Goal: Task Accomplishment & Management: Manage account settings

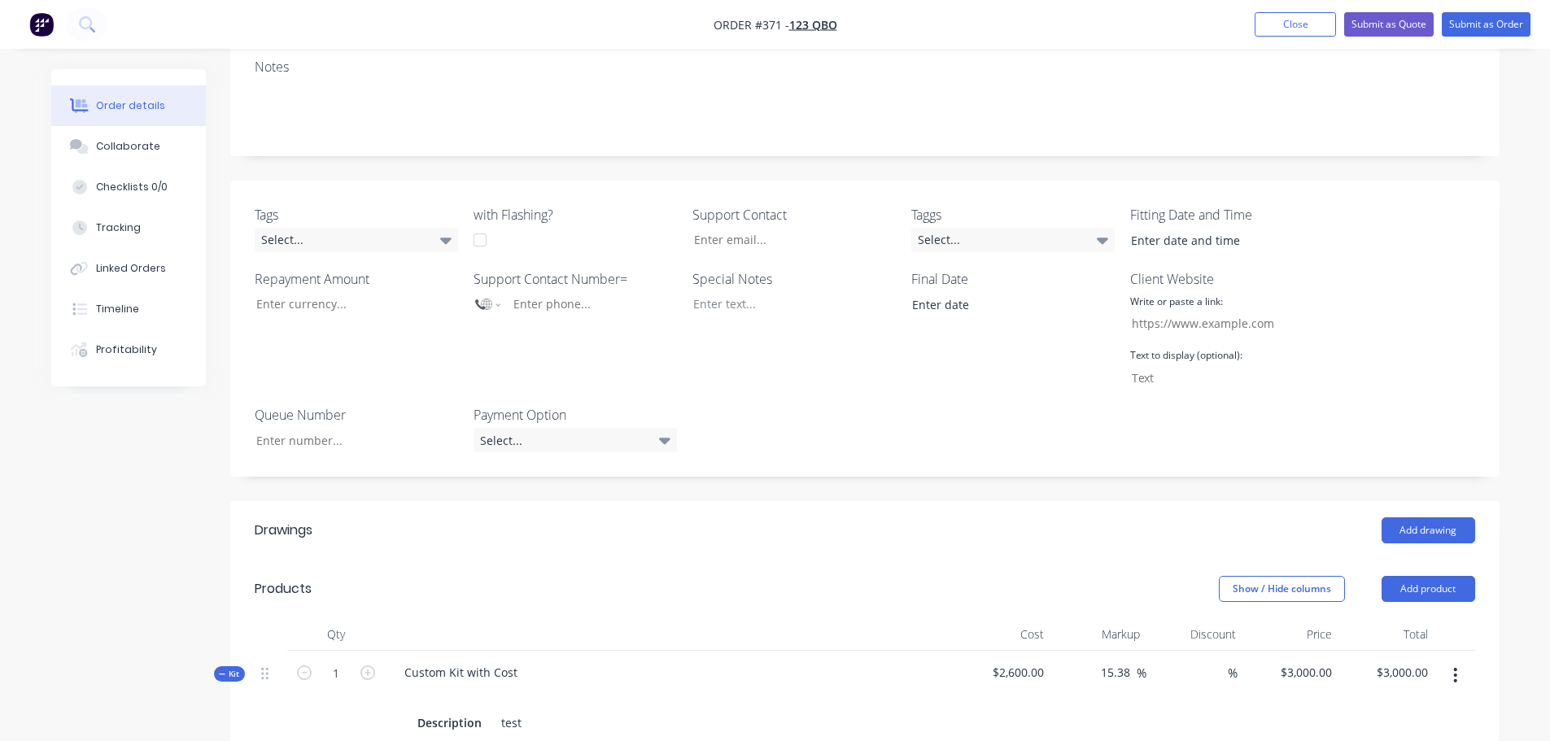
scroll to position [296, 0]
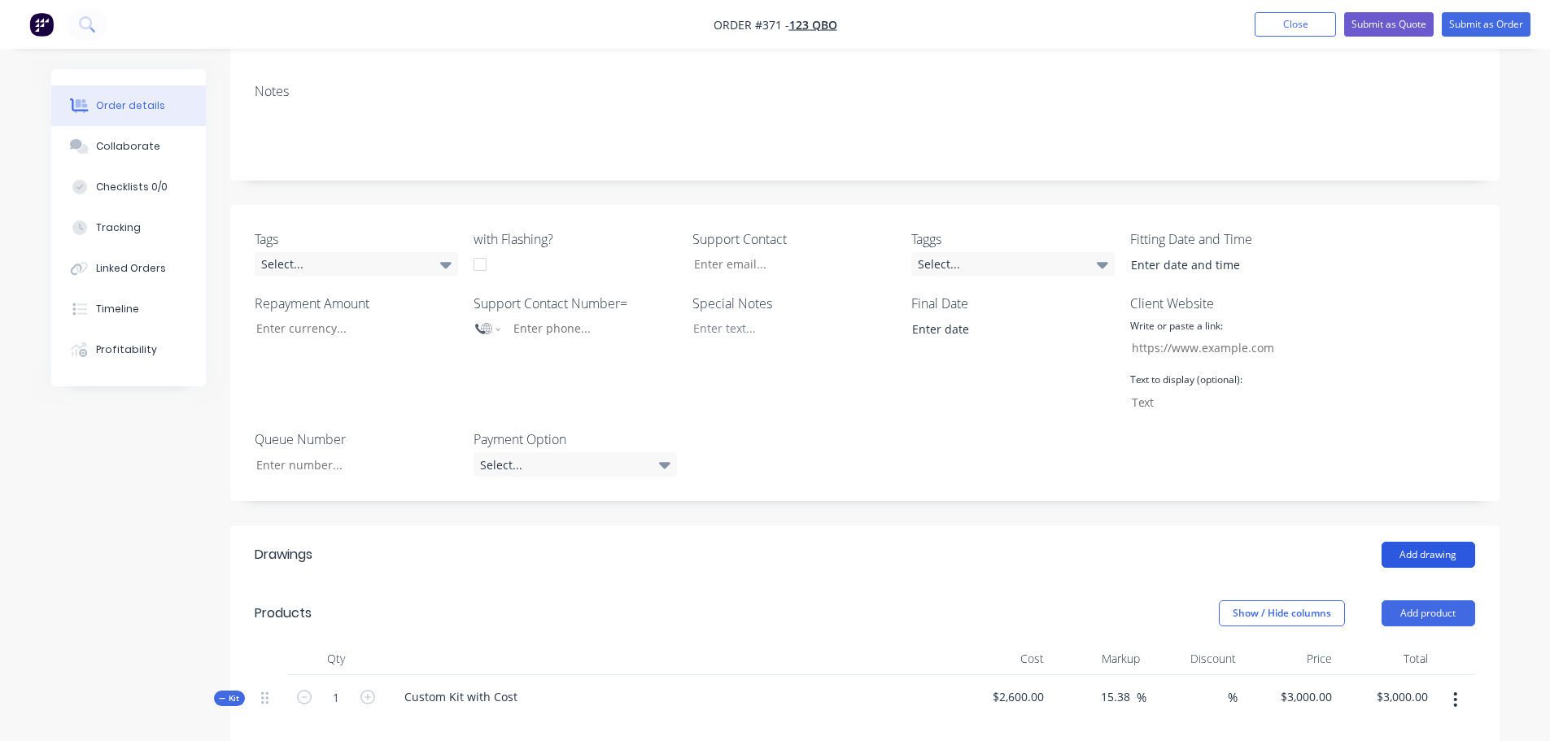
click at [1438, 542] on button "Add drawing" at bounding box center [1428, 555] width 94 height 26
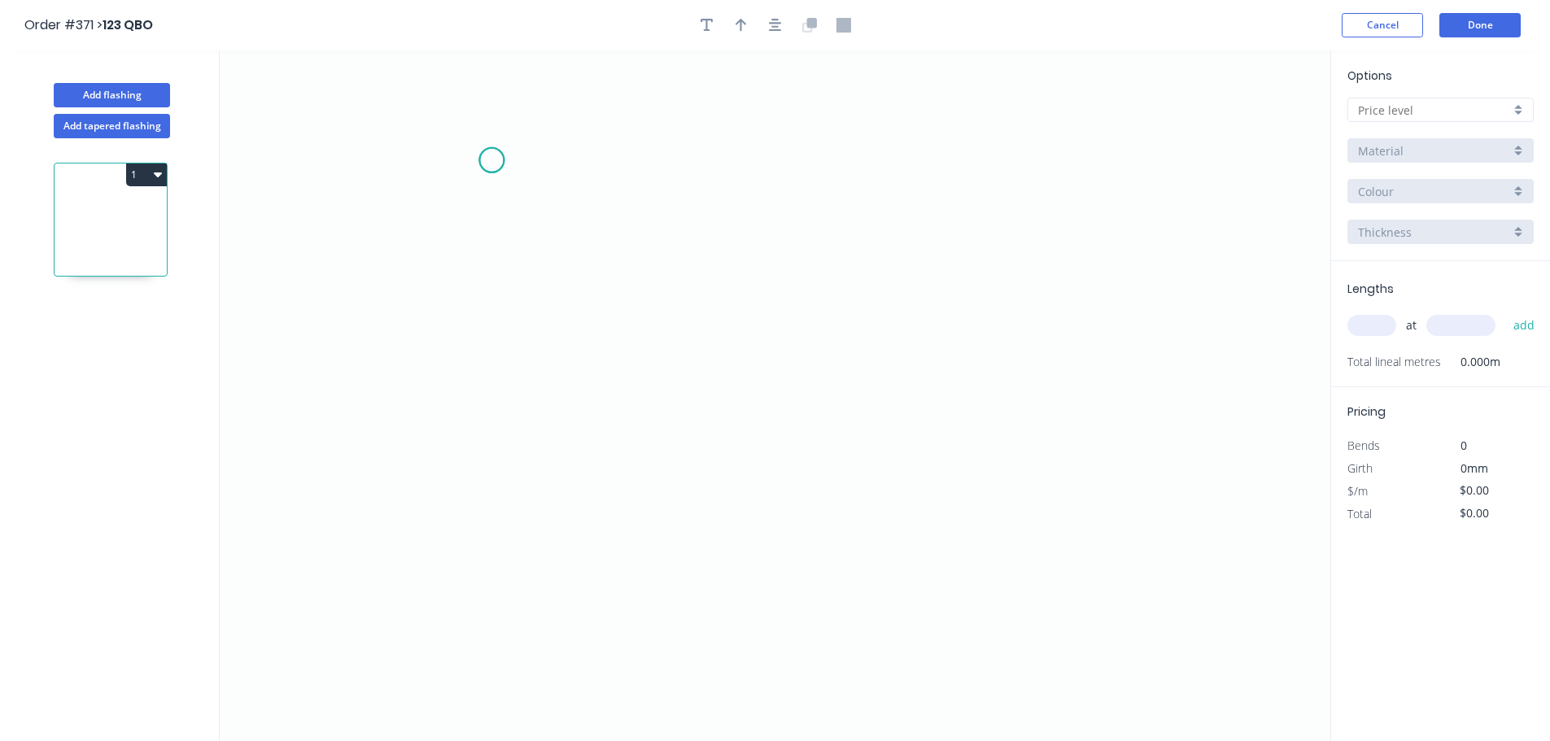
drag, startPoint x: 491, startPoint y: 160, endPoint x: 595, endPoint y: 199, distance: 111.2
click at [494, 159] on icon "0" at bounding box center [775, 395] width 1110 height 691
click at [961, 255] on icon "0" at bounding box center [775, 395] width 1110 height 691
click at [726, 226] on rect at bounding box center [721, 225] width 33 height 23
click at [1157, 131] on icon "0 1" at bounding box center [775, 395] width 1110 height 691
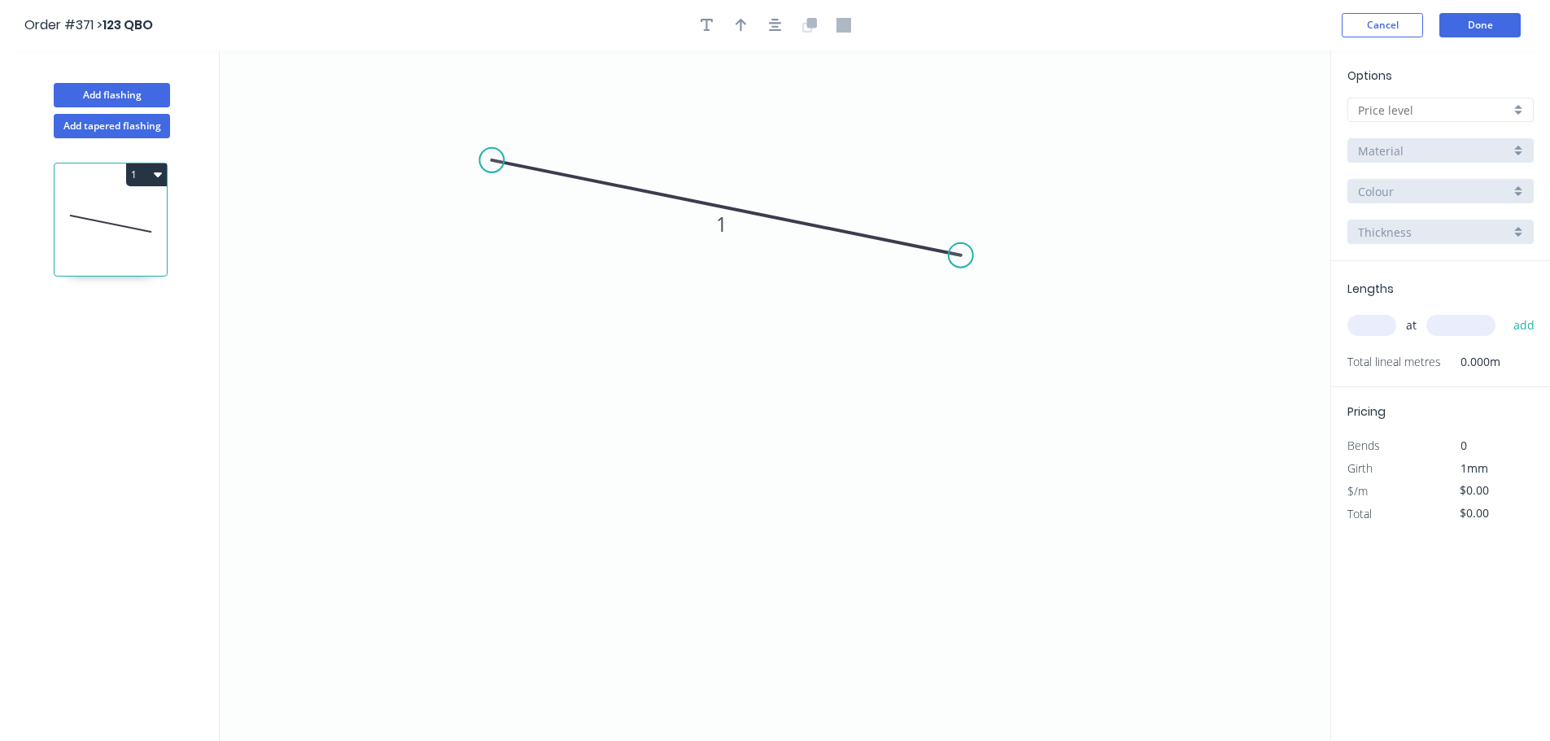
click at [1462, 110] on input "text" at bounding box center [1434, 110] width 152 height 17
click at [1406, 142] on div "A" at bounding box center [1440, 141] width 185 height 28
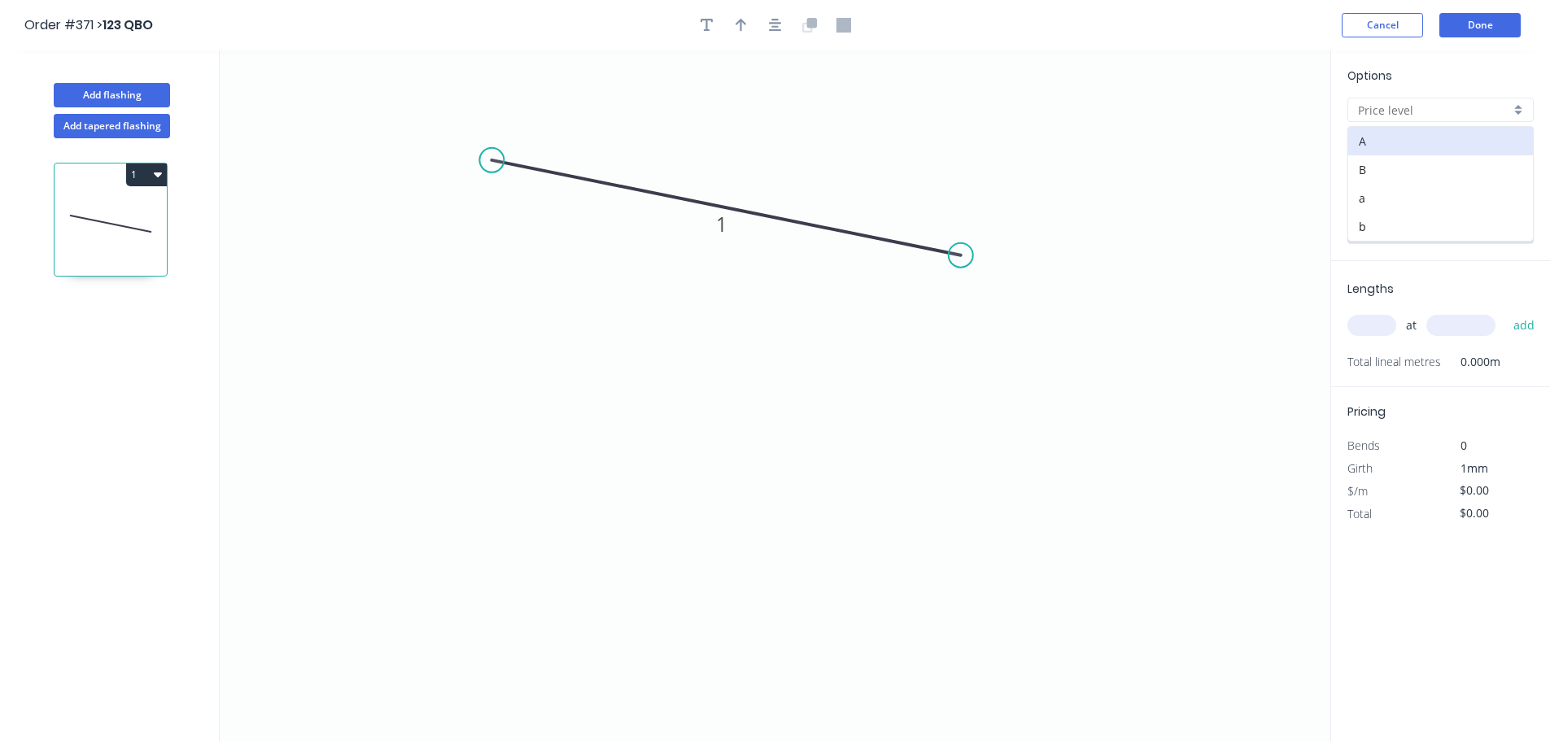
type input "A"
type input "$10.00"
click at [1369, 337] on div "at add" at bounding box center [1442, 326] width 190 height 28
click at [1367, 325] on input "text" at bounding box center [1371, 325] width 49 height 21
type input "1"
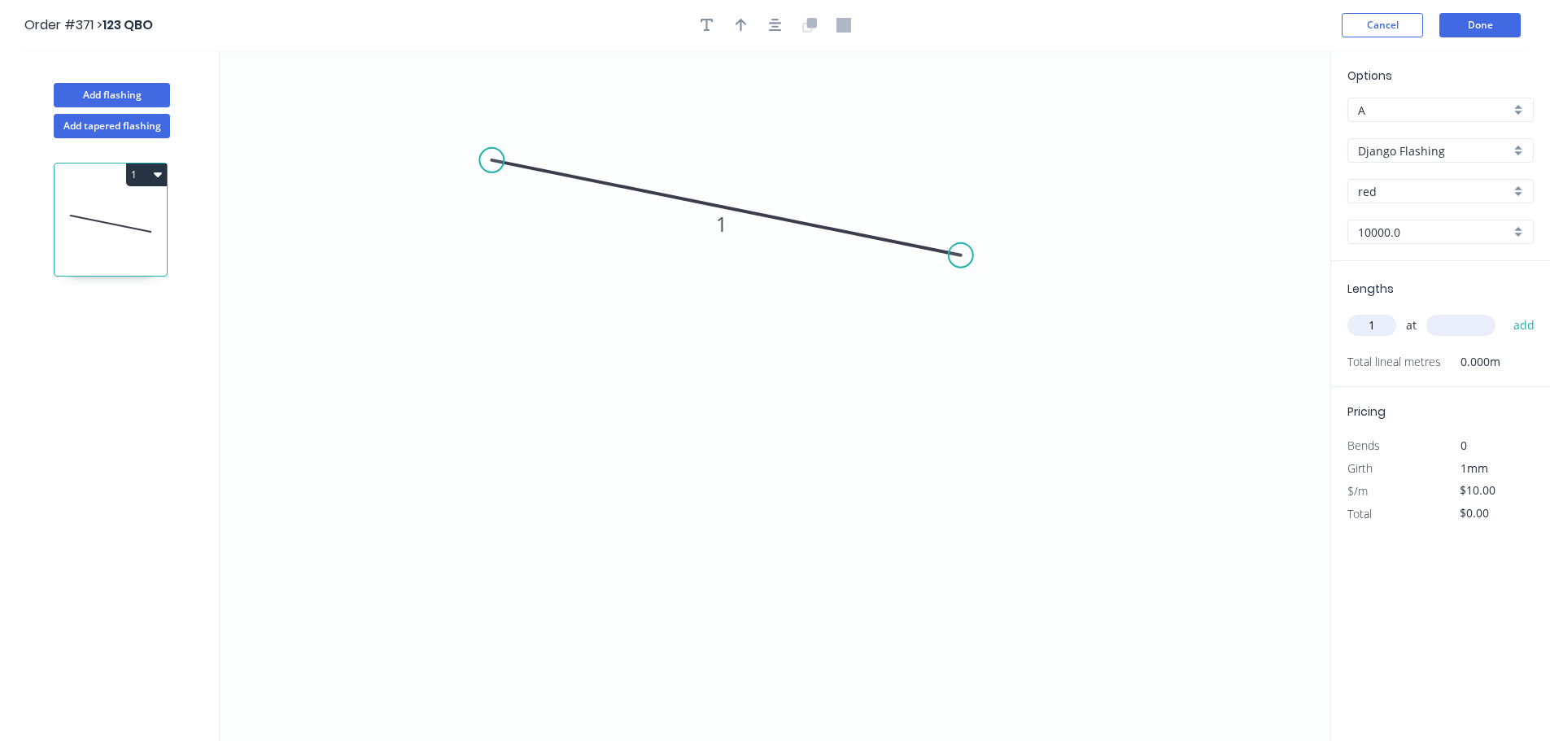
click at [1491, 325] on input "text" at bounding box center [1460, 325] width 69 height 21
type input "10000"
click at [1505, 312] on button "add" at bounding box center [1524, 326] width 38 height 28
type input "$100.00"
click at [1494, 24] on button "Done" at bounding box center [1479, 25] width 81 height 24
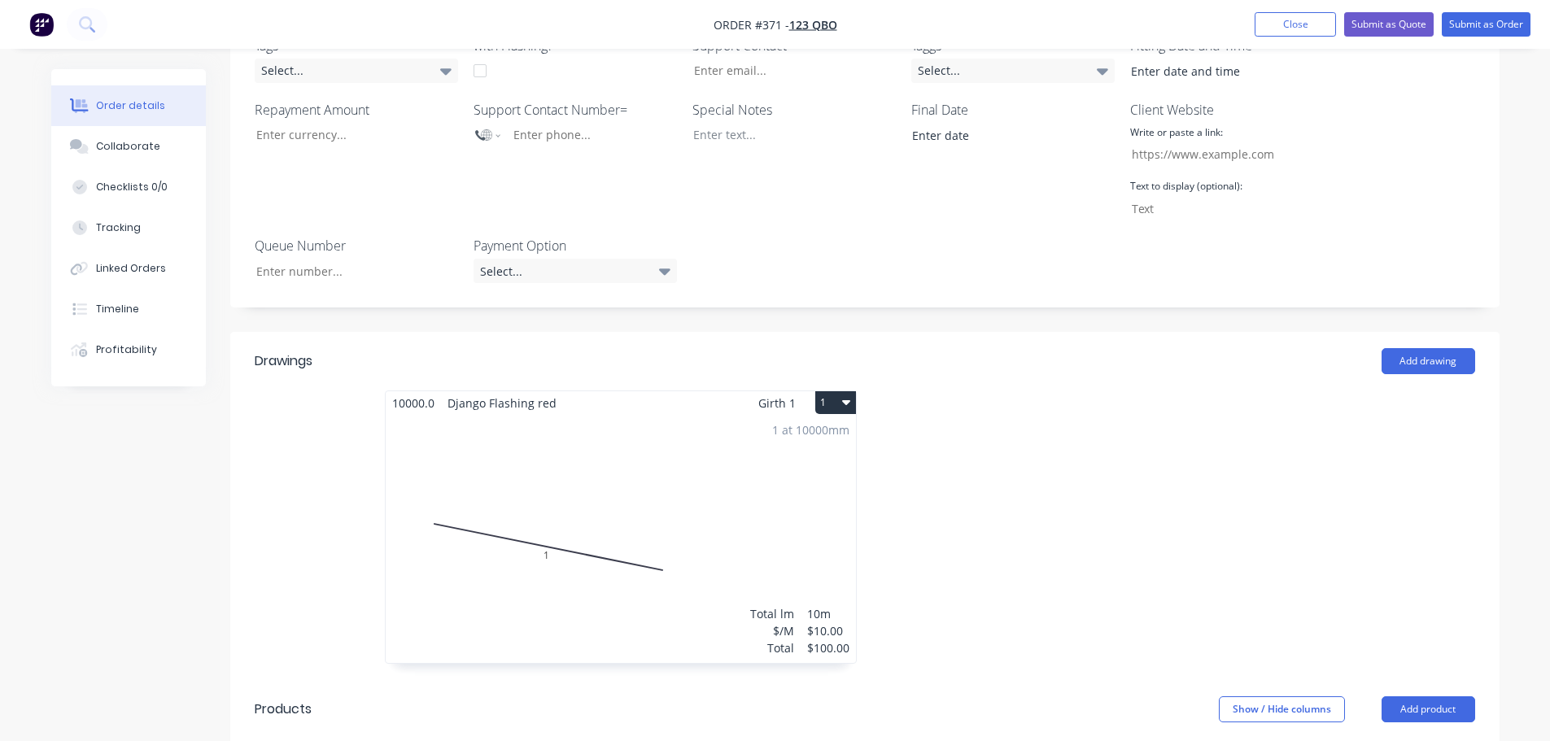
scroll to position [569, 0]
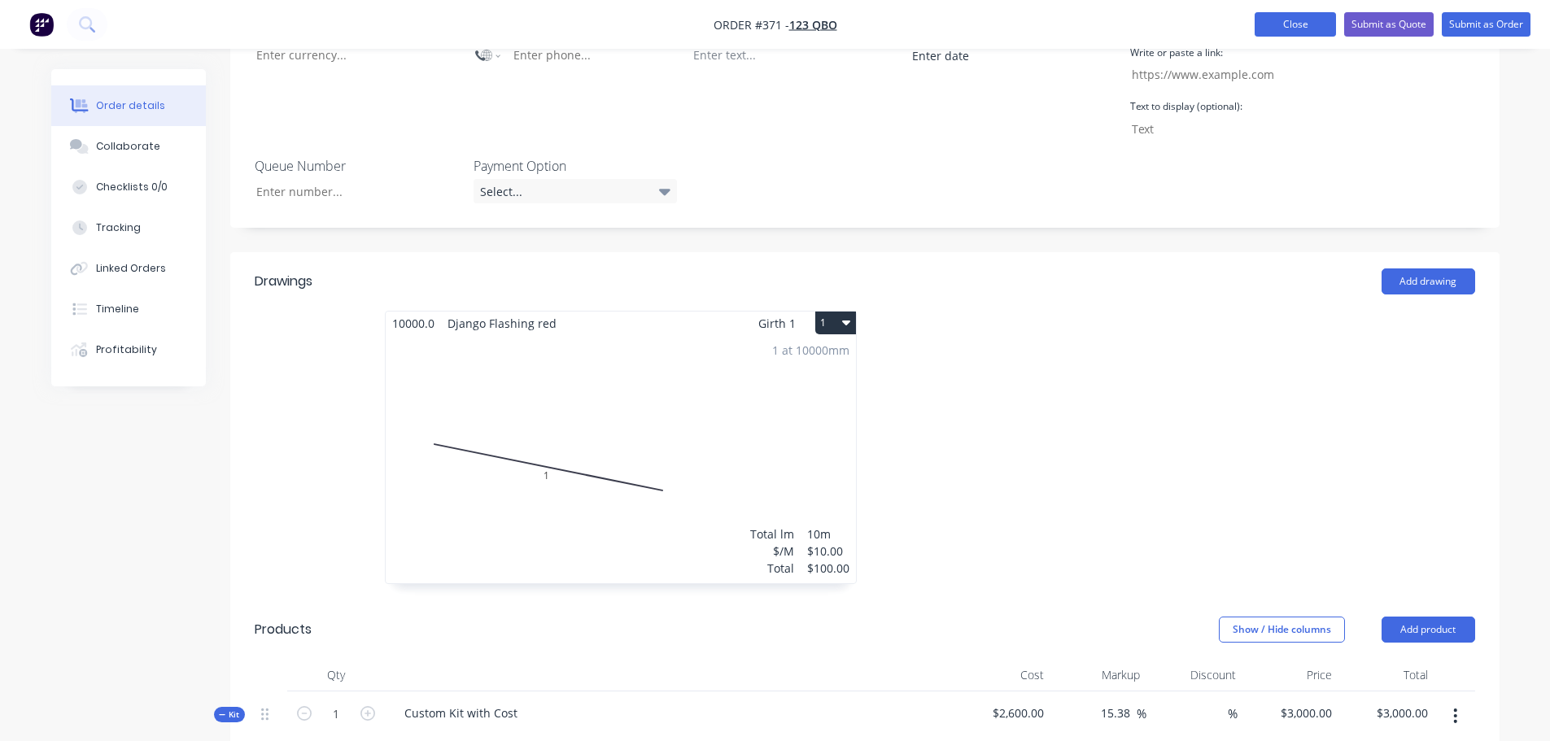
click at [1291, 21] on button "Close" at bounding box center [1294, 24] width 81 height 24
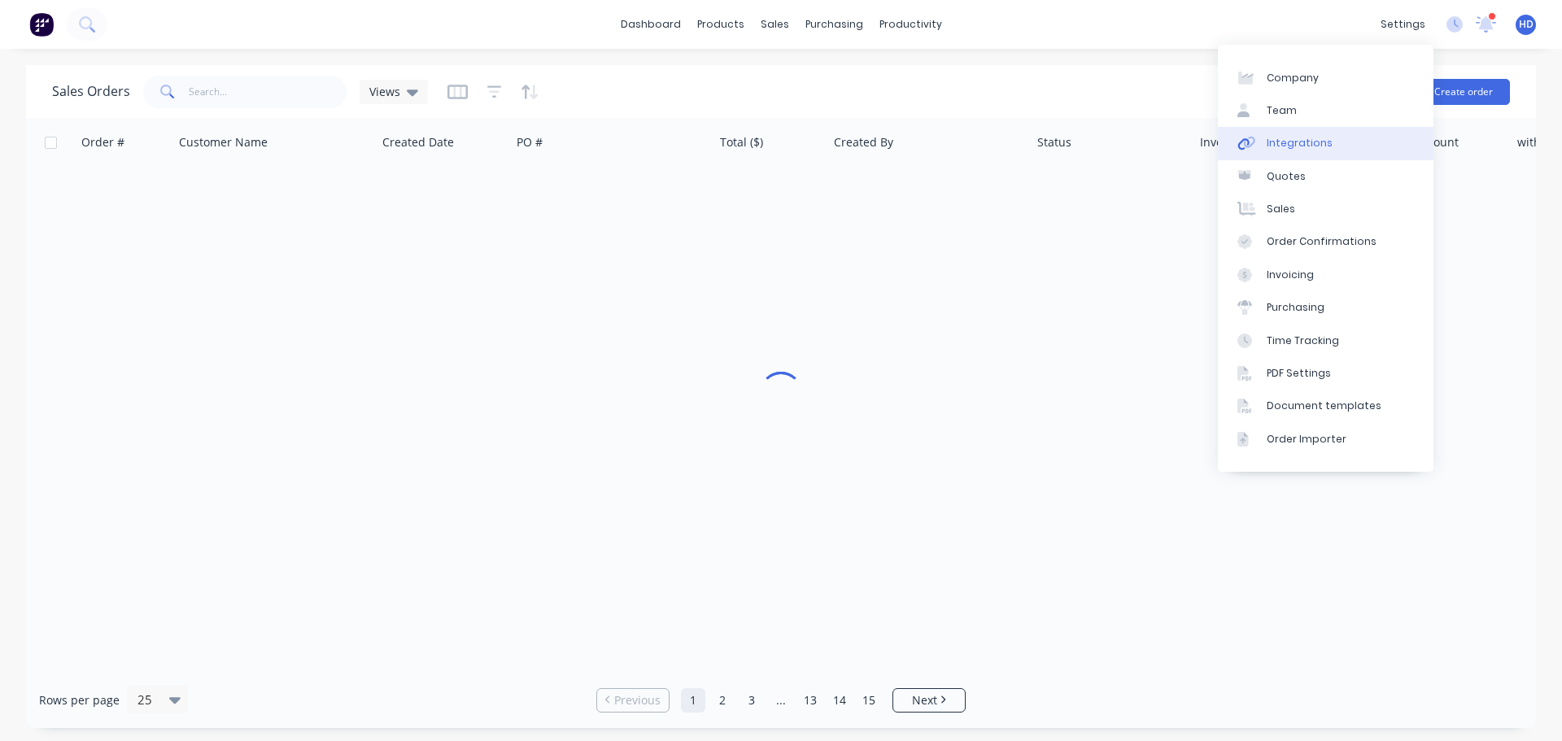
click at [1288, 158] on link "Integrations" at bounding box center [1326, 143] width 216 height 33
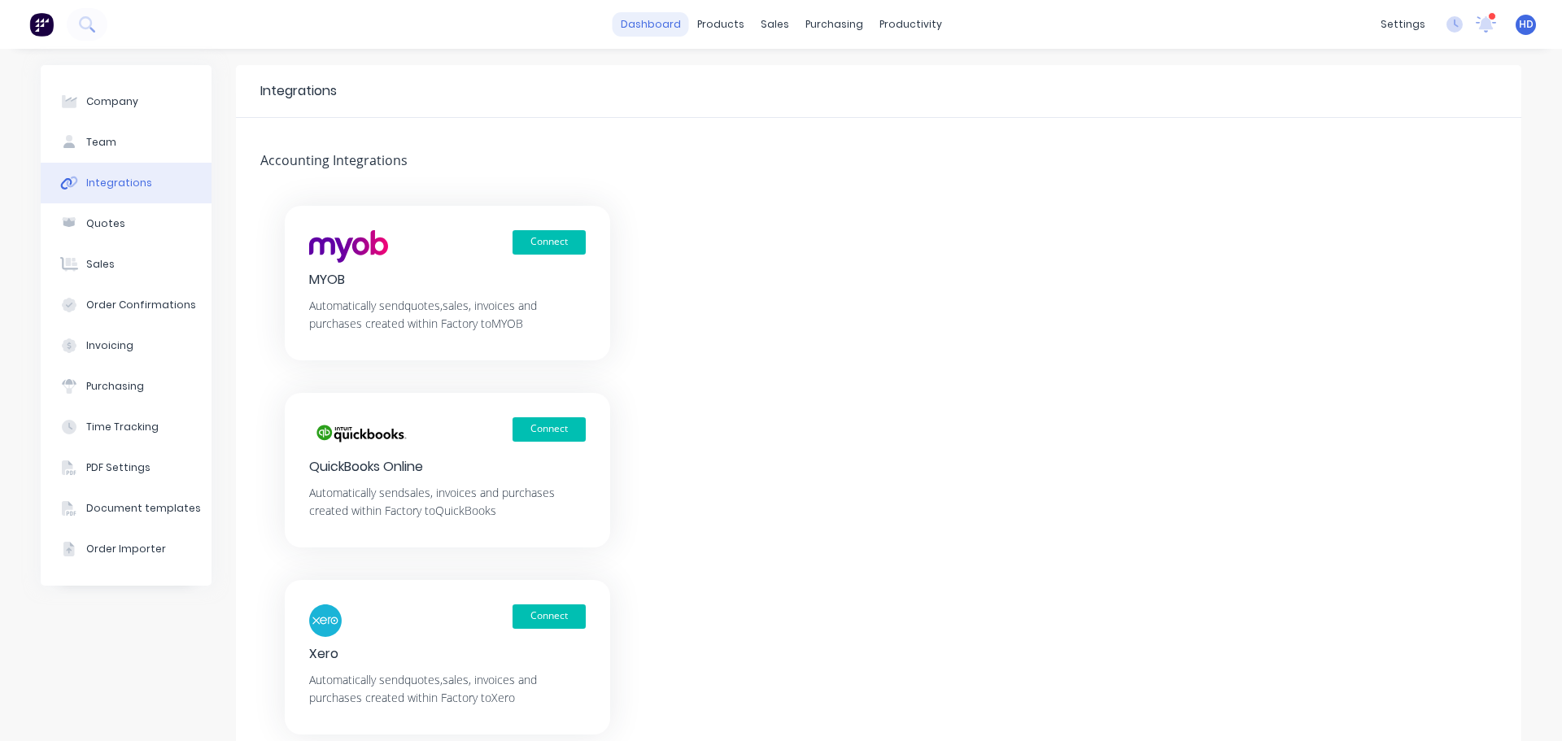
click at [652, 32] on link "dashboard" at bounding box center [650, 24] width 76 height 24
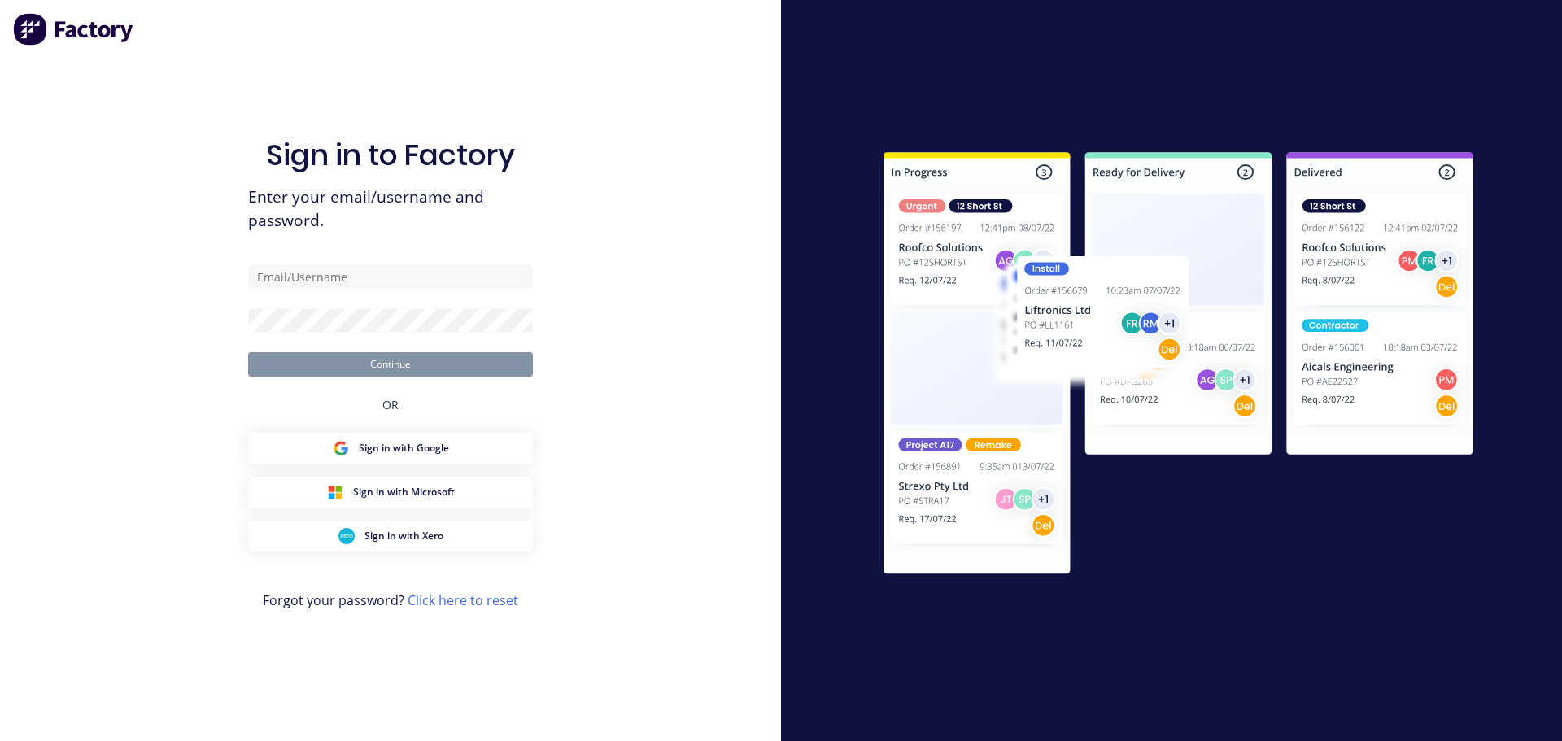
click at [307, 291] on form "Continue" at bounding box center [390, 320] width 285 height 112
click at [316, 281] on input "text" at bounding box center [390, 276] width 285 height 24
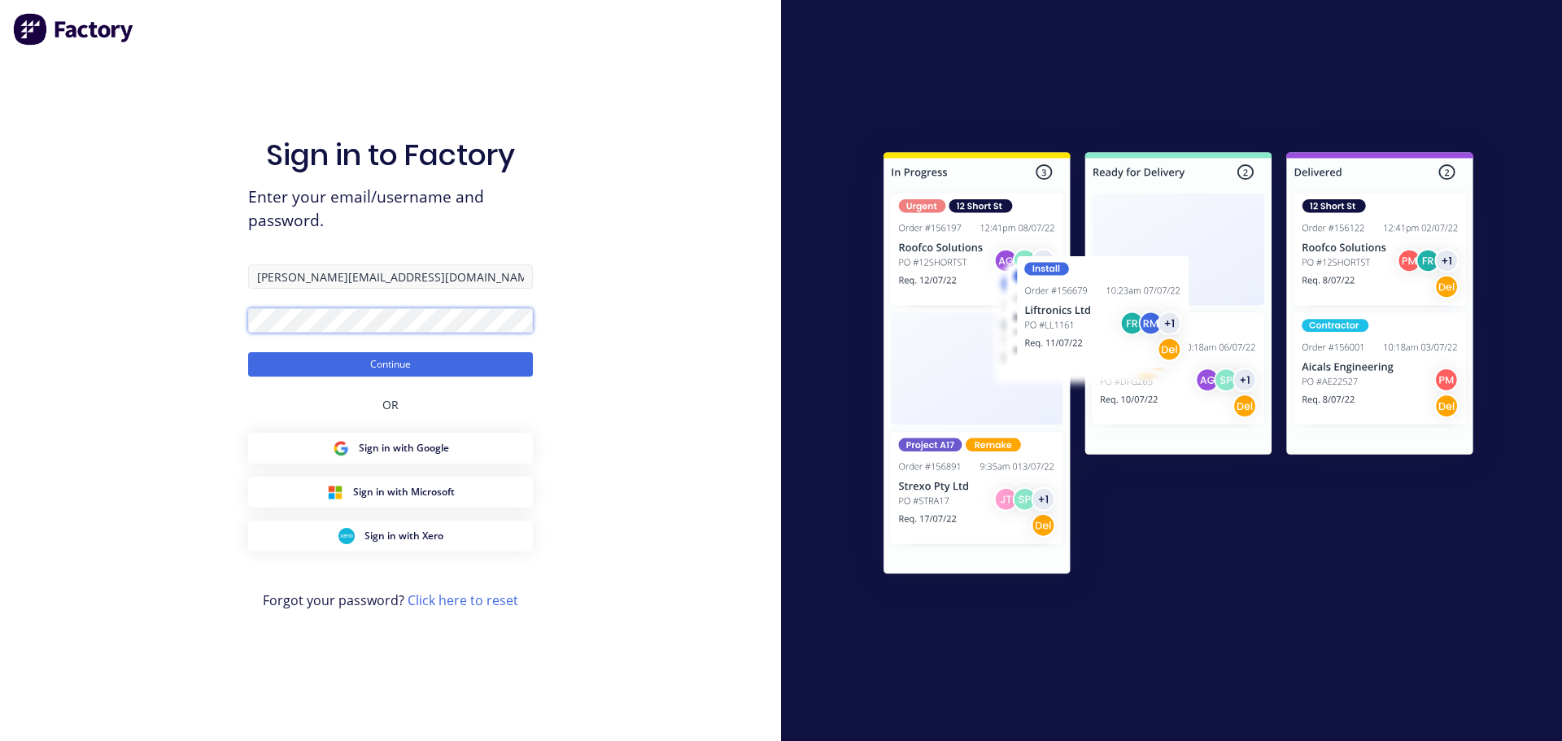
click at [248, 352] on button "Continue" at bounding box center [390, 364] width 285 height 24
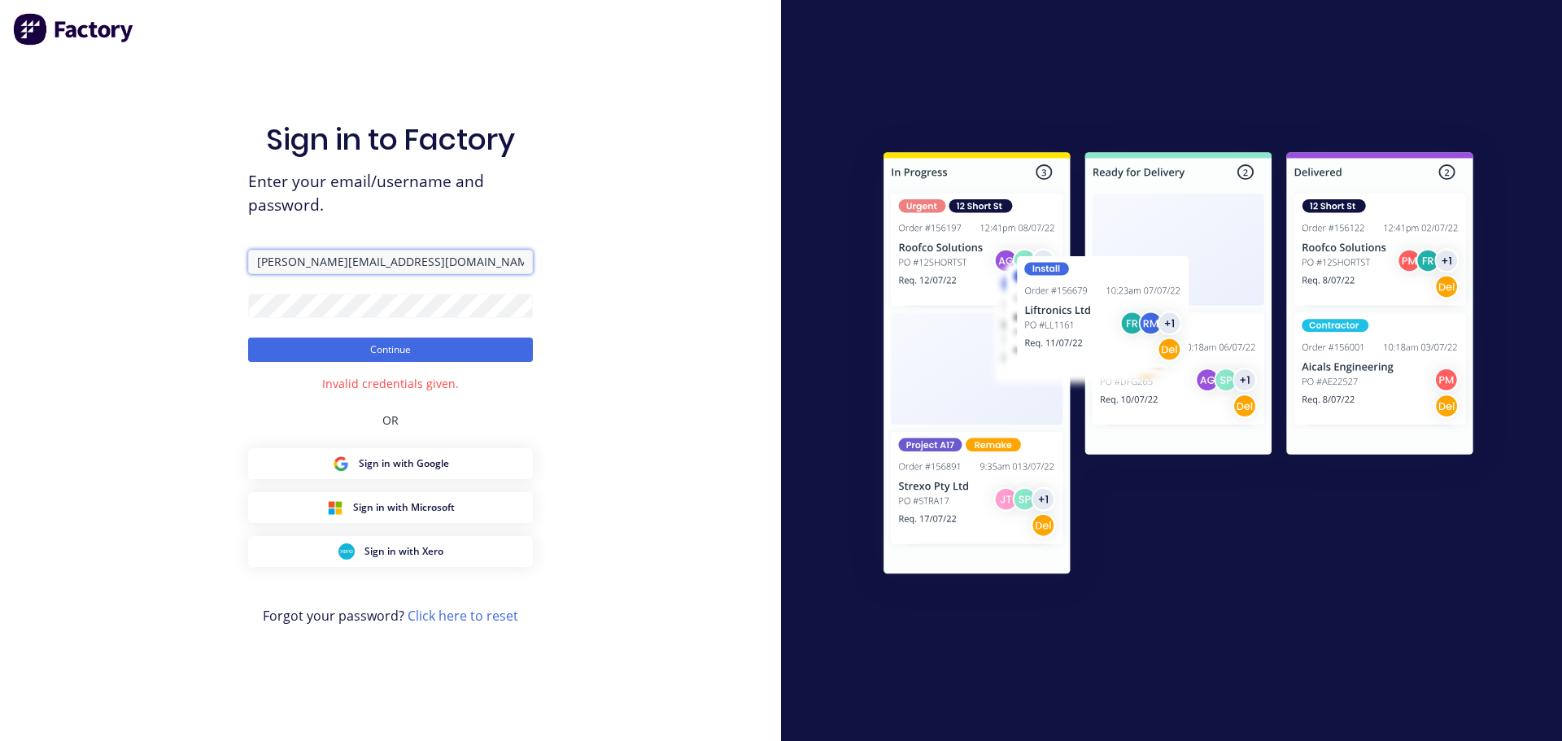
drag, startPoint x: 458, startPoint y: 259, endPoint x: -455, endPoint y: 195, distance: 914.8
click at [0, 195] on html "Sign in to Factory Enter your email/username and password. harold+prodtest@fact…" at bounding box center [781, 370] width 1562 height 741
paste input "harold+prodtest@hd.com"
drag, startPoint x: 281, startPoint y: 265, endPoint x: 172, endPoint y: 275, distance: 110.2
click at [146, 265] on div "Sign in to Factory Enter your email/username and password. harold+prodtest@hd.c…" at bounding box center [390, 370] width 781 height 741
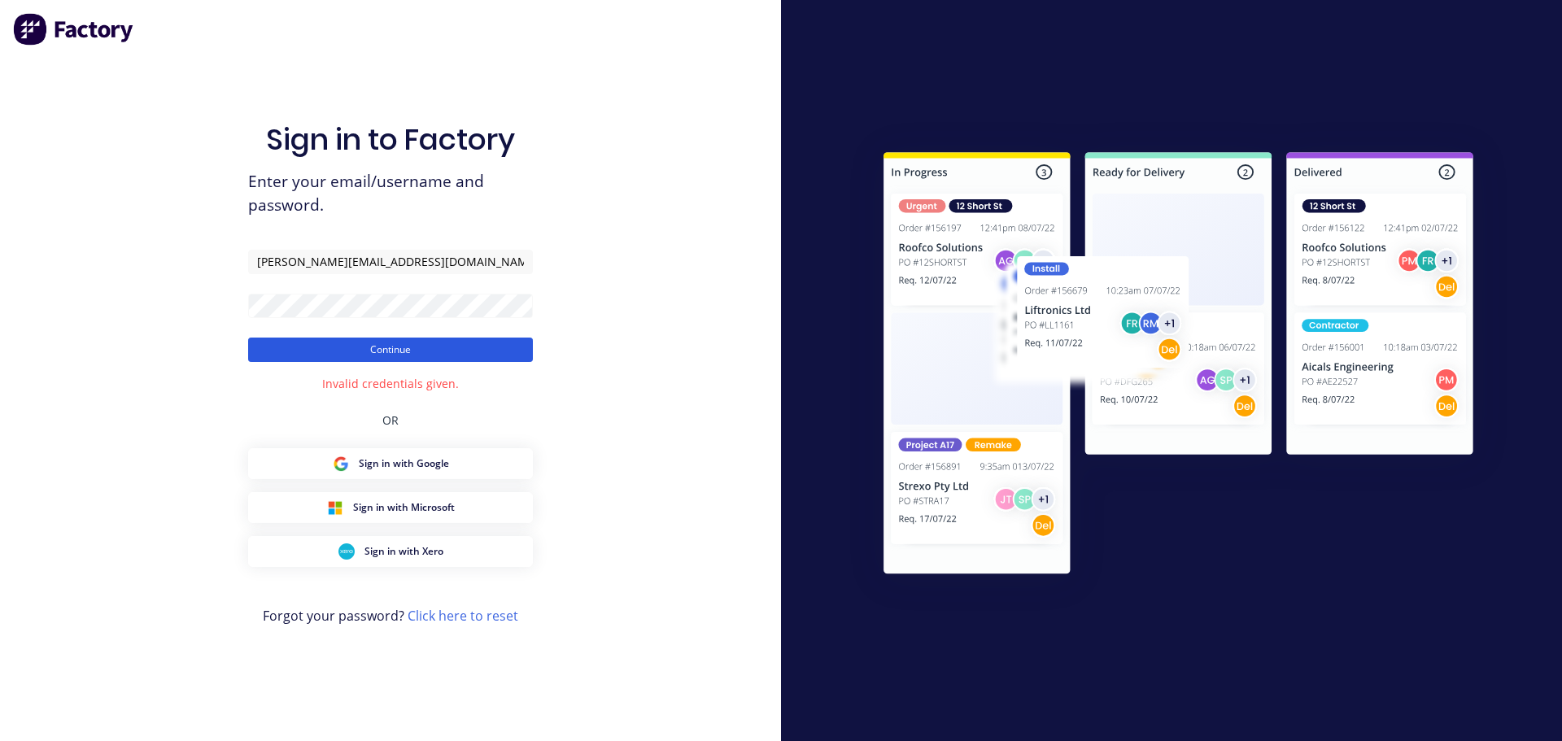
click at [375, 355] on button "Continue" at bounding box center [390, 350] width 285 height 24
click at [406, 356] on button "Continue" at bounding box center [390, 350] width 285 height 24
click at [257, 252] on input "harold+prodtest@hd.com" at bounding box center [390, 262] width 285 height 24
click at [438, 272] on input "harold+prodtest@hd.com" at bounding box center [390, 262] width 285 height 24
click at [248, 338] on button "Continue" at bounding box center [390, 350] width 285 height 24
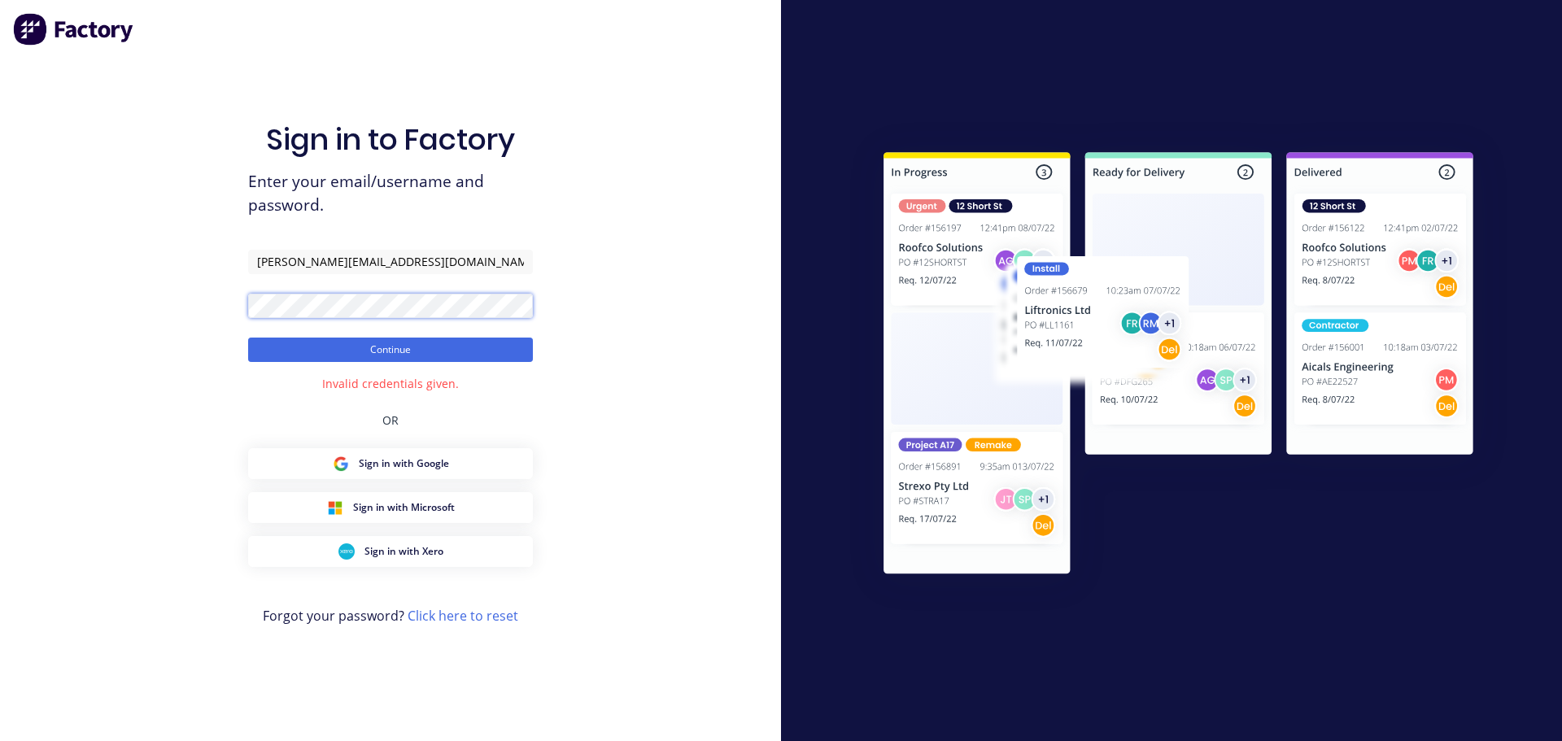
click at [248, 338] on button "Continue" at bounding box center [390, 350] width 285 height 24
drag, startPoint x: 367, startPoint y: 262, endPoint x: 447, endPoint y: 272, distance: 80.4
click at [447, 272] on input "harold+prodtest@hd.com" at bounding box center [390, 262] width 285 height 24
click at [248, 338] on button "Continue" at bounding box center [390, 350] width 285 height 24
click at [394, 355] on button "Continue" at bounding box center [390, 350] width 285 height 24
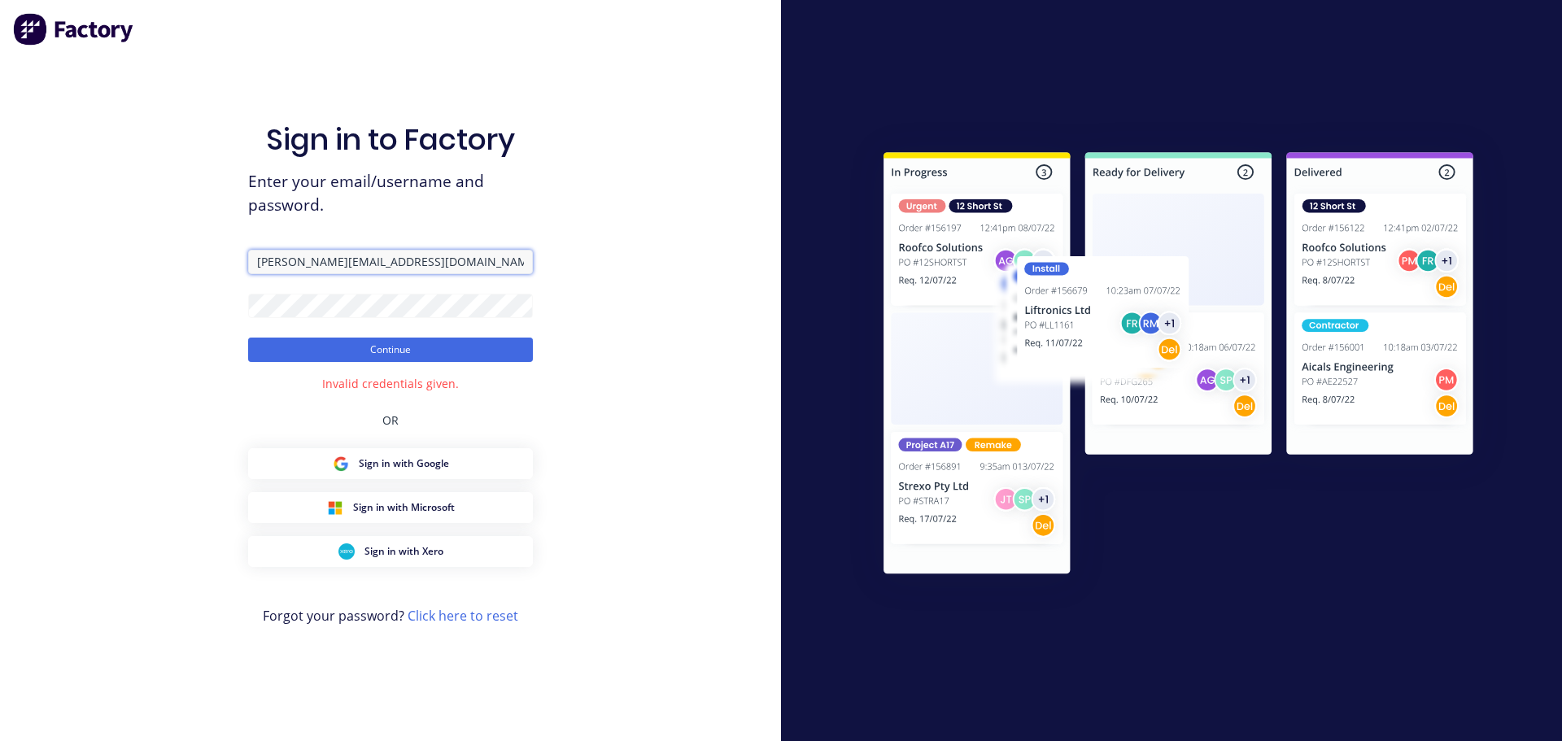
click at [455, 254] on input "harold+prodtest@factory.app" at bounding box center [390, 262] width 285 height 24
paste input "hd.com"
type input "harold+prodtest@hd.com"
click at [425, 355] on button "Continue" at bounding box center [390, 350] width 285 height 24
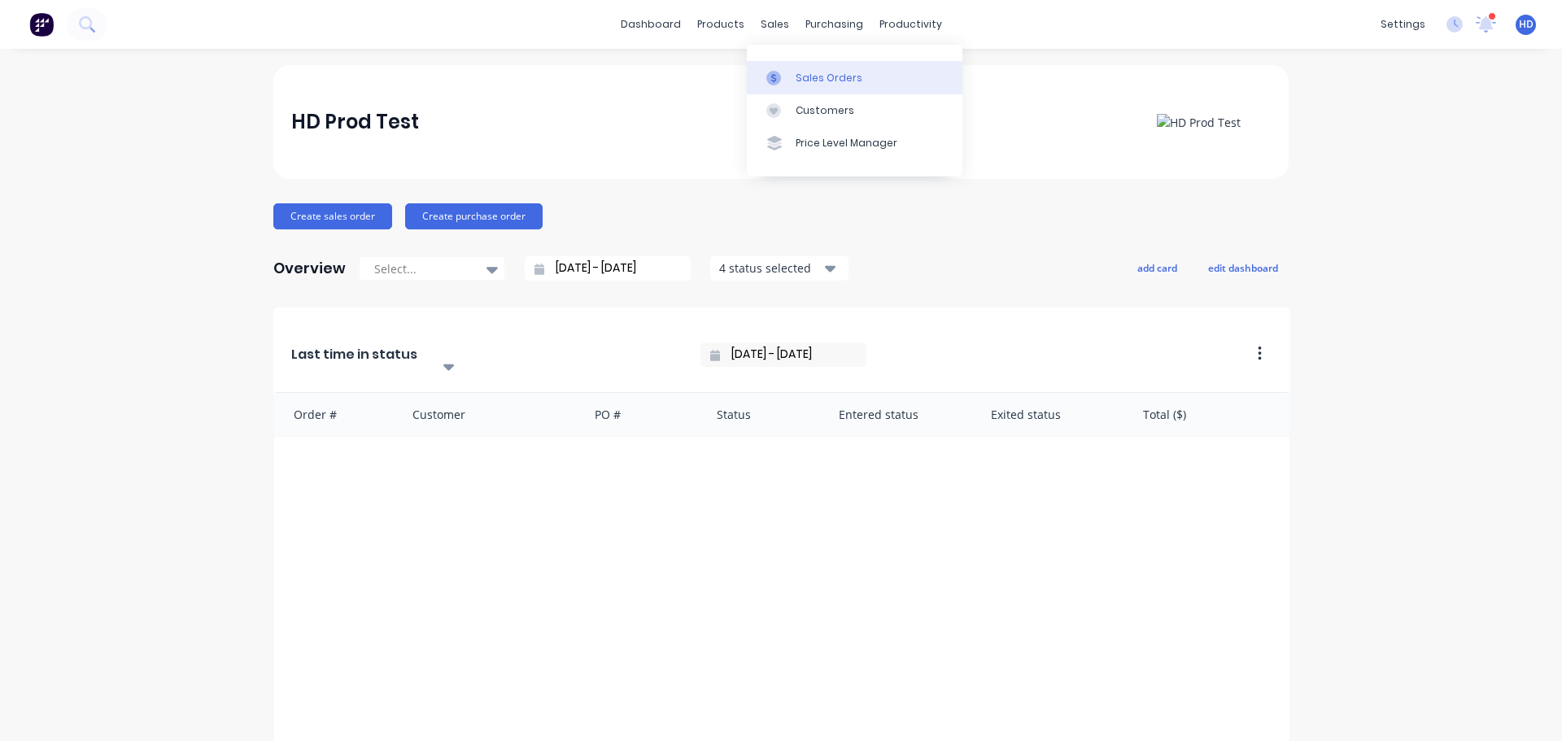
click at [859, 81] on link "Sales Orders" at bounding box center [855, 77] width 216 height 33
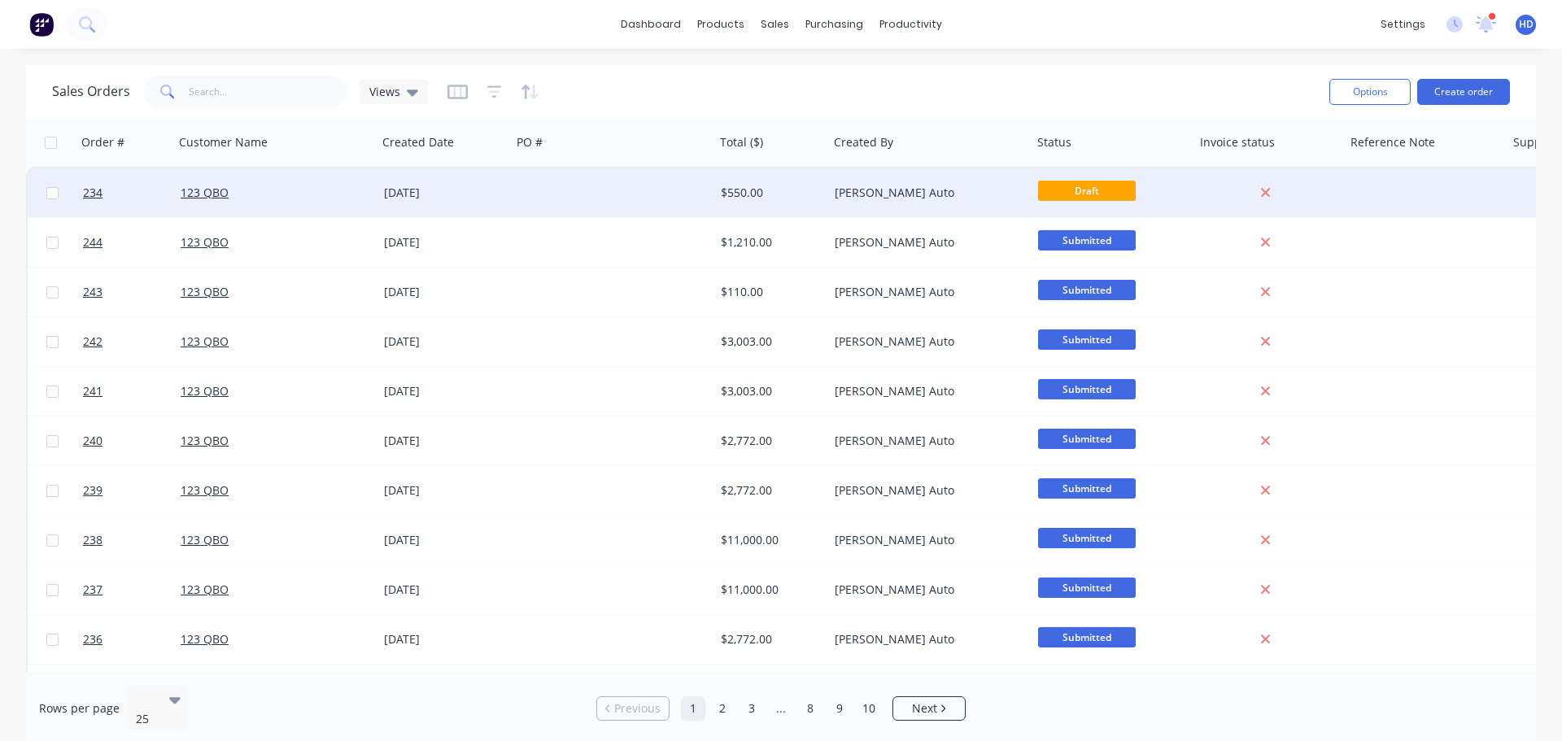
click at [557, 195] on div at bounding box center [613, 192] width 203 height 49
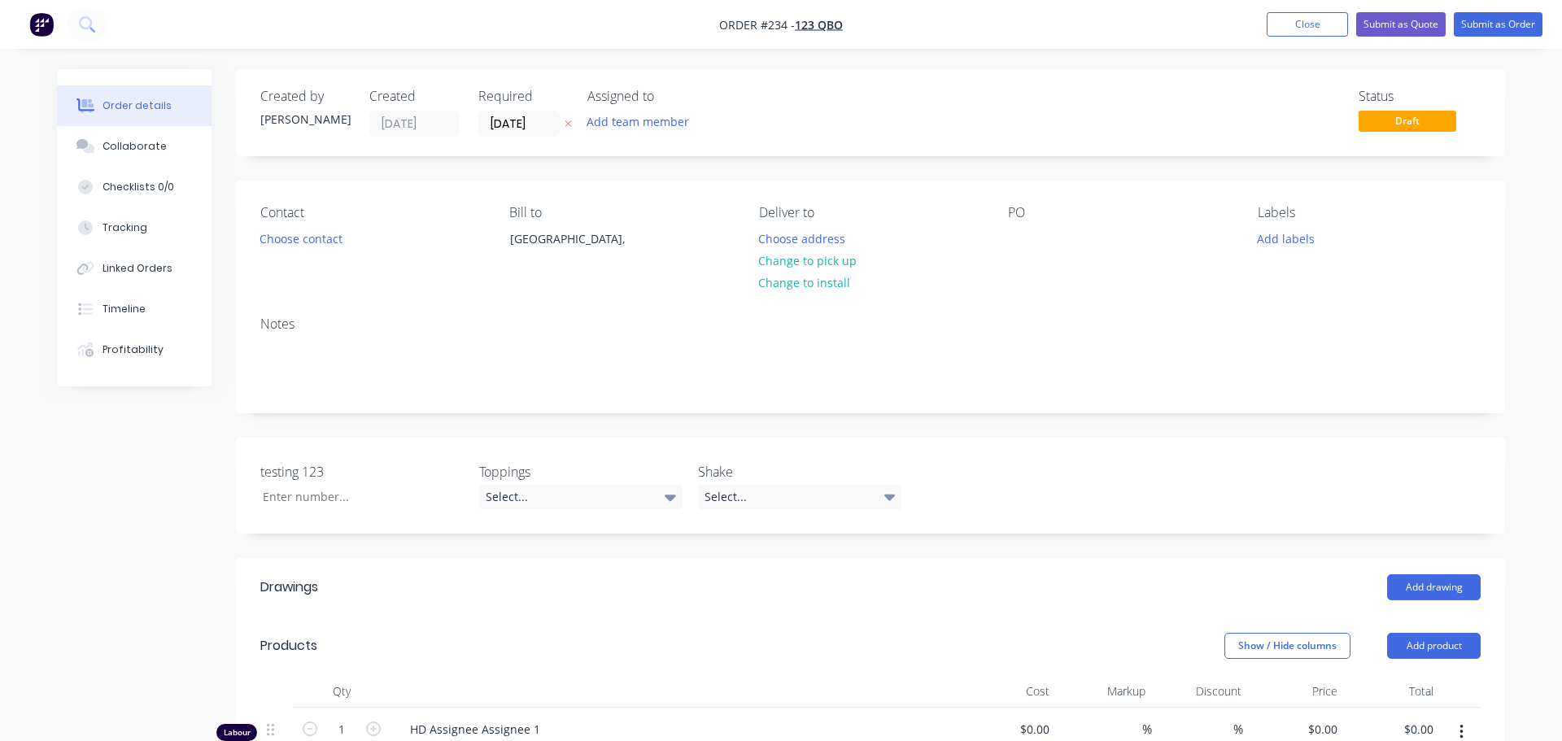
type input "$150.00"
type input "33.33"
type input "$200.00"
type input "$150.00"
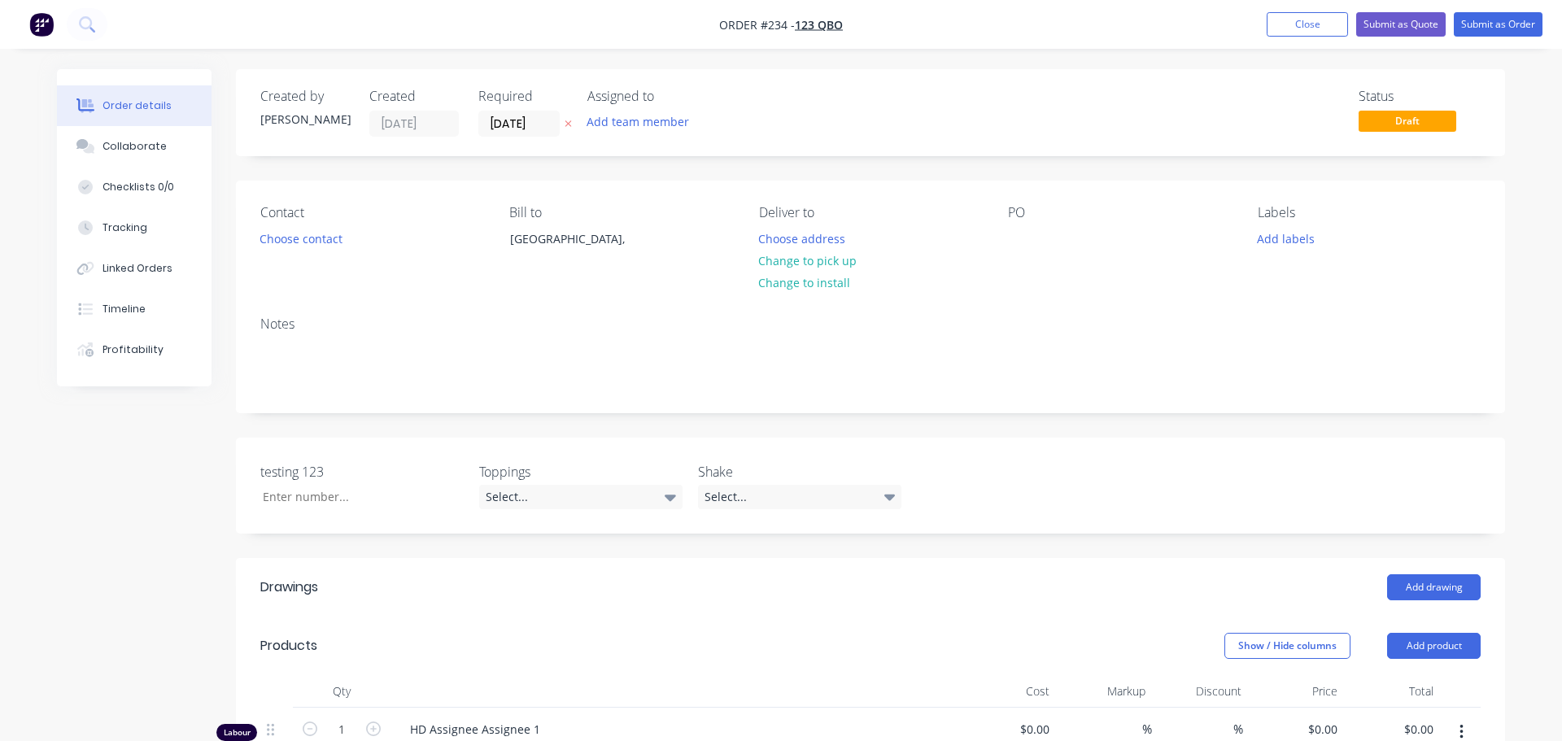
type input "33.33"
type input "$200.00"
type input "$100.00"
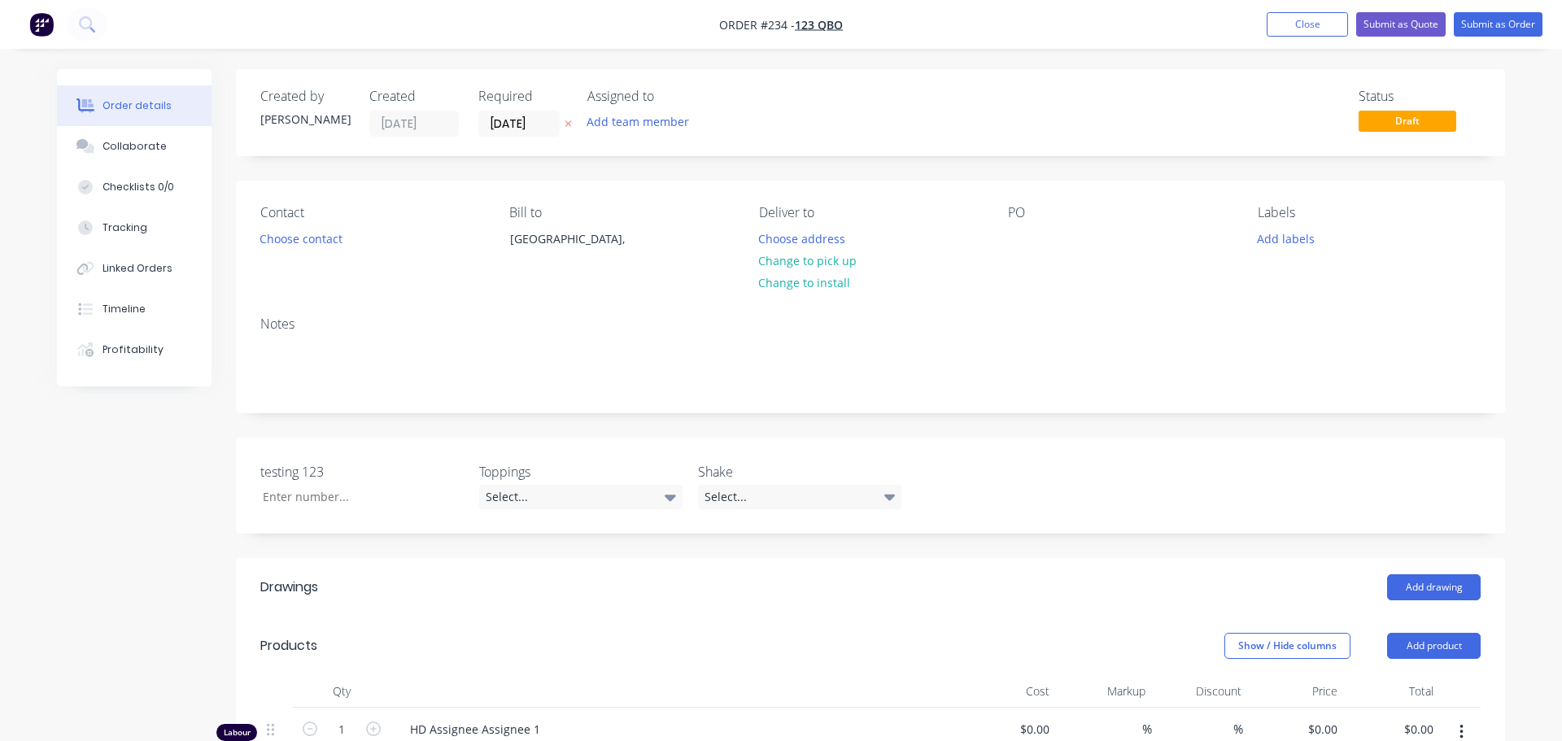
type input "$100.00"
click at [1292, 27] on button "Close" at bounding box center [1294, 24] width 81 height 24
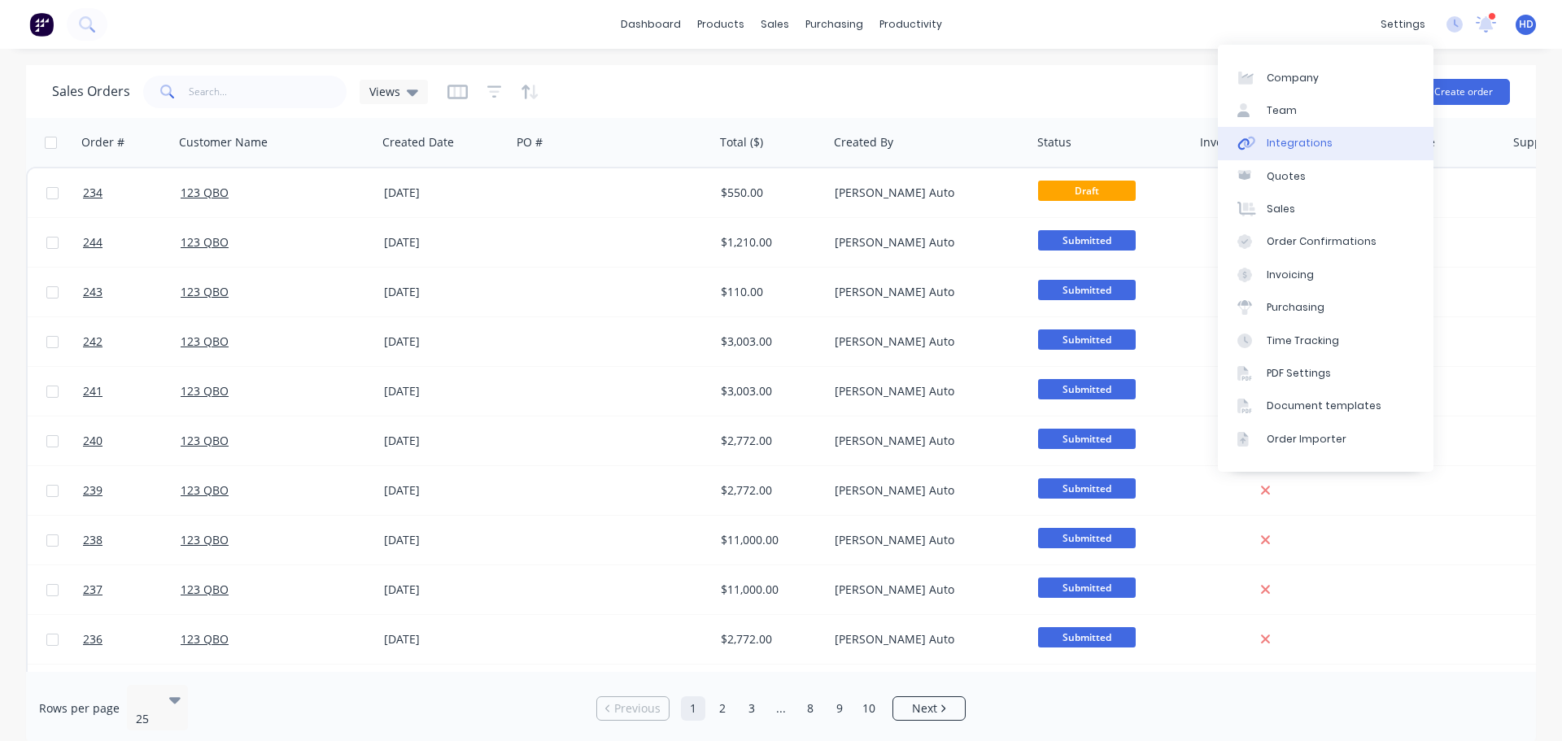
click at [1318, 138] on div "Integrations" at bounding box center [1299, 143] width 66 height 15
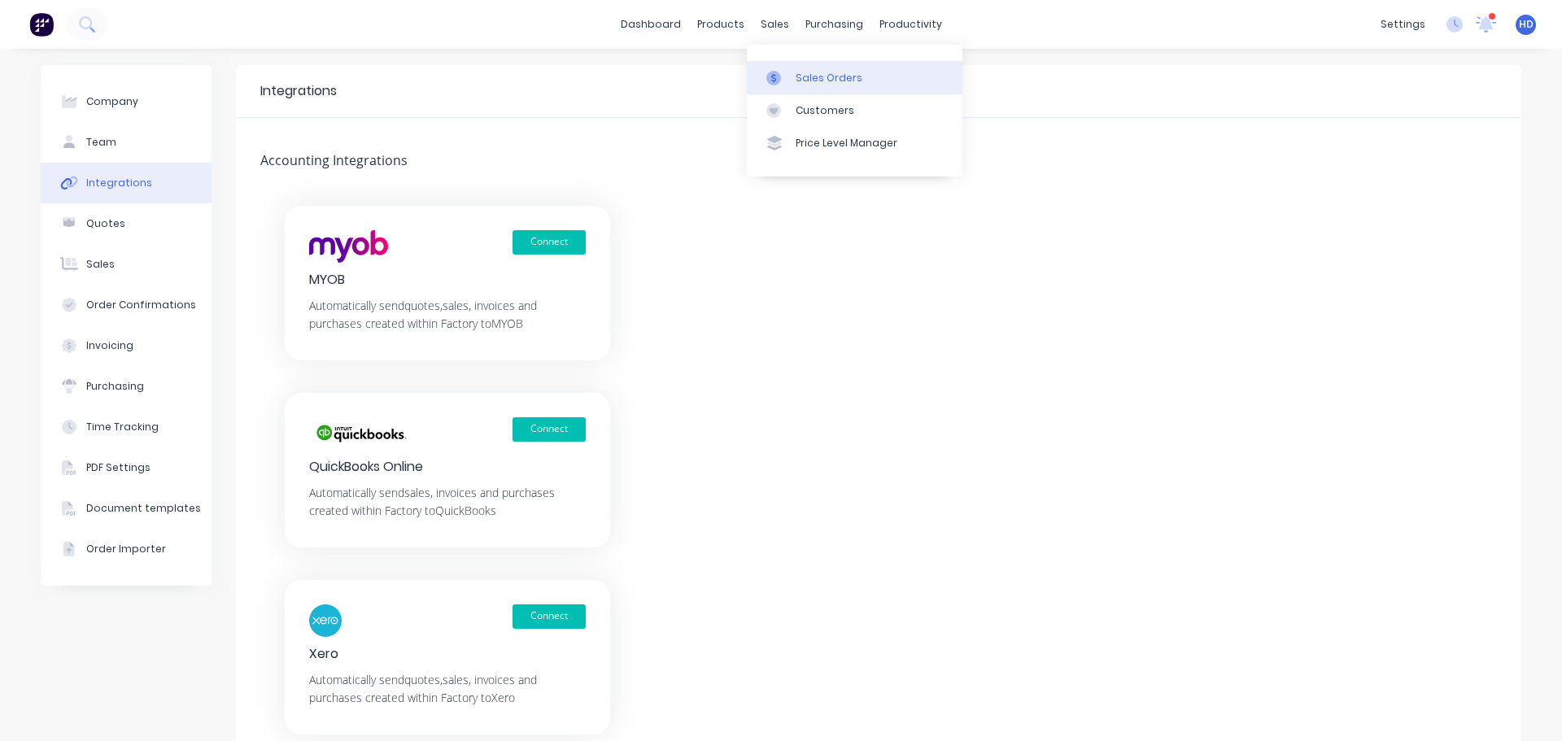
click at [869, 76] on link "Sales Orders" at bounding box center [855, 77] width 216 height 33
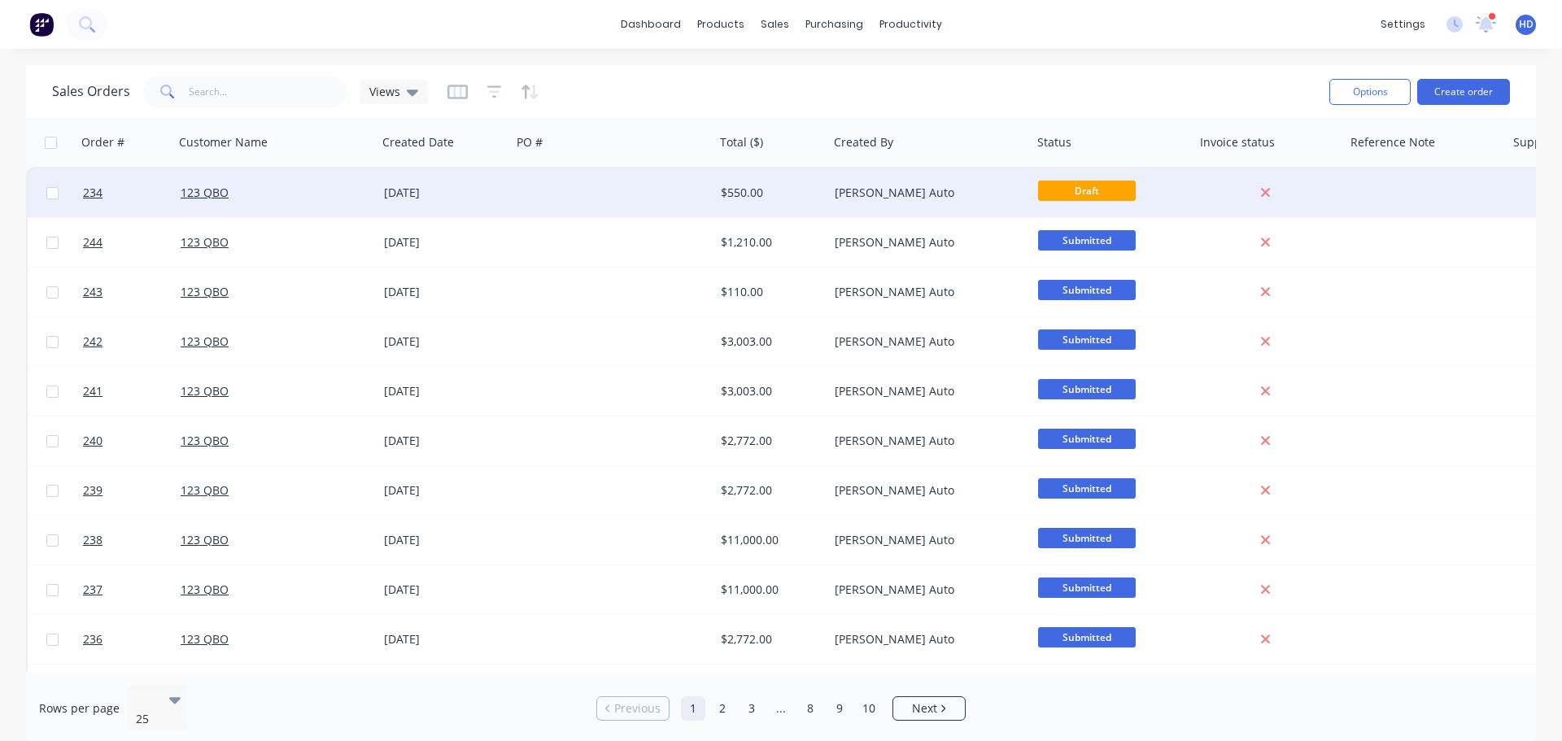
click at [259, 182] on div "123 QBO" at bounding box center [275, 192] width 203 height 49
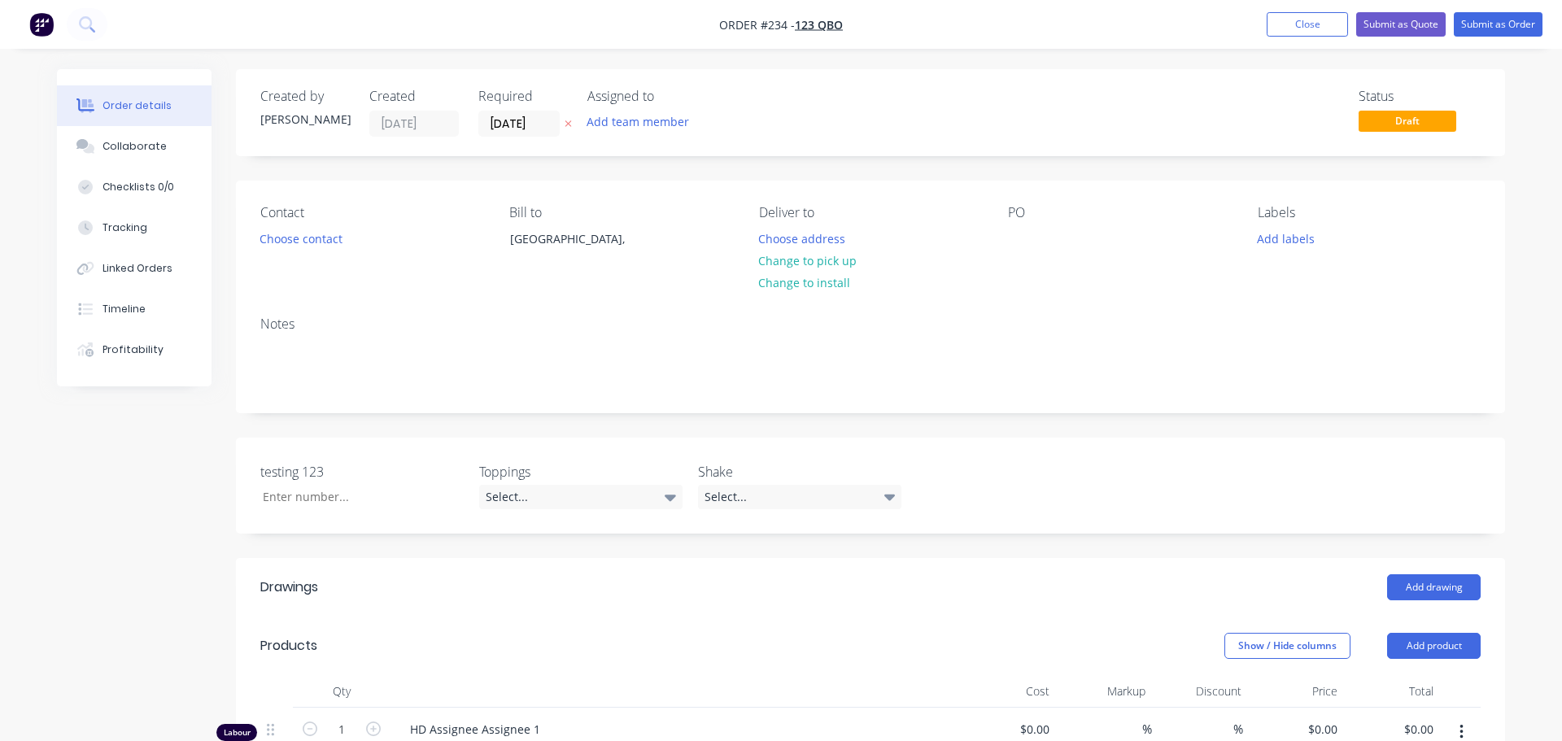
type input "$150.00"
type input "33.33"
type input "$200.00"
type input "$150.00"
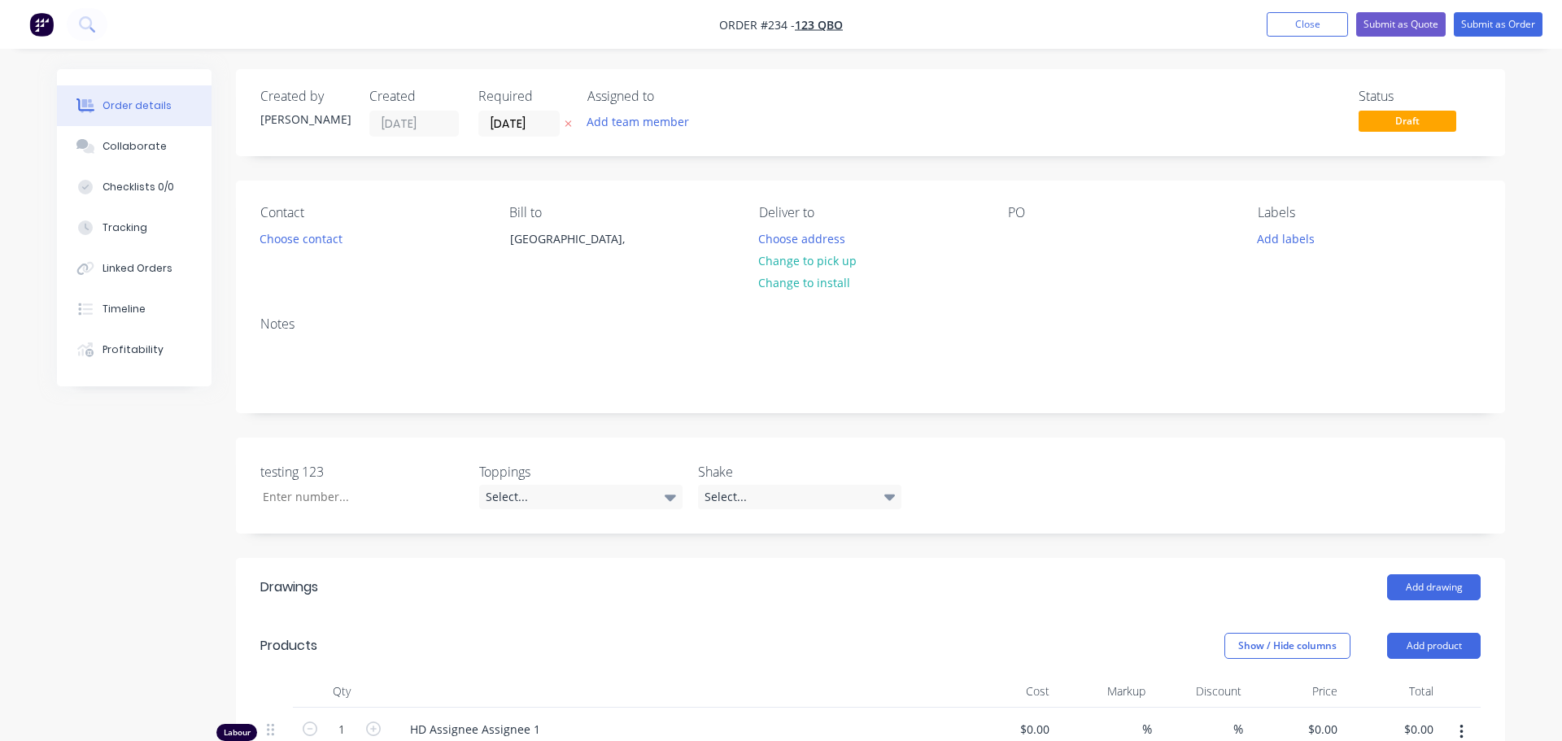
type input "33.33"
type input "$200.00"
type input "$100.00"
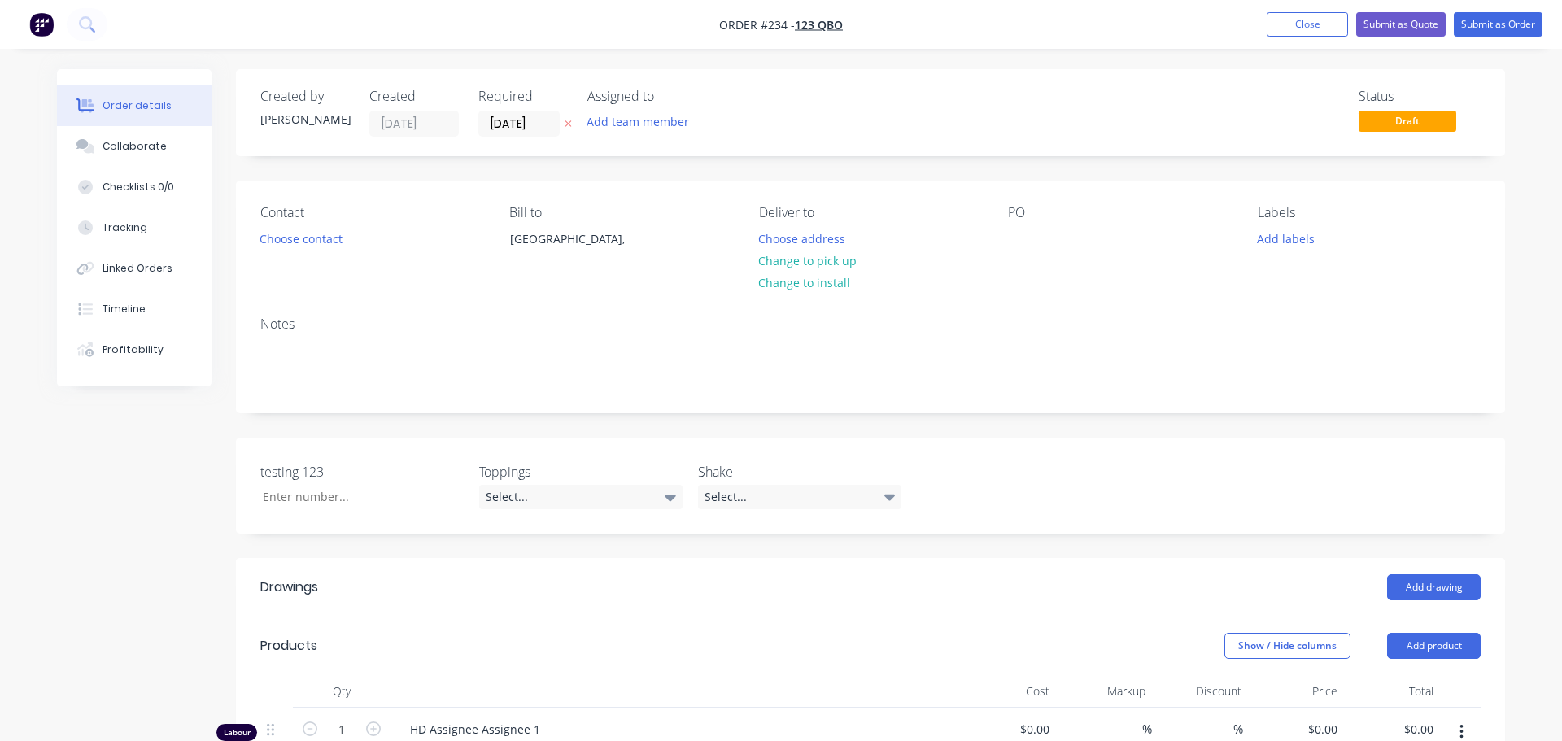
type input "$100.00"
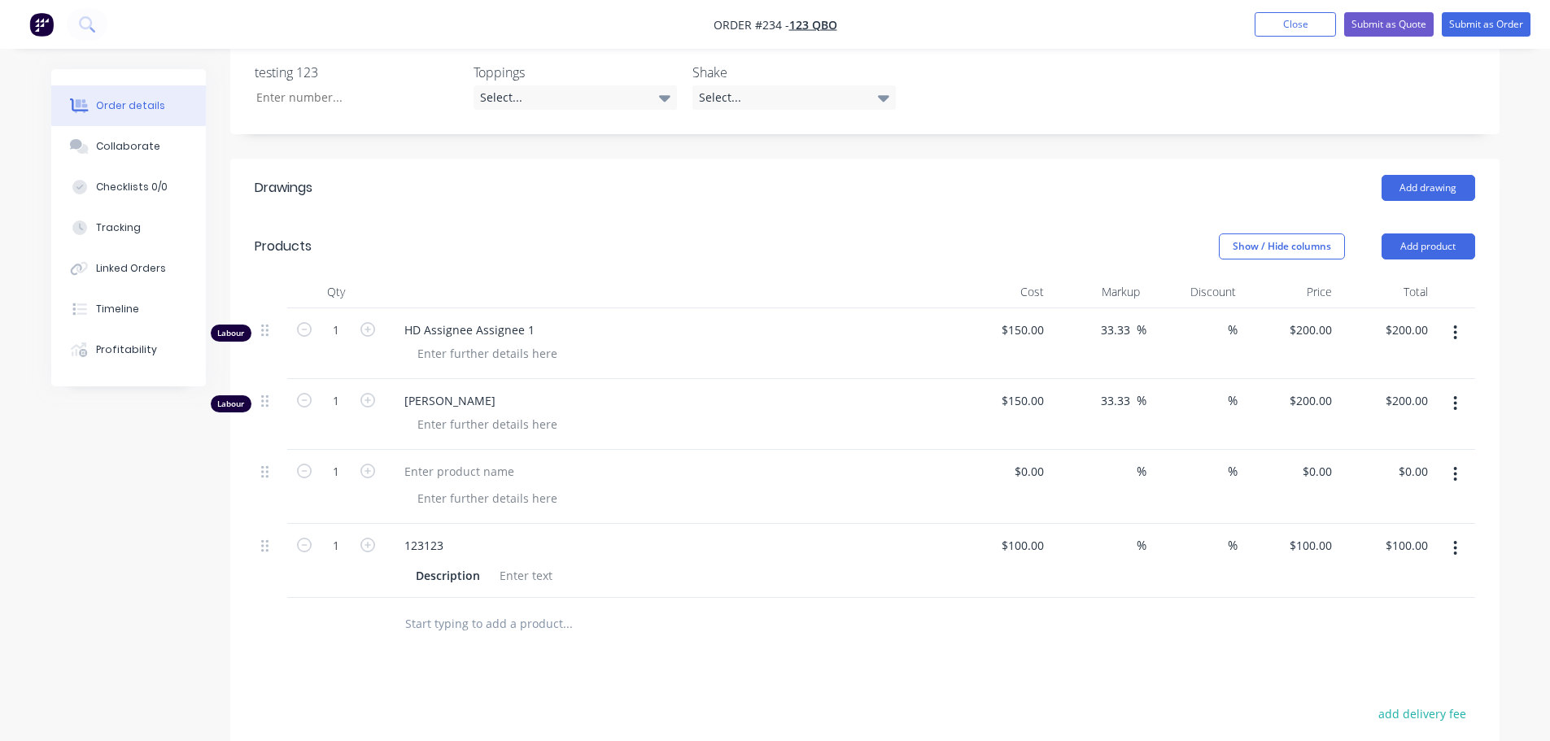
scroll to position [244, 0]
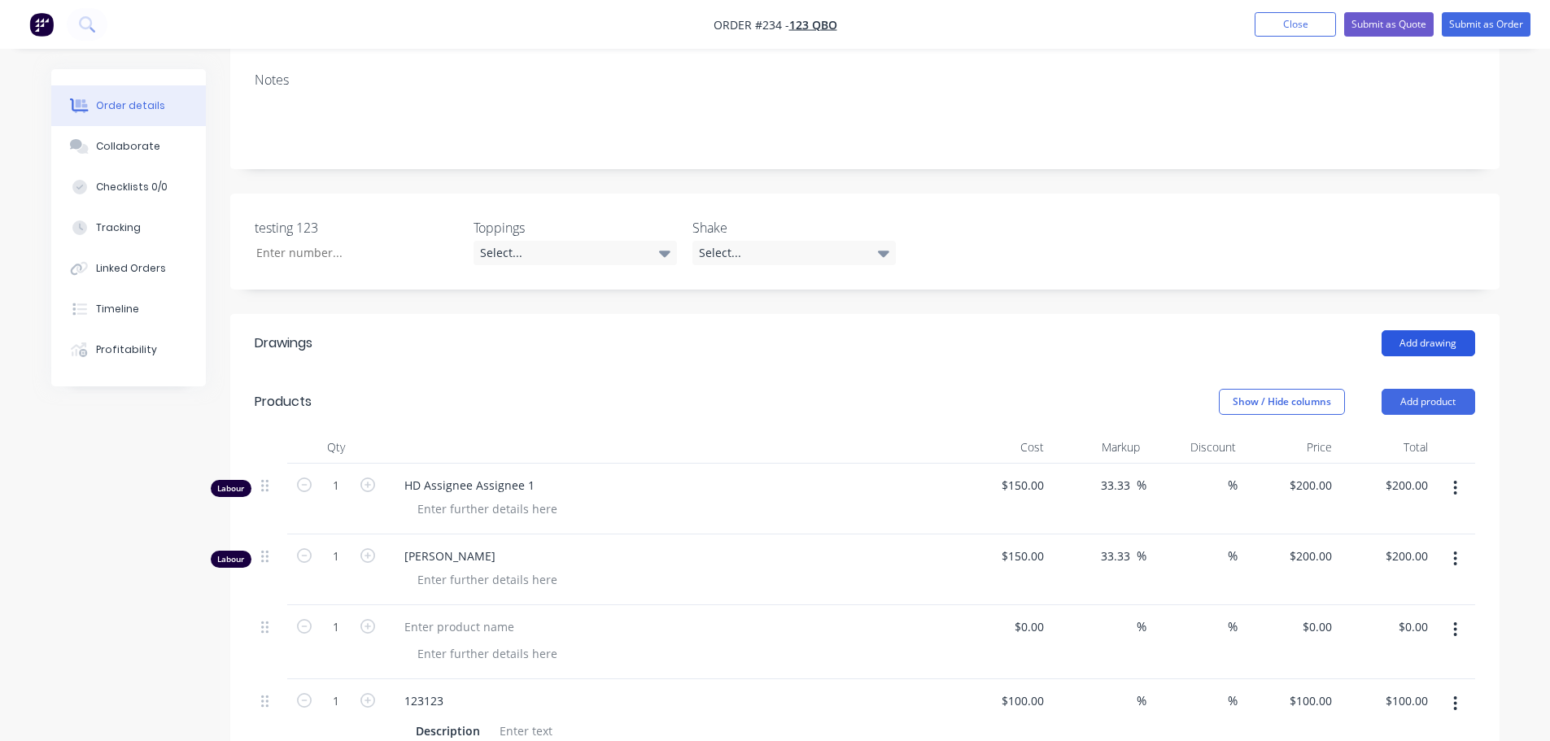
click at [1465, 346] on button "Add drawing" at bounding box center [1428, 343] width 94 height 26
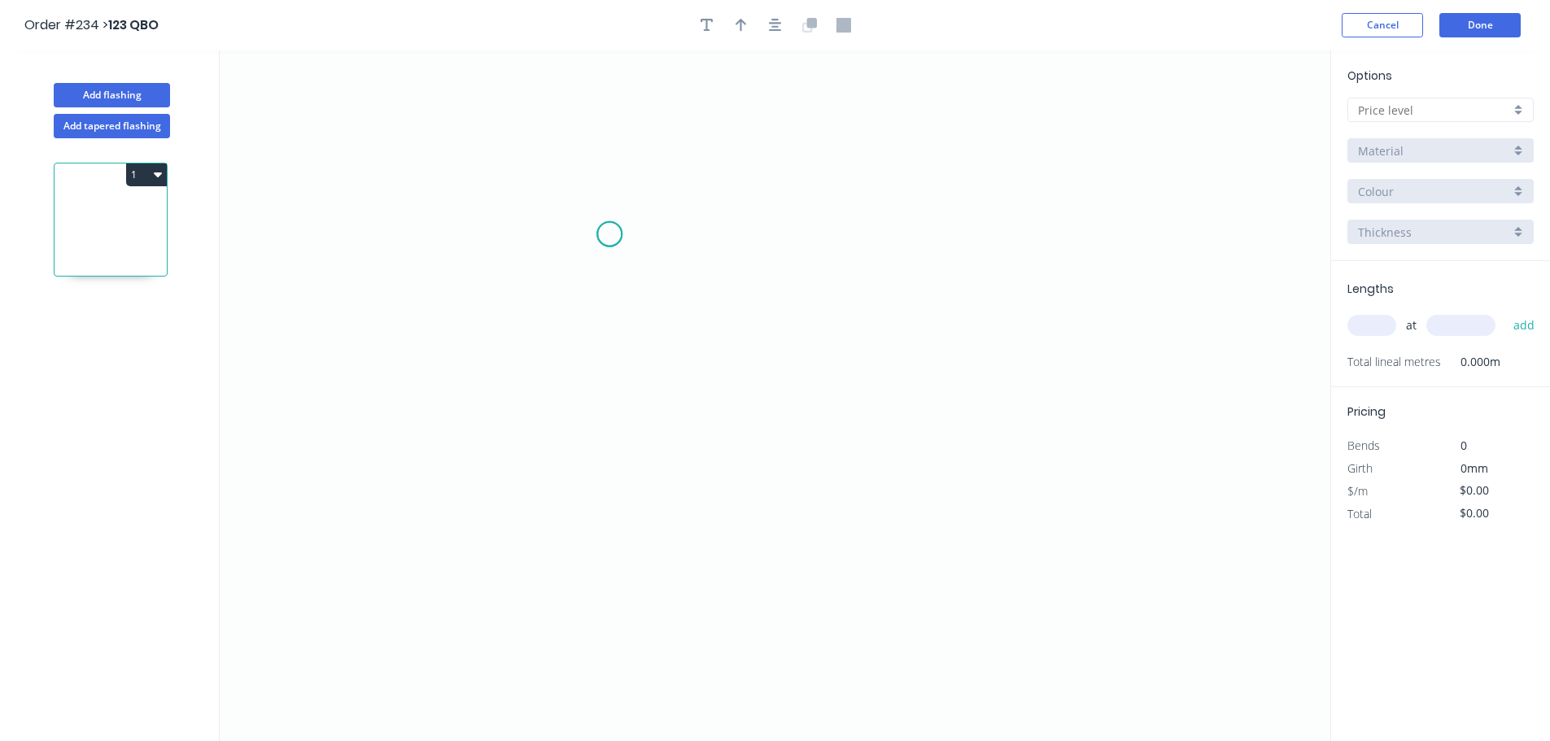
click at [609, 234] on icon "0" at bounding box center [775, 395] width 1110 height 691
click at [954, 503] on icon "0" at bounding box center [775, 395] width 1110 height 691
click at [773, 378] on rect at bounding box center [767, 380] width 33 height 23
click at [955, 344] on icon "0 1" at bounding box center [775, 395] width 1110 height 691
click at [1441, 108] on input "text" at bounding box center [1434, 110] width 152 height 17
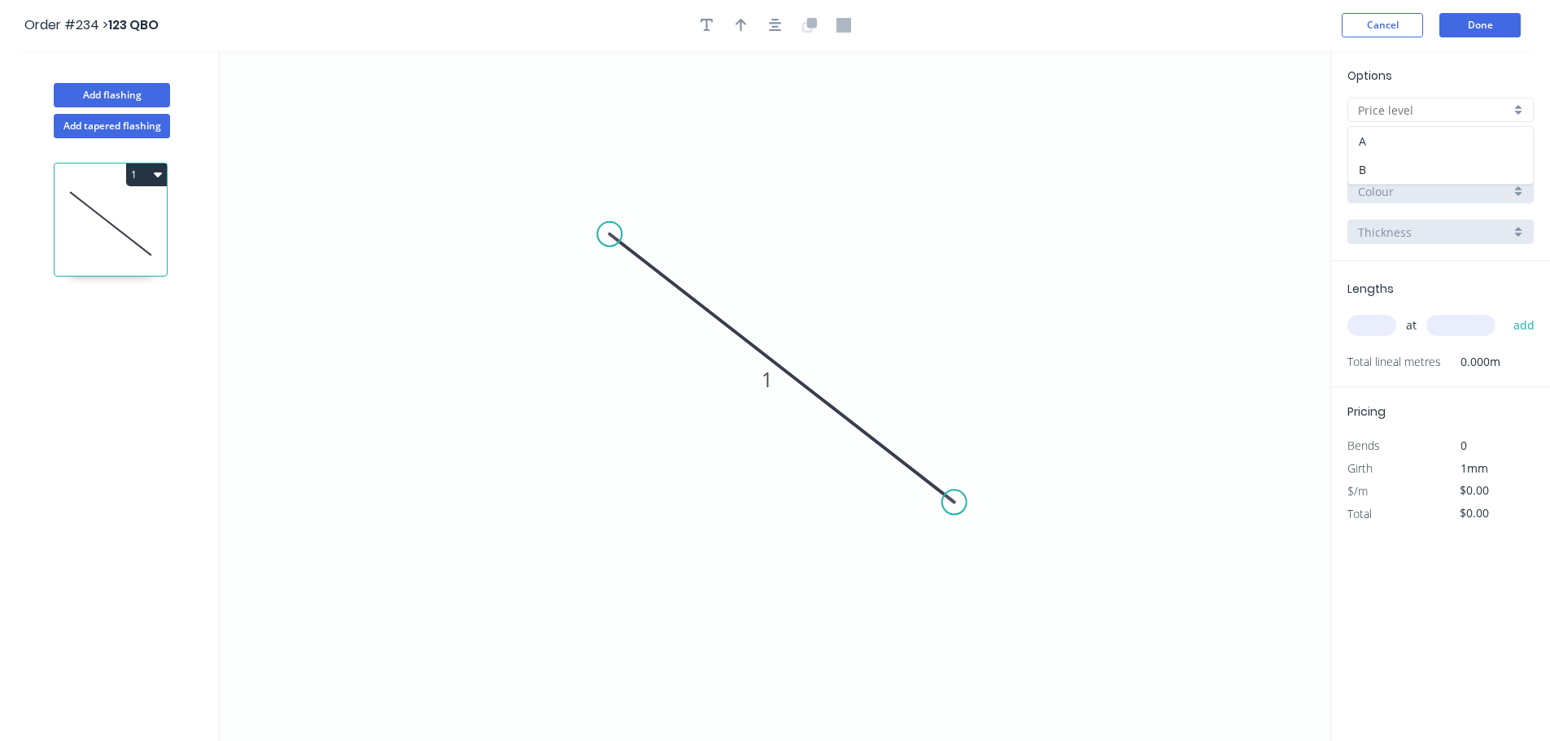
click at [1407, 138] on div "A" at bounding box center [1440, 141] width 185 height 28
type input "A"
type input "$100.00"
click at [1371, 324] on input "text" at bounding box center [1371, 325] width 49 height 21
type input "1"
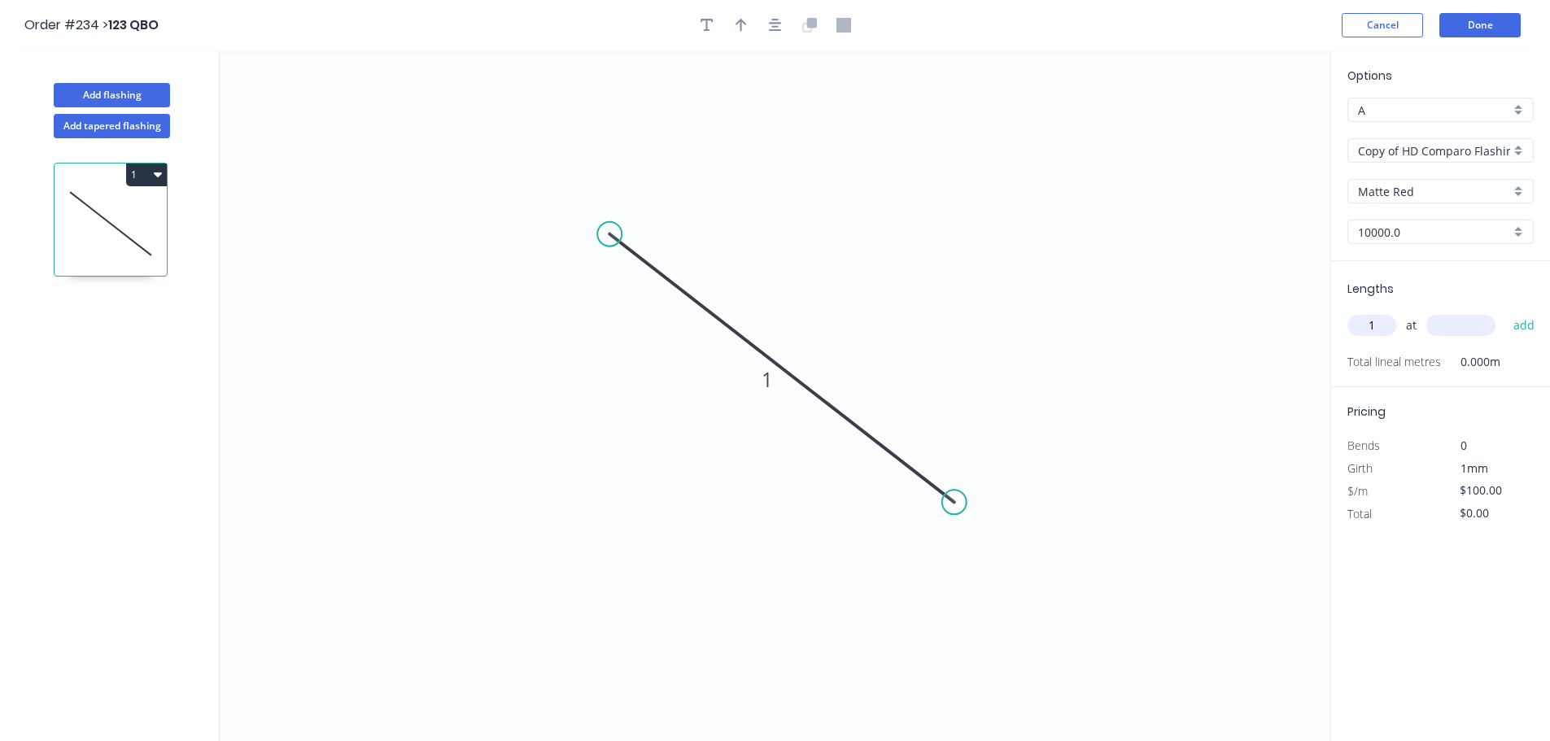
click at [1443, 322] on input "text" at bounding box center [1460, 325] width 69 height 21
type input "1000"
click at [1505, 312] on button "add" at bounding box center [1524, 326] width 38 height 28
type input "$100.00"
click at [1480, 20] on button "Done" at bounding box center [1479, 25] width 81 height 24
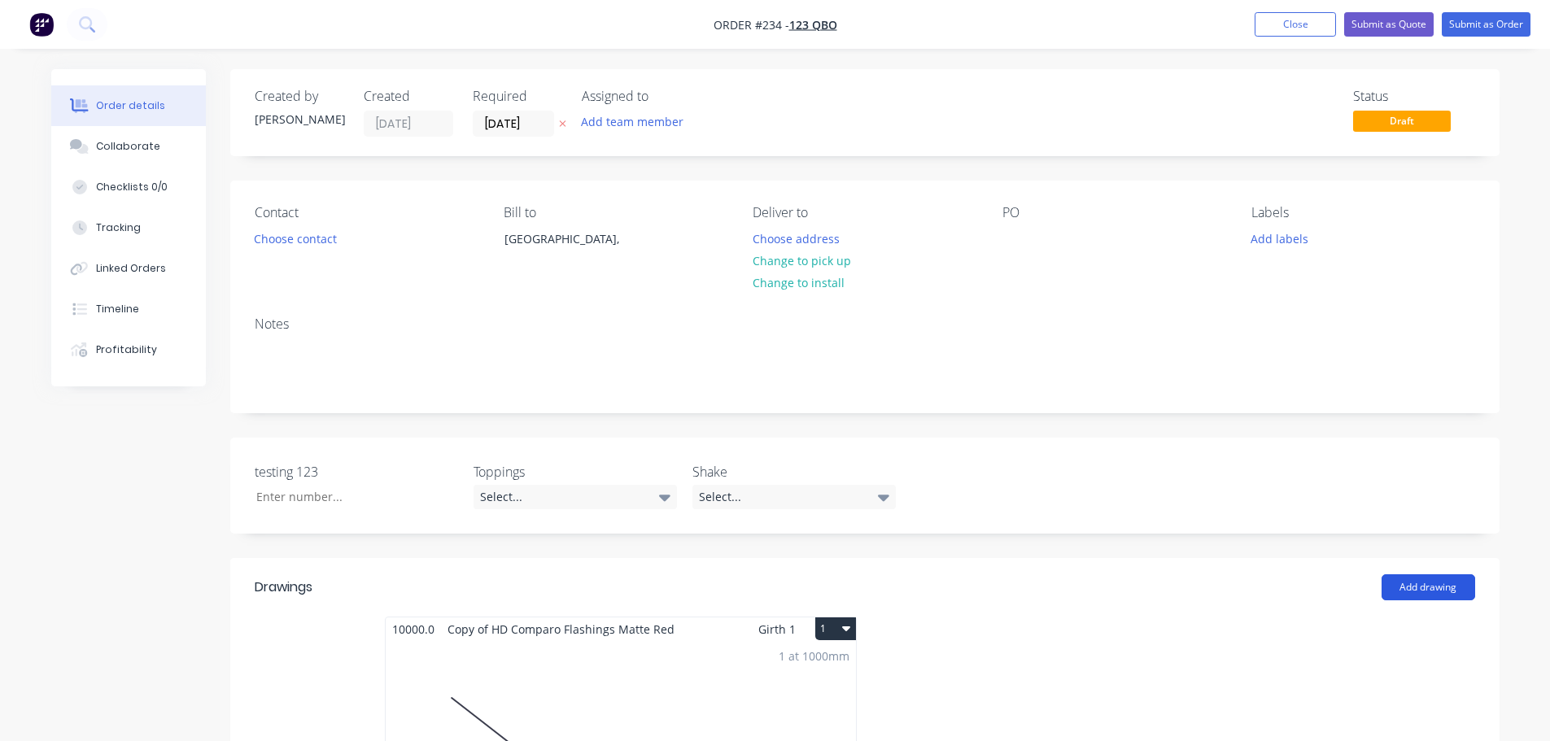
click at [1445, 577] on button "Add drawing" at bounding box center [1428, 587] width 94 height 26
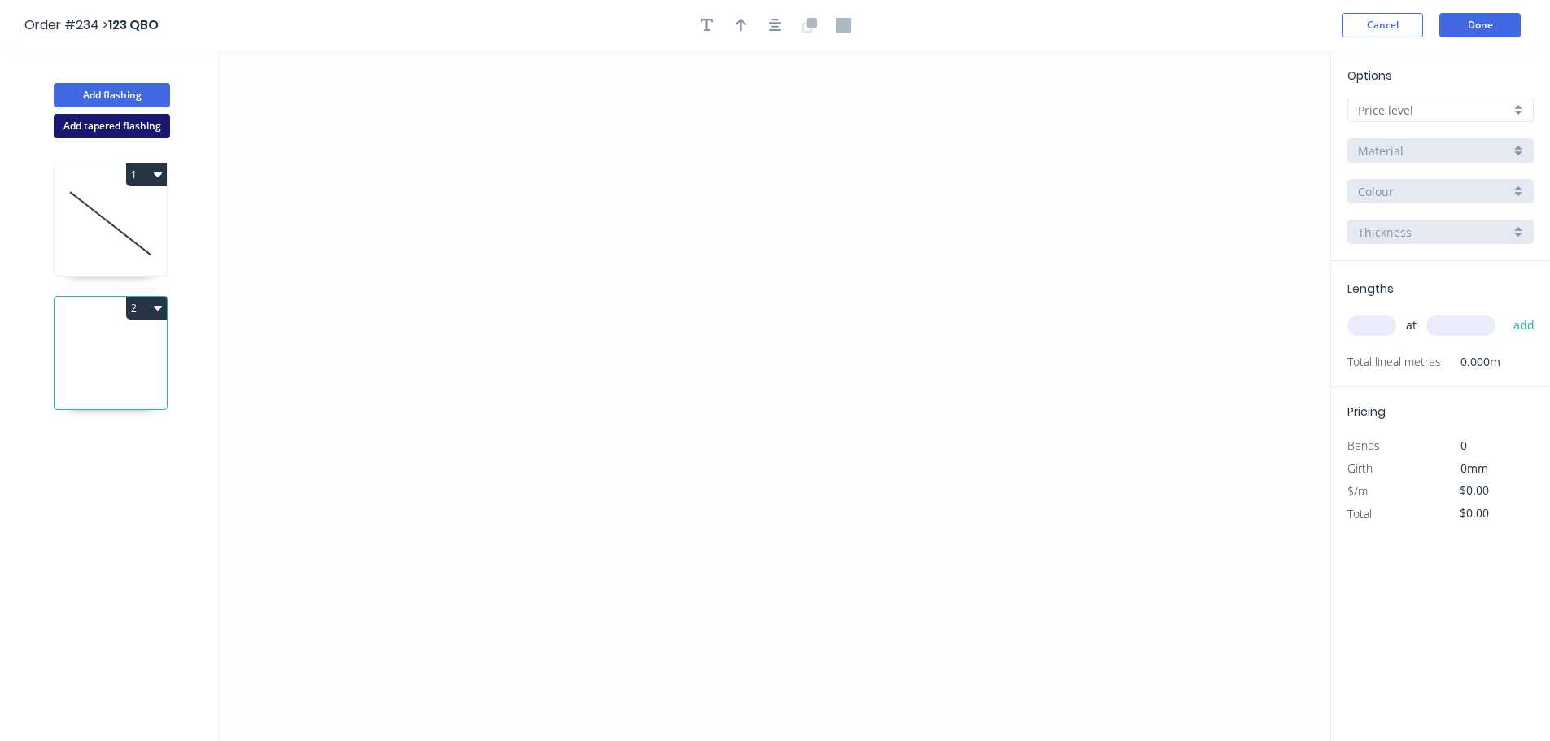
click at [142, 129] on button "Add tapered flashing" at bounding box center [112, 126] width 116 height 24
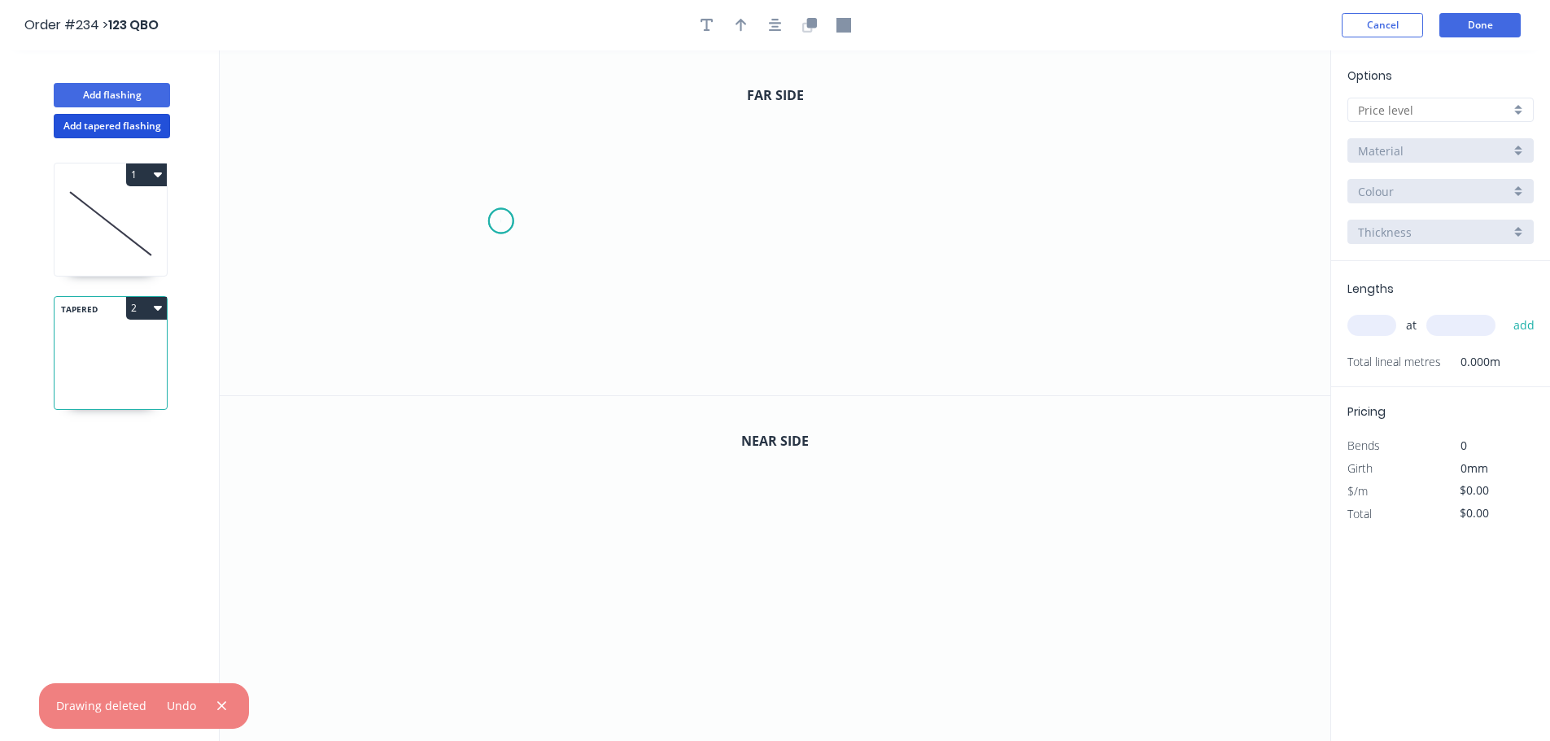
drag, startPoint x: 500, startPoint y: 221, endPoint x: 737, endPoint y: 221, distance: 236.7
click at [501, 221] on icon "0" at bounding box center [775, 222] width 1110 height 345
click at [891, 224] on icon "0" at bounding box center [775, 222] width 1110 height 345
click at [388, 545] on icon "0" at bounding box center [775, 569] width 1110 height 346
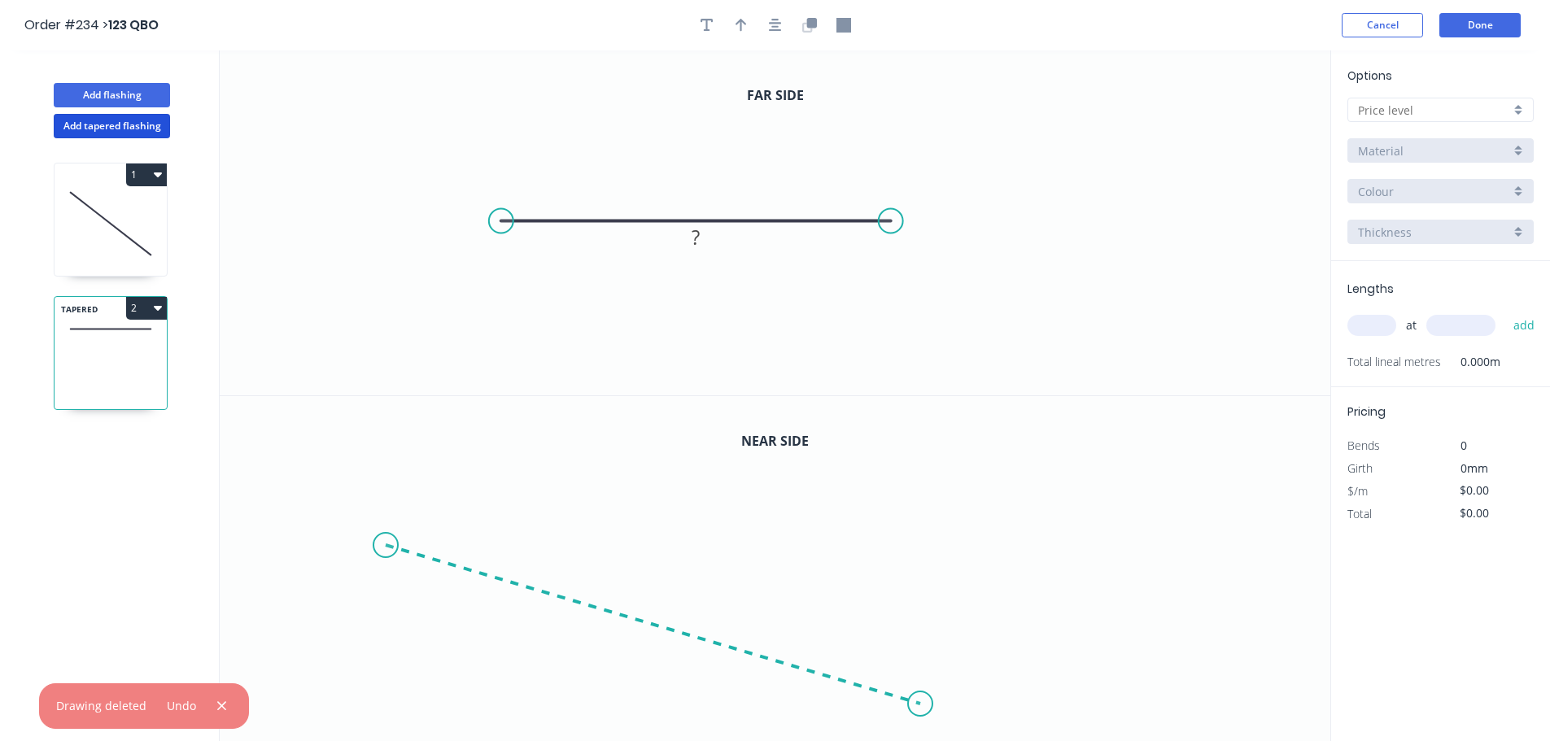
click at [920, 704] on icon at bounding box center [653, 624] width 534 height 159
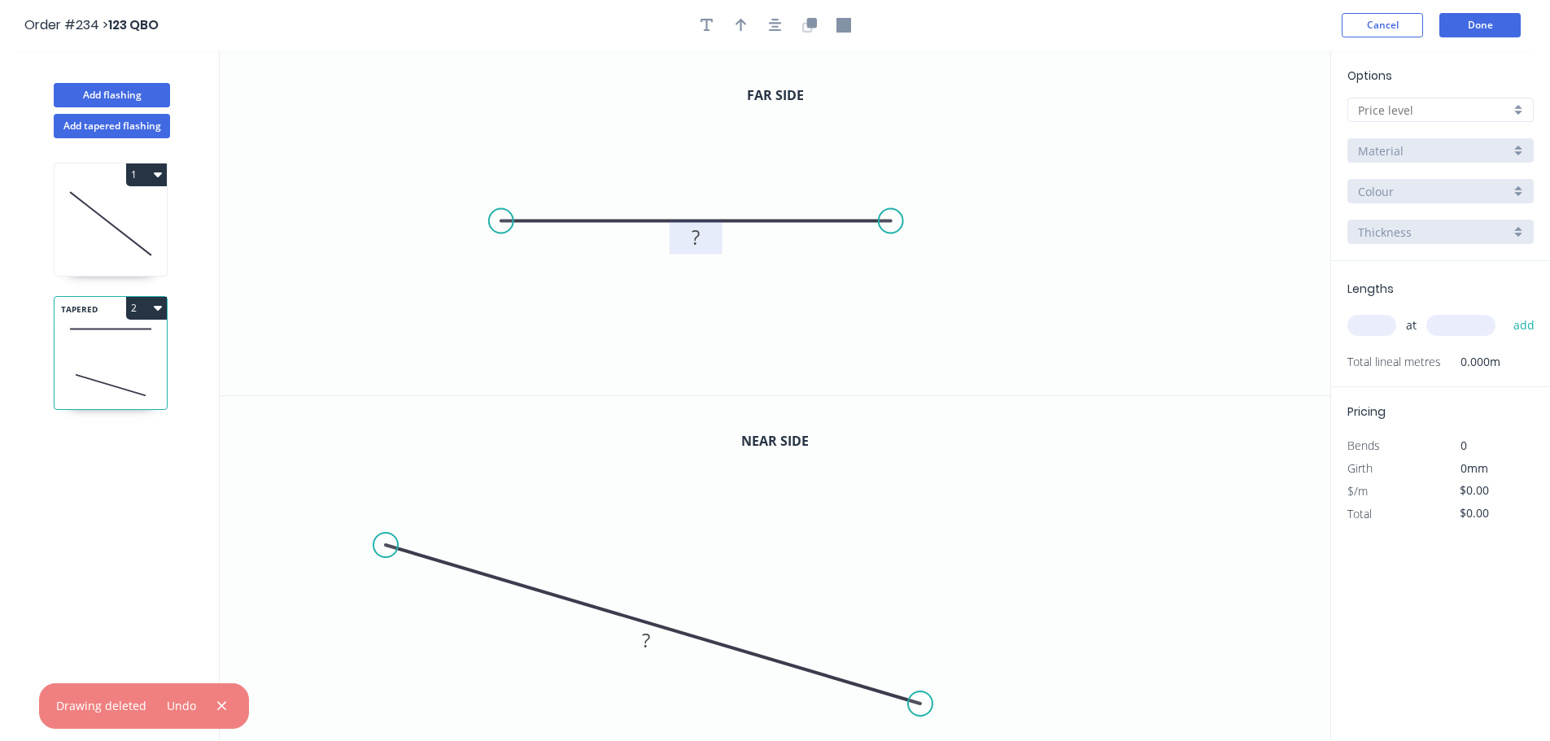
click at [703, 236] on rect at bounding box center [695, 238] width 33 height 23
click at [644, 644] on tspan "?" at bounding box center [646, 639] width 8 height 27
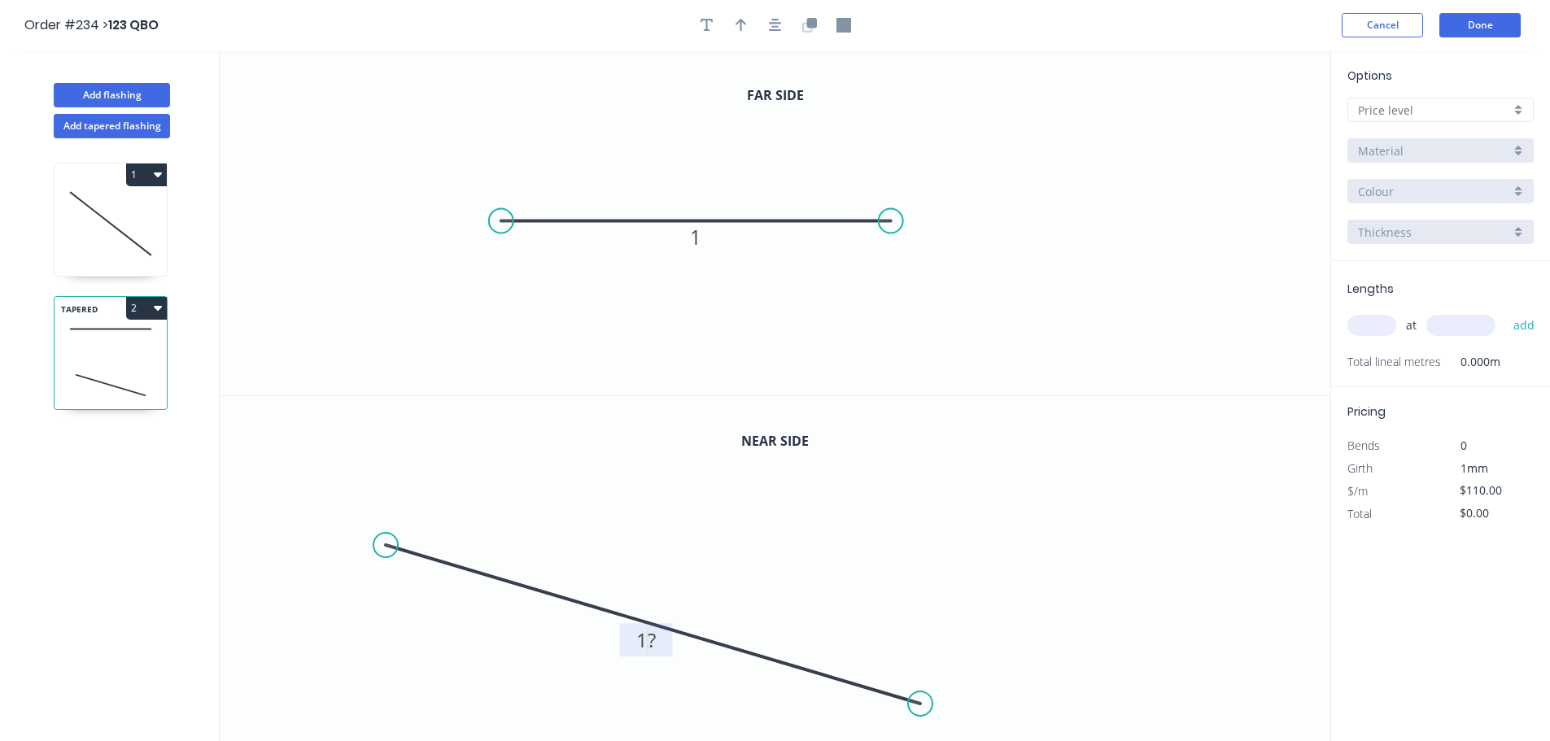
click at [775, 605] on icon "0 1?" at bounding box center [775, 569] width 1110 height 346
click at [643, 648] on tspan "?" at bounding box center [646, 639] width 8 height 27
click at [879, 612] on icon "0 1" at bounding box center [775, 569] width 1110 height 346
type input "$100.00"
click at [1436, 82] on div "Options A B Material Colour Thickness" at bounding box center [1440, 164] width 219 height 194
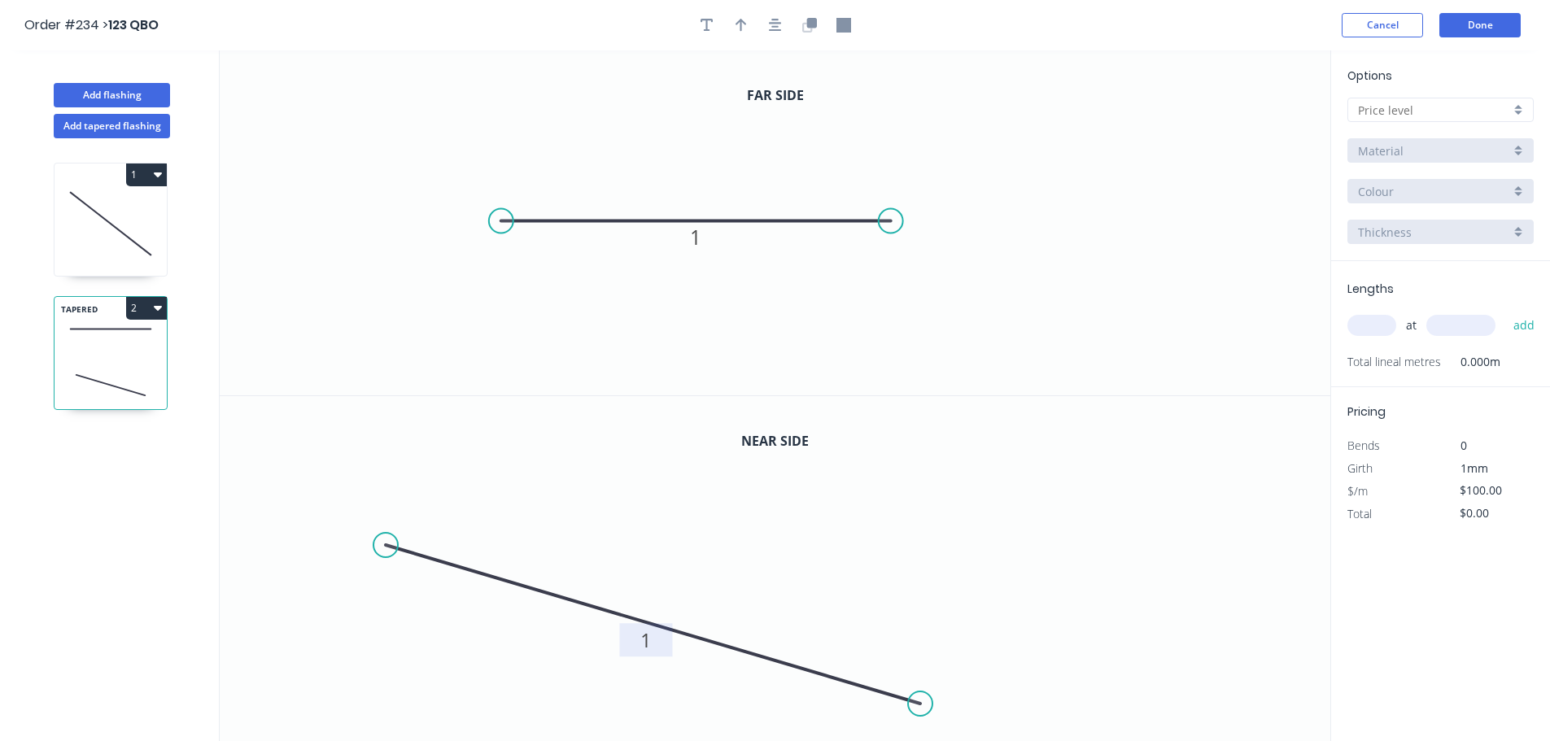
click at [1410, 99] on div at bounding box center [1440, 110] width 186 height 24
click at [1384, 147] on div "A" at bounding box center [1440, 141] width 185 height 28
type input "A"
click at [1394, 329] on input "text" at bounding box center [1371, 325] width 49 height 21
type input "1"
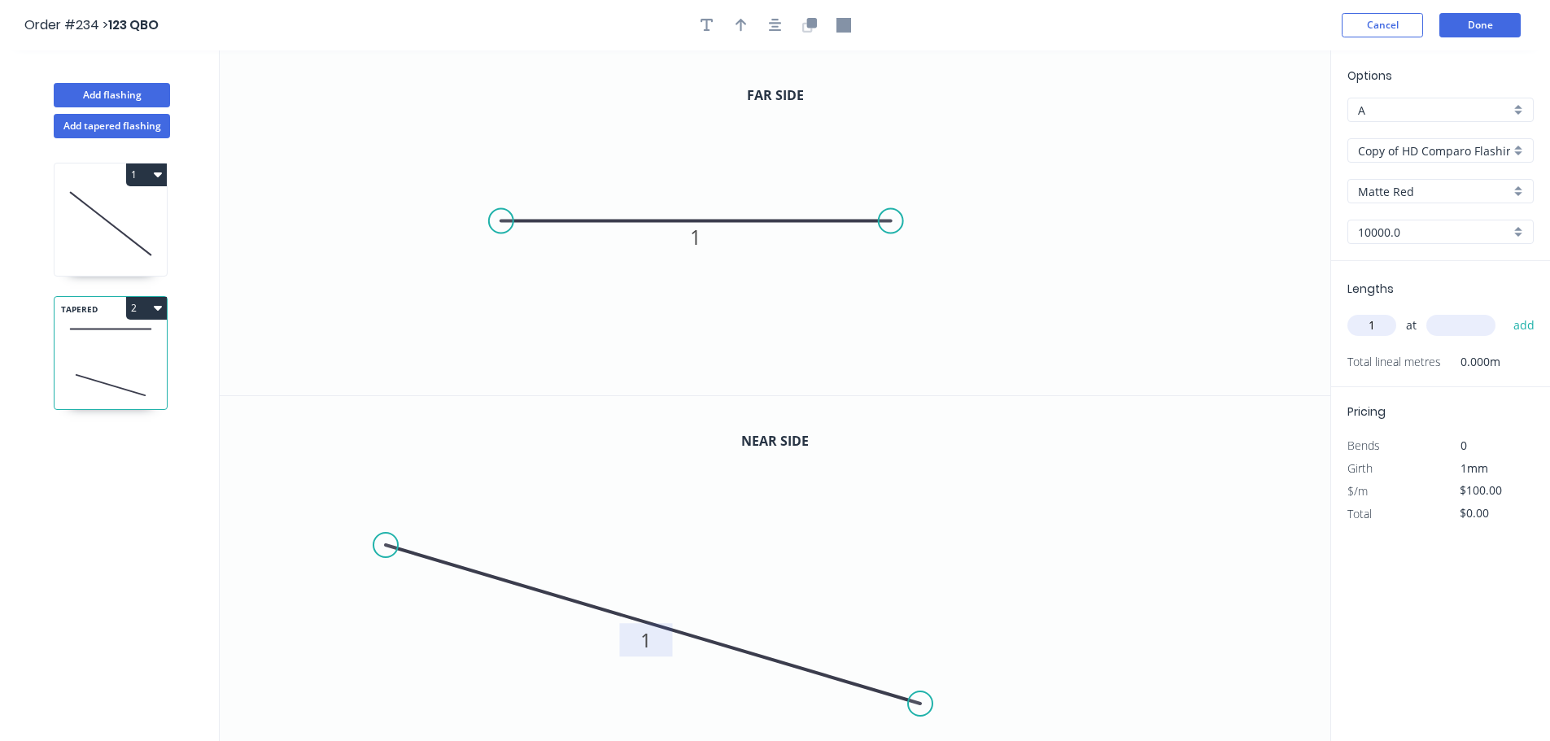
click at [1418, 326] on div "1 at add" at bounding box center [1442, 326] width 190 height 28
click at [1438, 326] on input "text" at bounding box center [1460, 325] width 69 height 21
type input "10000"
click at [1505, 312] on button "add" at bounding box center [1524, 326] width 38 height 28
type input "$1,000.00"
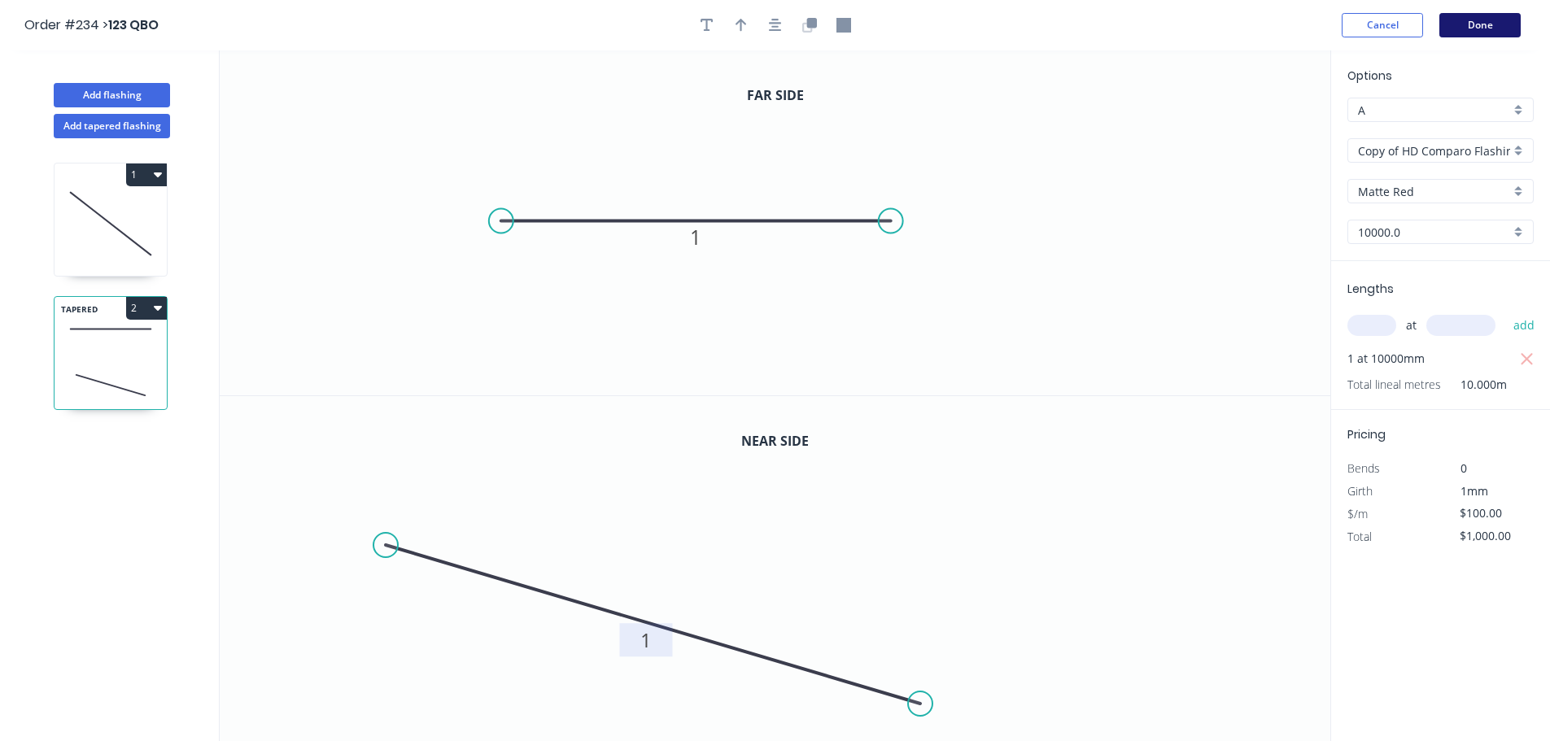
click at [1485, 25] on button "Done" at bounding box center [1479, 25] width 81 height 24
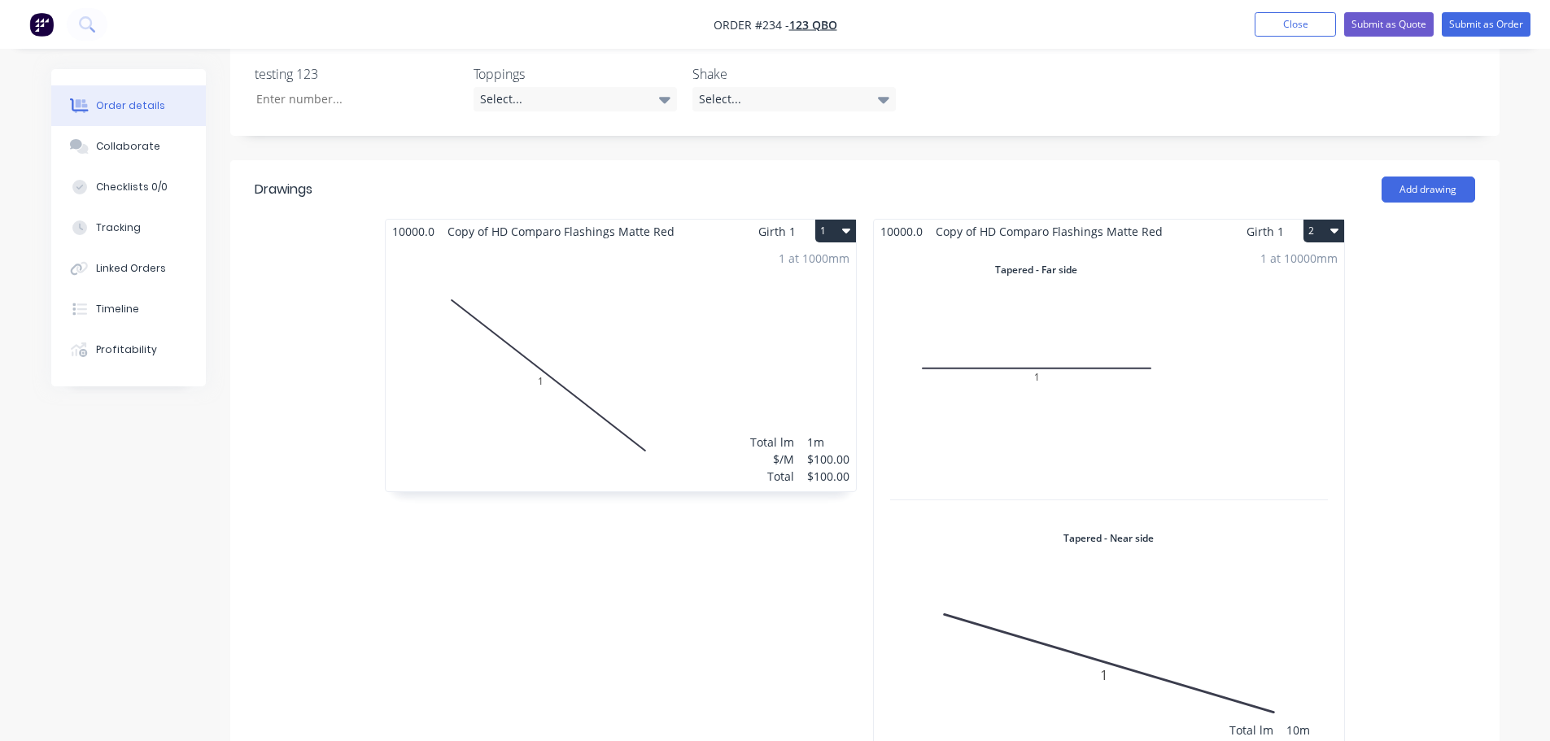
scroll to position [488, 0]
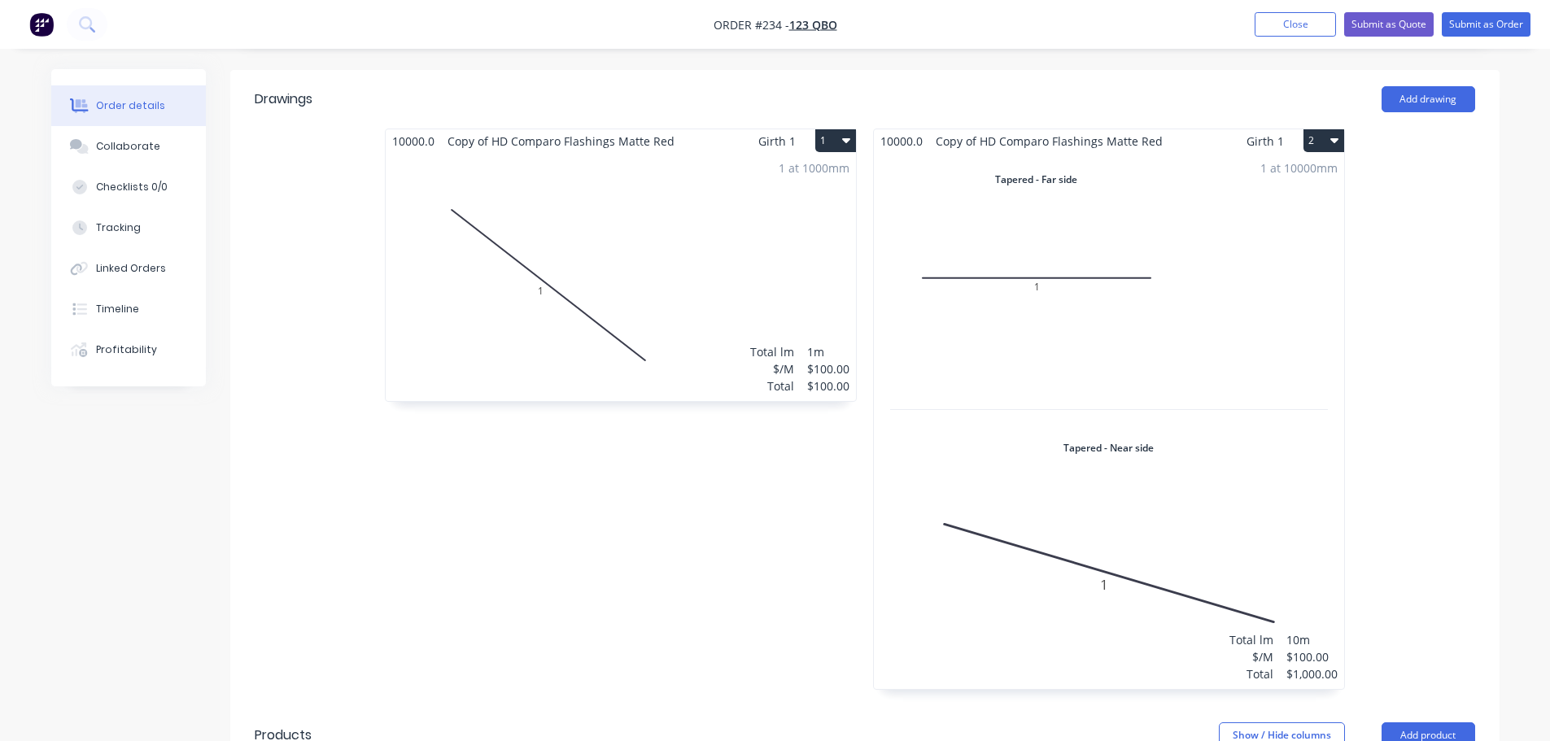
click at [841, 134] on button "1" at bounding box center [835, 140] width 41 height 23
click at [820, 251] on div "Delete" at bounding box center [778, 245] width 125 height 24
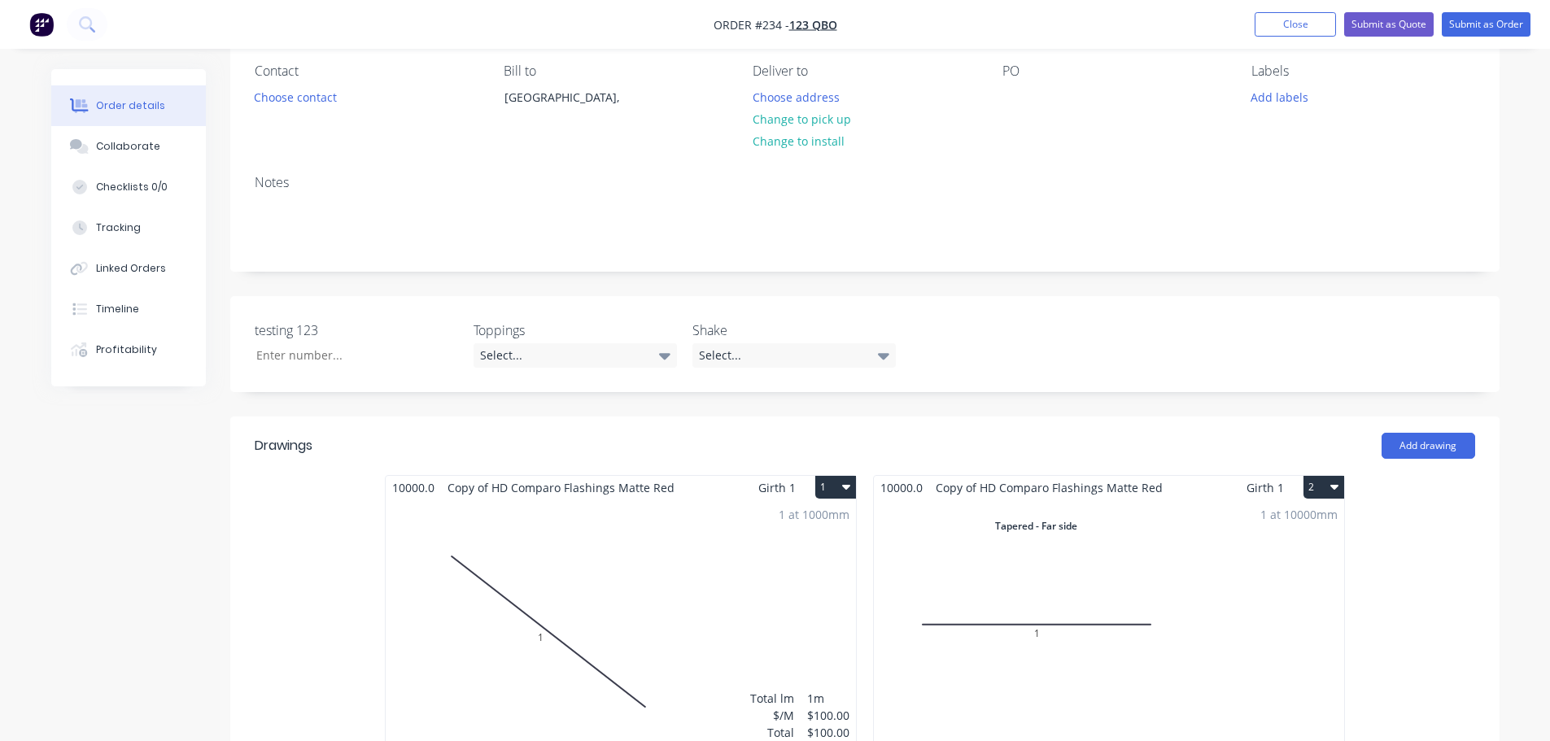
scroll to position [325, 0]
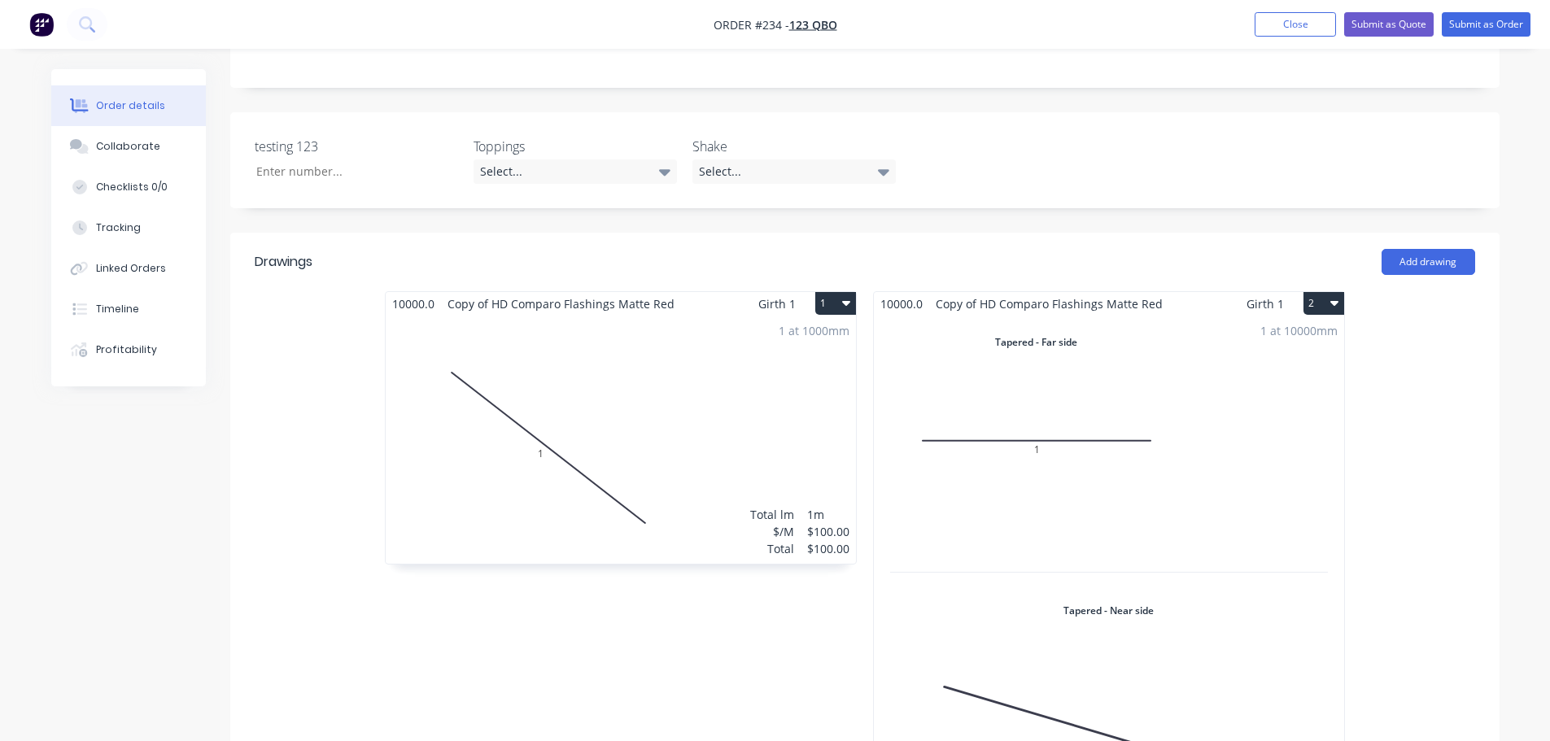
click at [1332, 310] on button "2" at bounding box center [1323, 303] width 41 height 23
click at [1234, 409] on div "Delete" at bounding box center [1266, 408] width 125 height 24
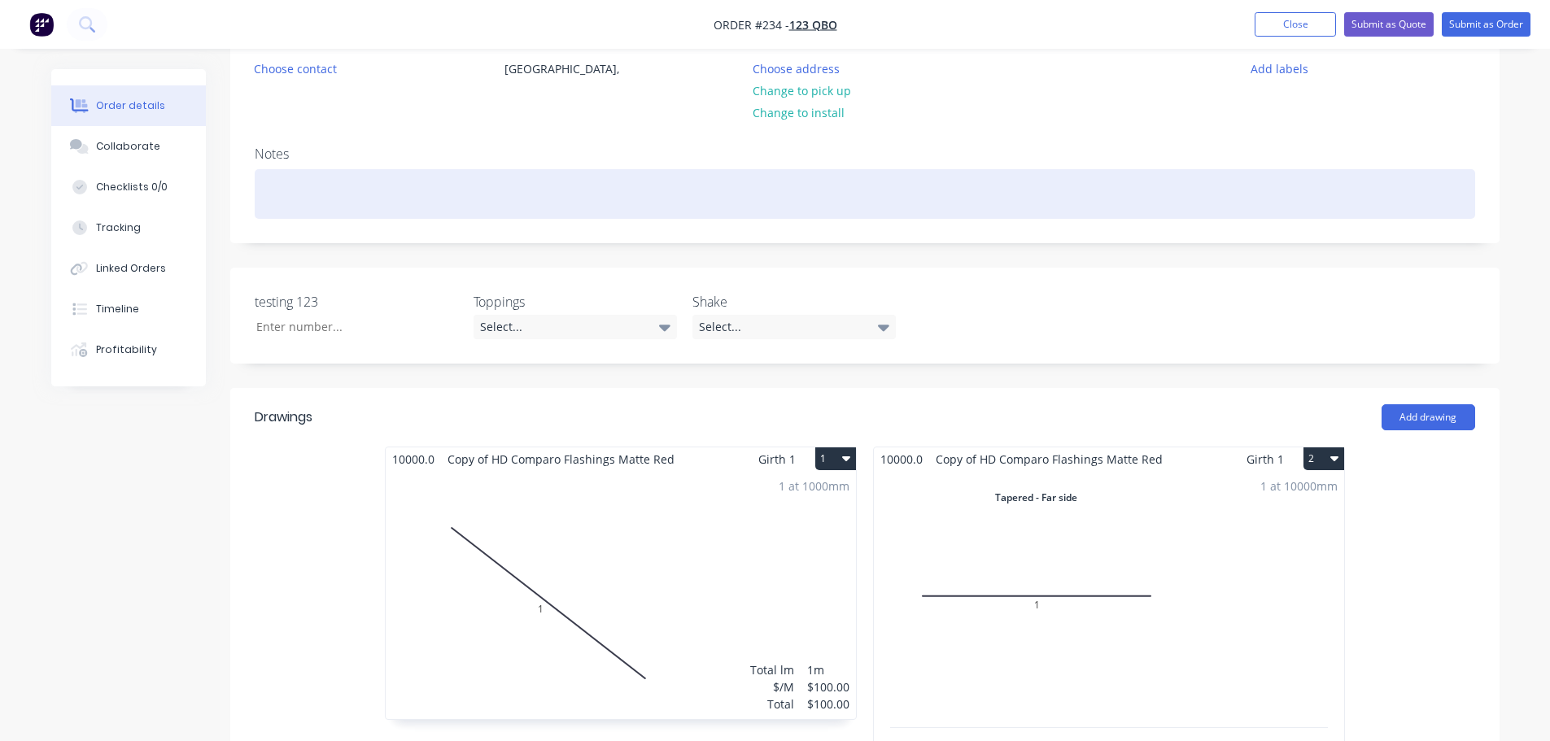
scroll to position [407, 0]
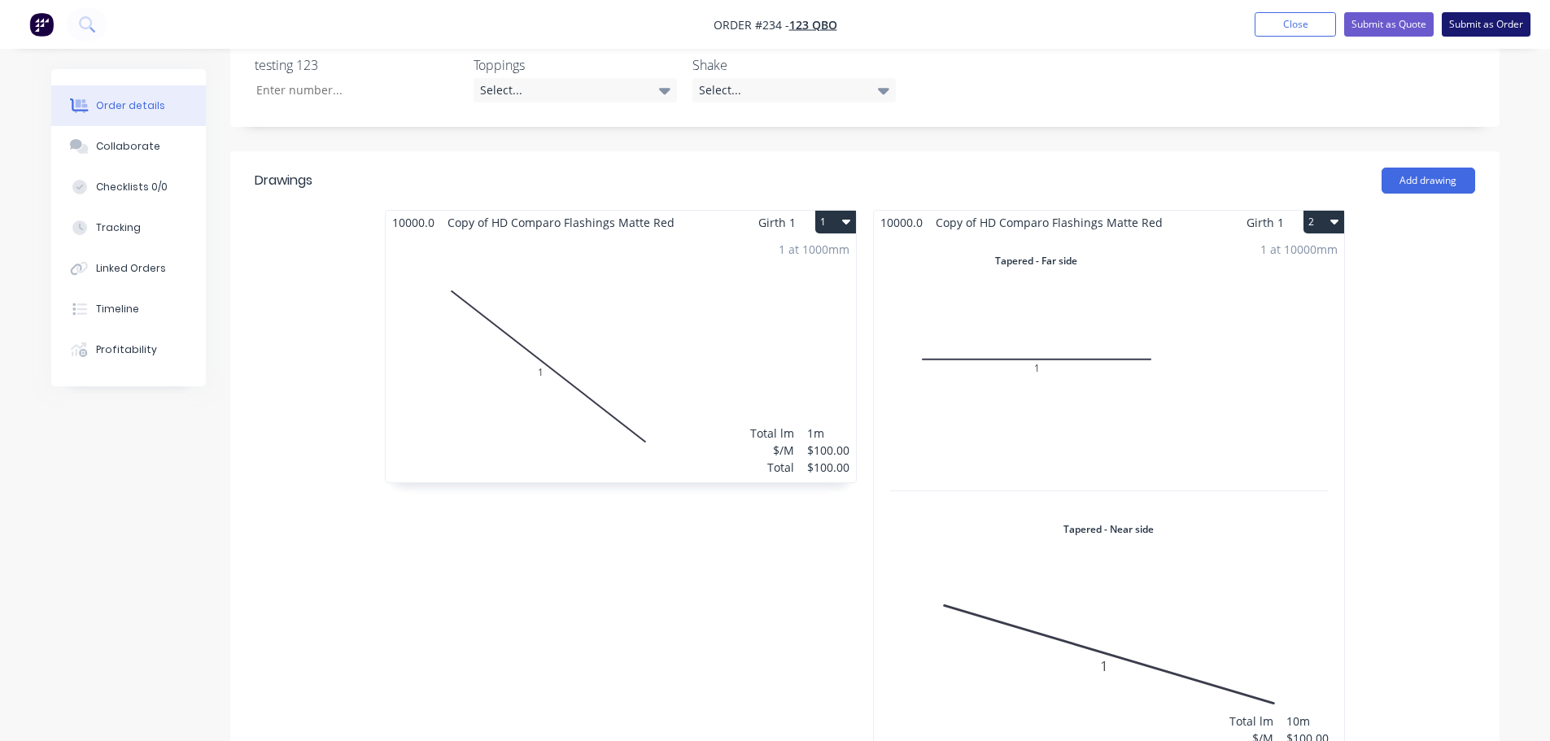
click at [1491, 25] on button "Submit as Order" at bounding box center [1485, 24] width 89 height 24
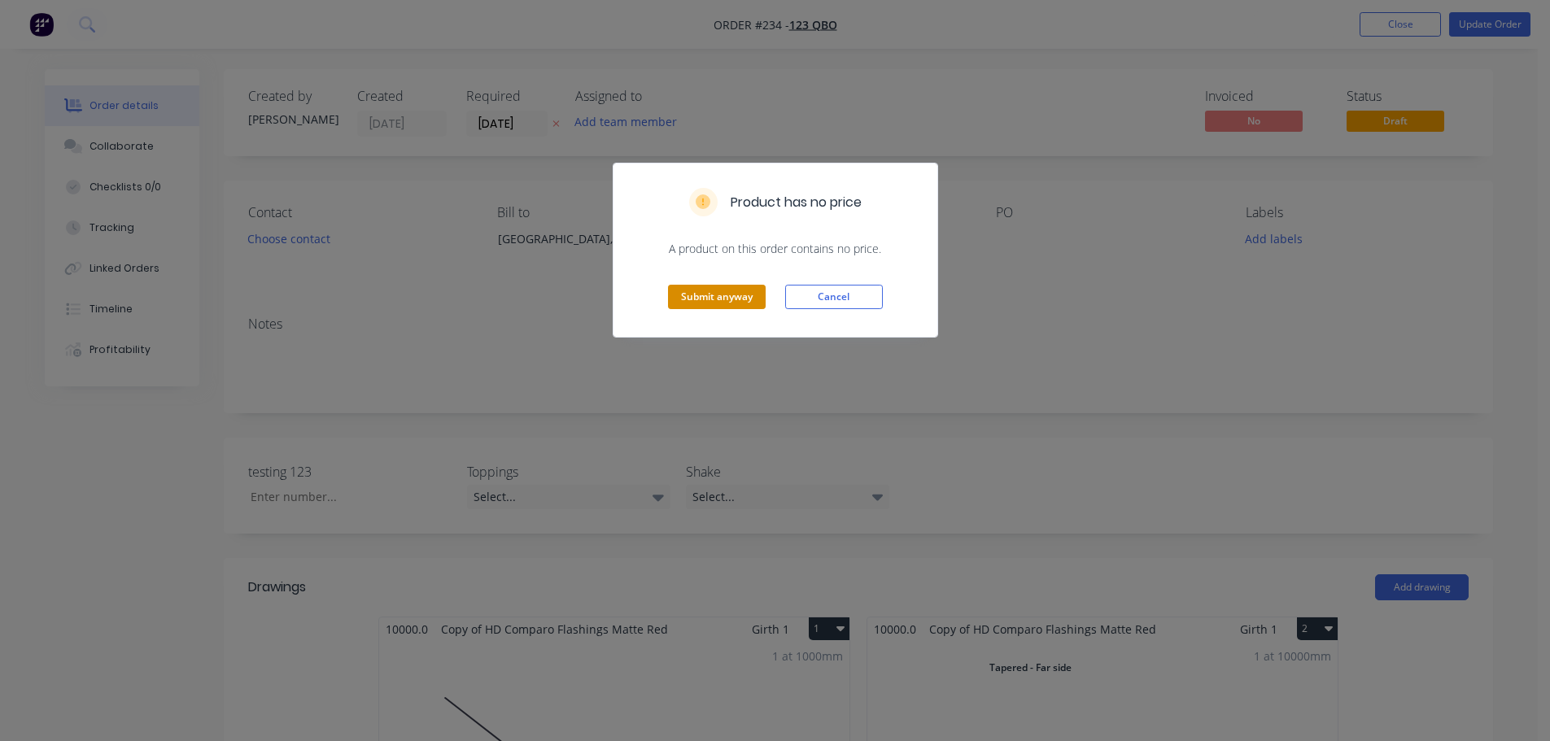
click at [723, 294] on button "Submit anyway" at bounding box center [717, 297] width 98 height 24
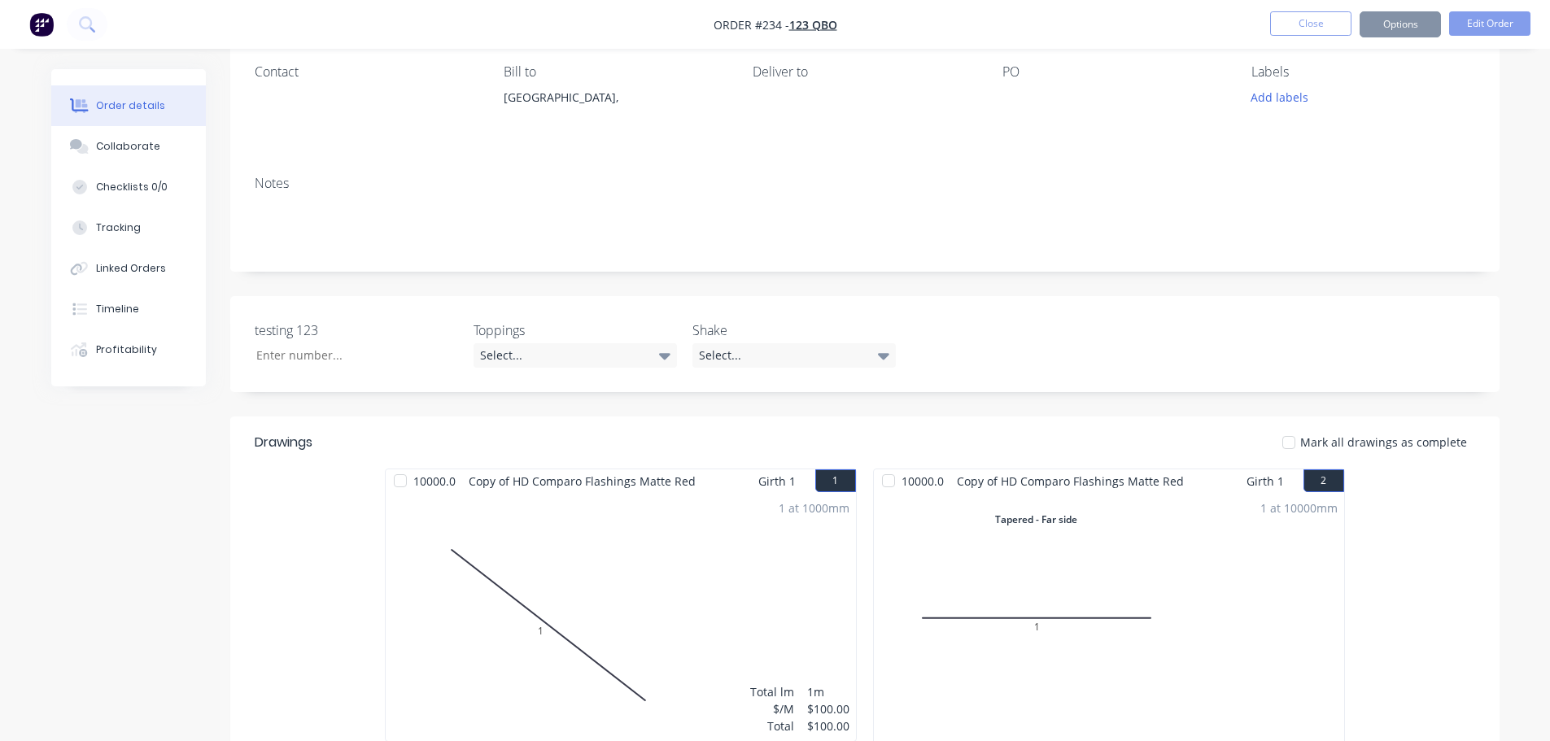
scroll to position [407, 0]
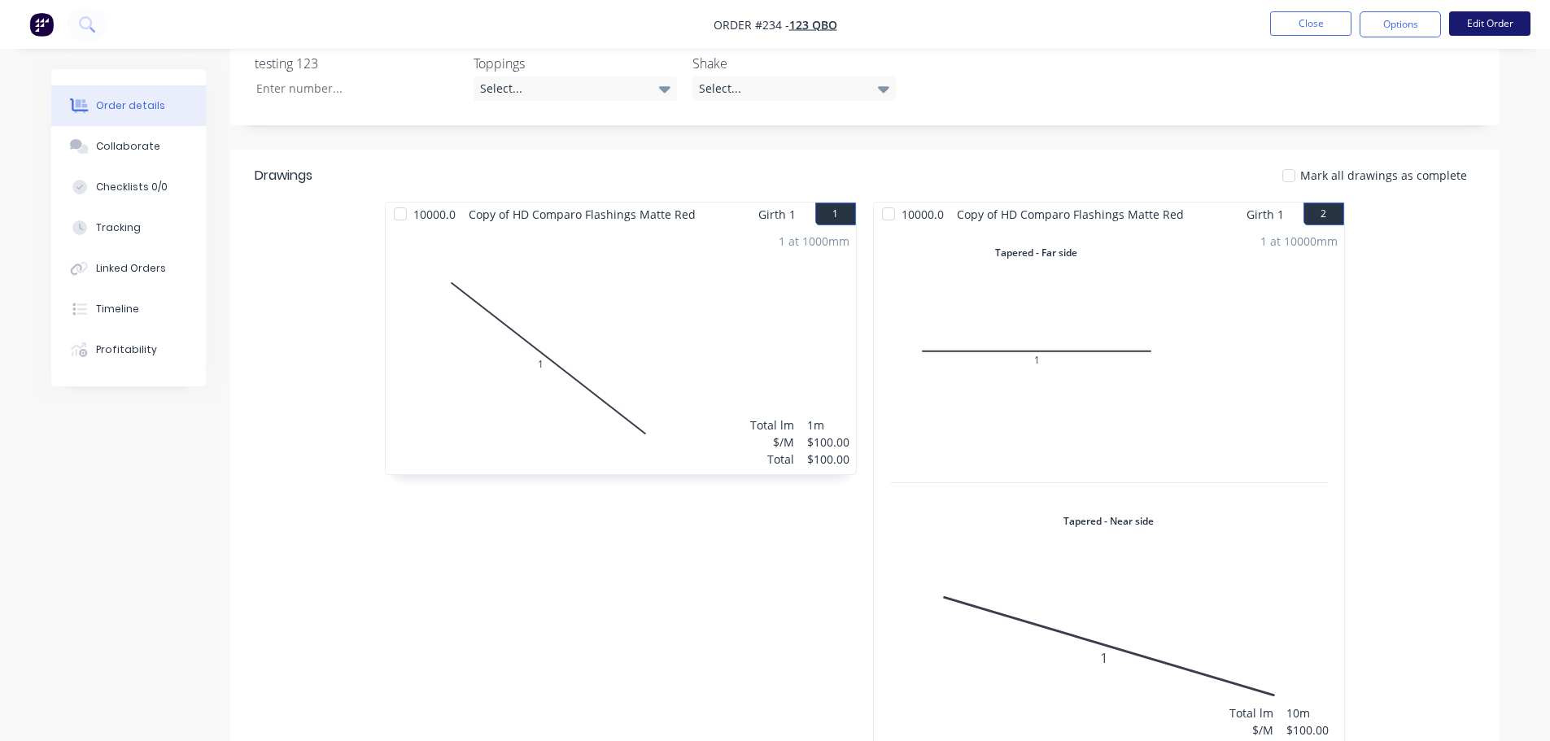
click at [1507, 18] on button "Edit Order" at bounding box center [1489, 23] width 81 height 24
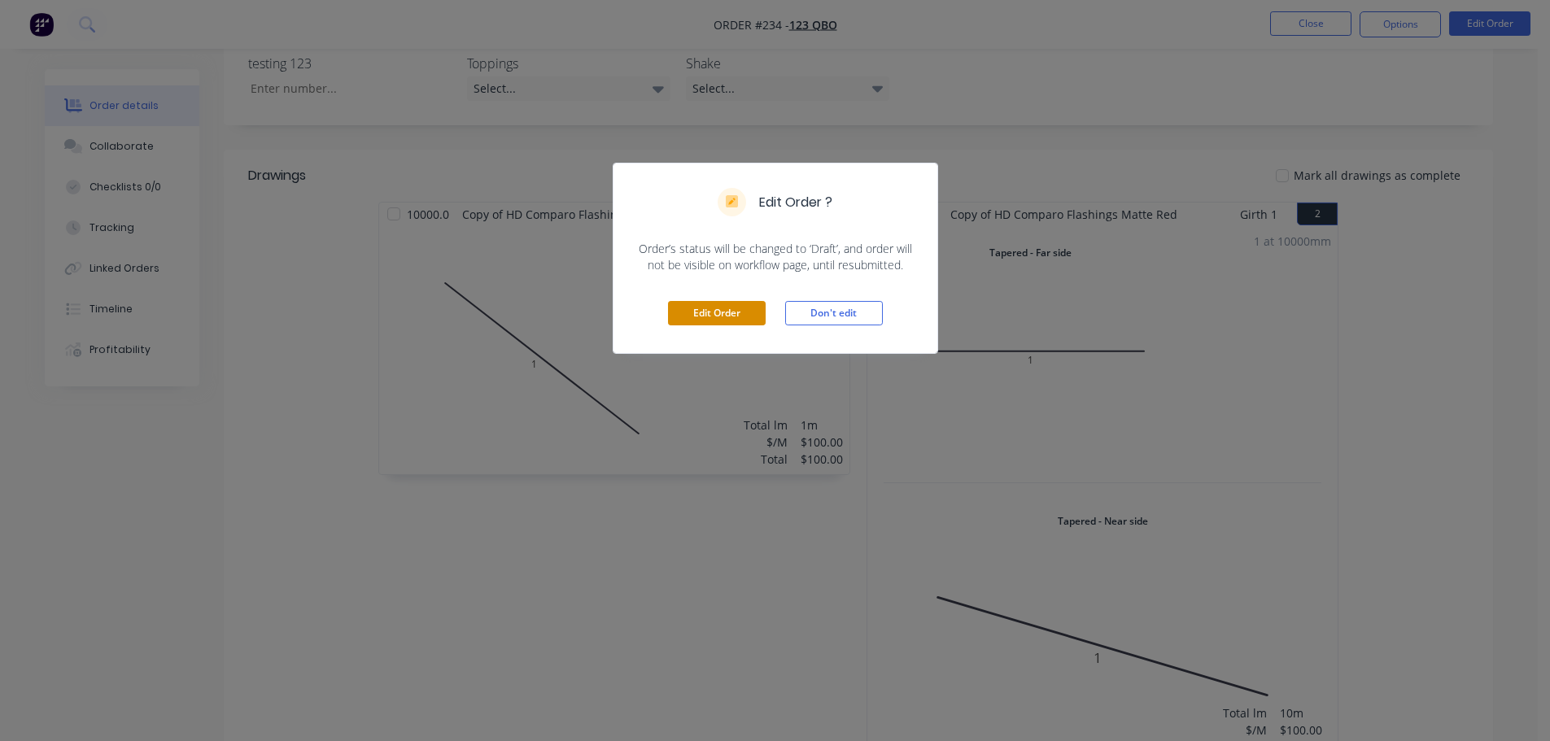
click at [717, 317] on button "Edit Order" at bounding box center [717, 313] width 98 height 24
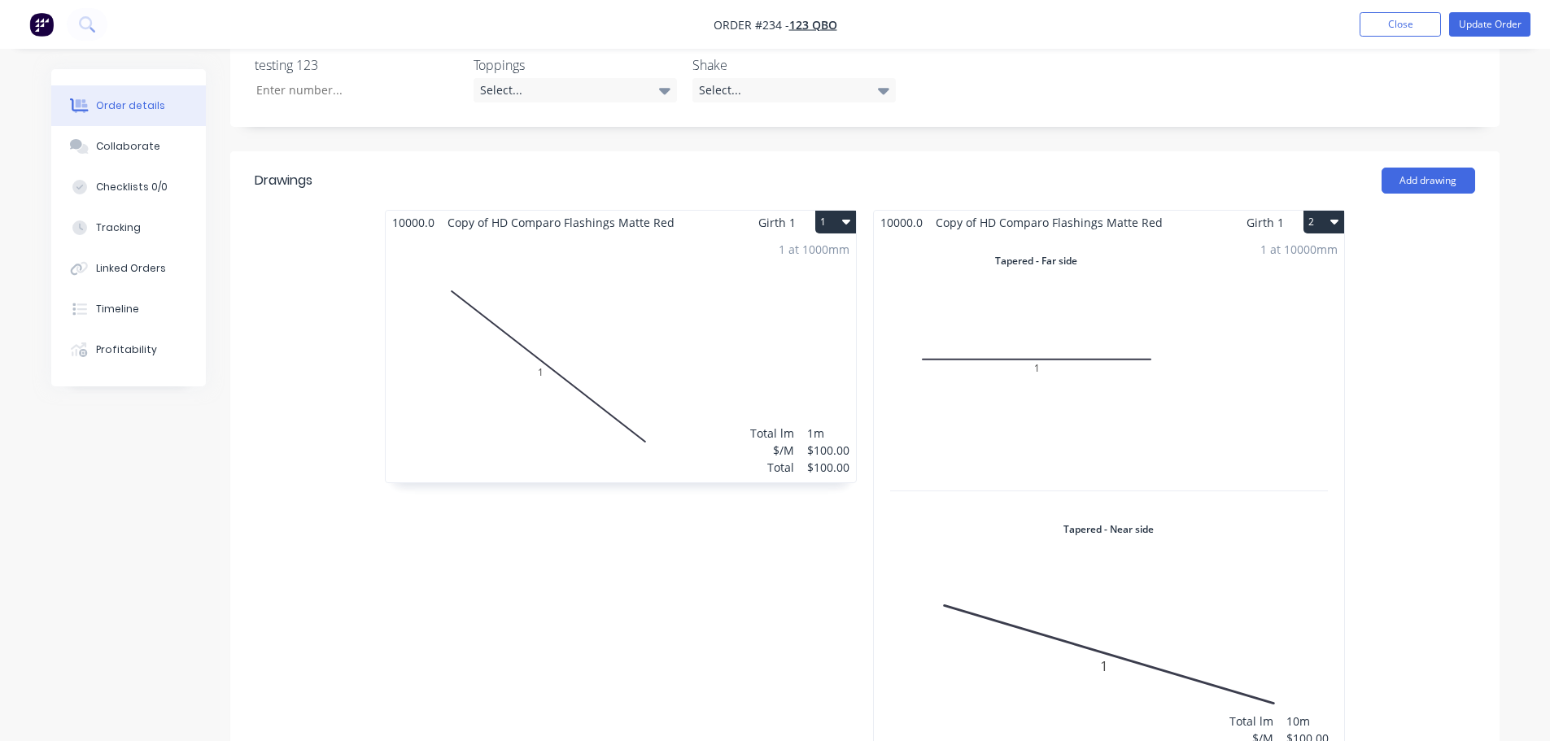
click at [850, 227] on icon "button" at bounding box center [846, 221] width 8 height 13
drag, startPoint x: 803, startPoint y: 322, endPoint x: 1122, endPoint y: 260, distance: 325.6
click at [804, 321] on div "Delete" at bounding box center [778, 327] width 125 height 24
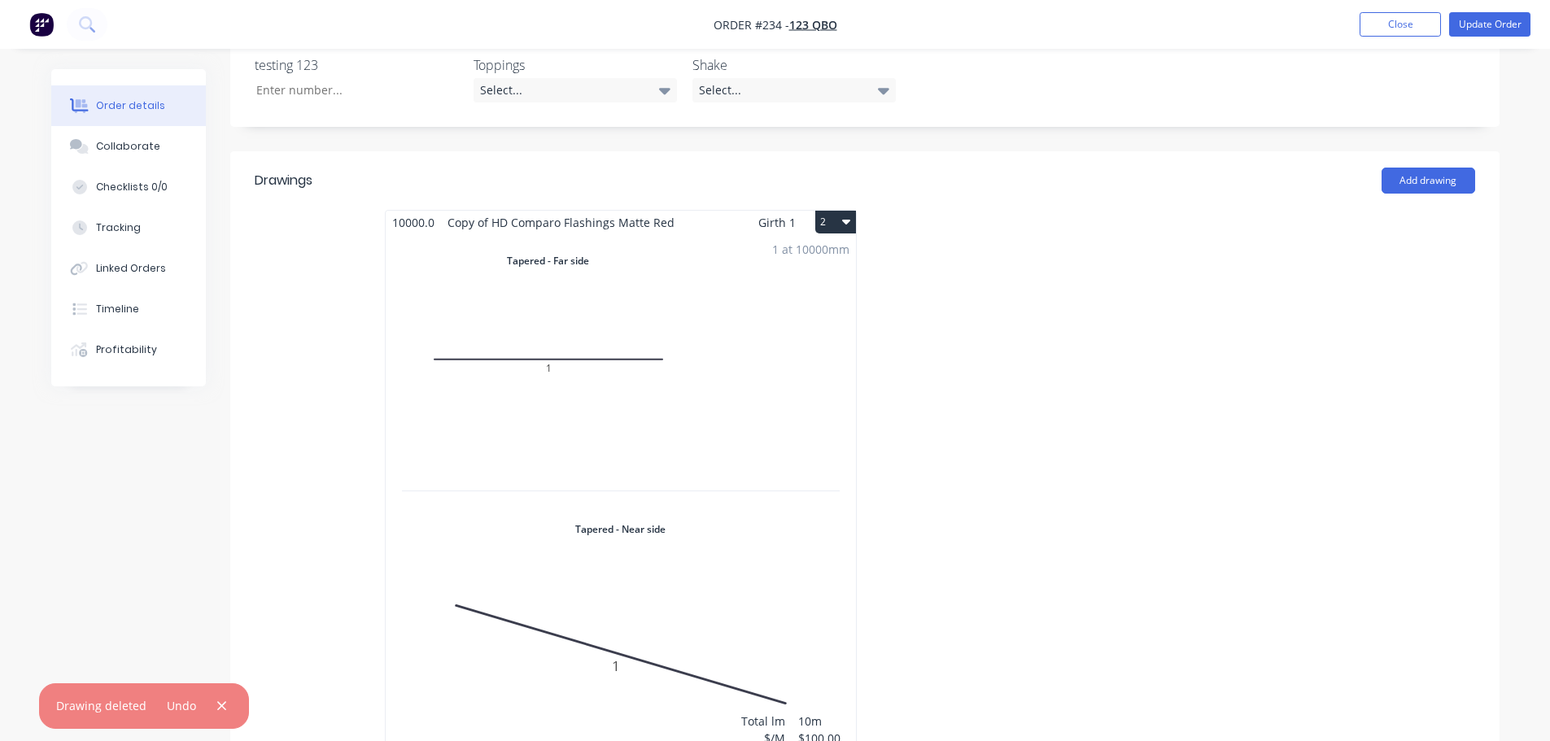
click at [839, 219] on button "2" at bounding box center [835, 222] width 41 height 23
click at [787, 339] on button "Delete" at bounding box center [778, 327] width 155 height 33
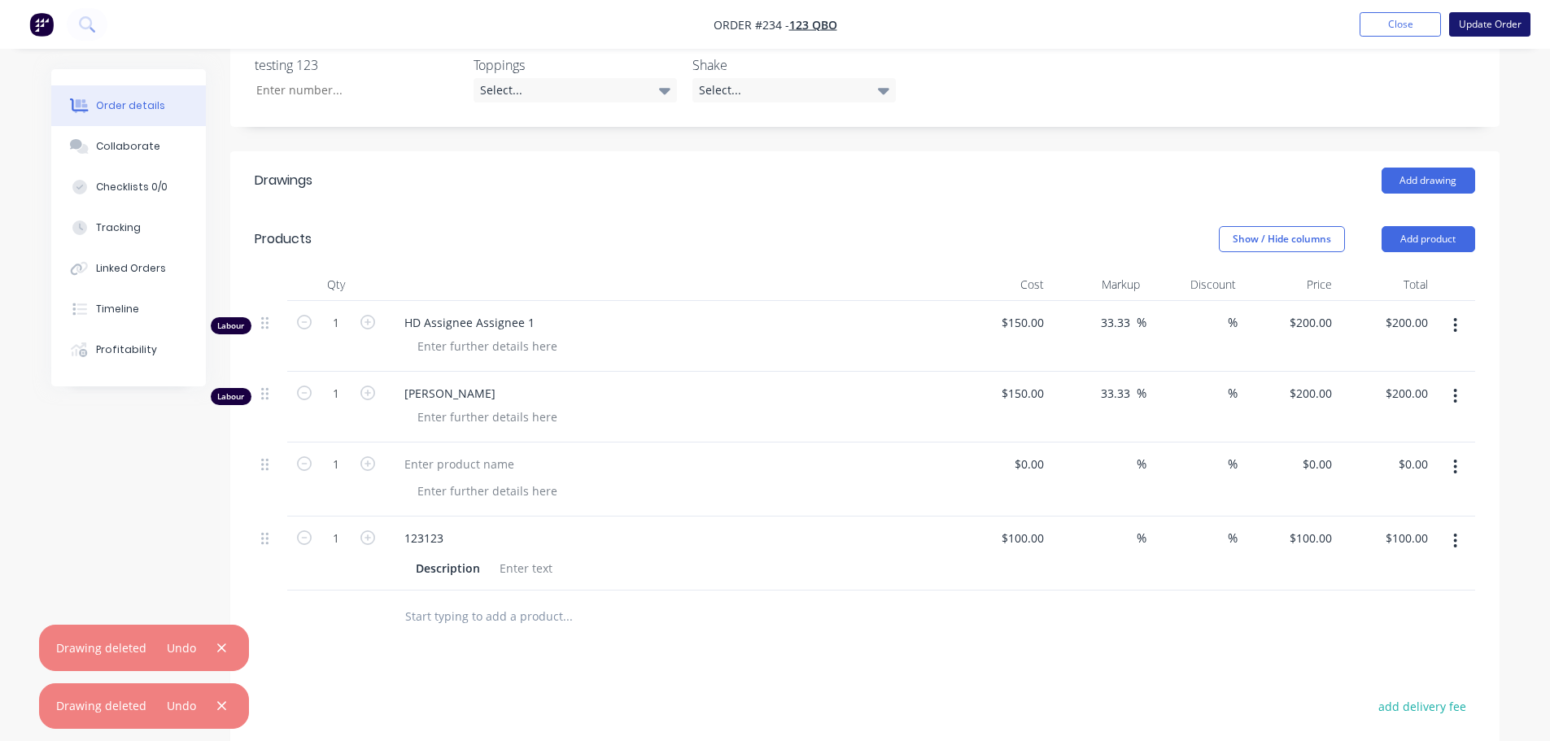
click at [1501, 24] on button "Update Order" at bounding box center [1489, 24] width 81 height 24
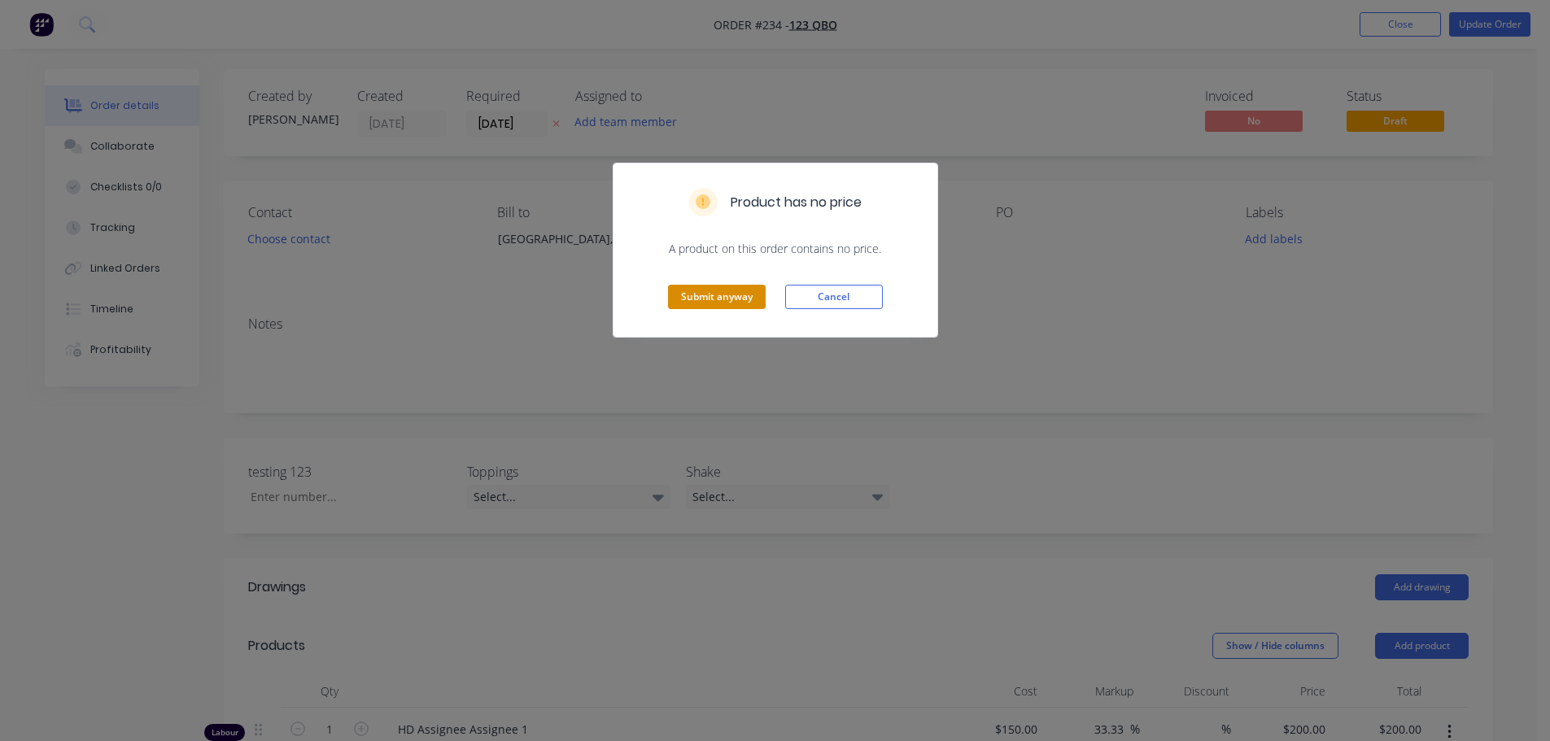
click at [734, 294] on button "Submit anyway" at bounding box center [717, 297] width 98 height 24
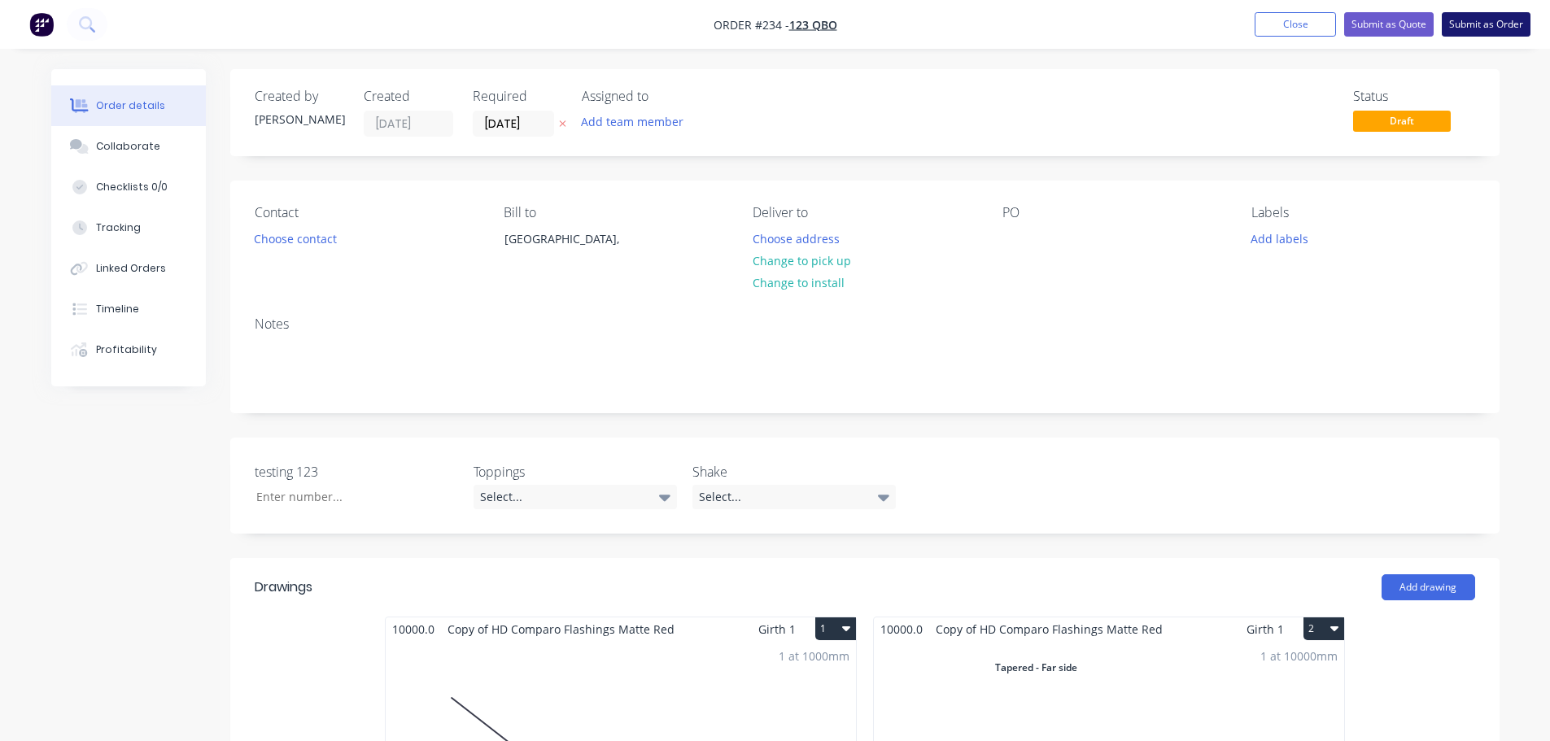
click at [1502, 28] on button "Submit as Order" at bounding box center [1485, 24] width 89 height 24
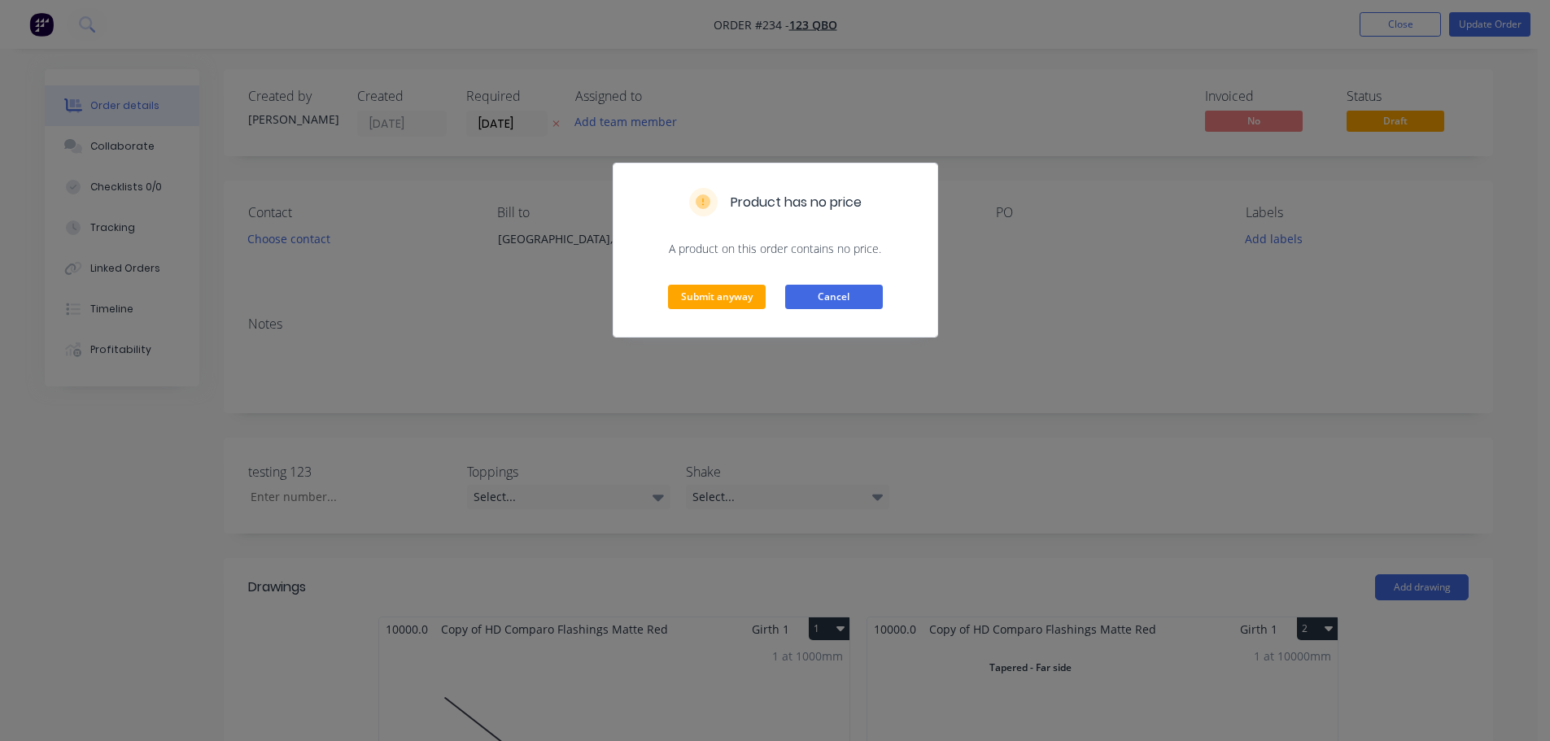
click at [812, 292] on button "Cancel" at bounding box center [834, 297] width 98 height 24
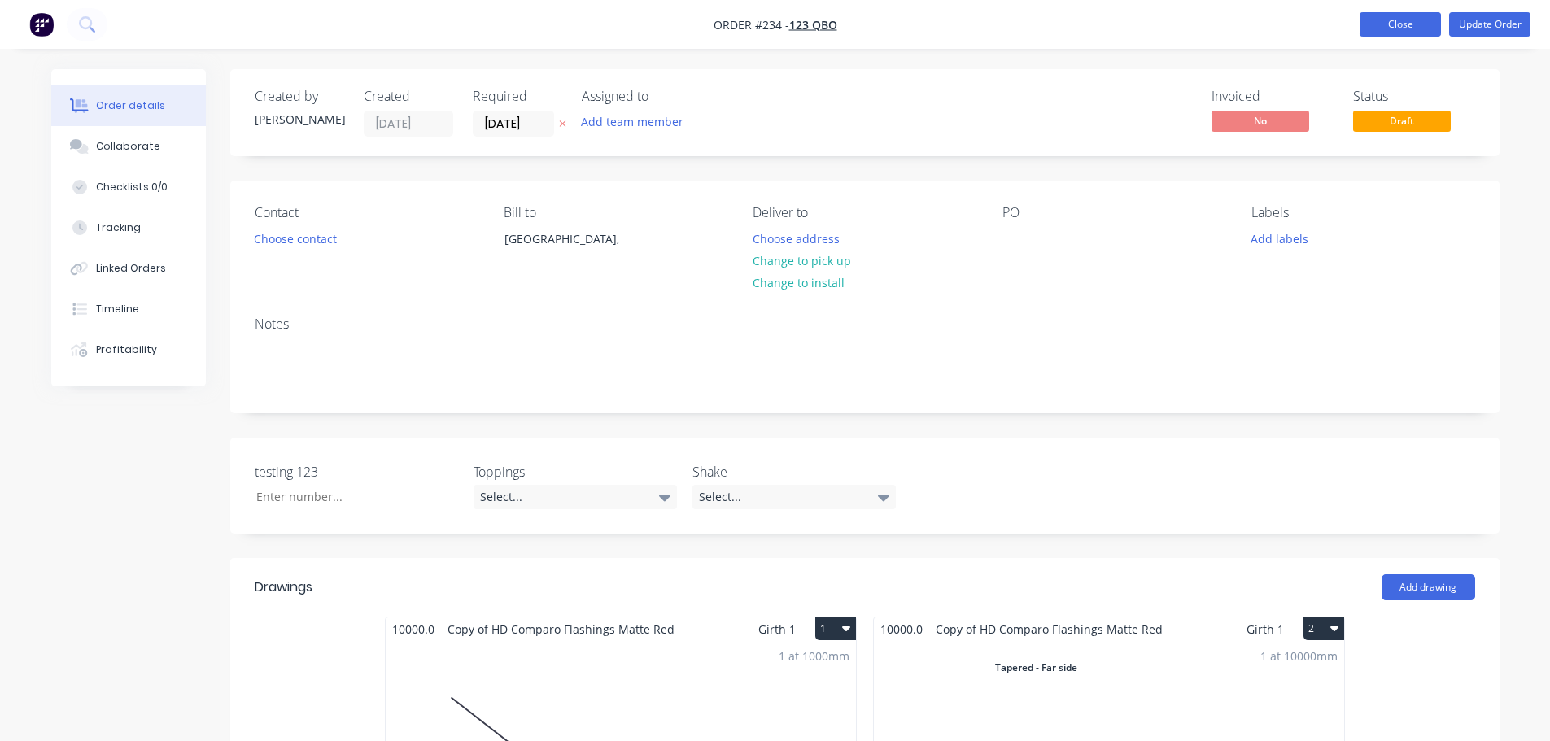
click at [1375, 22] on button "Close" at bounding box center [1399, 24] width 81 height 24
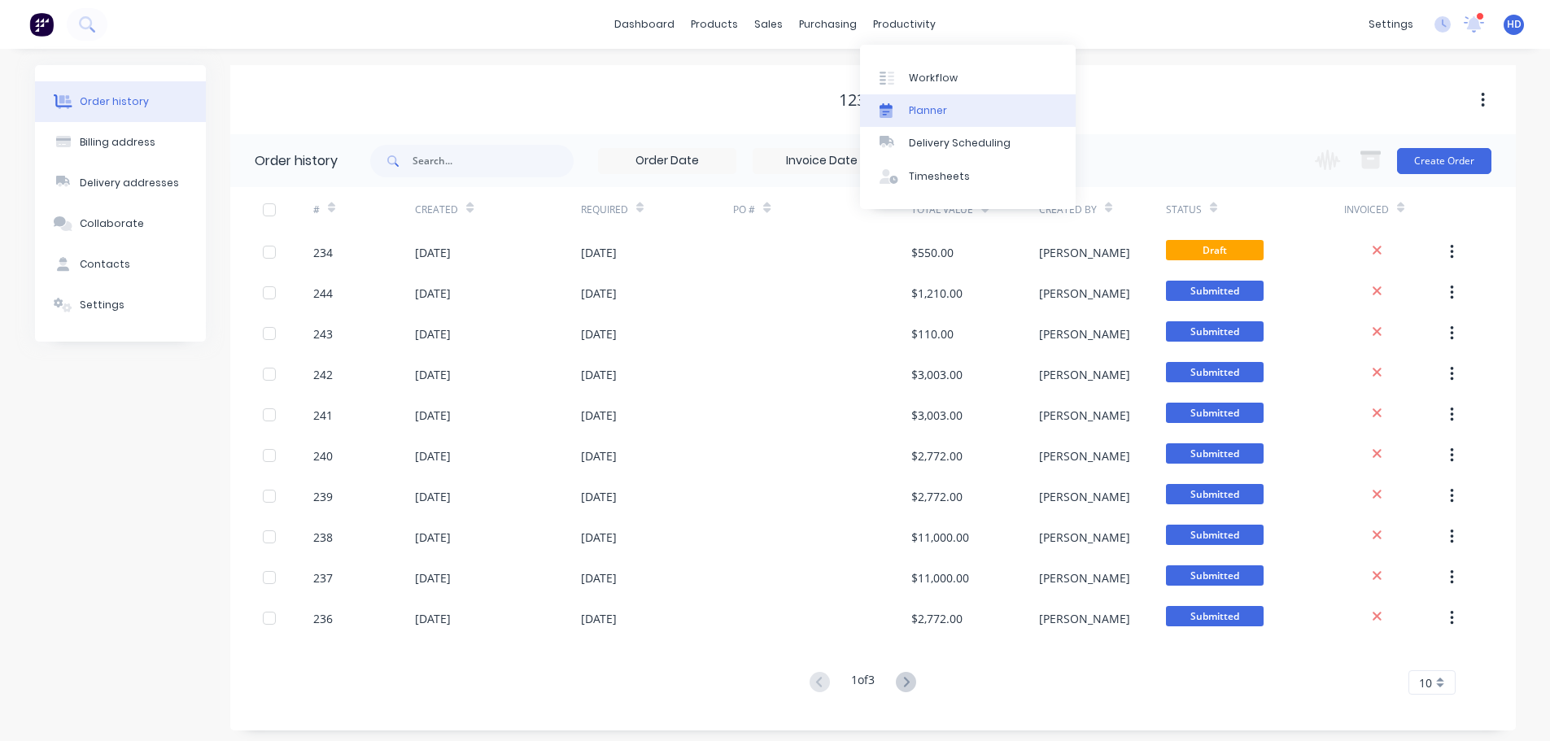
click at [932, 94] on link "Planner" at bounding box center [968, 110] width 216 height 33
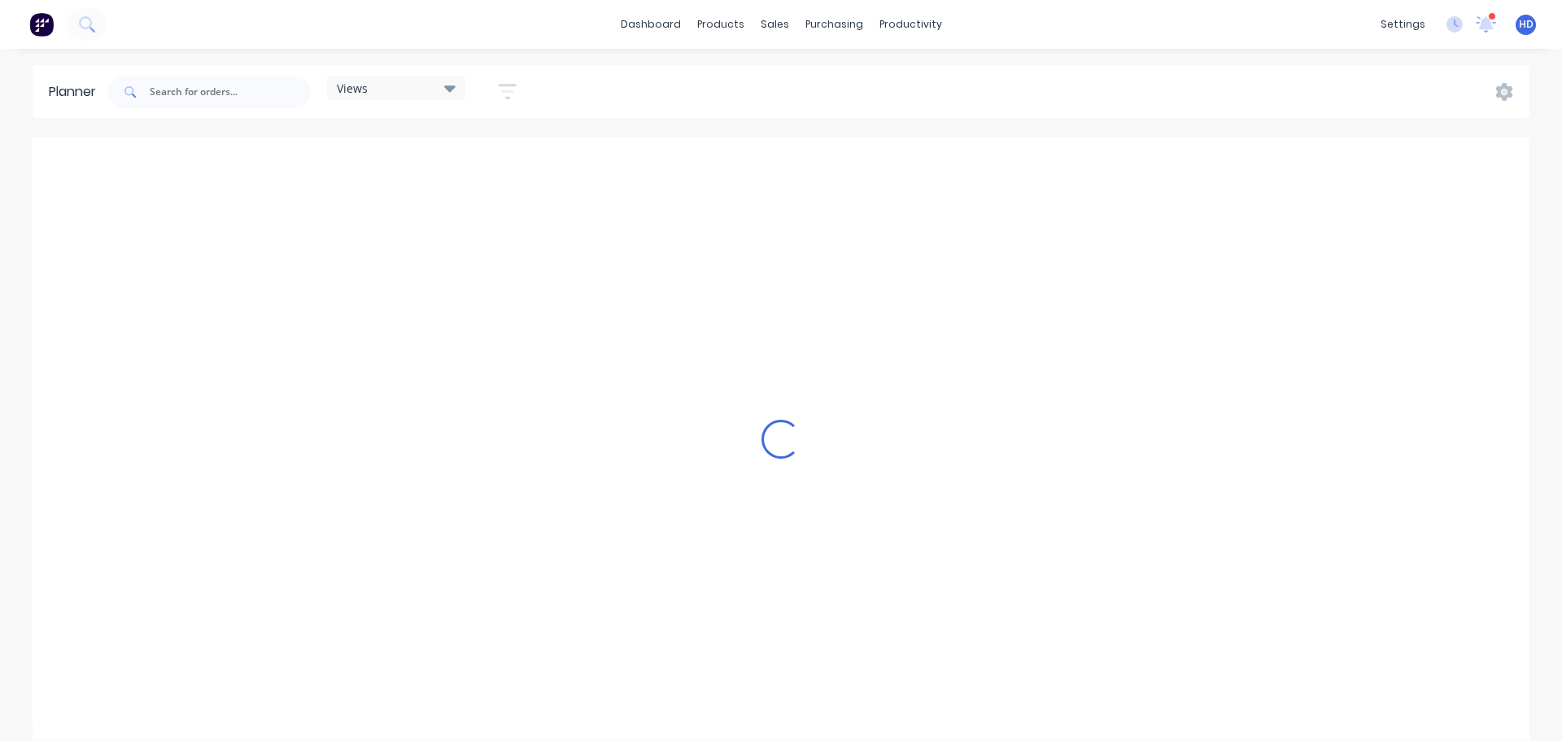
scroll to position [0, 131]
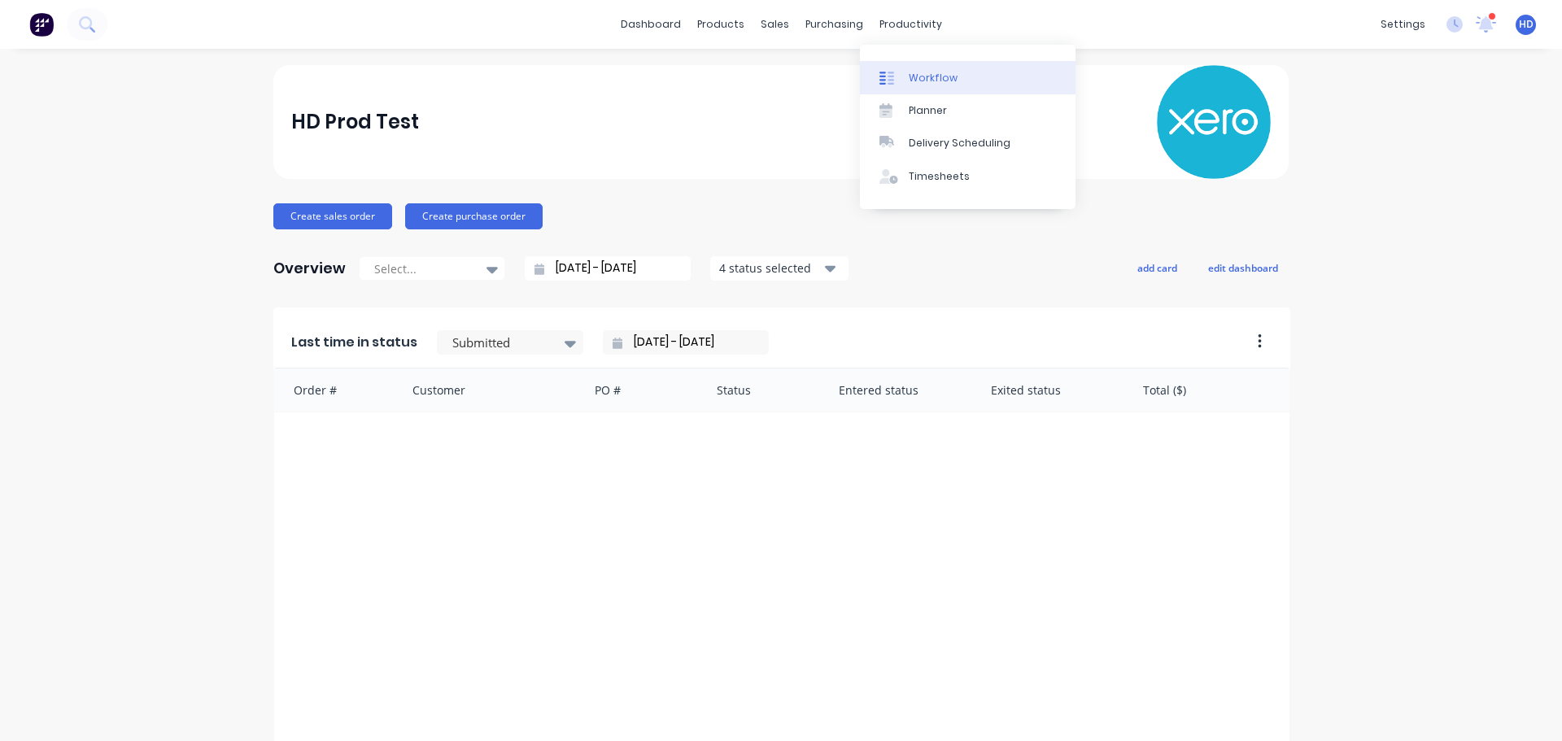
click at [937, 76] on div "Workflow" at bounding box center [933, 78] width 49 height 15
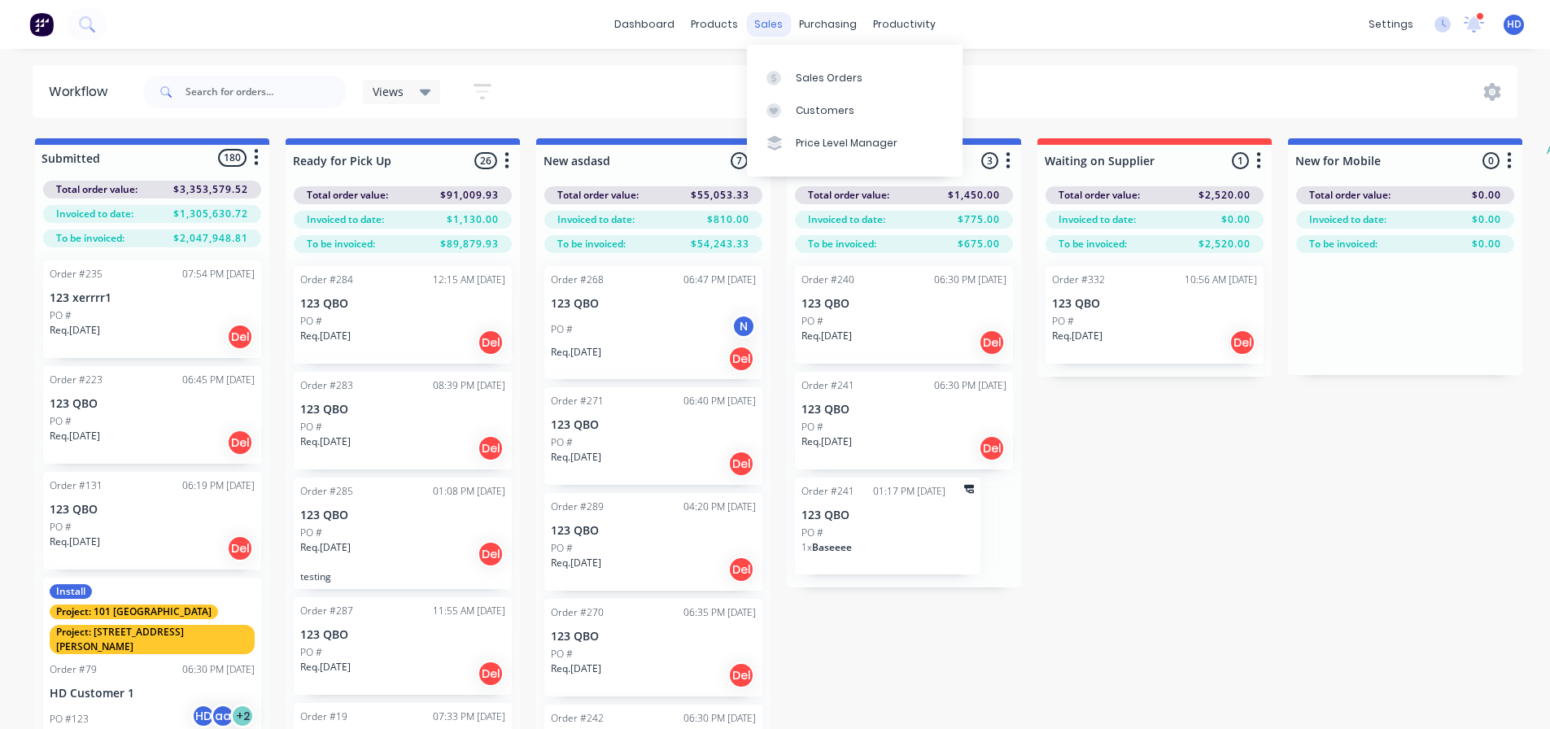
click at [782, 24] on div "sales" at bounding box center [768, 24] width 45 height 24
click at [809, 58] on div "Purchase Orders Suppliers" at bounding box center [896, 94] width 216 height 98
click at [833, 85] on link "Sales Orders" at bounding box center [855, 77] width 216 height 33
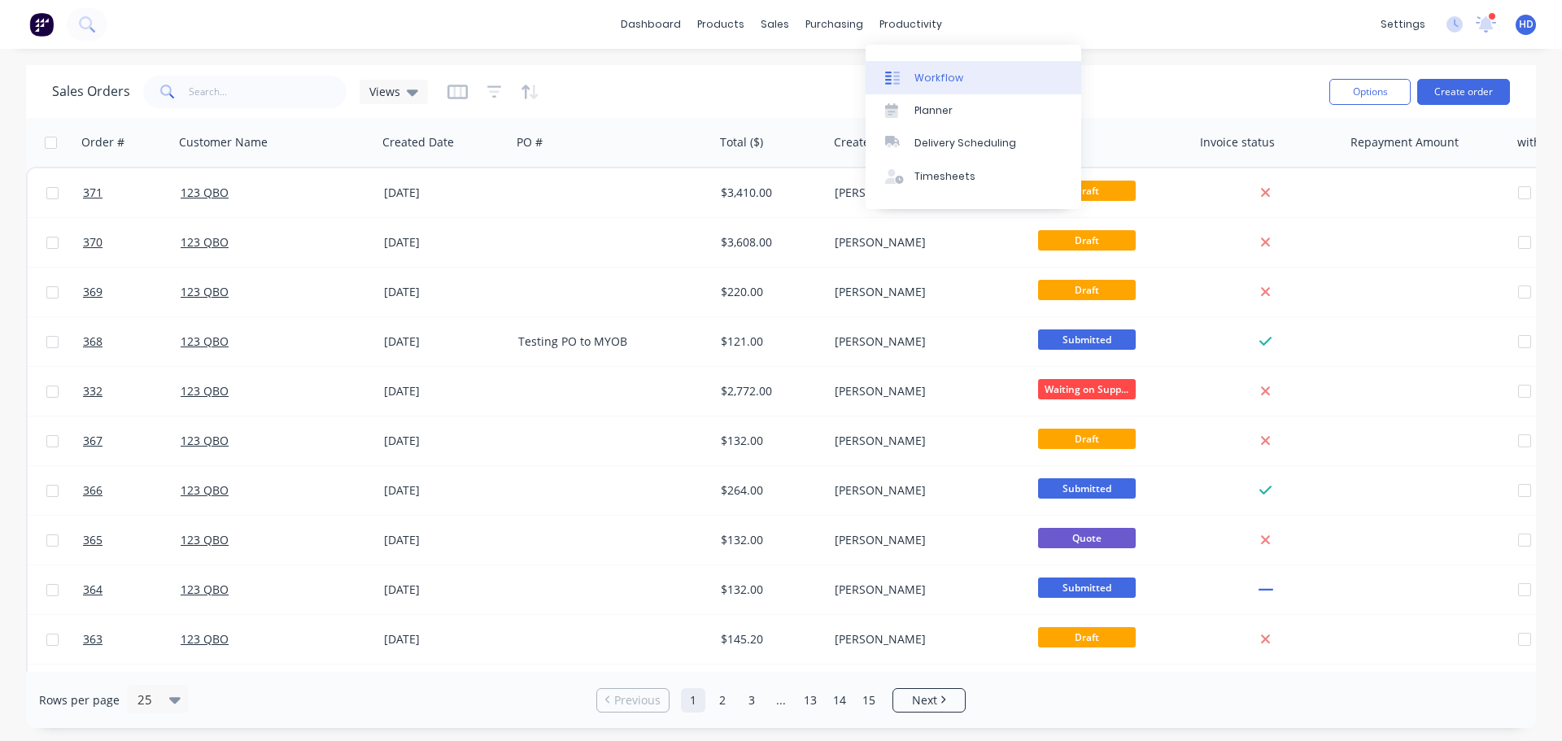
click at [943, 67] on link "Workflow" at bounding box center [973, 77] width 216 height 33
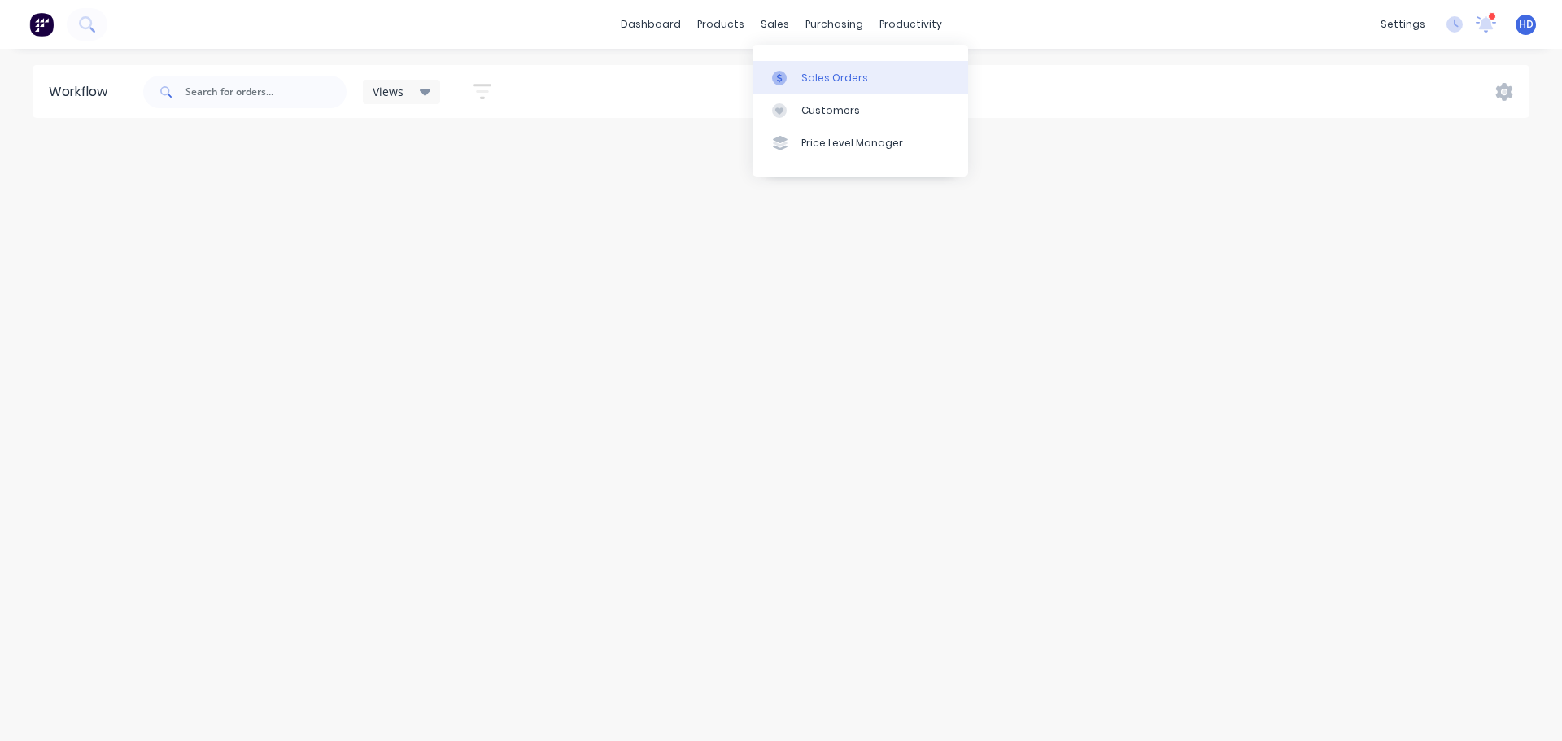
click at [843, 82] on div "Sales Orders" at bounding box center [834, 78] width 67 height 15
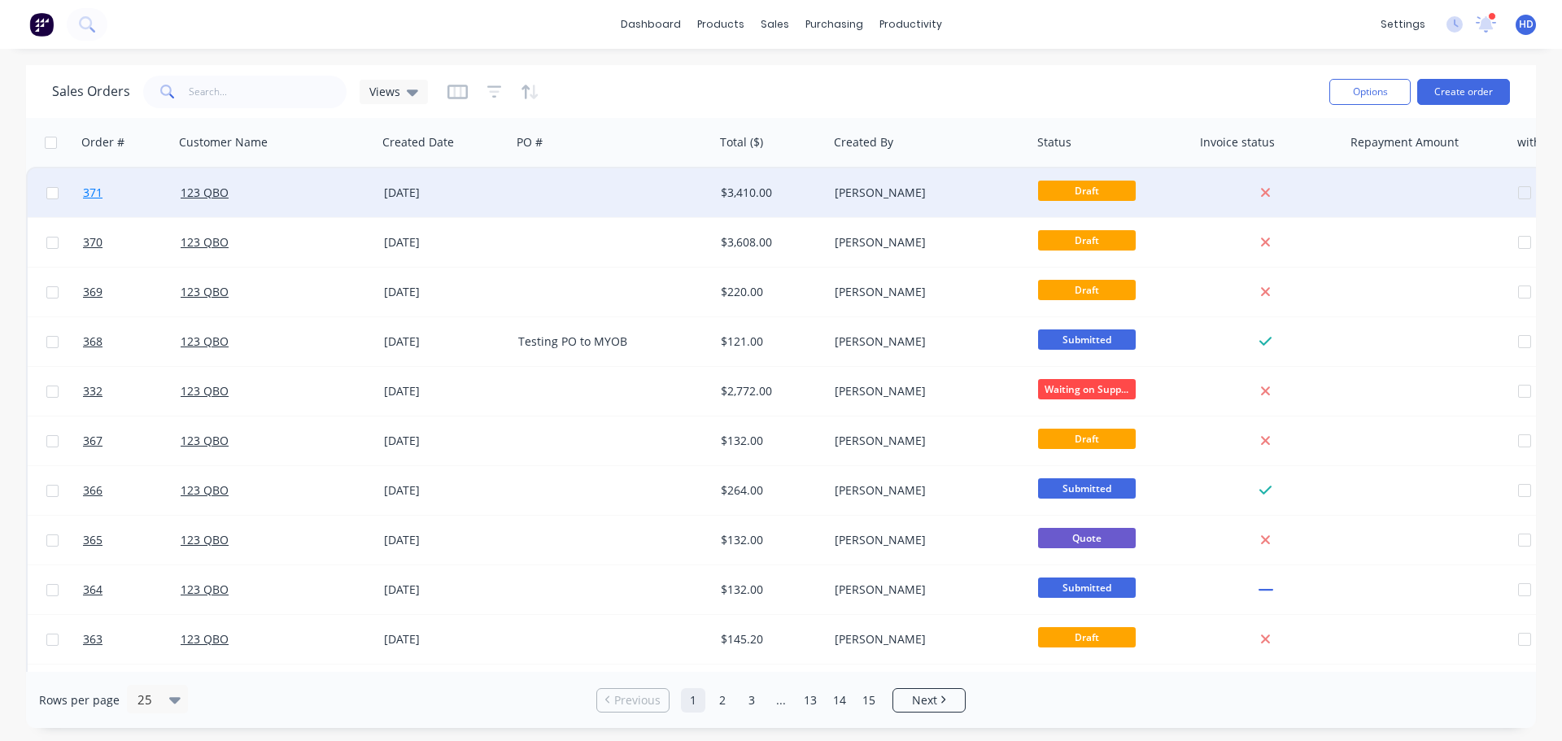
click at [129, 190] on link "371" at bounding box center [132, 192] width 98 height 49
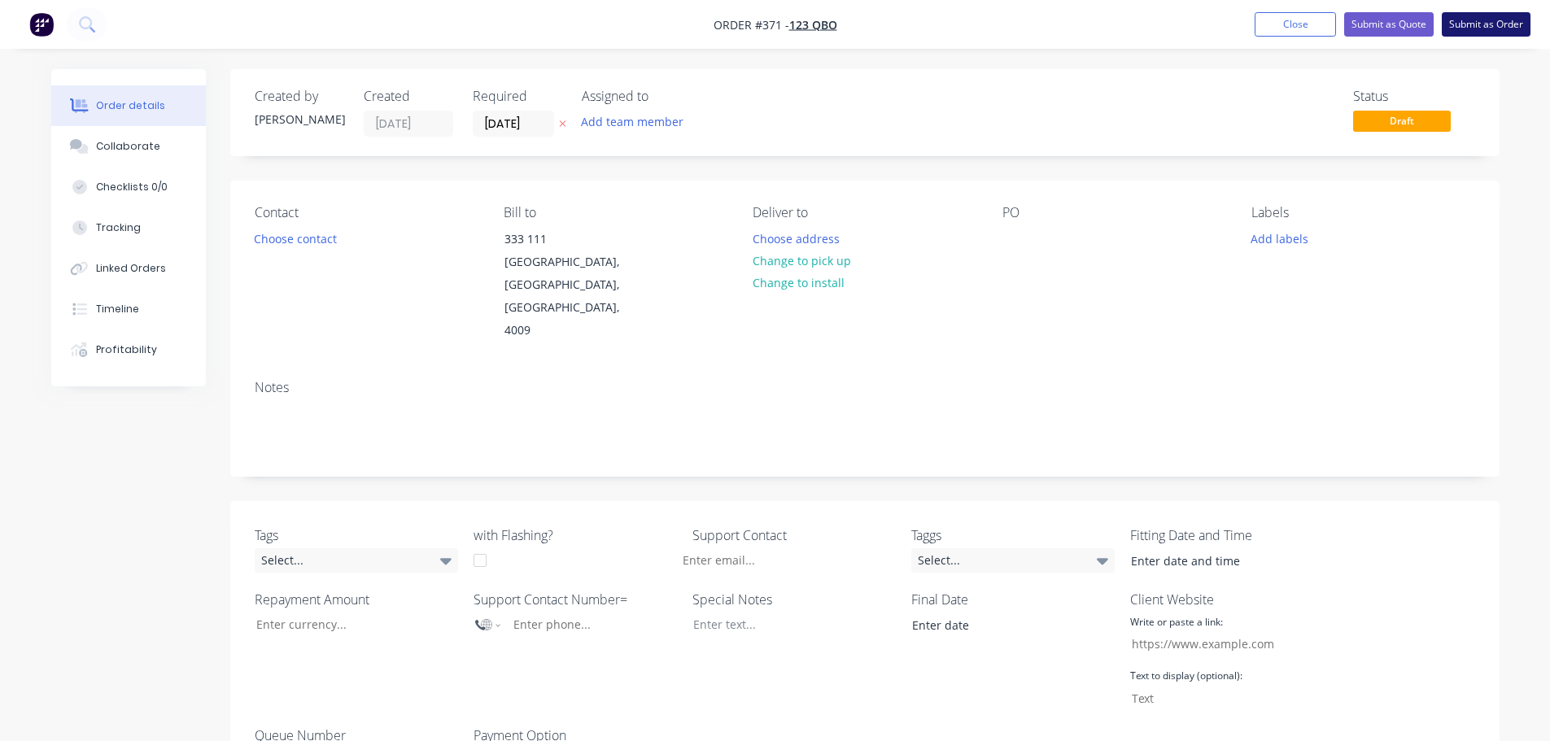
click at [1509, 29] on button "Submit as Order" at bounding box center [1485, 24] width 89 height 24
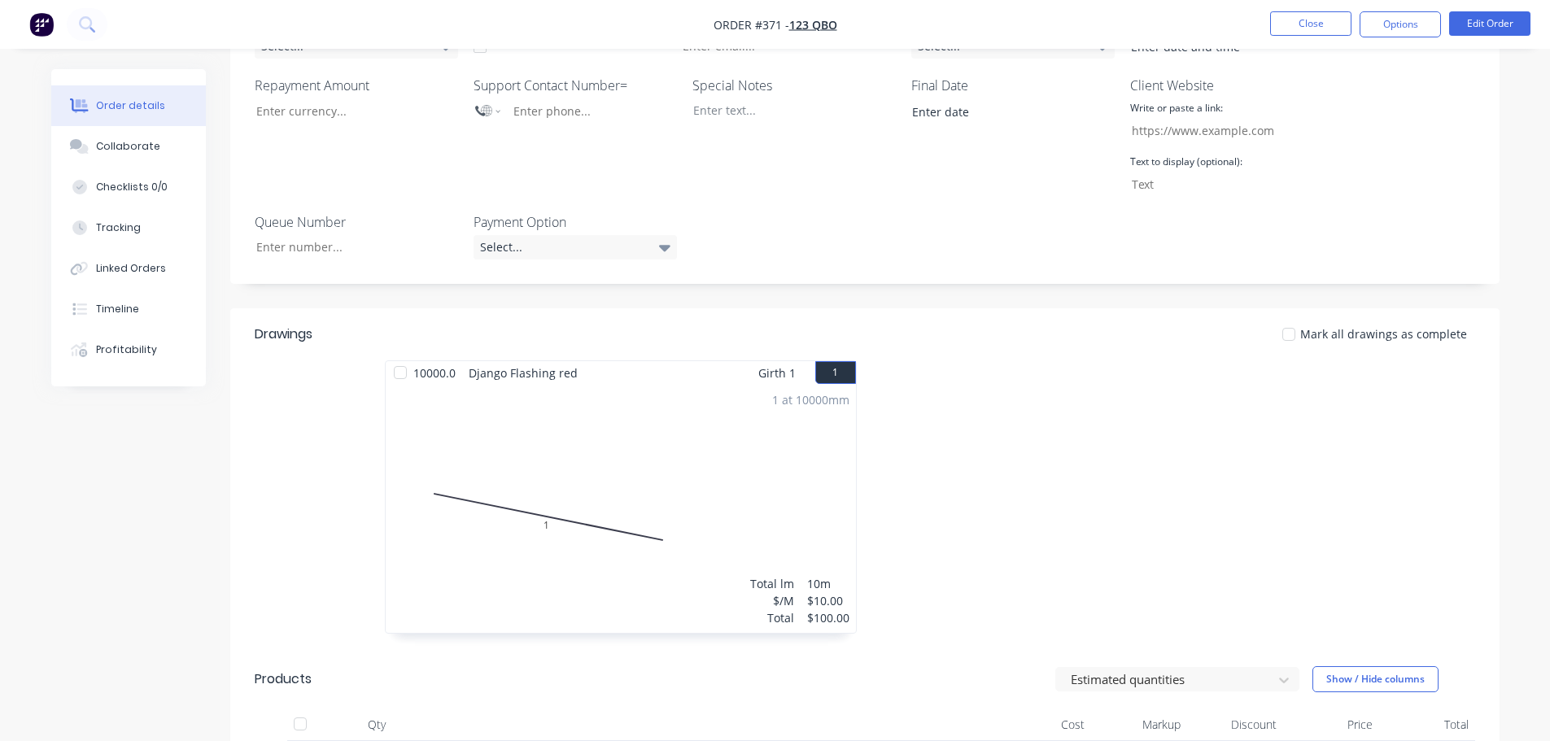
scroll to position [895, 0]
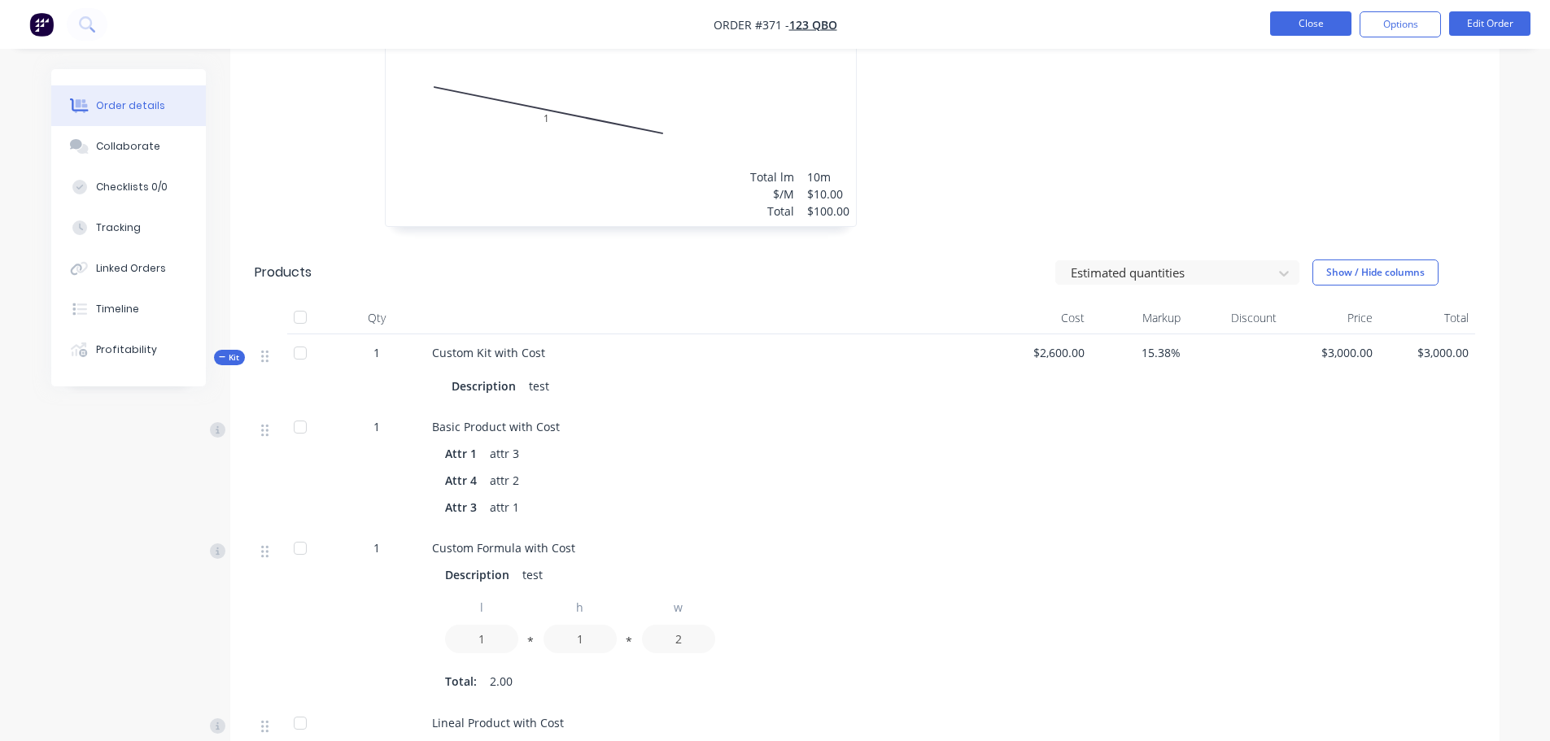
click at [1305, 30] on button "Close" at bounding box center [1310, 23] width 81 height 24
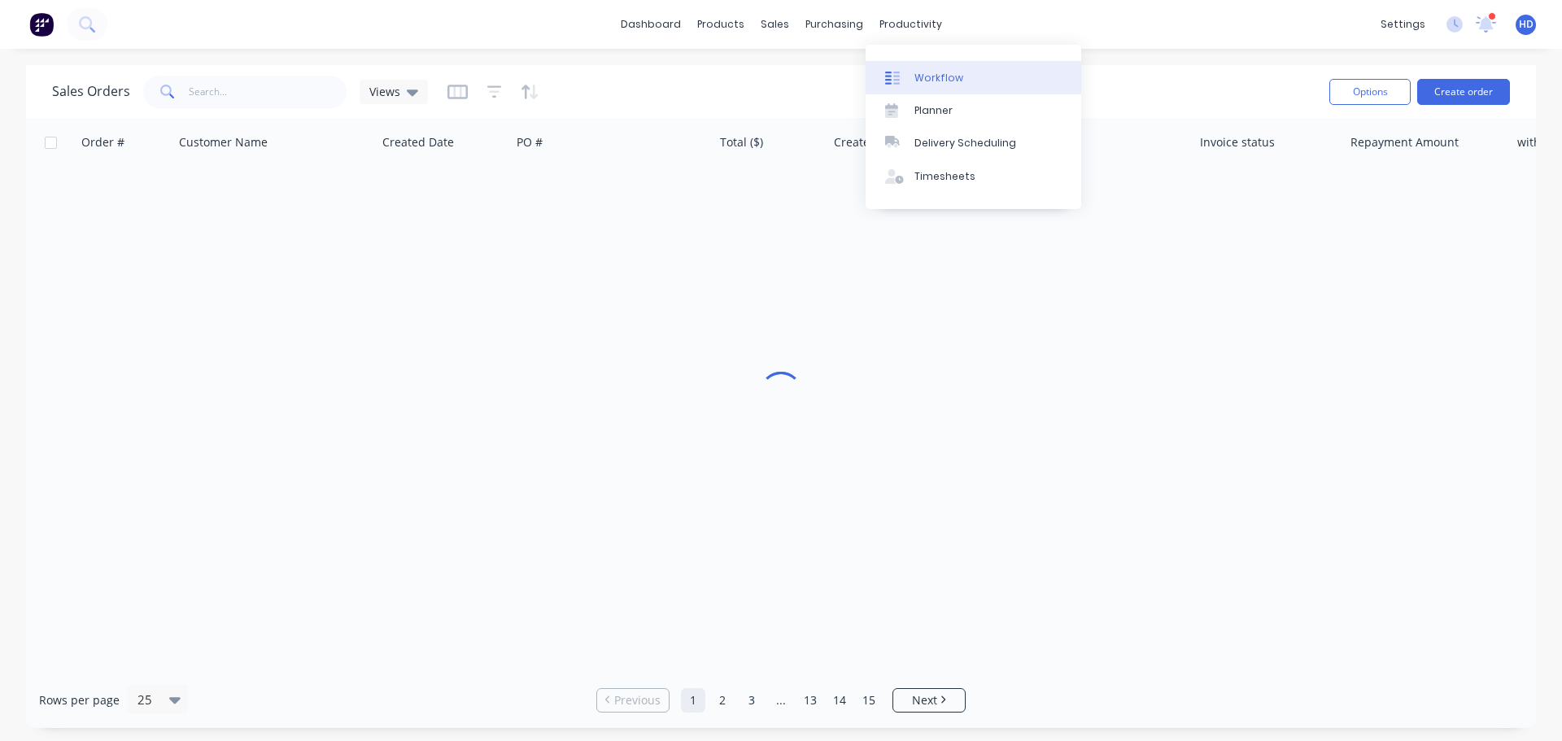
click at [931, 84] on div "Workflow" at bounding box center [938, 78] width 49 height 15
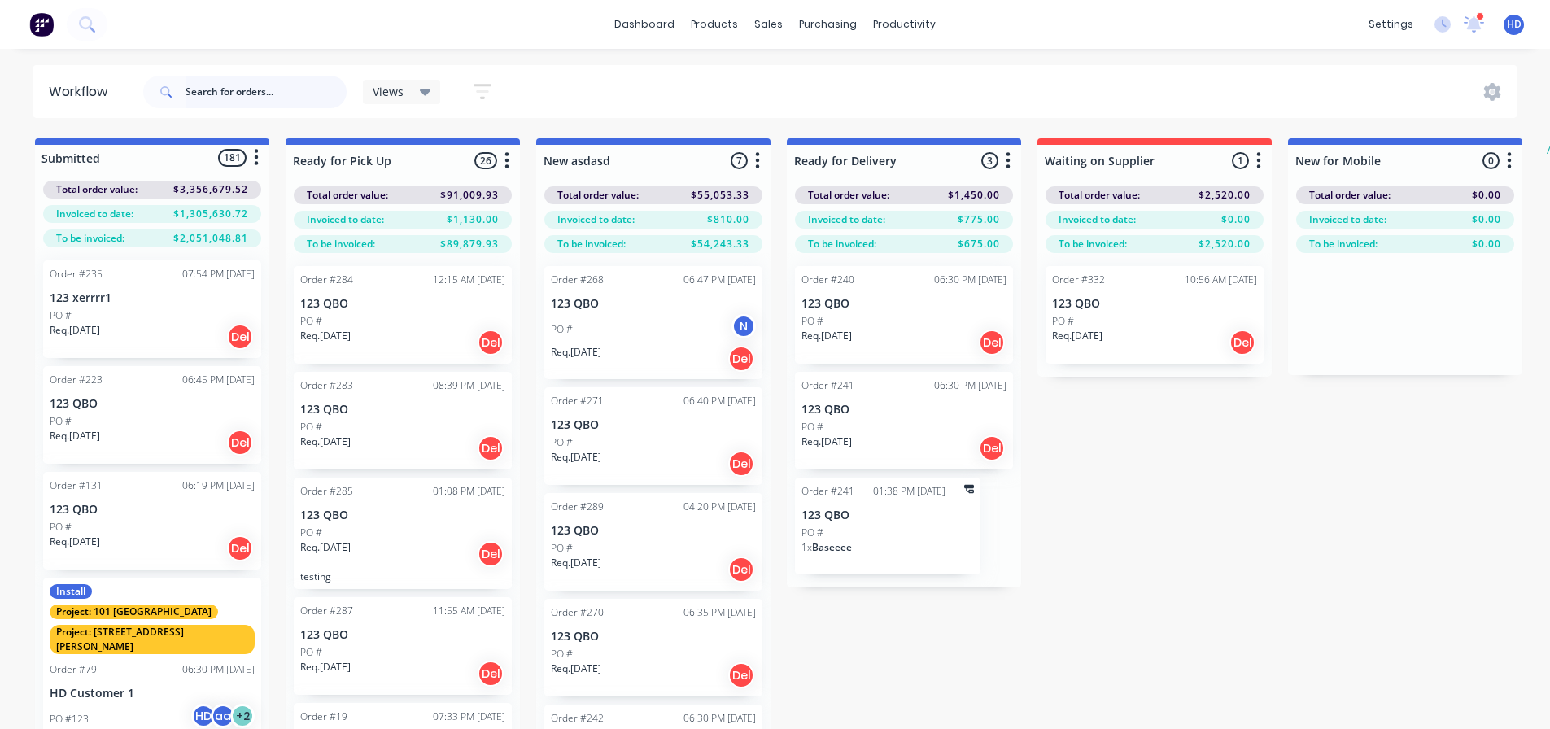
click at [224, 84] on input "text" at bounding box center [265, 92] width 161 height 33
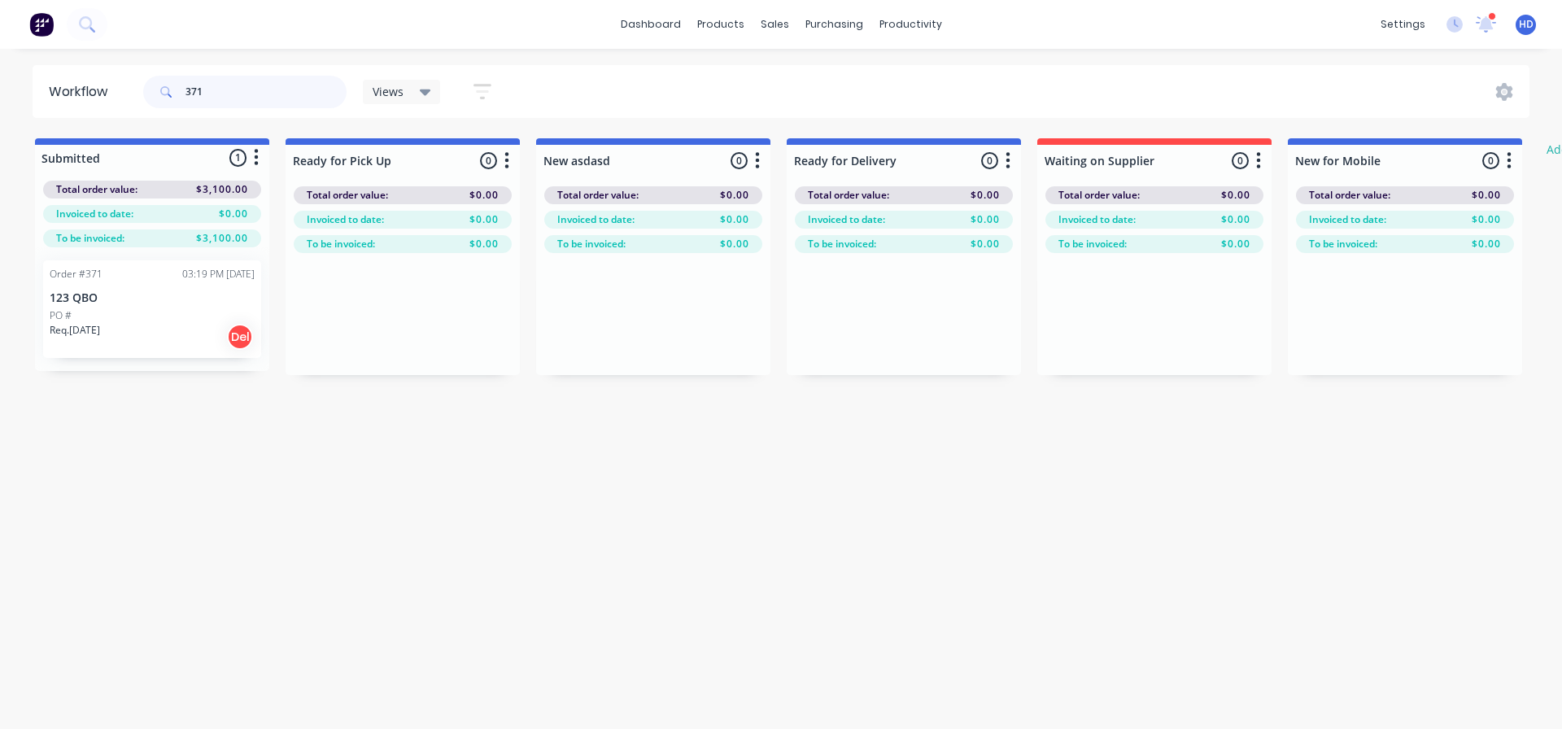
type input "371"
click at [140, 307] on div "Order #371 03:19 PM 30/09/25 123 QBO PO # Req. 30/09/25 Del" at bounding box center [152, 309] width 218 height 98
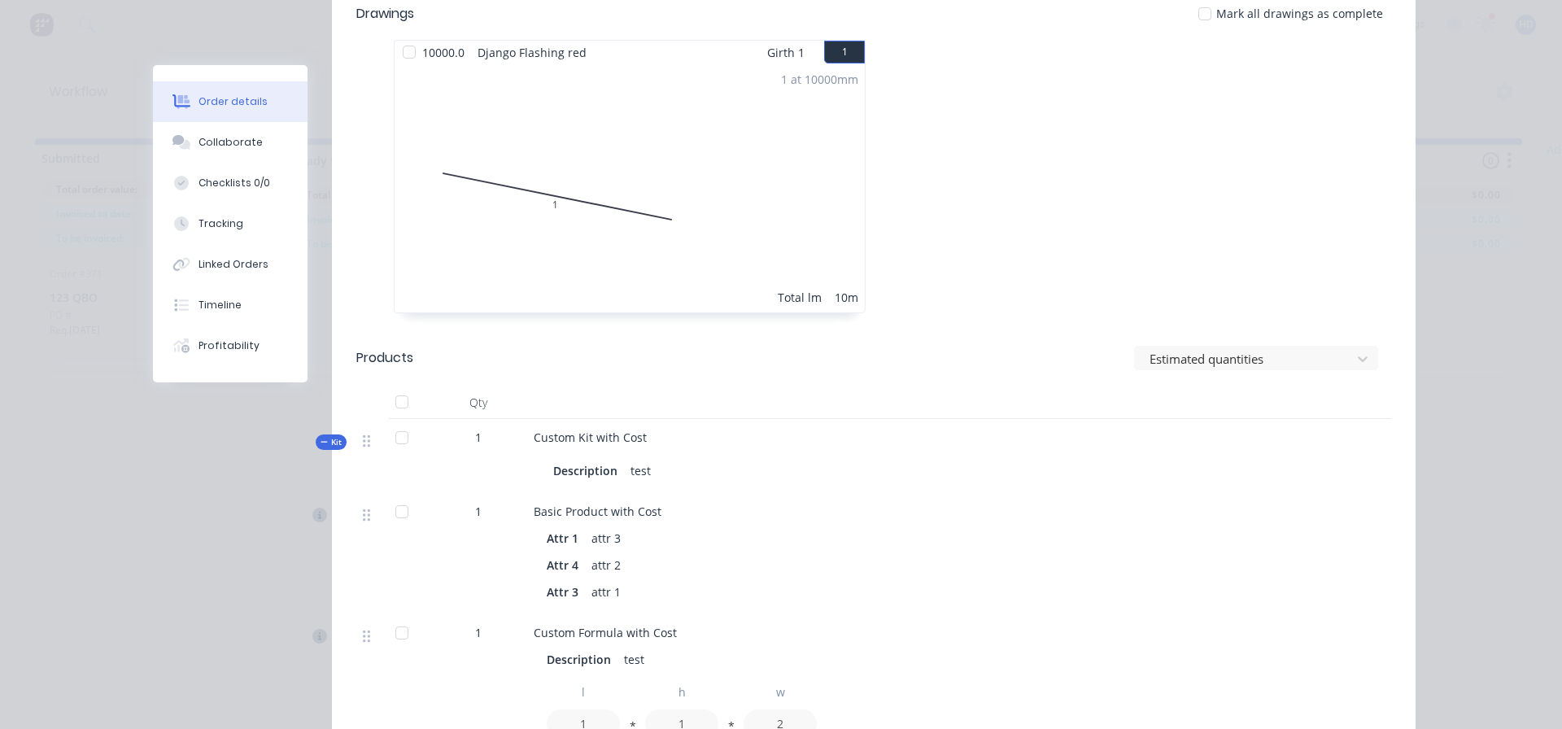
scroll to position [976, 0]
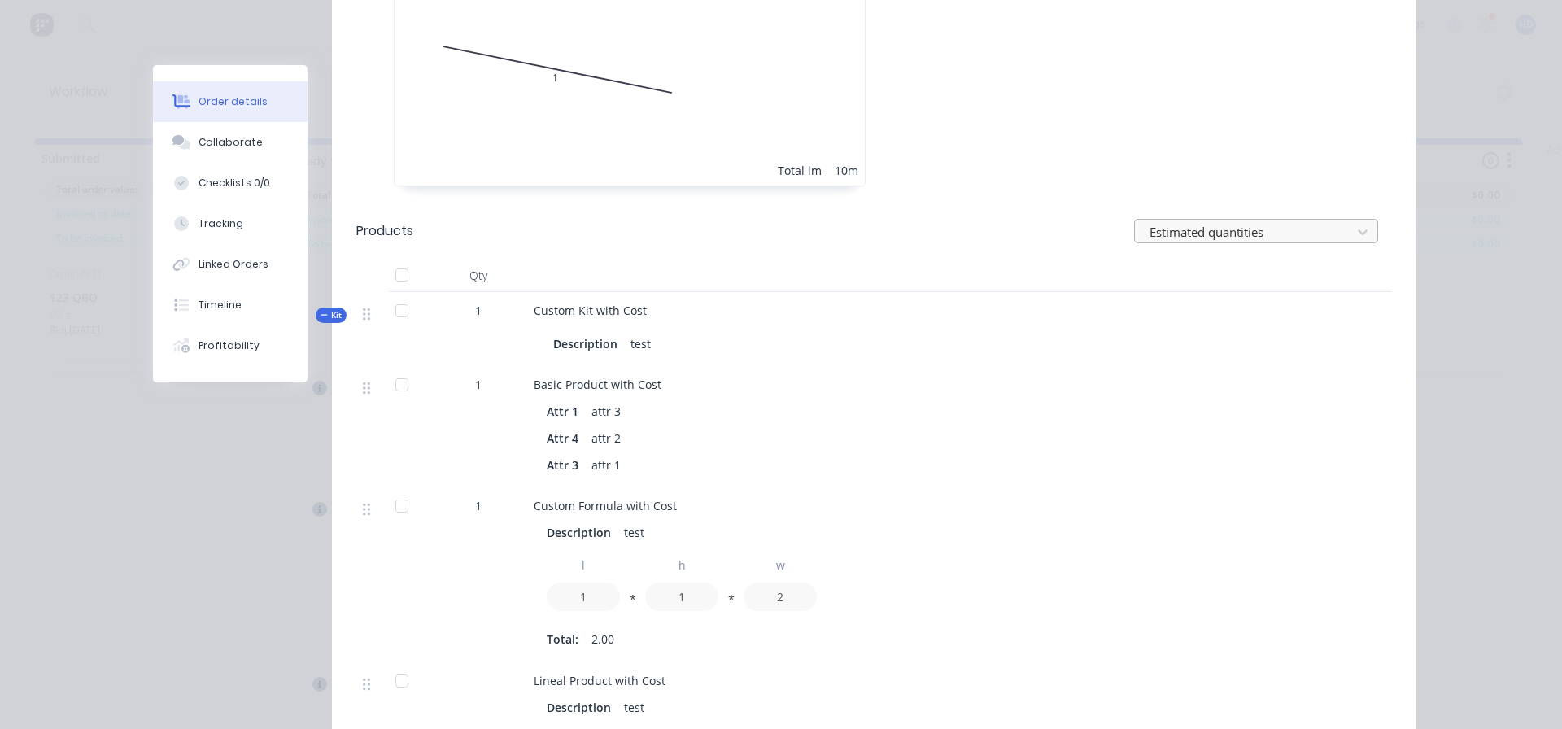
click at [1205, 221] on div at bounding box center [1245, 231] width 195 height 20
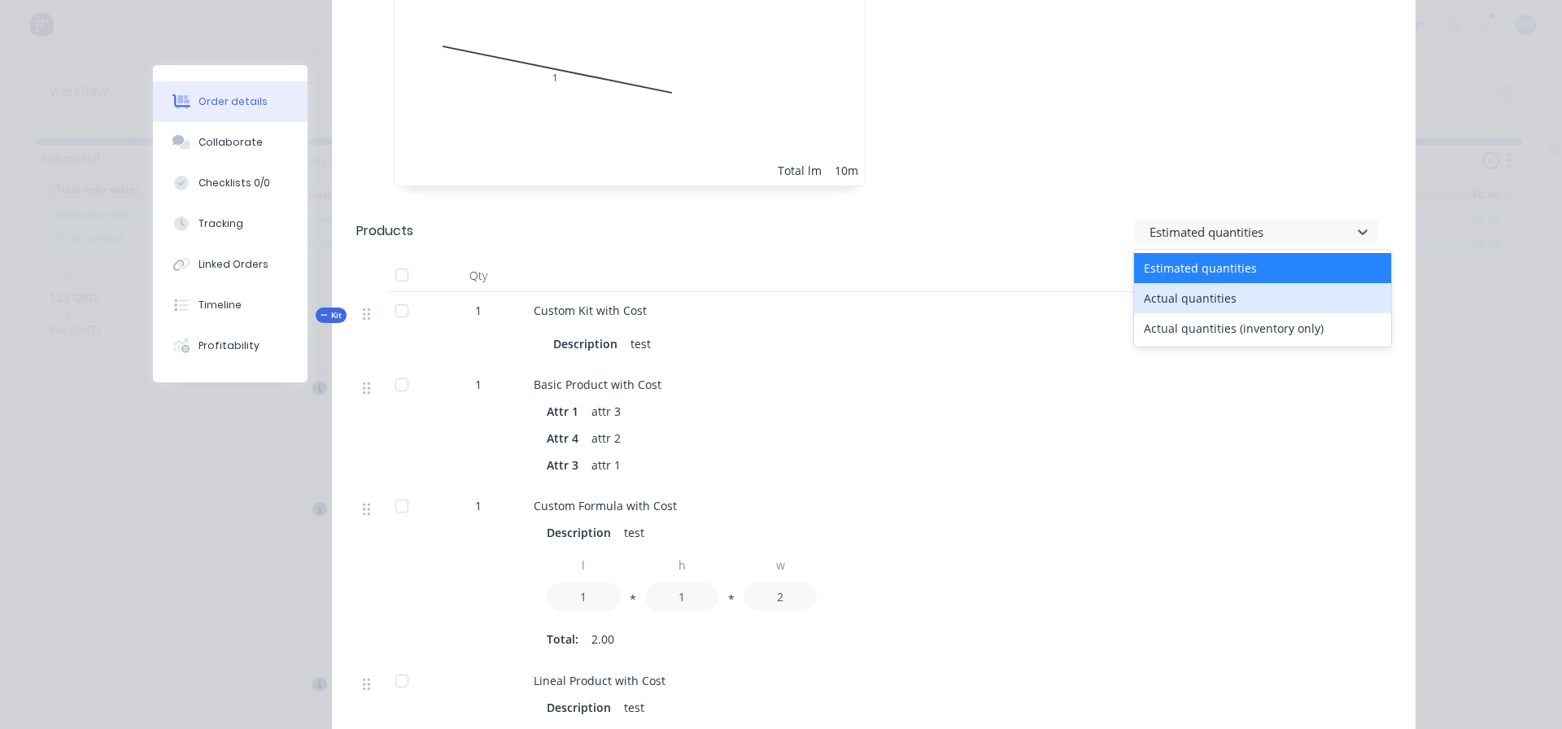
click at [1156, 283] on div "Actual quantities" at bounding box center [1262, 298] width 257 height 30
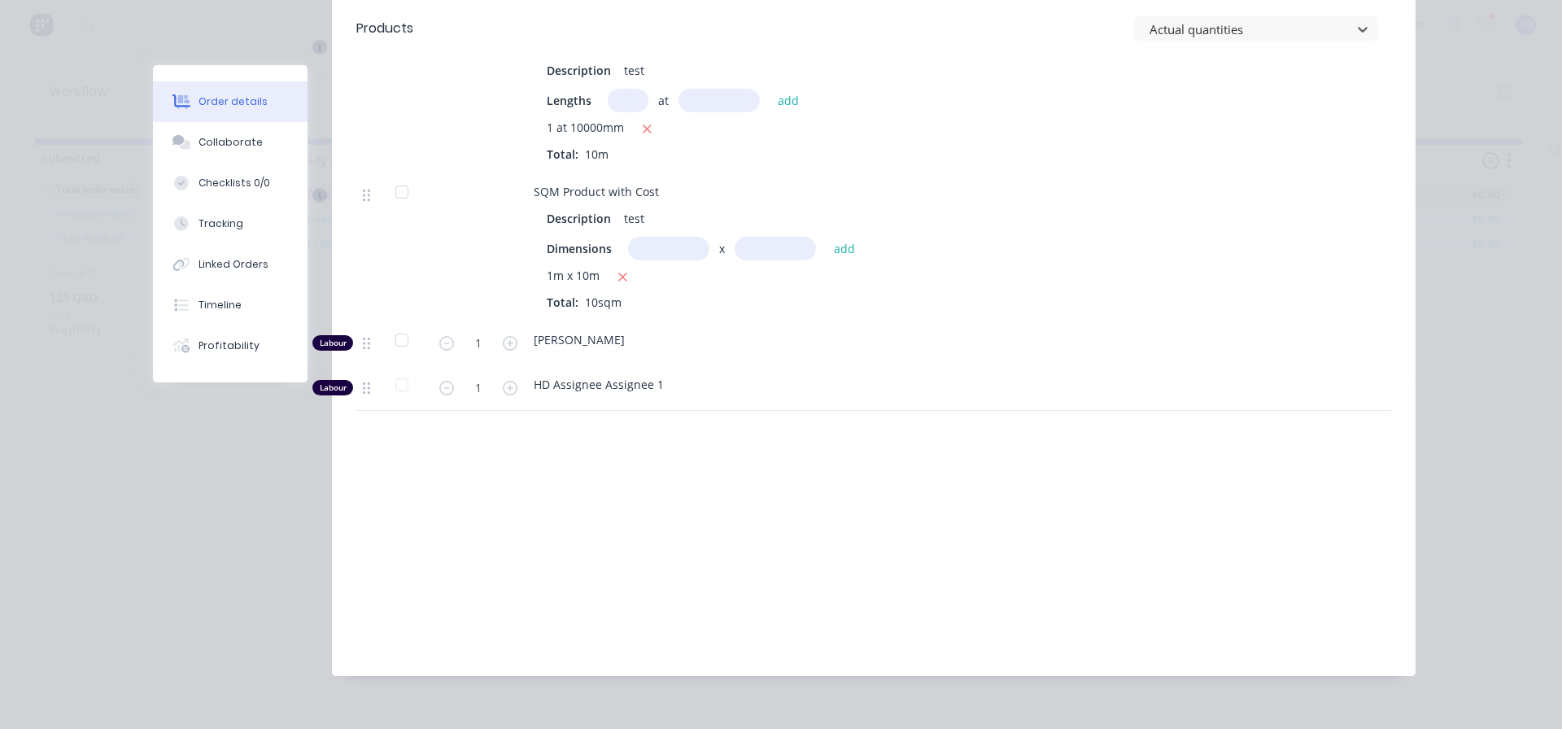
scroll to position [1050, 0]
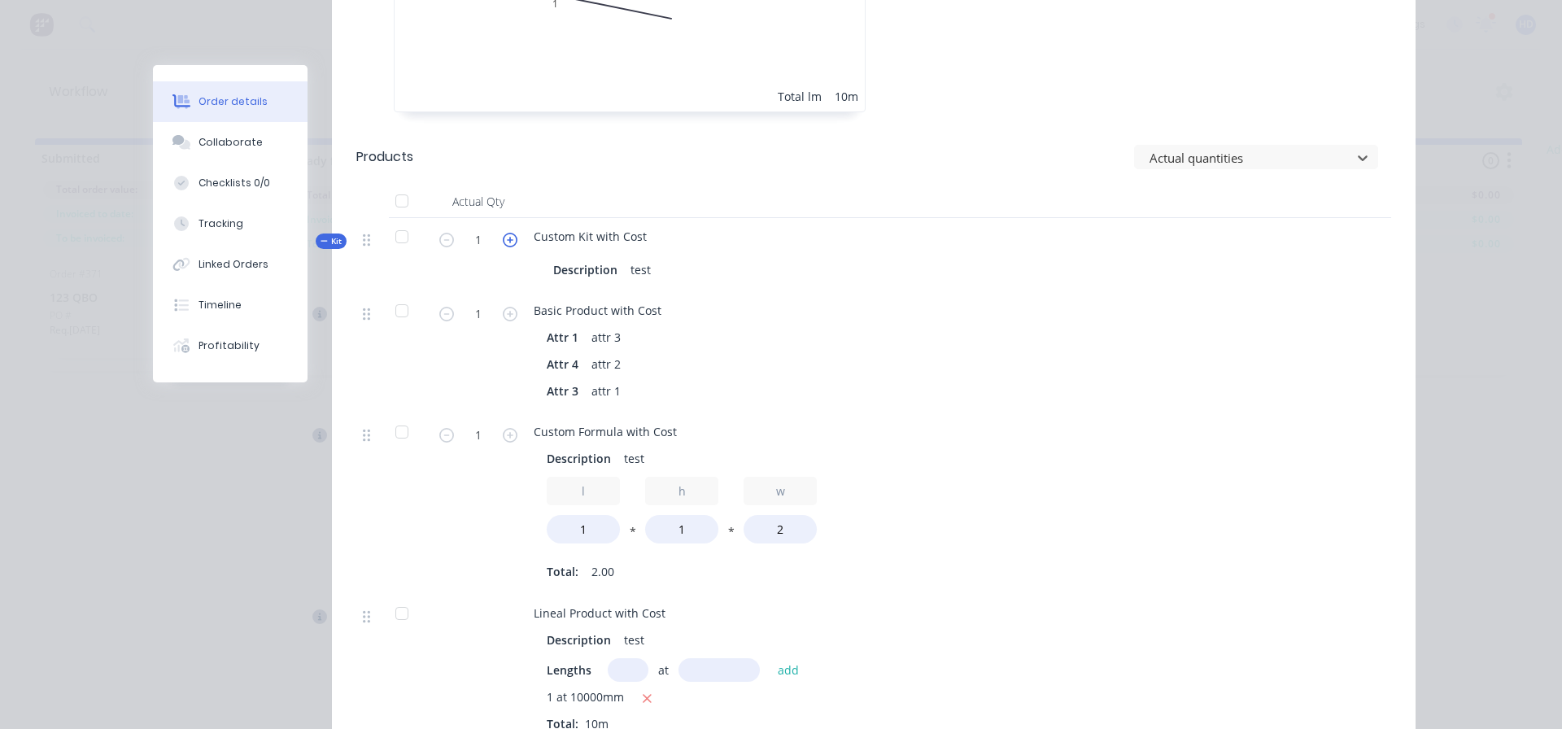
click at [503, 233] on icon "button" at bounding box center [510, 240] width 15 height 15
type input "2"
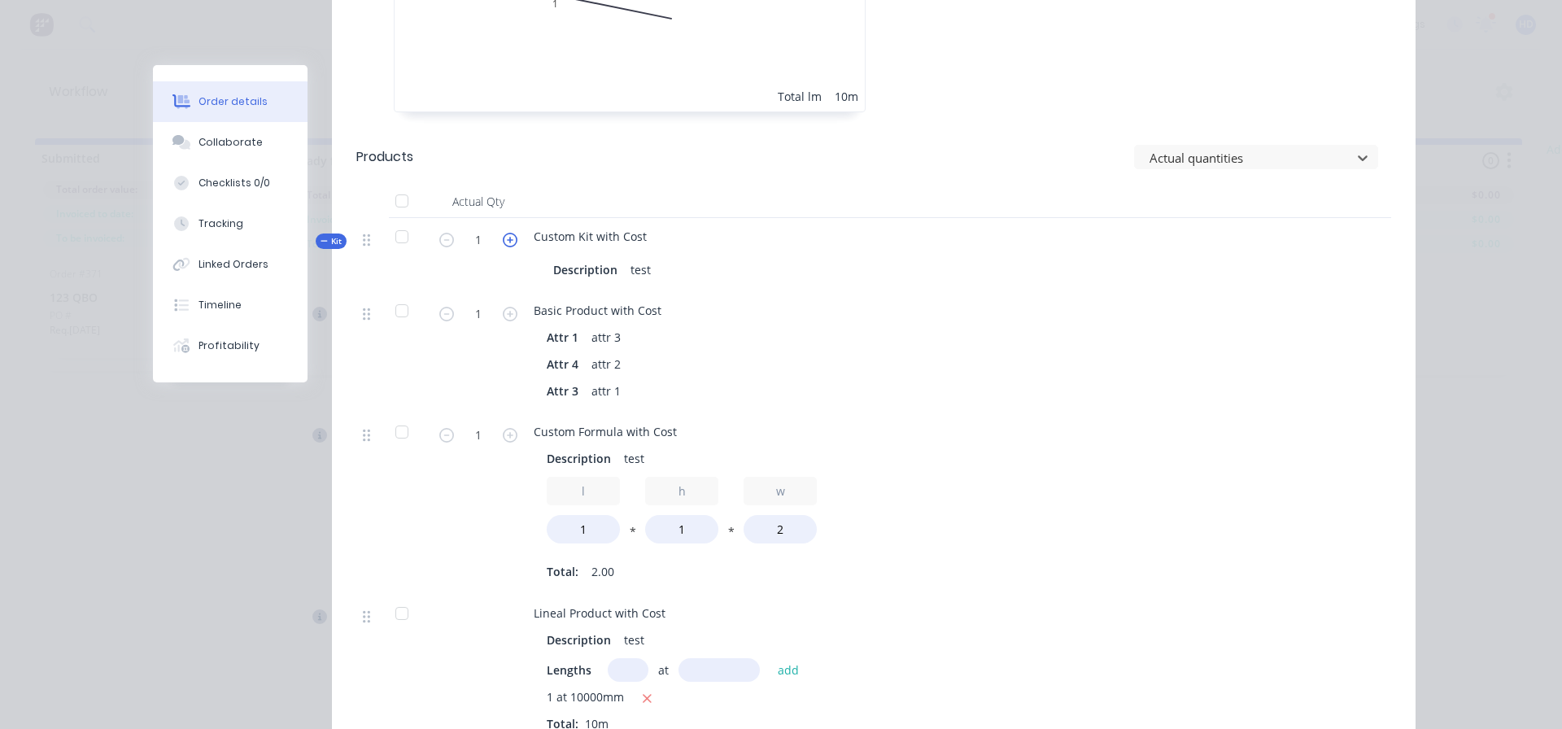
type input "2"
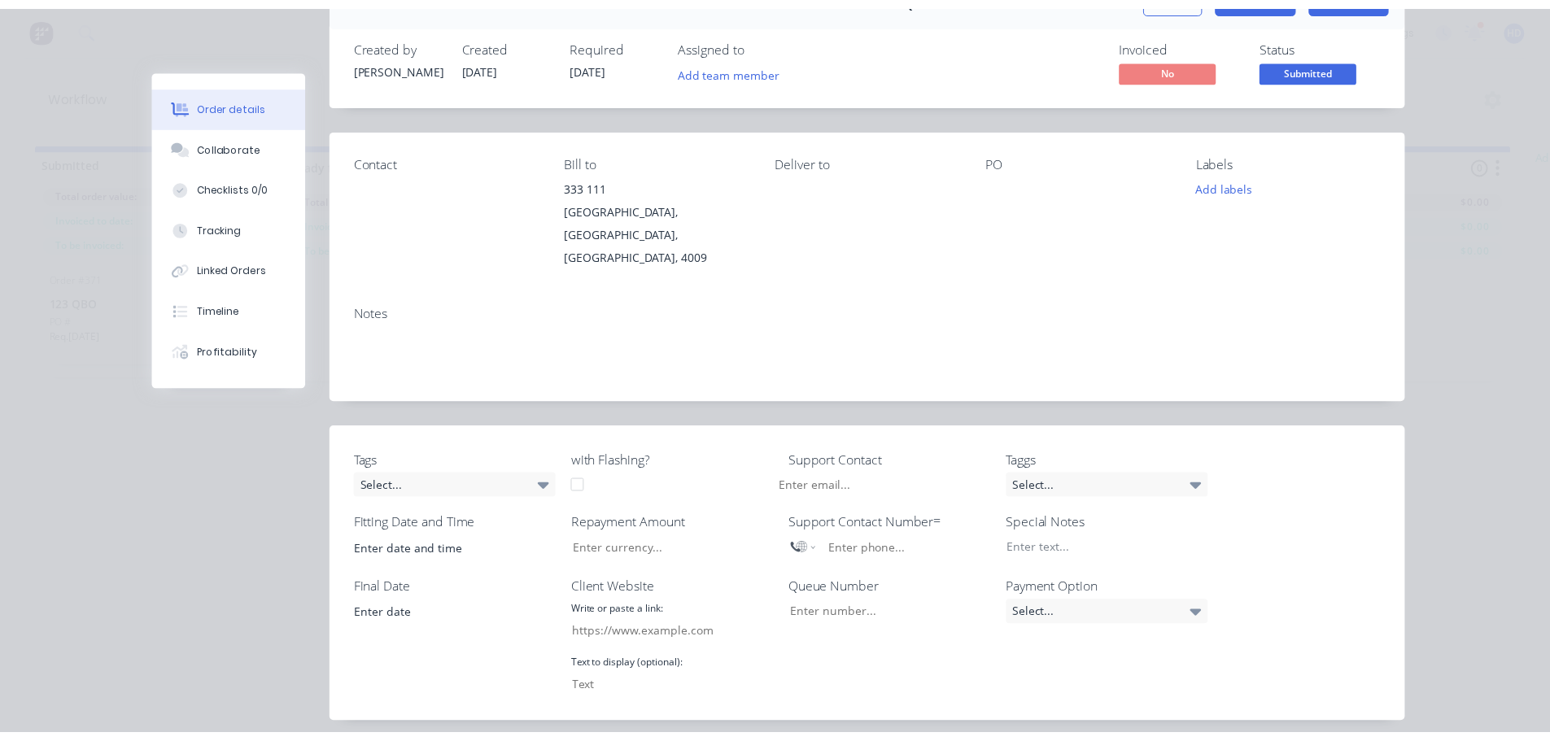
scroll to position [0, 0]
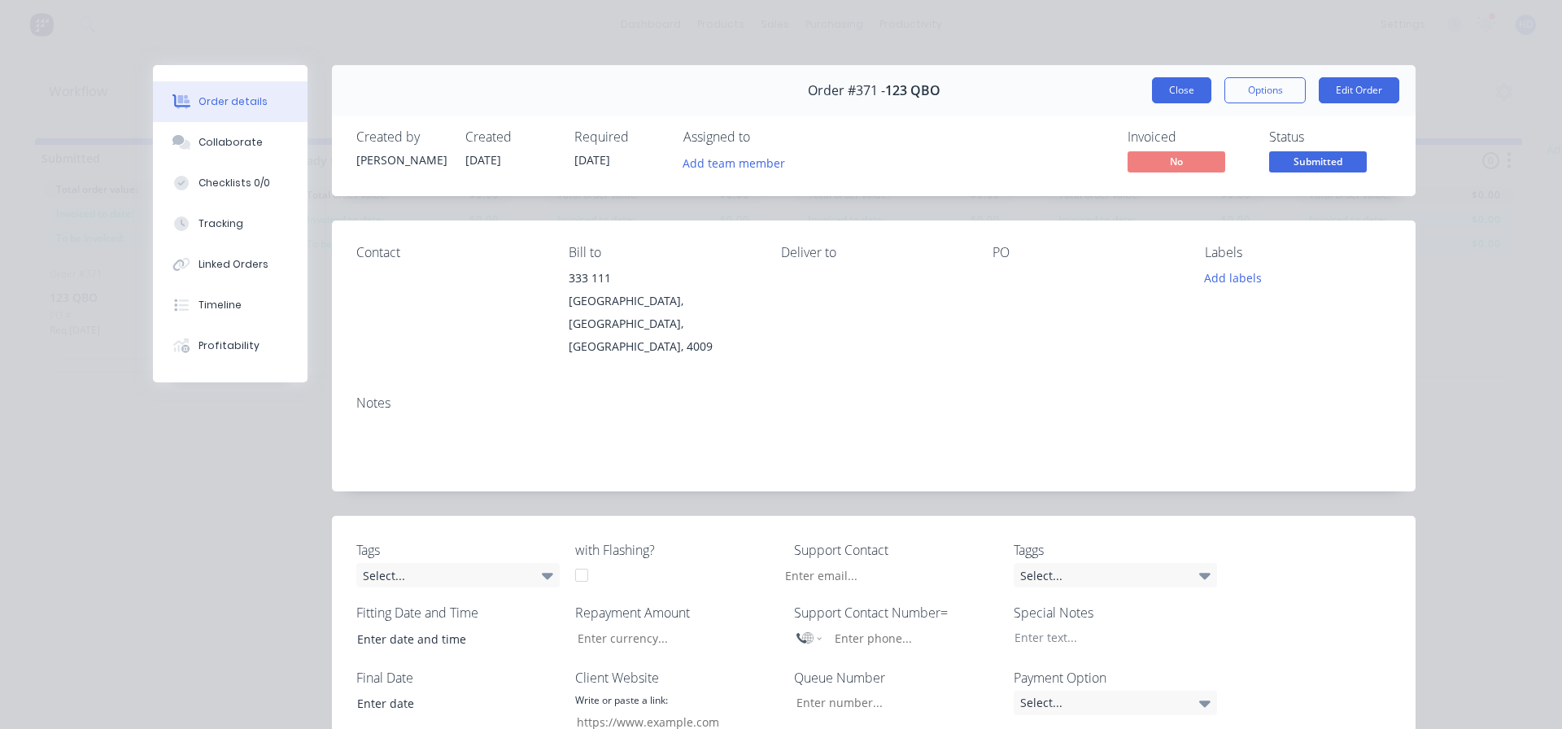
click at [1163, 99] on button "Close" at bounding box center [1181, 90] width 59 height 26
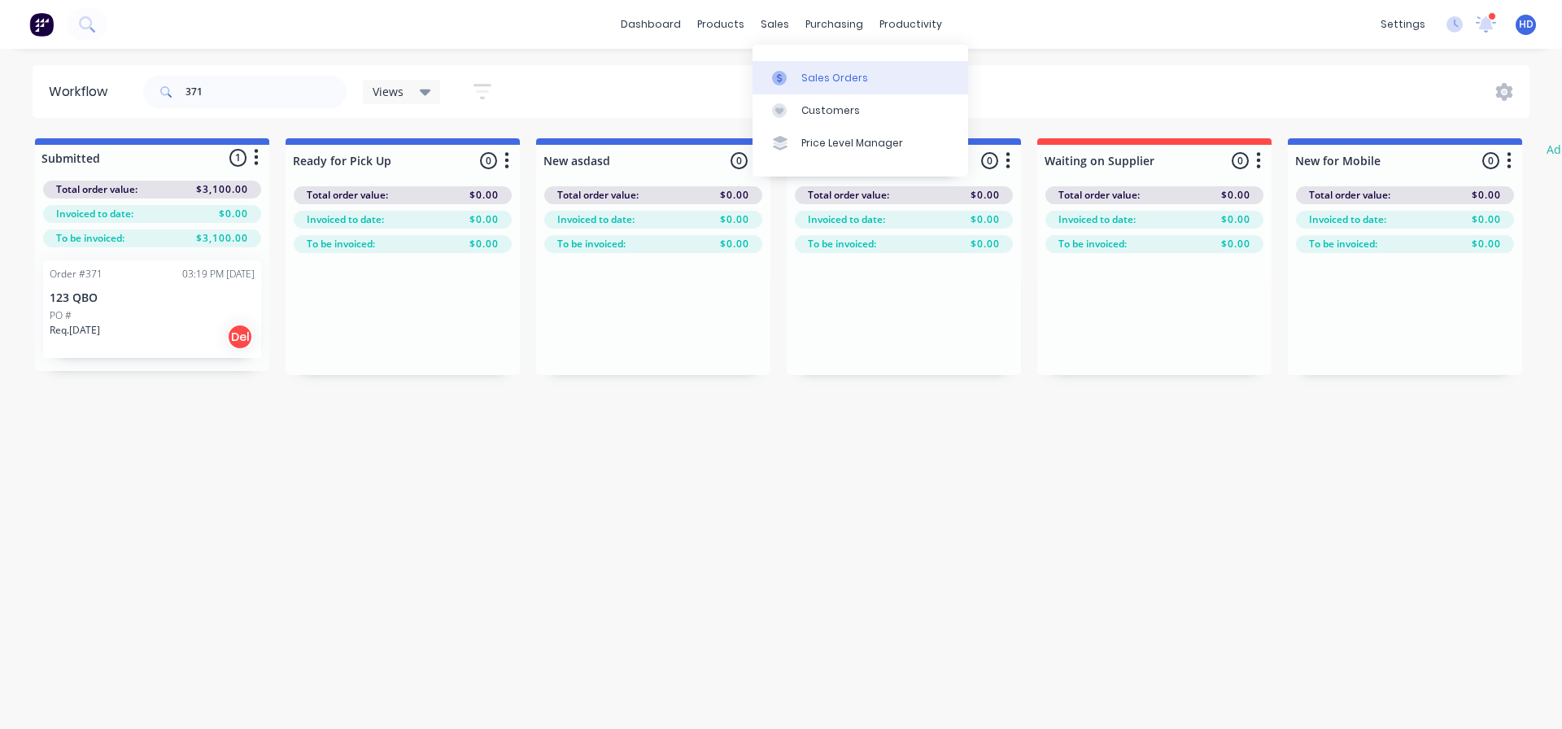
click at [821, 75] on div "Sales Orders" at bounding box center [834, 78] width 67 height 15
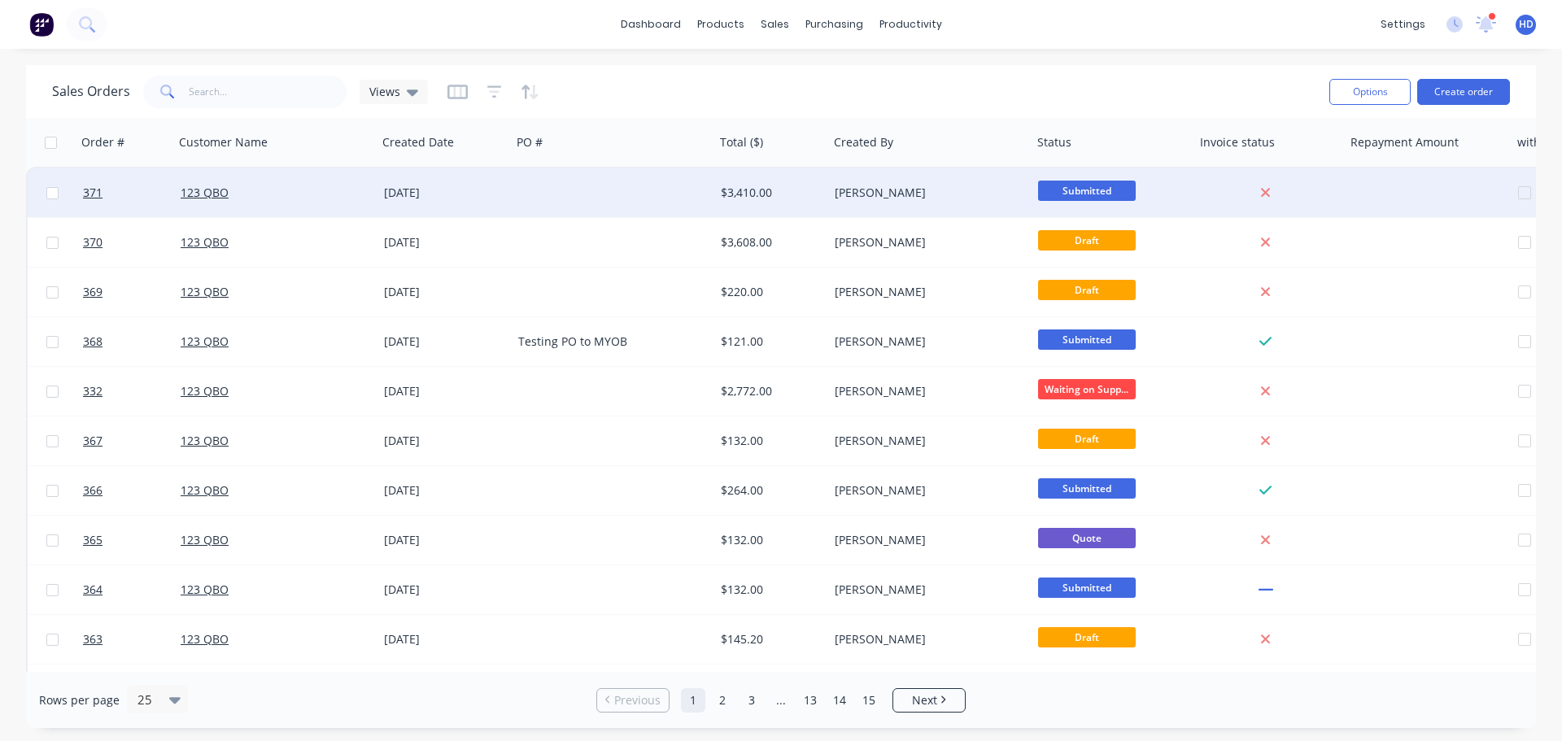
click at [268, 191] on div "123 QBO" at bounding box center [271, 193] width 181 height 16
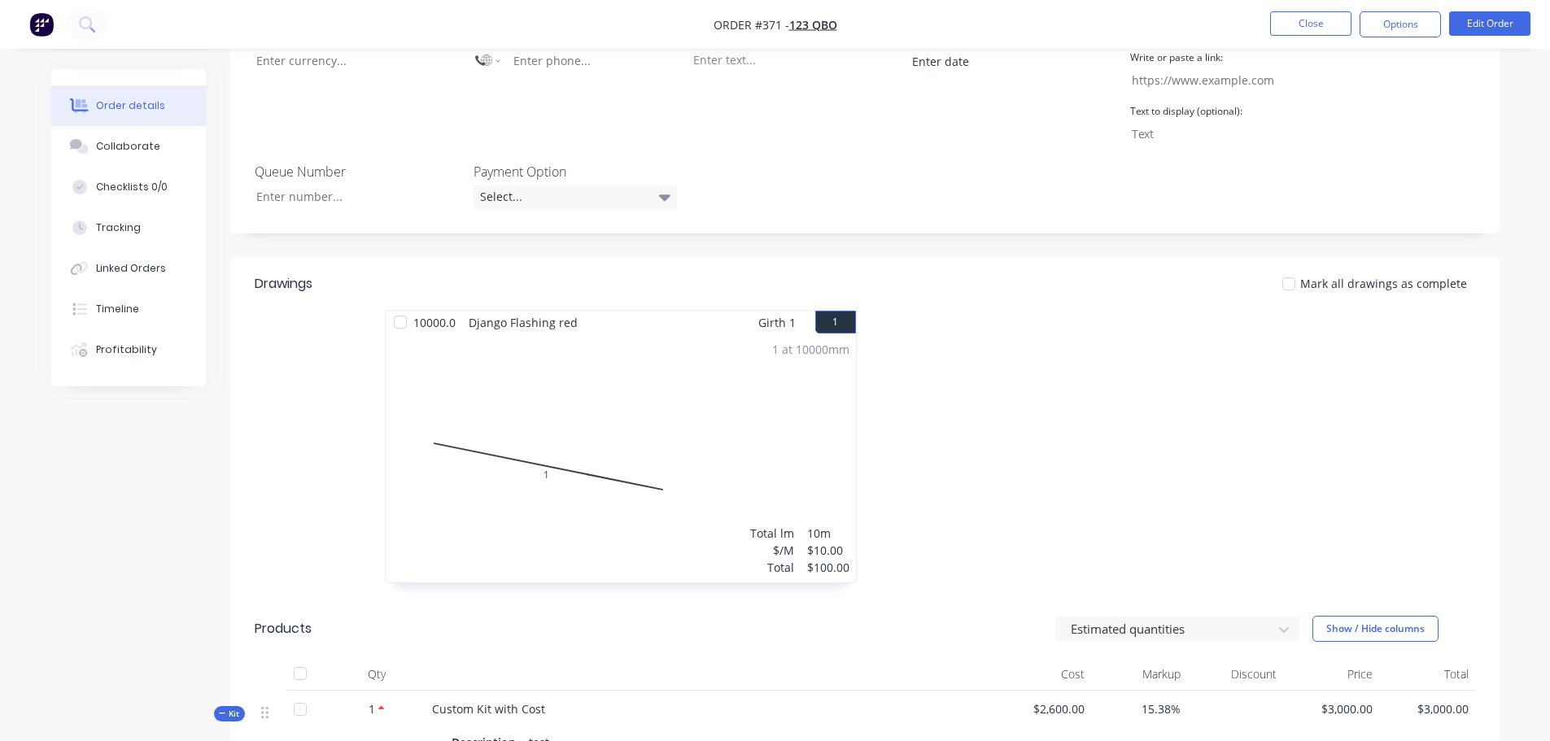
scroll to position [732, 0]
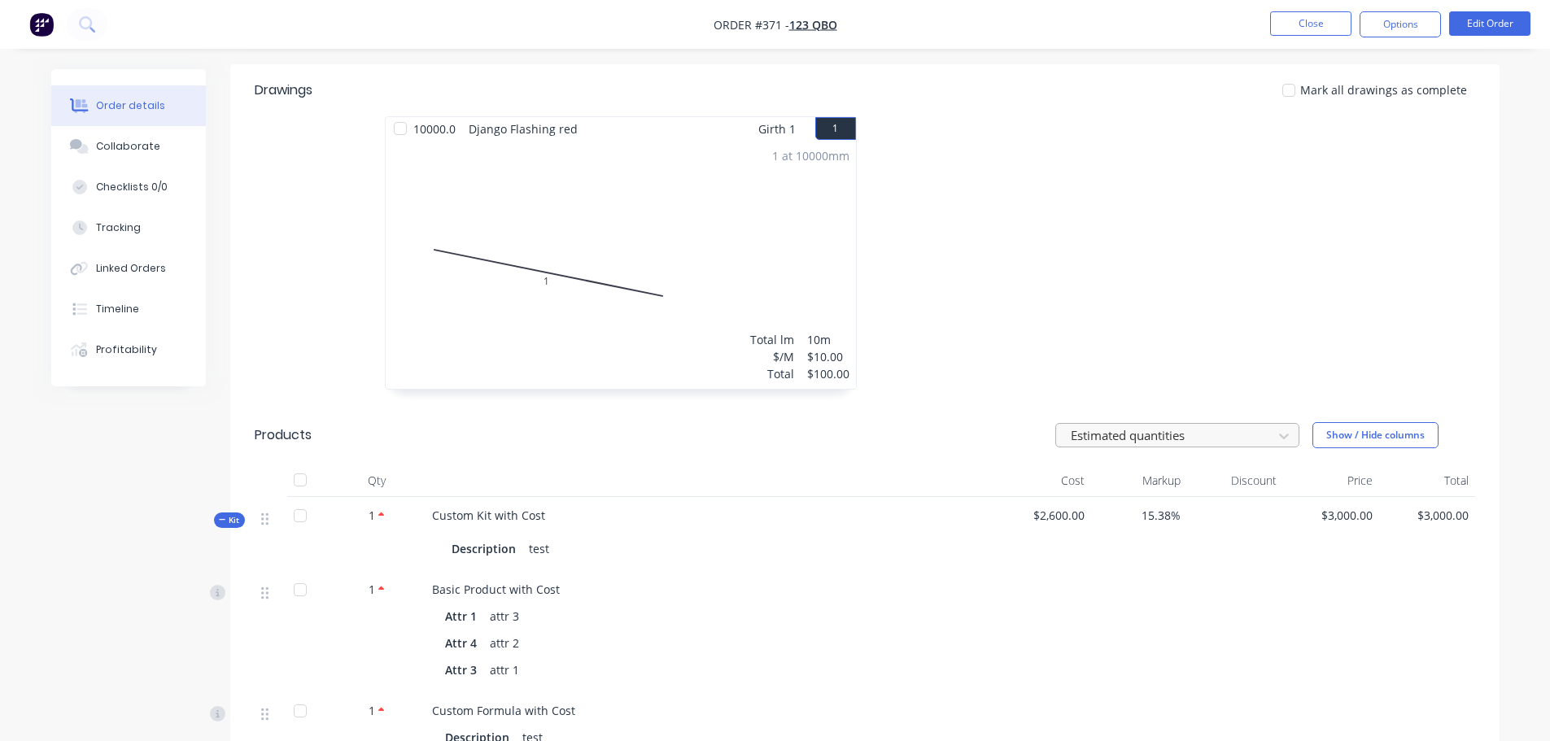
click at [1171, 425] on div at bounding box center [1166, 435] width 195 height 20
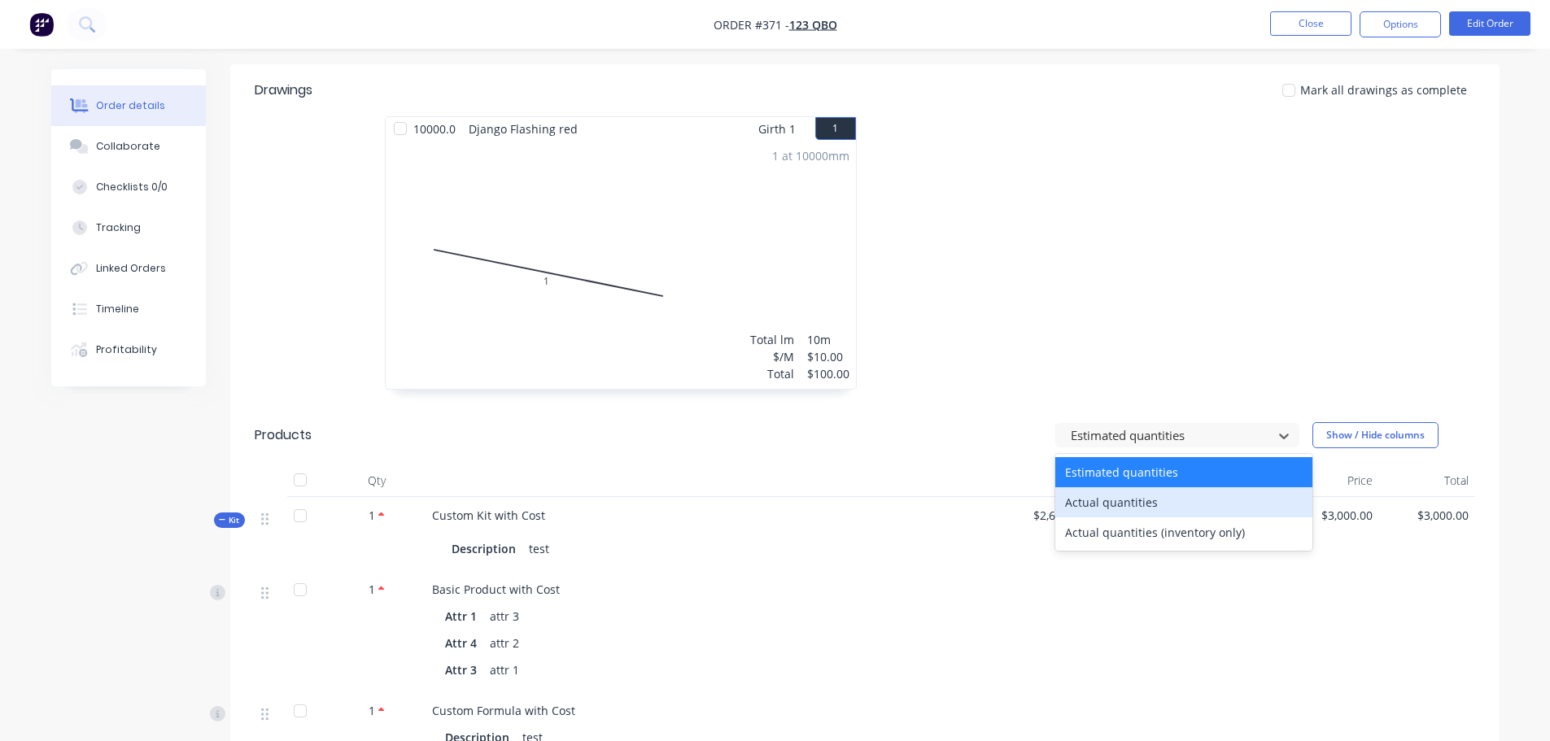
click at [1125, 487] on div "Actual quantities" at bounding box center [1183, 502] width 257 height 30
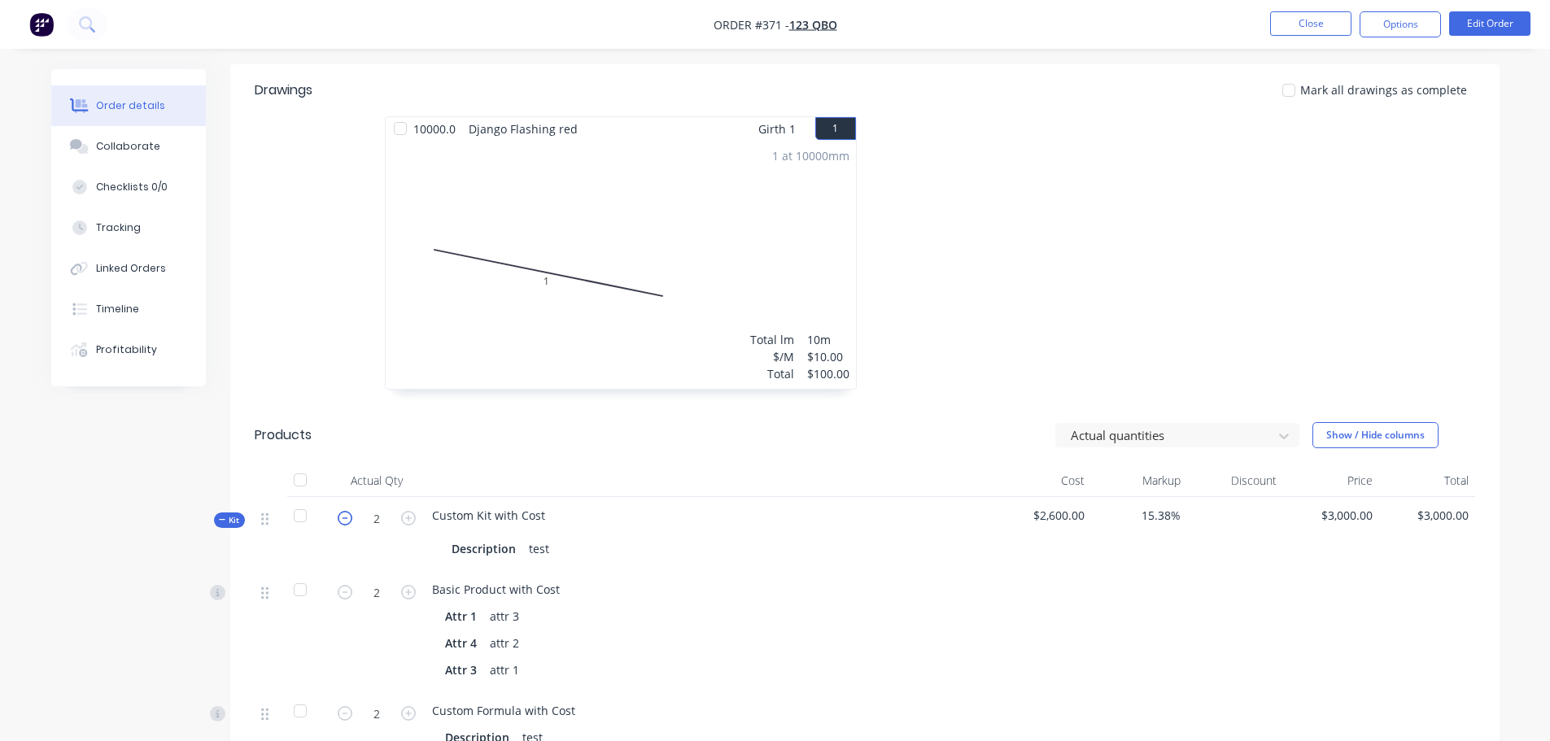
click at [345, 511] on icon "button" at bounding box center [345, 518] width 15 height 15
type input "1"
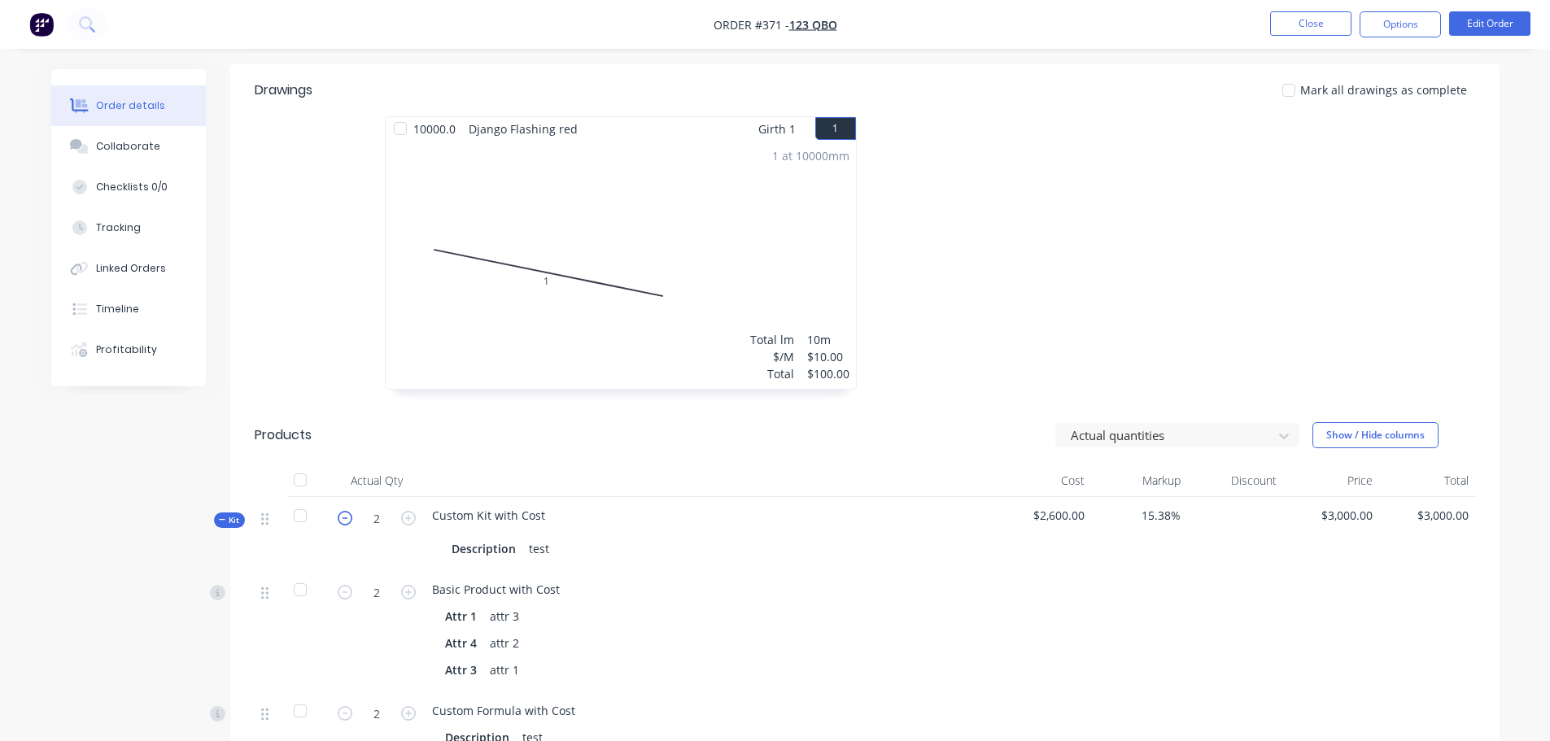
type input "1"
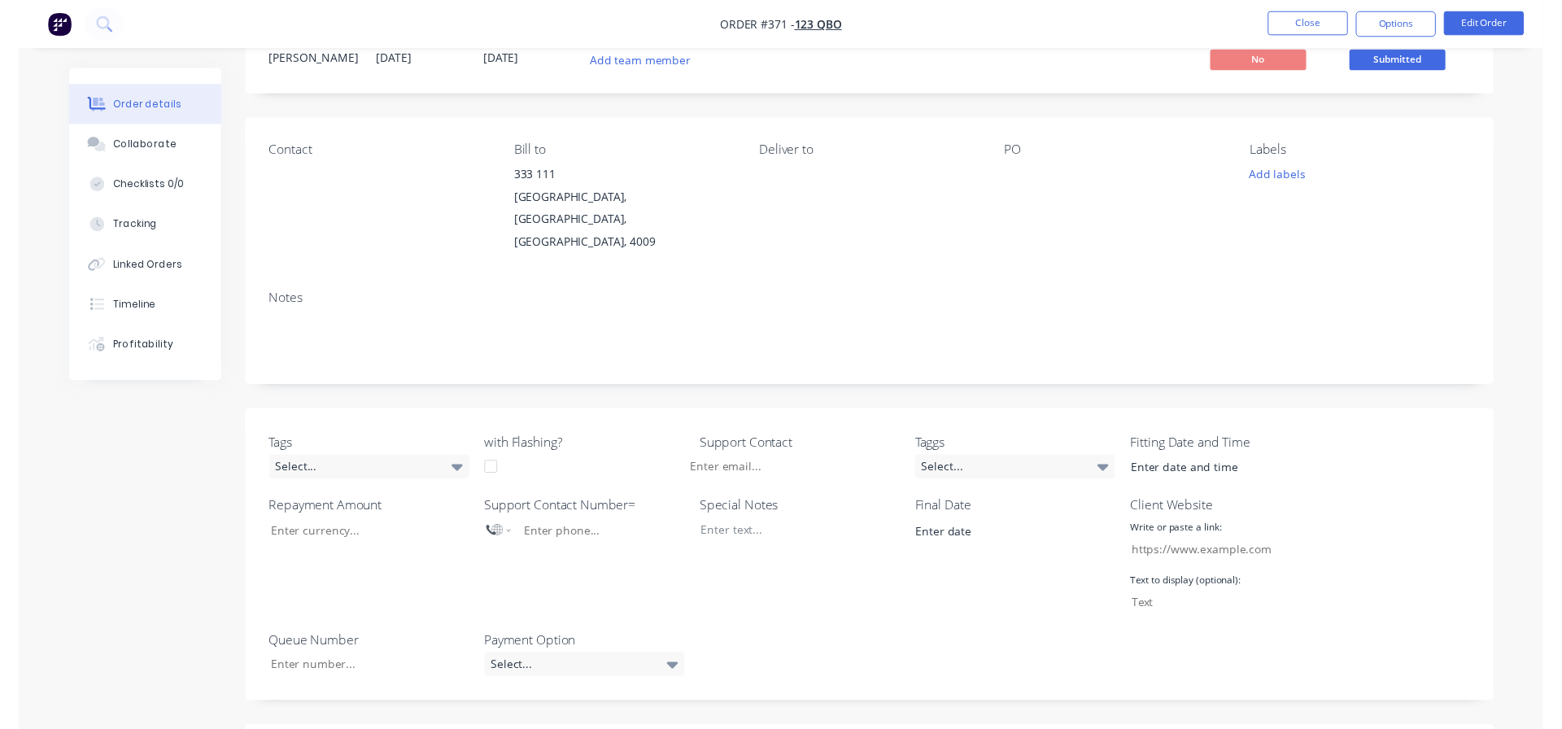
scroll to position [0, 0]
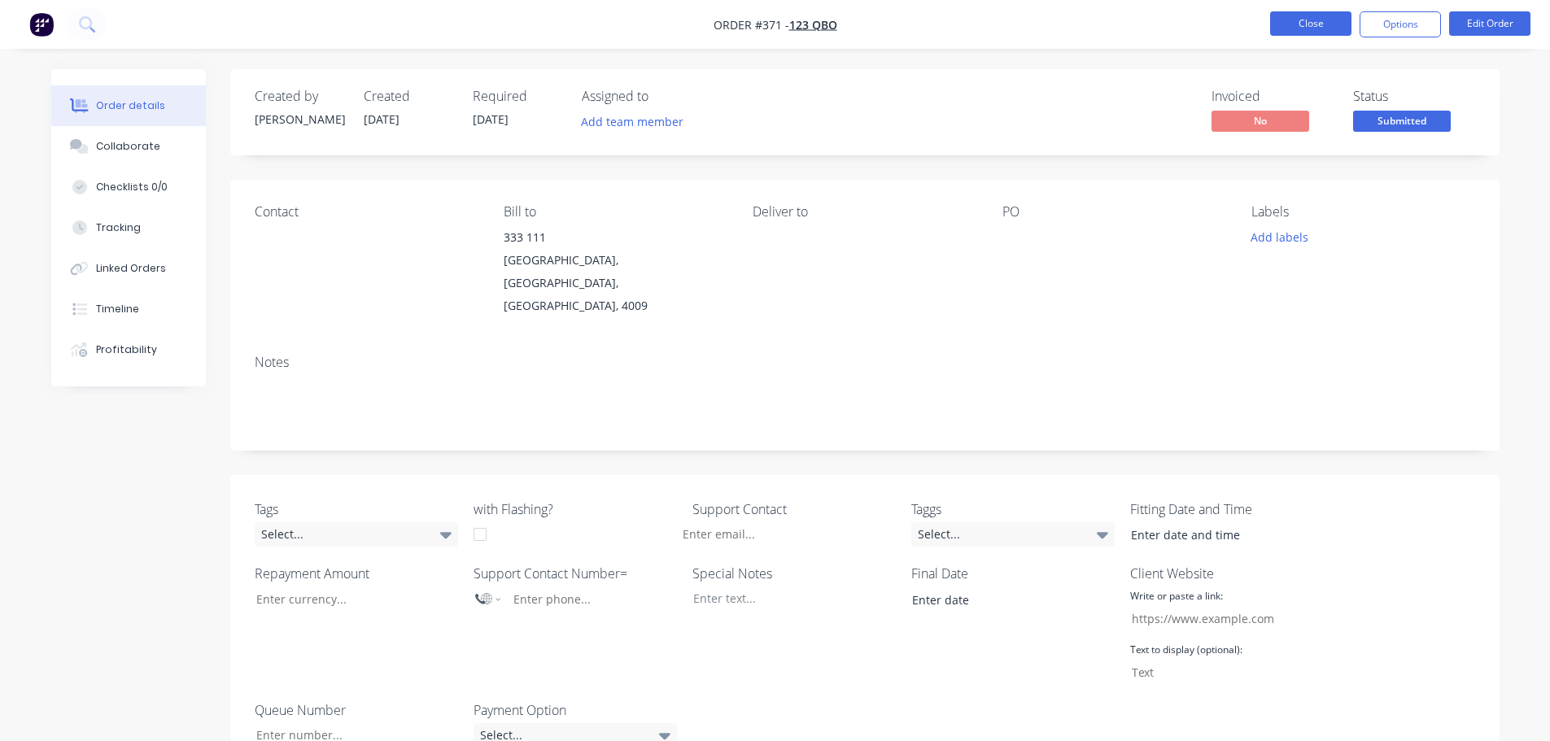
click at [1327, 29] on button "Close" at bounding box center [1310, 23] width 81 height 24
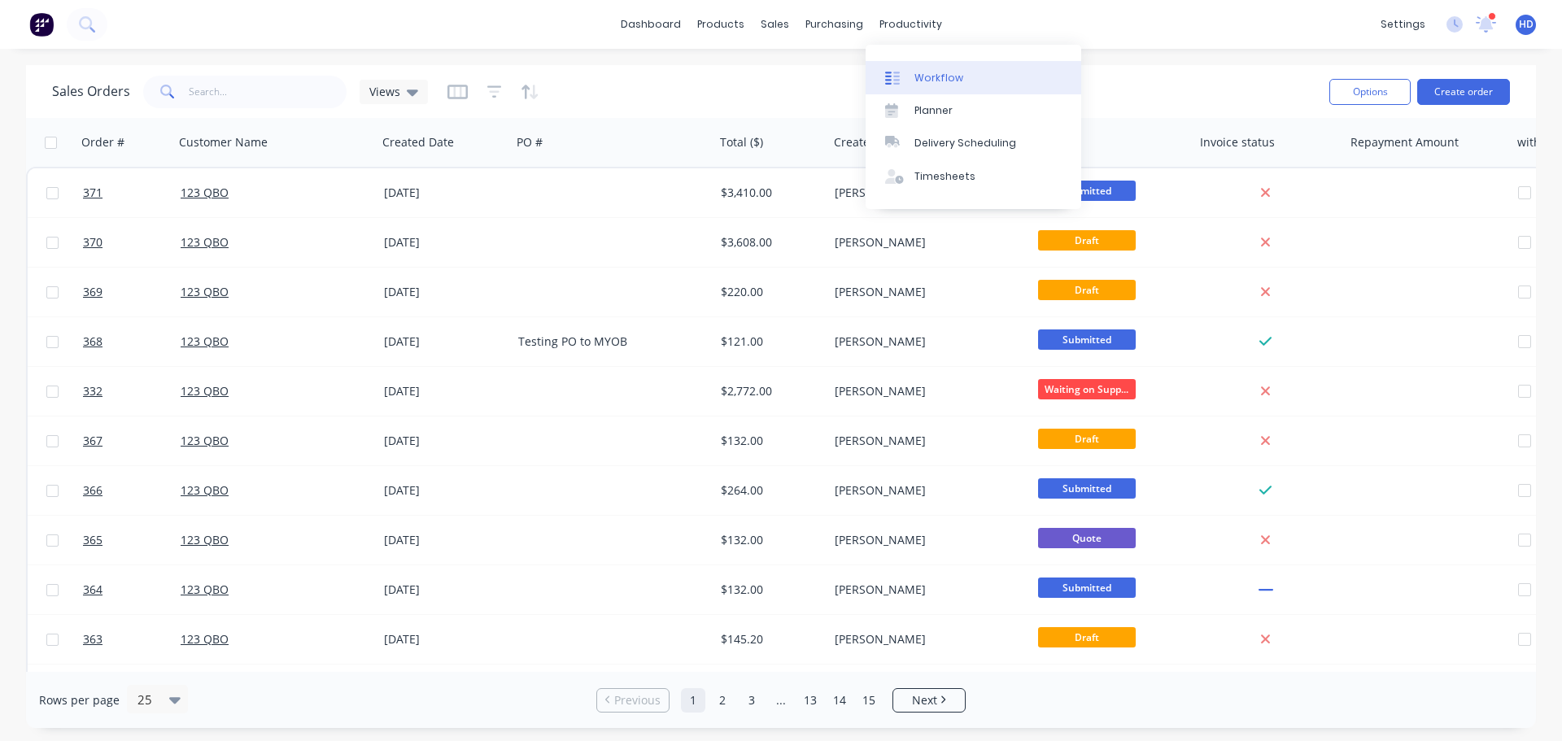
click at [934, 83] on div "Workflow" at bounding box center [938, 78] width 49 height 15
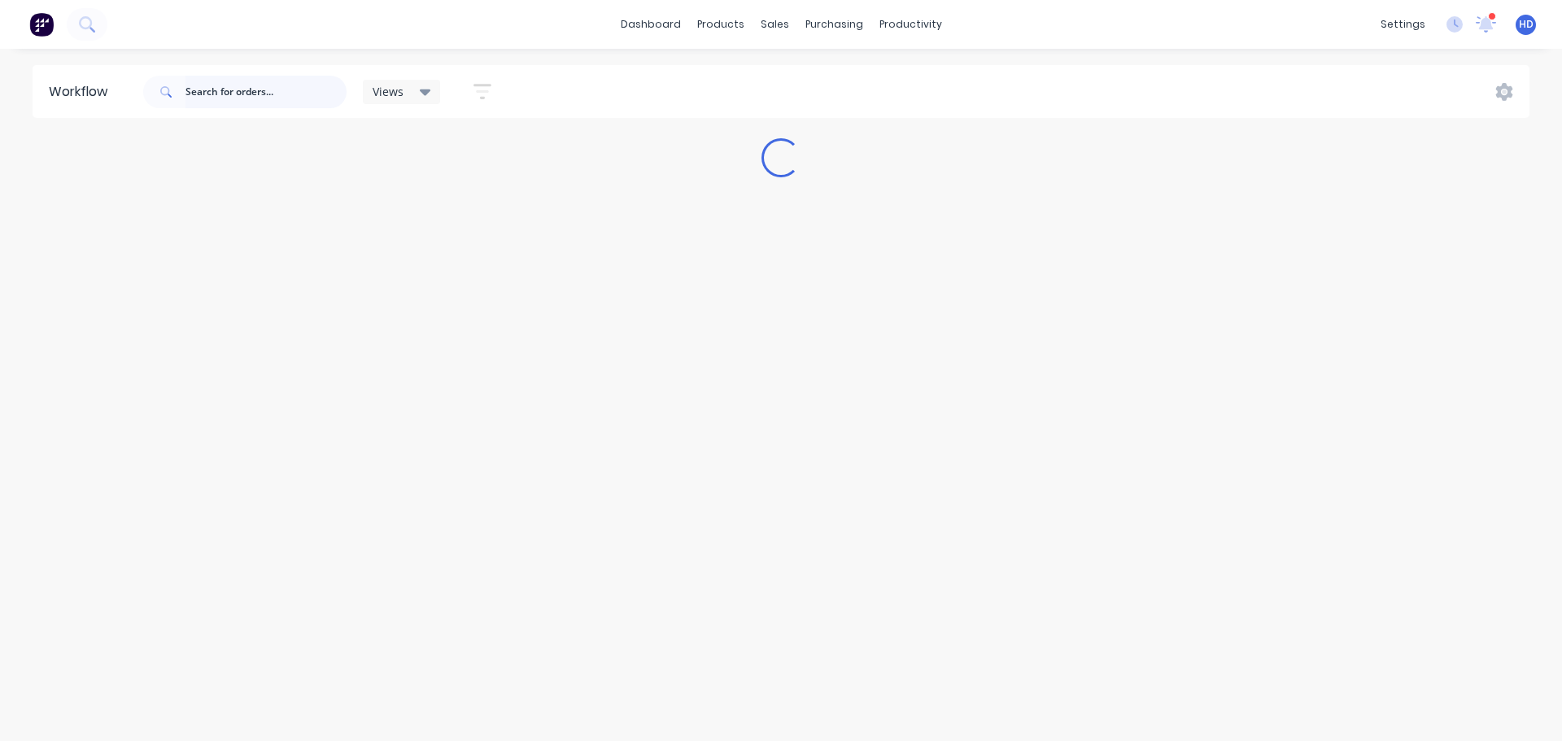
click at [283, 98] on input "text" at bounding box center [265, 92] width 161 height 33
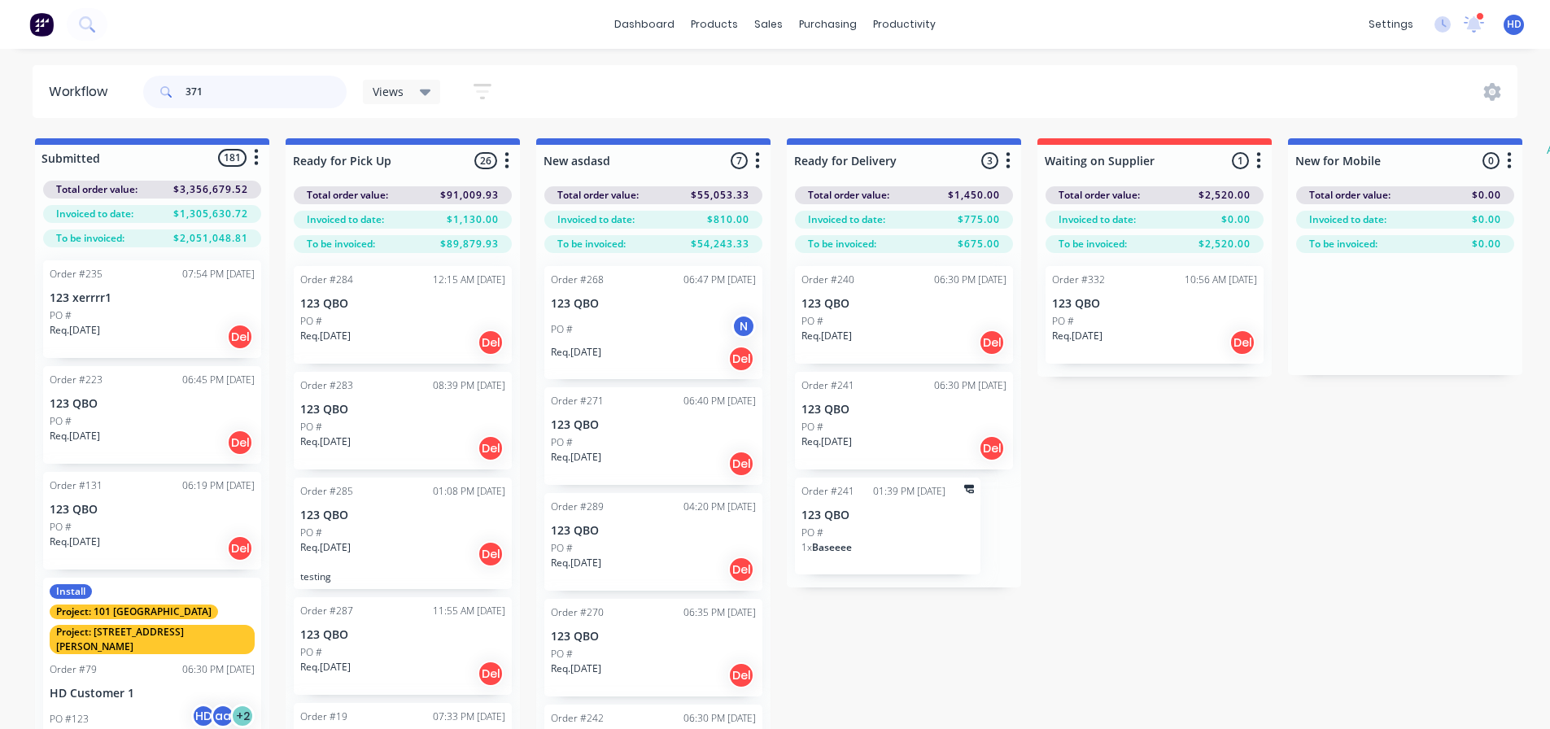
click at [307, 91] on input "371" at bounding box center [265, 92] width 161 height 33
type input "3"
type input "371"
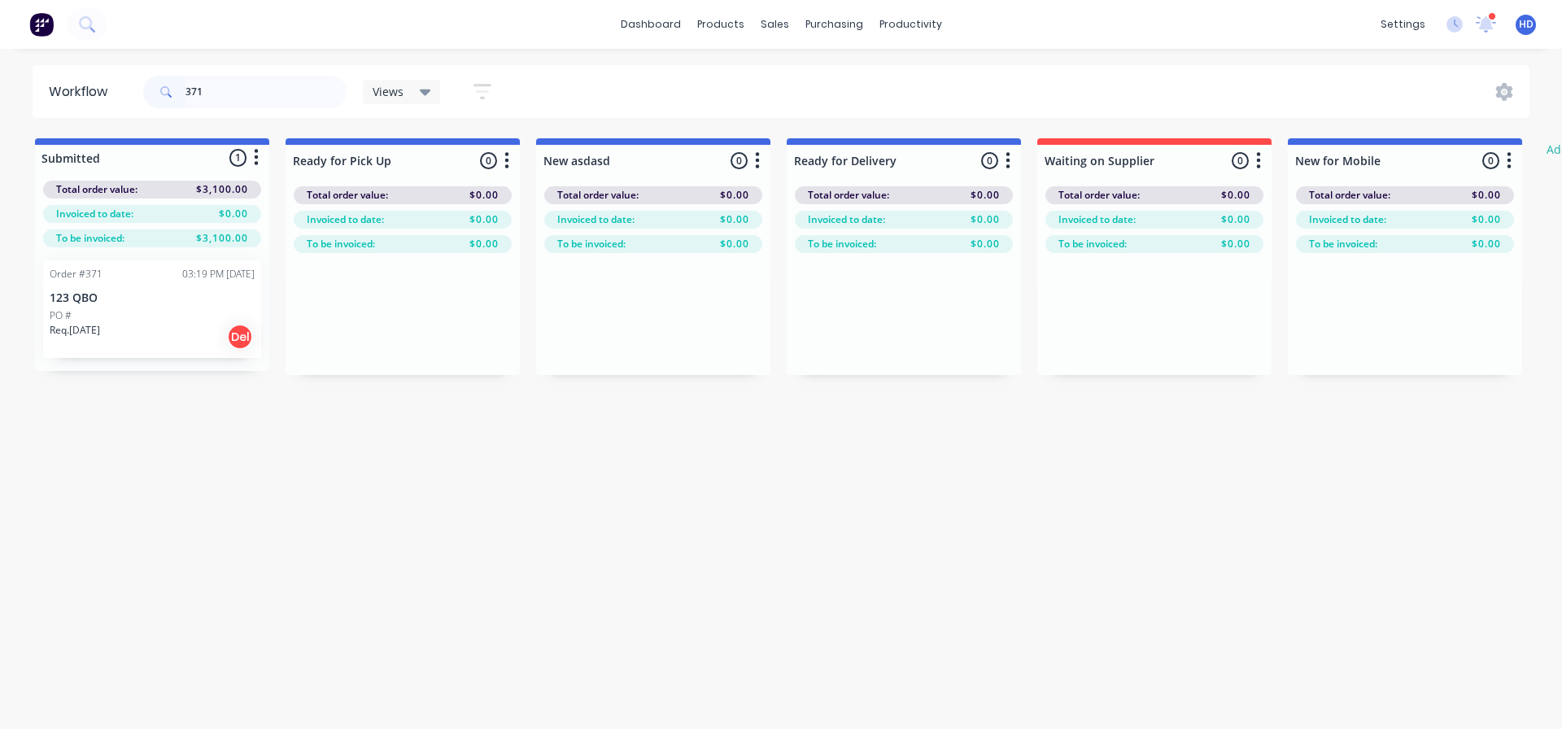
click at [155, 328] on div "Req. 30/09/25 Del" at bounding box center [152, 337] width 205 height 28
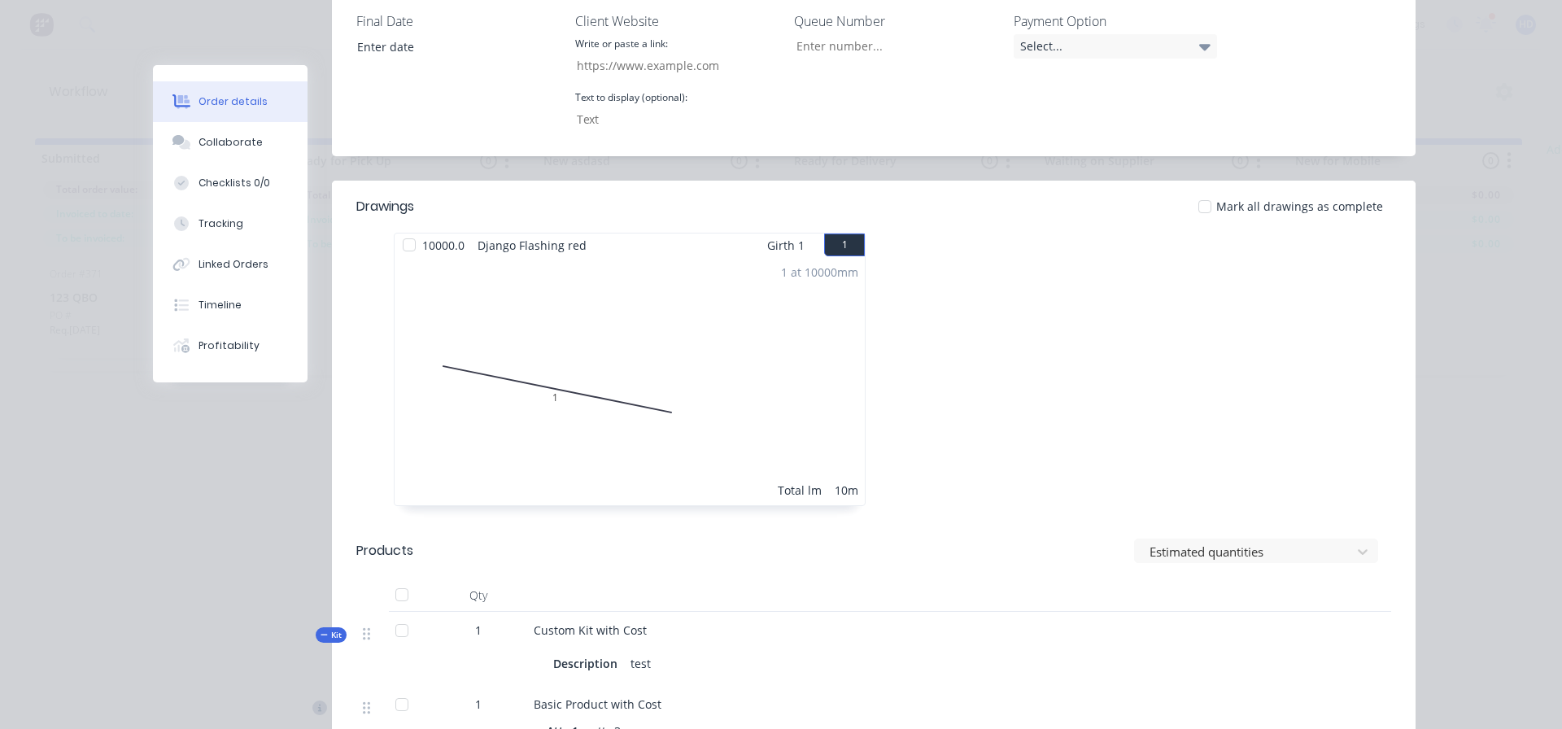
scroll to position [976, 0]
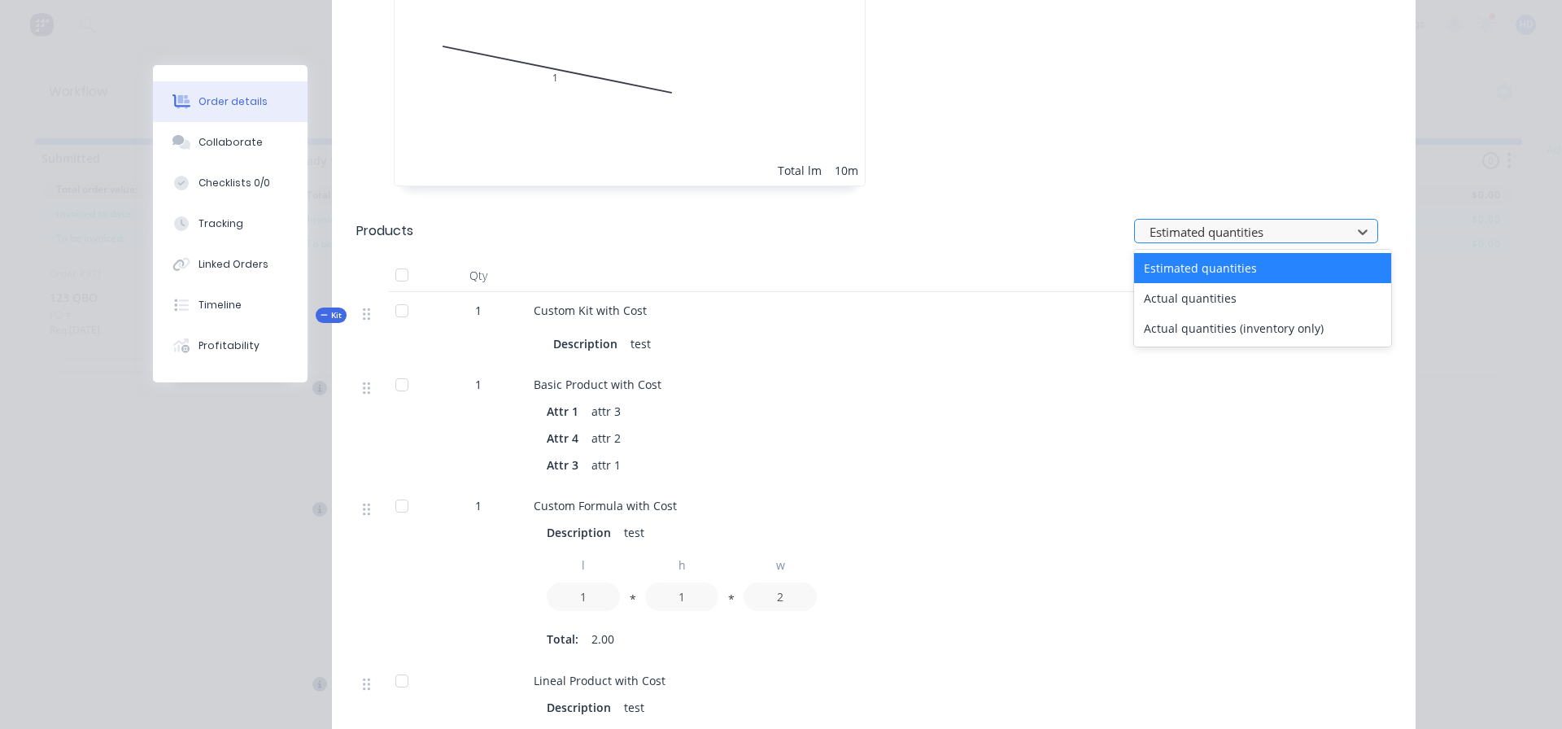
click at [1260, 221] on div at bounding box center [1245, 231] width 195 height 20
click at [1221, 318] on div "Actual quantities (inventory only)" at bounding box center [1262, 328] width 257 height 30
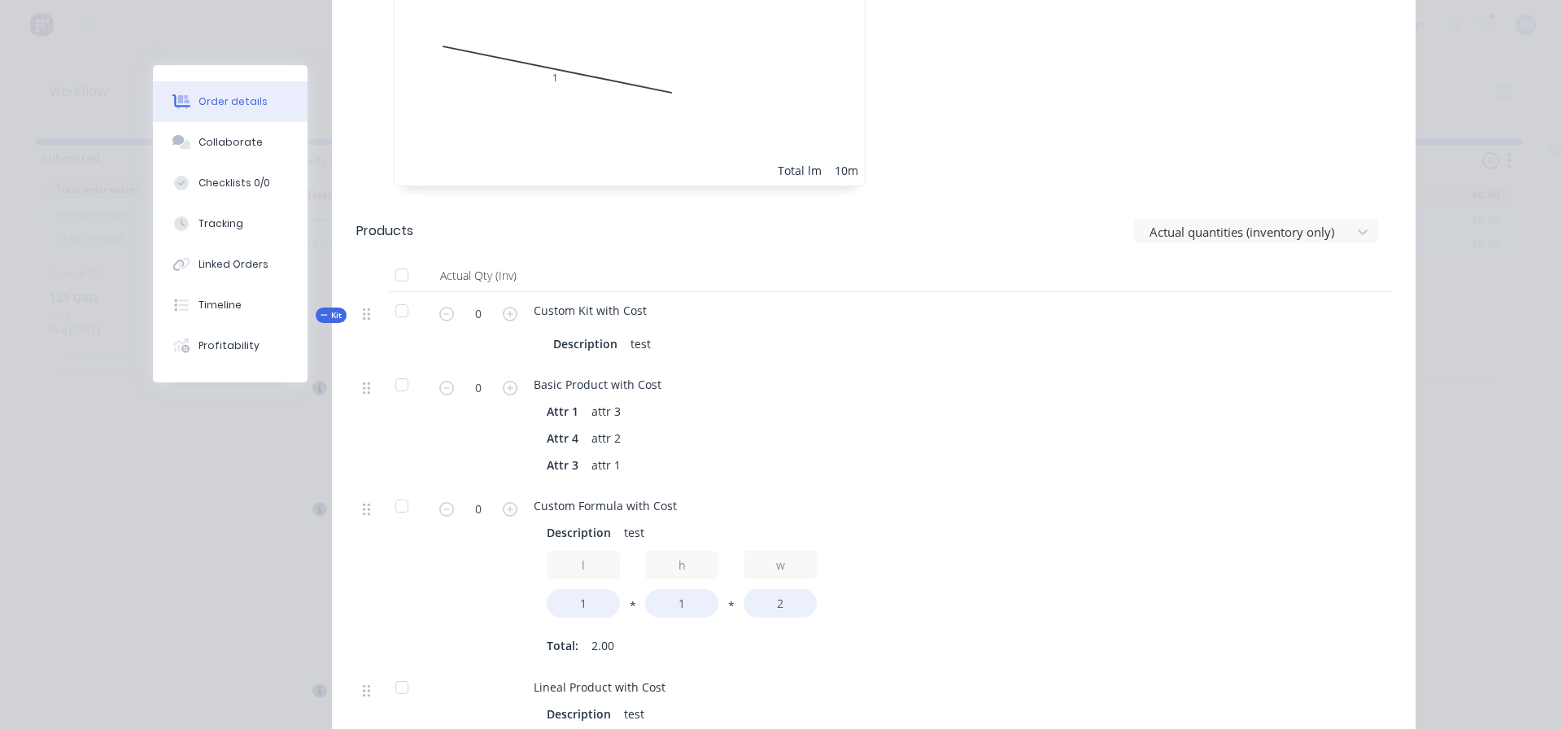
click at [513, 377] on button "button" at bounding box center [509, 385] width 21 height 17
click at [503, 381] on icon "button" at bounding box center [510, 388] width 15 height 15
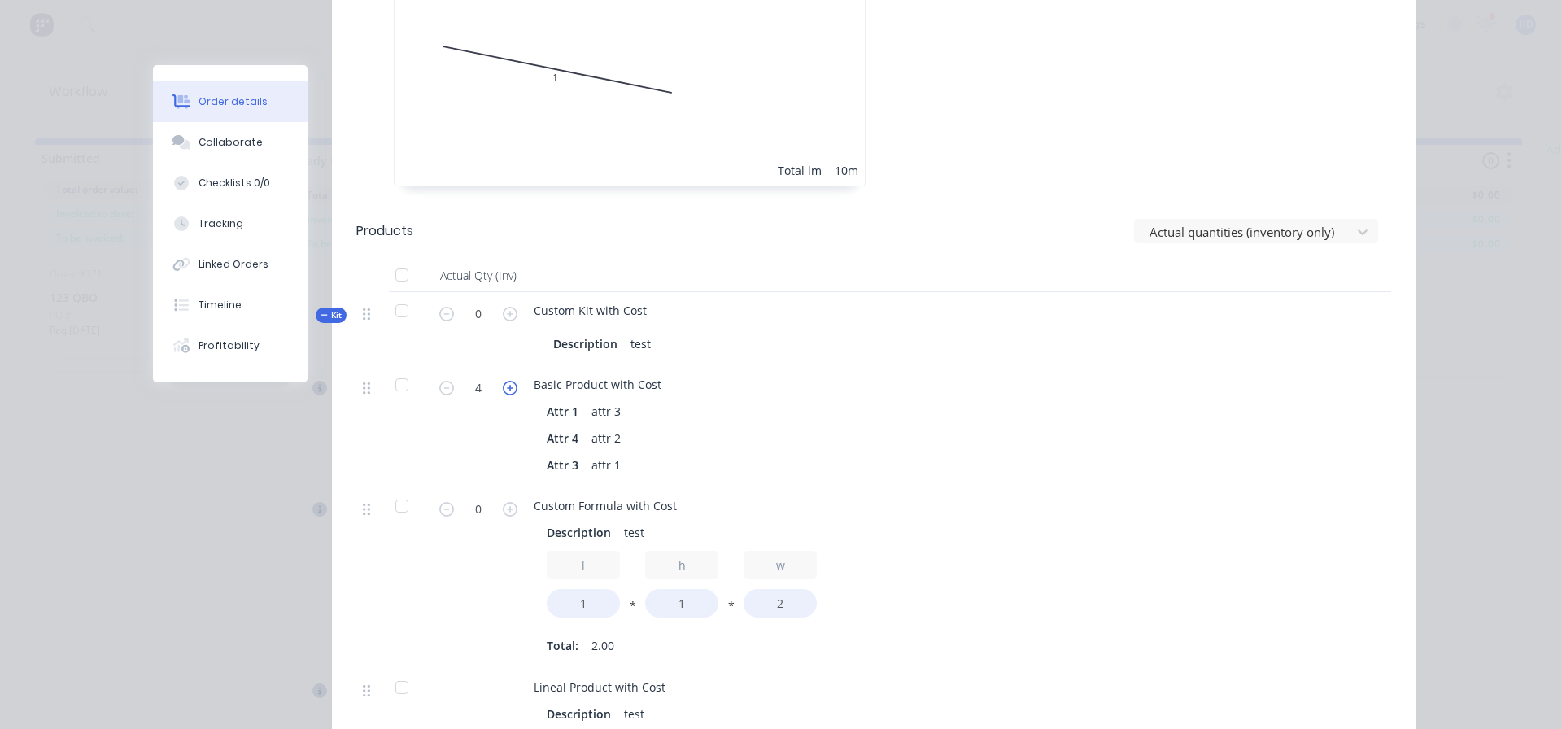
type input "5"
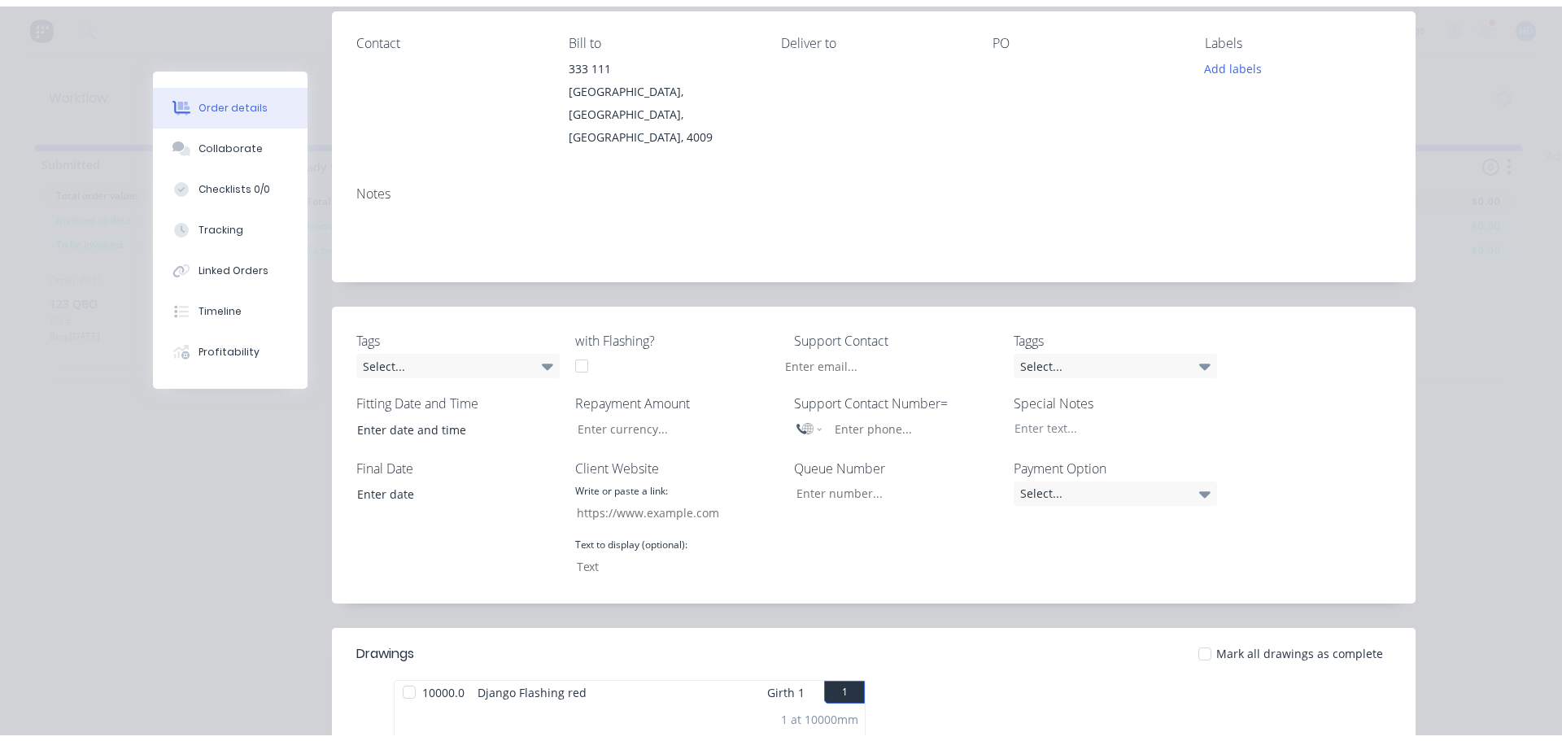
scroll to position [0, 0]
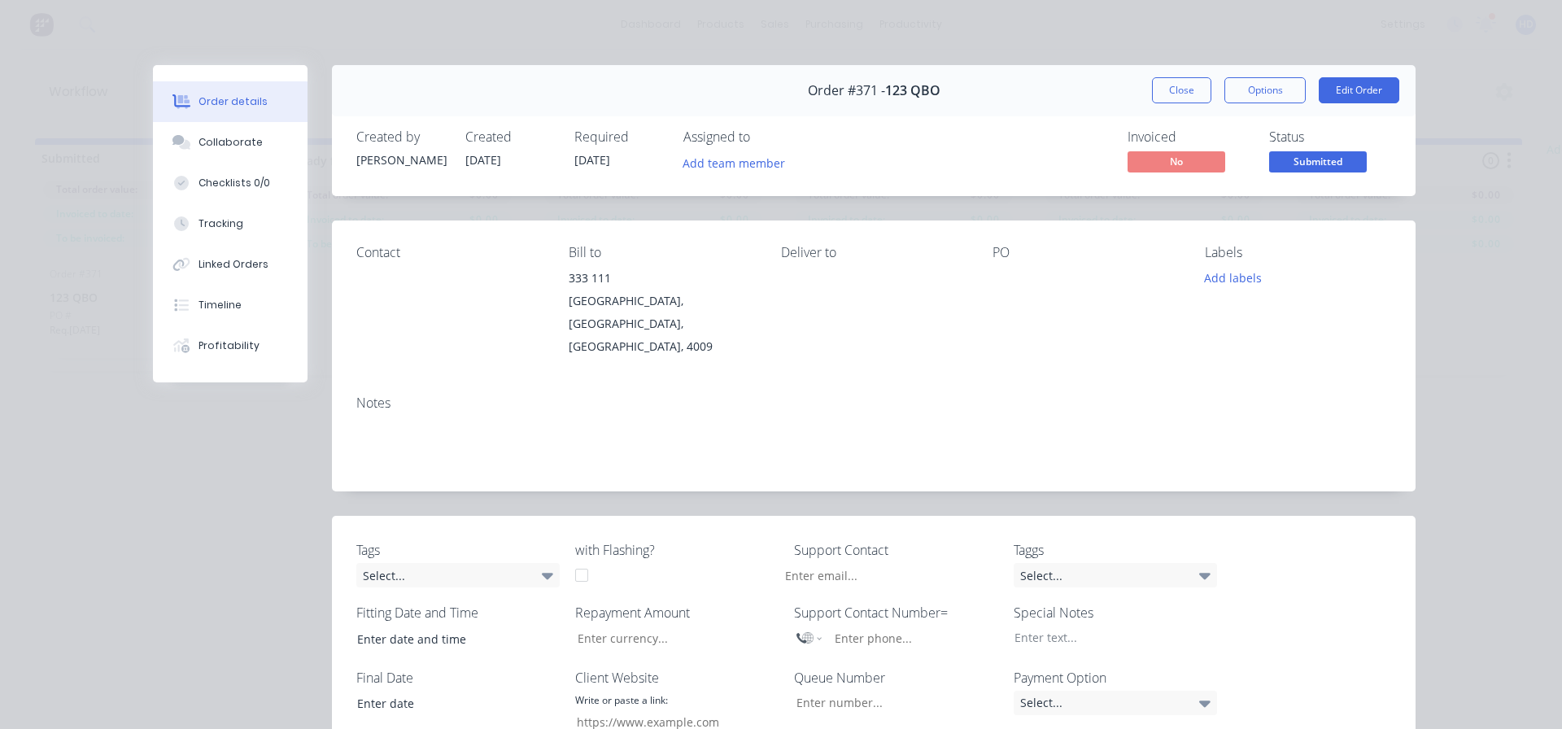
click at [1167, 72] on div "Order #371 - 123 QBO Close Options Edit Order" at bounding box center [873, 90] width 1083 height 51
click at [1163, 88] on button "Close" at bounding box center [1181, 90] width 59 height 26
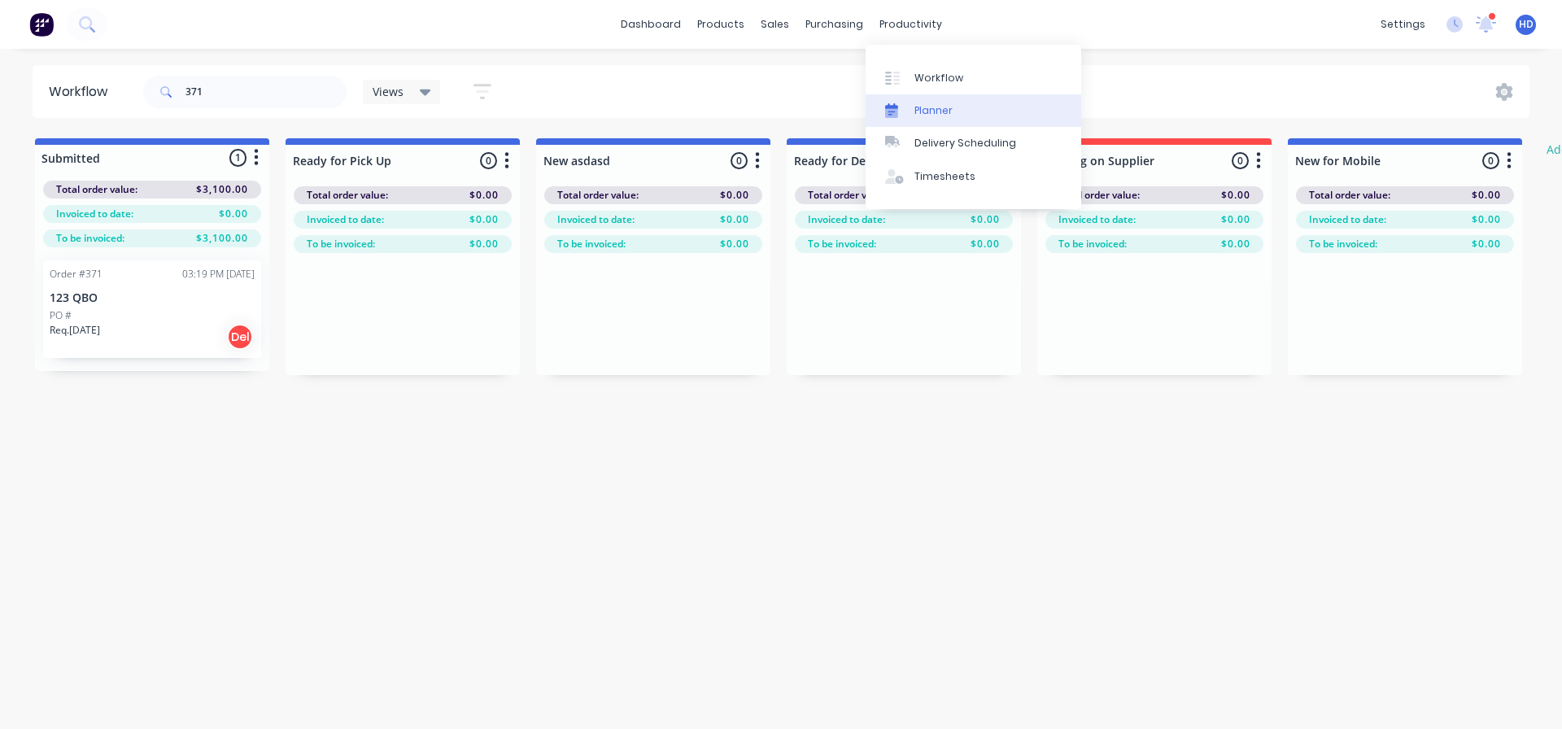
click at [943, 113] on div "Planner" at bounding box center [933, 110] width 38 height 15
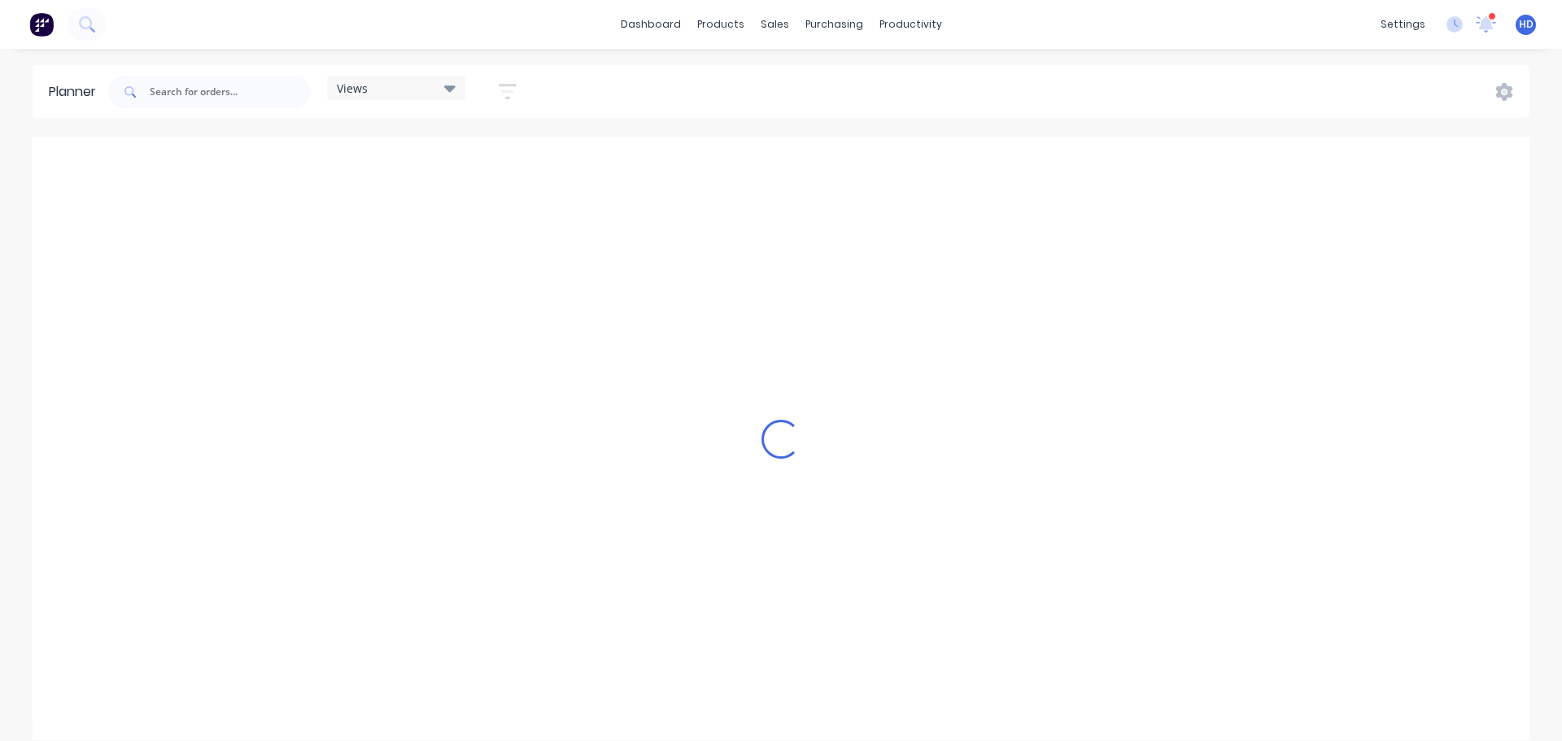
scroll to position [0, 131]
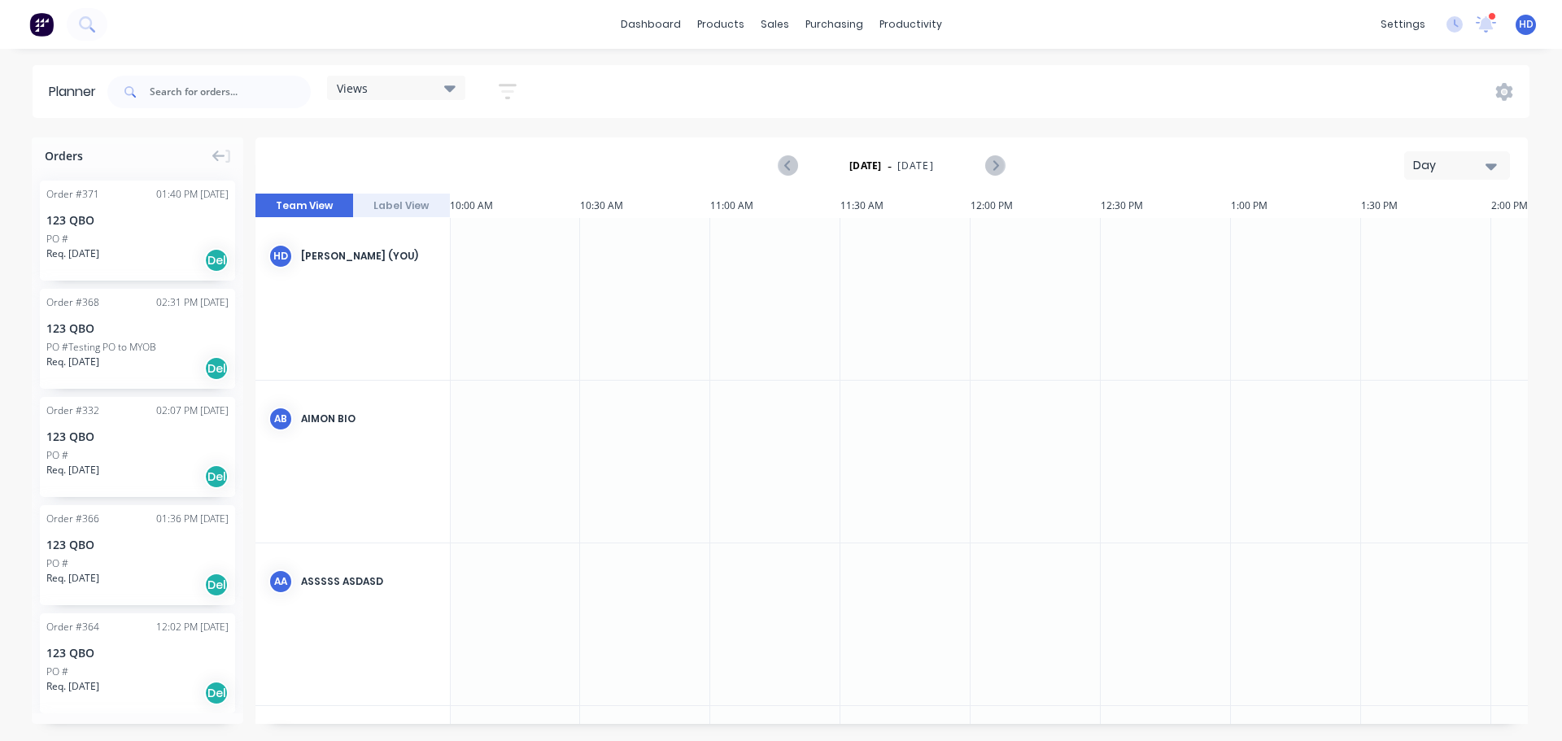
click at [123, 231] on div "Order # 371 01:40 PM 06/10/25 123 QBO PO # Req. 30/09/25 Del" at bounding box center [137, 231] width 195 height 100
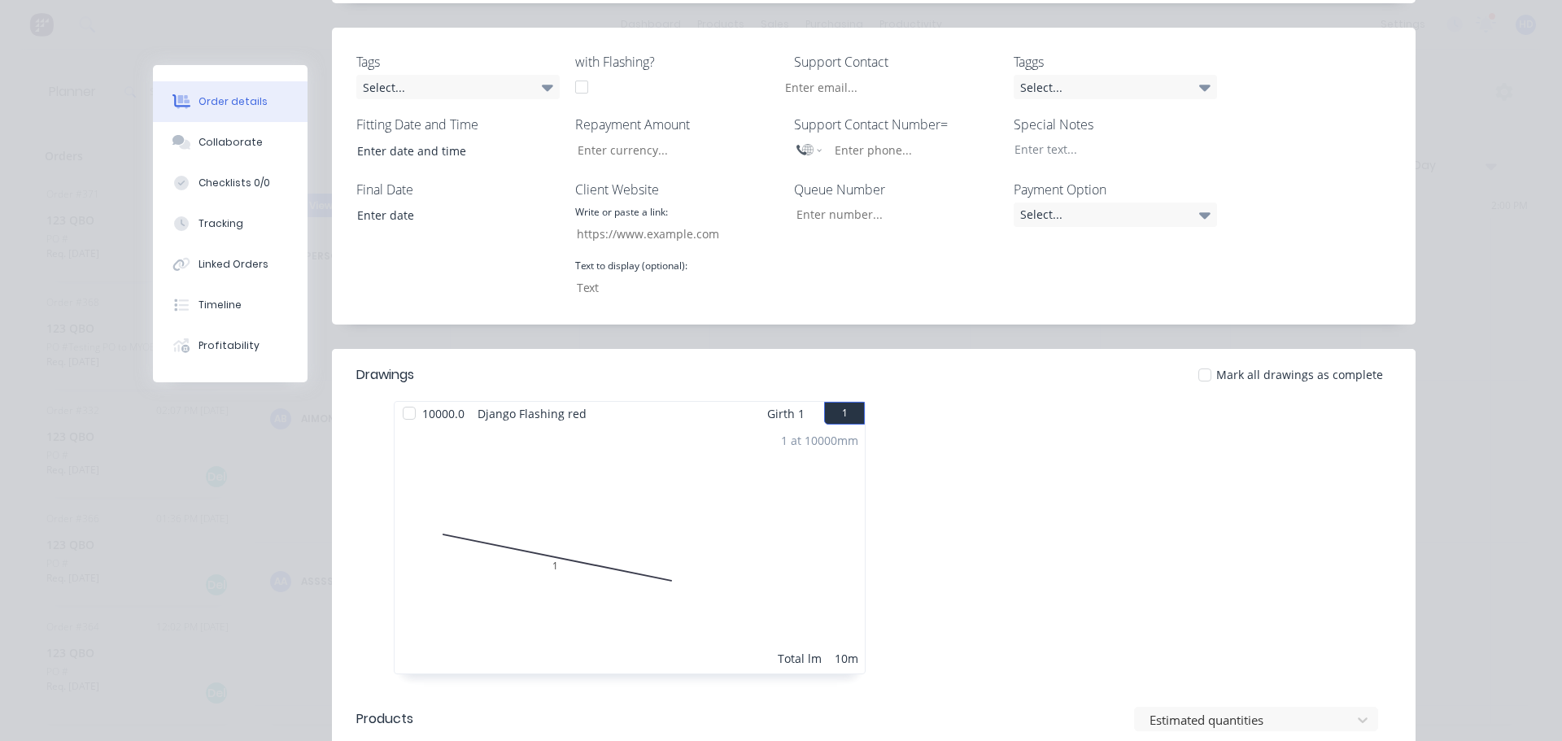
scroll to position [813, 0]
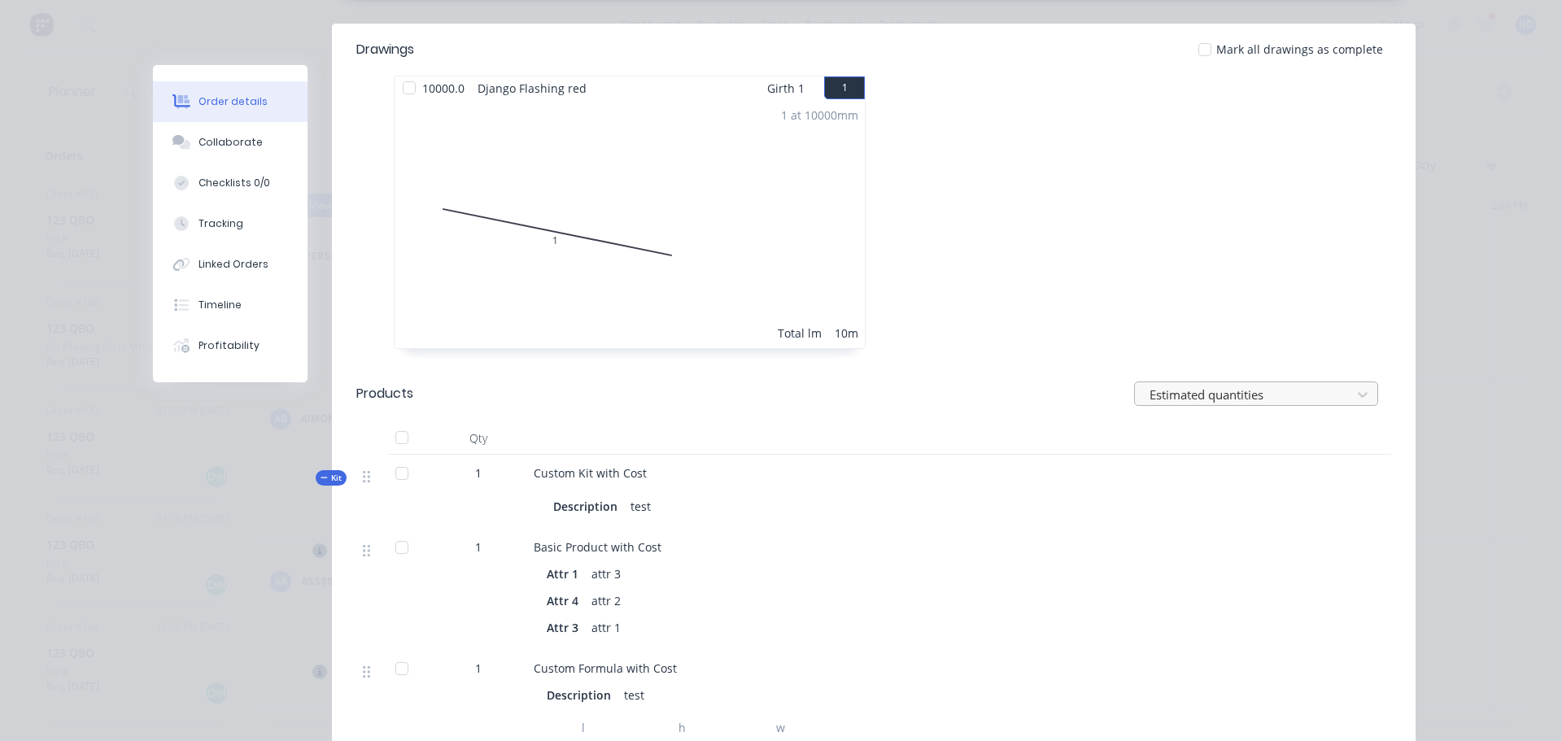
click at [1295, 384] on div at bounding box center [1245, 394] width 195 height 20
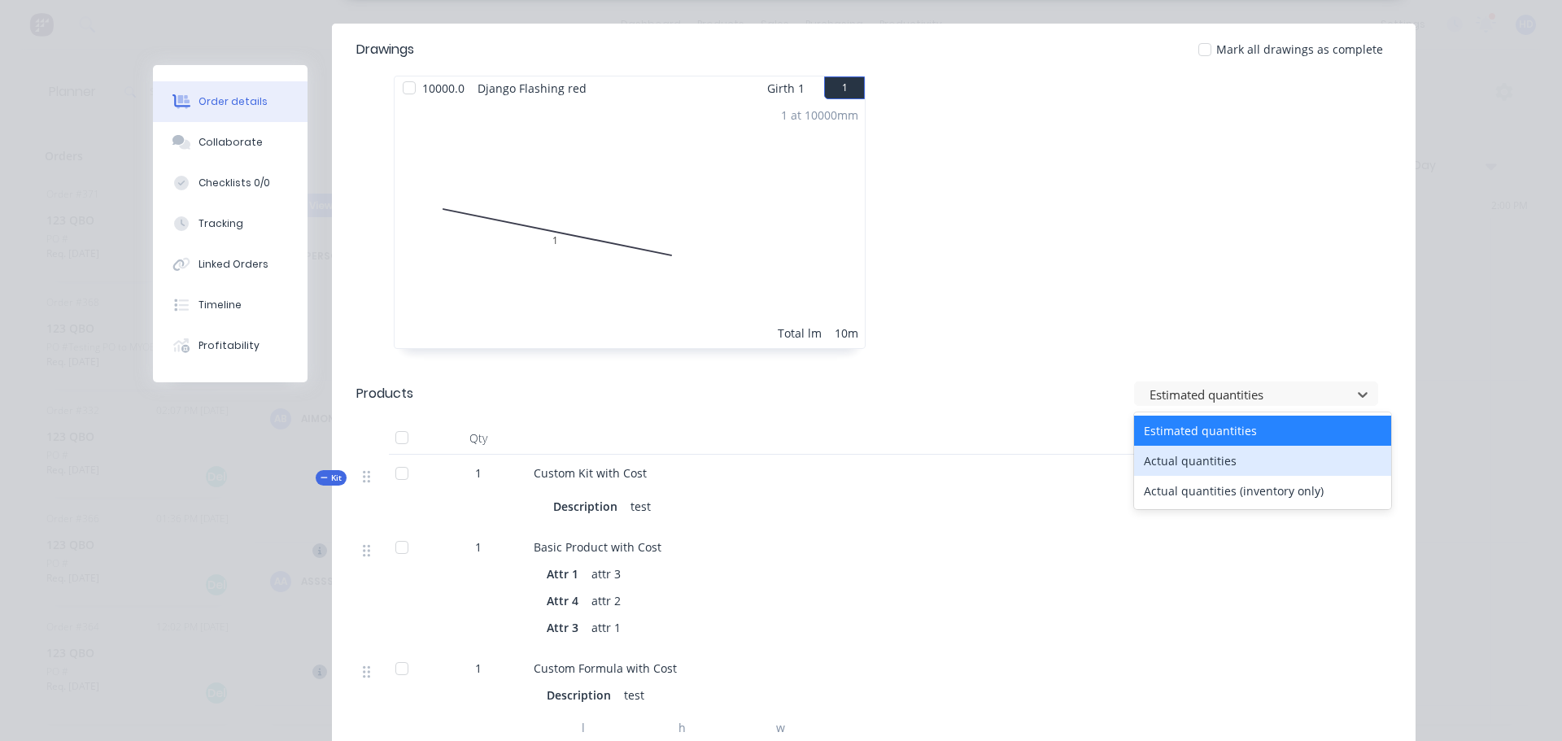
click at [1271, 446] on div "Actual quantities" at bounding box center [1262, 461] width 257 height 30
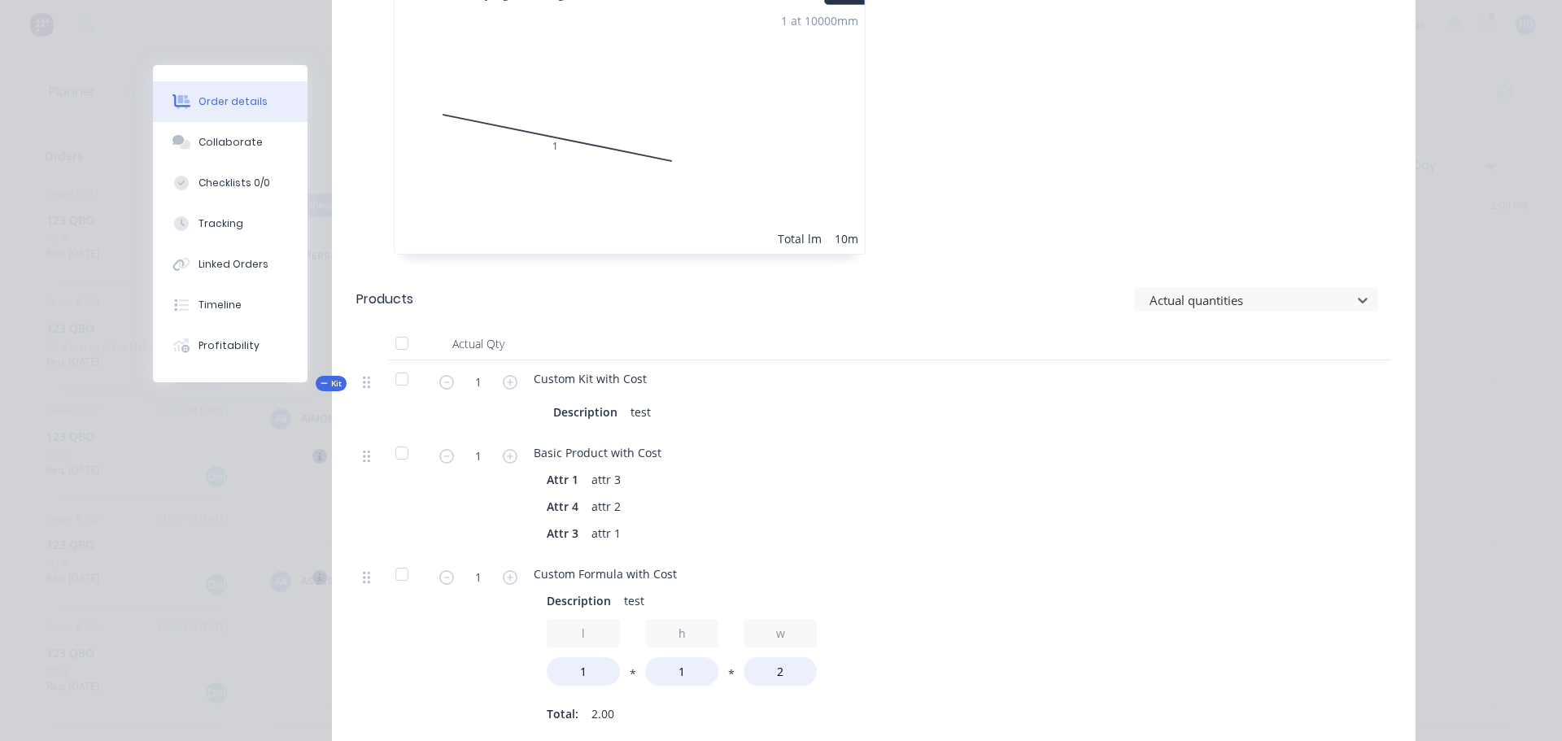
scroll to position [1057, 0]
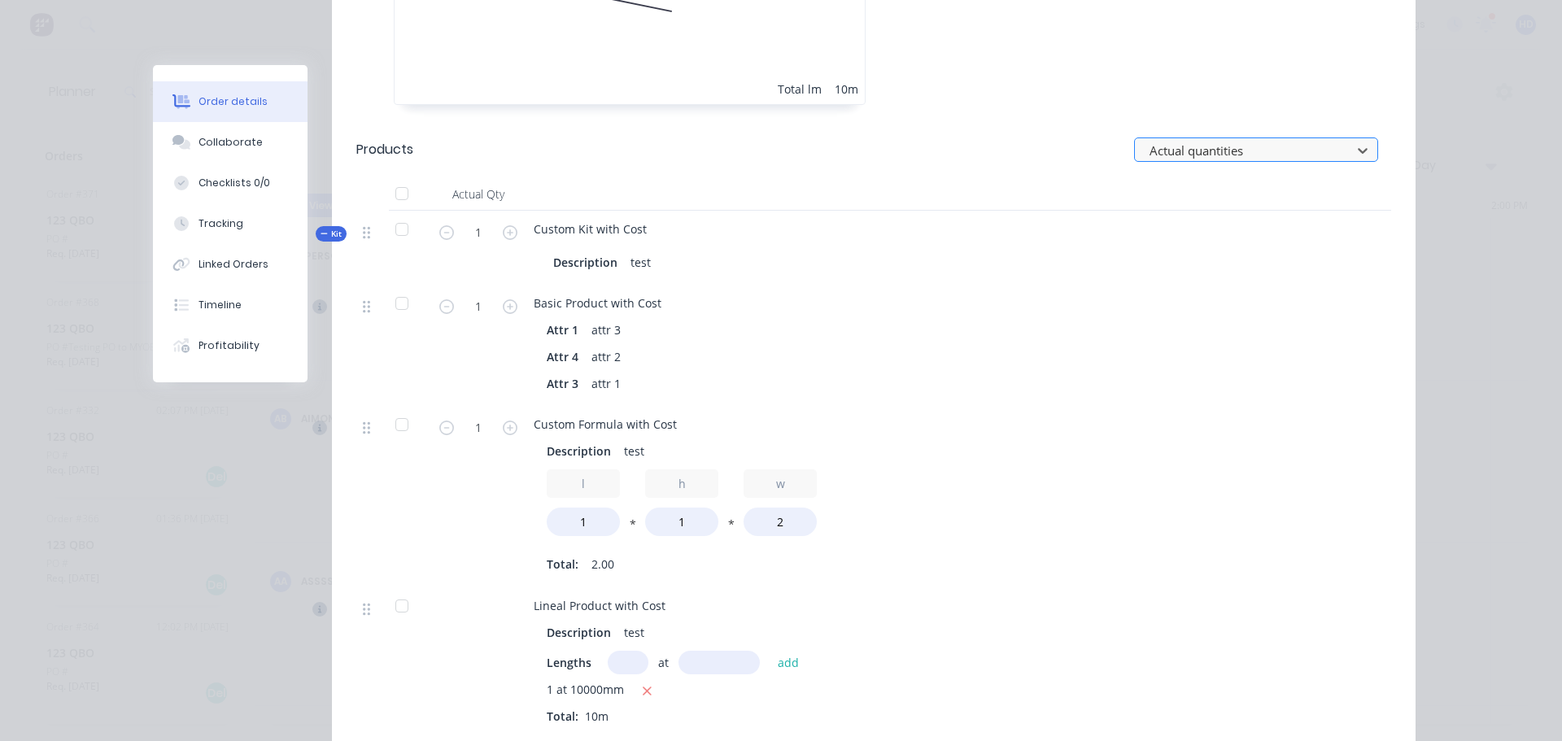
click at [1299, 140] on div at bounding box center [1245, 150] width 195 height 20
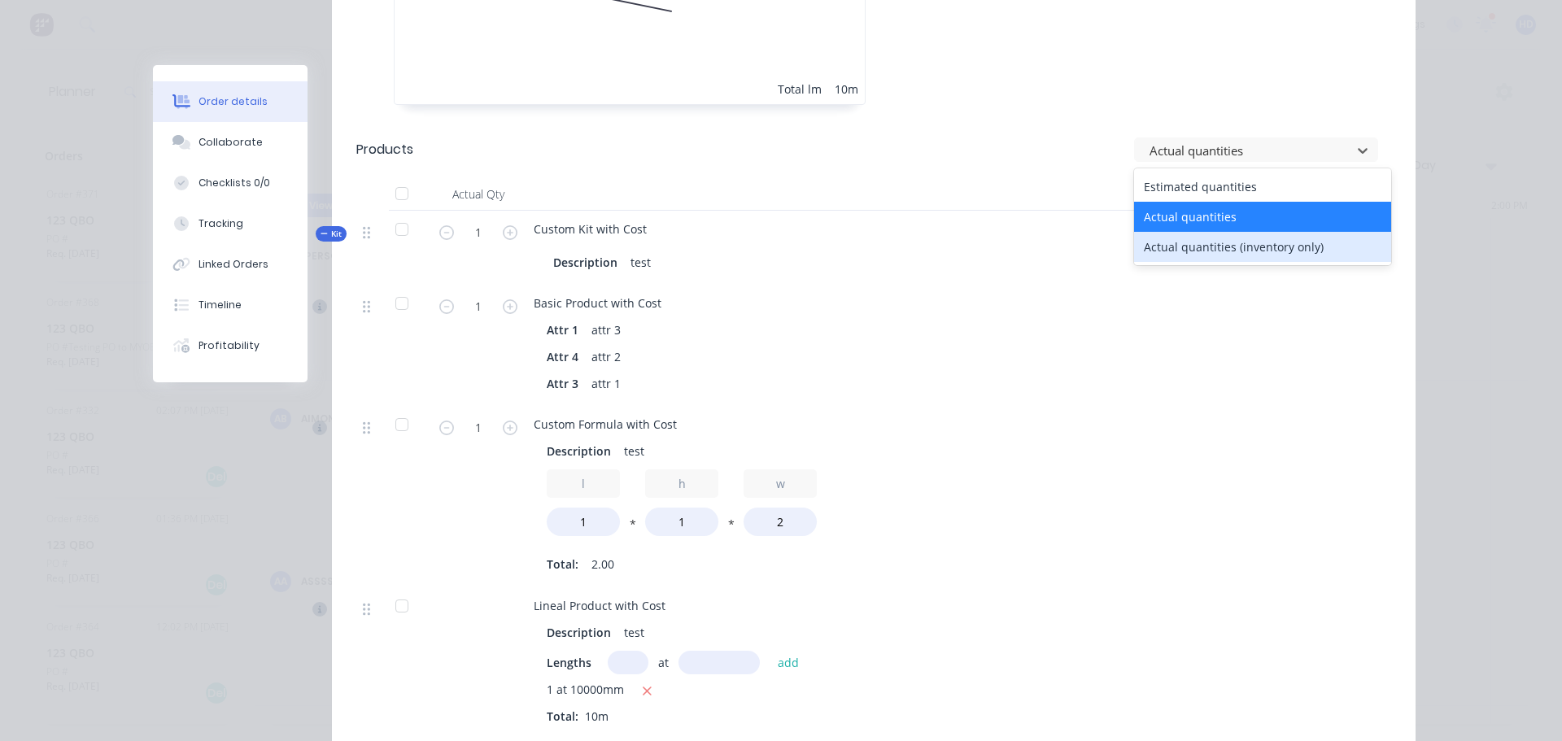
click at [1267, 234] on div "Actual quantities (inventory only)" at bounding box center [1262, 247] width 257 height 30
type input "0"
type input "5"
type input "0"
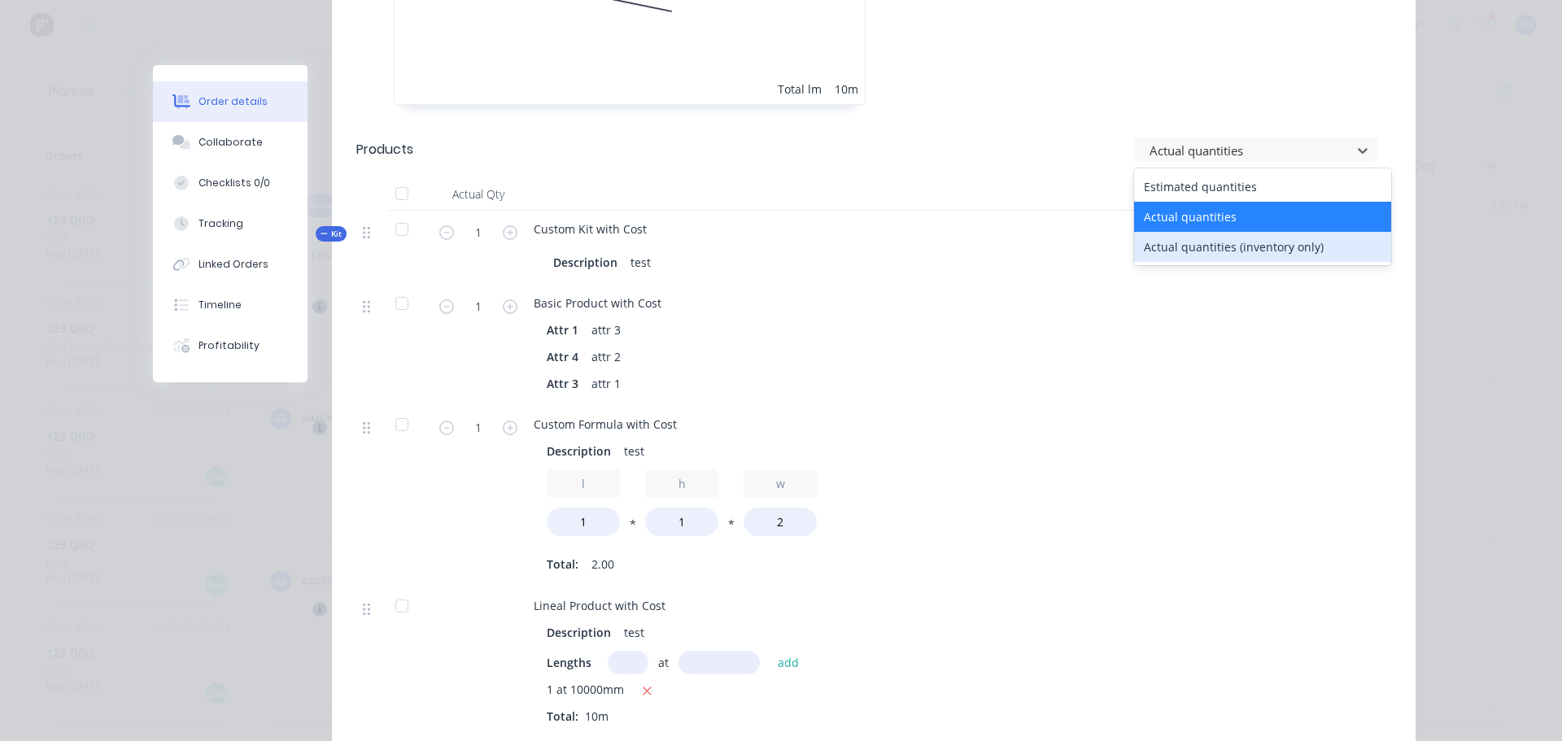
type input "0"
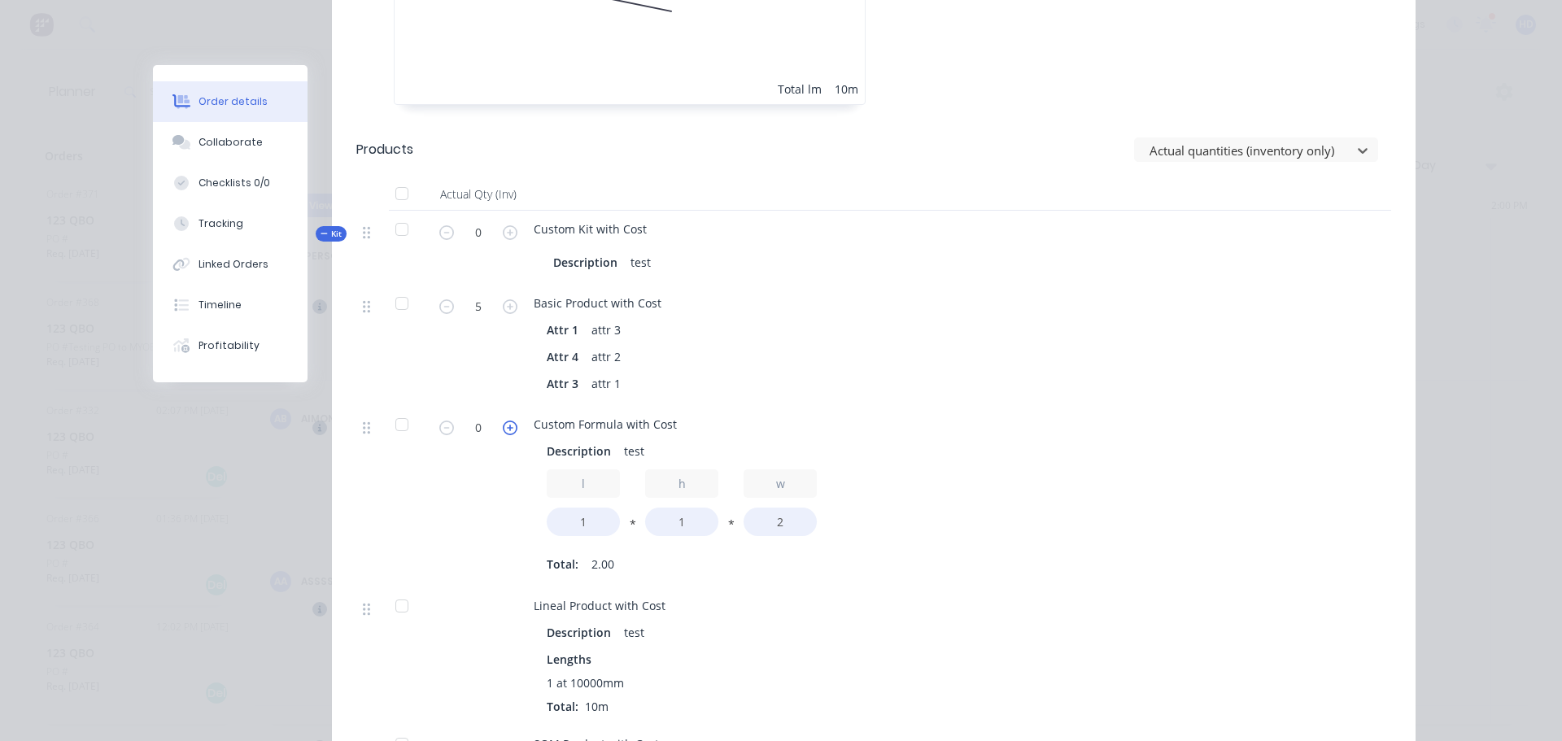
click at [511, 421] on icon "button" at bounding box center [510, 428] width 15 height 15
type input "2"
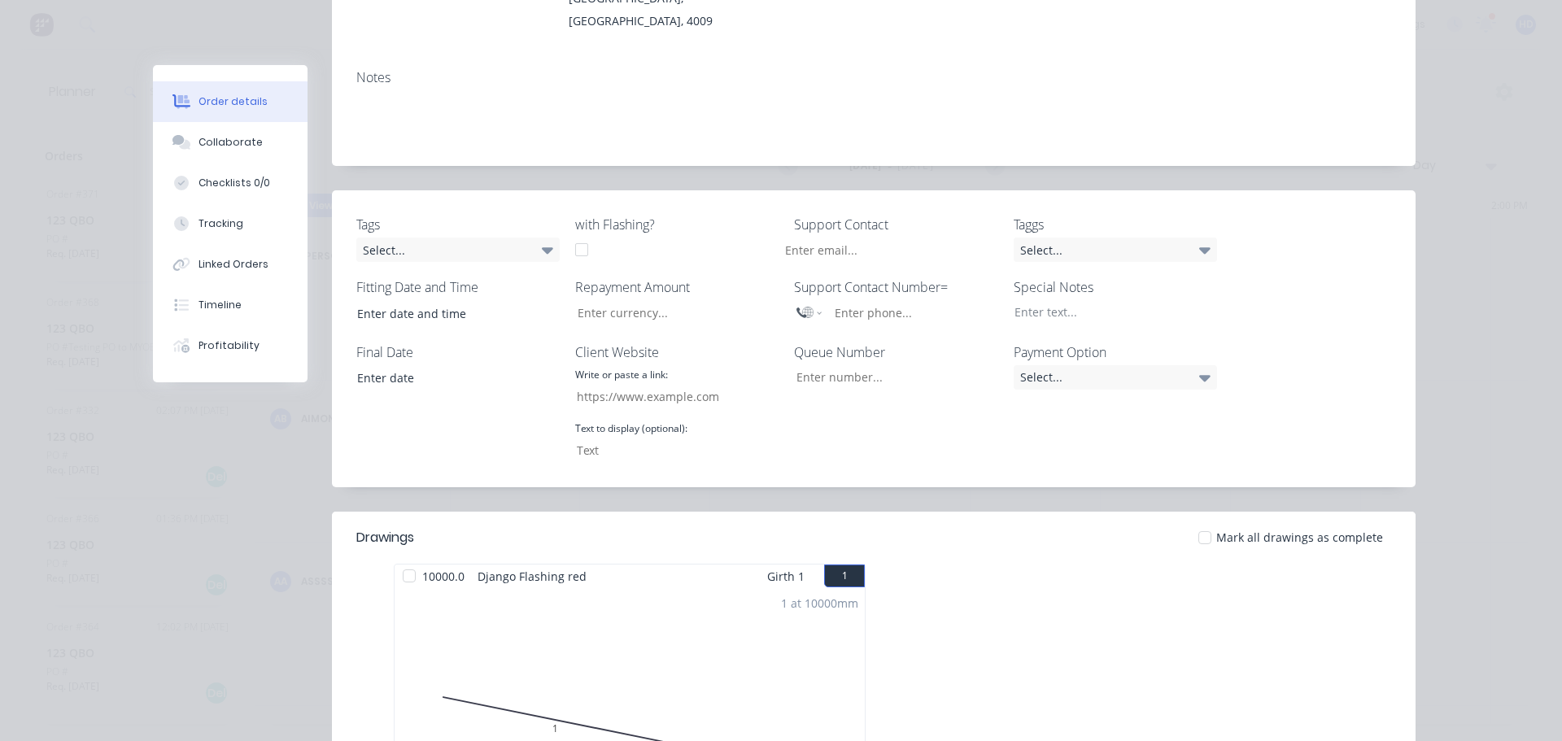
scroll to position [0, 0]
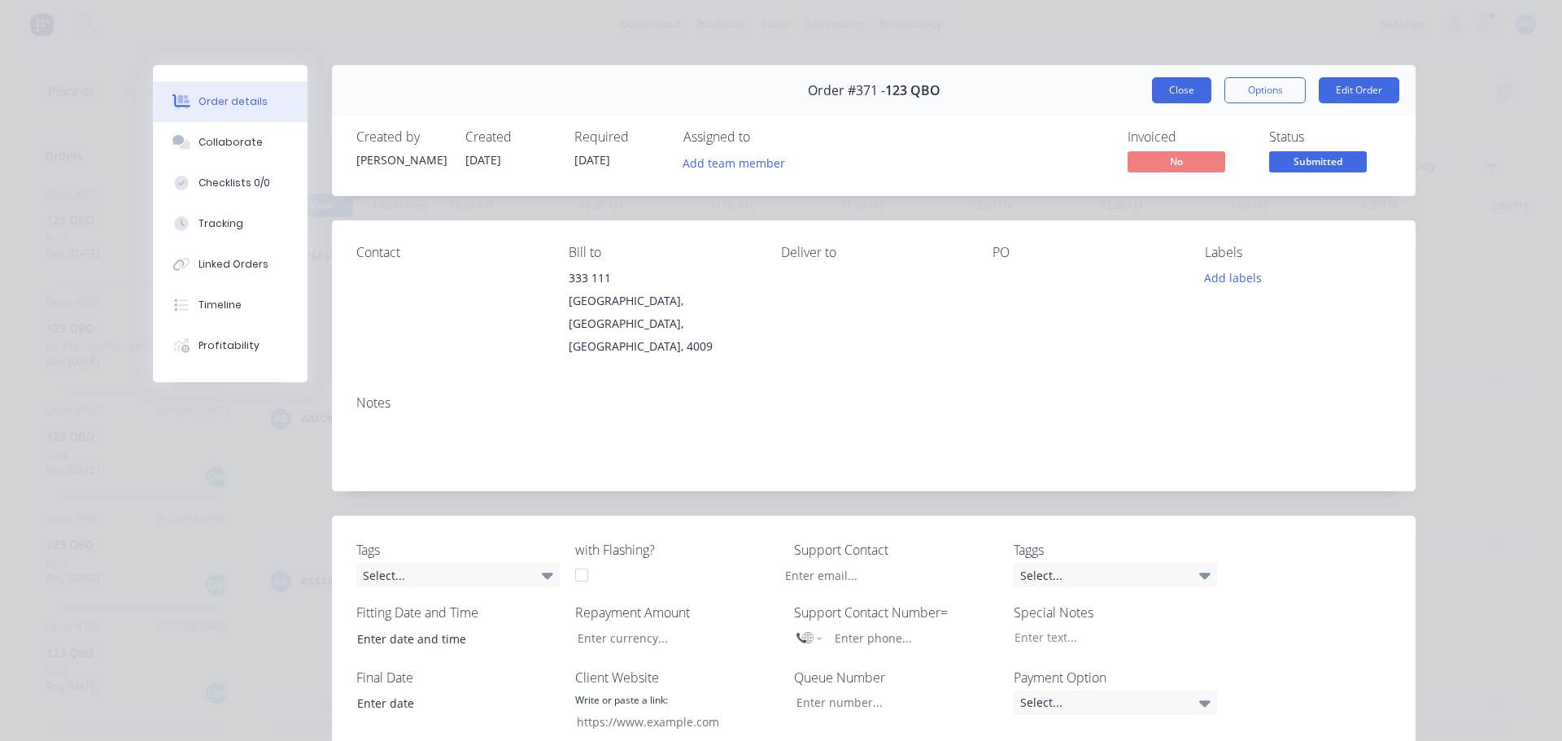
click at [1166, 98] on button "Close" at bounding box center [1181, 90] width 59 height 26
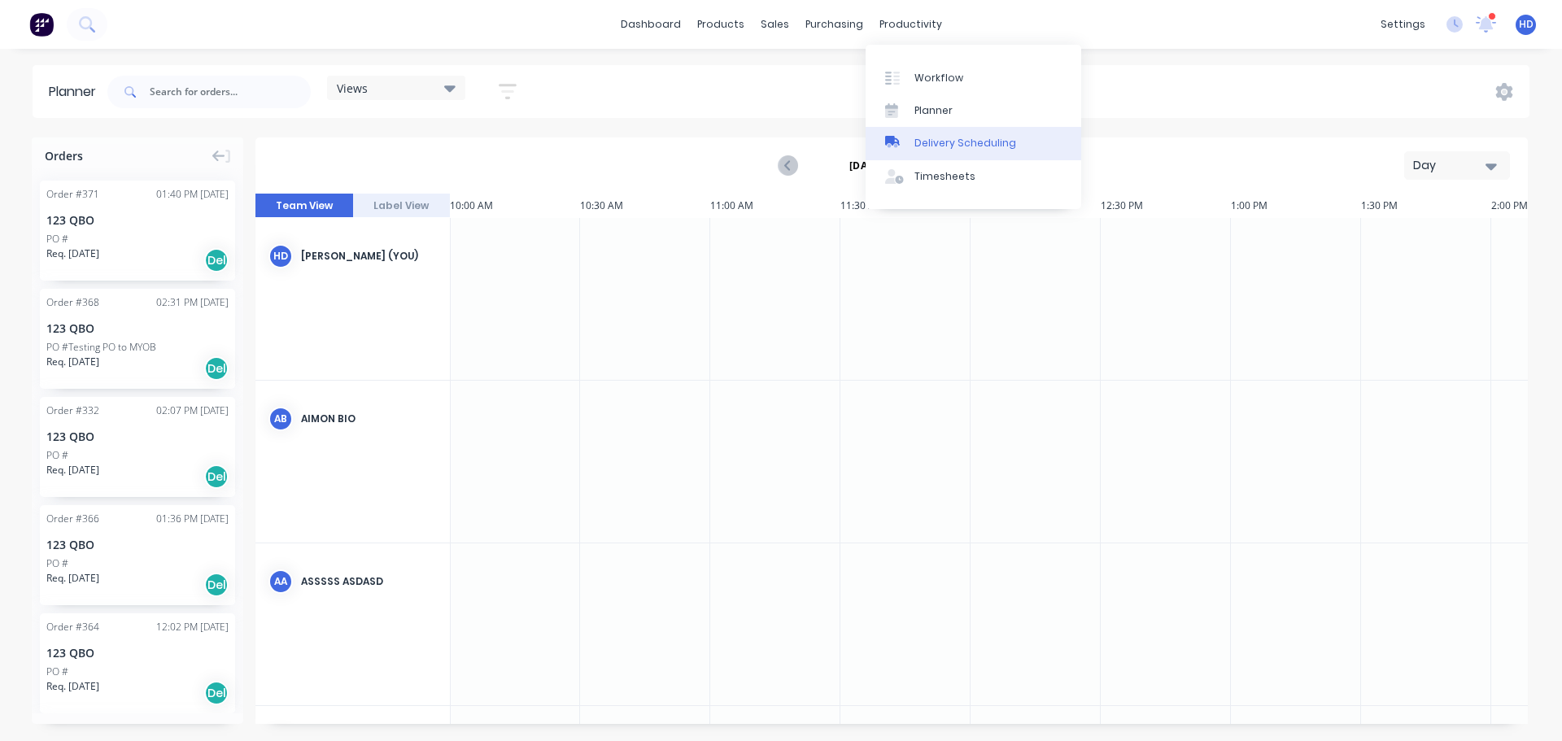
click at [957, 149] on div "Delivery Scheduling" at bounding box center [965, 143] width 102 height 15
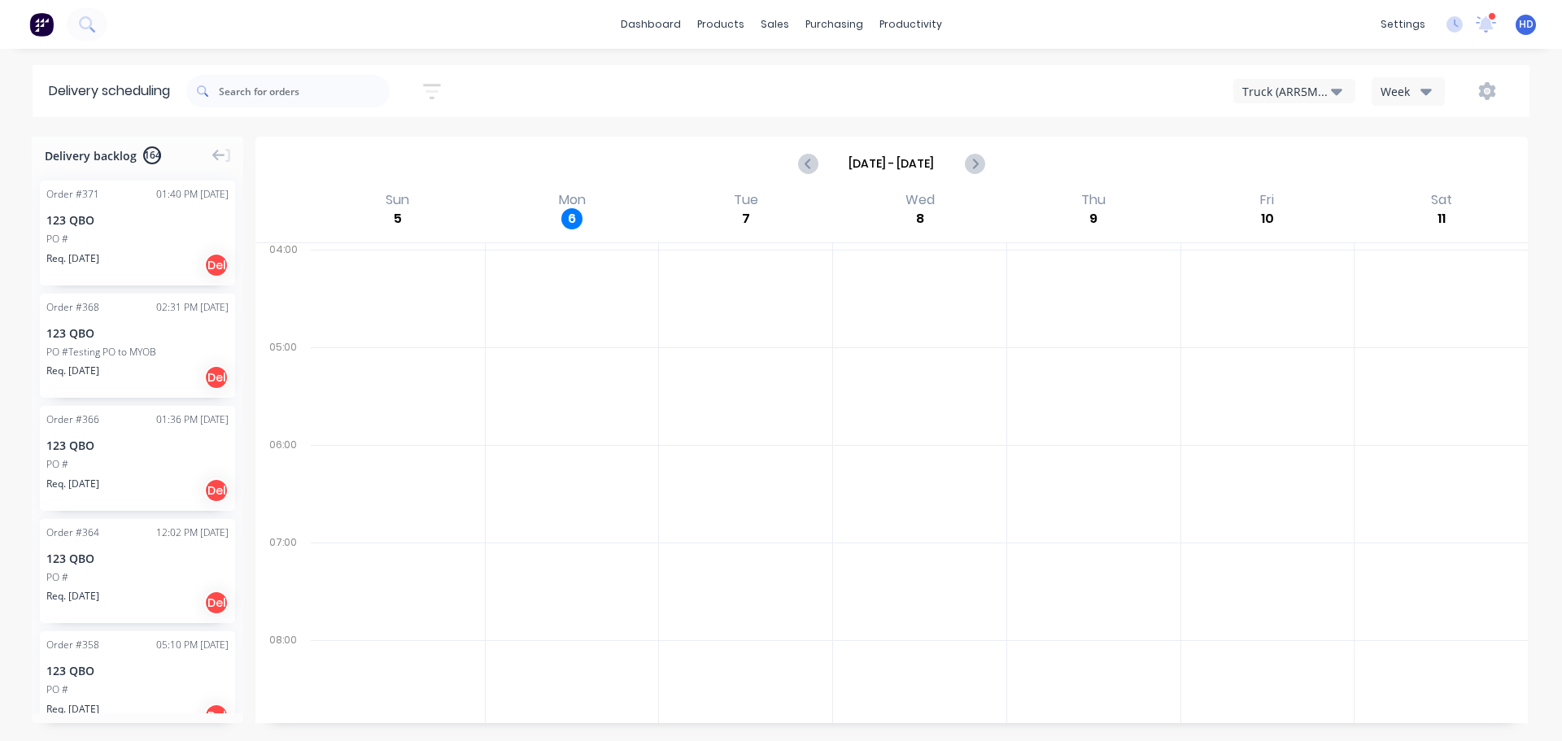
click at [159, 223] on div "123 QBO" at bounding box center [137, 219] width 182 height 17
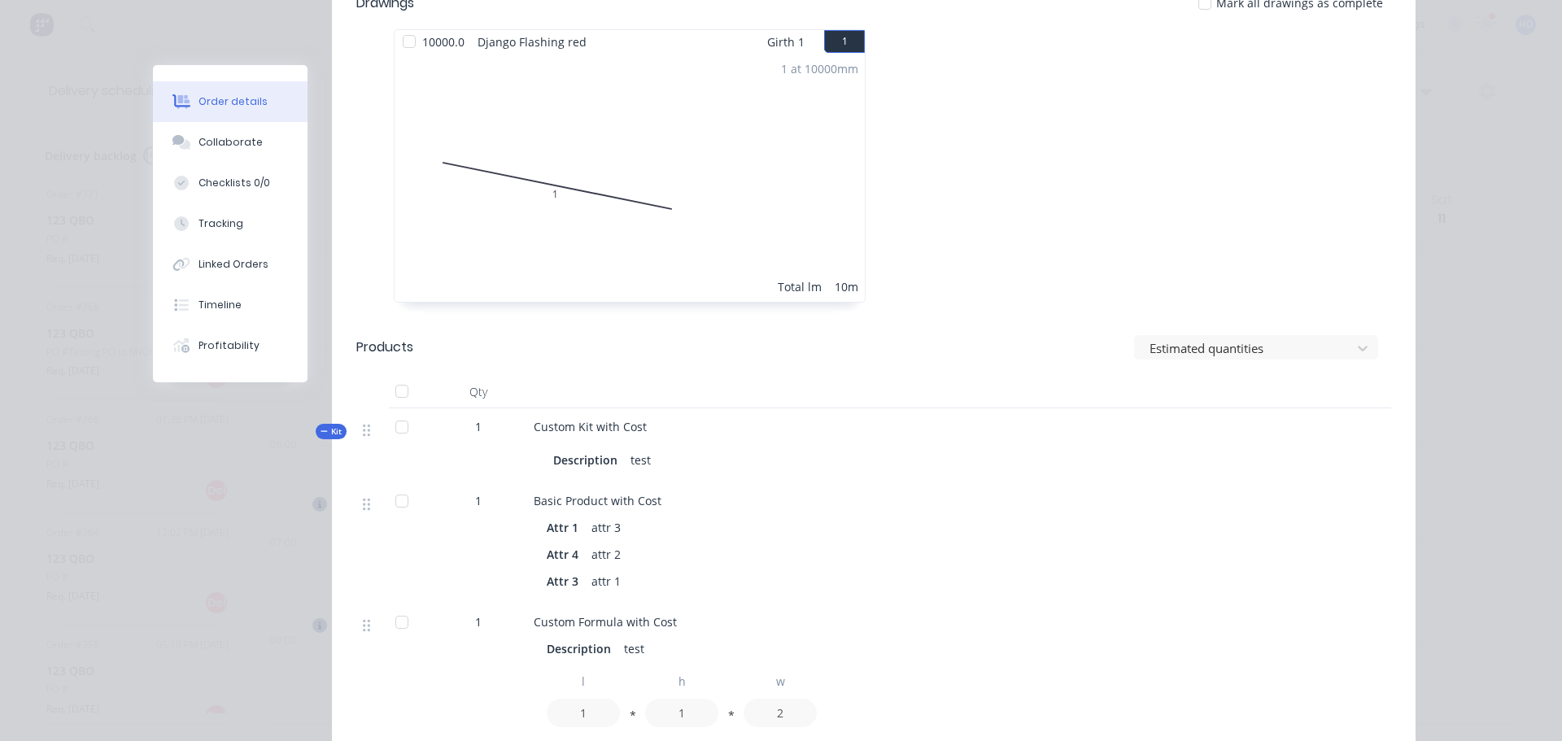
scroll to position [1057, 0]
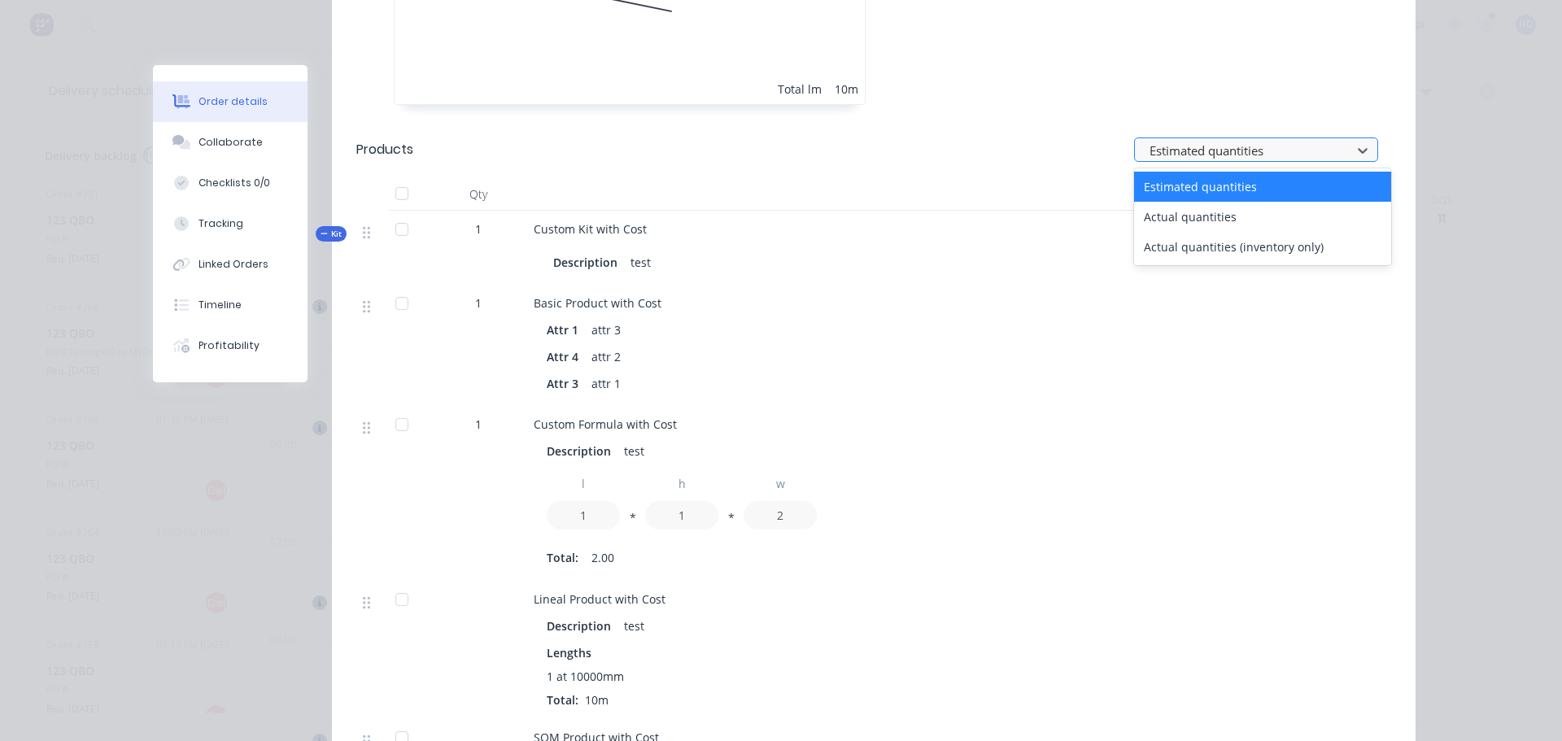
click at [1275, 140] on div at bounding box center [1245, 150] width 195 height 20
click at [1222, 232] on div "Actual quantities (inventory only)" at bounding box center [1262, 247] width 257 height 30
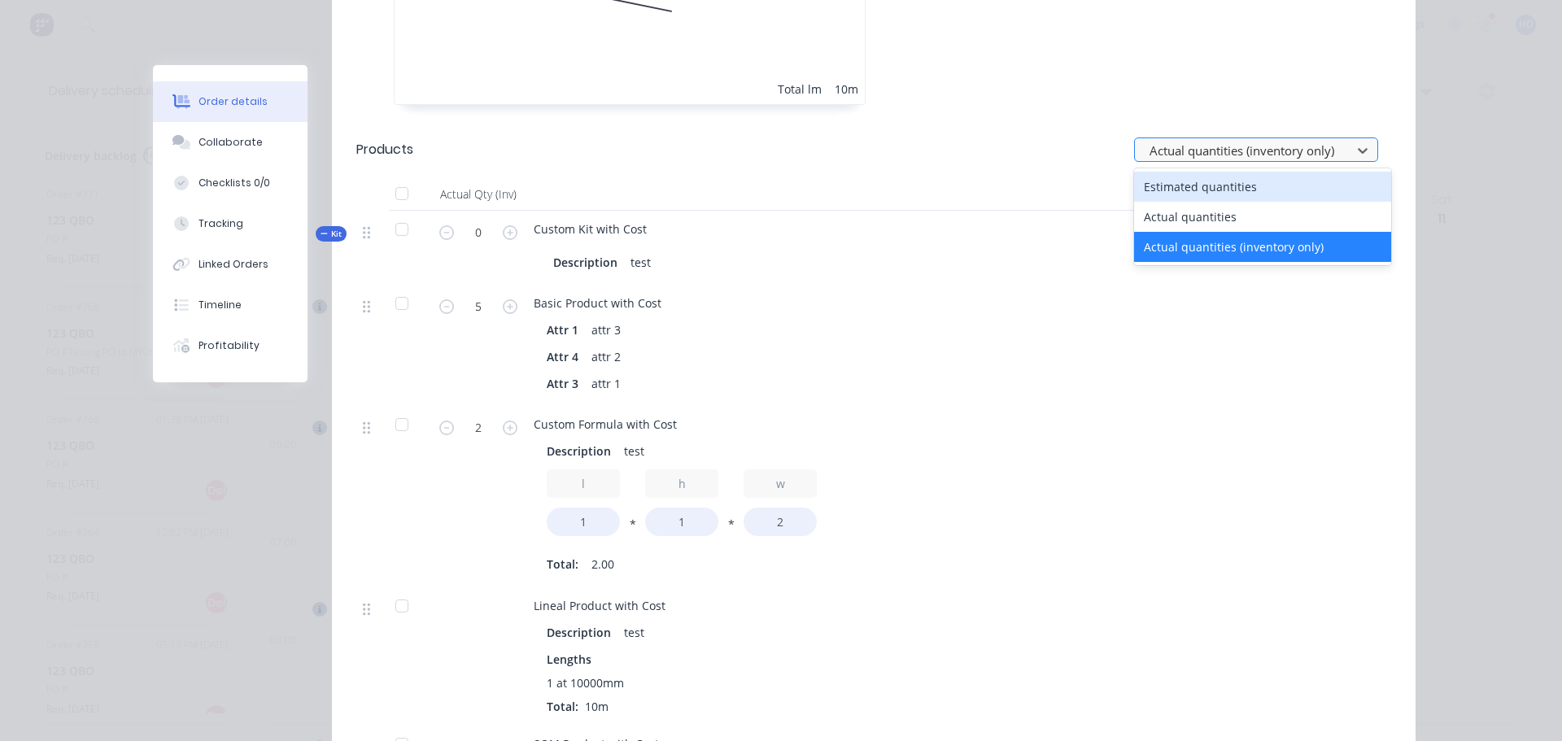
click at [1286, 140] on div at bounding box center [1245, 150] width 195 height 20
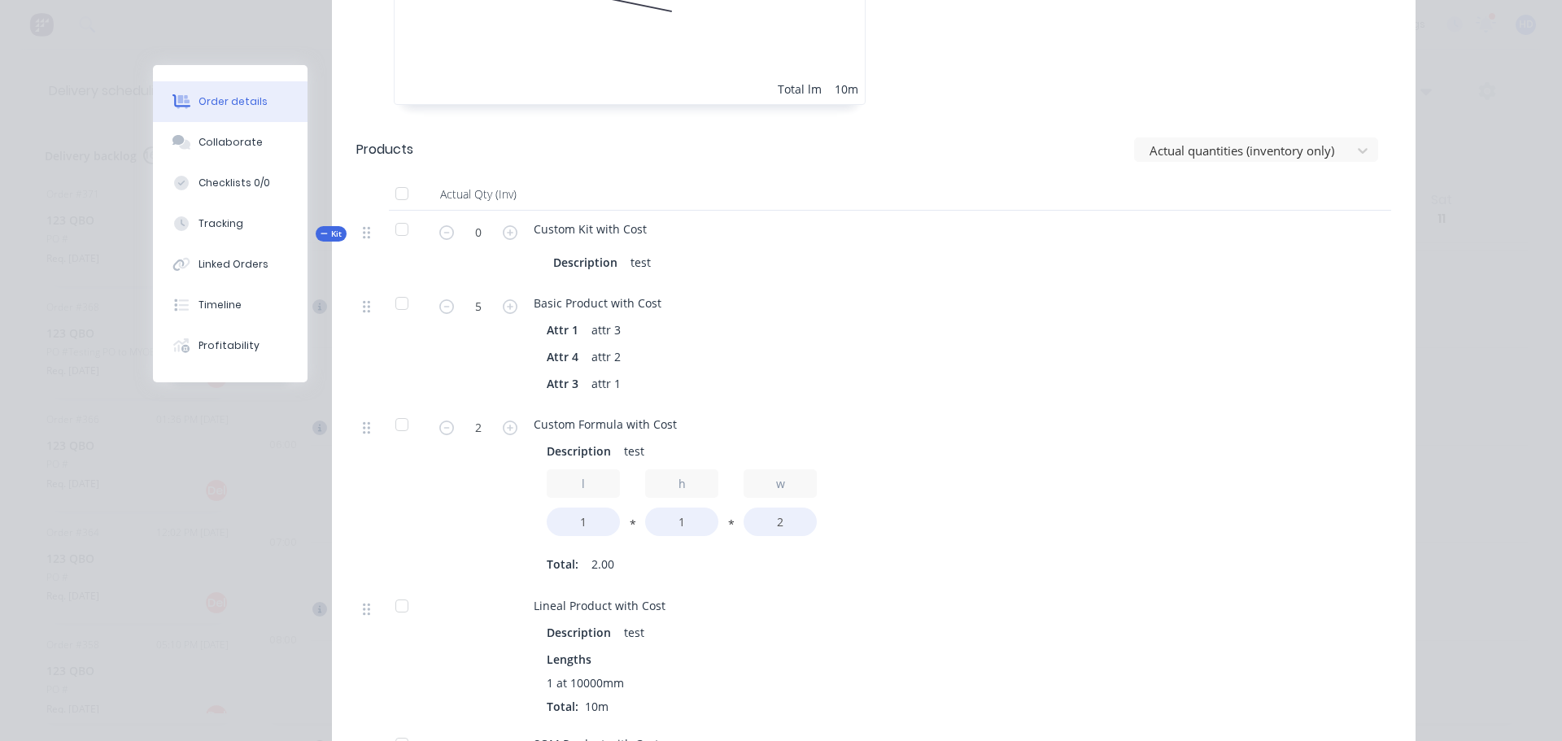
click at [1253, 406] on div at bounding box center [1243, 496] width 59 height 181
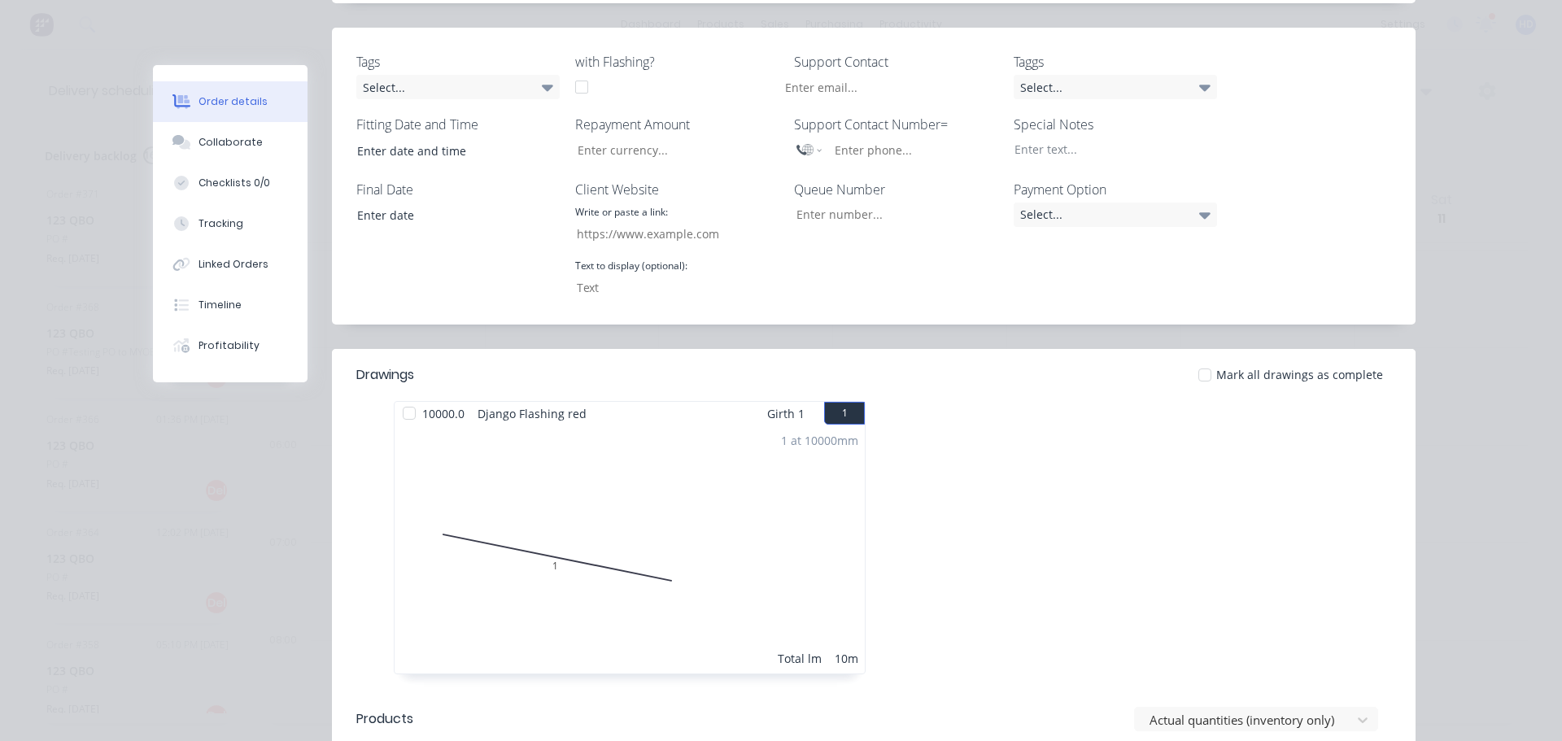
scroll to position [976, 0]
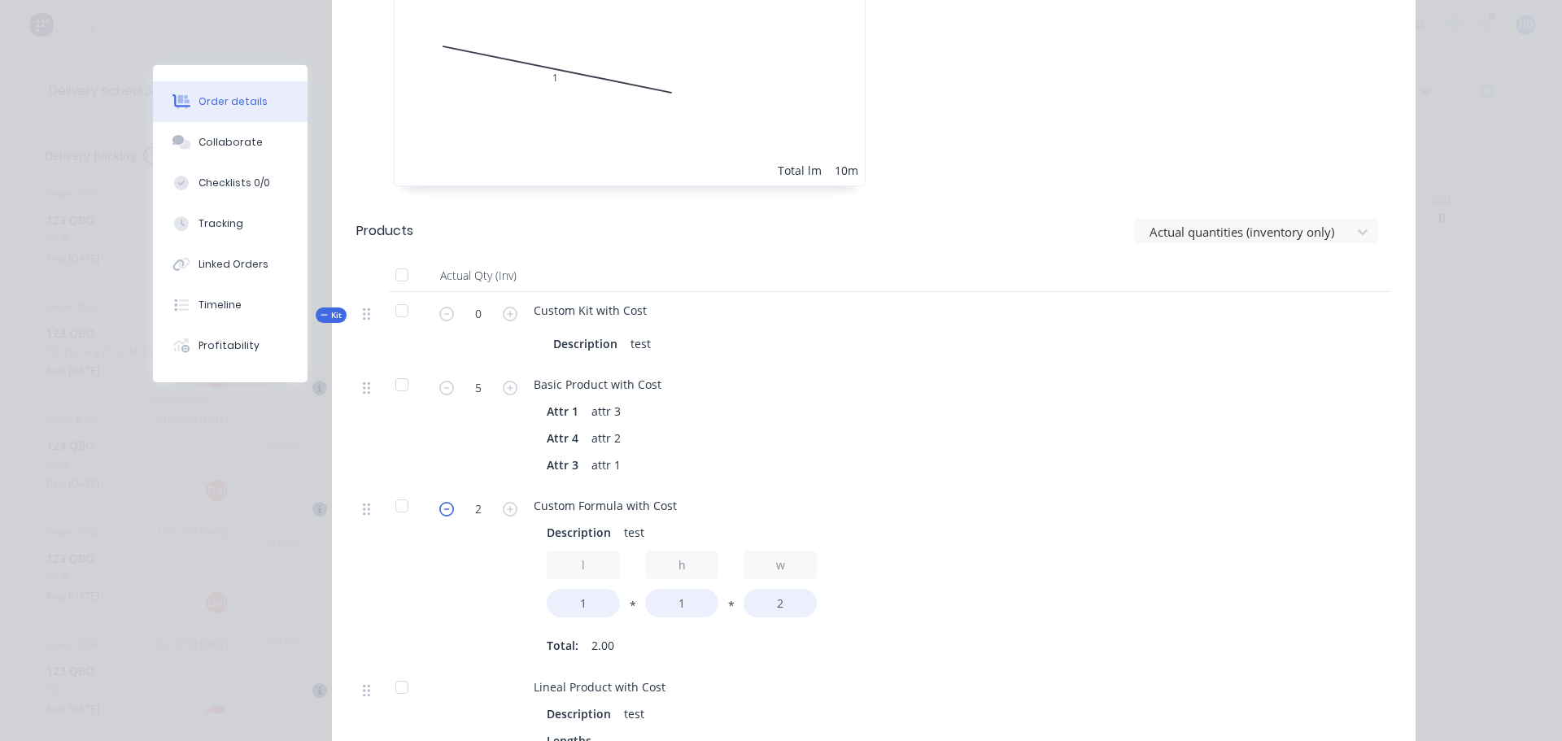
click at [439, 502] on icon "button" at bounding box center [446, 509] width 15 height 15
click at [504, 502] on icon "button" at bounding box center [510, 509] width 15 height 15
type input "2"
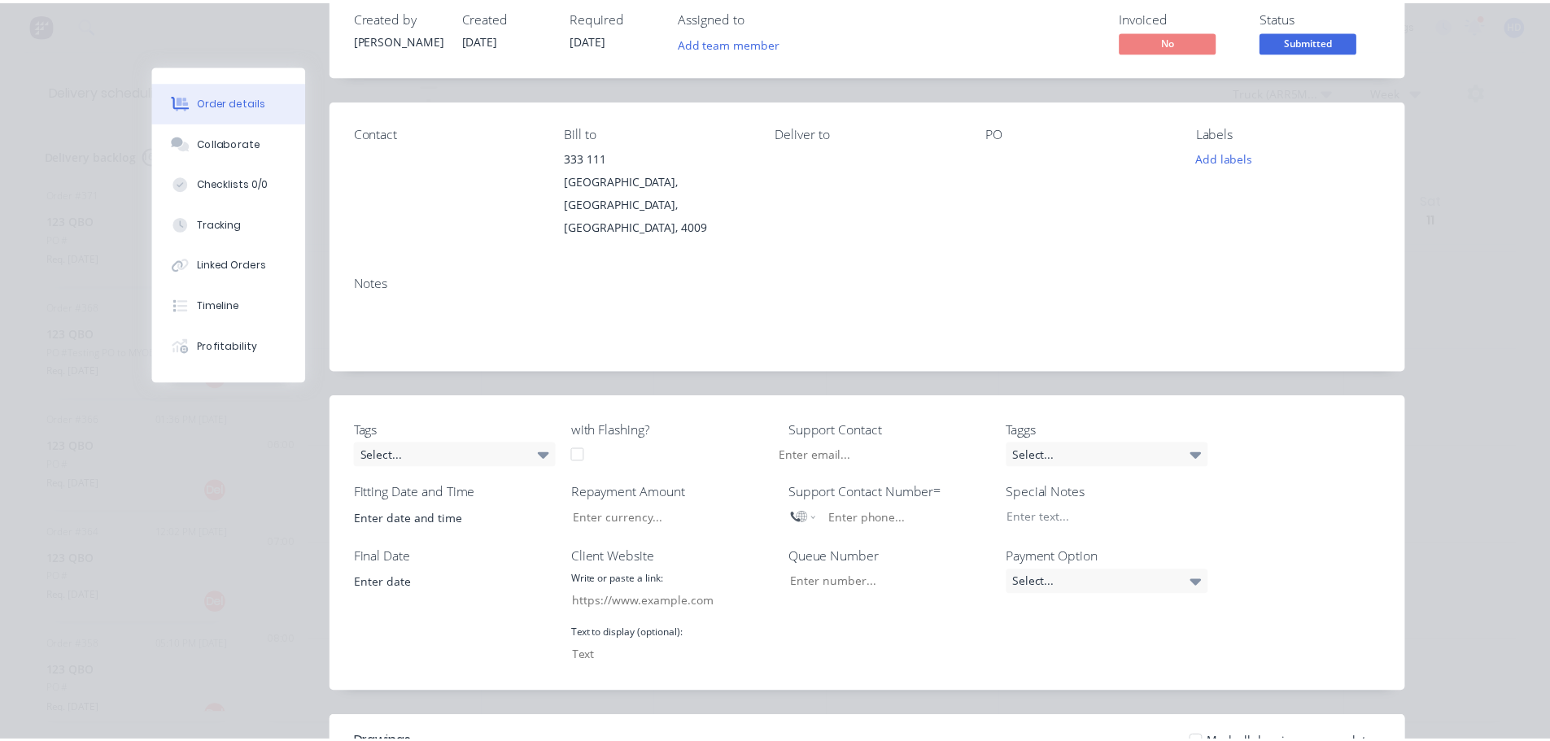
scroll to position [0, 0]
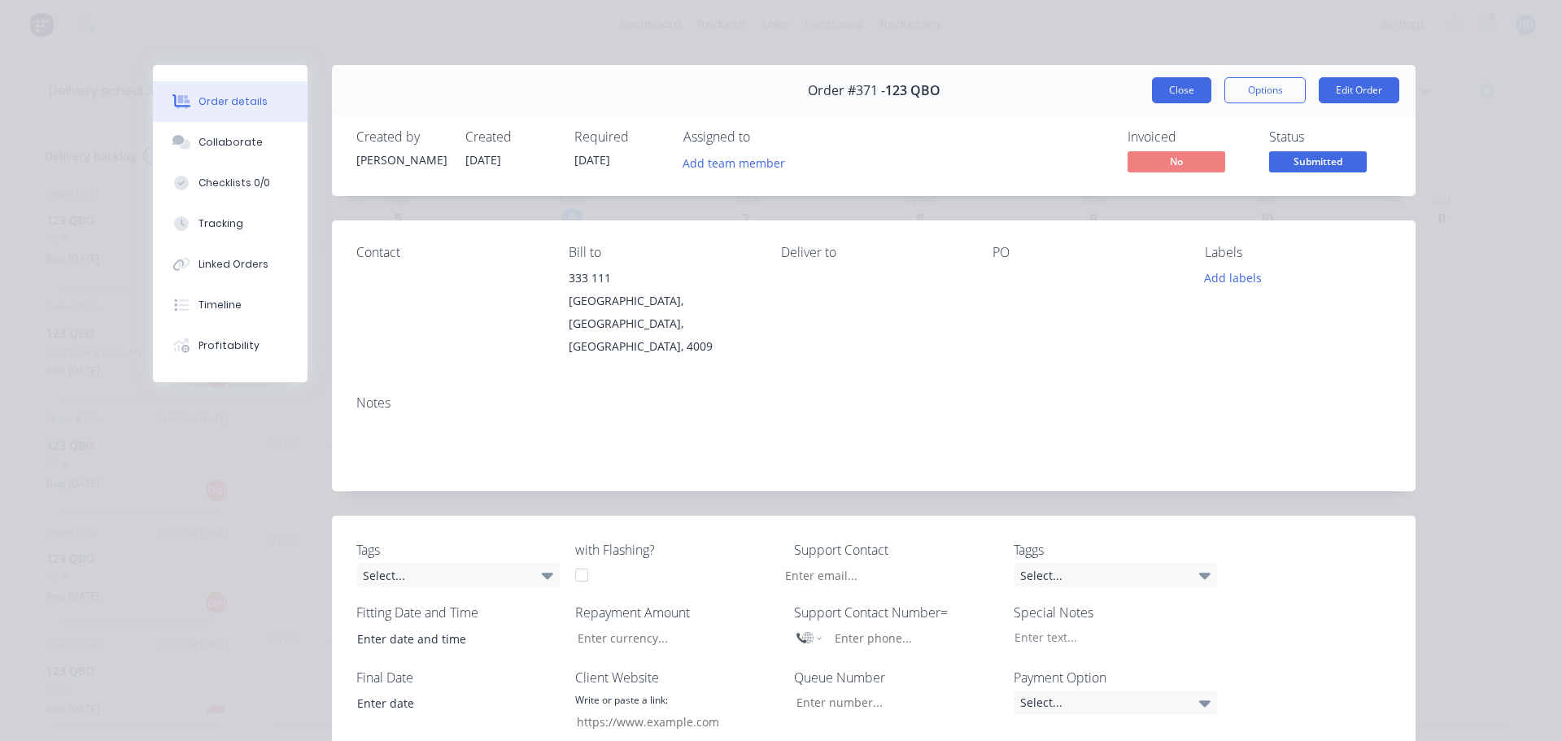
click at [1179, 96] on button "Close" at bounding box center [1181, 90] width 59 height 26
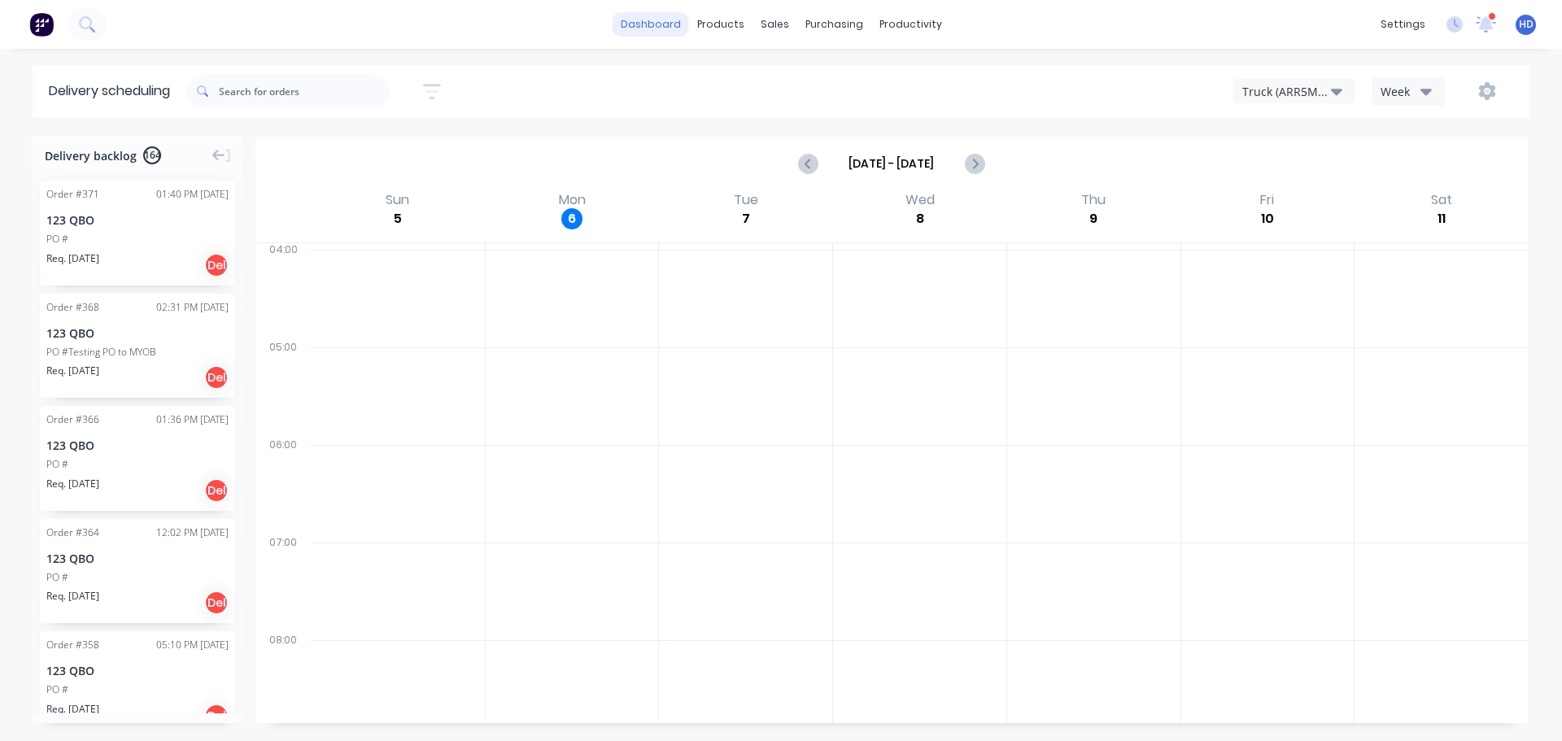
click at [654, 24] on link "dashboard" at bounding box center [650, 24] width 76 height 24
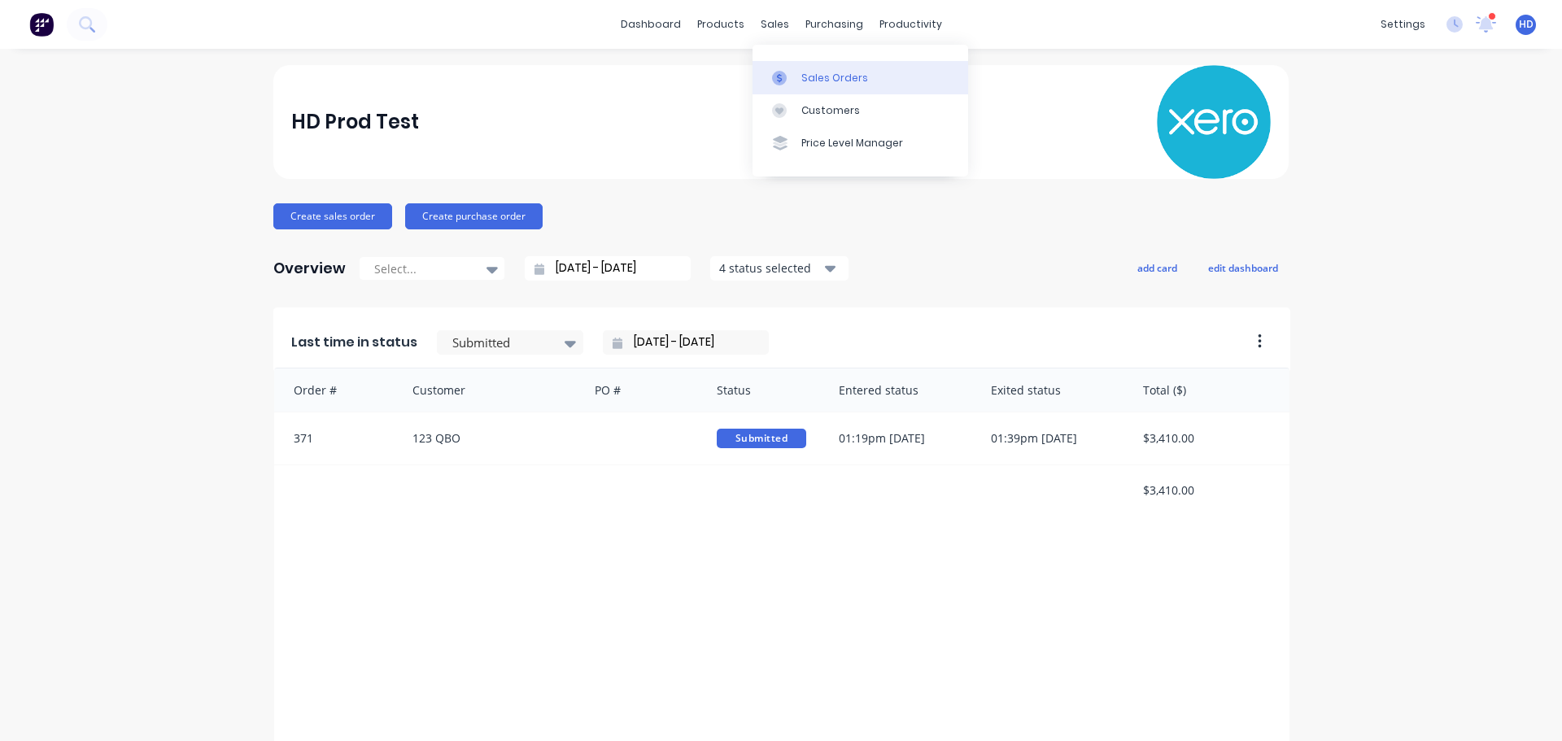
click at [830, 84] on div "Sales Orders" at bounding box center [834, 78] width 67 height 15
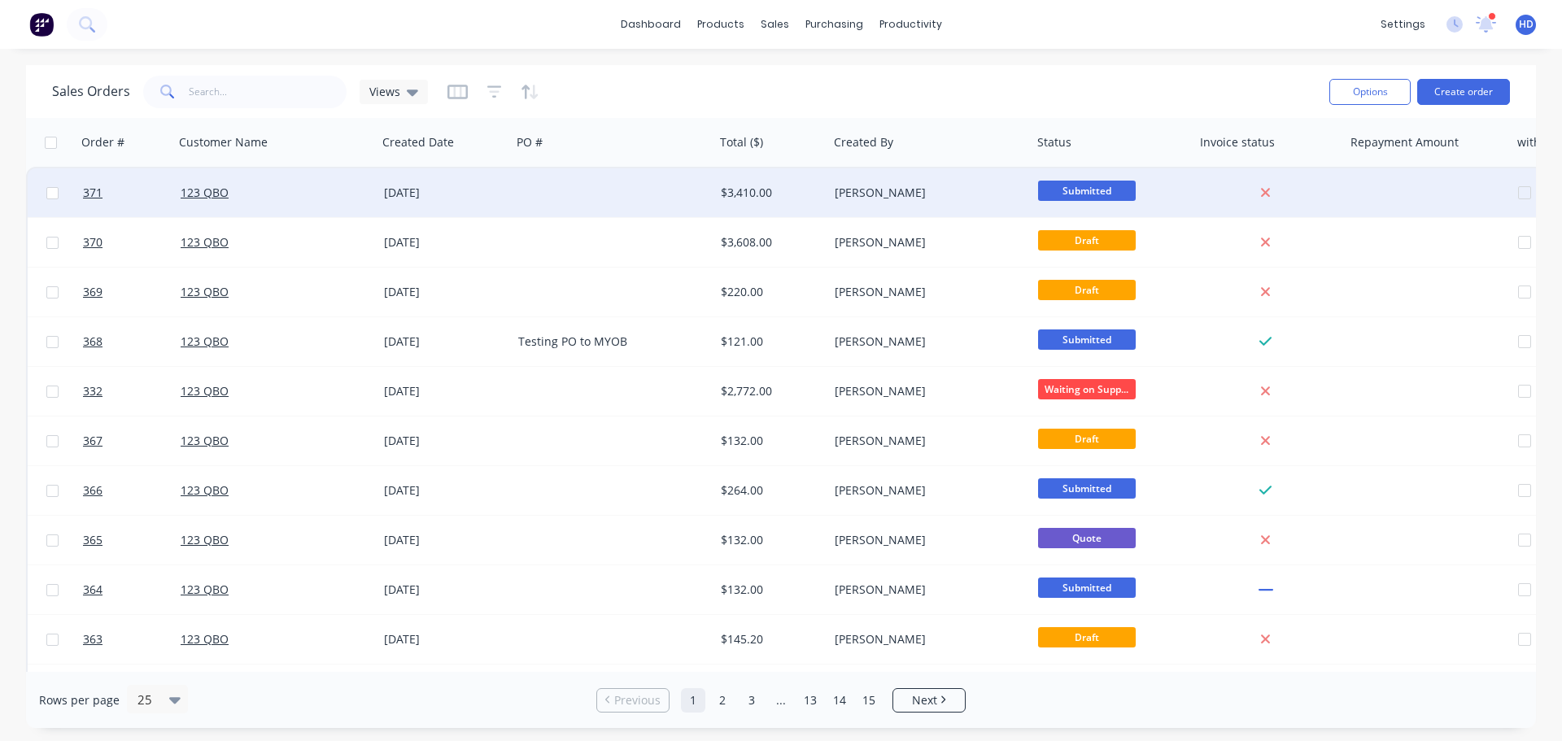
click at [314, 192] on div "123 QBO" at bounding box center [271, 193] width 181 height 16
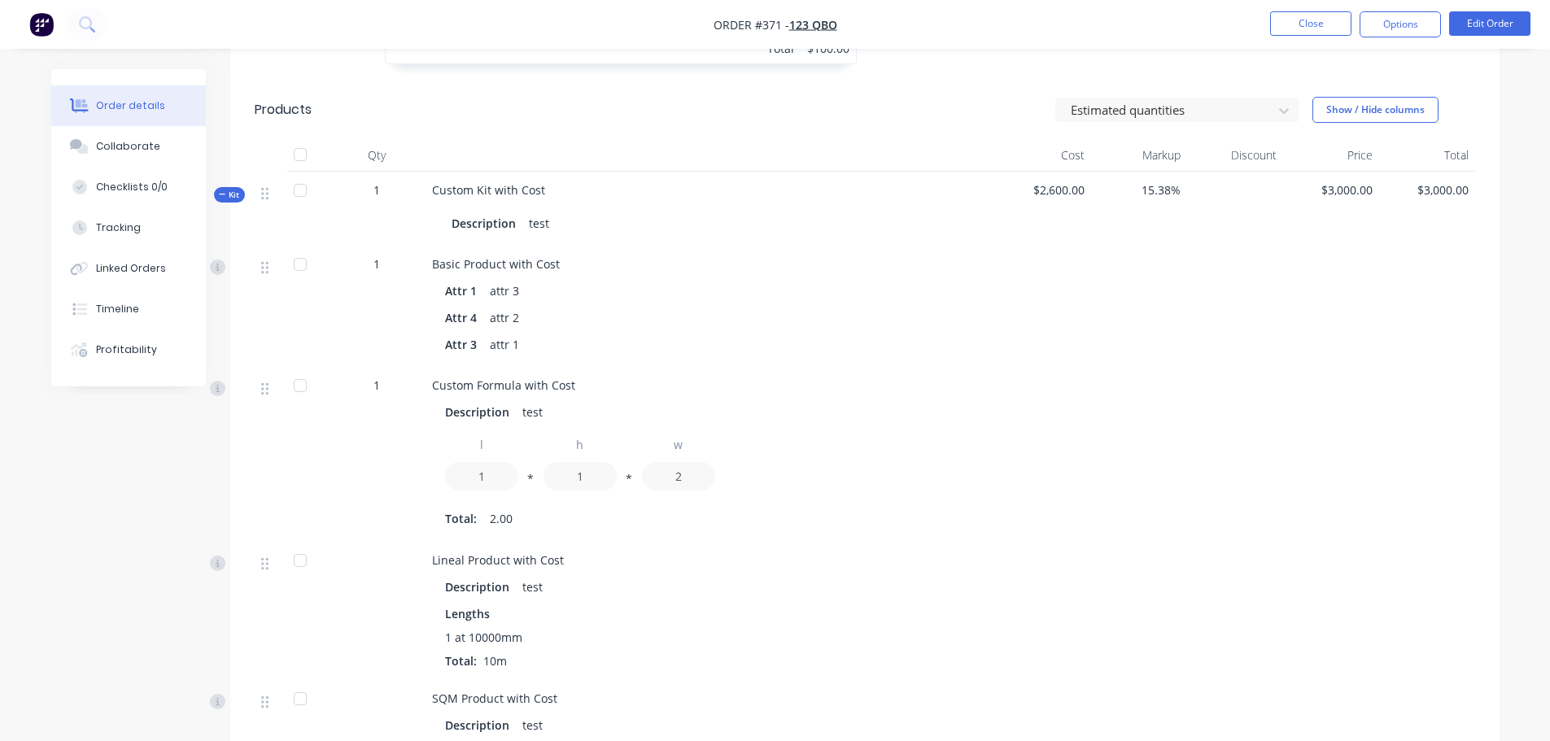
scroll to position [813, 0]
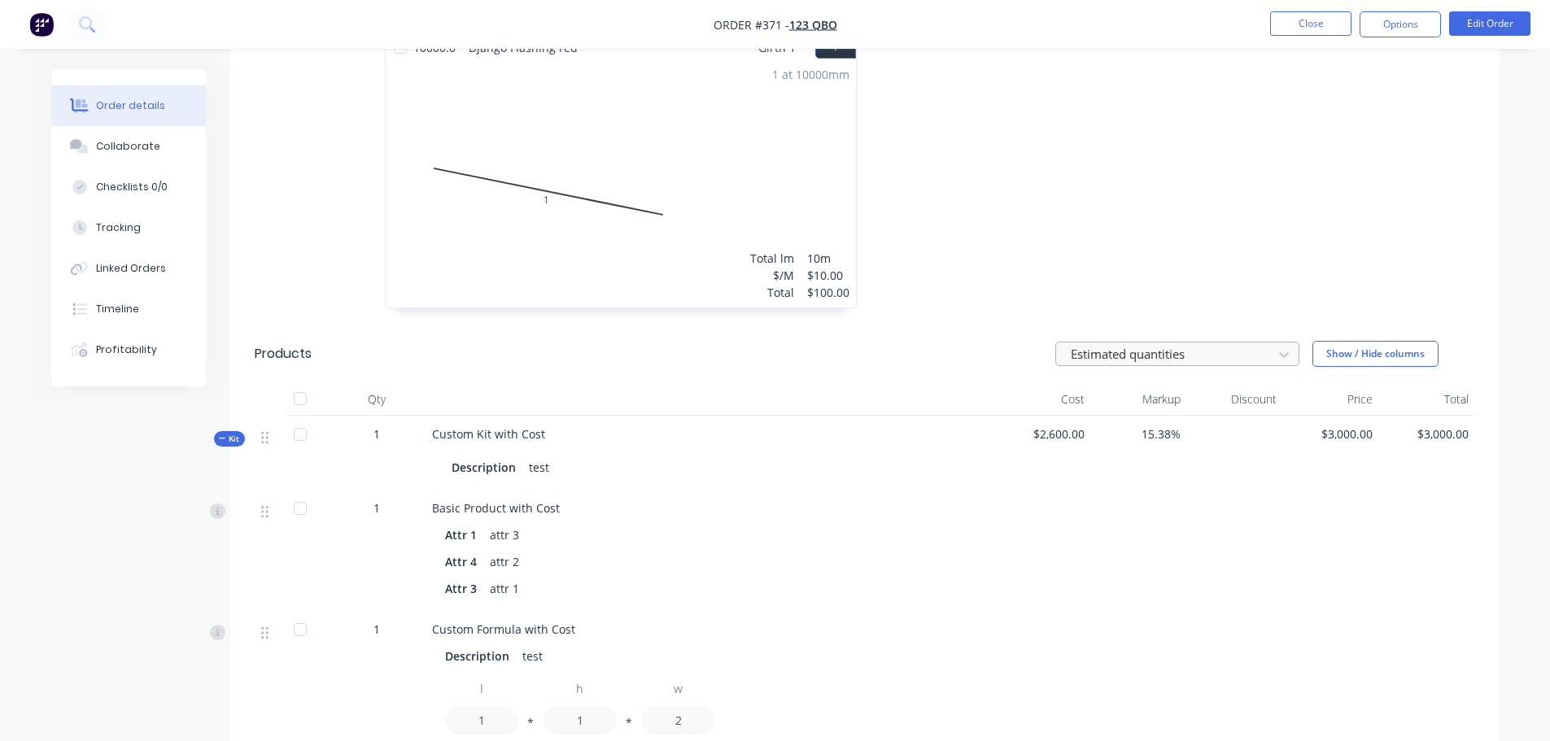
click at [1184, 344] on div at bounding box center [1166, 354] width 195 height 20
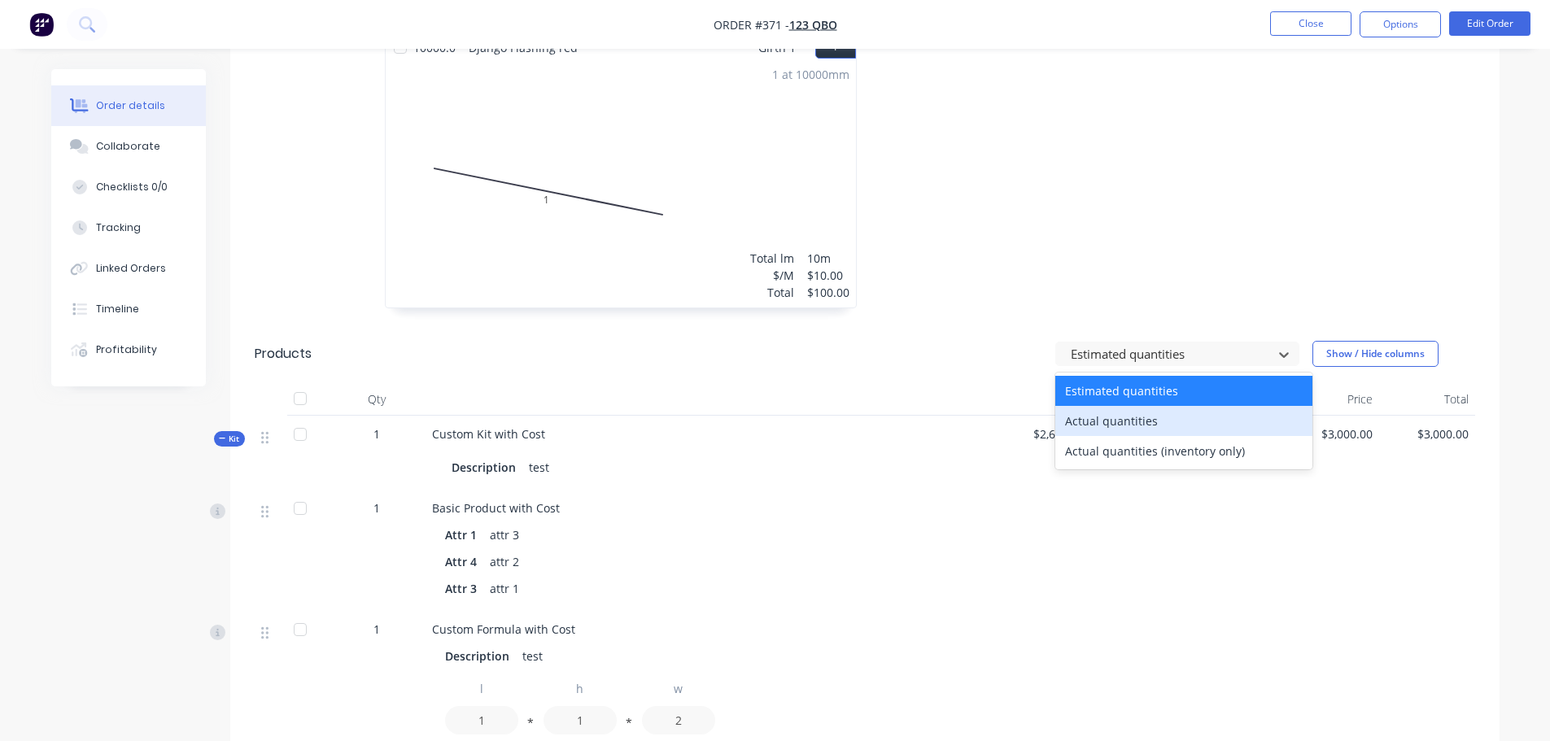
click at [1148, 406] on div "Actual quantities" at bounding box center [1183, 421] width 257 height 30
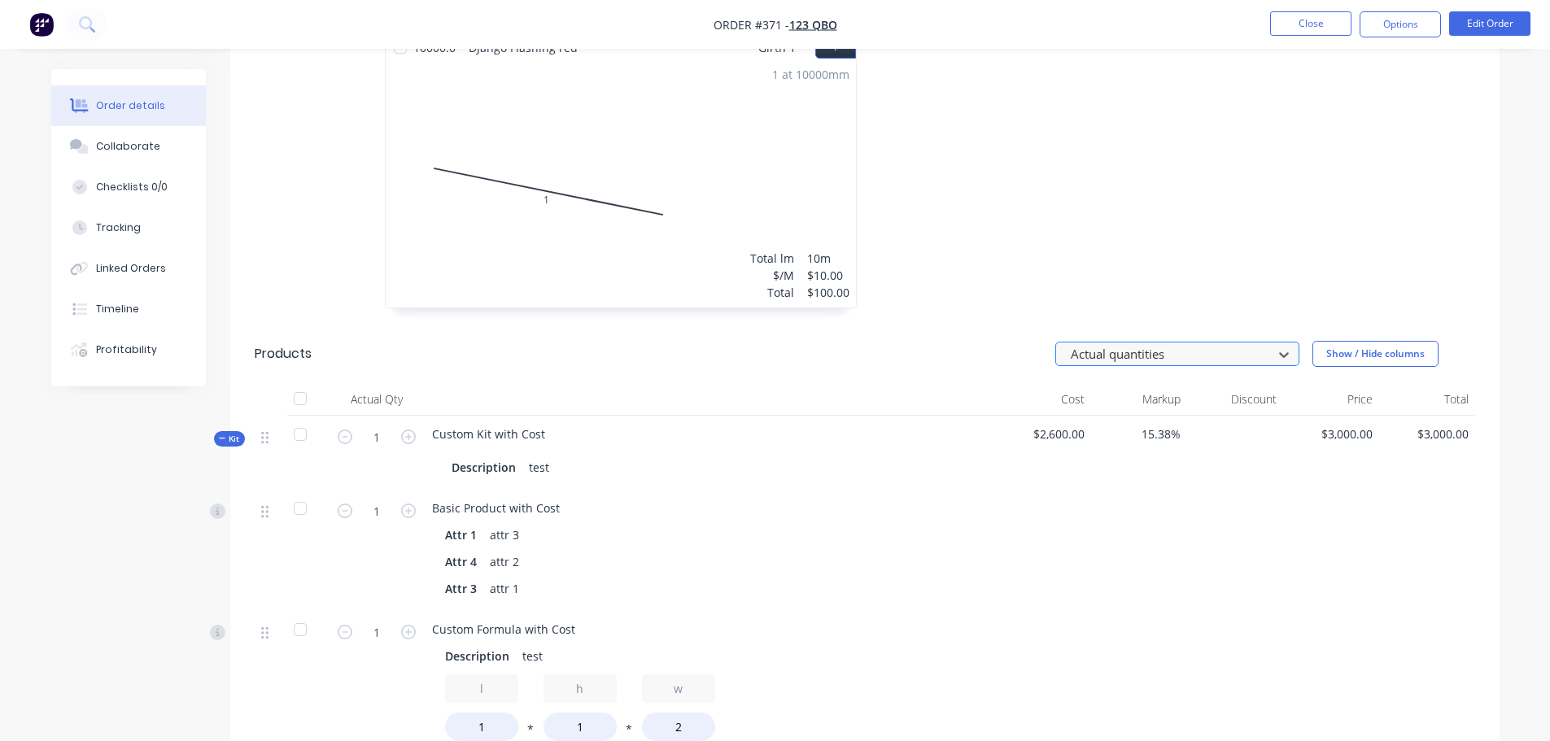
click at [1183, 342] on div "Actual quantities" at bounding box center [1166, 354] width 205 height 24
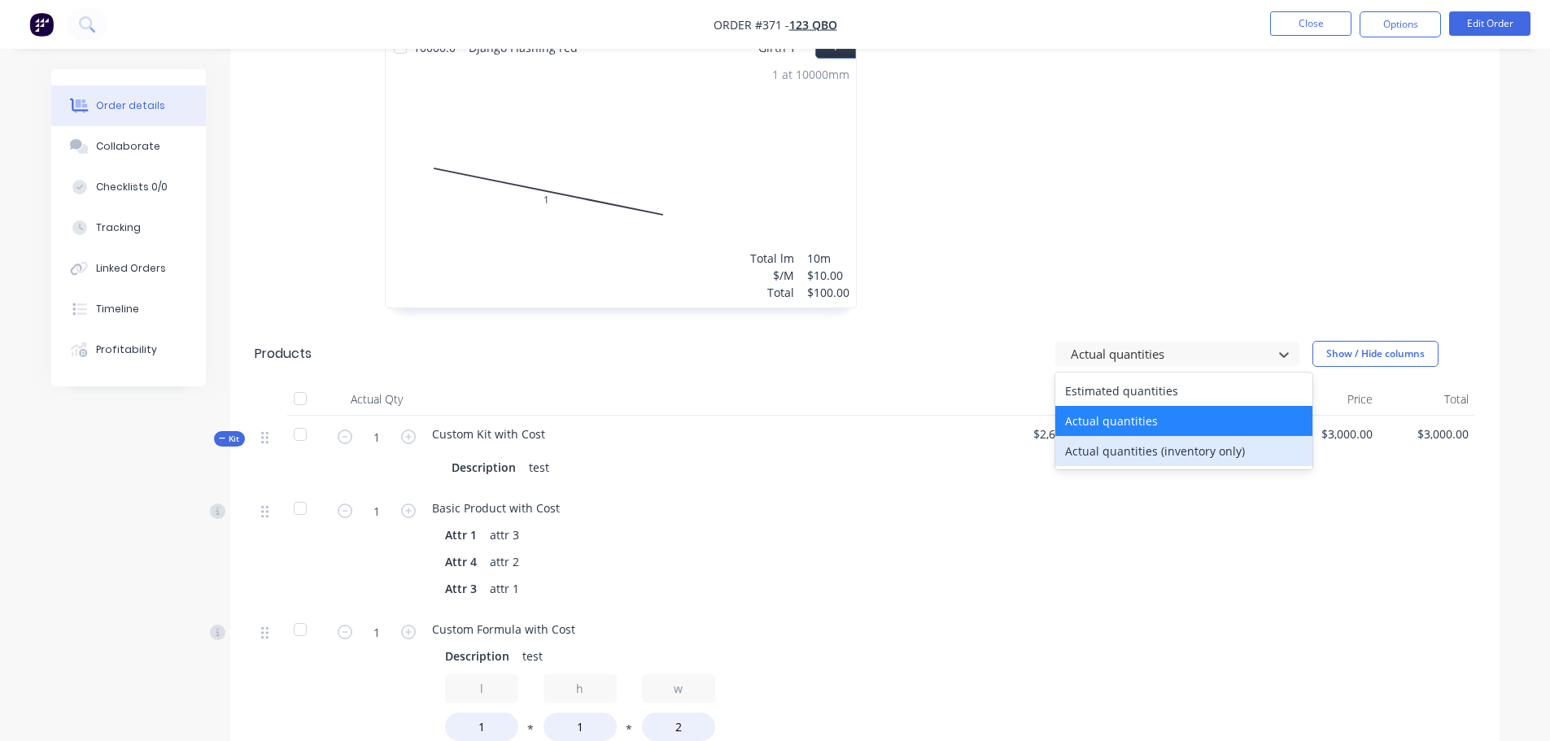
click at [1170, 436] on div "Actual quantities (inventory only)" at bounding box center [1183, 451] width 257 height 30
type input "0"
type input "5"
type input "2"
type input "0"
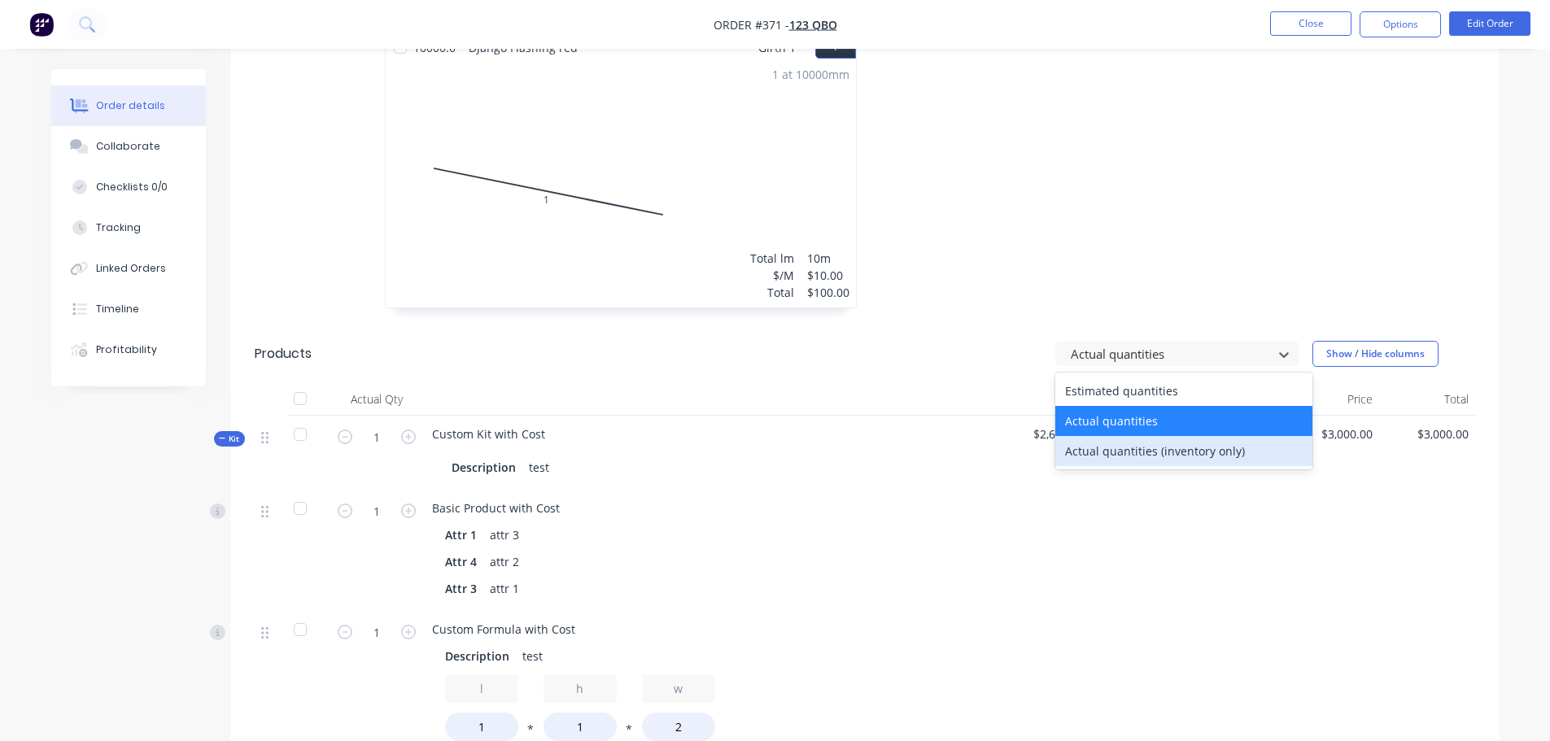
type input "0"
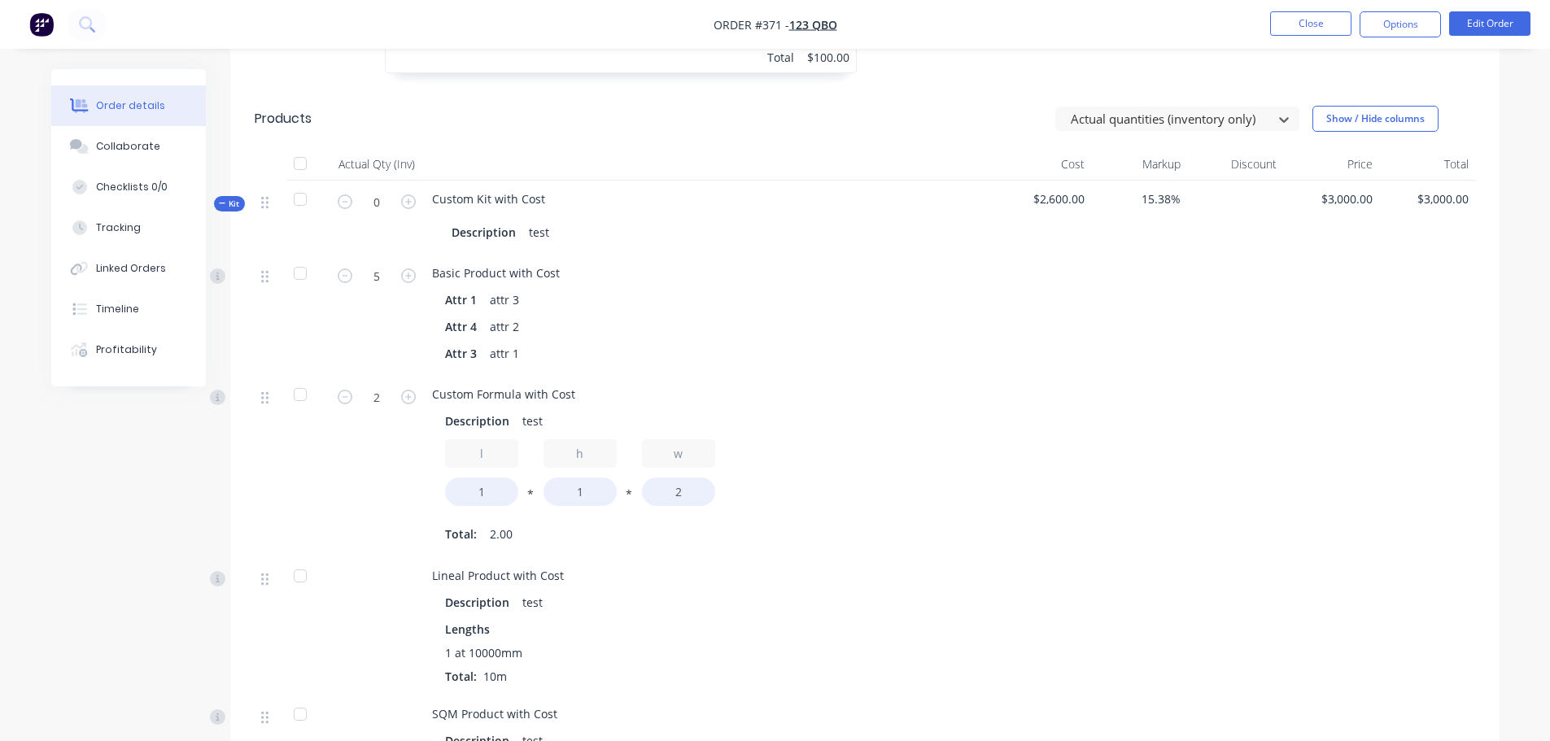
scroll to position [1057, 0]
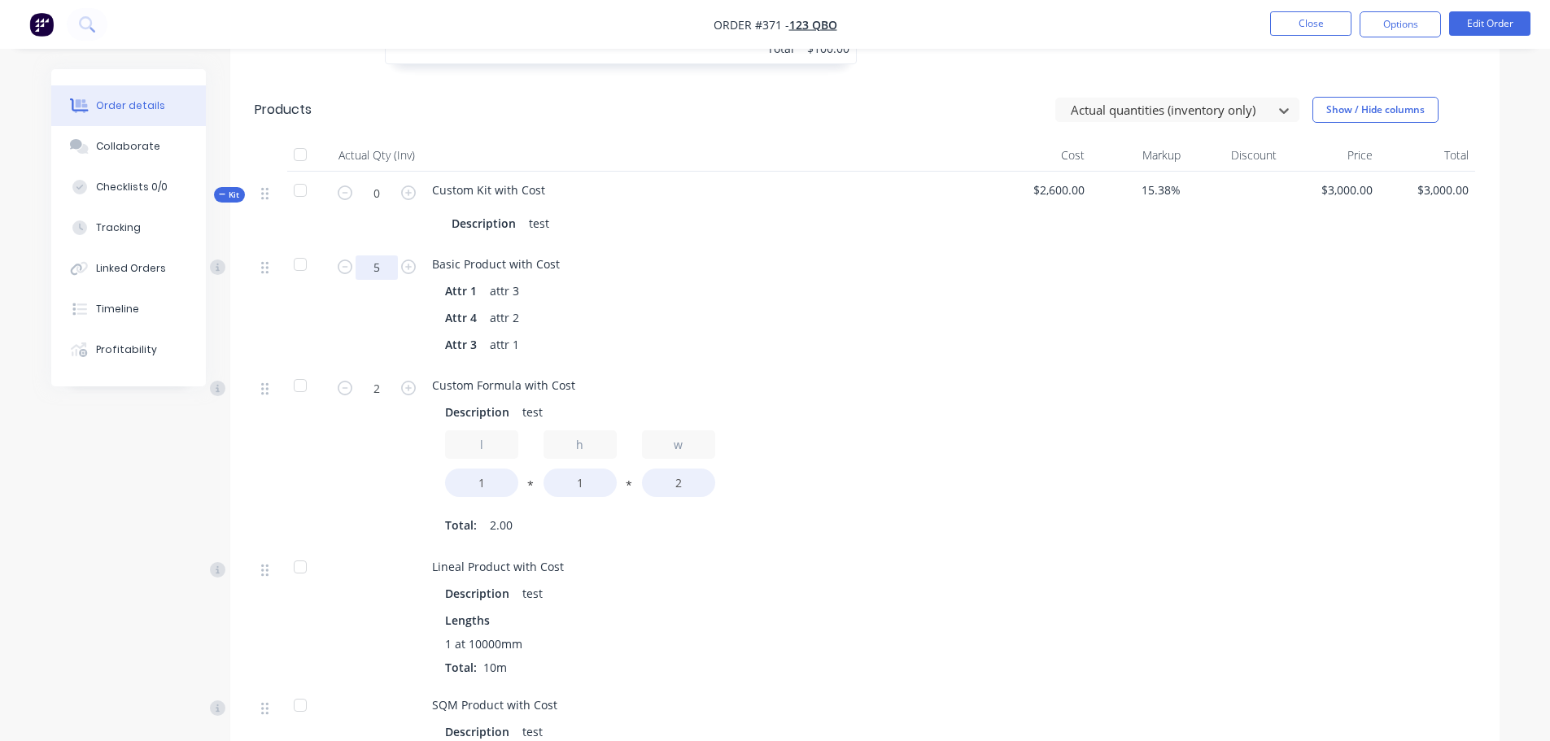
click at [380, 255] on input "5" at bounding box center [376, 267] width 42 height 24
type input "0"
click at [582, 306] on div "Attr 4 attr 2" at bounding box center [710, 318] width 530 height 24
click at [387, 377] on input "2" at bounding box center [376, 389] width 42 height 24
type input "0"
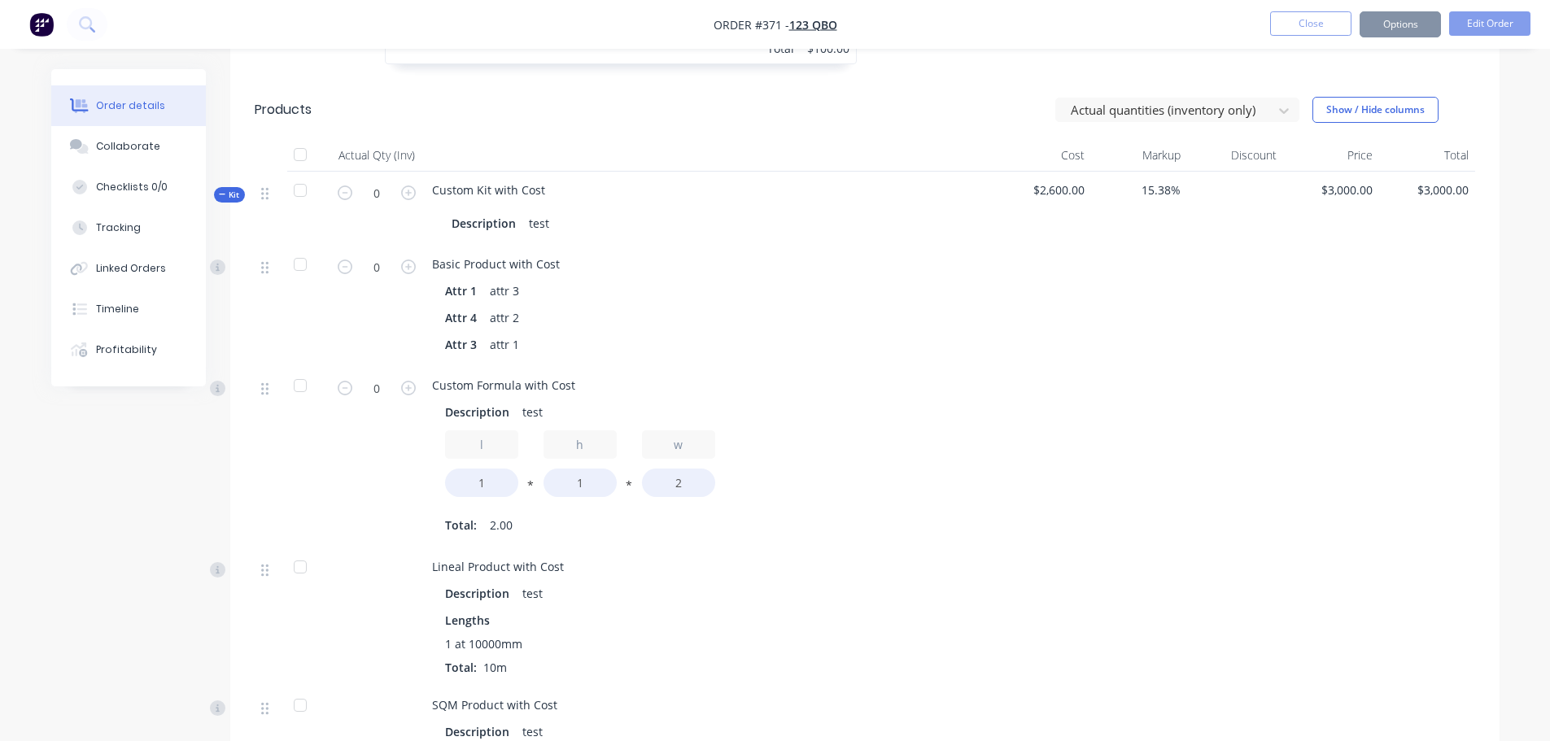
click at [793, 333] on div "Attr 3 attr 1" at bounding box center [710, 345] width 530 height 24
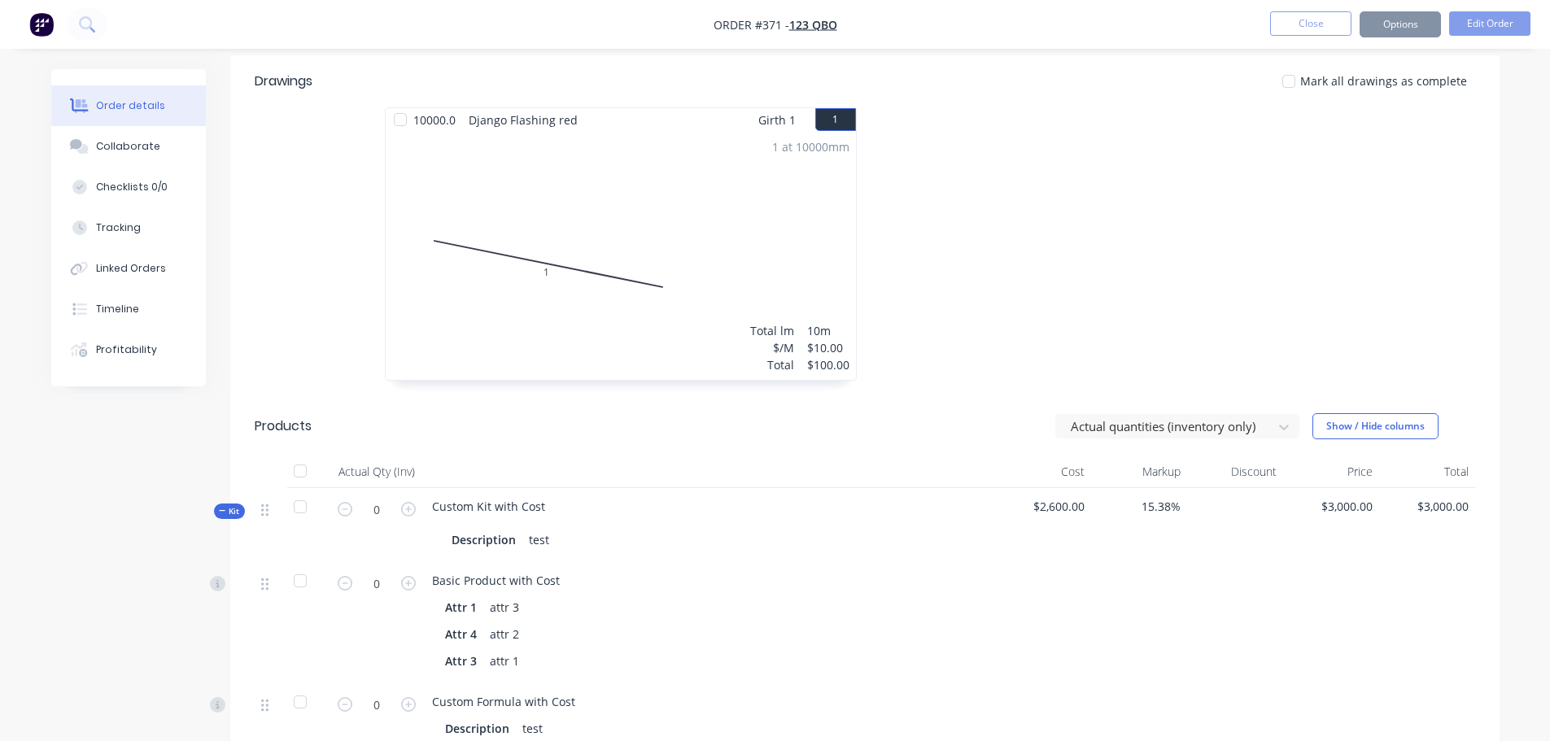
scroll to position [732, 0]
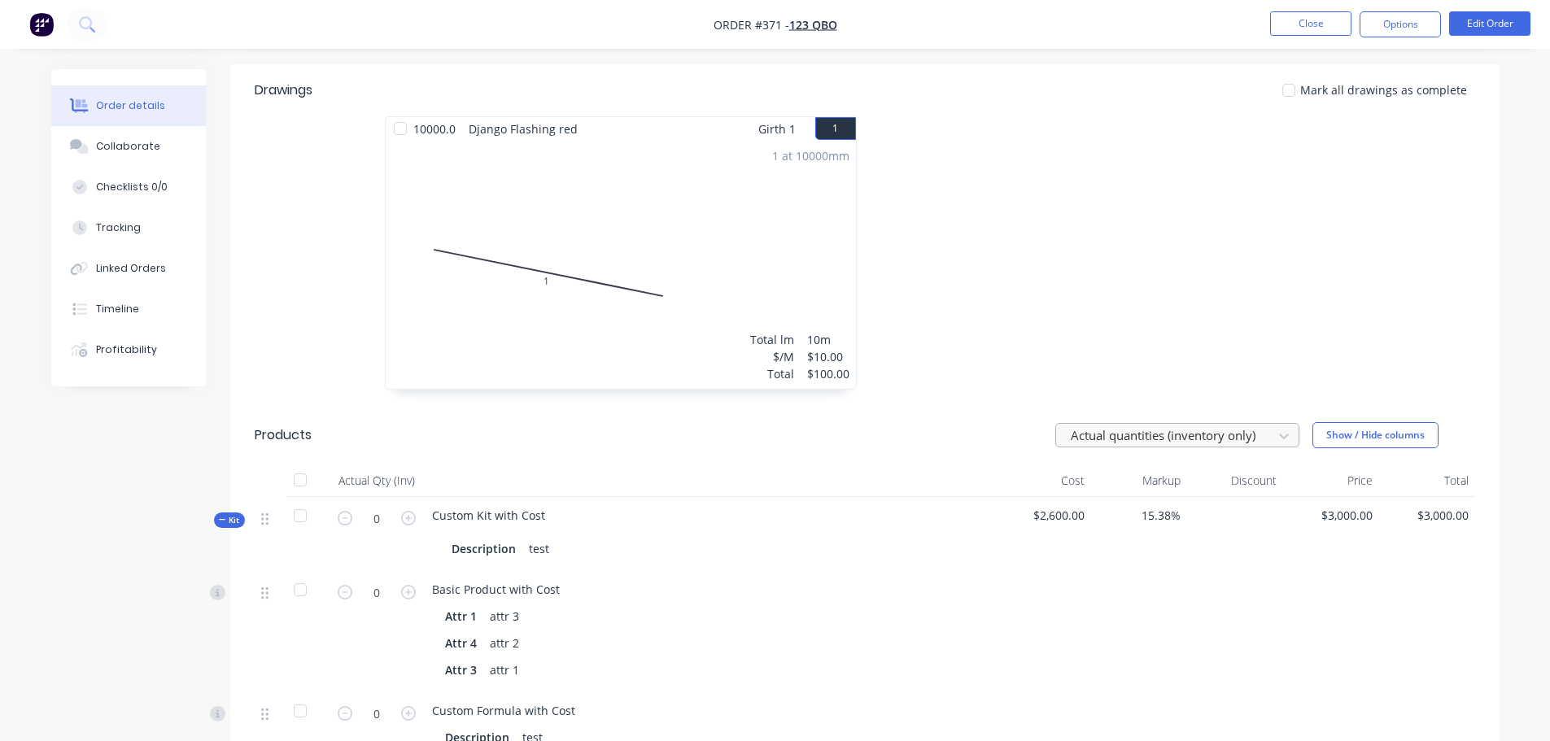
click at [1216, 425] on div at bounding box center [1166, 435] width 195 height 20
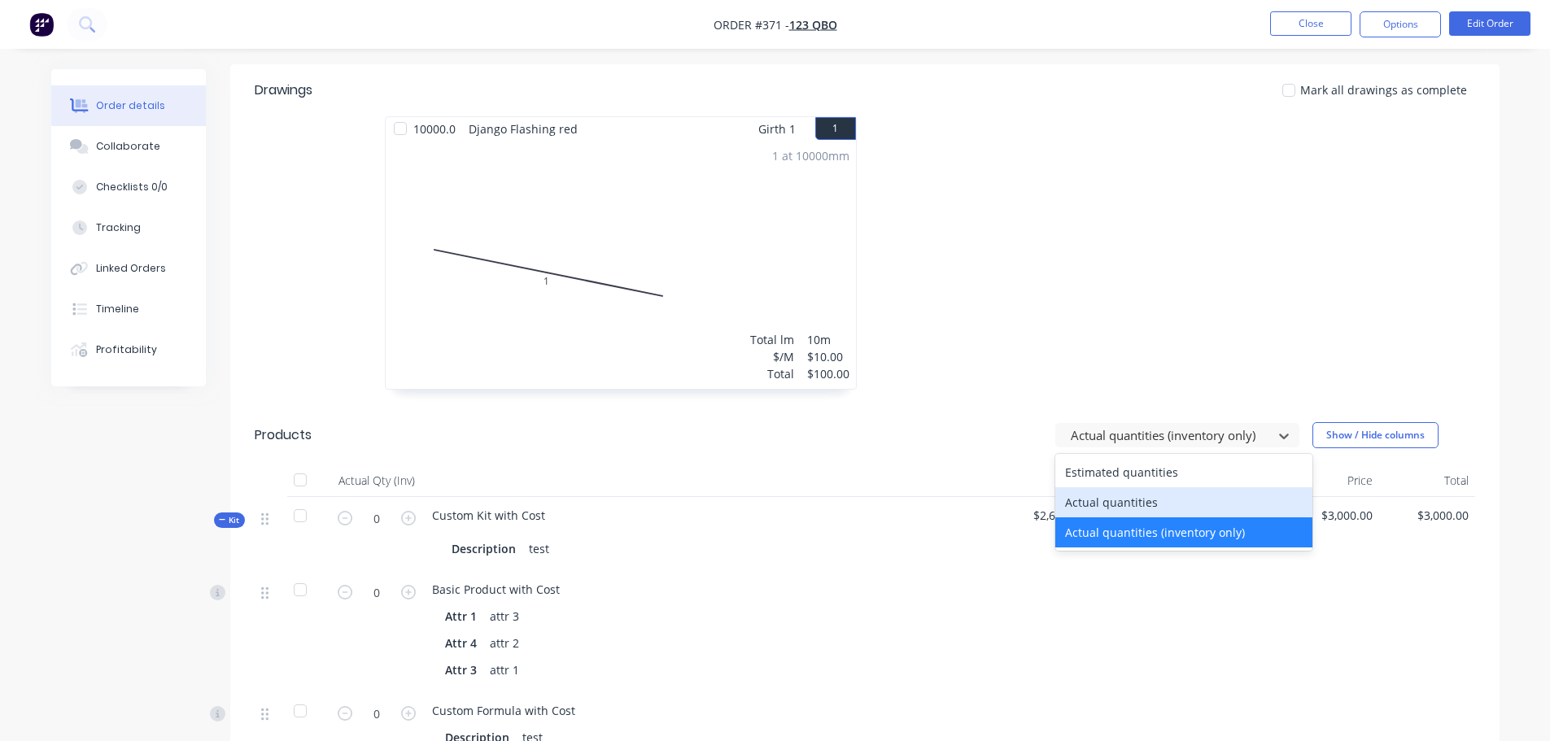
click at [1135, 487] on div "Actual quantities" at bounding box center [1183, 502] width 257 height 30
type input "1"
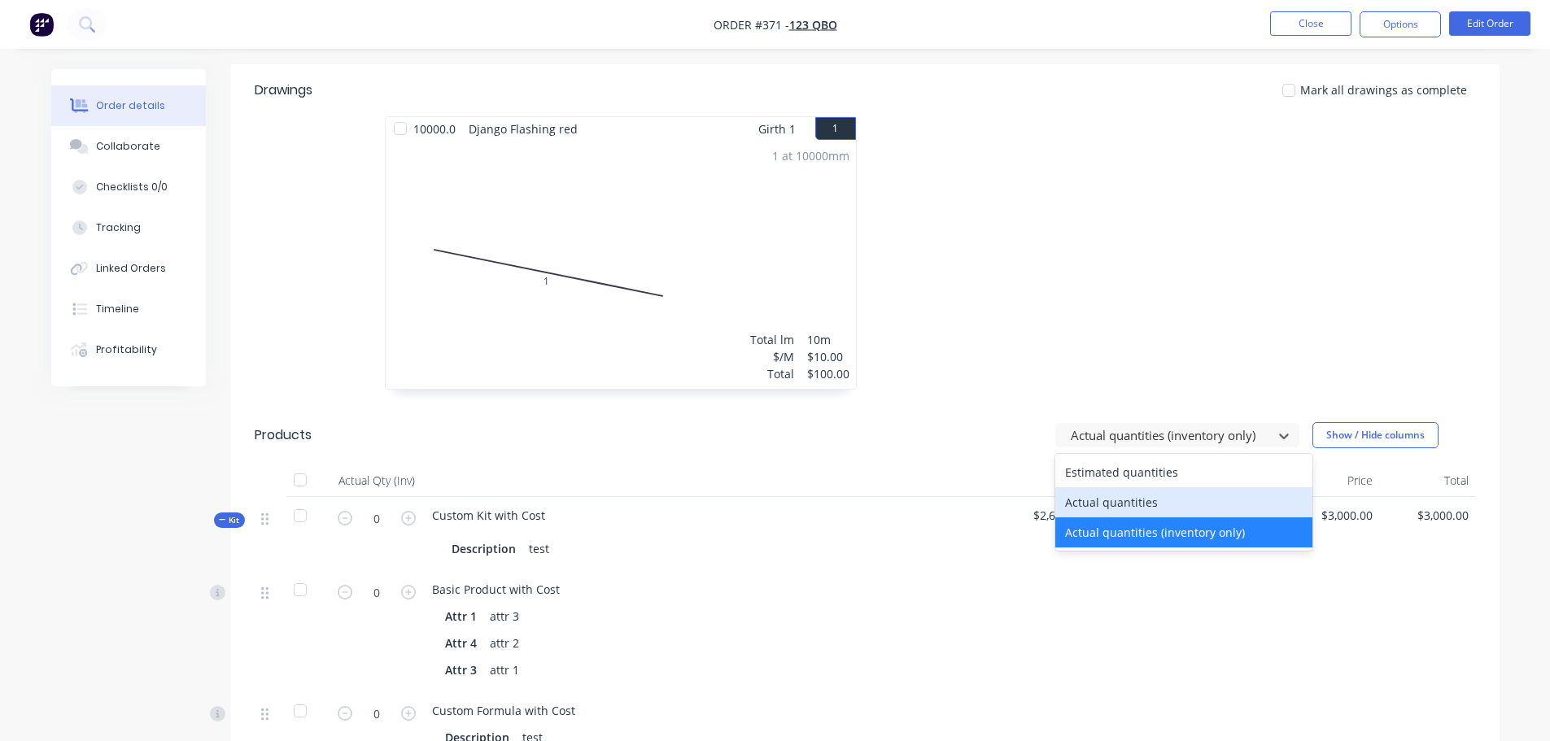
type input "1"
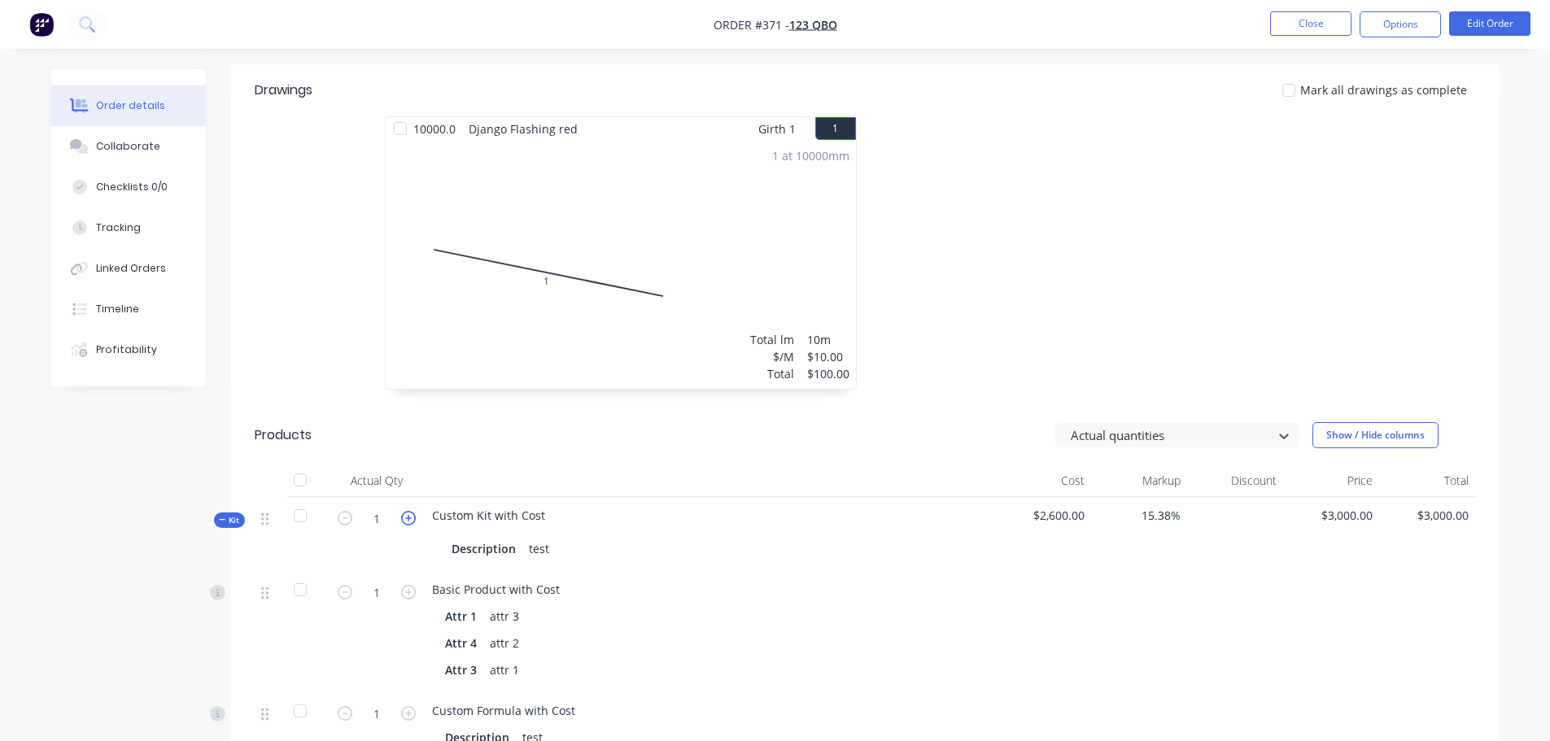
click at [412, 511] on icon "button" at bounding box center [408, 518] width 15 height 15
type input "2"
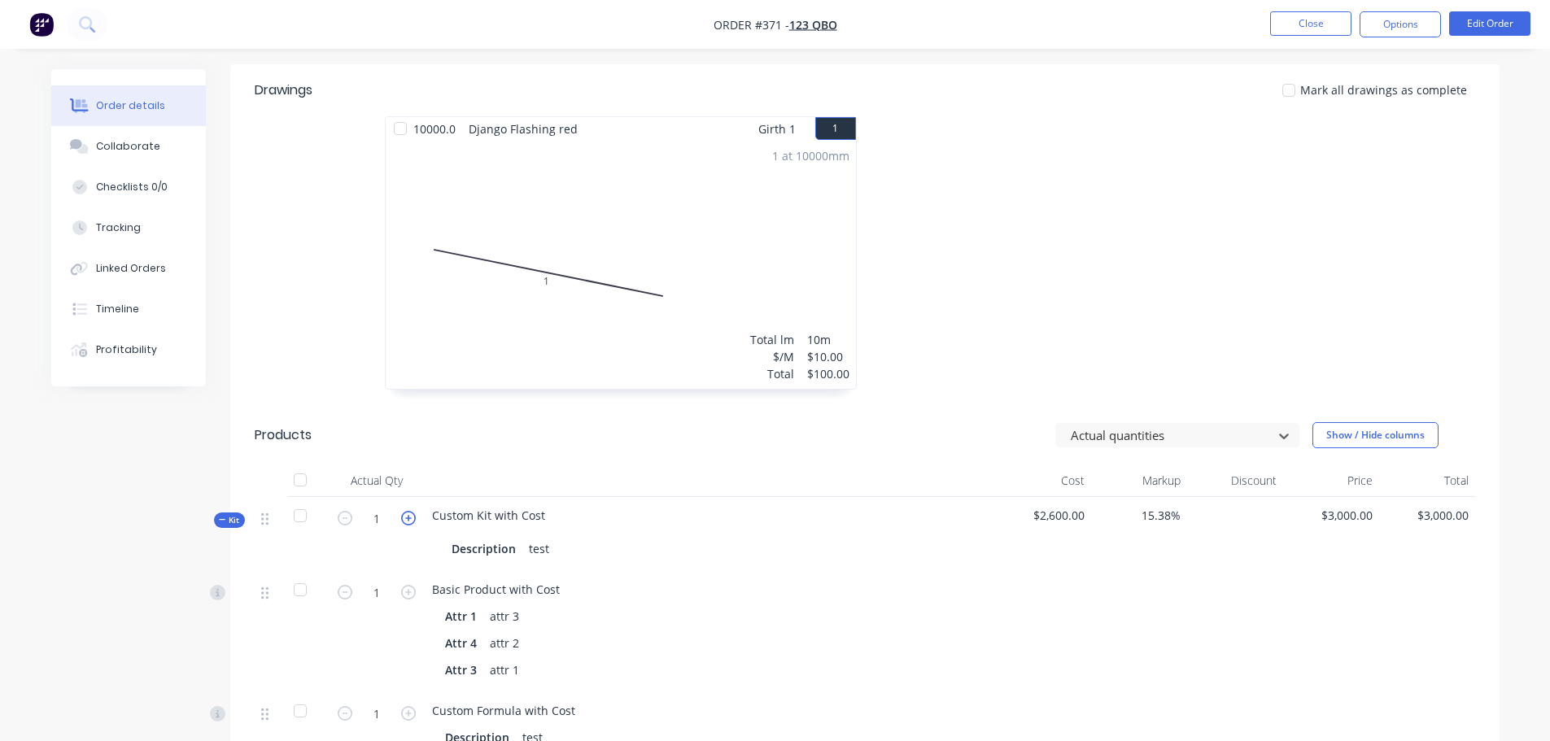
type input "2"
click at [412, 511] on icon "button" at bounding box center [408, 518] width 15 height 15
type input "3"
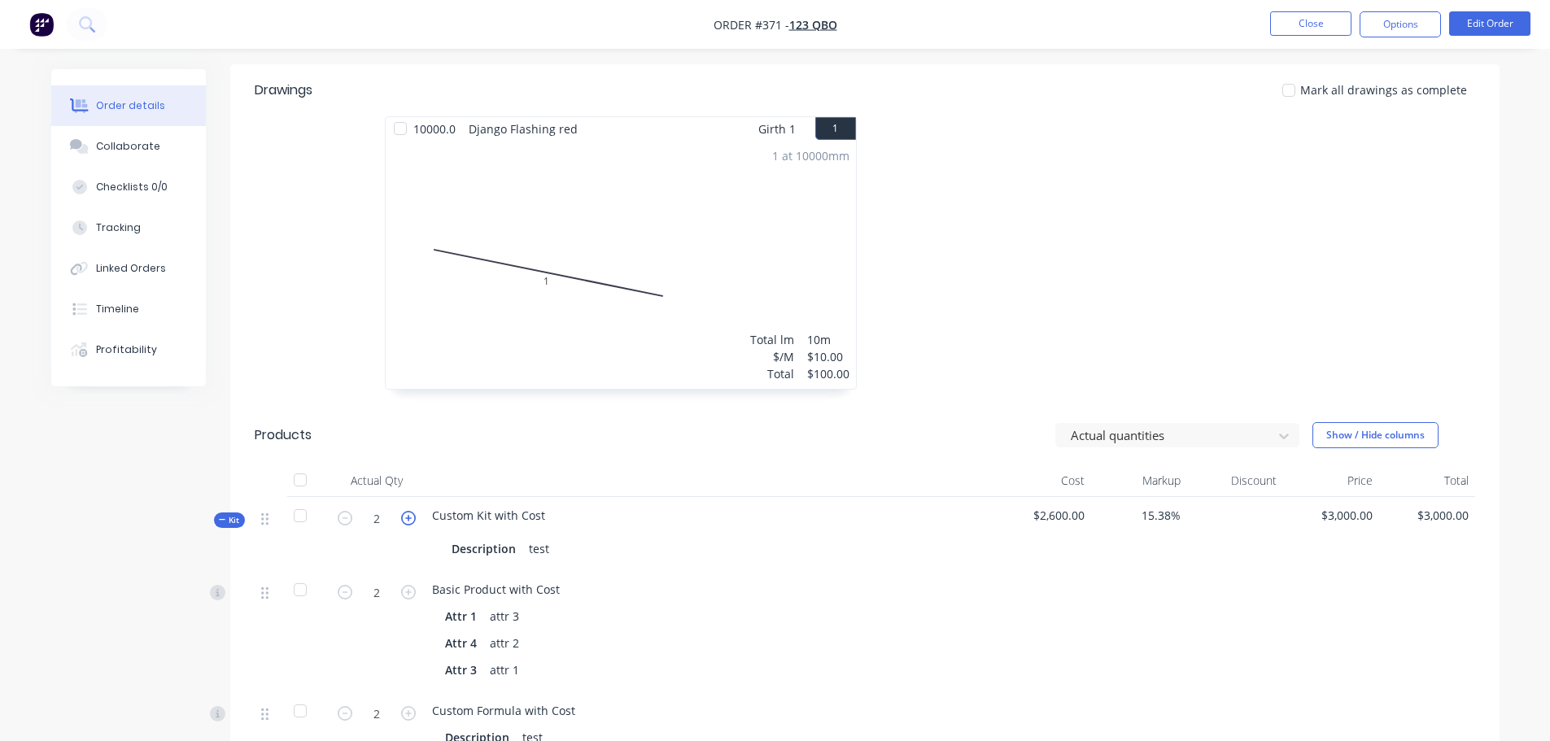
type input "3"
click at [412, 511] on icon "button" at bounding box center [408, 518] width 15 height 15
type input "4"
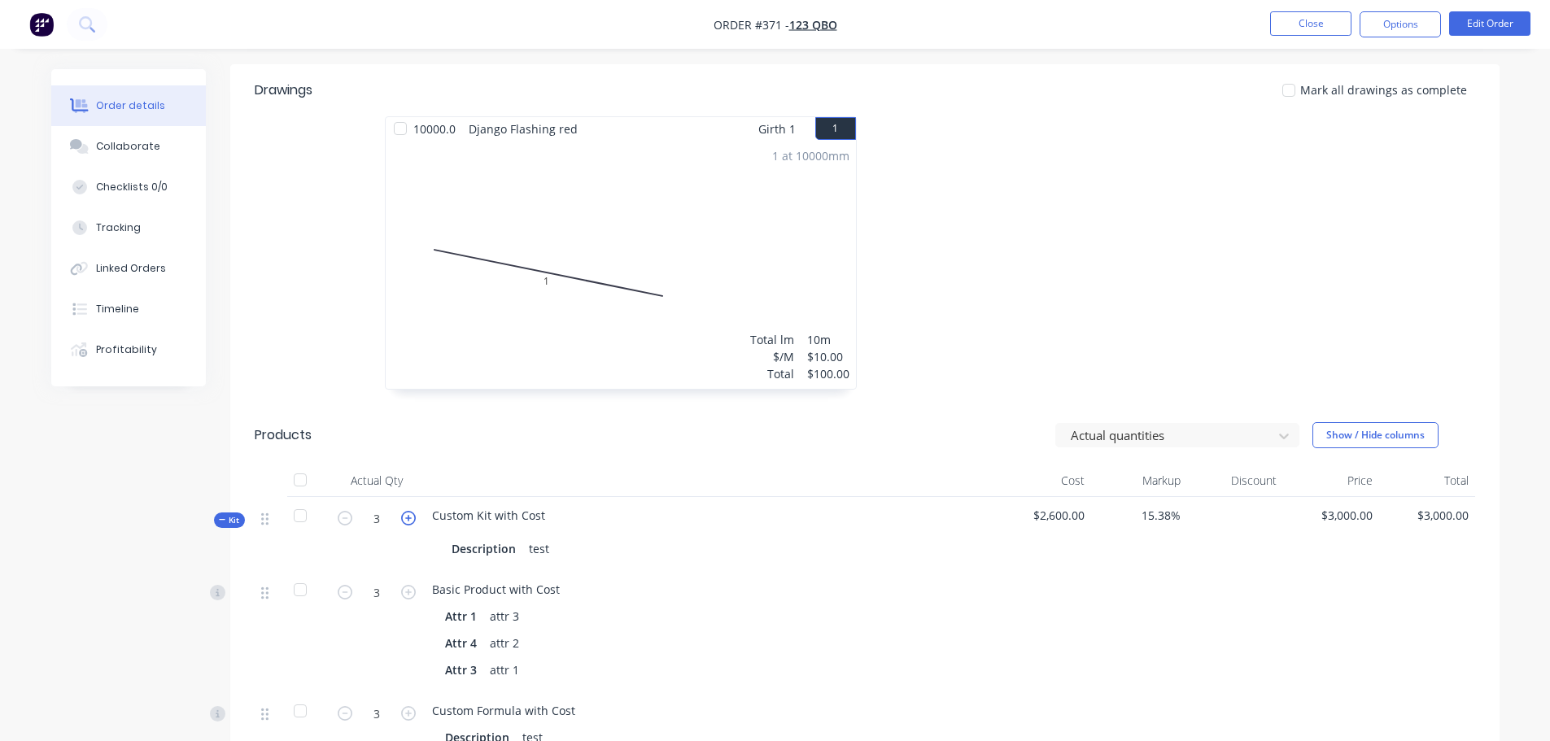
type input "4"
click at [412, 511] on icon "button" at bounding box center [408, 518] width 15 height 15
type input "5"
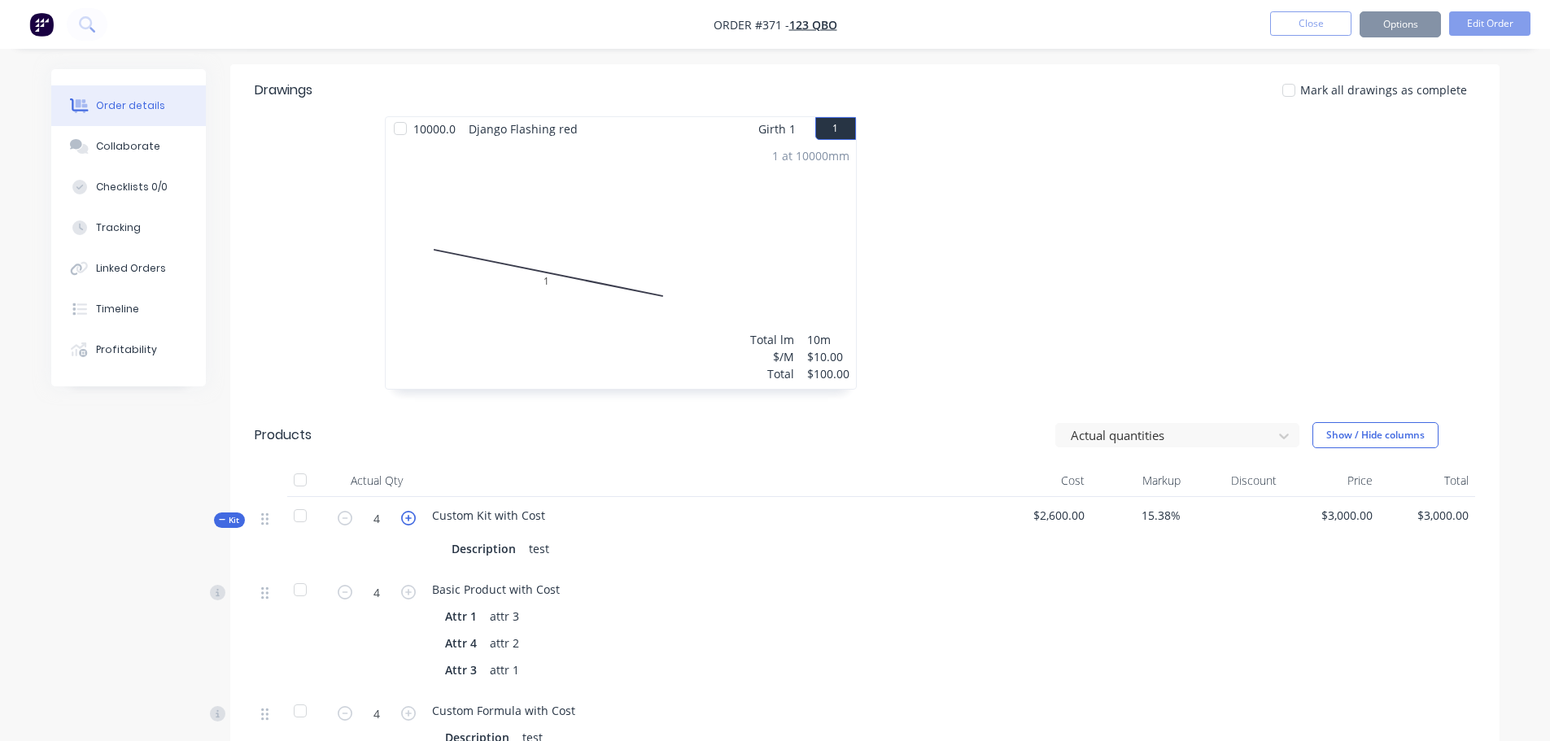
type input "5"
click at [701, 524] on div at bounding box center [710, 530] width 556 height 13
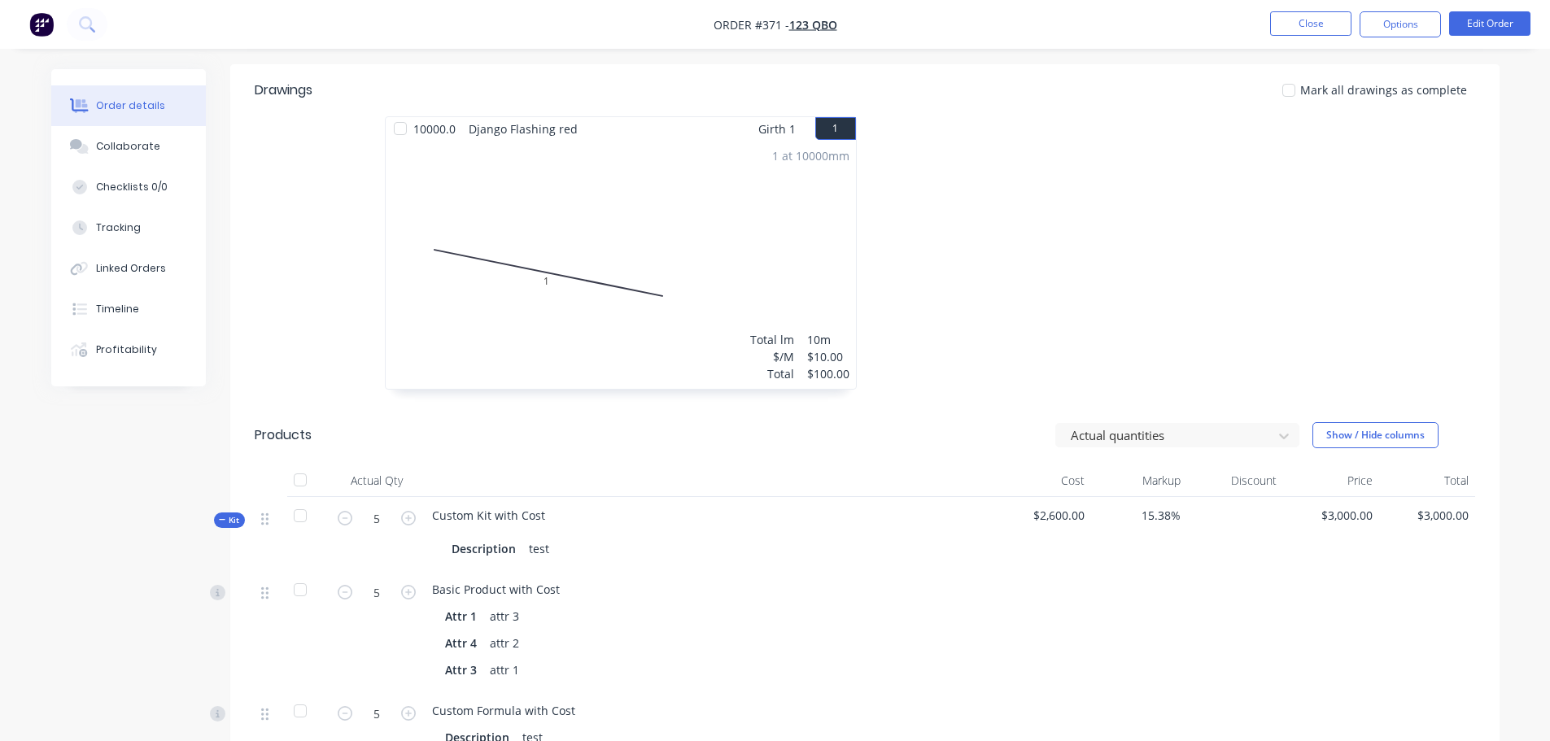
click at [1202, 422] on div "Actual quantities Show / Hide columns" at bounding box center [993, 435] width 961 height 26
click at [1149, 423] on header "Products Actual quantities Show / Hide columns" at bounding box center [864, 435] width 1269 height 59
click at [1162, 425] on div at bounding box center [1166, 435] width 195 height 20
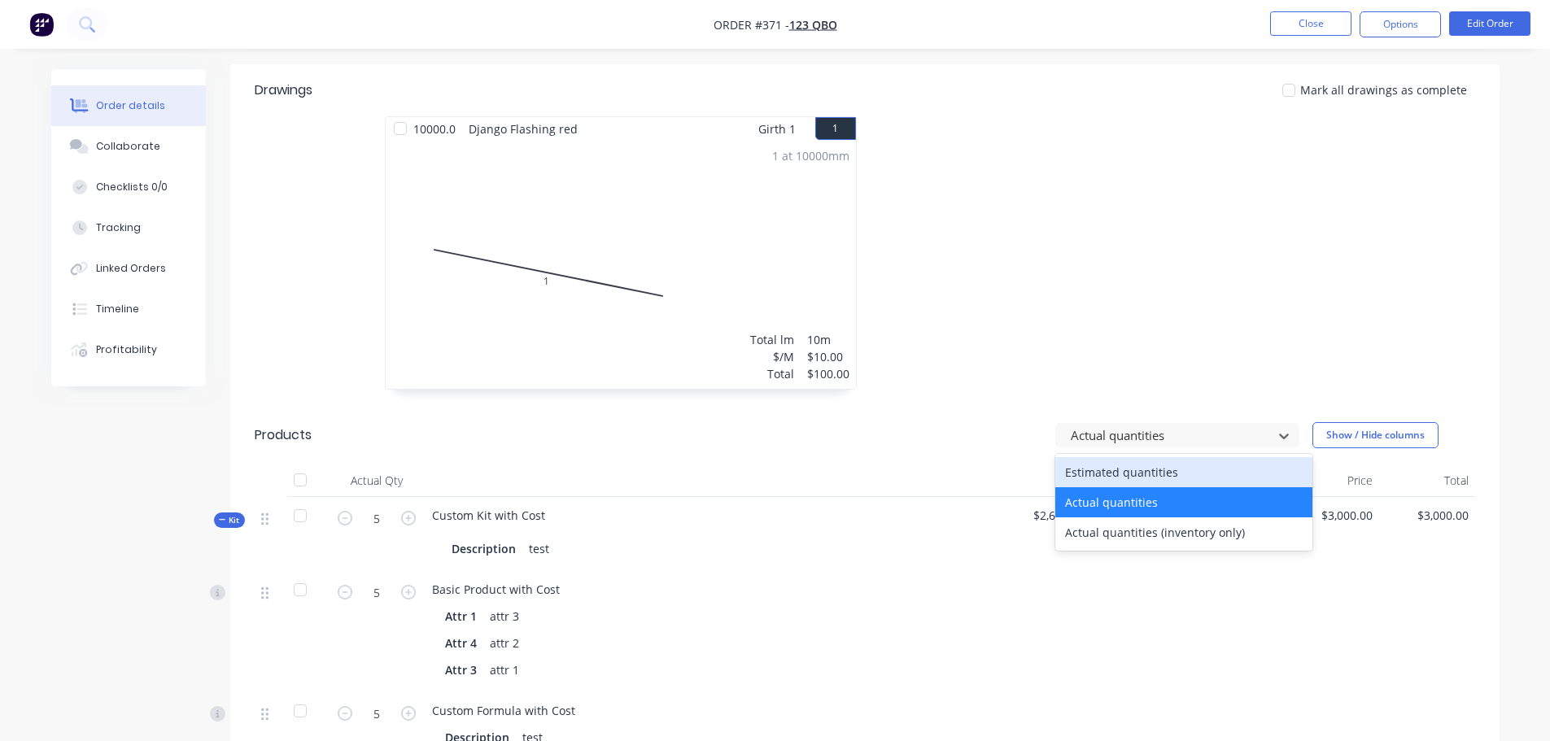
click at [1128, 457] on div "Estimated quantities" at bounding box center [1183, 472] width 257 height 30
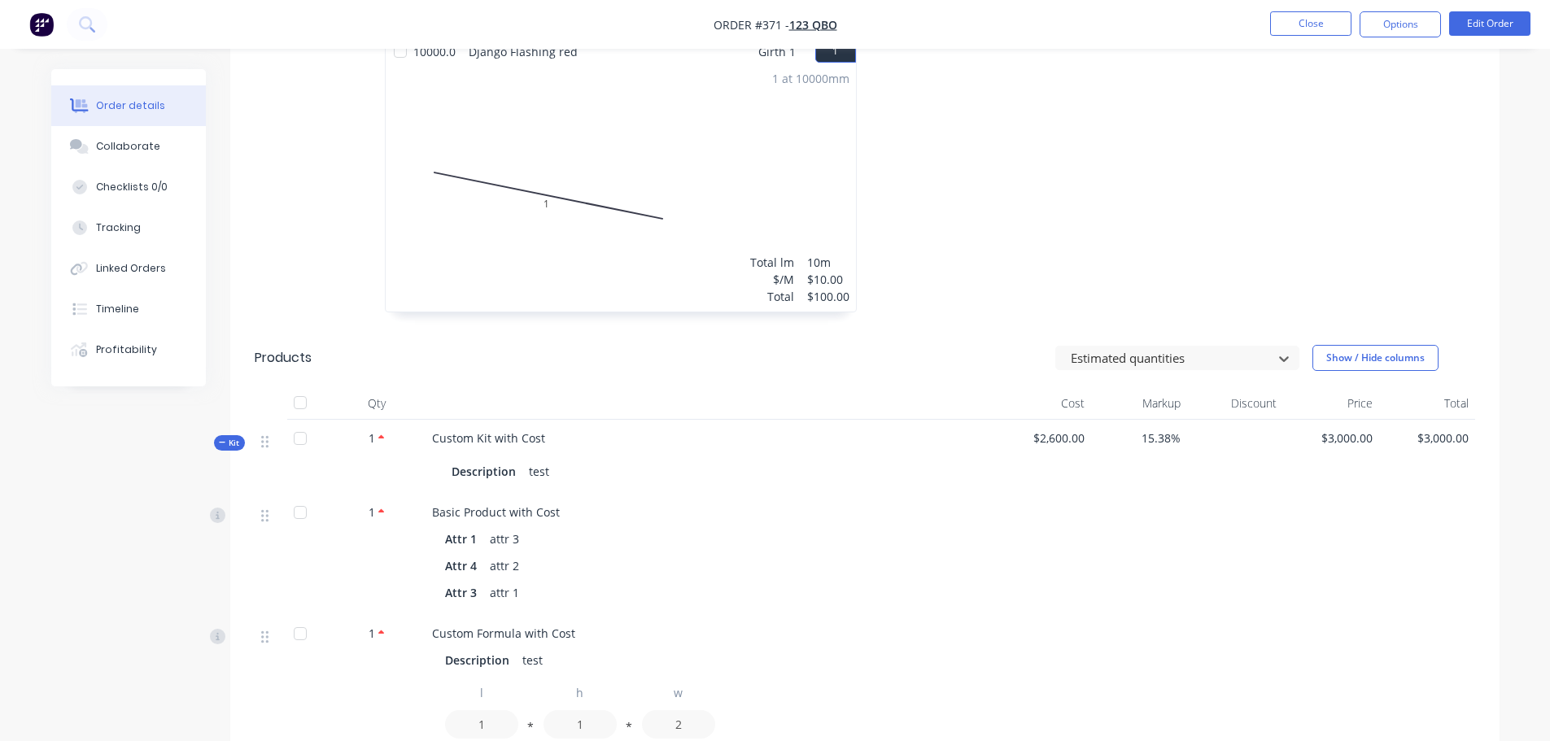
scroll to position [569, 0]
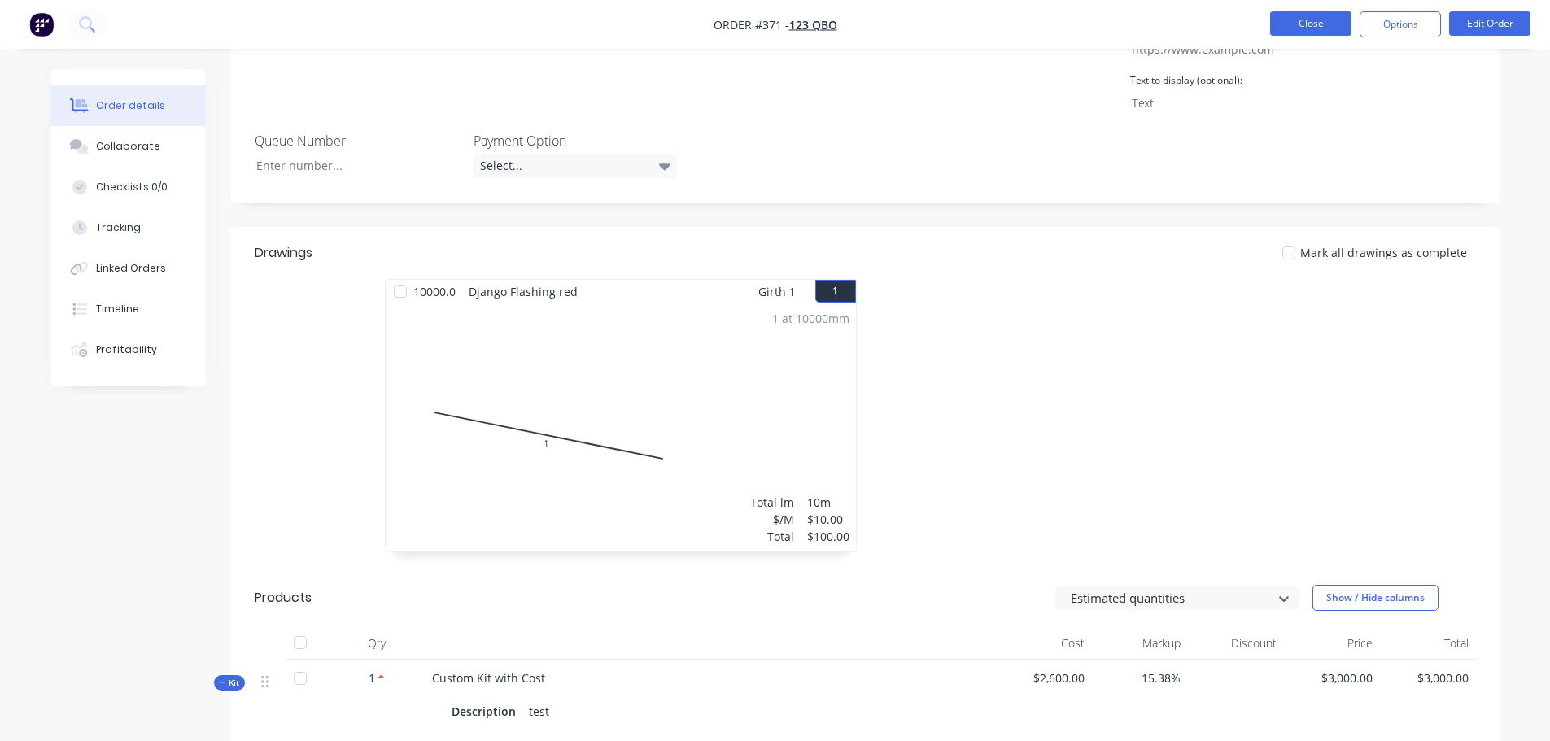
click at [1312, 21] on button "Close" at bounding box center [1310, 23] width 81 height 24
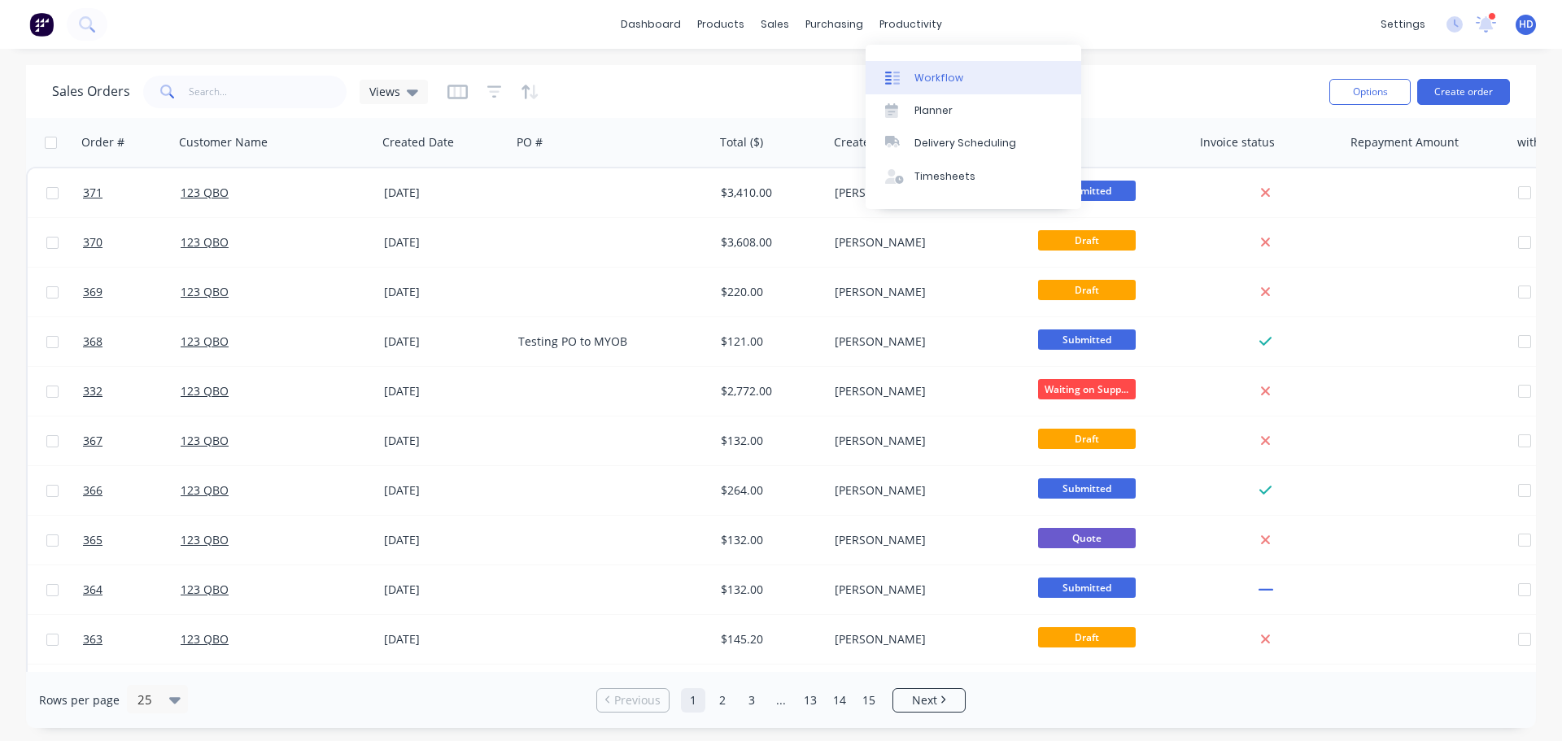
click at [962, 83] on link "Workflow" at bounding box center [973, 77] width 216 height 33
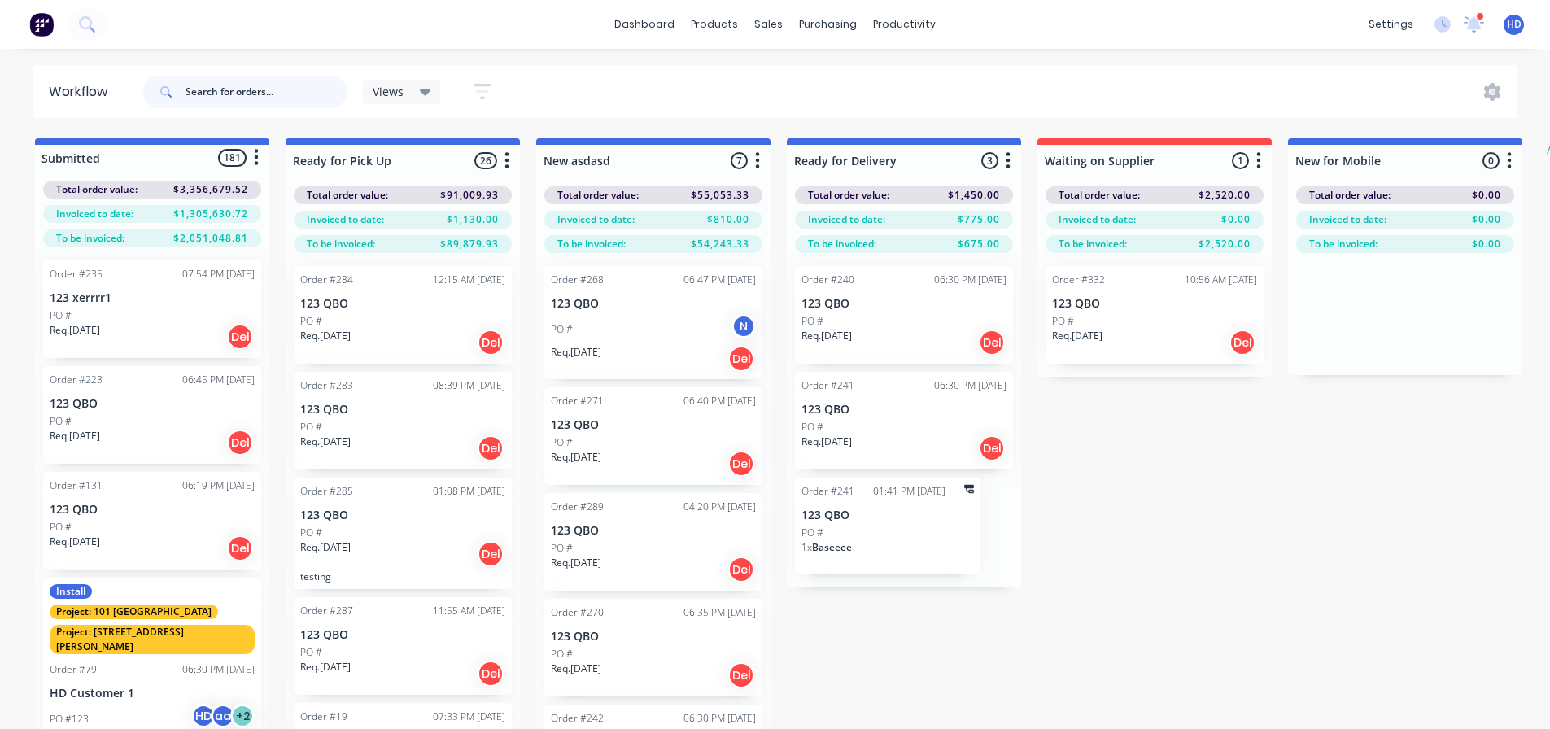
click at [277, 82] on input "text" at bounding box center [265, 92] width 161 height 33
type input "371"
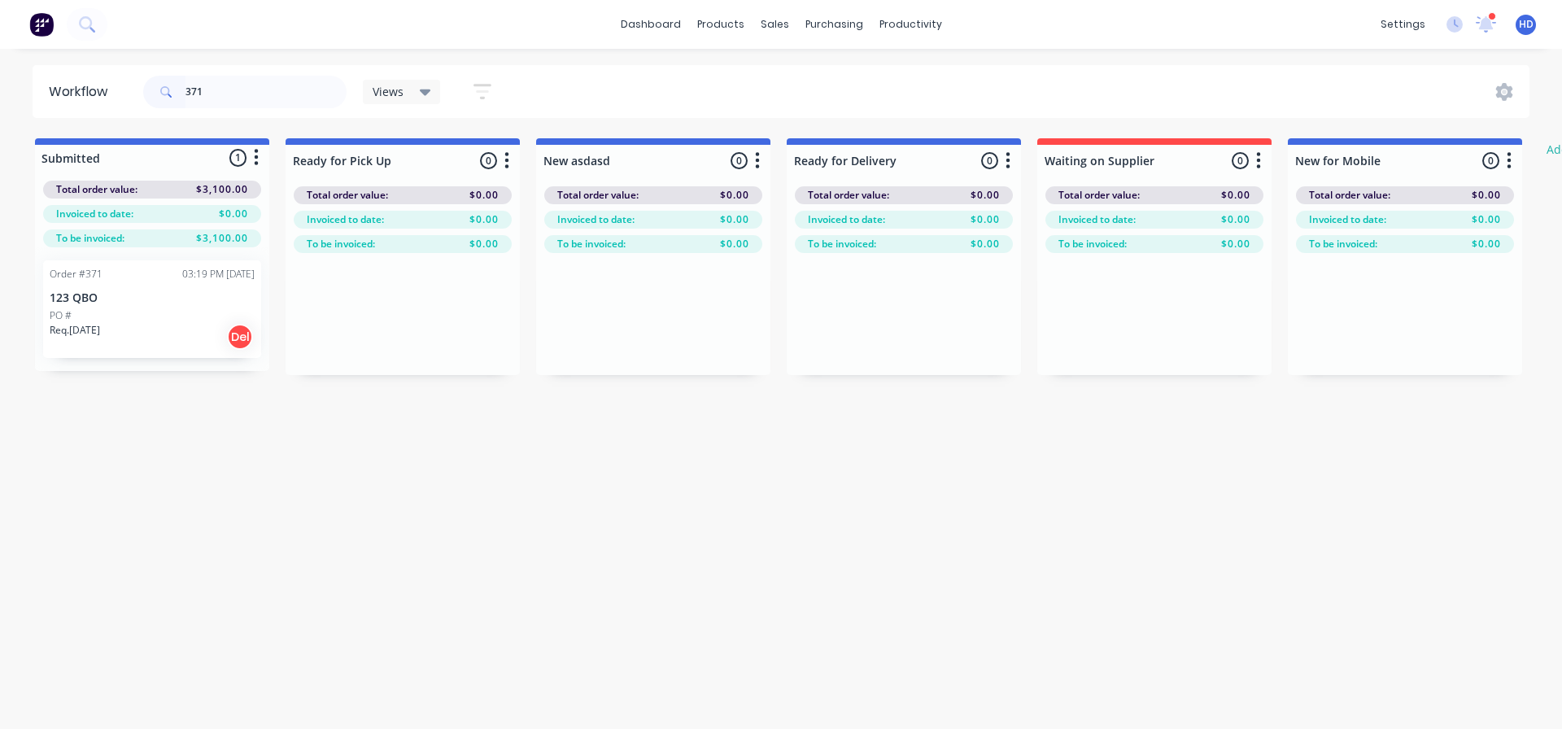
click at [114, 317] on div "PO #" at bounding box center [152, 315] width 205 height 15
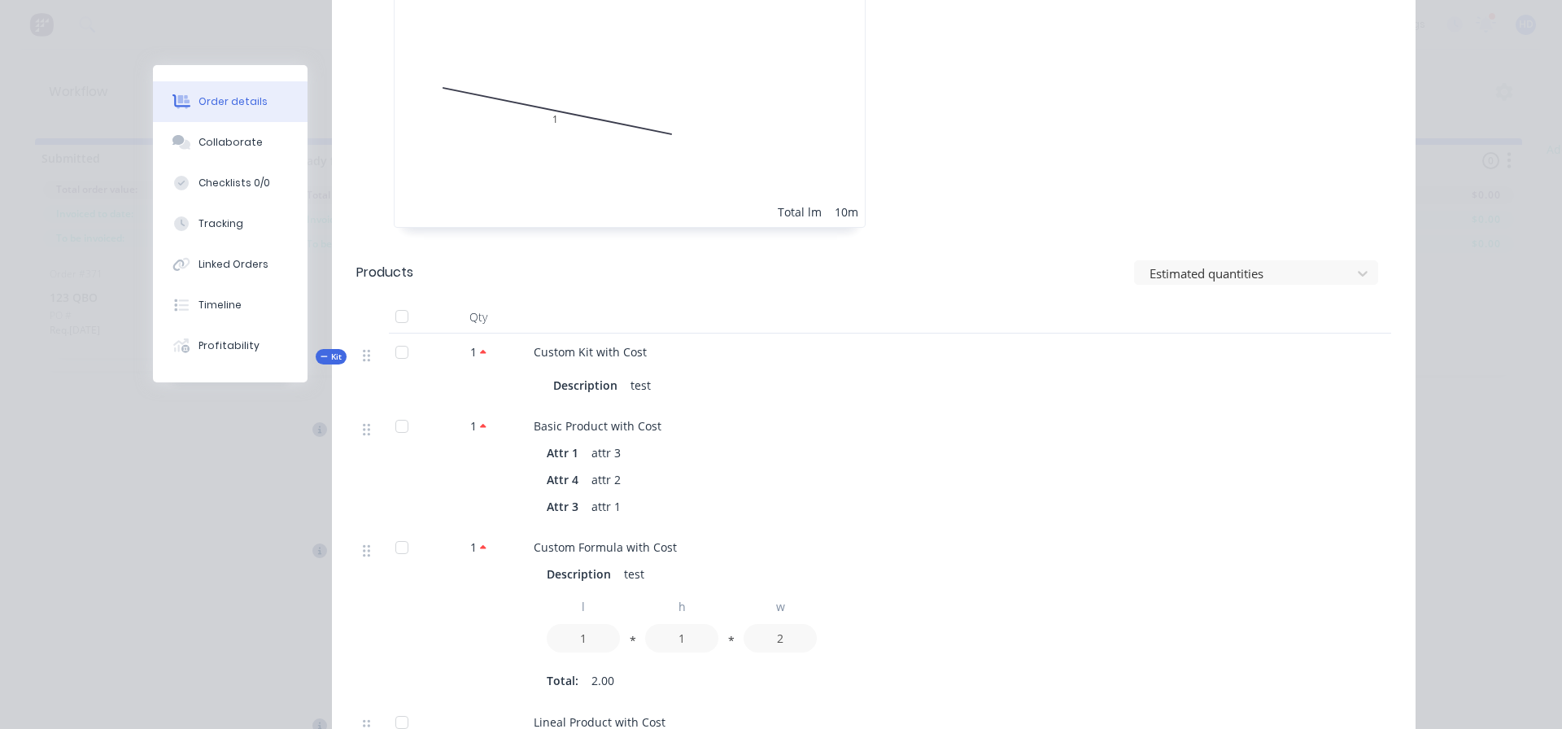
scroll to position [813, 0]
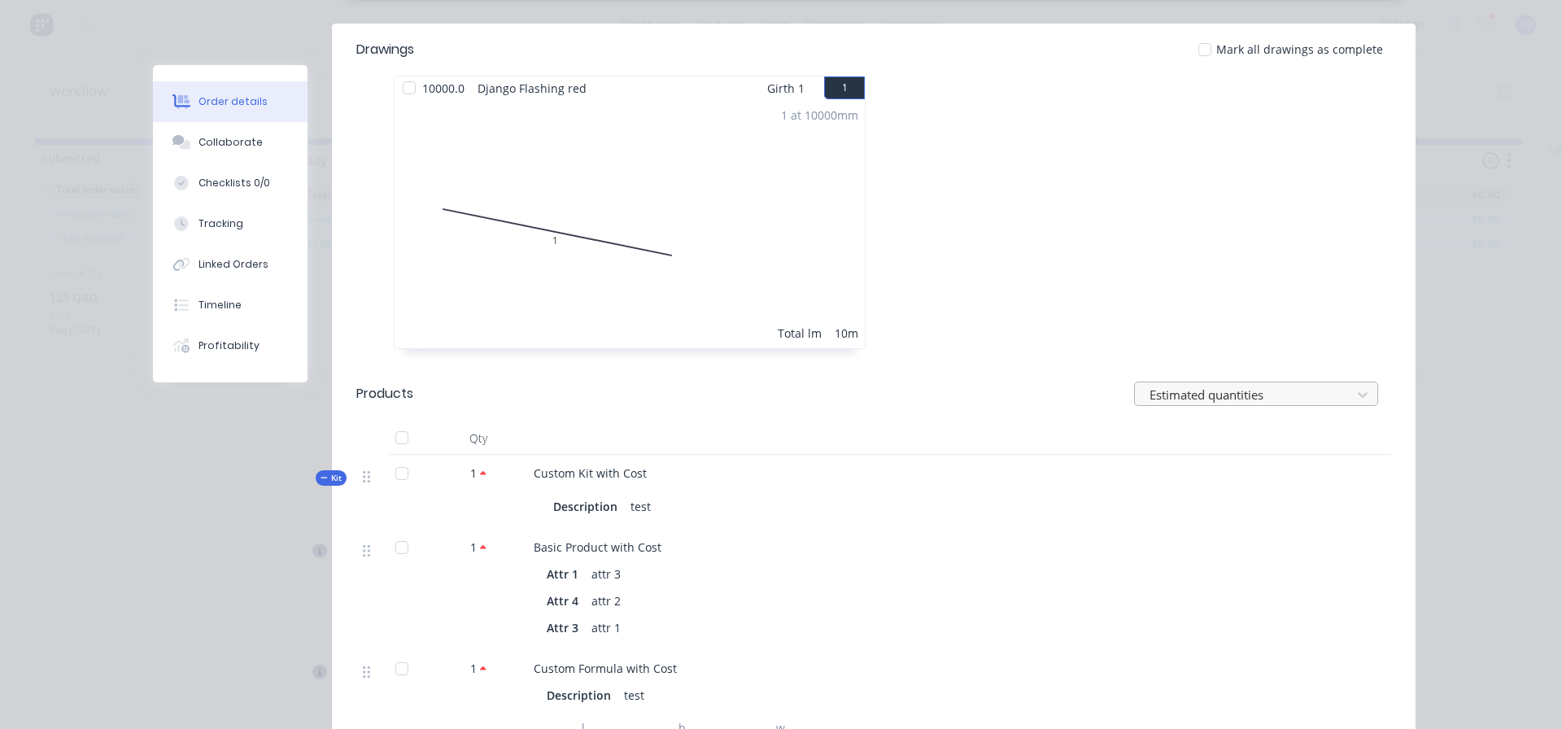
click at [1305, 384] on div at bounding box center [1245, 394] width 195 height 20
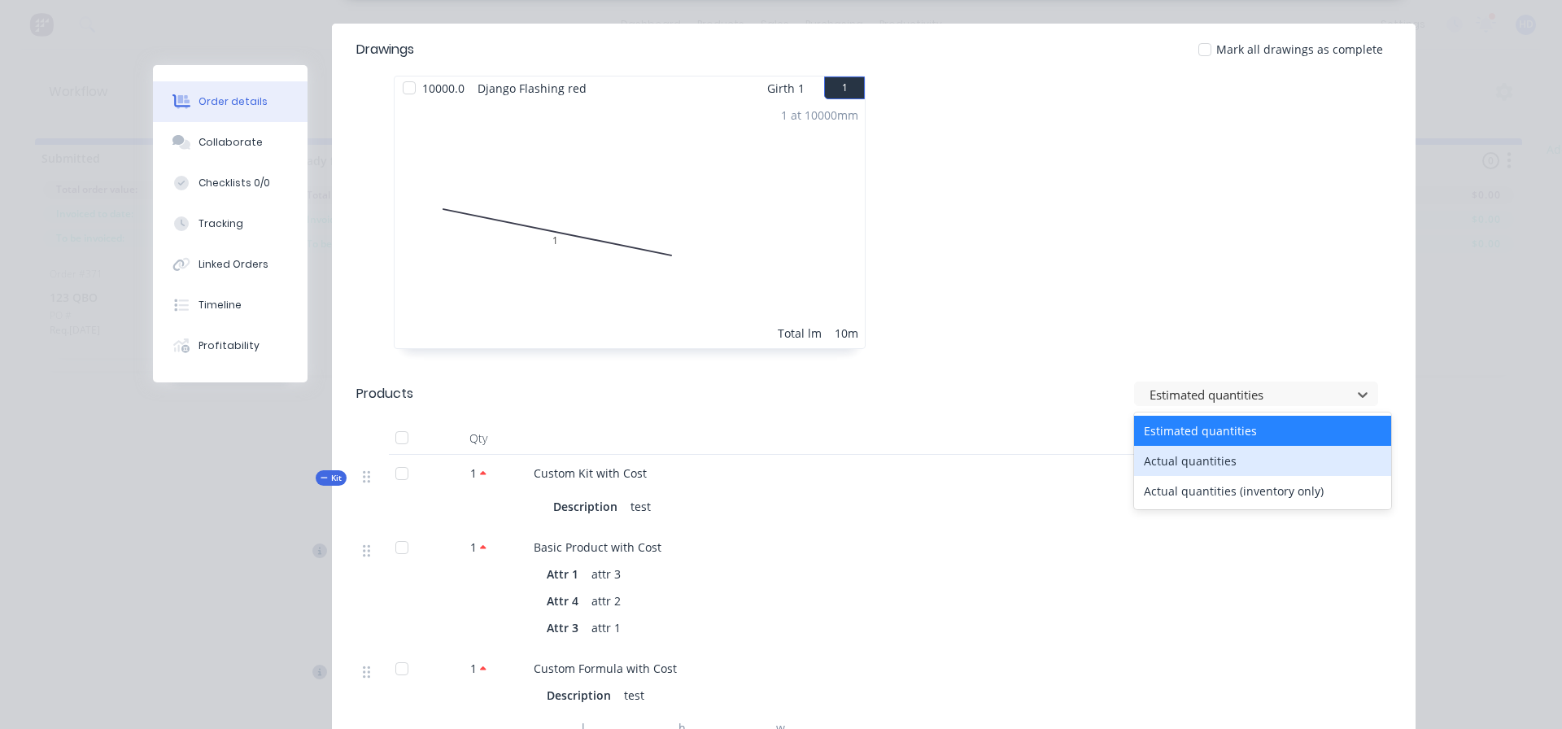
click at [1228, 446] on div "Actual quantities" at bounding box center [1262, 461] width 257 height 30
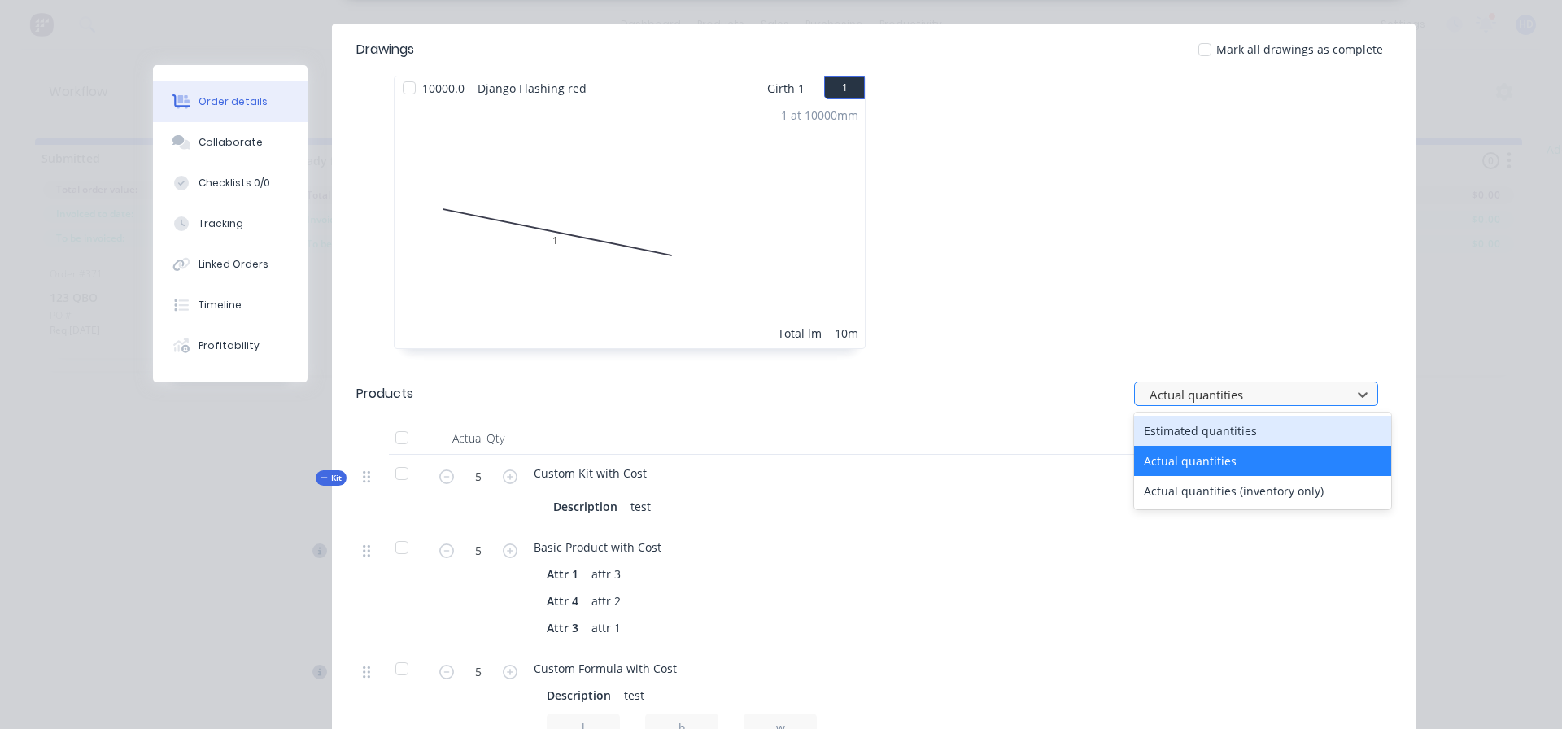
click at [1227, 384] on div at bounding box center [1245, 394] width 195 height 20
click at [1176, 416] on div "Estimated quantities" at bounding box center [1262, 431] width 257 height 30
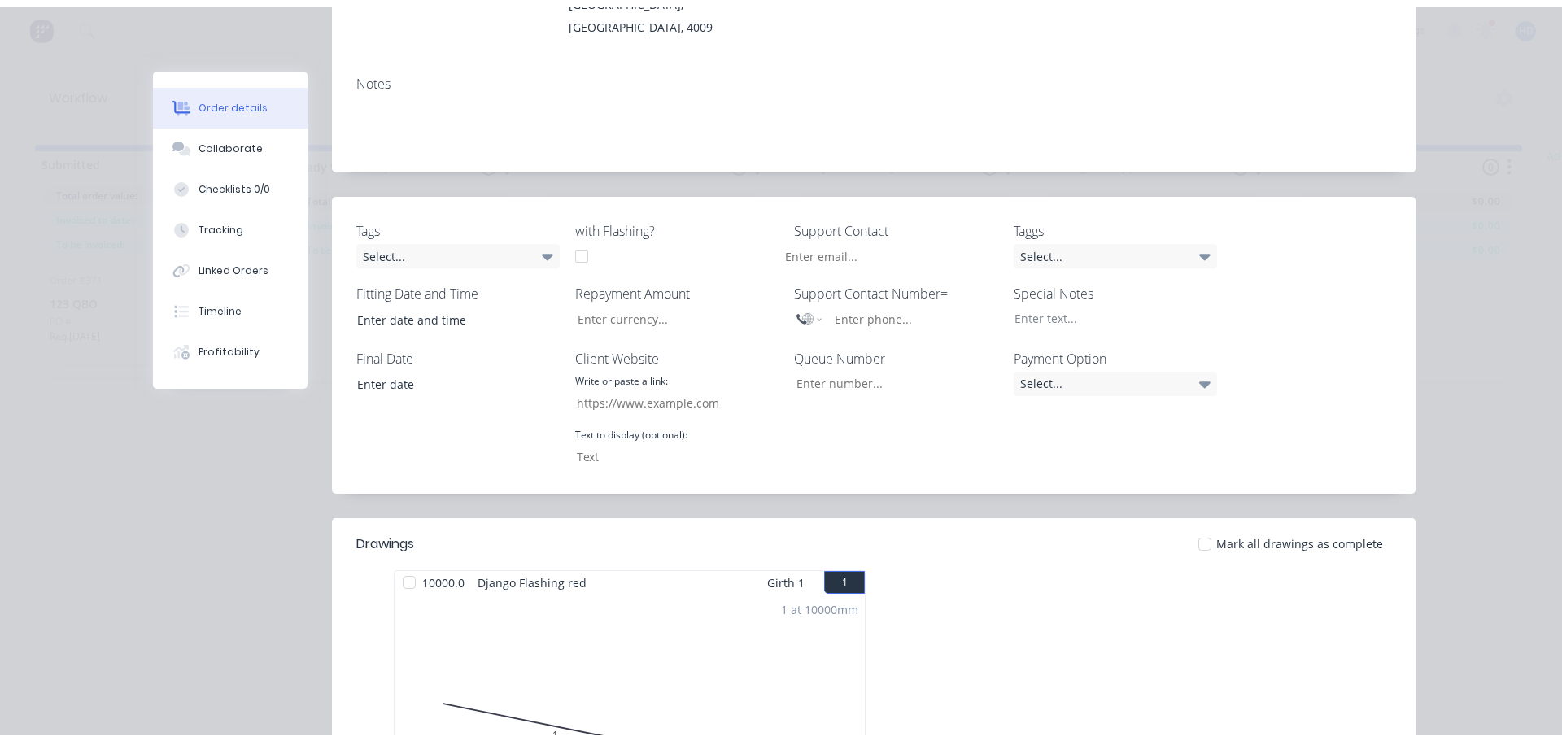
scroll to position [0, 0]
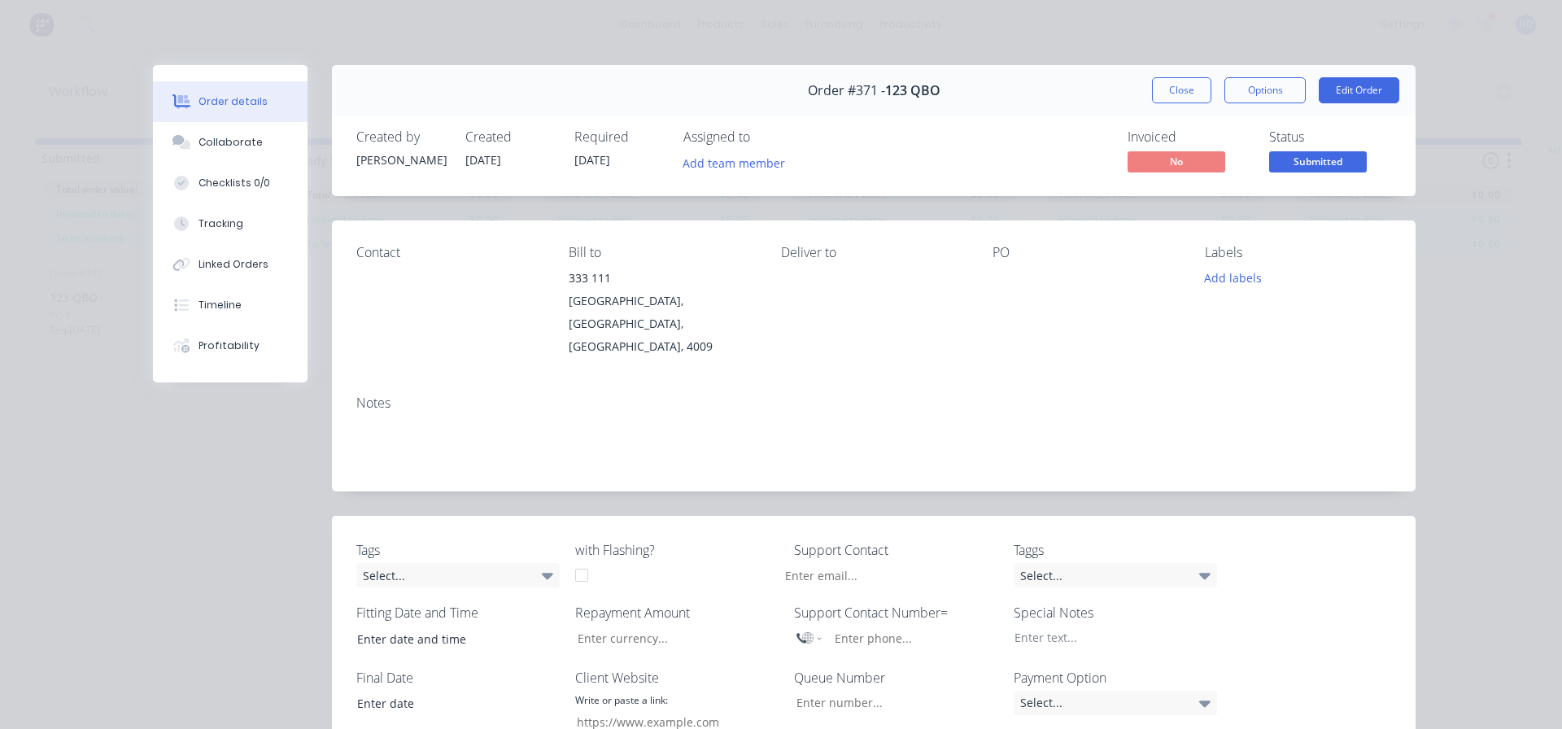
click at [1214, 91] on div "Close Options Edit Order" at bounding box center [1275, 90] width 247 height 26
click at [1178, 91] on button "Close" at bounding box center [1181, 90] width 59 height 26
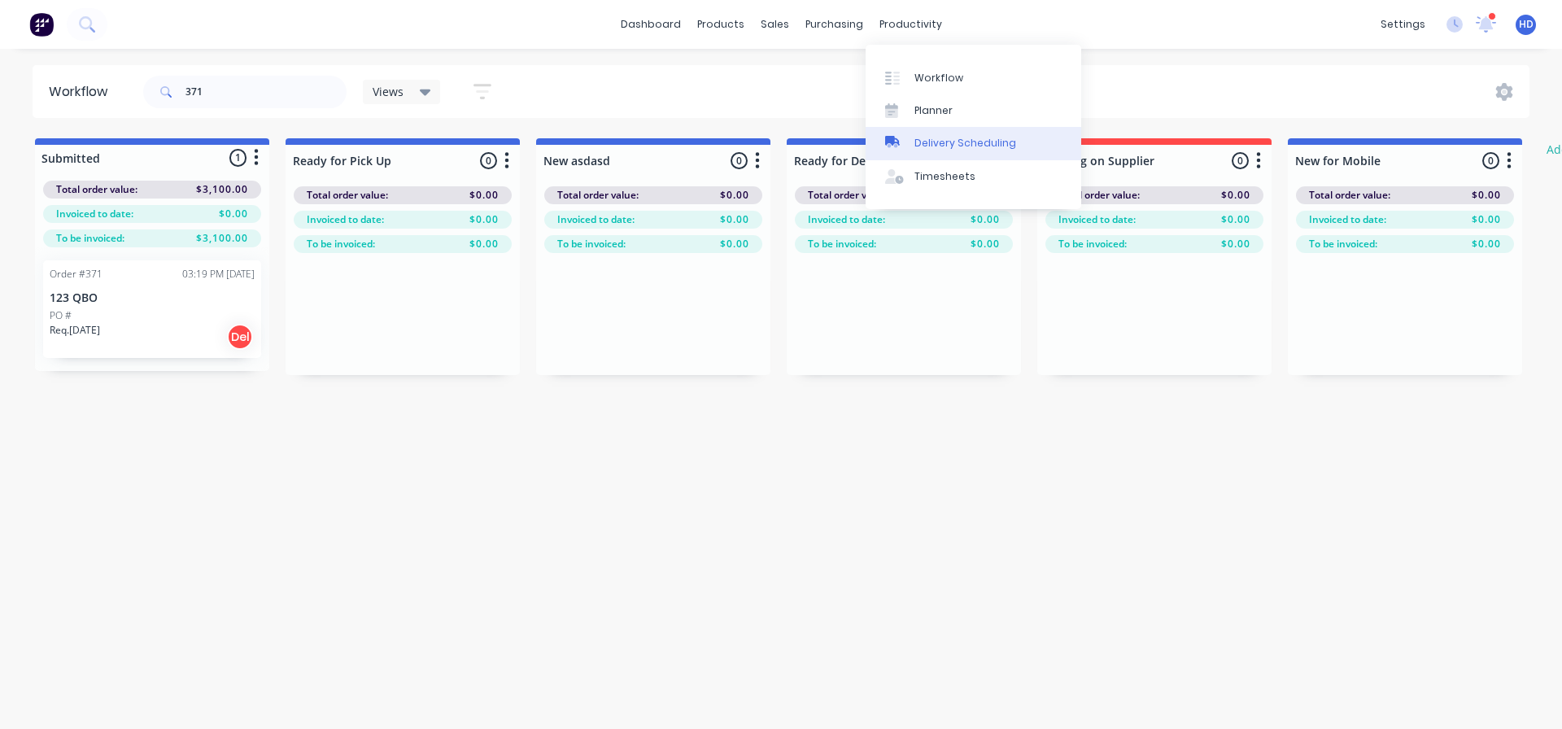
click at [953, 147] on div "Delivery Scheduling" at bounding box center [965, 143] width 102 height 15
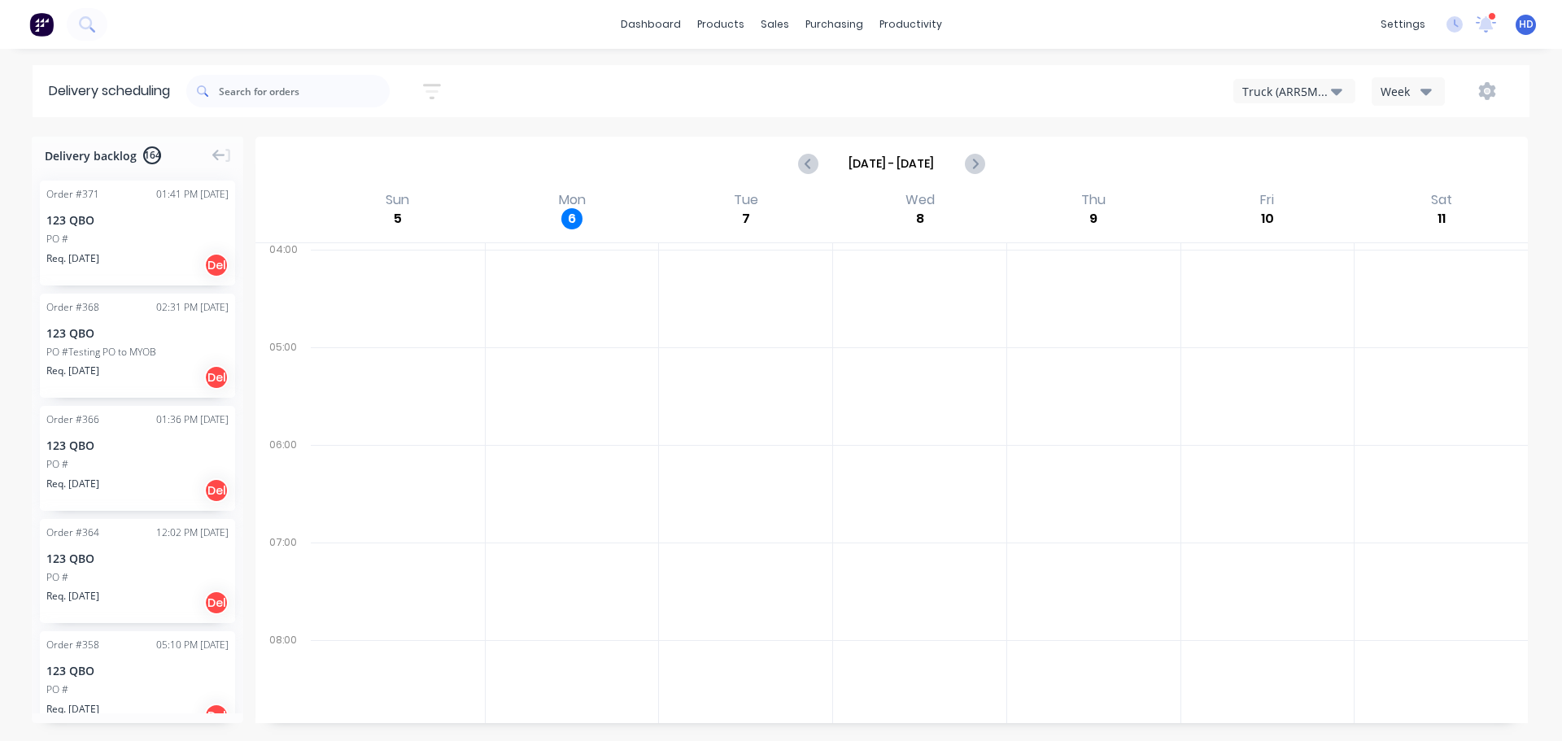
click at [105, 214] on div "123 QBO" at bounding box center [137, 219] width 182 height 17
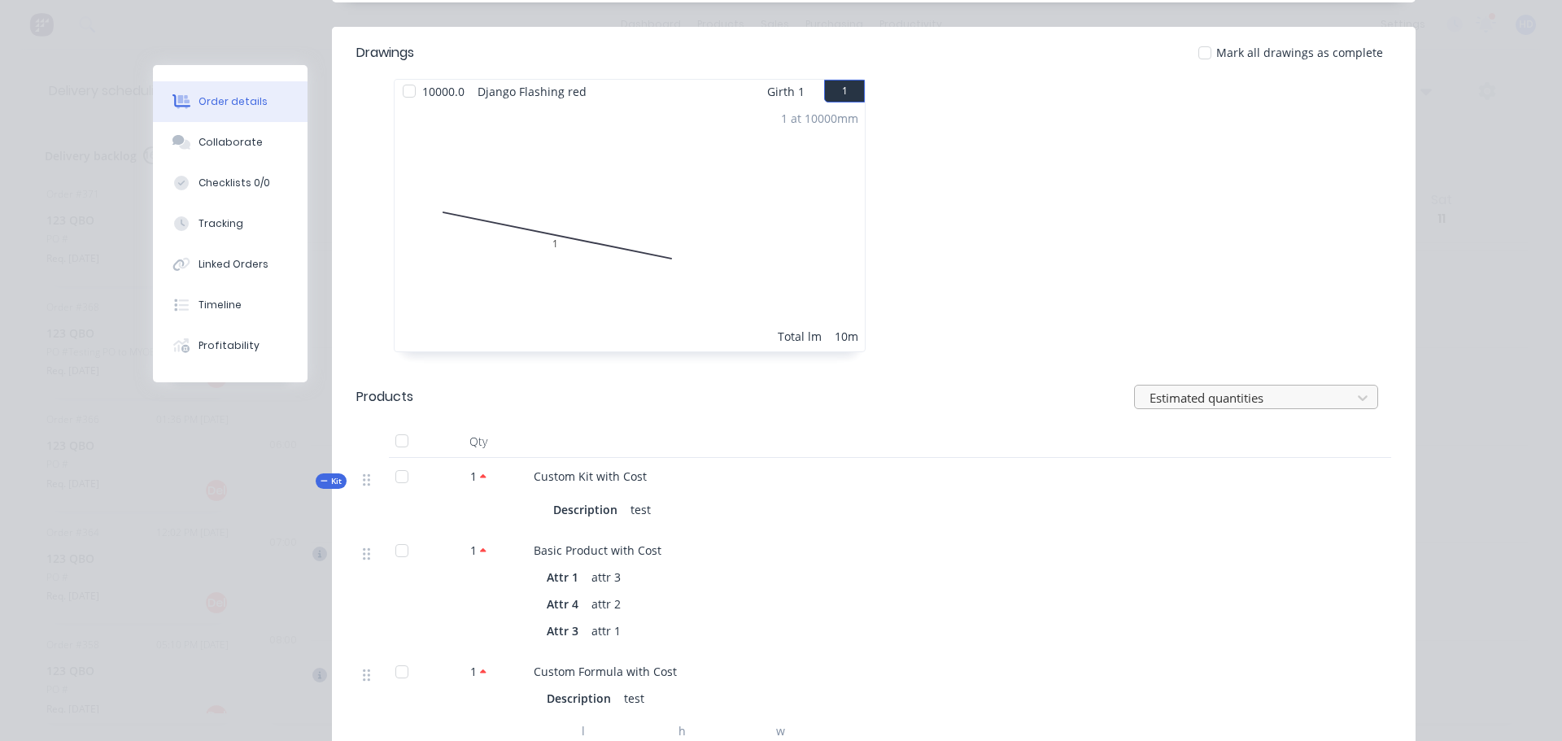
scroll to position [813, 0]
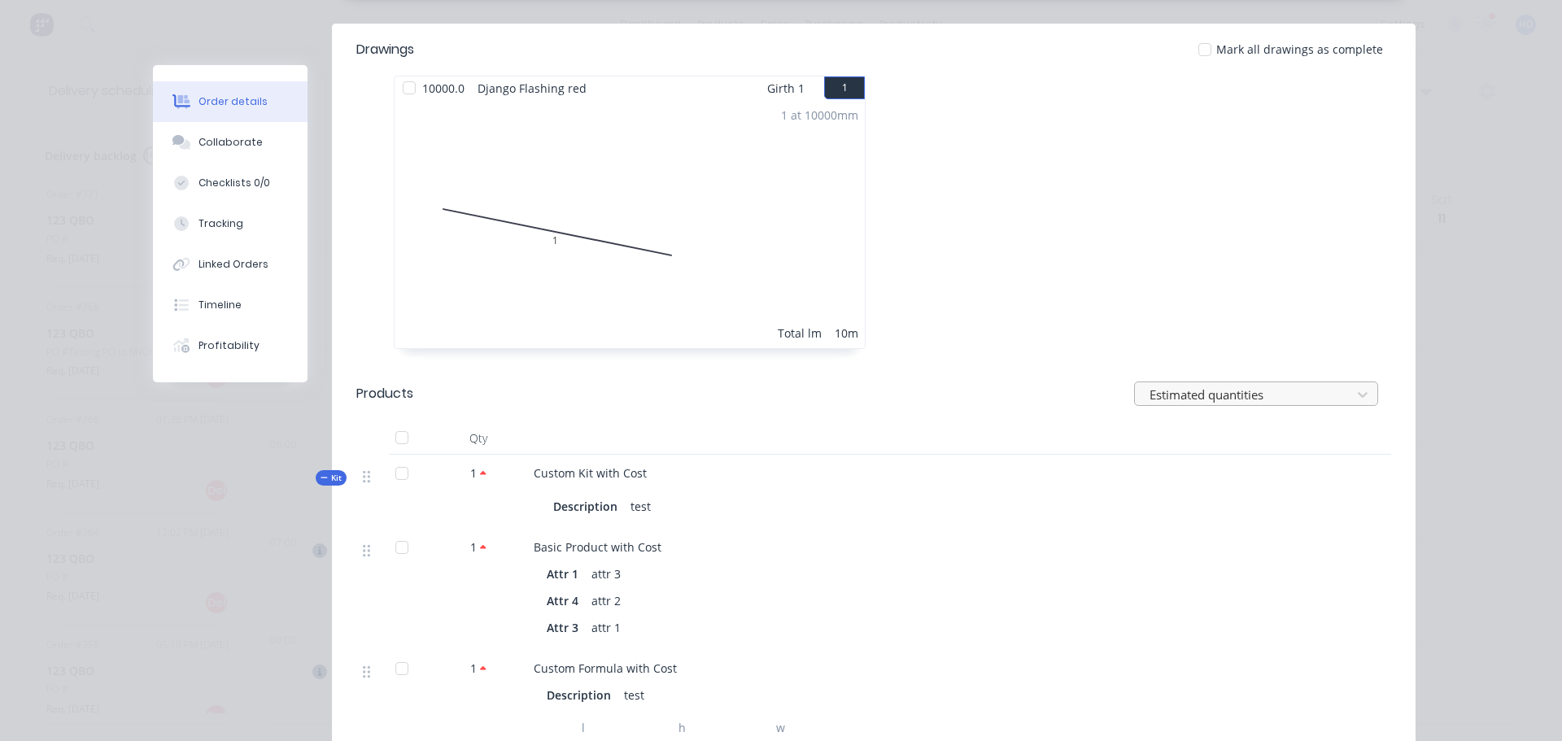
click at [1273, 384] on div at bounding box center [1245, 394] width 195 height 20
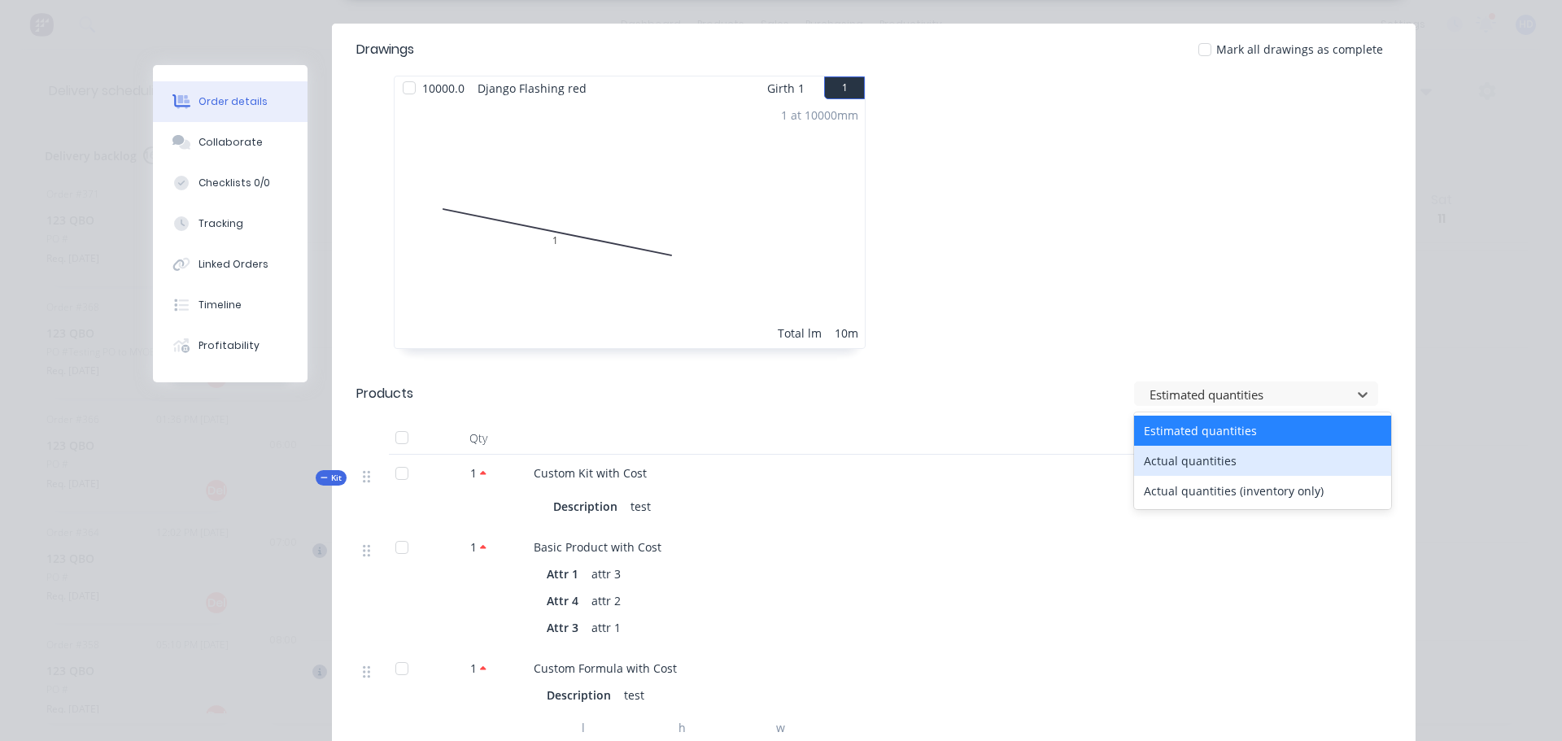
click at [1204, 446] on div "Actual quantities" at bounding box center [1262, 461] width 257 height 30
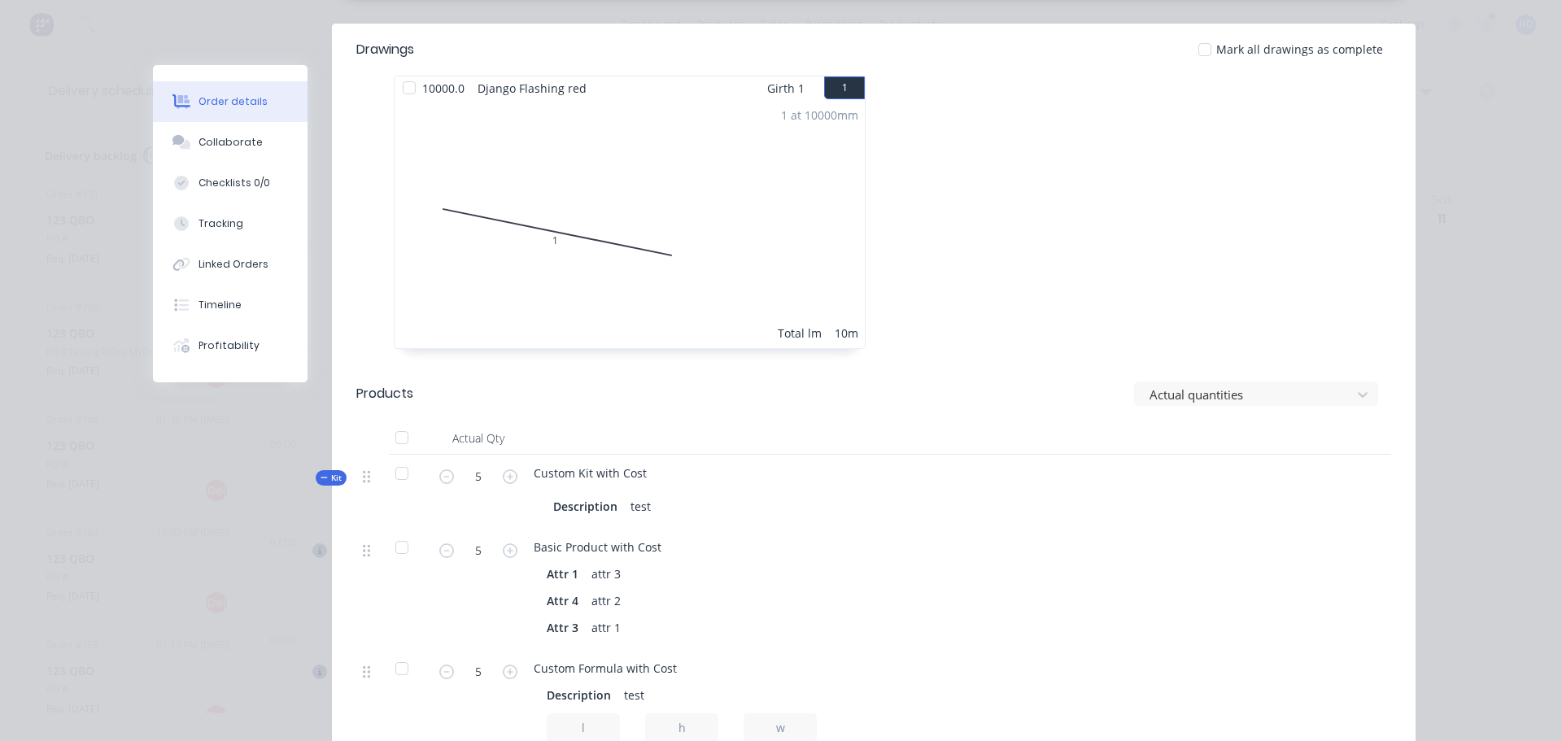
click at [442, 466] on button "button" at bounding box center [446, 474] width 21 height 17
type input "4"
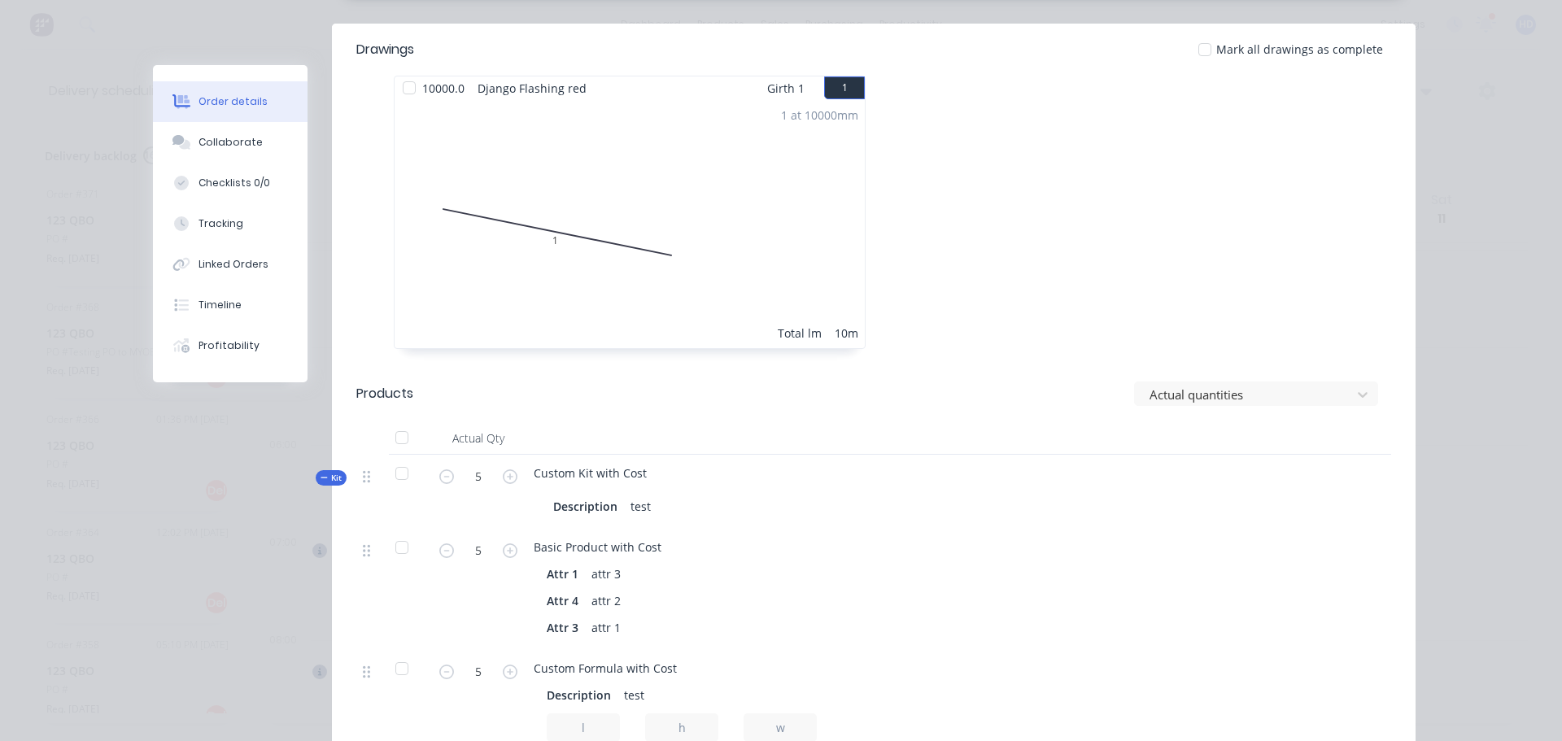
type input "4"
click at [444, 469] on icon "button" at bounding box center [446, 476] width 15 height 15
type input "3"
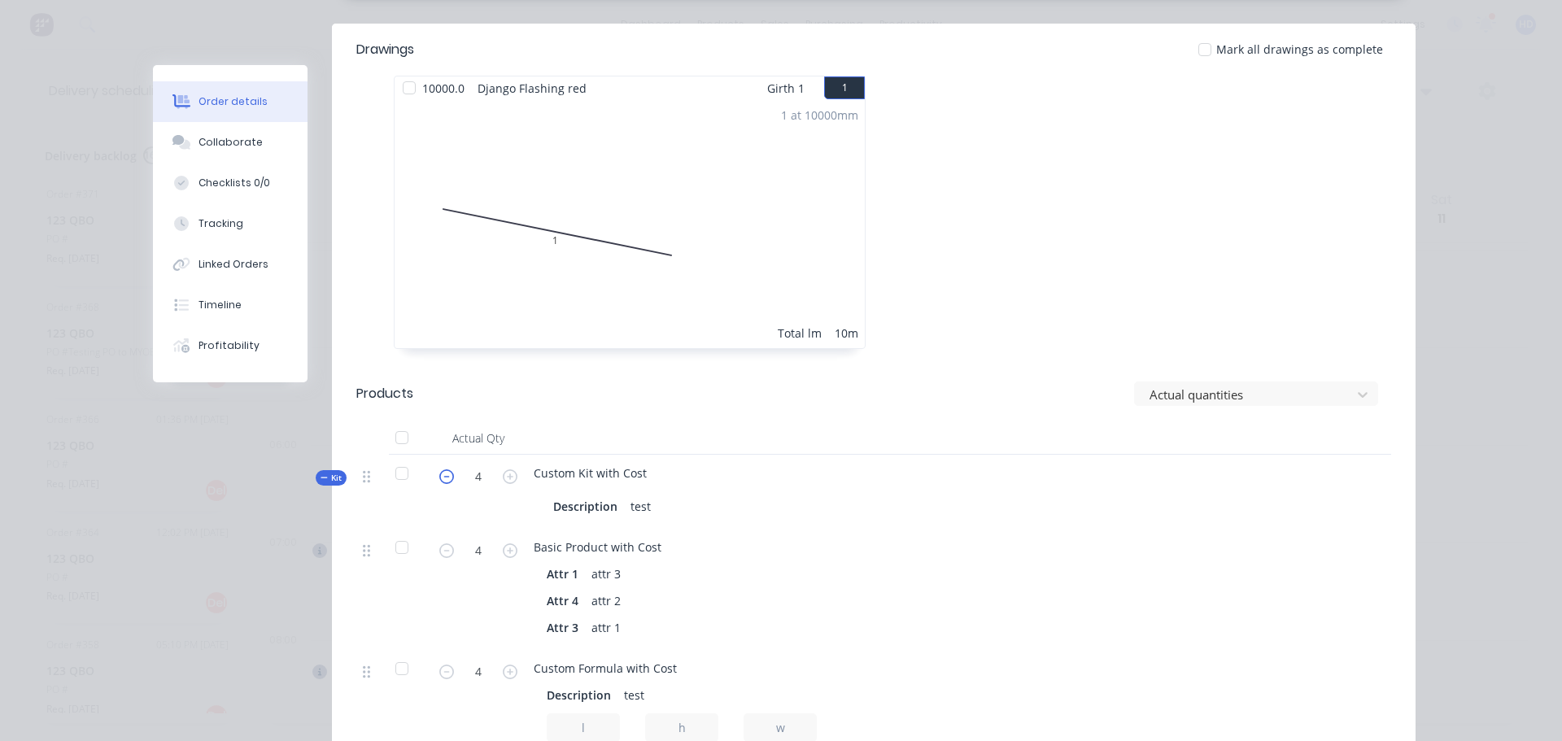
type input "3"
click at [444, 469] on icon "button" at bounding box center [446, 476] width 15 height 15
type input "2"
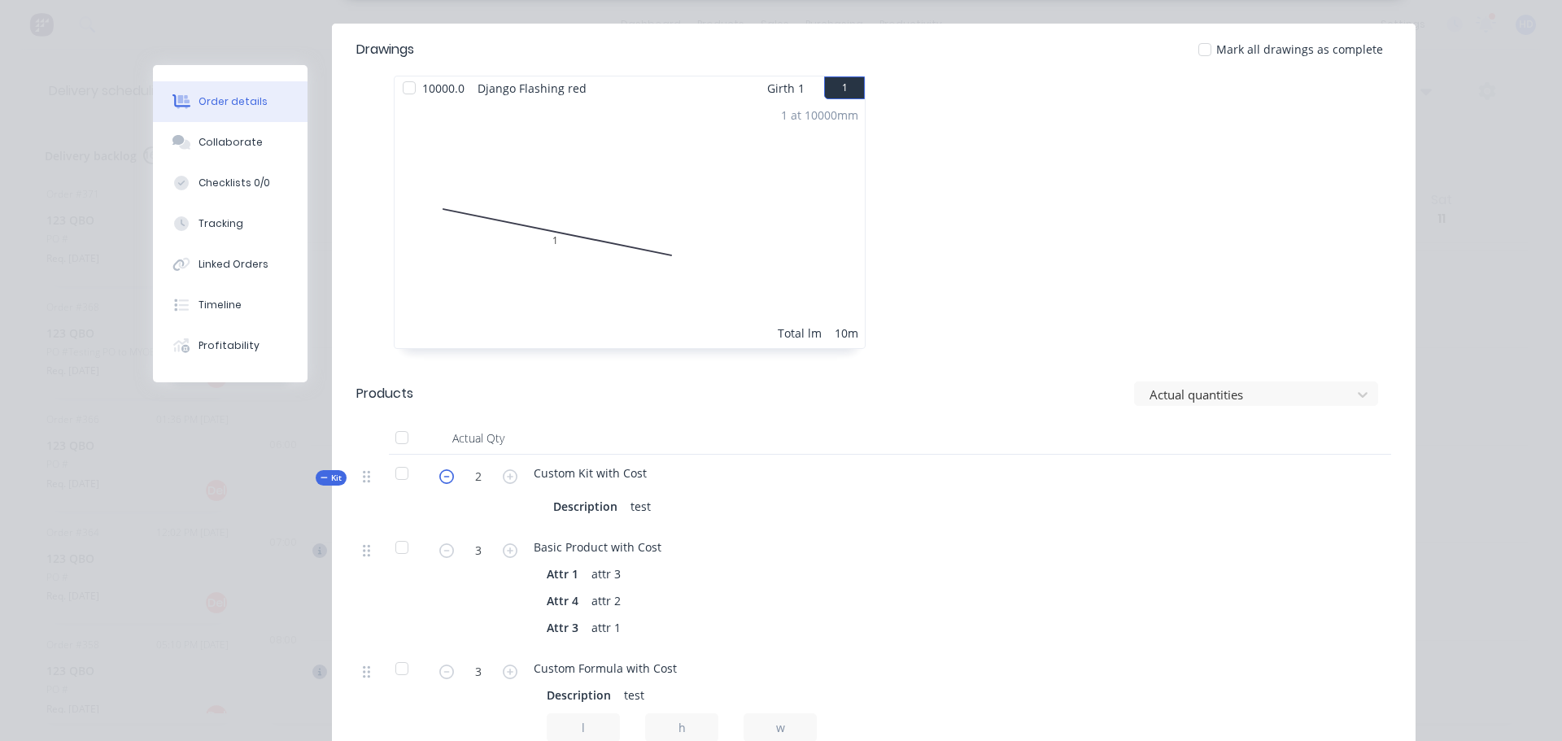
type input "2"
click at [444, 469] on icon "button" at bounding box center [446, 476] width 15 height 15
type input "1"
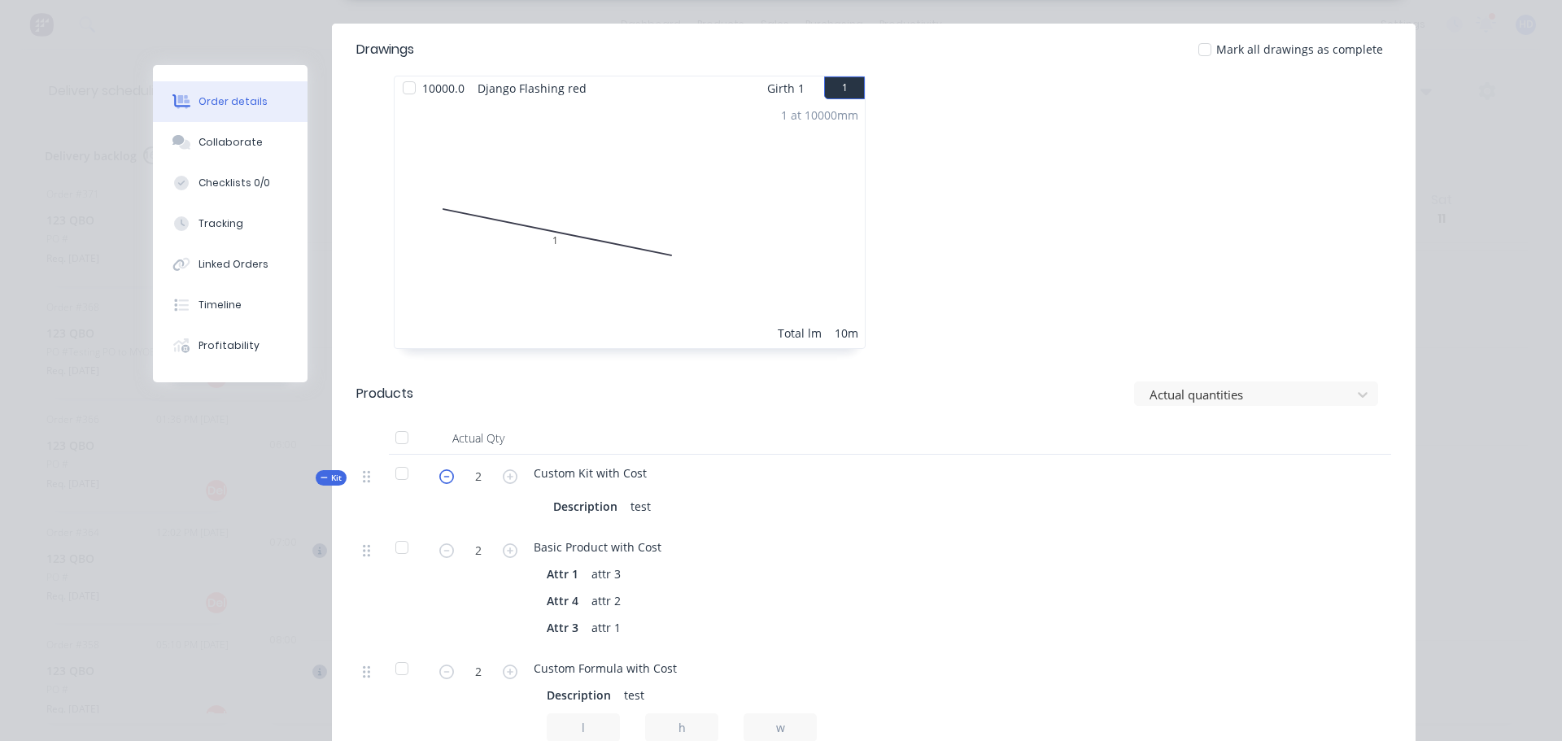
type input "1"
click at [1218, 529] on div at bounding box center [1243, 589] width 59 height 121
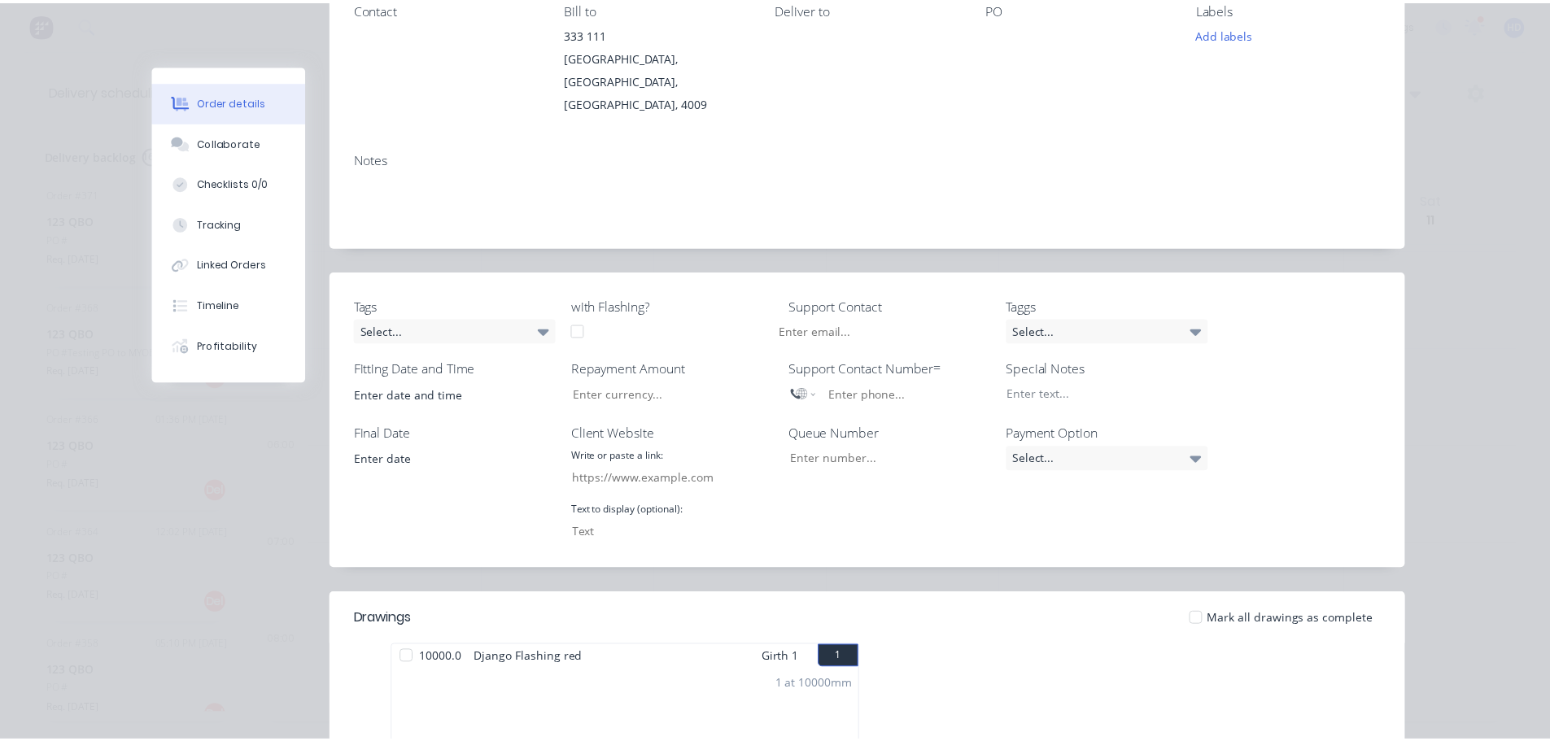
scroll to position [0, 0]
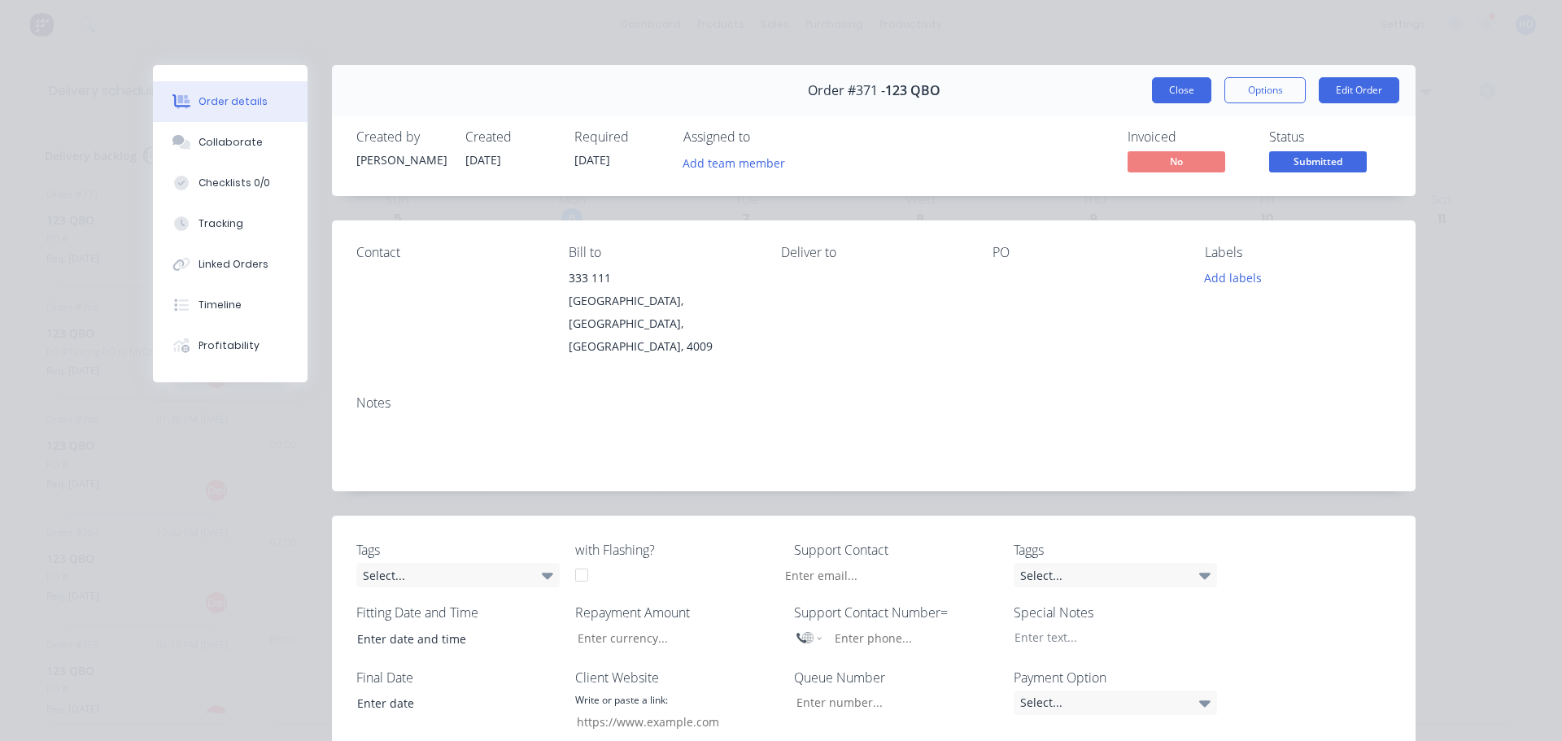
click at [1198, 89] on button "Close" at bounding box center [1181, 90] width 59 height 26
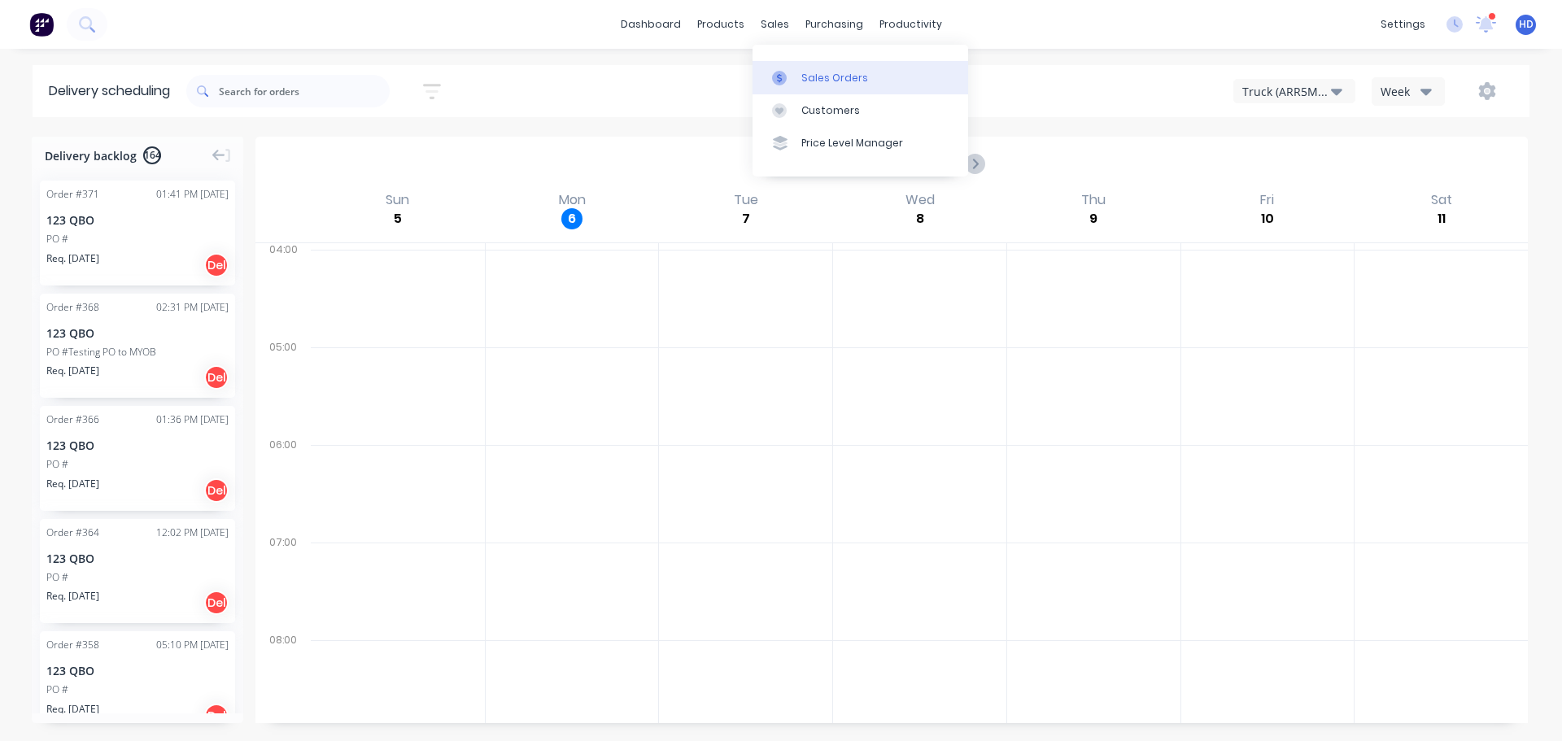
click at [817, 72] on div "Sales Orders" at bounding box center [834, 78] width 67 height 15
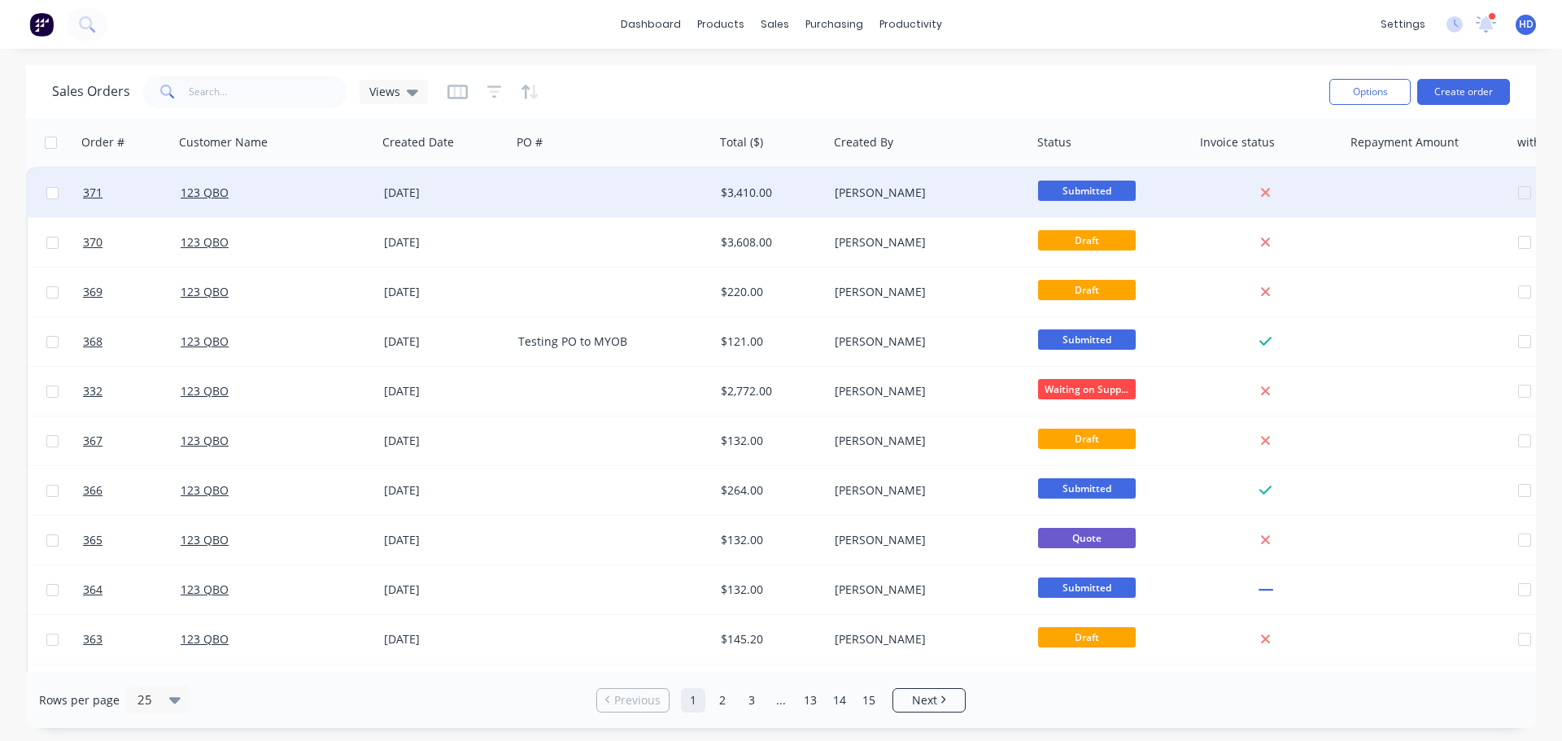
click at [656, 198] on div at bounding box center [613, 192] width 203 height 49
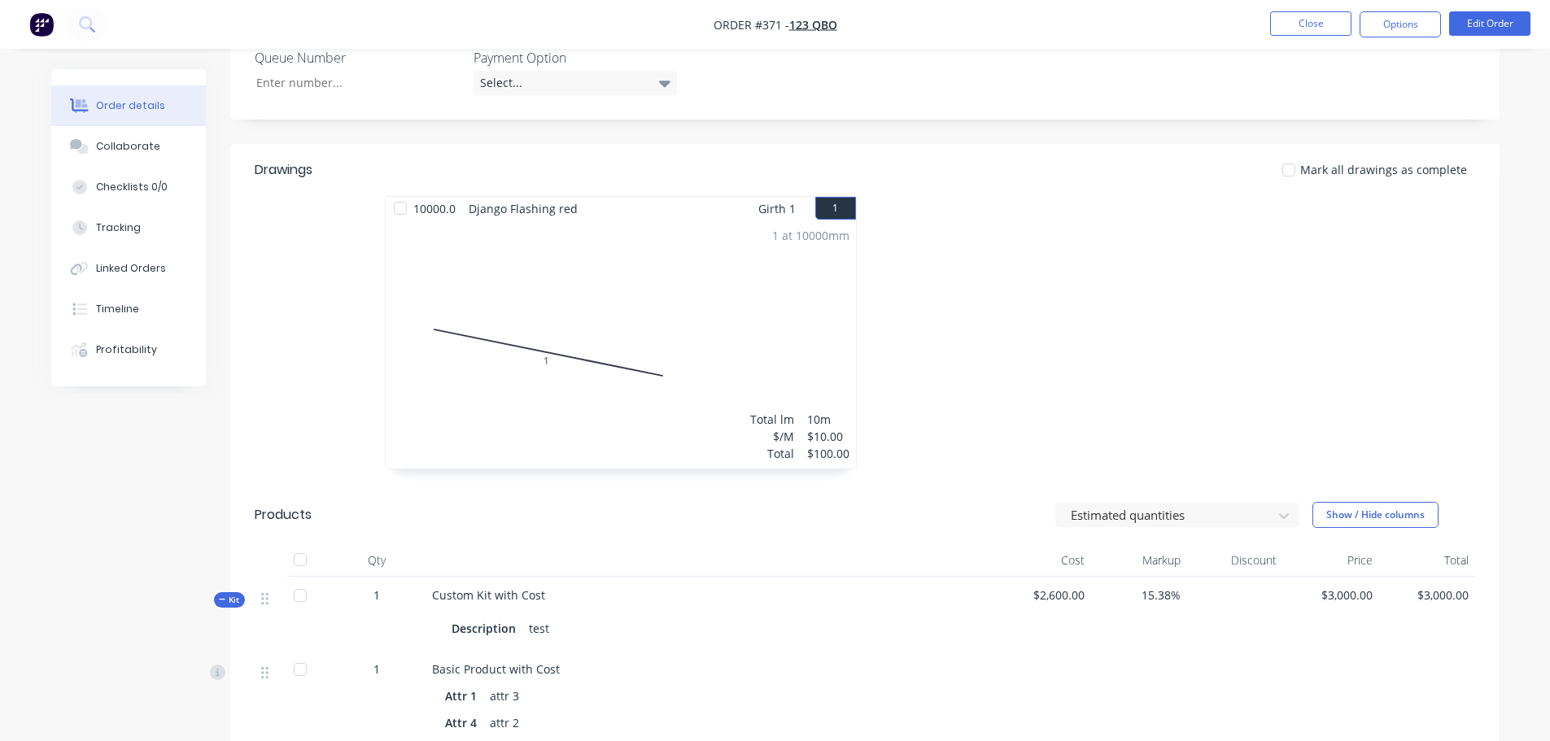
scroll to position [813, 0]
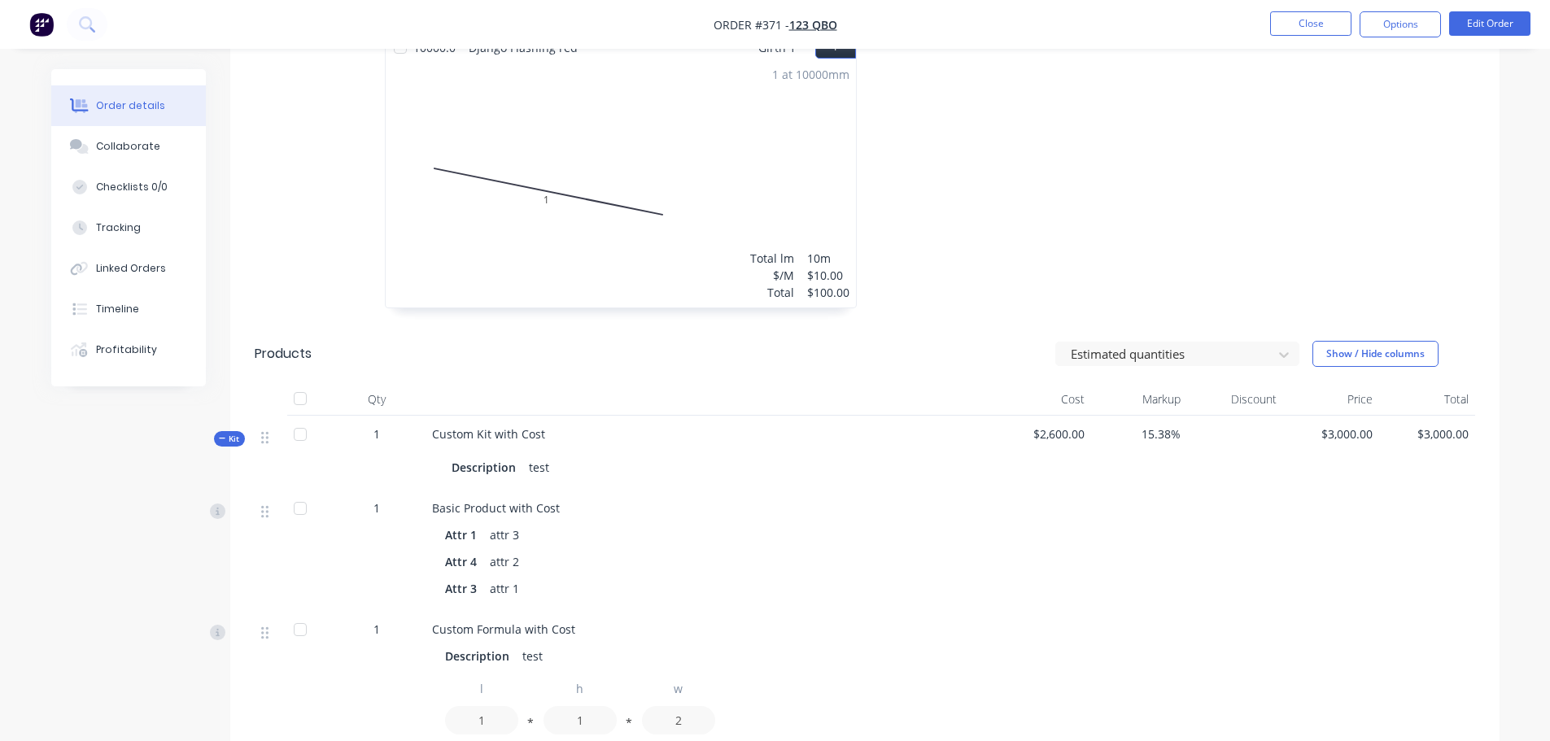
click at [1197, 328] on header "Products Estimated quantities Show / Hide columns" at bounding box center [864, 354] width 1269 height 59
click at [1205, 344] on div at bounding box center [1166, 354] width 195 height 20
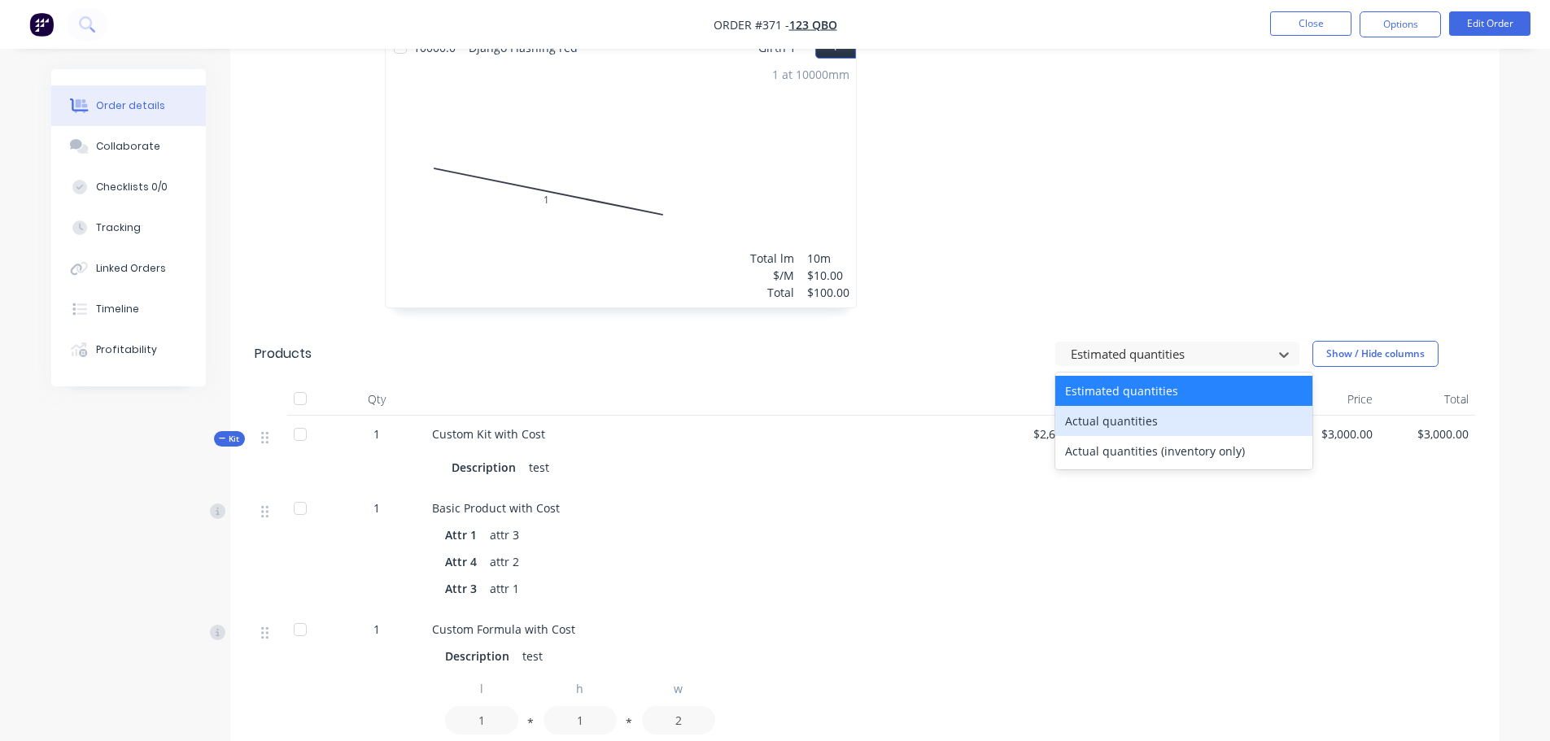
click at [1121, 406] on div "Actual quantities" at bounding box center [1183, 421] width 257 height 30
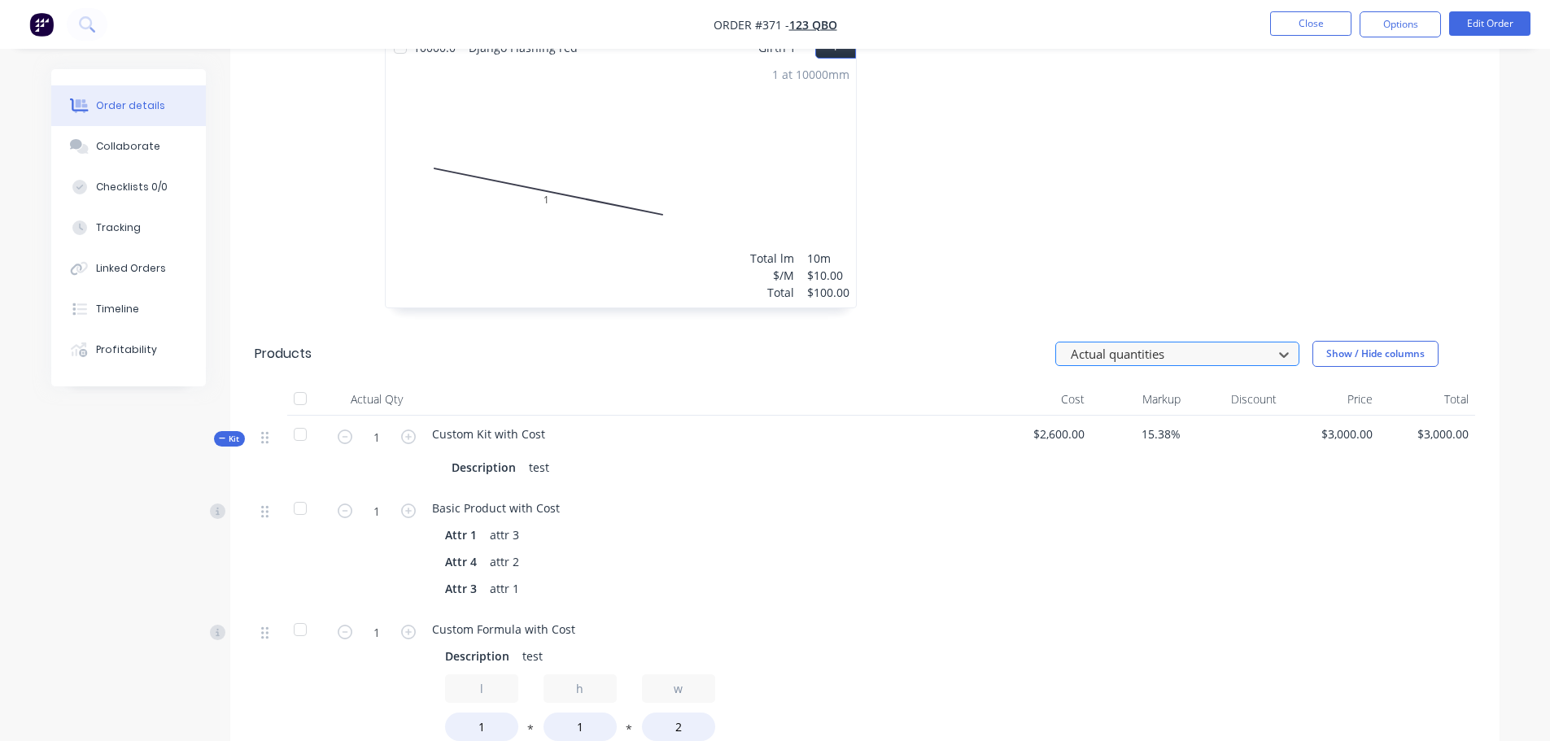
click at [1155, 344] on div at bounding box center [1166, 354] width 195 height 20
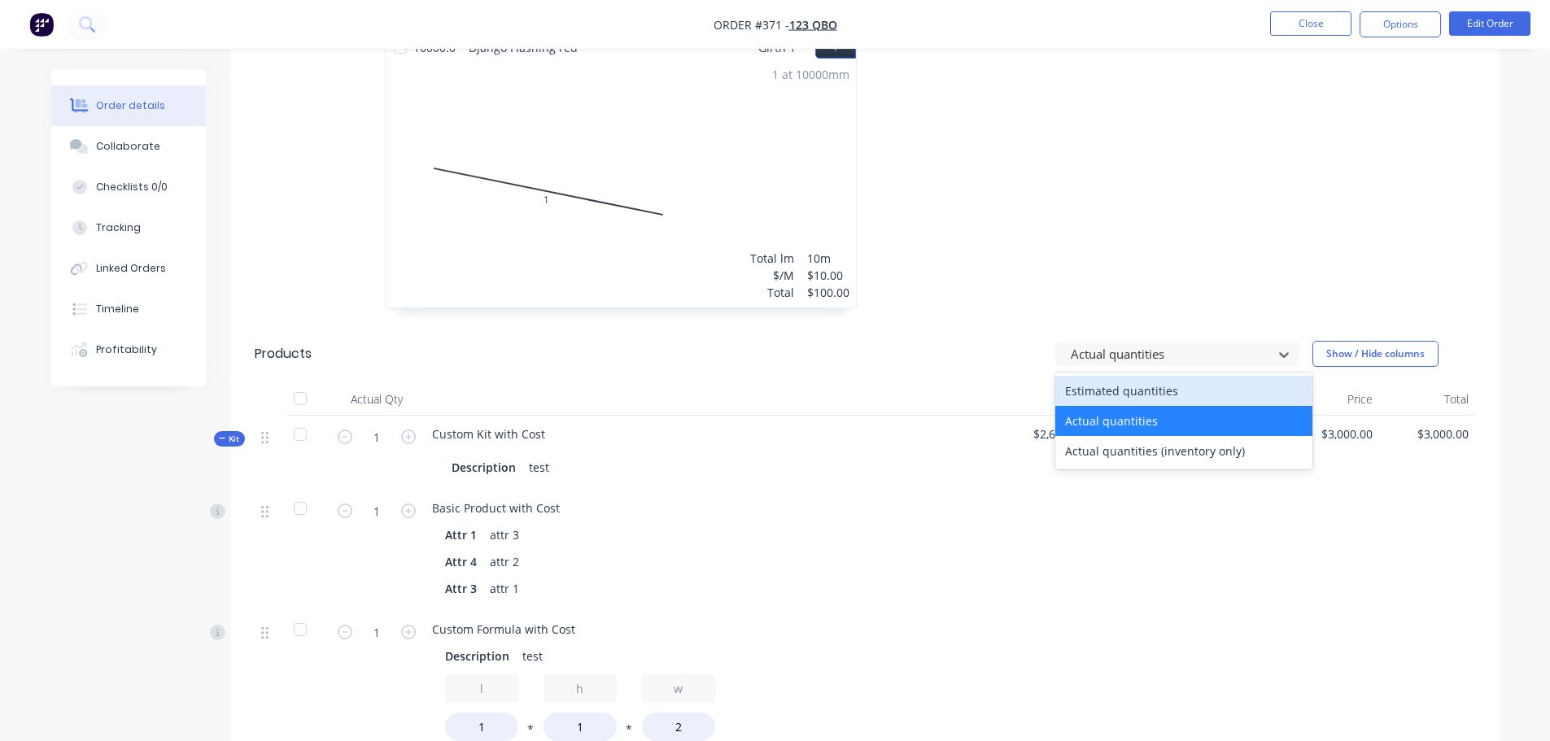
click at [1146, 376] on div "Estimated quantities" at bounding box center [1183, 391] width 257 height 30
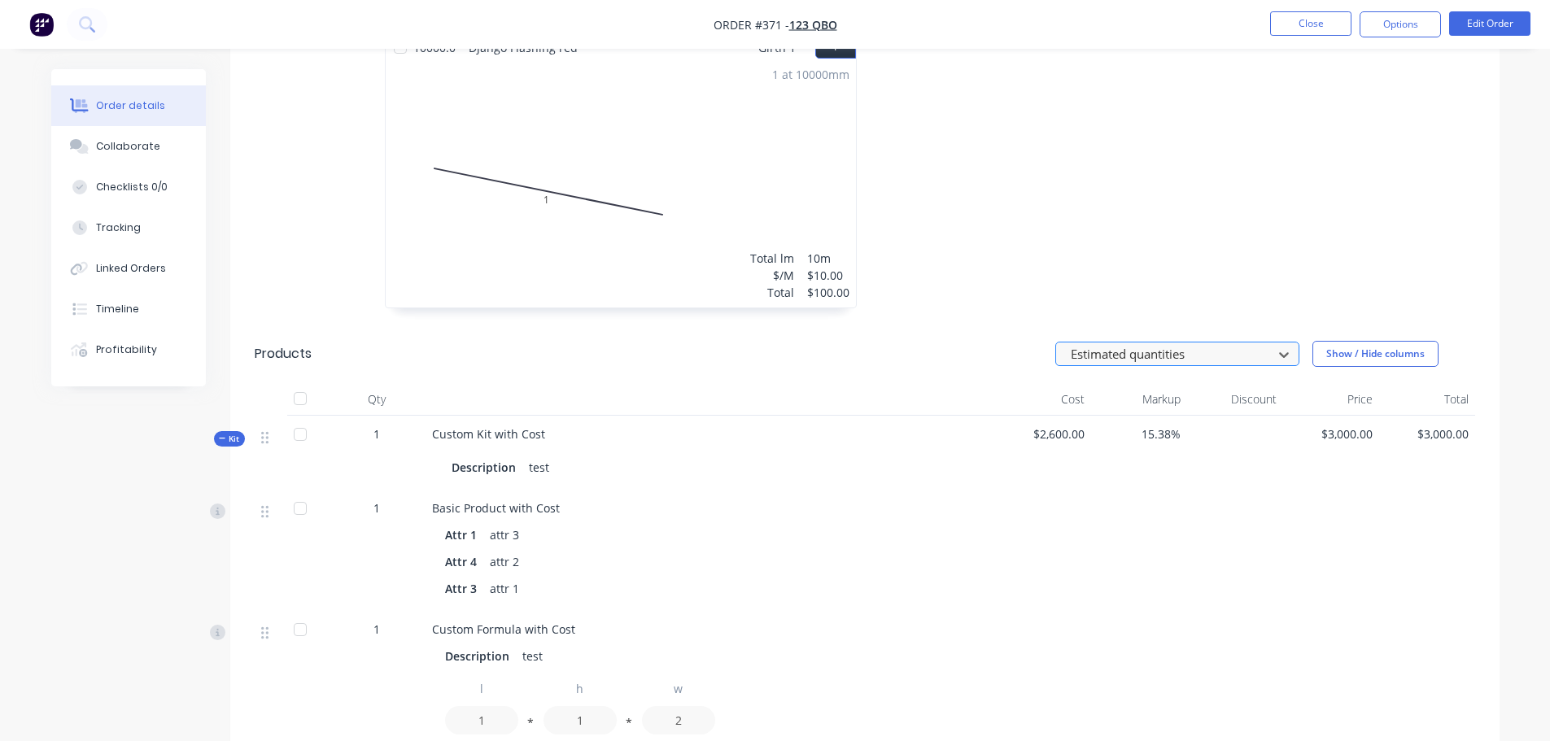
click at [1165, 344] on div at bounding box center [1166, 354] width 195 height 20
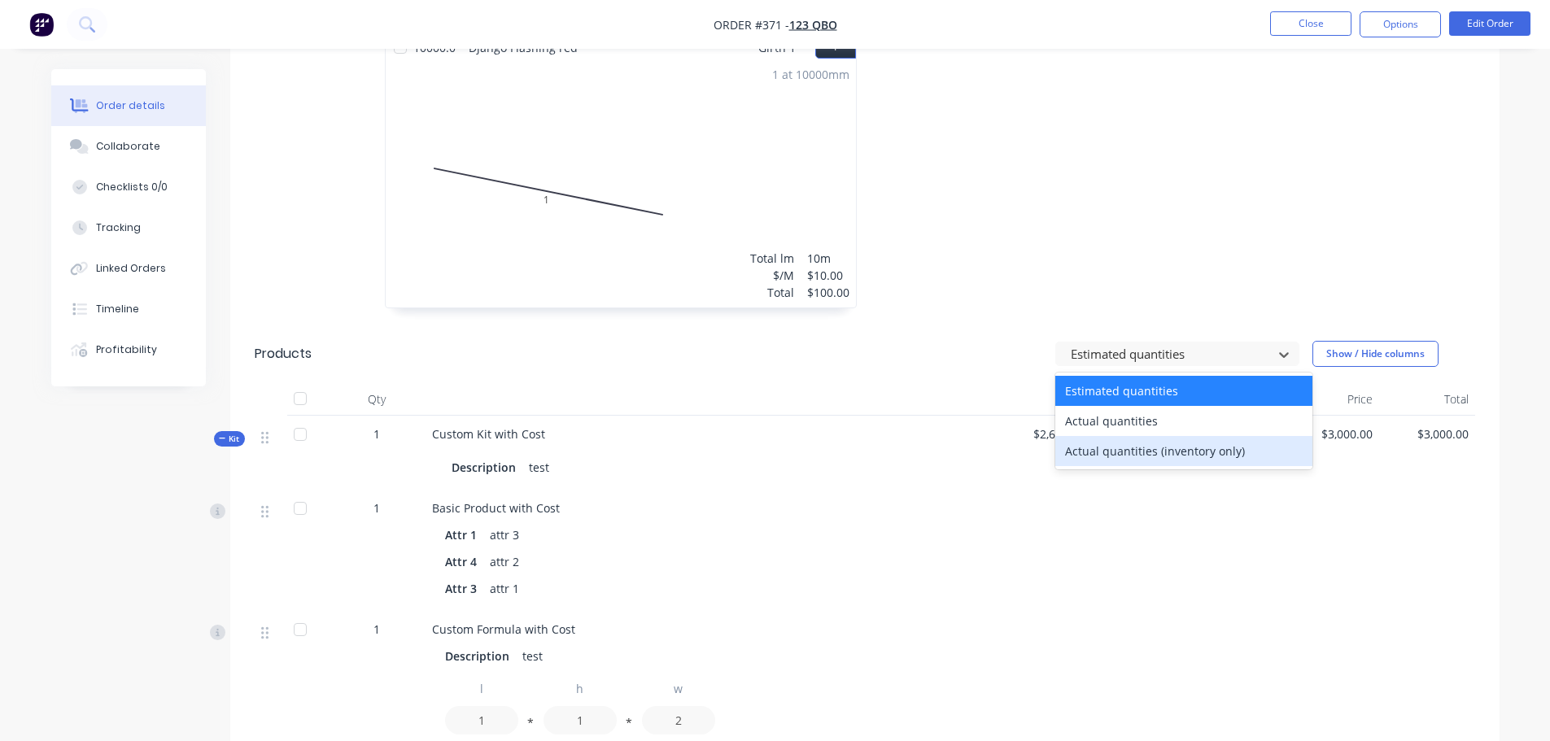
click at [1097, 436] on div "Actual quantities (inventory only)" at bounding box center [1183, 451] width 257 height 30
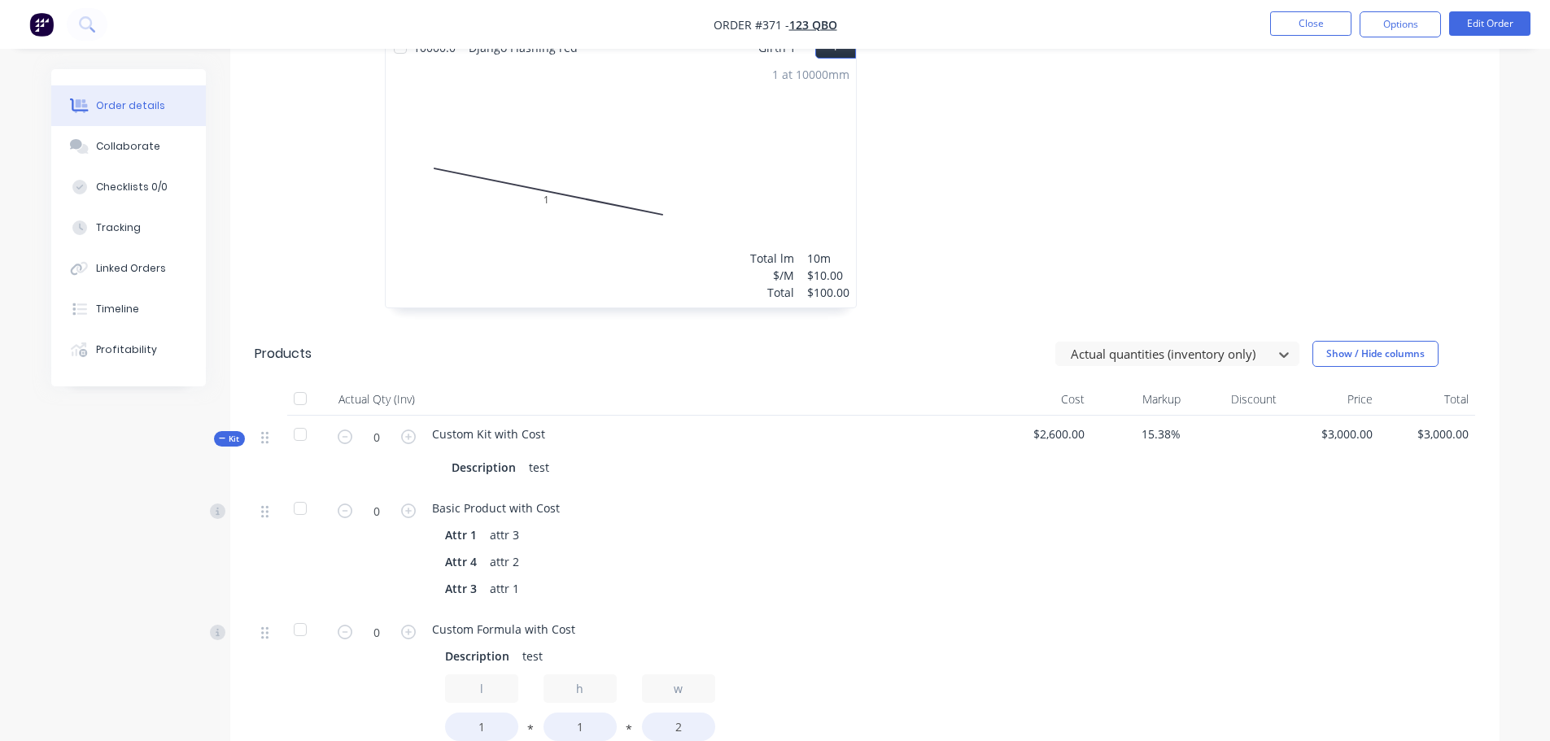
click at [1133, 332] on header "Products option Actual quantities (inventory only), selected. Actual quantities…" at bounding box center [864, 354] width 1269 height 59
click at [1149, 344] on div at bounding box center [1166, 354] width 195 height 20
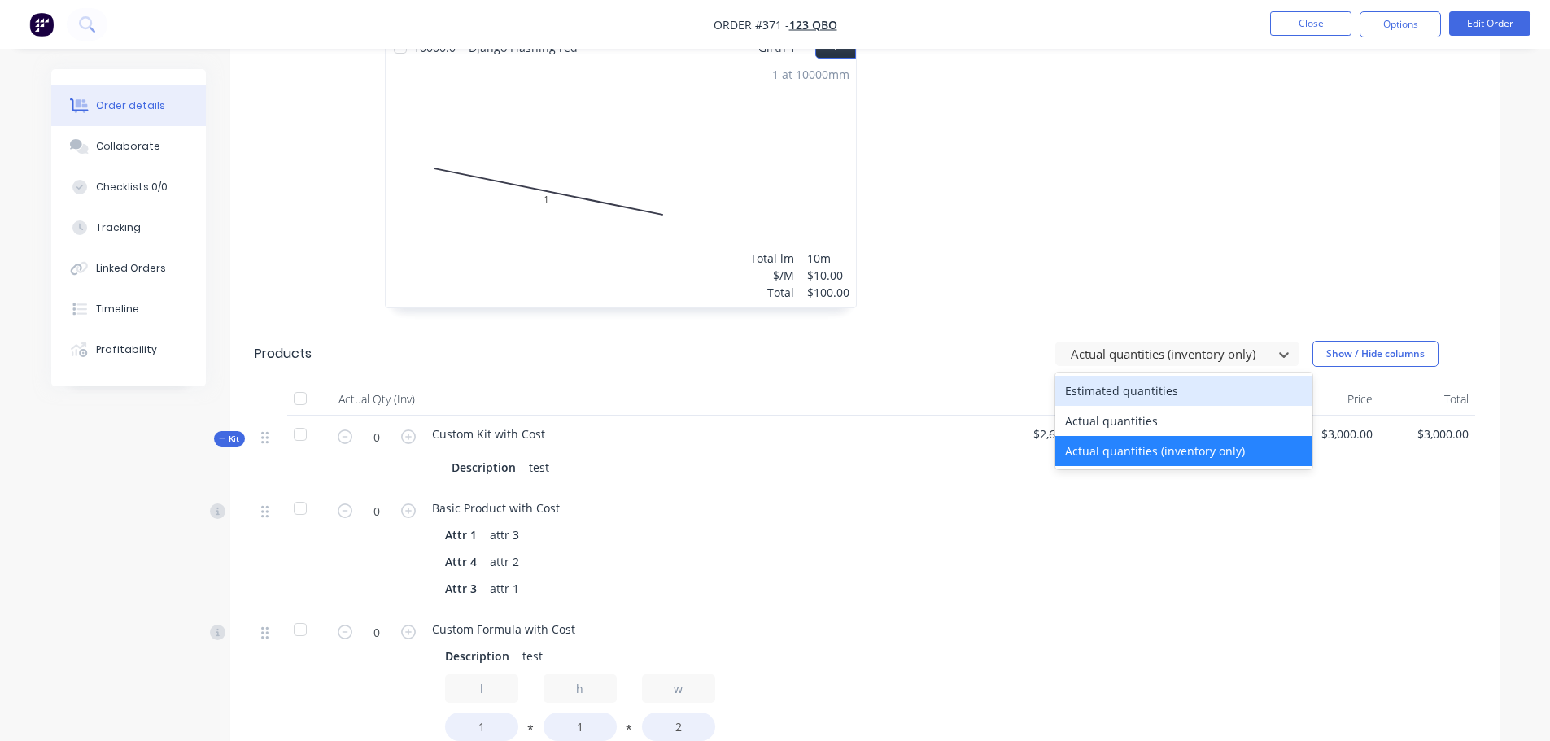
click at [1106, 376] on div "Estimated quantities" at bounding box center [1183, 391] width 257 height 30
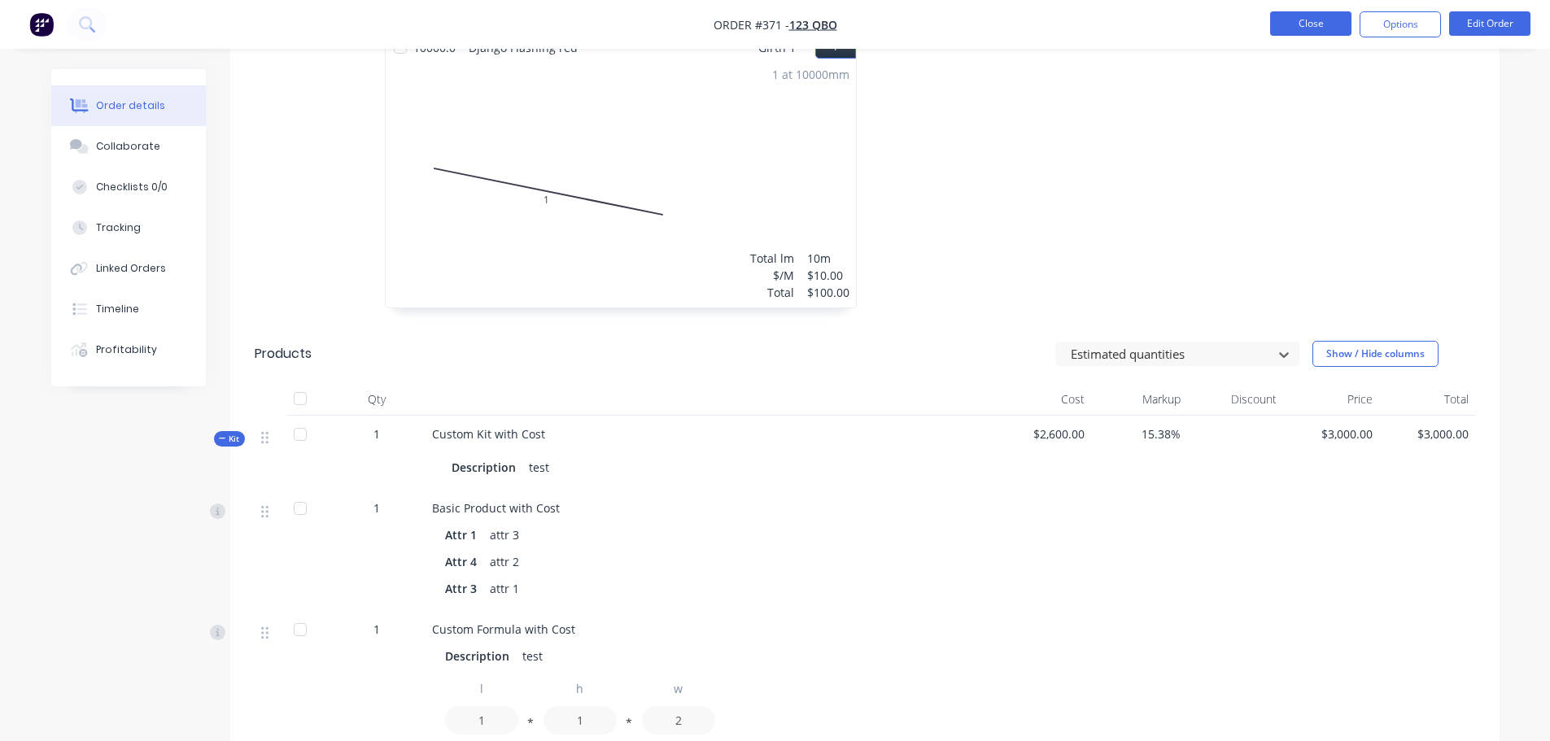
click at [1322, 25] on button "Close" at bounding box center [1310, 23] width 81 height 24
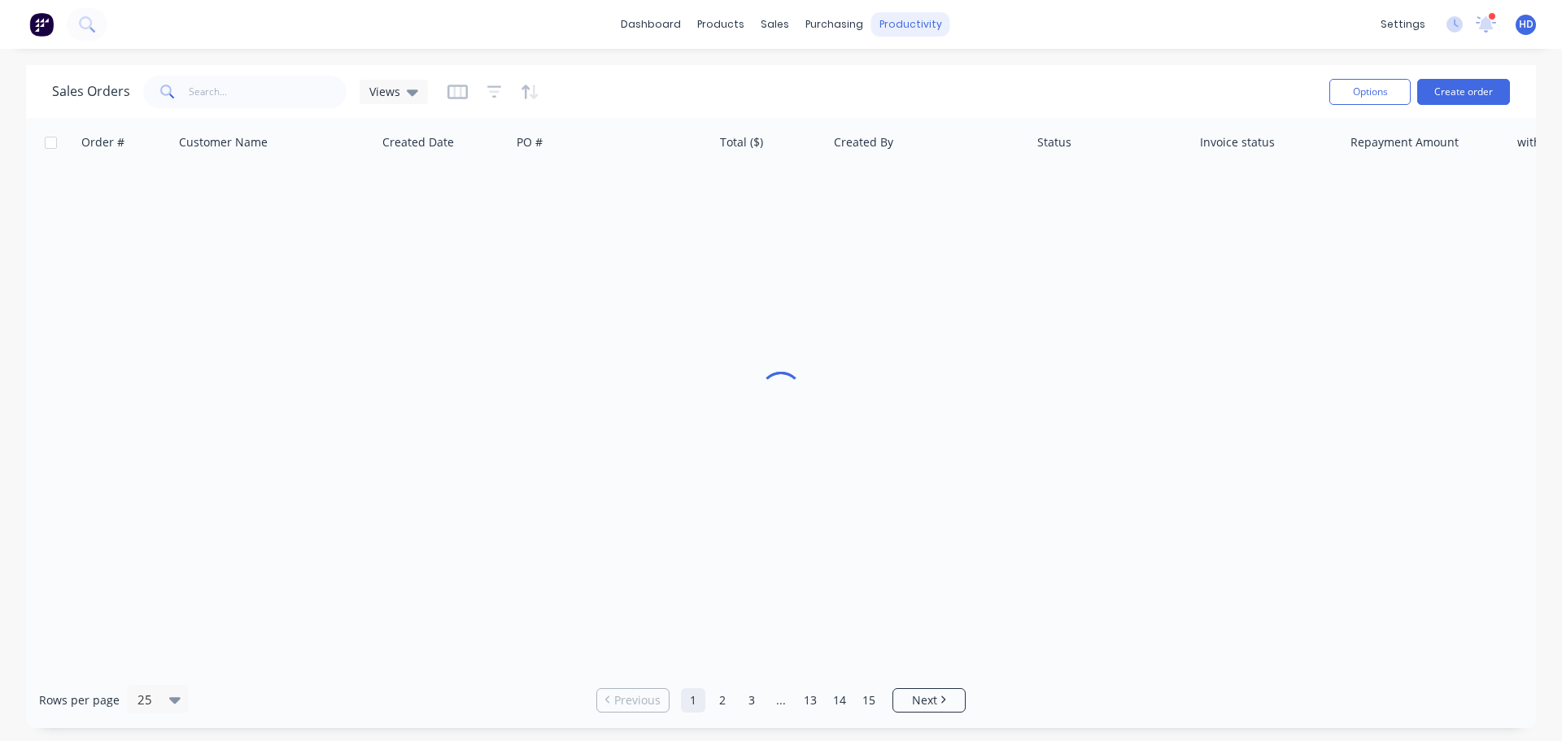
click at [904, 20] on div "productivity" at bounding box center [910, 24] width 79 height 24
click at [956, 79] on div "Workflow" at bounding box center [938, 78] width 49 height 15
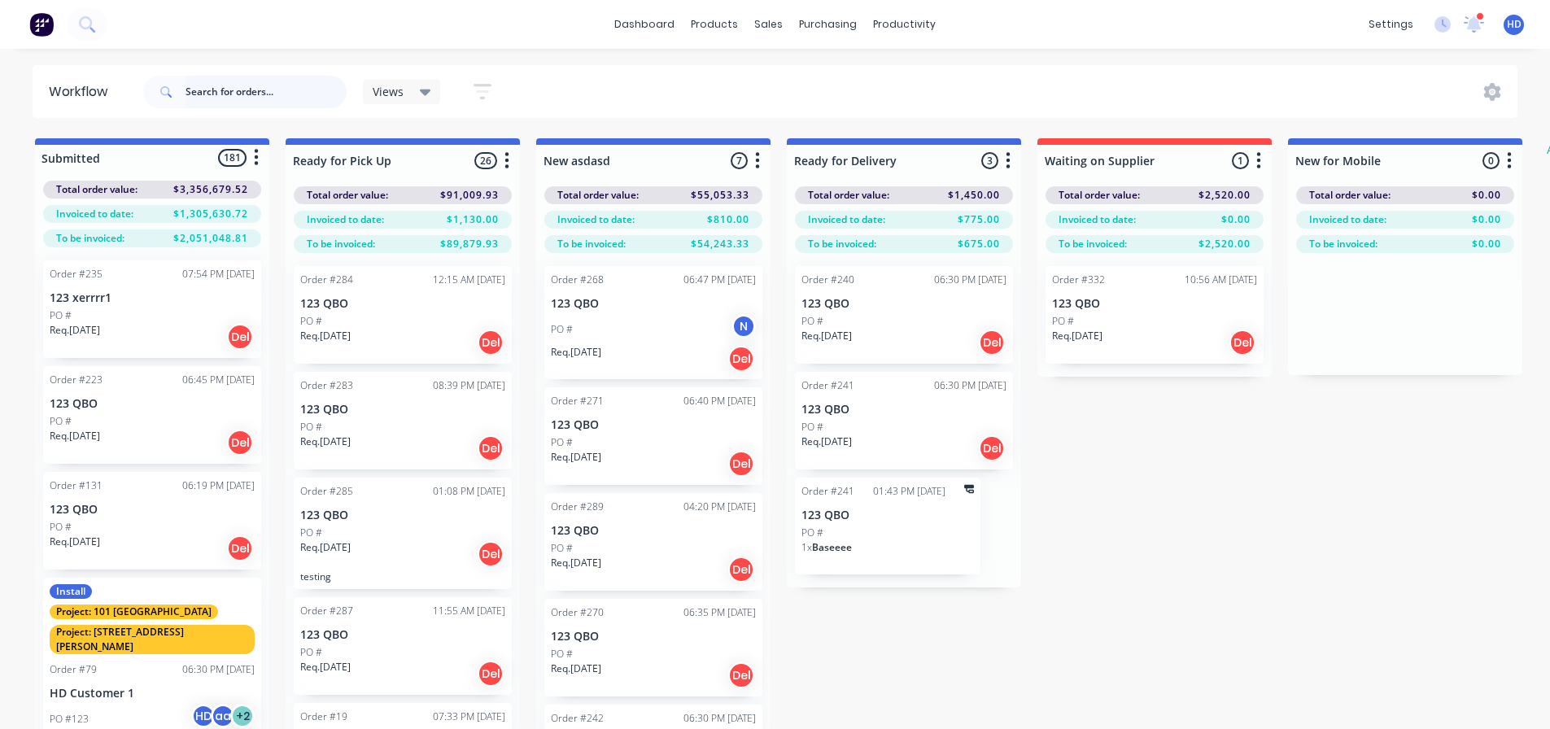
click at [266, 83] on input "text" at bounding box center [265, 92] width 161 height 33
type input "371"
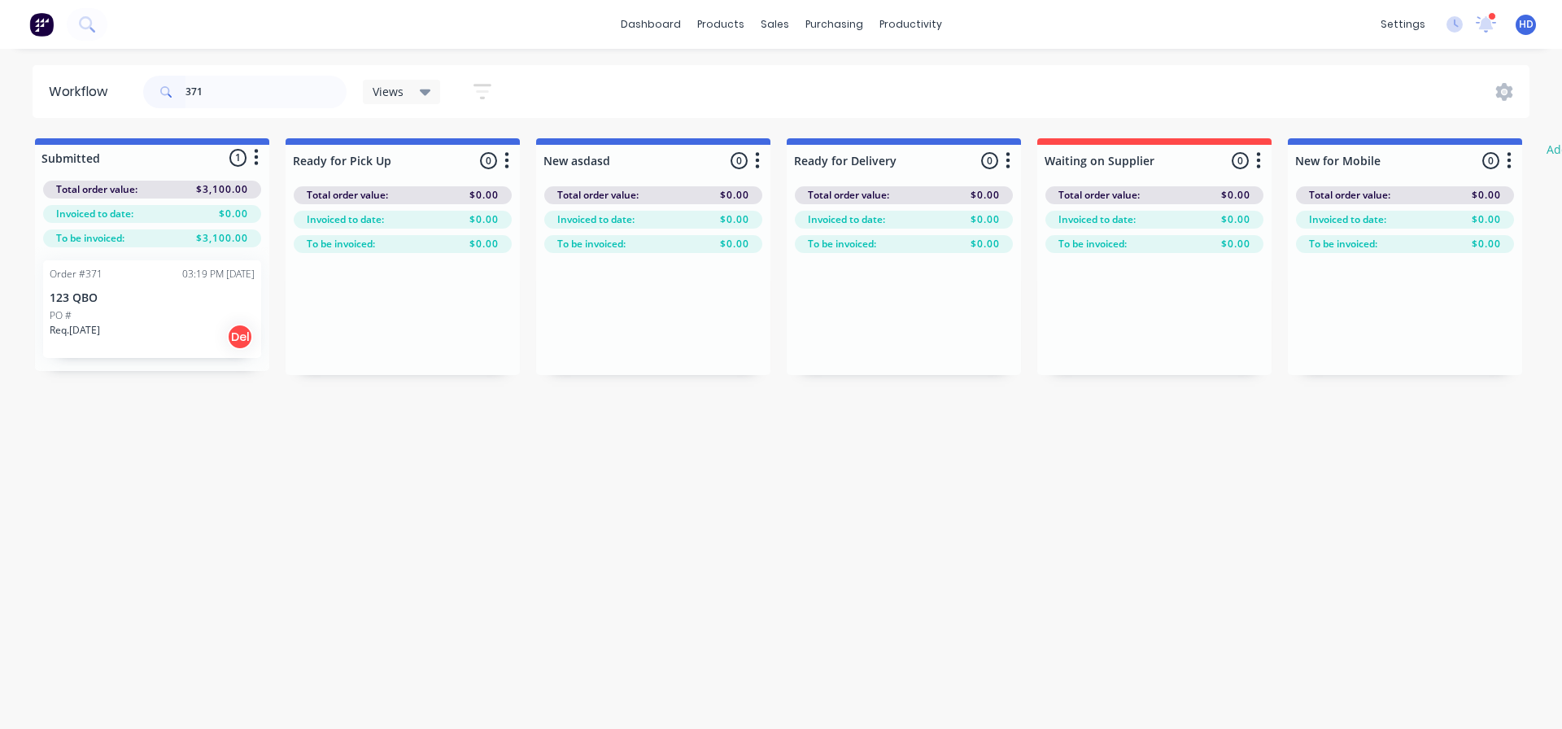
click at [109, 320] on div "PO #" at bounding box center [152, 315] width 205 height 15
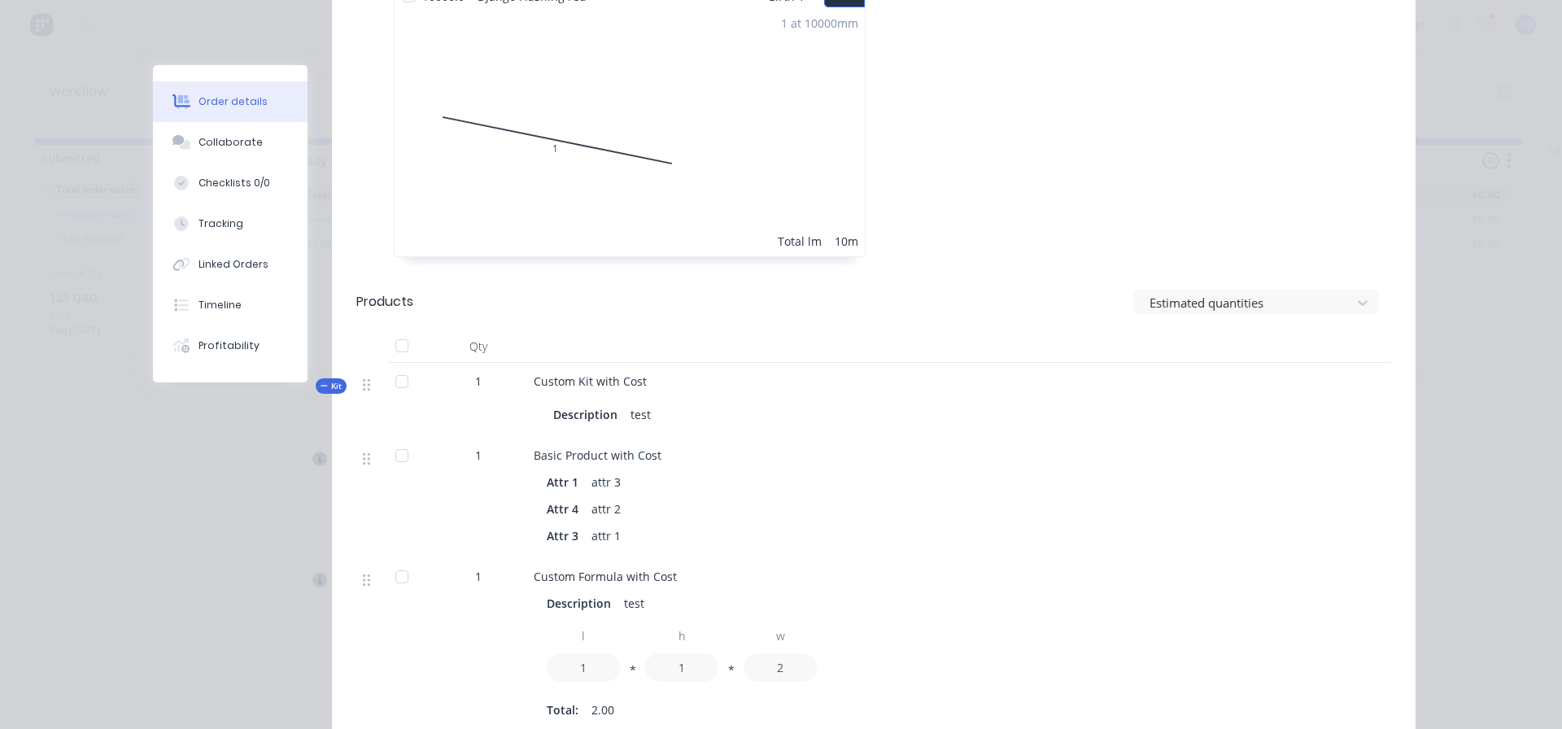
scroll to position [651, 0]
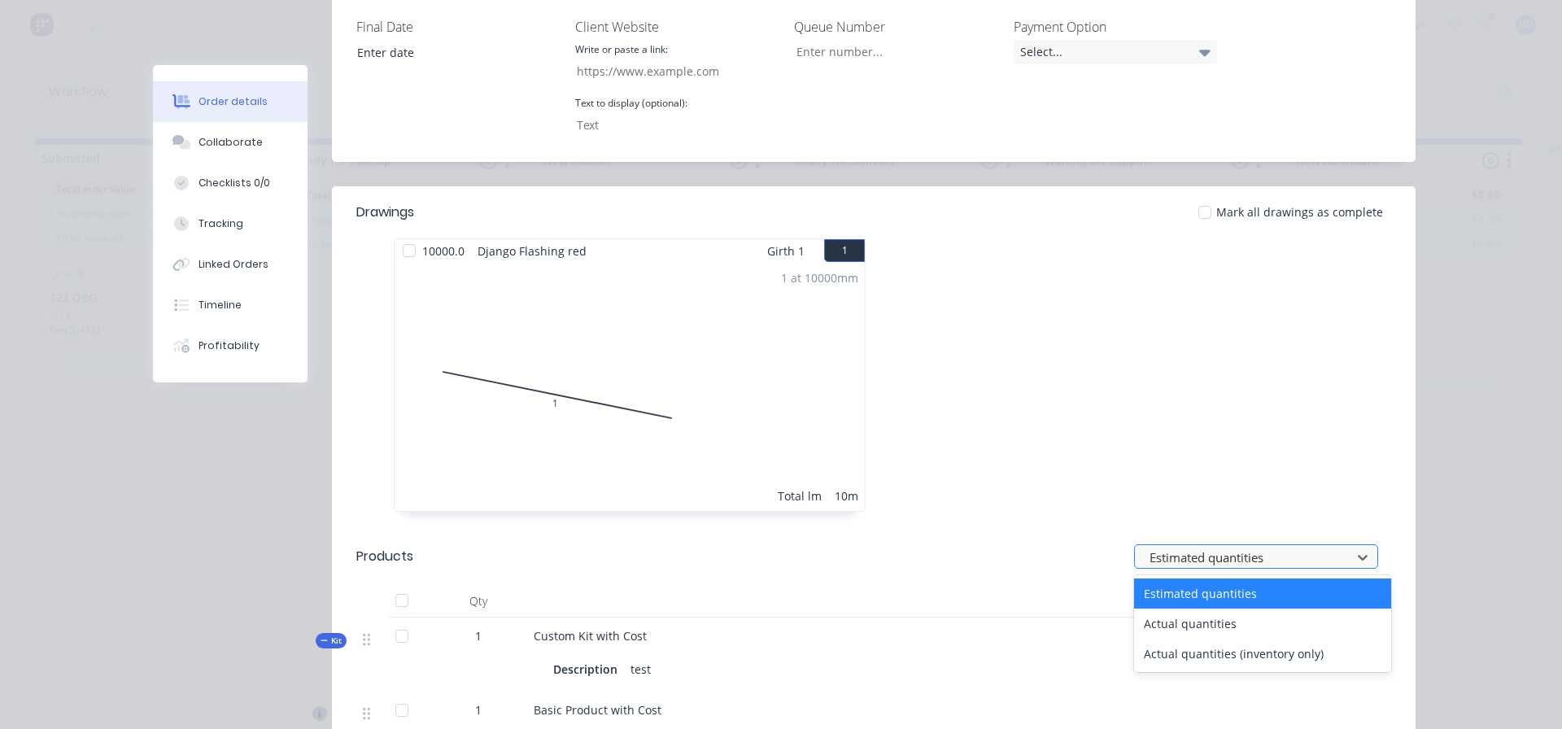
click at [1227, 547] on div at bounding box center [1245, 557] width 195 height 20
click at [1179, 608] on div "Actual quantities" at bounding box center [1262, 623] width 257 height 30
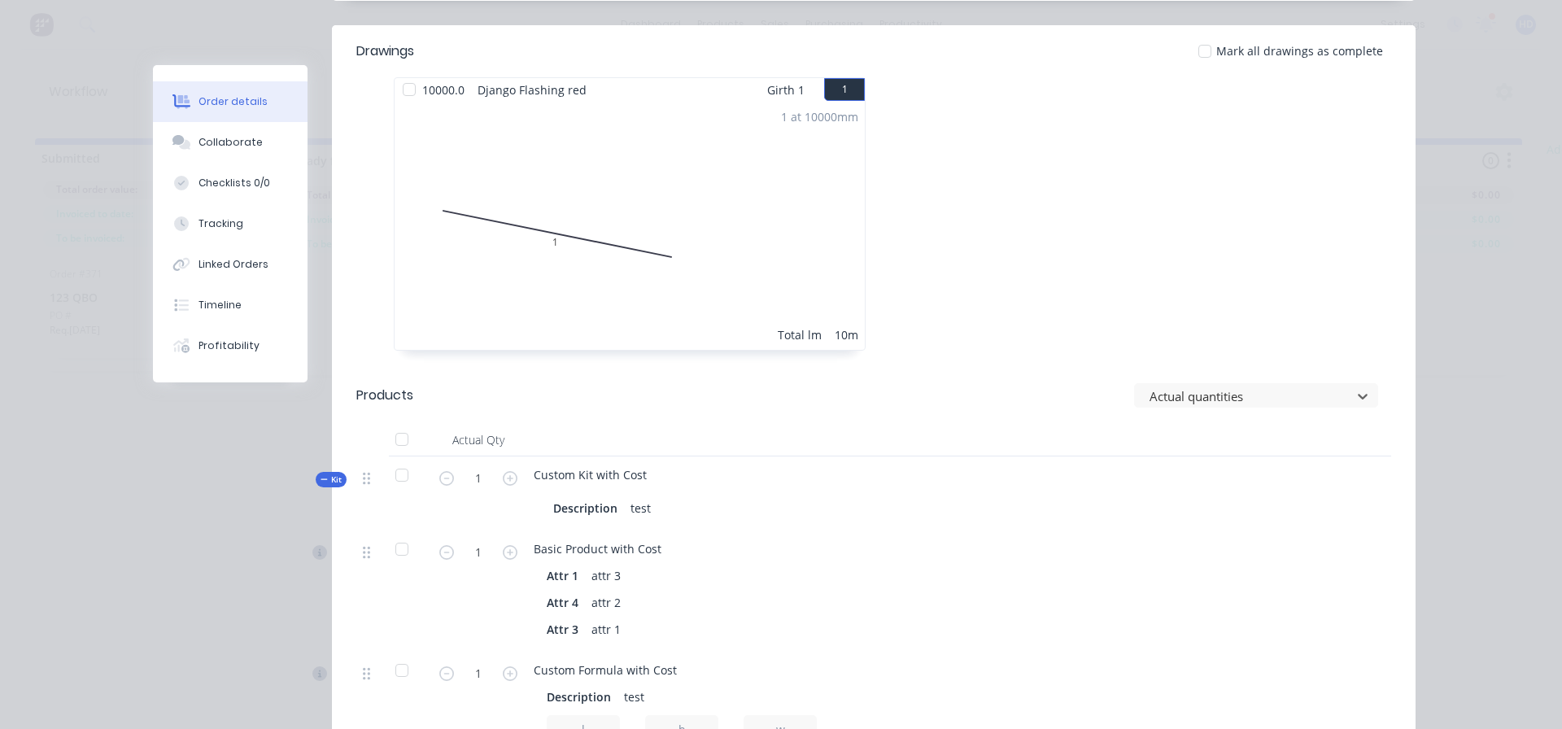
scroll to position [813, 0]
click at [1093, 155] on div at bounding box center [1118, 221] width 488 height 290
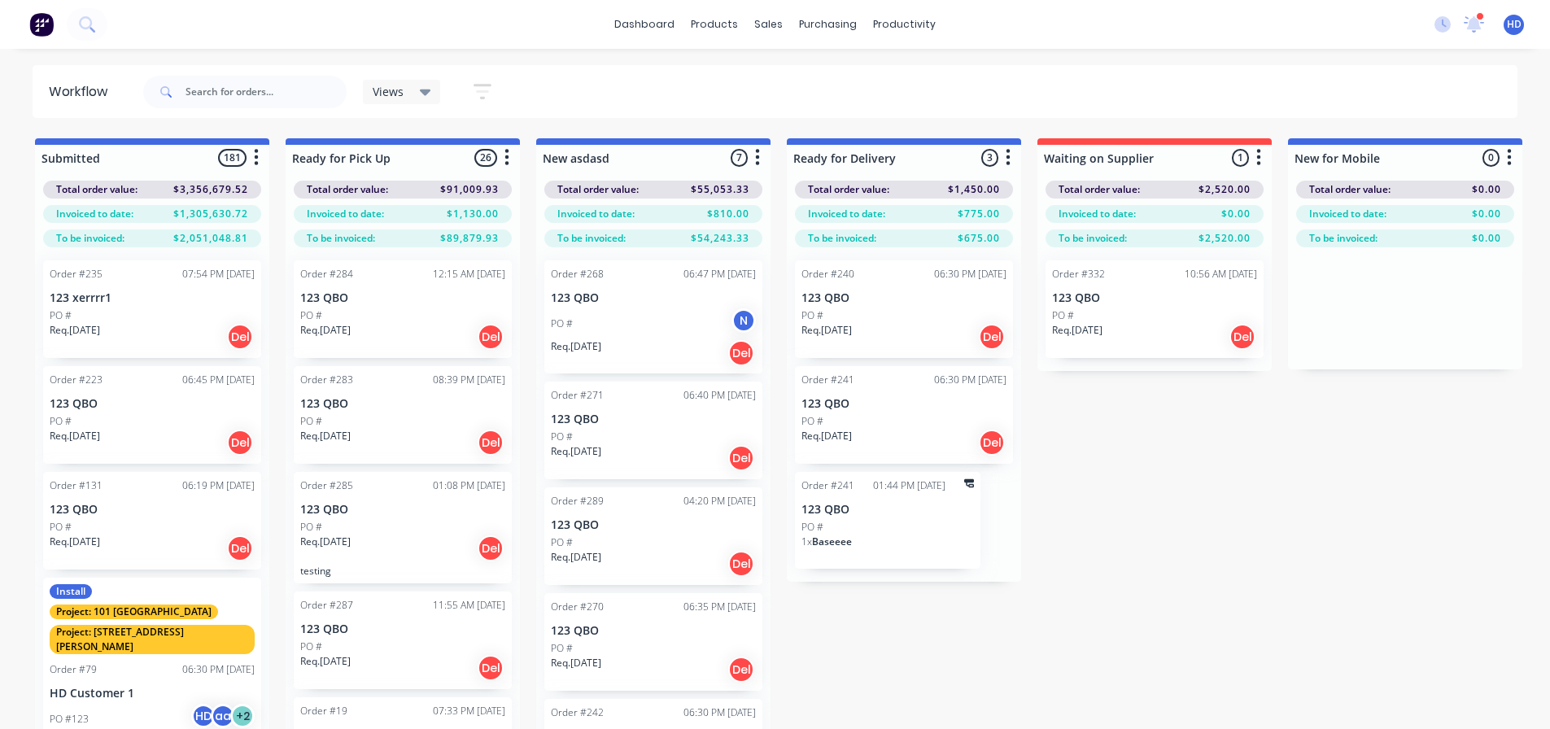
click at [324, 37] on div "dashboard products sales purchasing productivity dashboard products Product Cat…" at bounding box center [775, 24] width 1550 height 49
click at [1521, 31] on div "HD HD Prod Test Harry Deocareza Standard User Profile Sign out" at bounding box center [1513, 25] width 20 height 20
click at [1516, 31] on span "HD" at bounding box center [1513, 24] width 15 height 15
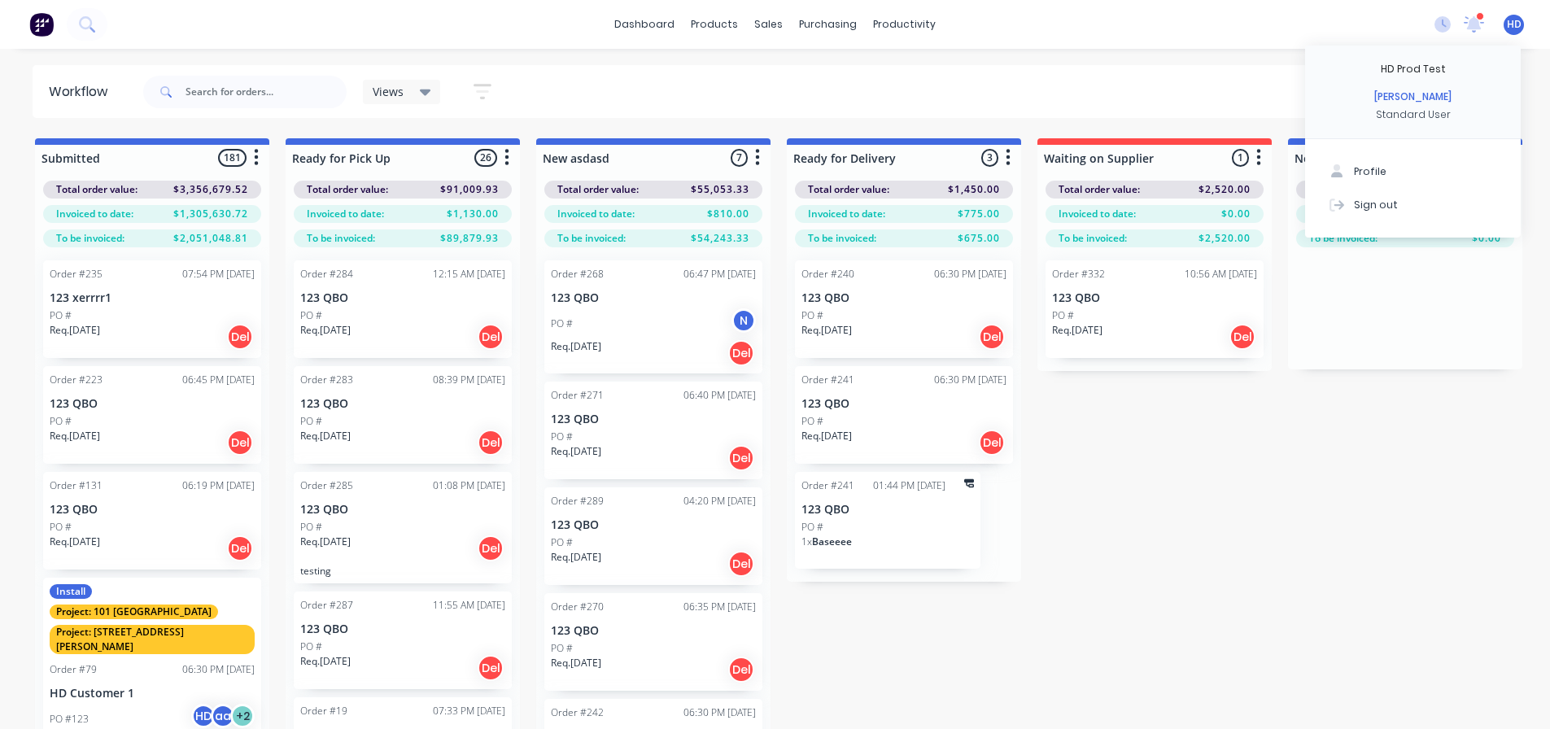
click at [1516, 24] on span "HD" at bounding box center [1513, 24] width 15 height 15
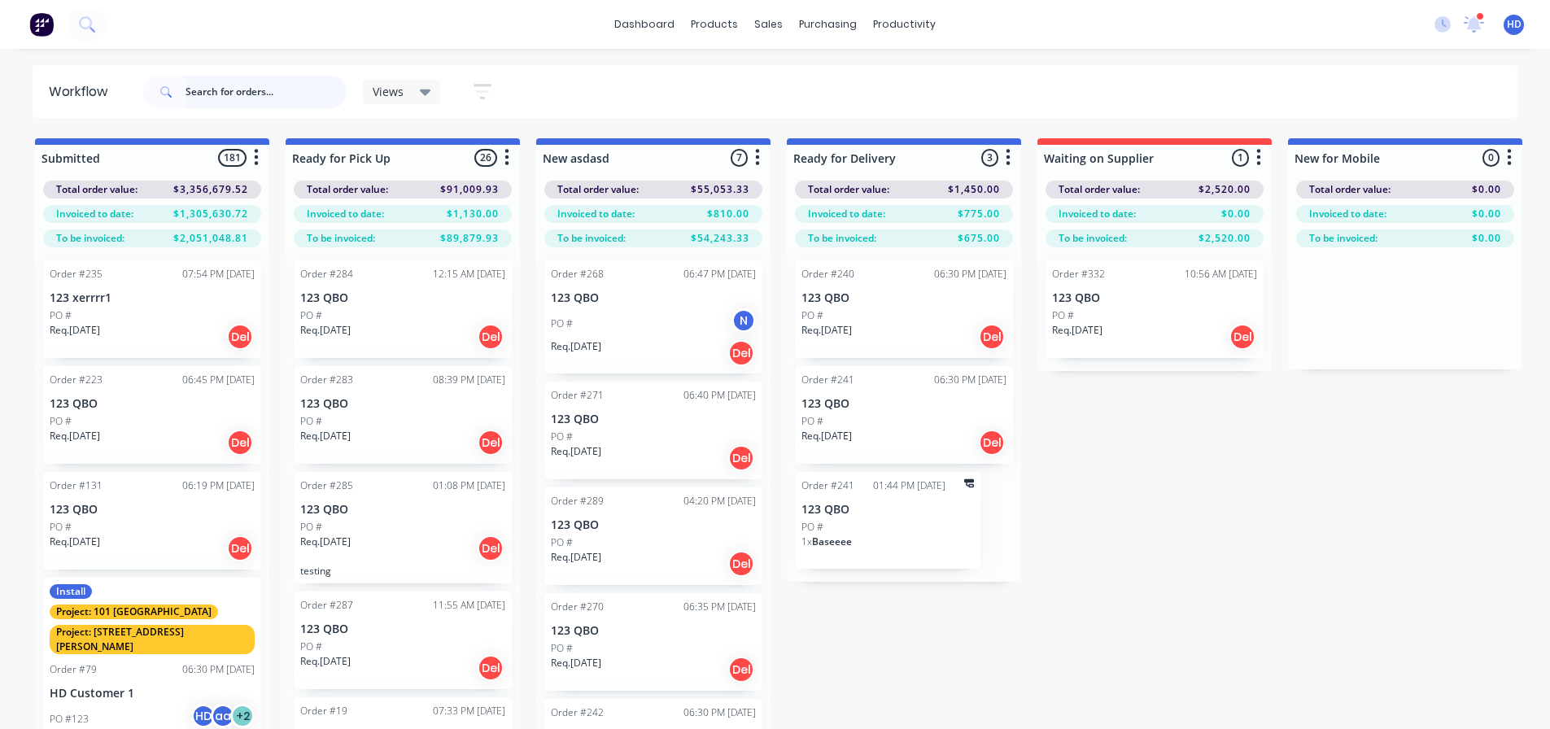
click at [287, 84] on input "text" at bounding box center [265, 92] width 161 height 33
type input "371"
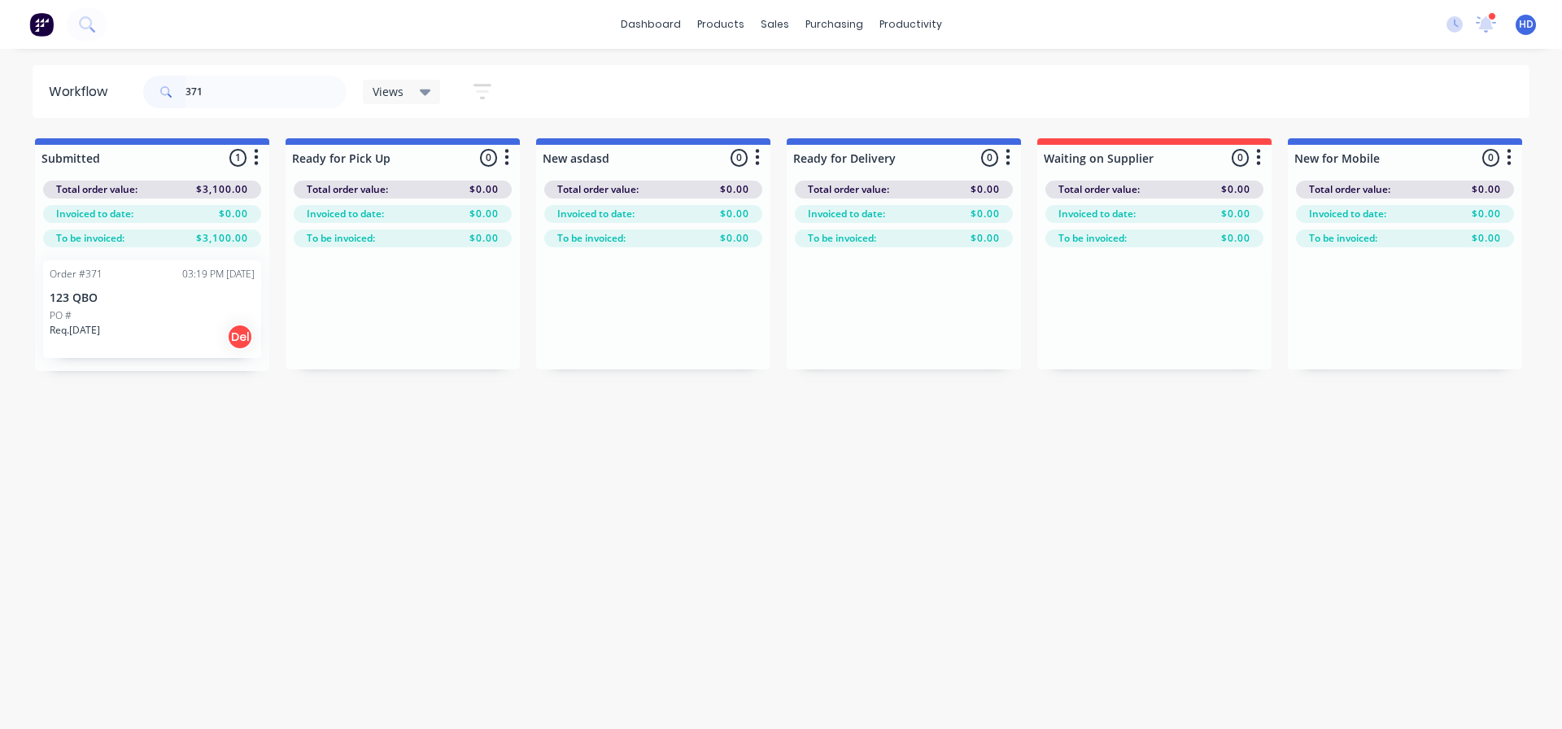
click at [89, 297] on p "123 QBO" at bounding box center [152, 298] width 205 height 14
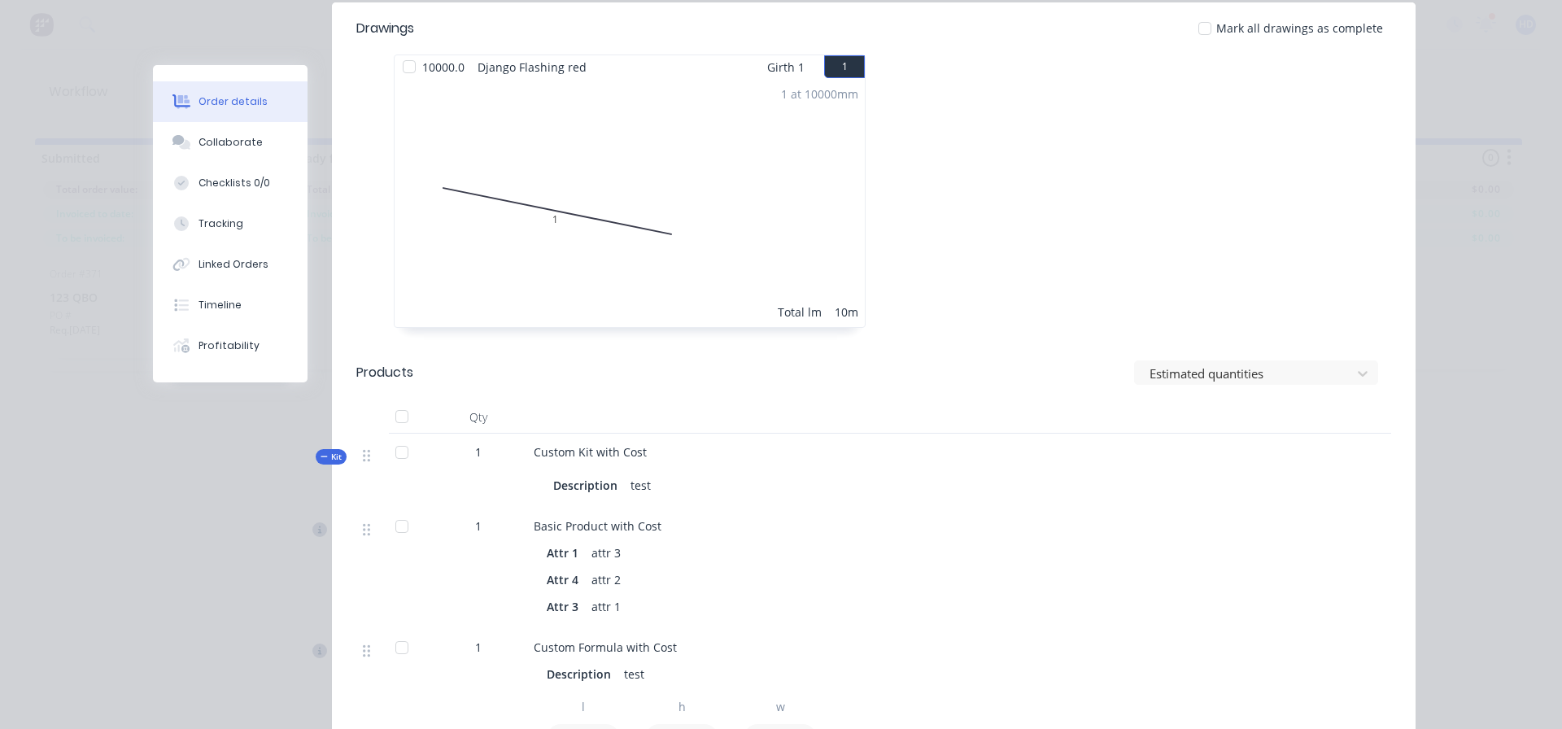
scroll to position [1057, 0]
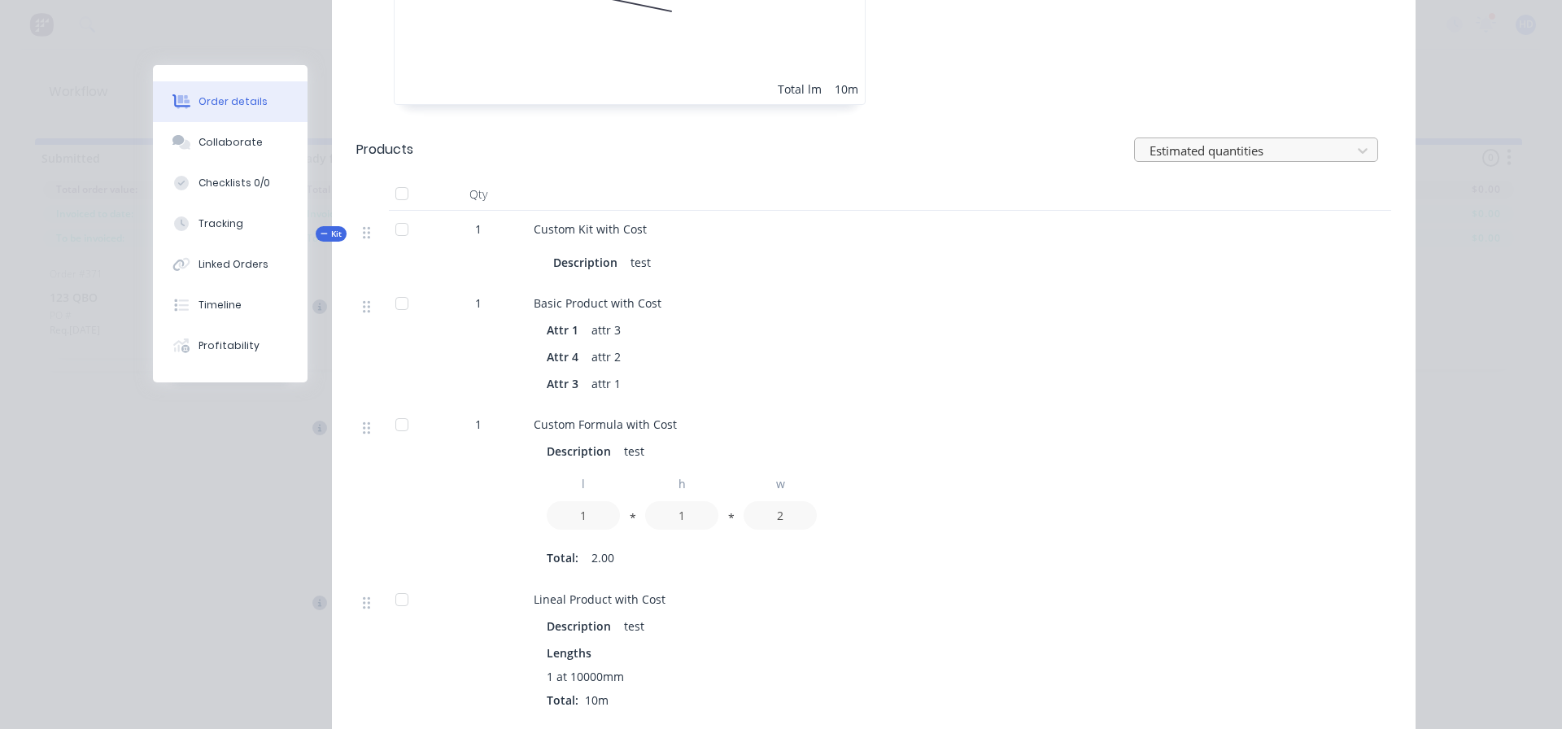
click at [1265, 140] on div at bounding box center [1245, 150] width 195 height 20
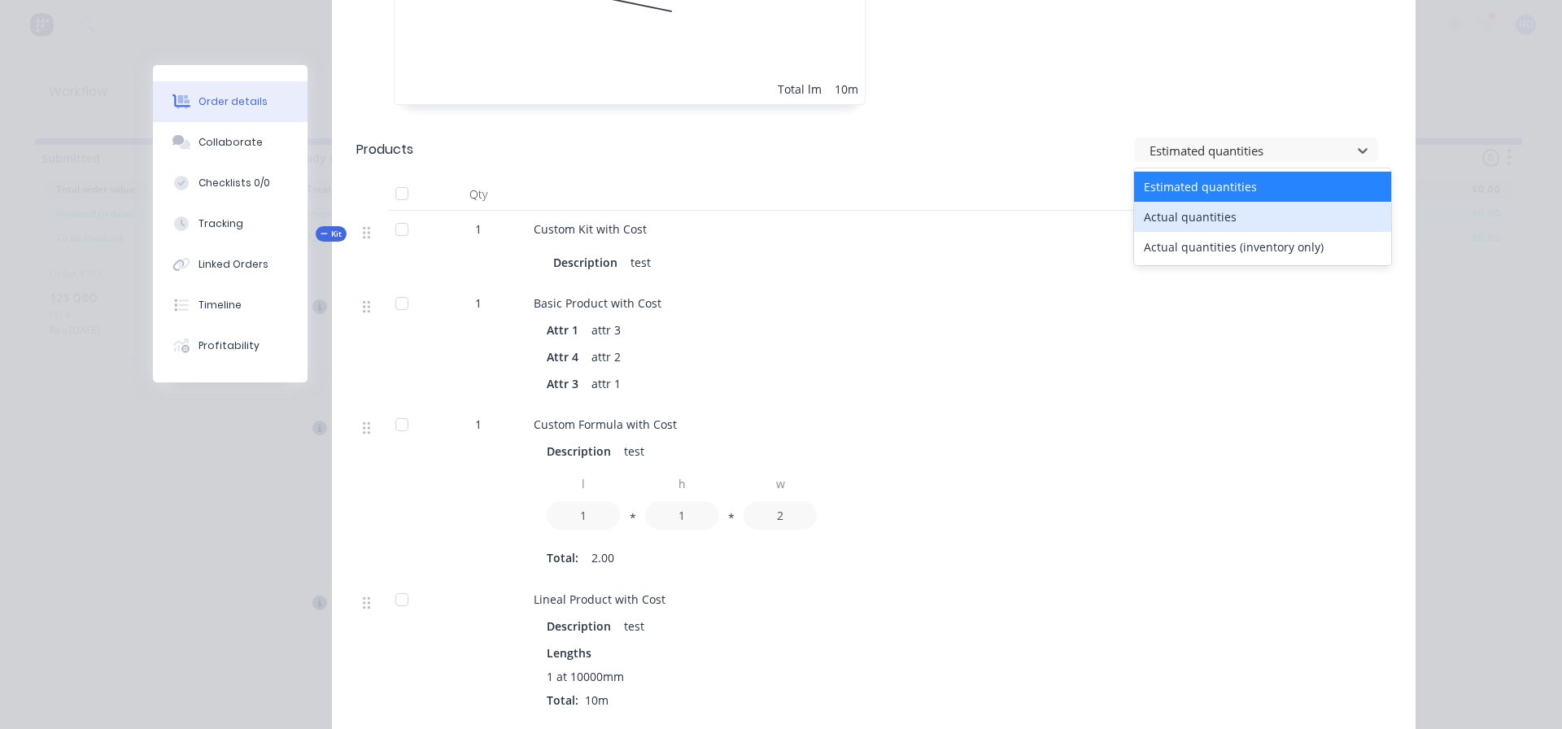
click at [1186, 205] on div "Actual quantities" at bounding box center [1262, 217] width 257 height 30
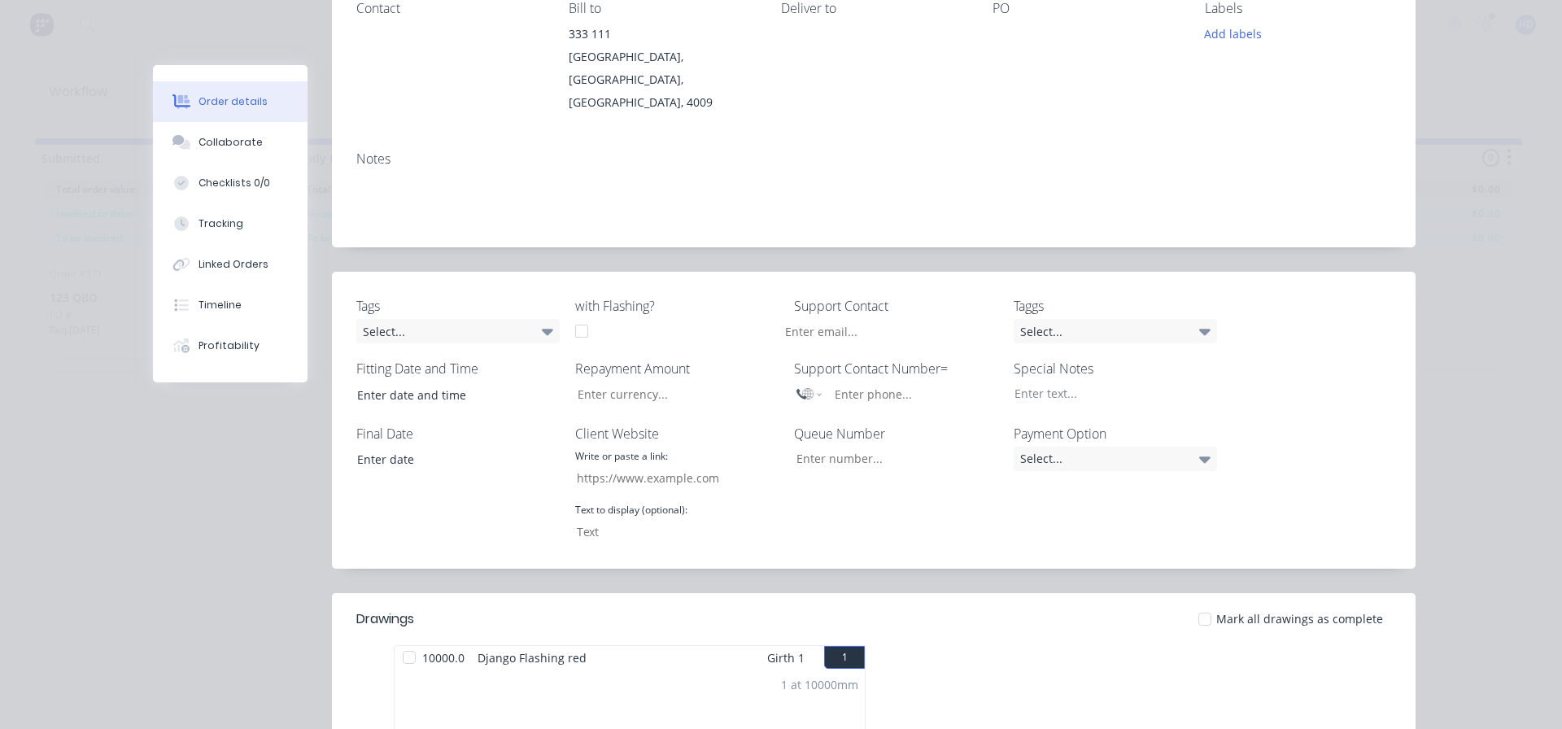
scroll to position [0, 0]
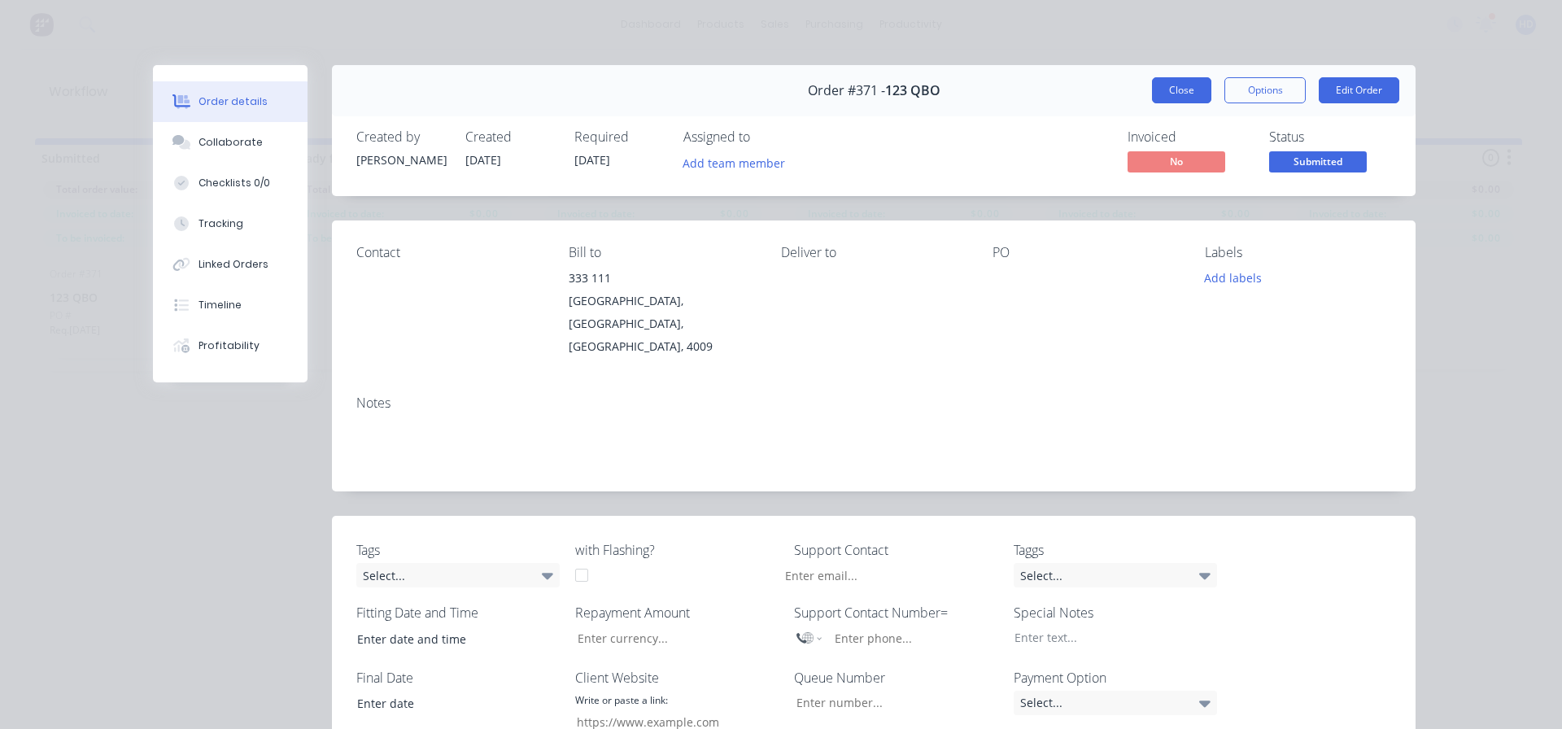
click at [1189, 95] on button "Close" at bounding box center [1181, 90] width 59 height 26
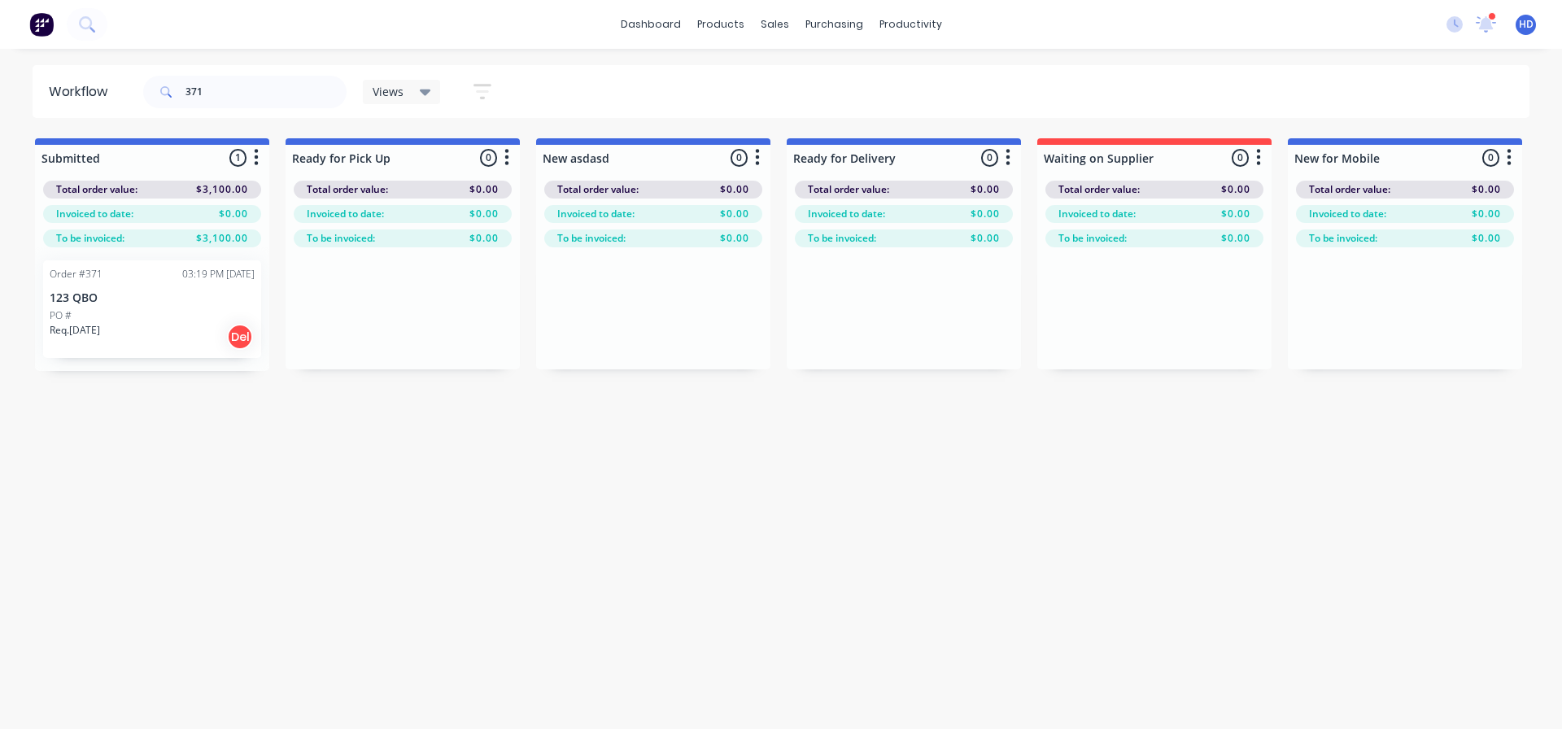
click at [1526, 27] on span "HD" at bounding box center [1526, 24] width 15 height 15
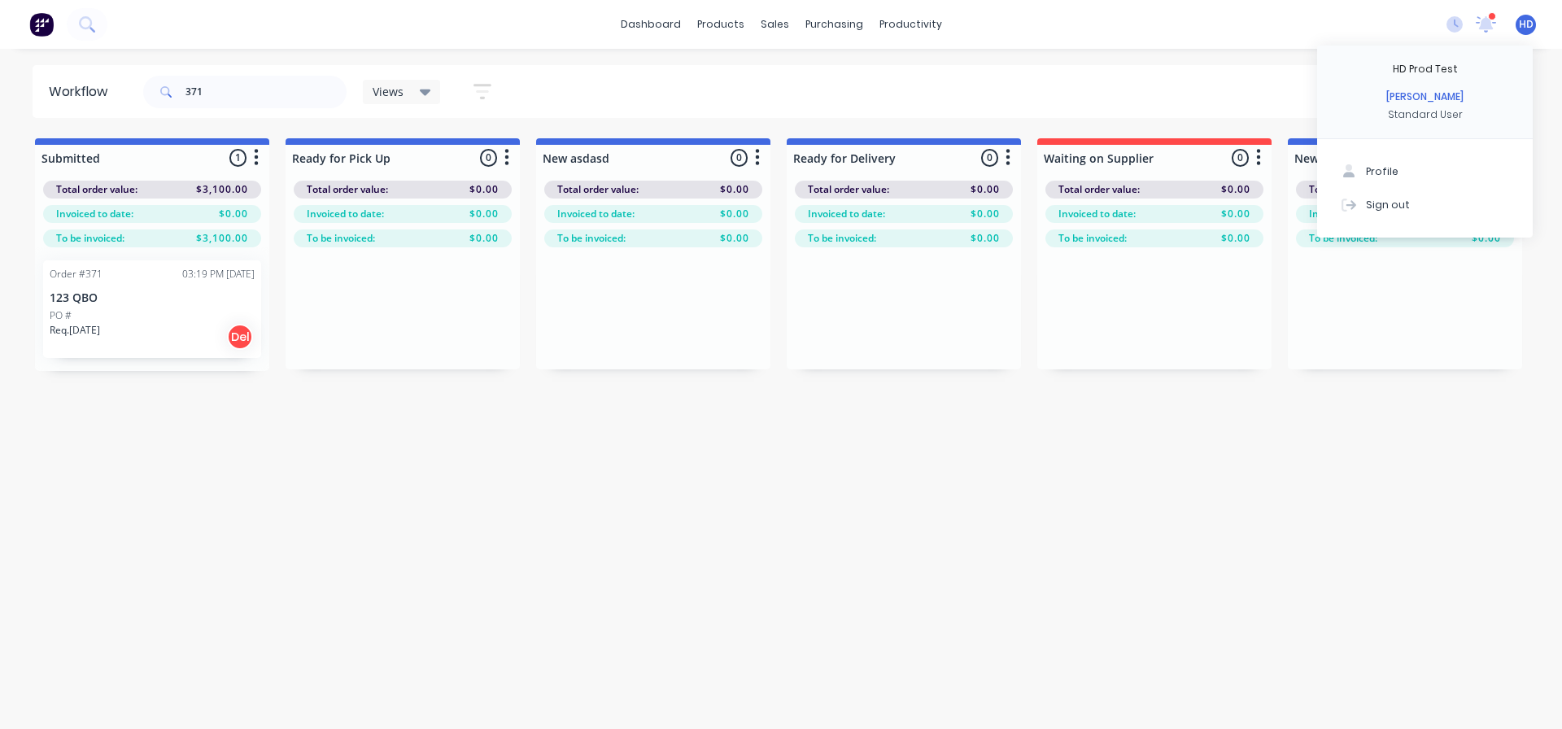
click at [1526, 27] on span "HD" at bounding box center [1526, 24] width 15 height 15
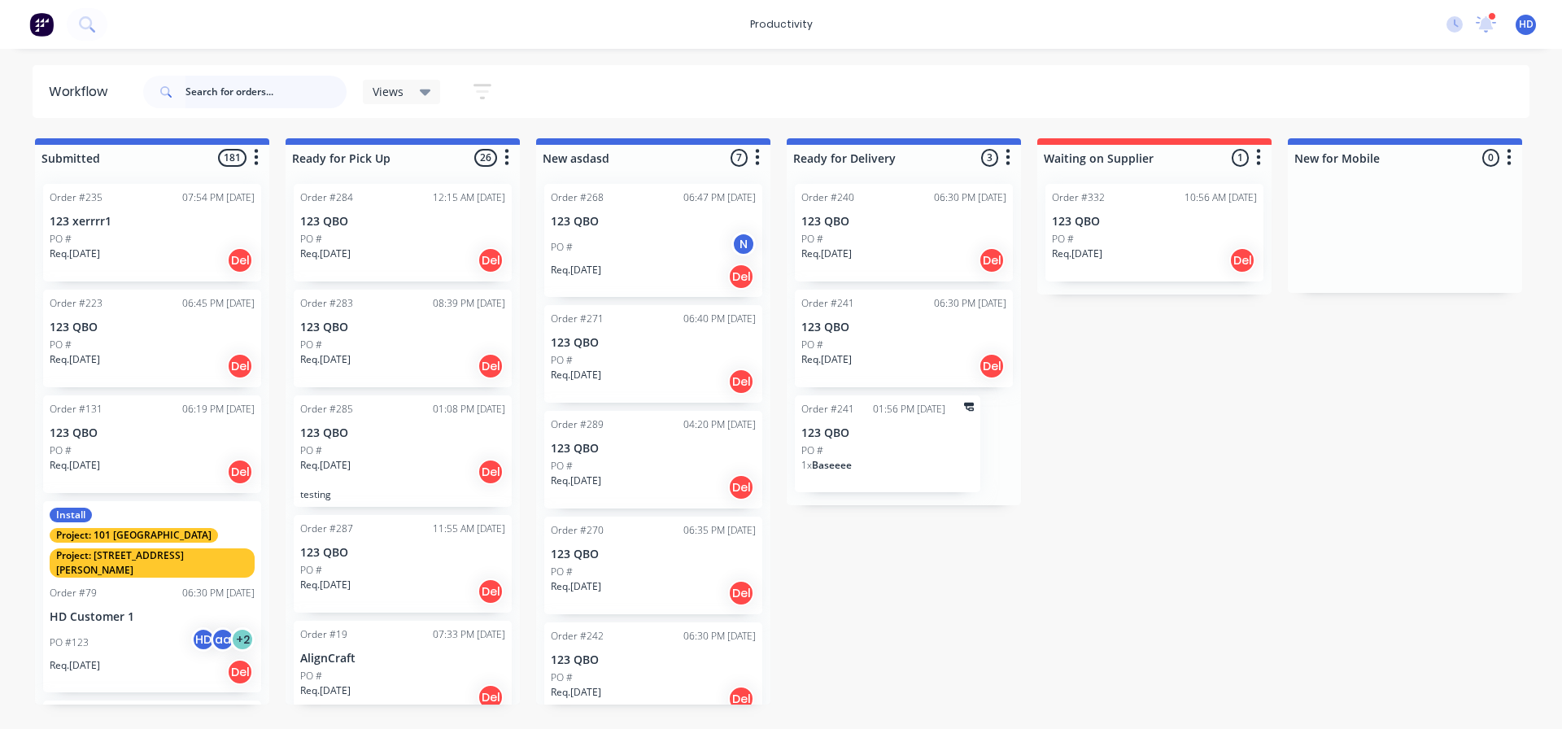
click at [304, 82] on input "text" at bounding box center [265, 92] width 161 height 33
type input "371"
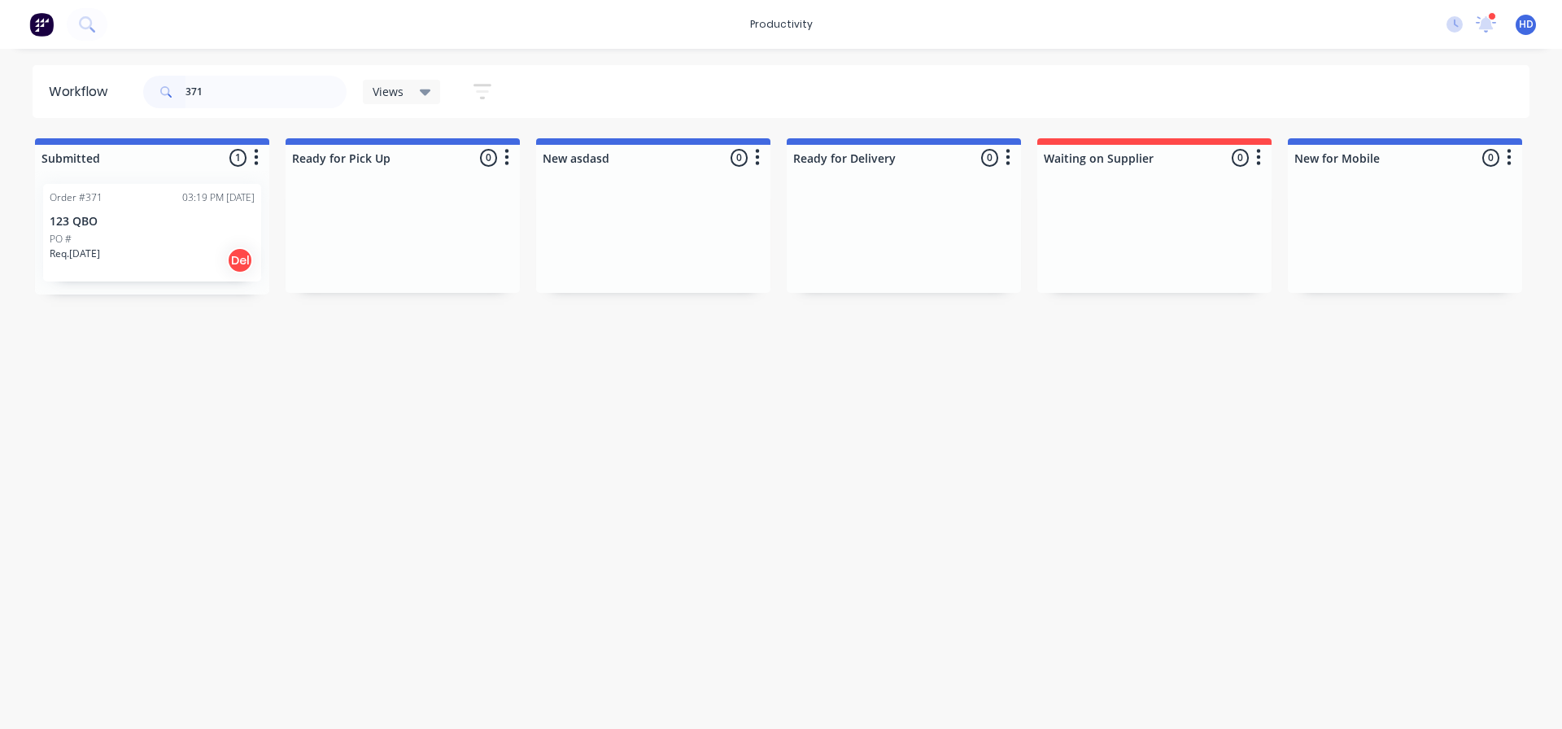
click at [138, 241] on div "PO #" at bounding box center [152, 239] width 205 height 15
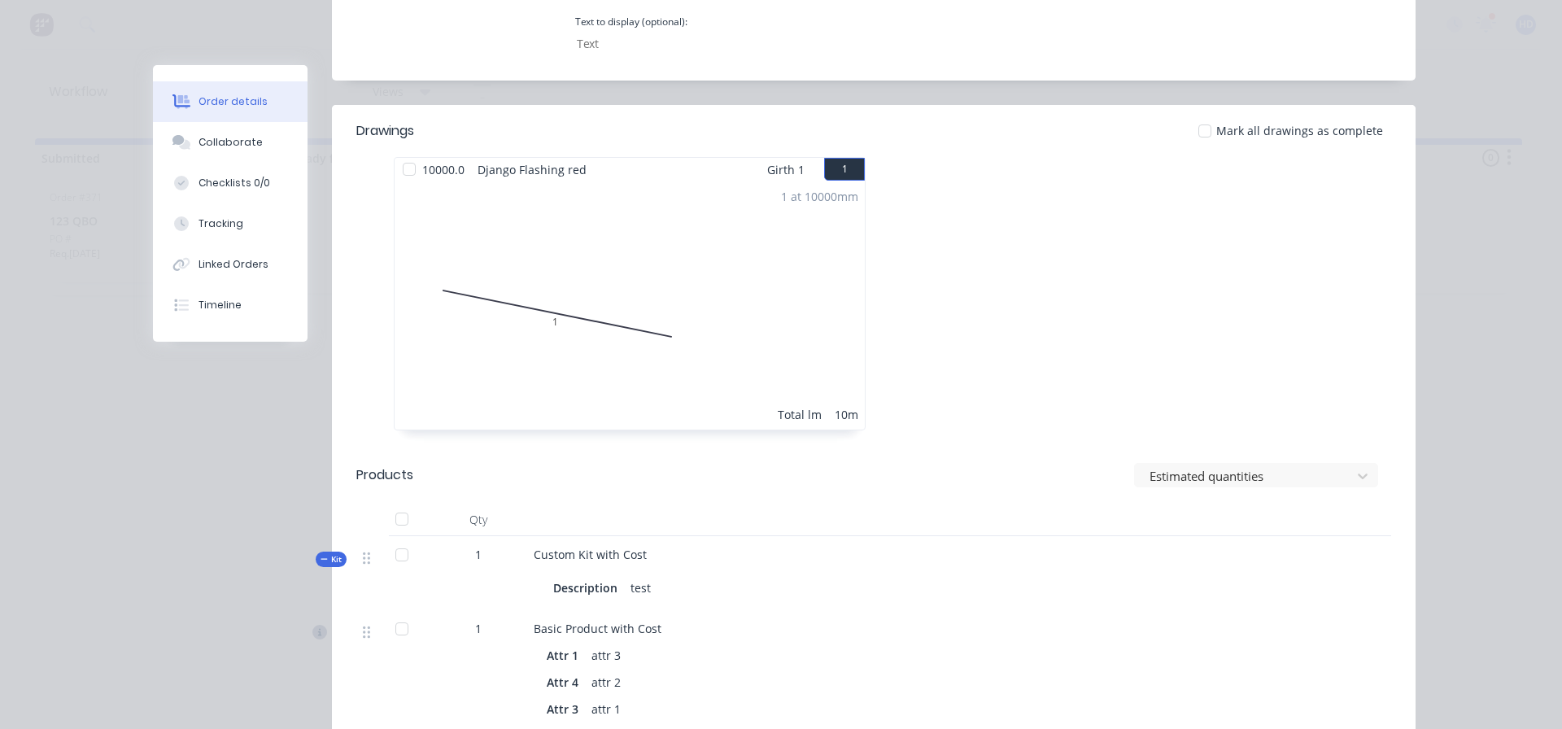
scroll to position [895, 0]
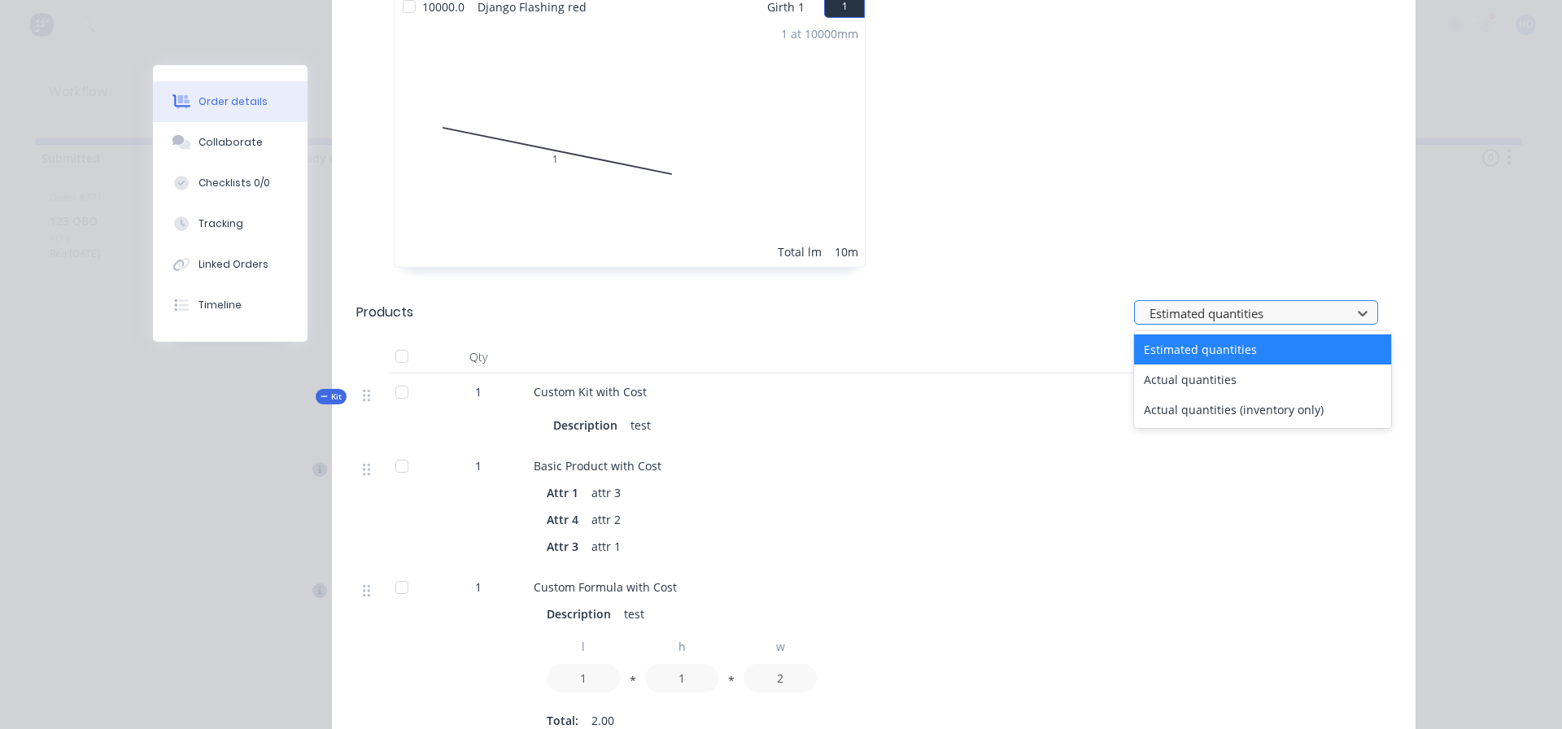
click at [1277, 301] on div "Estimated quantities" at bounding box center [1245, 313] width 205 height 24
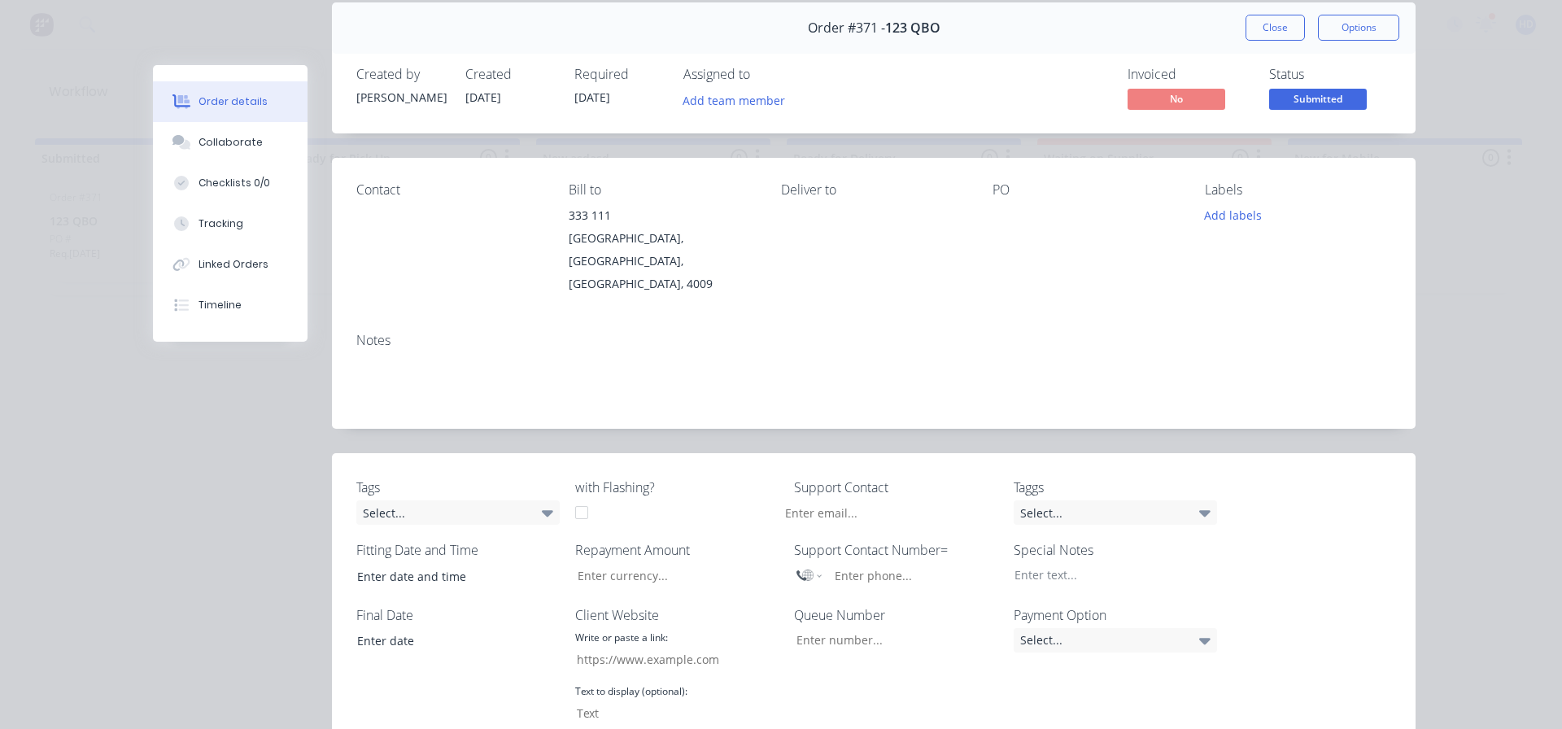
scroll to position [0, 0]
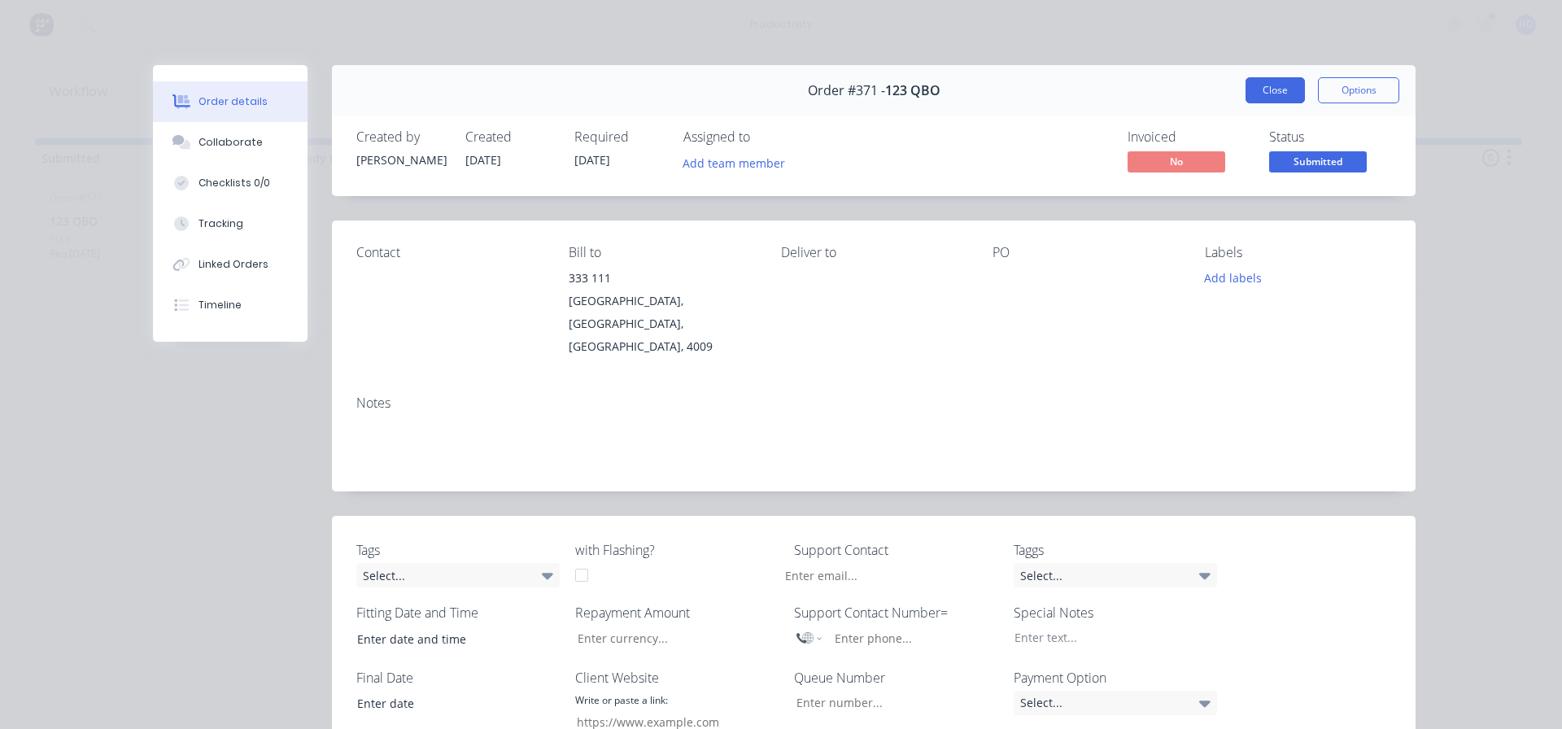
click at [1283, 89] on button "Close" at bounding box center [1274, 90] width 59 height 26
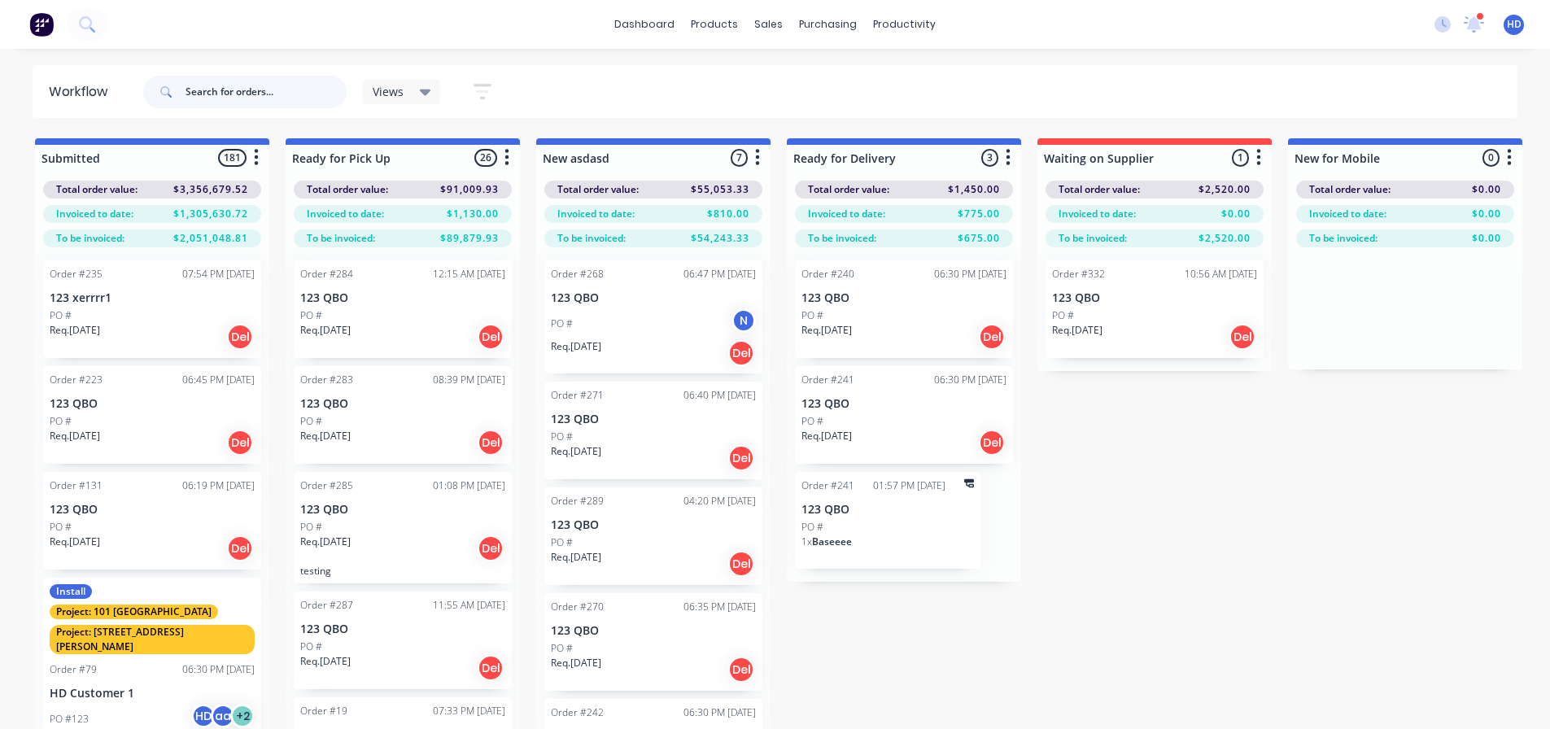
click at [280, 85] on input "text" at bounding box center [265, 92] width 161 height 33
type input "371"
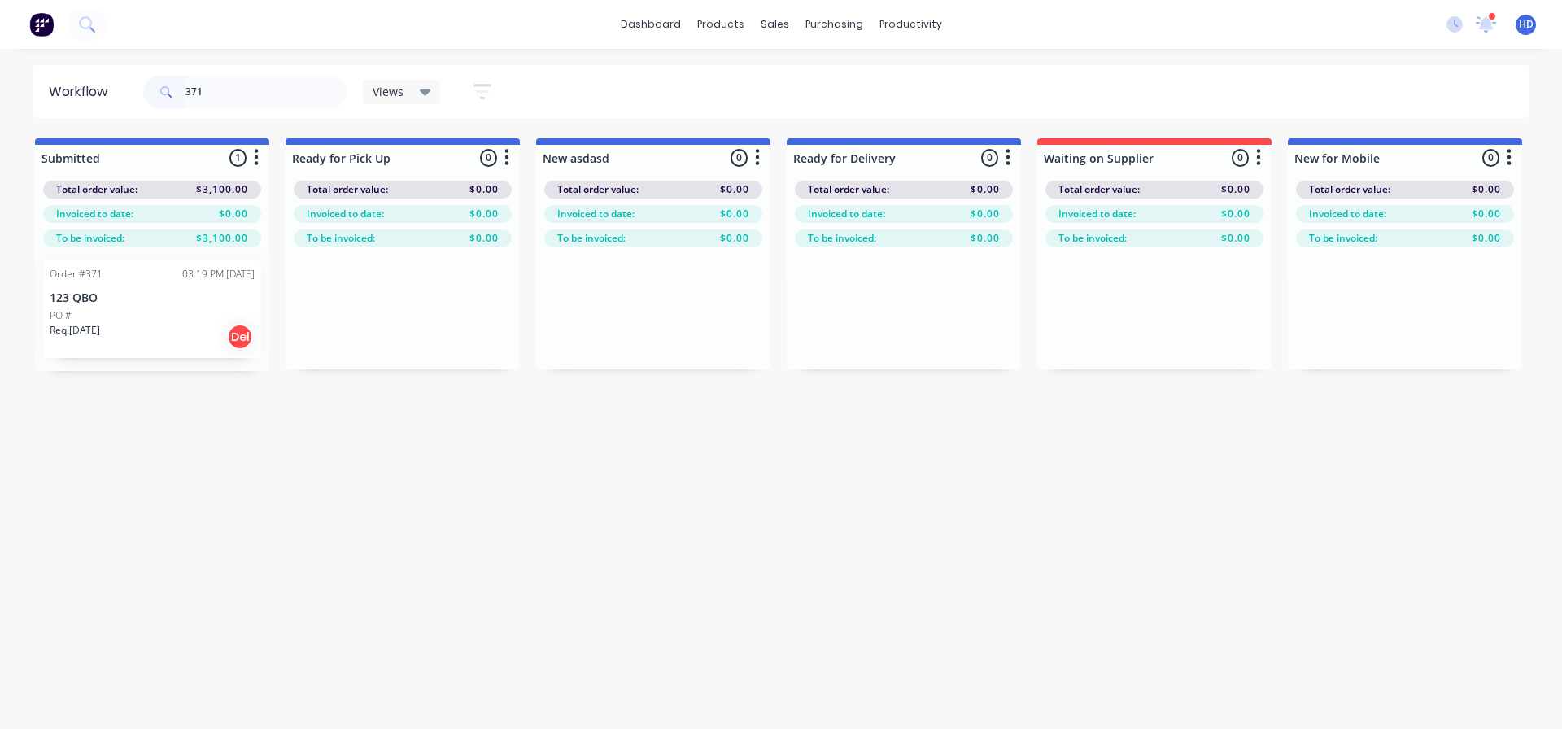
click at [163, 303] on p "123 QBO" at bounding box center [152, 298] width 205 height 14
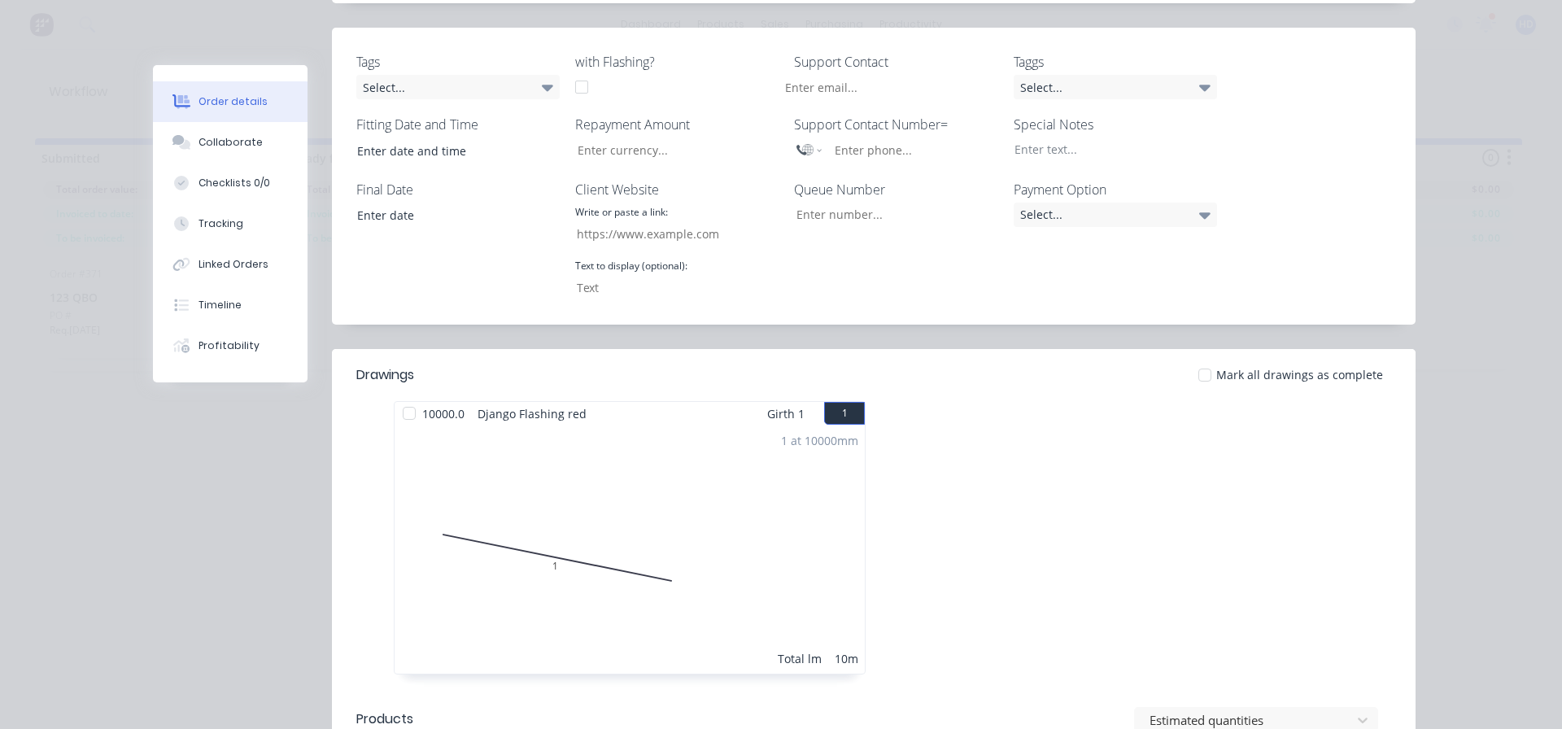
scroll to position [976, 0]
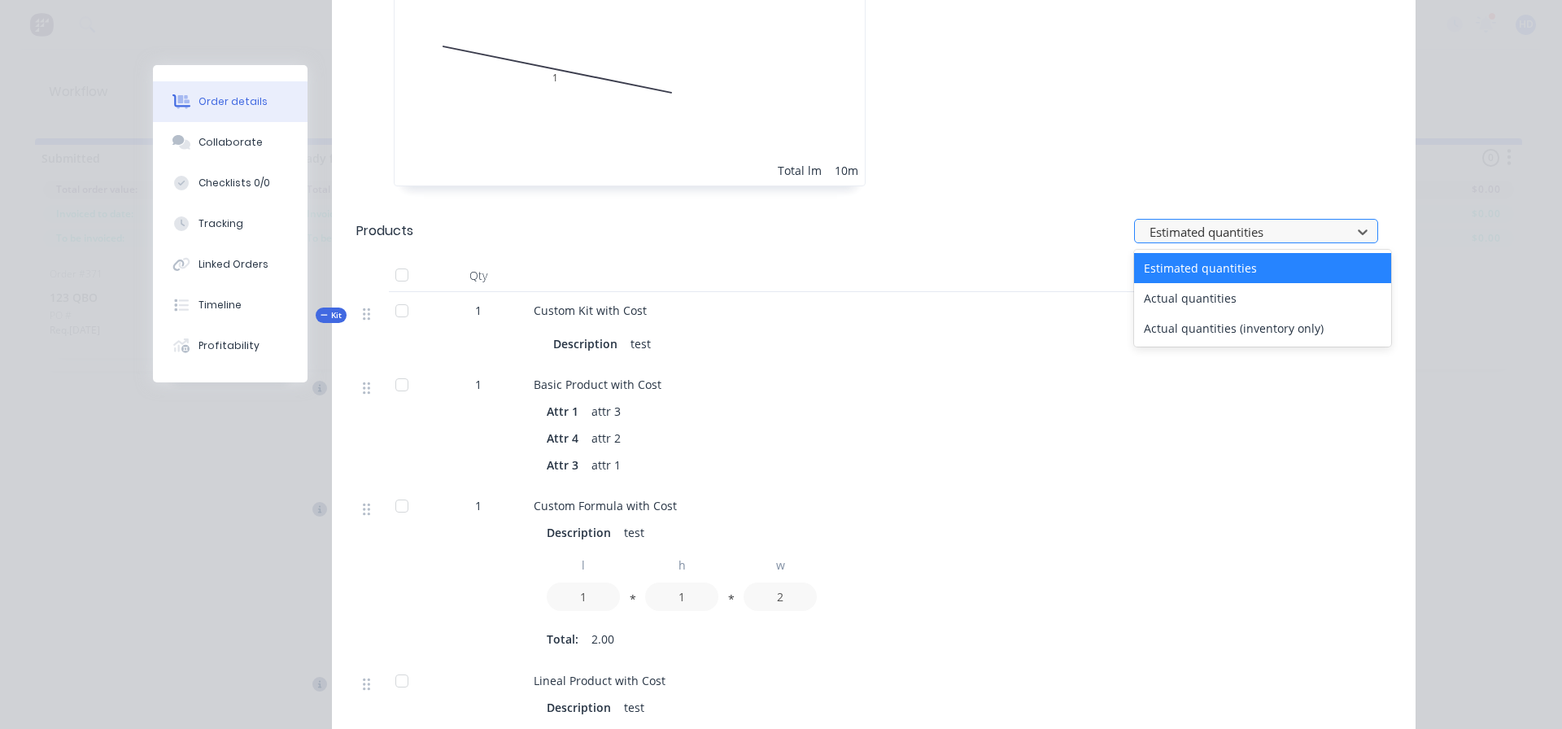
click at [1241, 221] on div at bounding box center [1245, 231] width 195 height 20
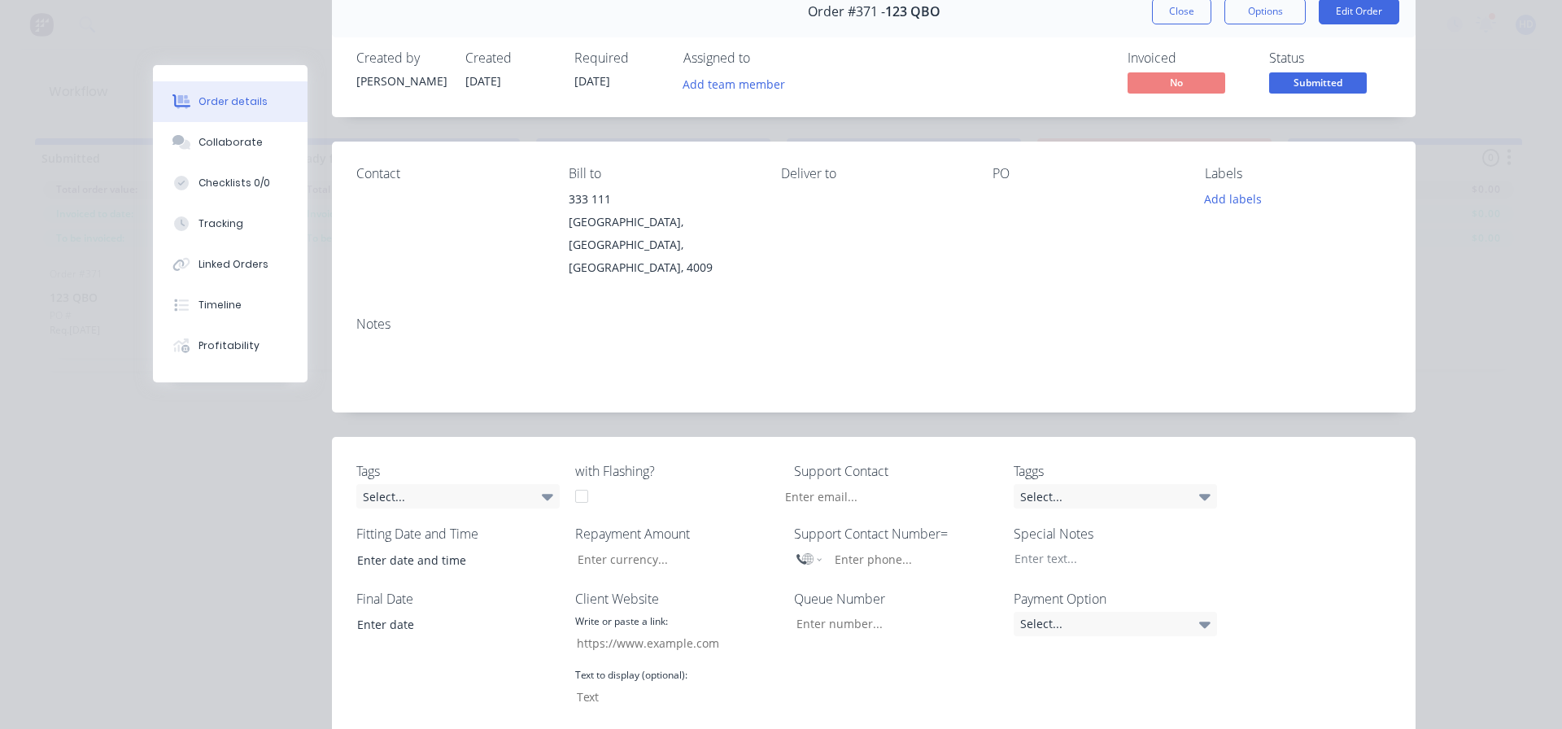
scroll to position [0, 0]
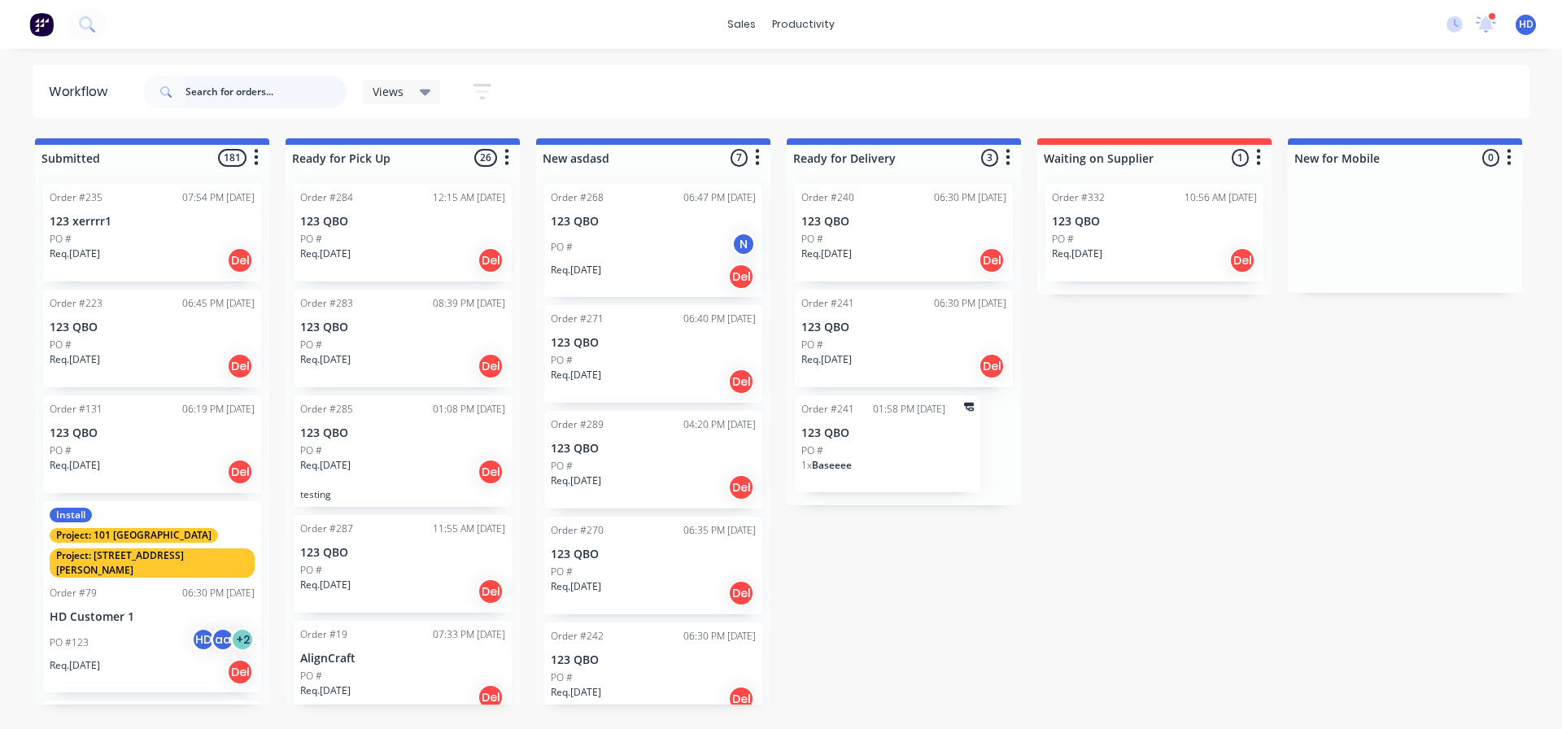
click at [245, 85] on input "text" at bounding box center [265, 92] width 161 height 33
type input "371"
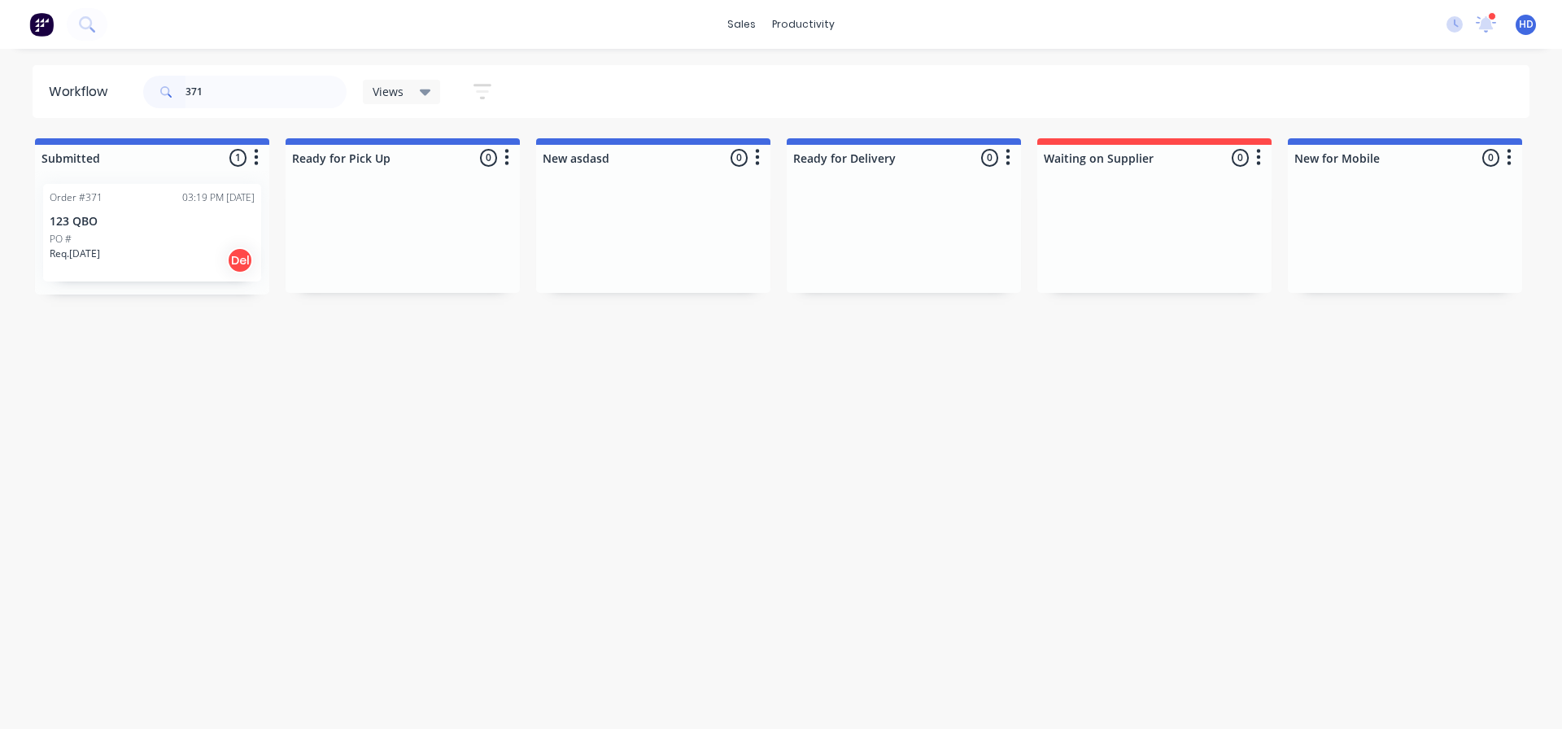
click at [133, 242] on div "PO #" at bounding box center [152, 239] width 205 height 15
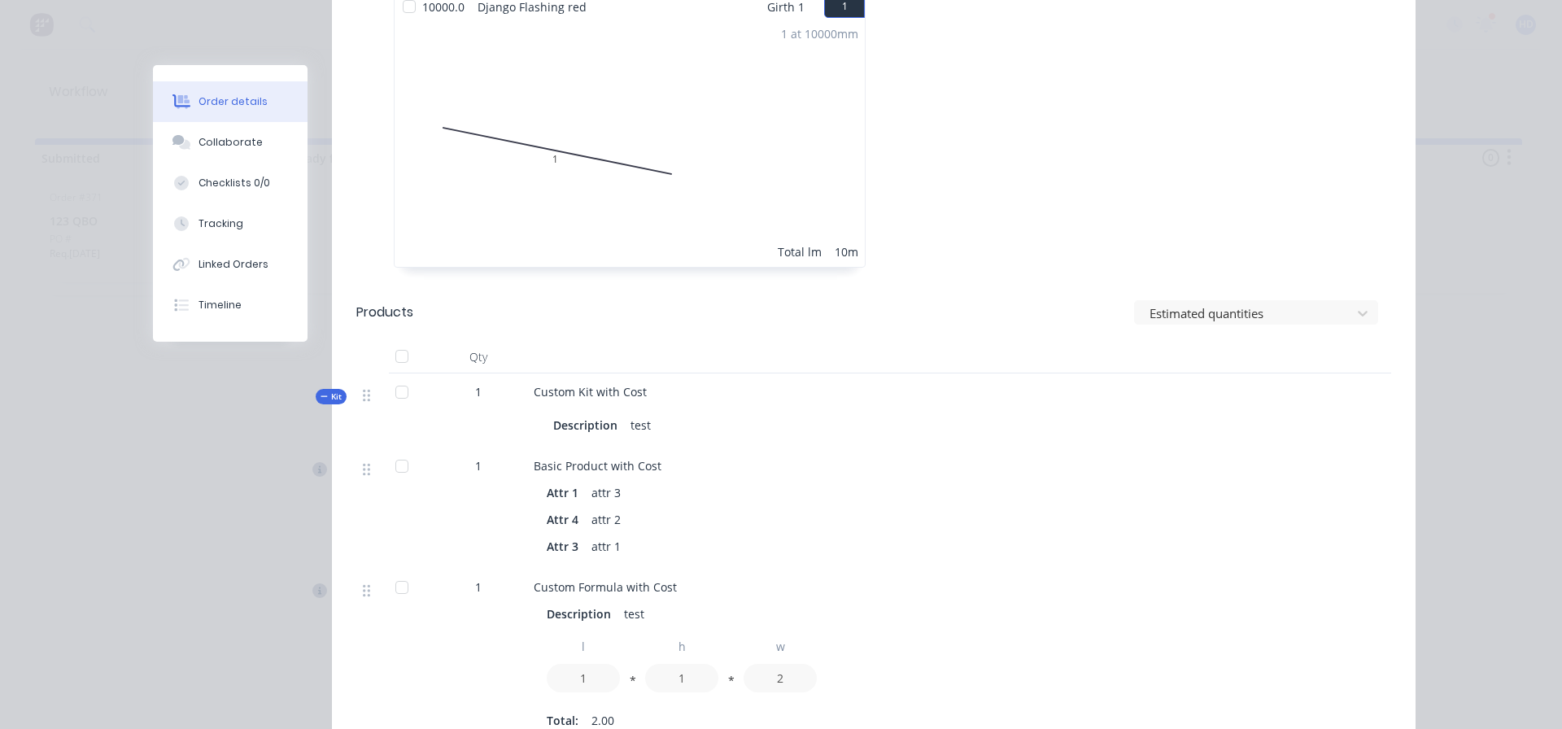
scroll to position [1464, 0]
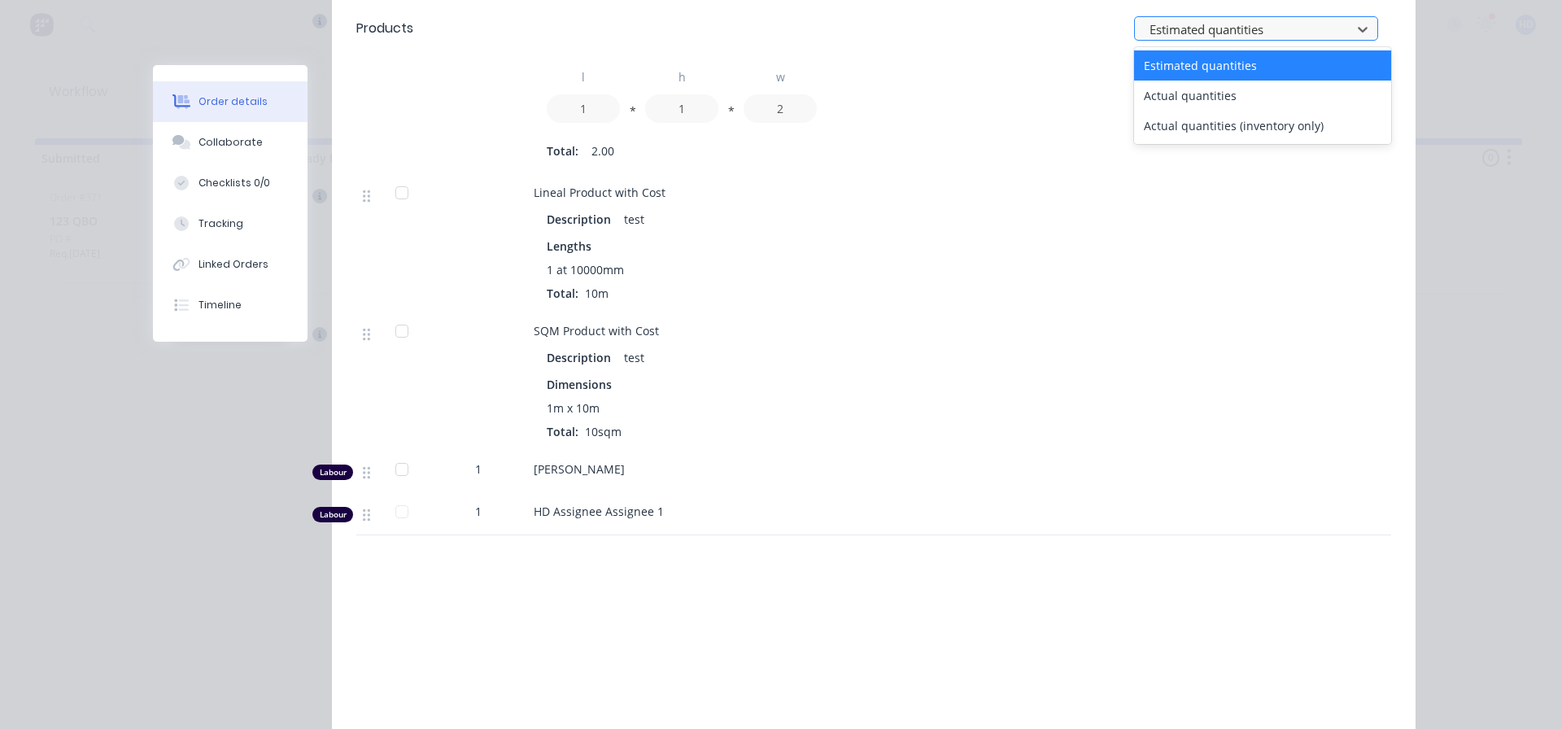
click at [1258, 27] on div at bounding box center [1245, 30] width 195 height 20
click at [1231, 100] on div "Actual quantities" at bounding box center [1262, 96] width 257 height 30
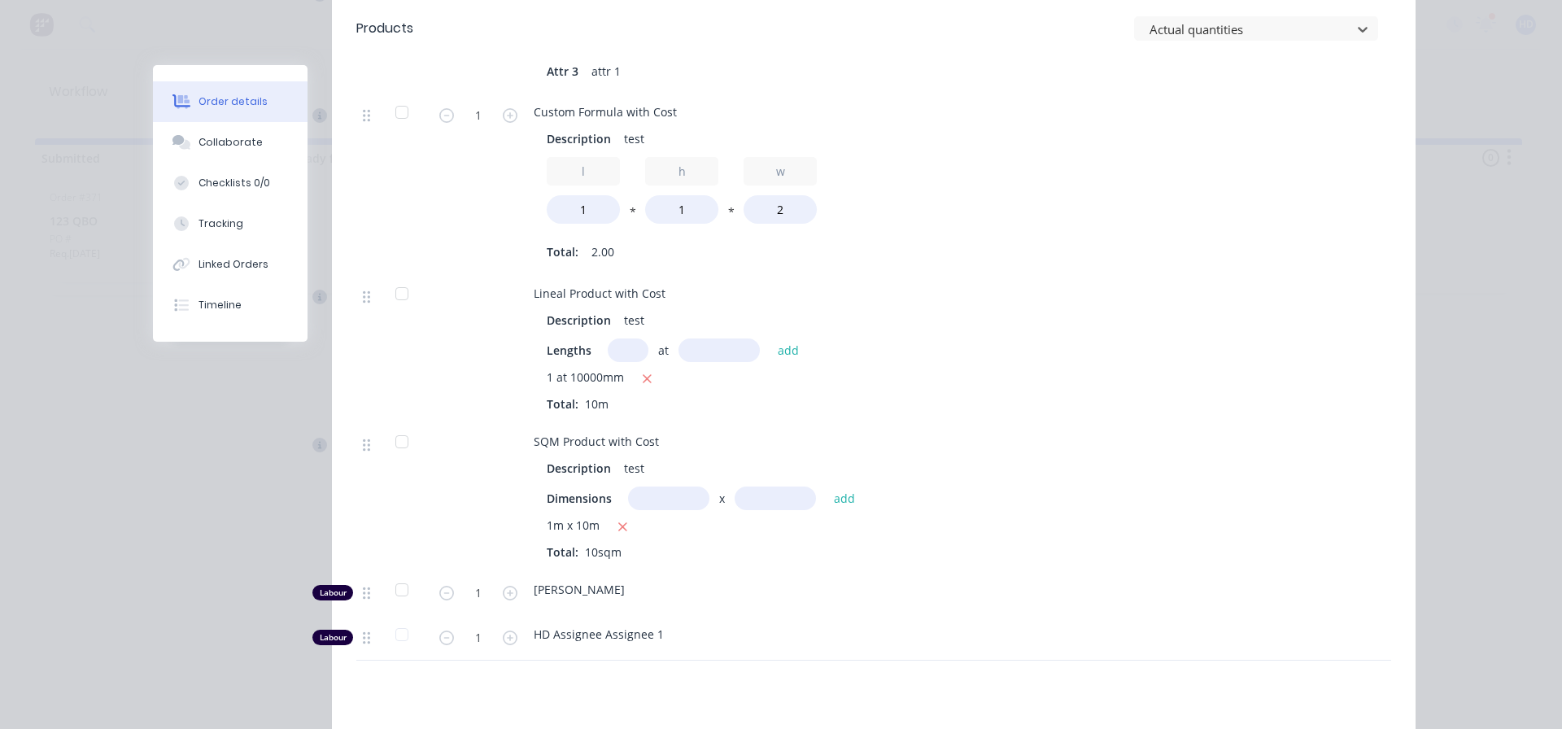
scroll to position [1220, 0]
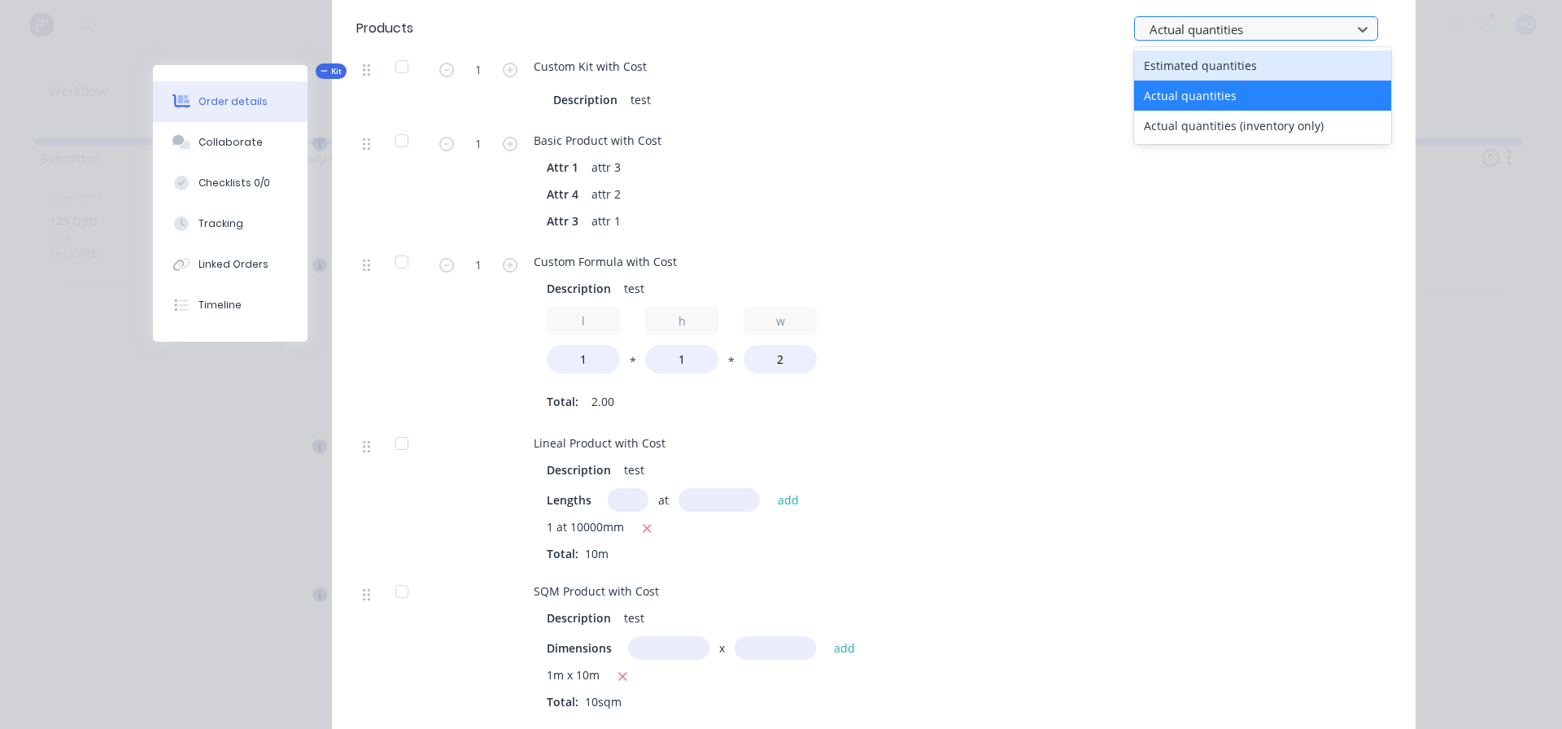
click at [1249, 22] on div at bounding box center [1245, 30] width 195 height 20
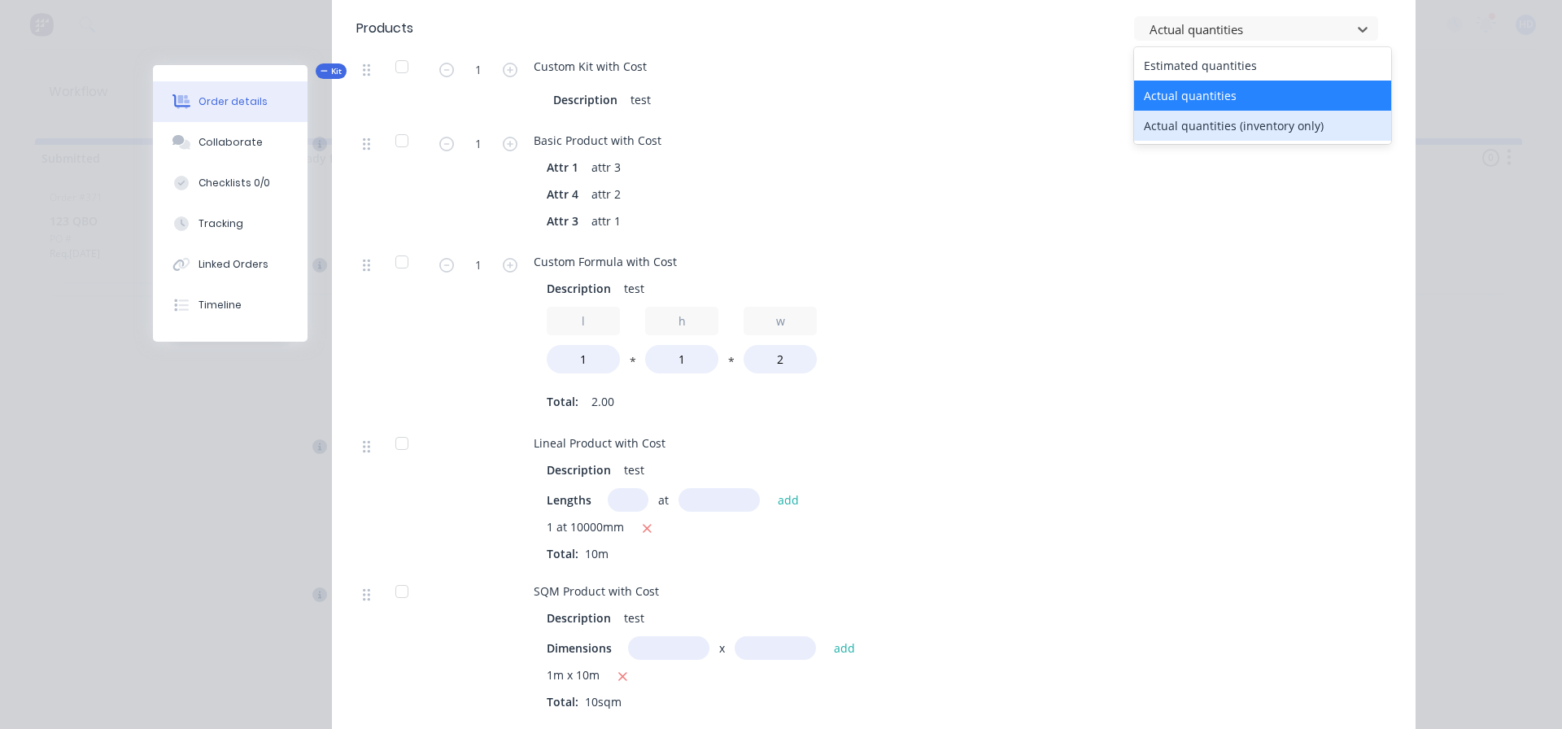
click at [1203, 116] on div "Actual quantities (inventory only)" at bounding box center [1262, 126] width 257 height 30
type input "0"
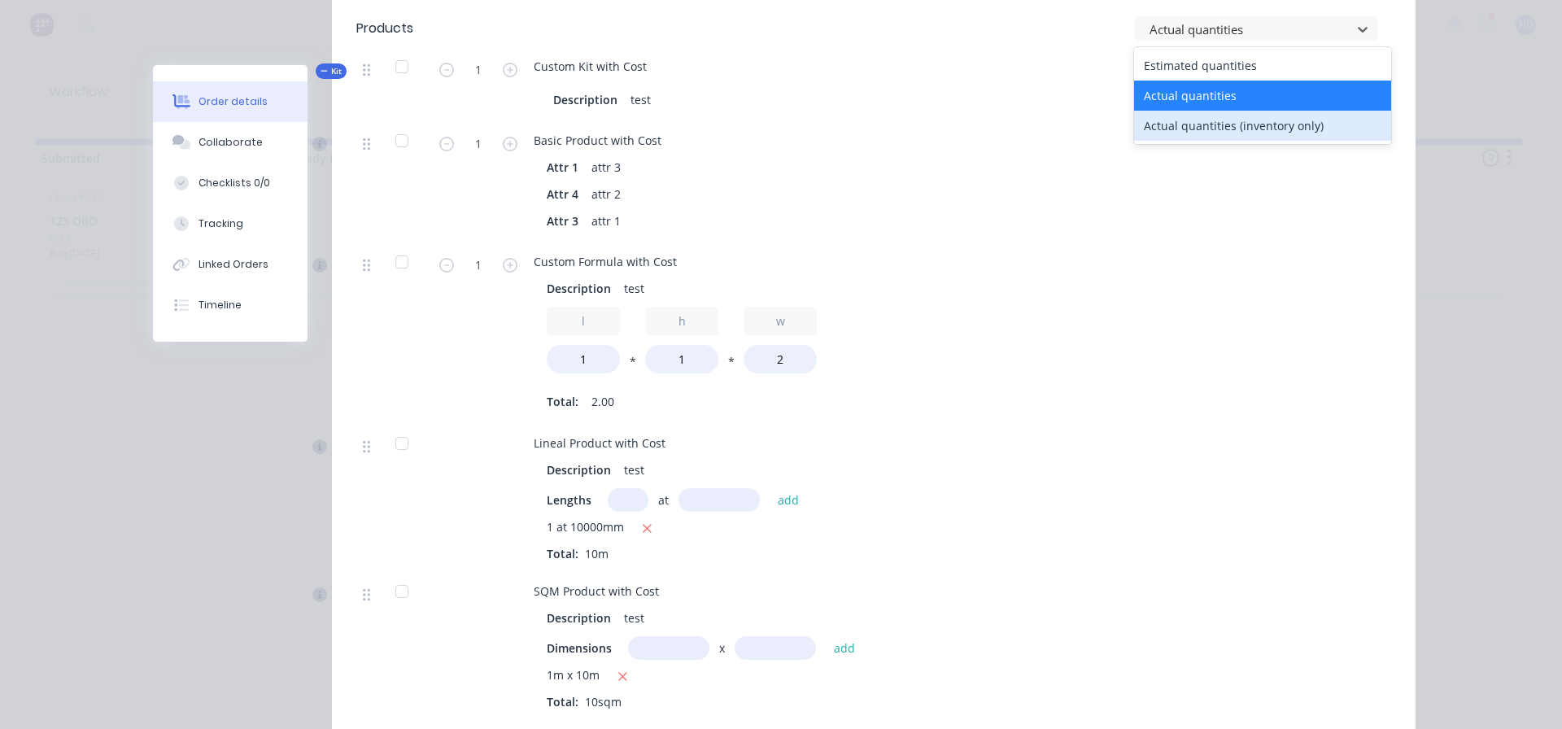
type input "0"
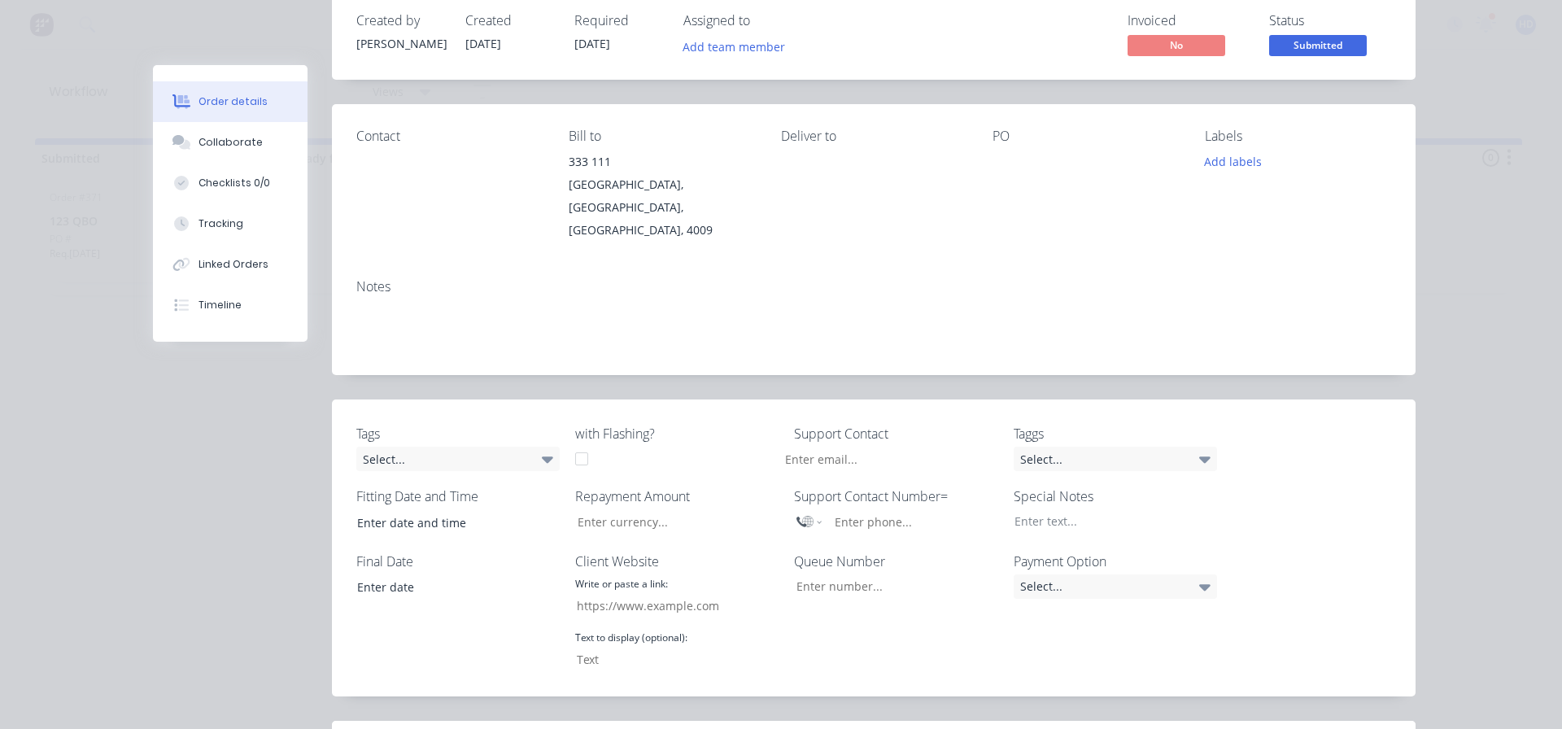
scroll to position [0, 0]
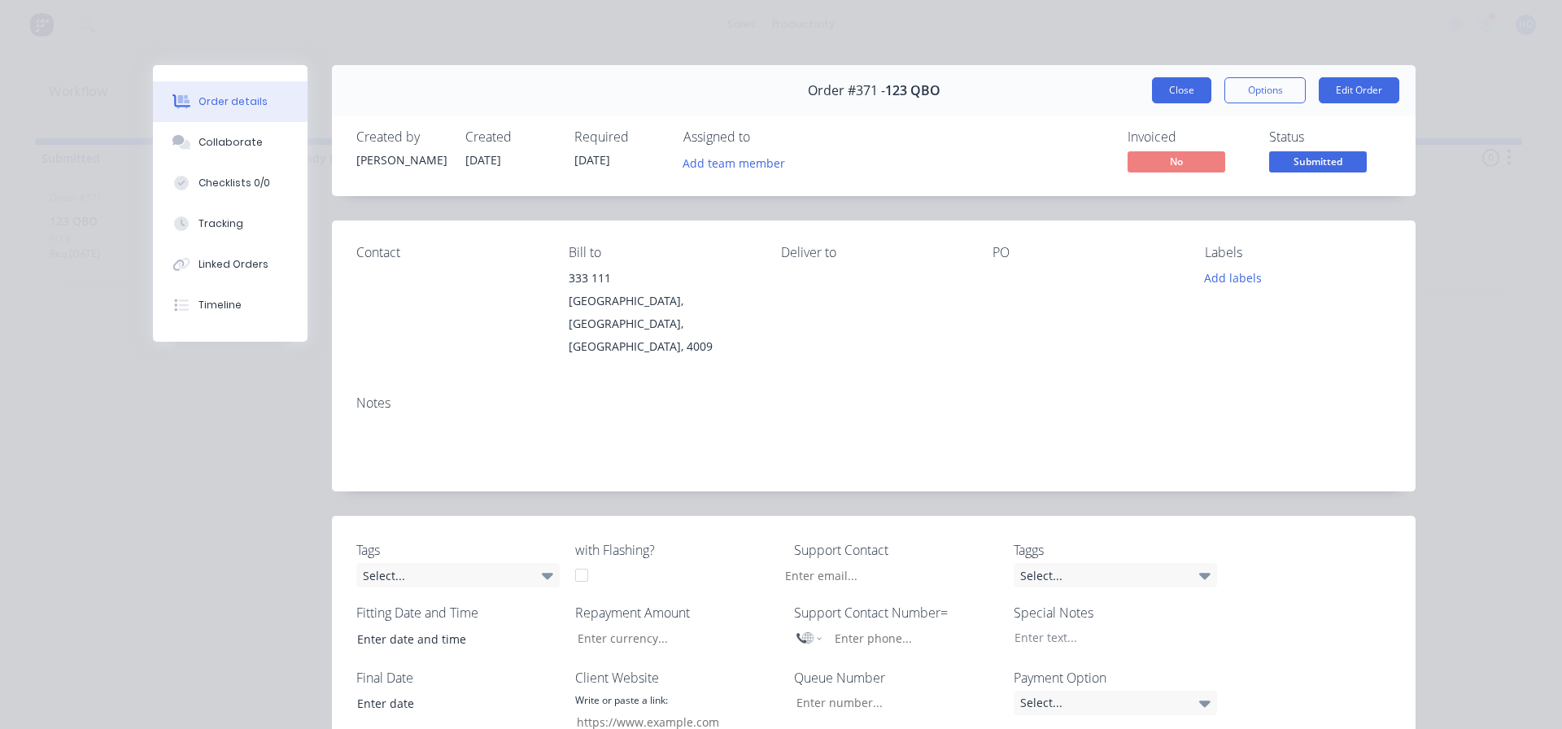
click at [1181, 78] on button "Close" at bounding box center [1181, 90] width 59 height 26
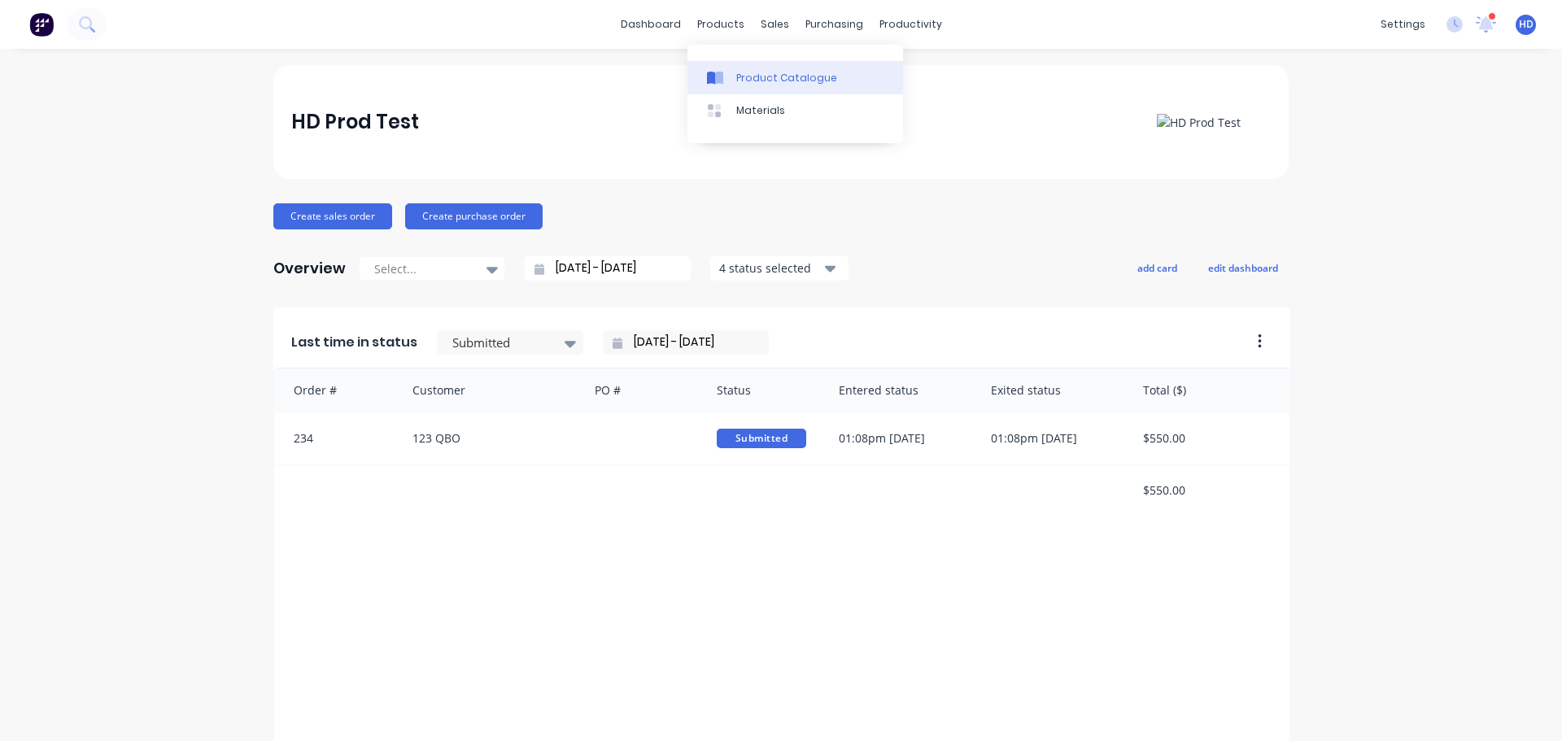
click at [793, 80] on div "Product Catalogue" at bounding box center [786, 78] width 101 height 15
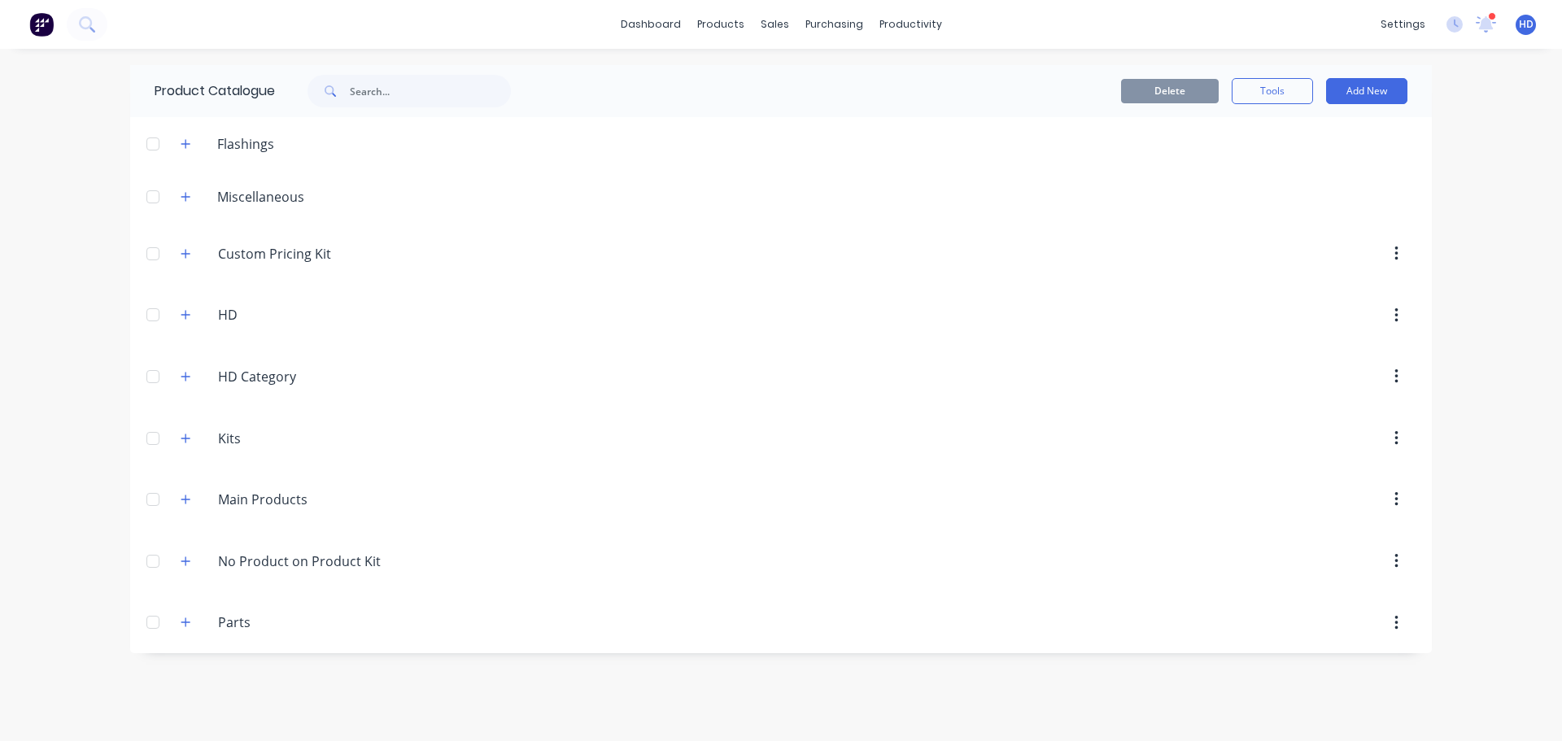
click at [181, 207] on header "Miscellaneous" at bounding box center [780, 196] width 1301 height 53
click at [190, 195] on icon "button" at bounding box center [186, 196] width 10 height 11
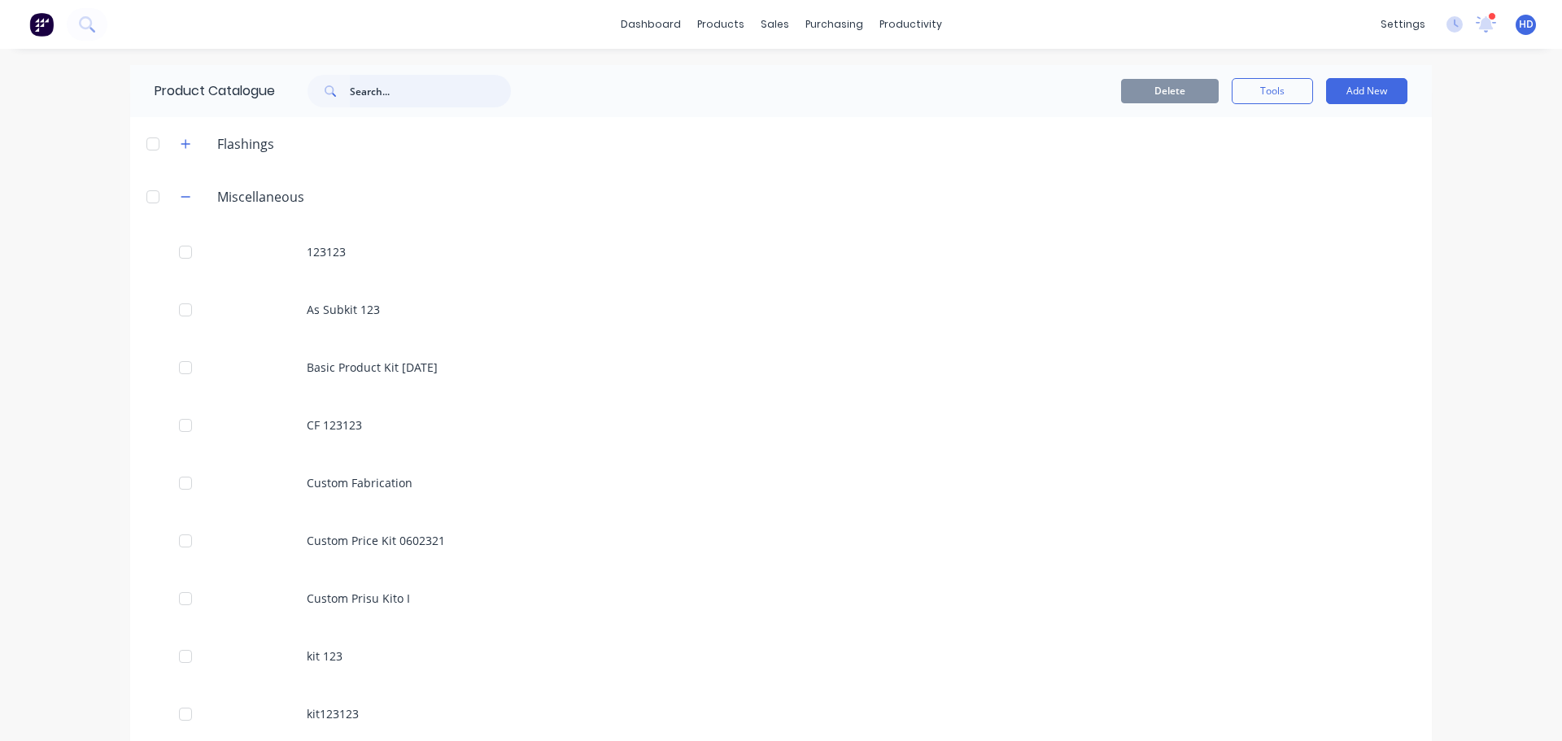
click at [377, 93] on input "text" at bounding box center [430, 91] width 161 height 33
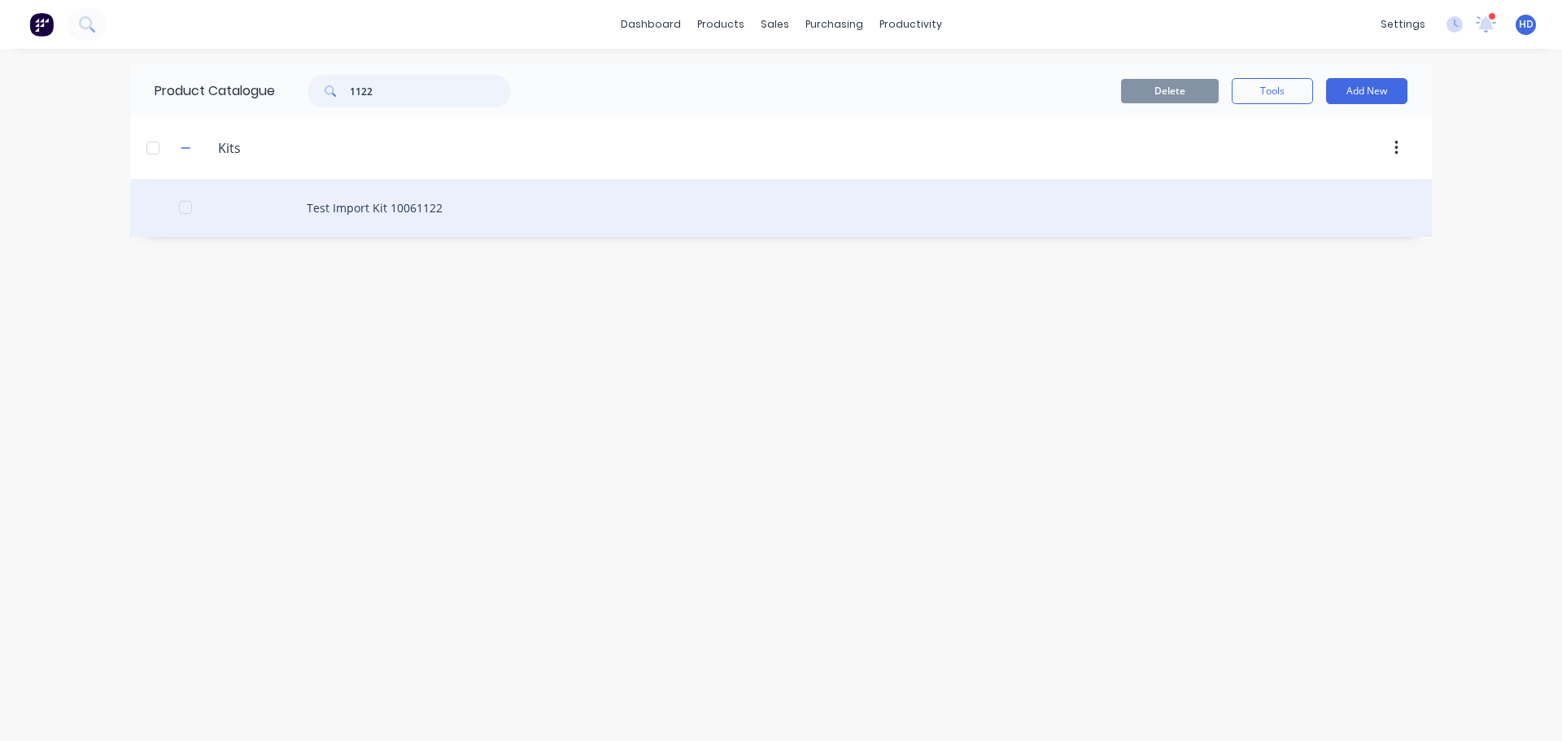
type input "1122"
click at [457, 217] on div "Test Import Kit 10061122" at bounding box center [780, 208] width 1301 height 58
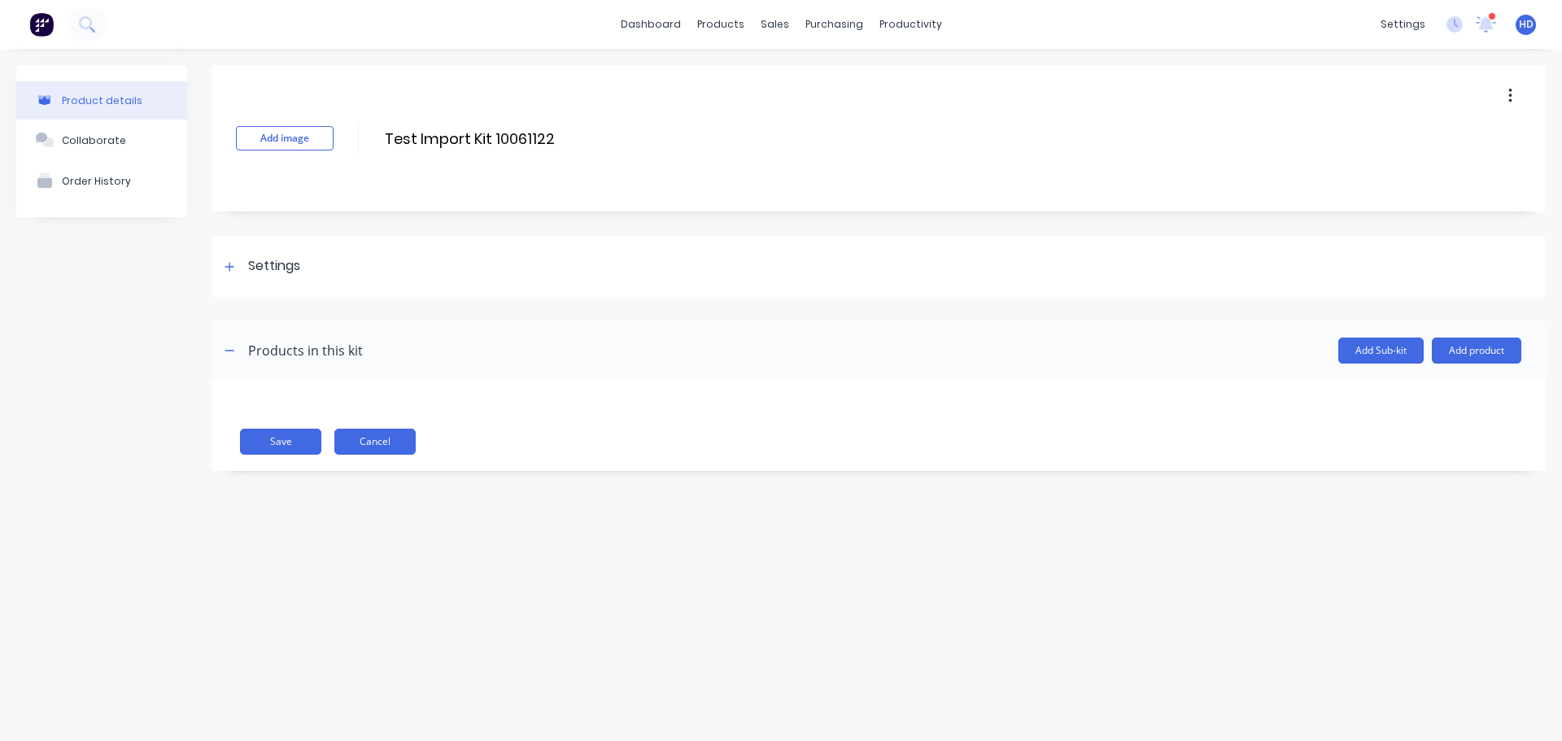
click at [375, 449] on button "Cancel" at bounding box center [374, 442] width 81 height 26
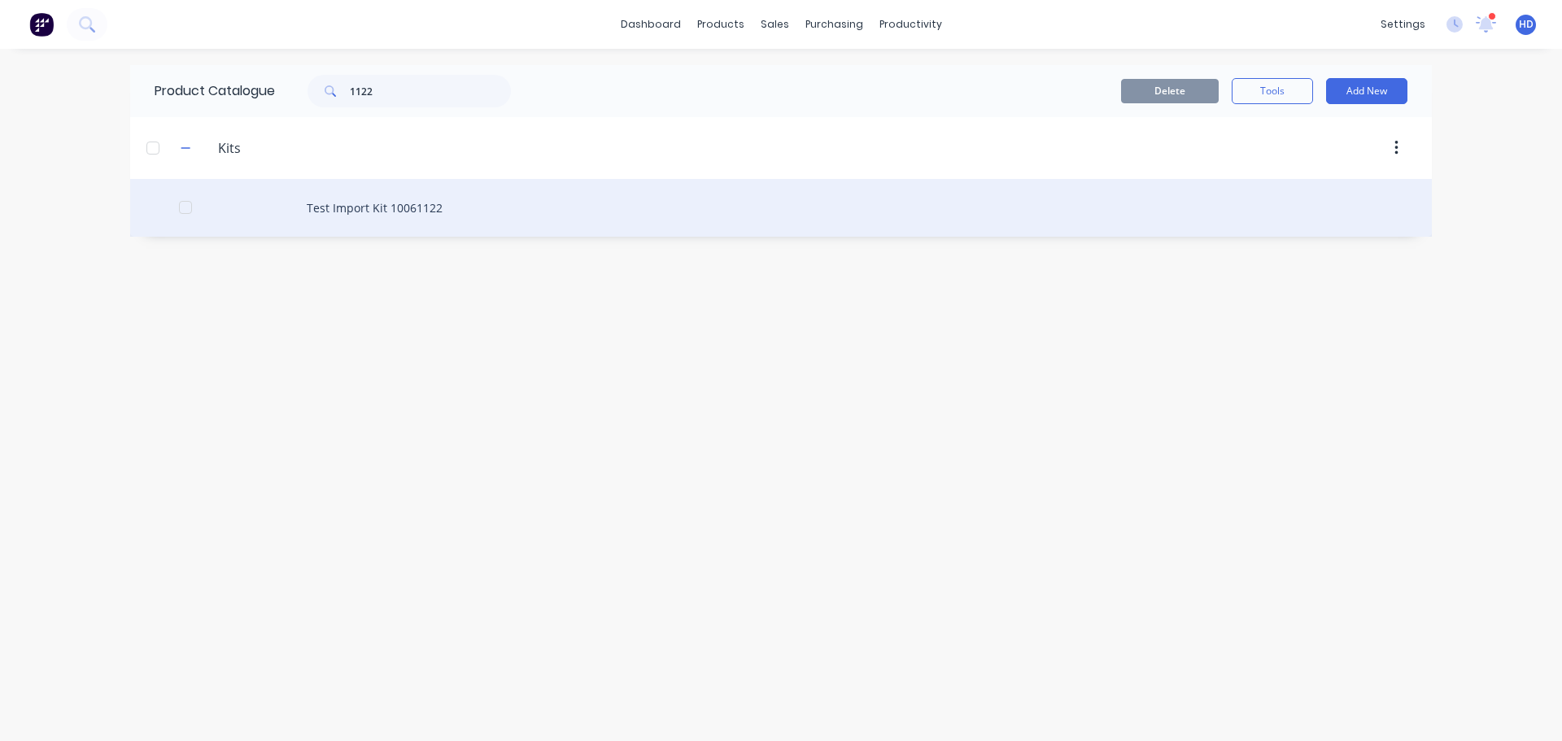
click at [422, 214] on div "Test Import Kit 10061122" at bounding box center [780, 208] width 1301 height 58
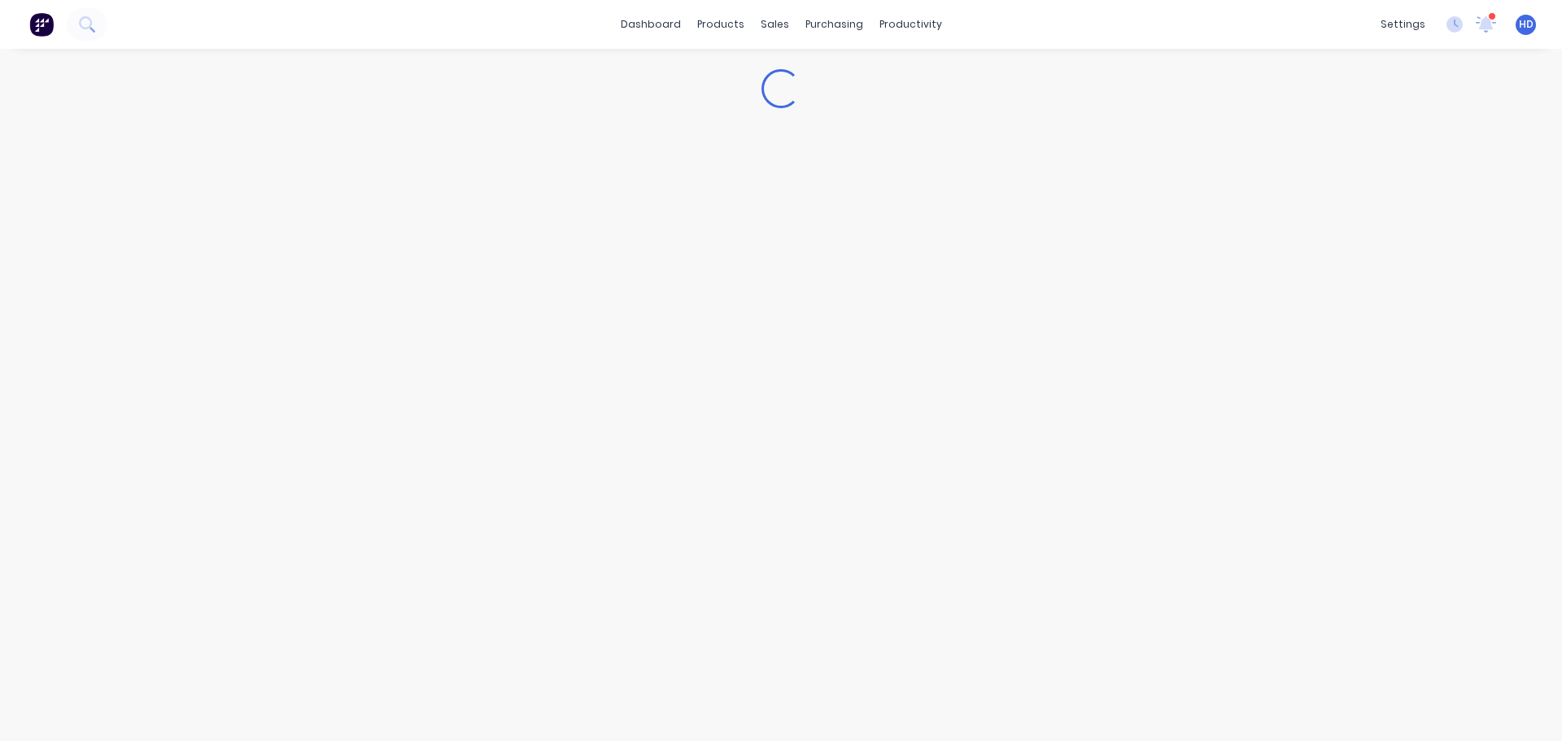
type textarea "x"
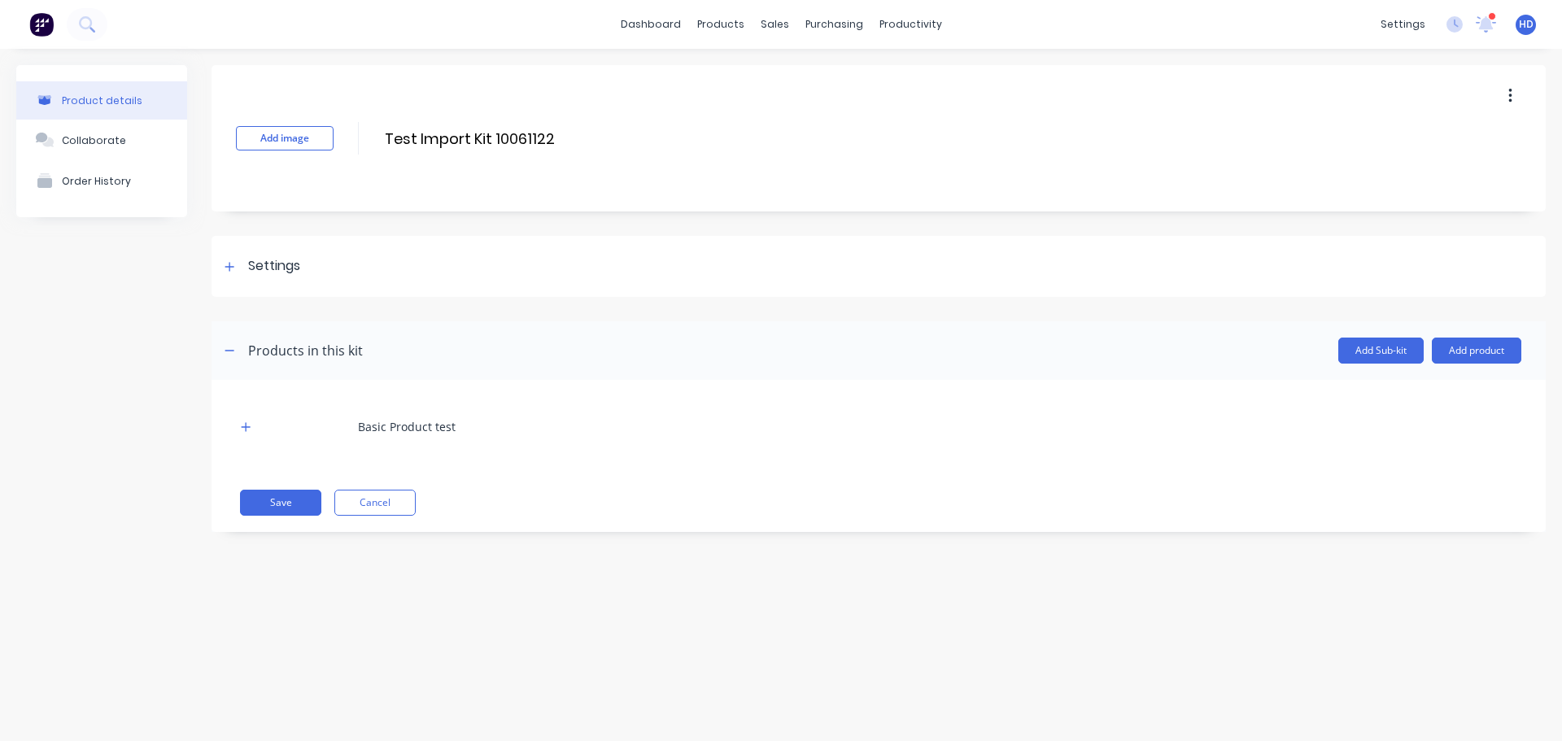
click at [249, 411] on div "Basic Product test" at bounding box center [878, 426] width 1285 height 45
click at [246, 420] on button "button" at bounding box center [246, 426] width 20 height 20
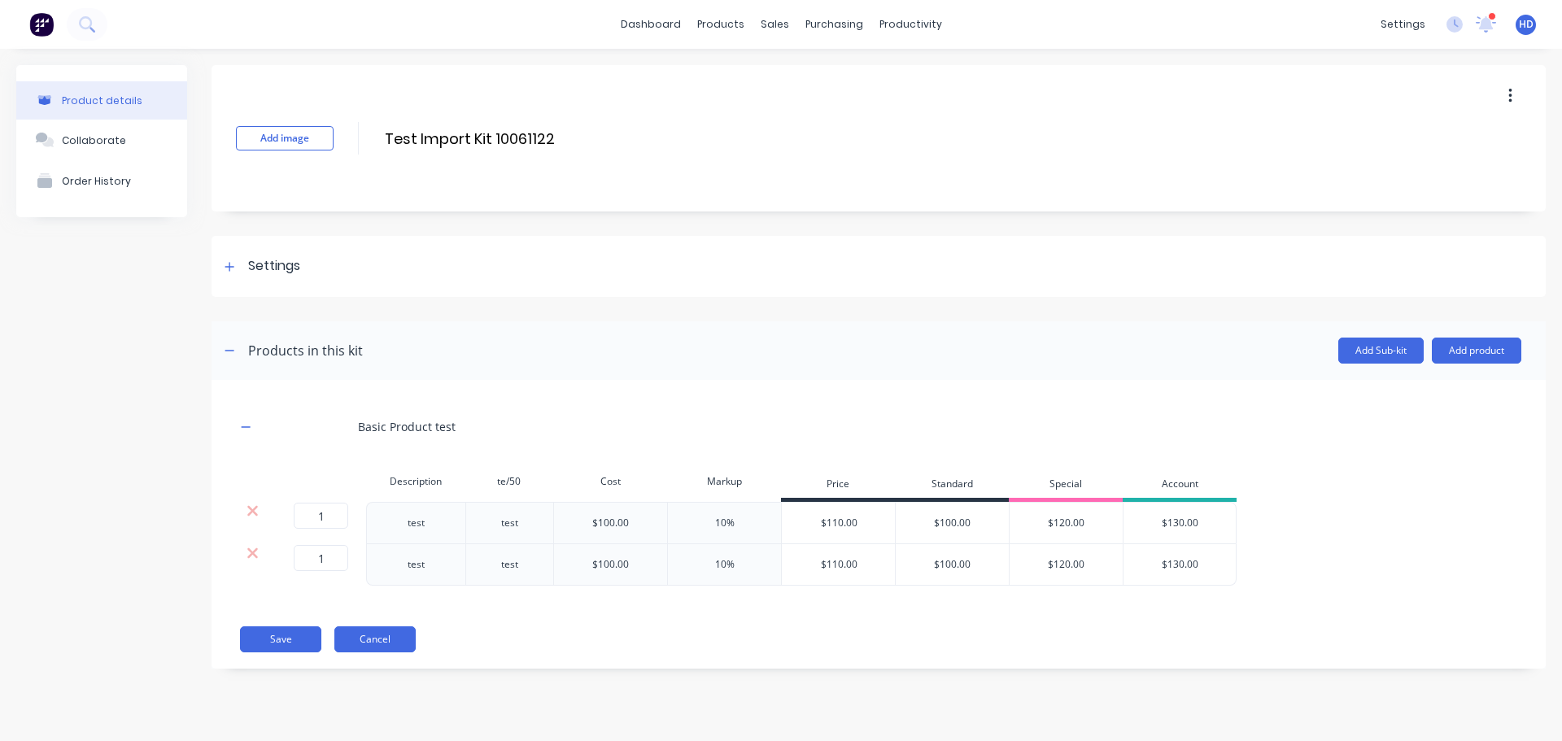
click at [377, 643] on button "Cancel" at bounding box center [374, 639] width 81 height 26
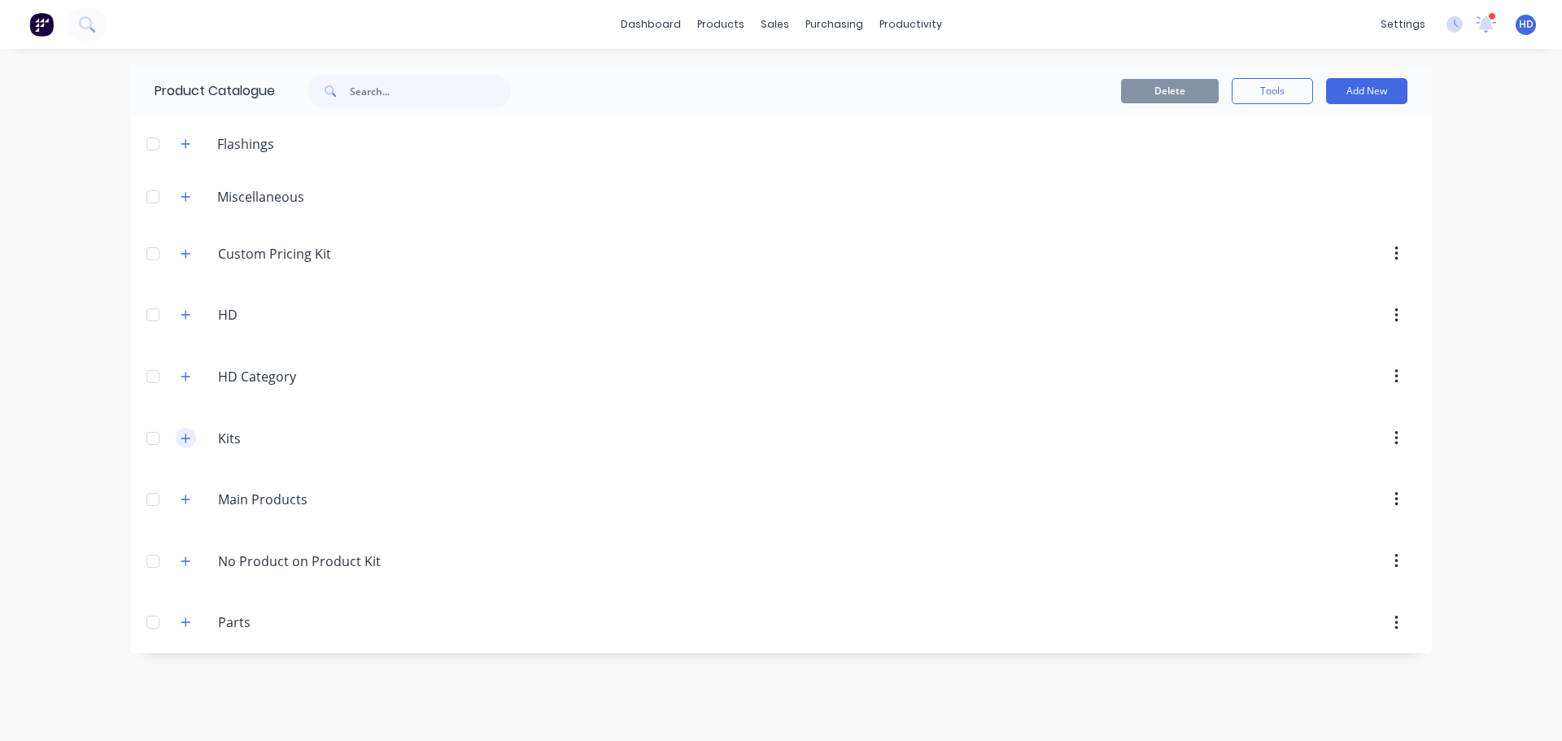
click at [192, 437] on button "button" at bounding box center [186, 438] width 20 height 20
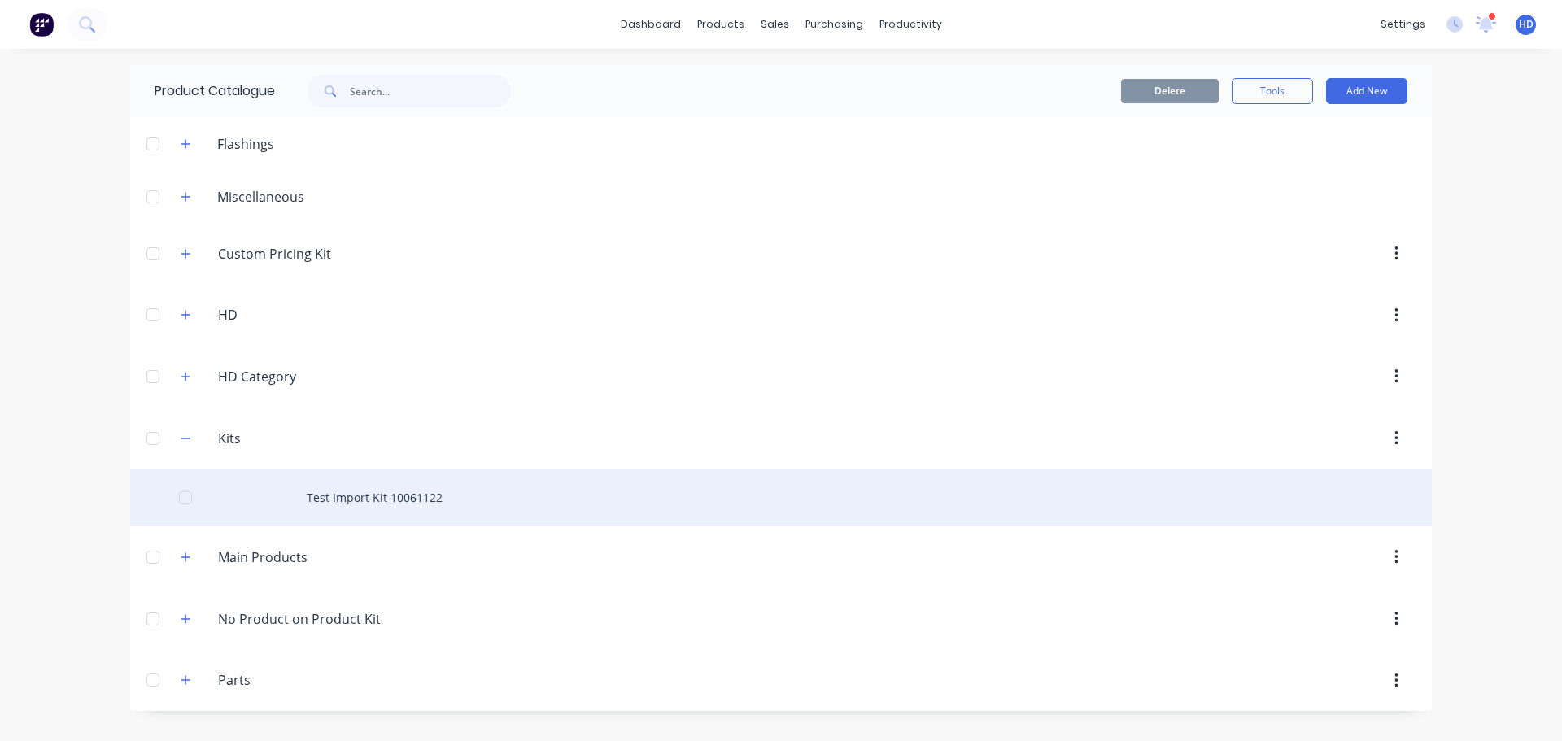
click at [352, 495] on div "Test Import Kit 10061122" at bounding box center [780, 498] width 1301 height 58
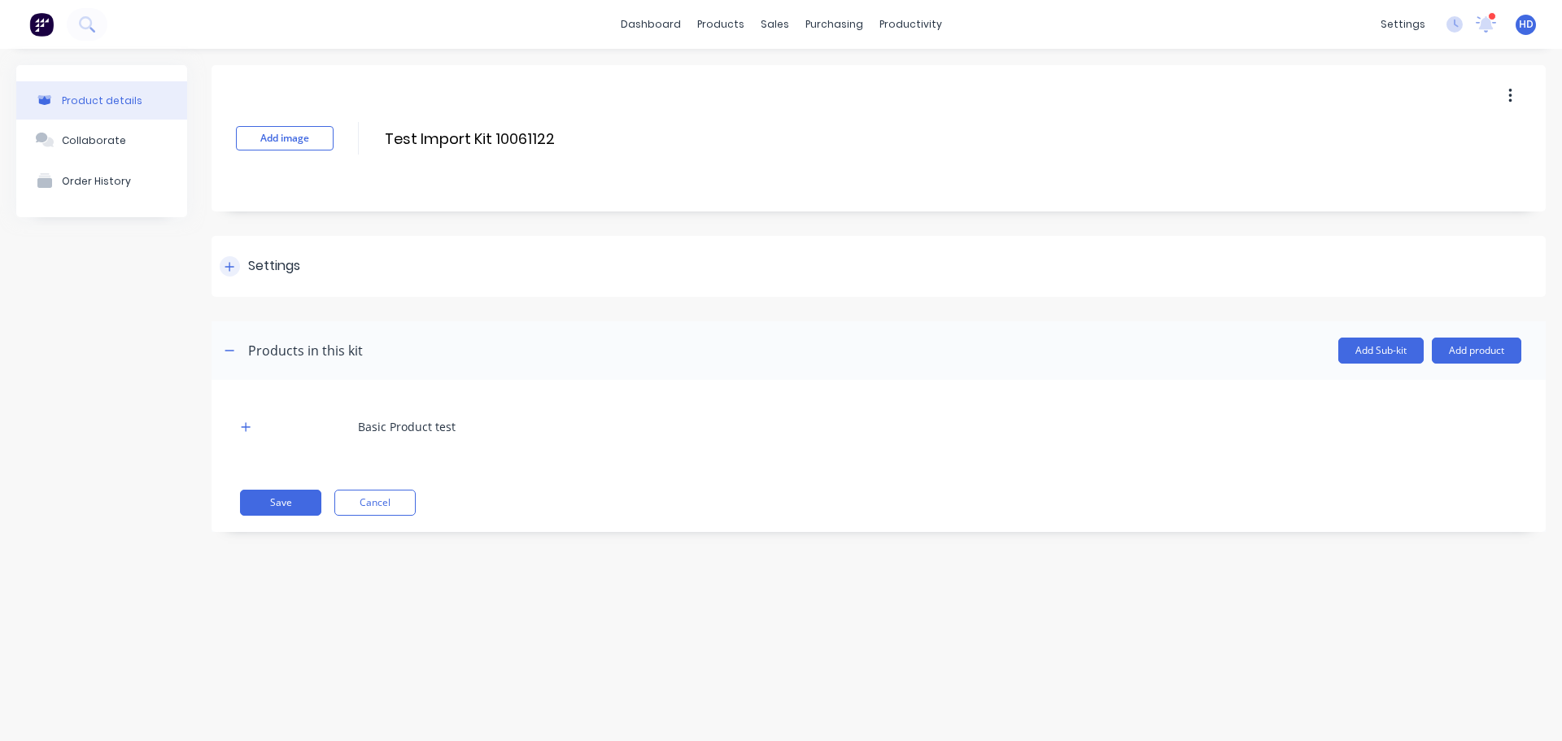
click at [233, 263] on icon at bounding box center [229, 266] width 10 height 11
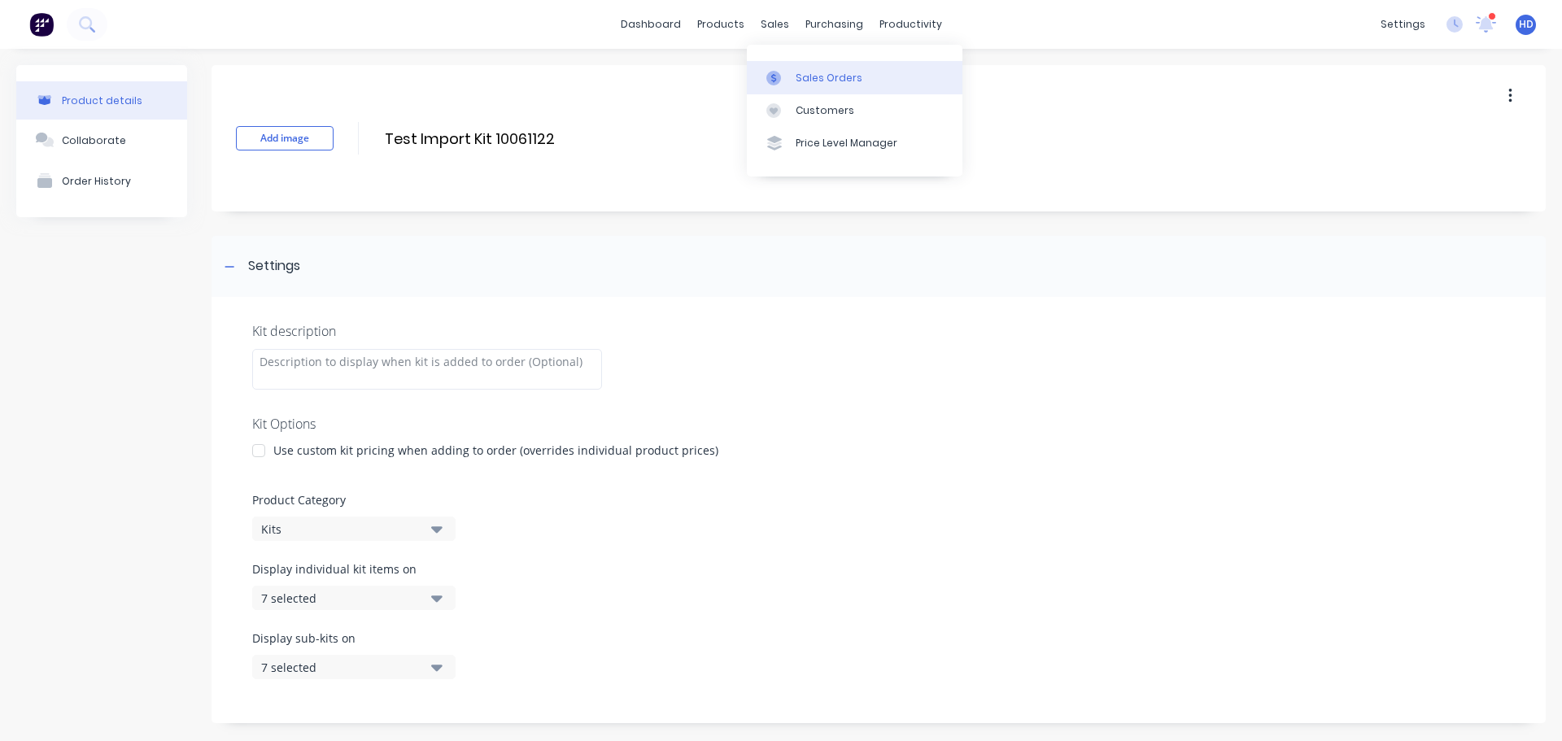
click at [819, 77] on div "Sales Orders" at bounding box center [828, 78] width 67 height 15
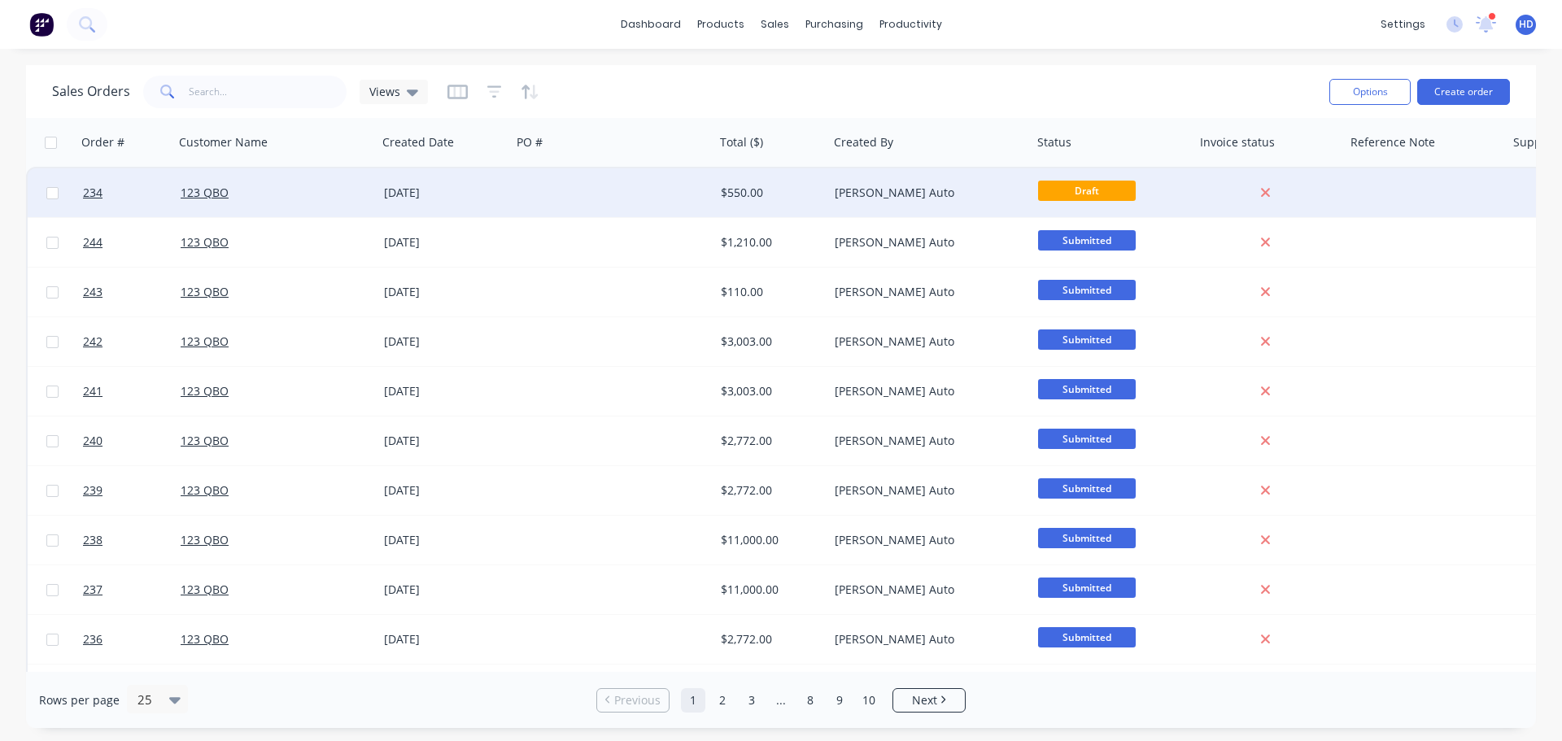
click at [366, 196] on div "123 QBO" at bounding box center [276, 193] width 190 height 16
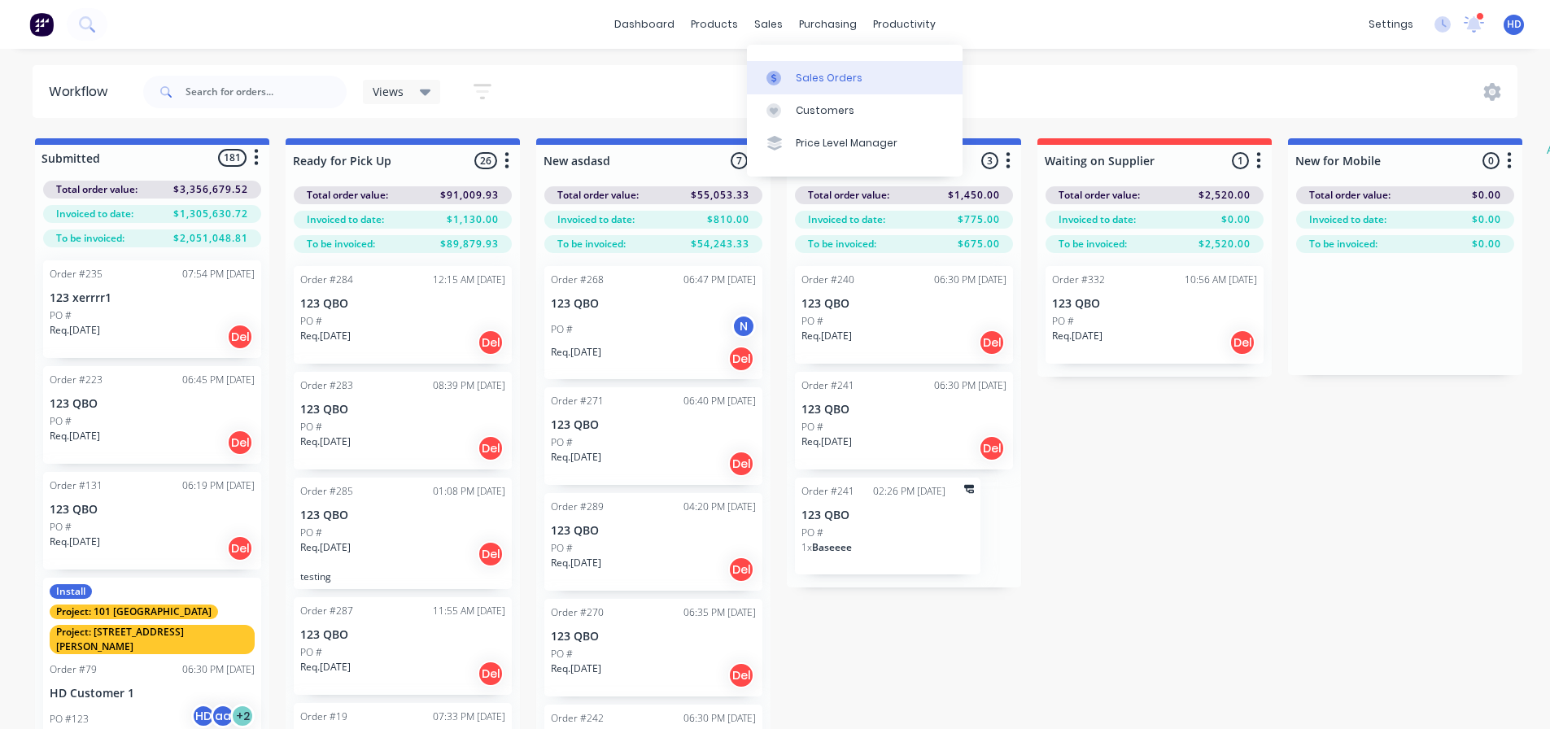
click at [814, 72] on div "Sales Orders" at bounding box center [828, 78] width 67 height 15
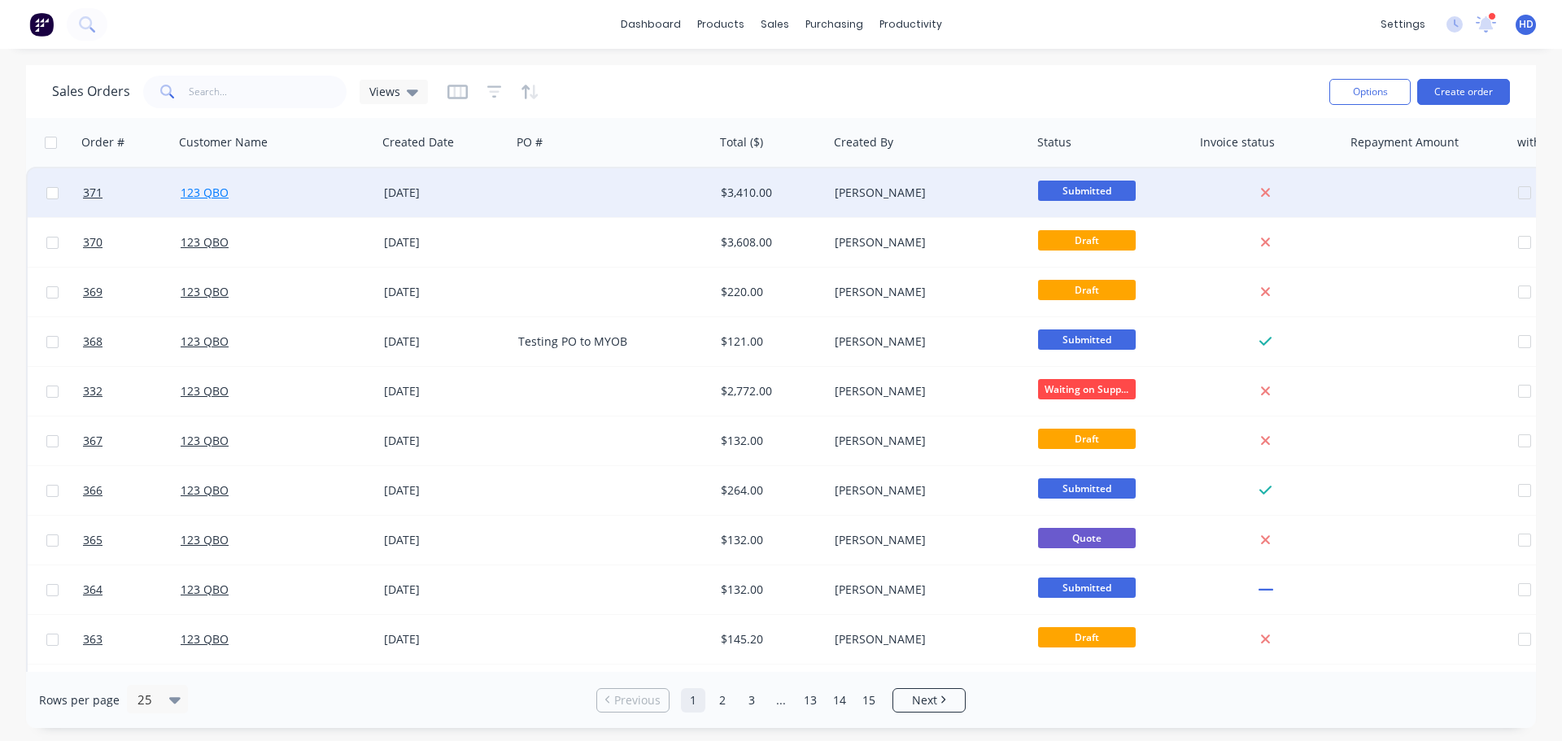
click at [198, 196] on link "123 QBO" at bounding box center [205, 192] width 48 height 15
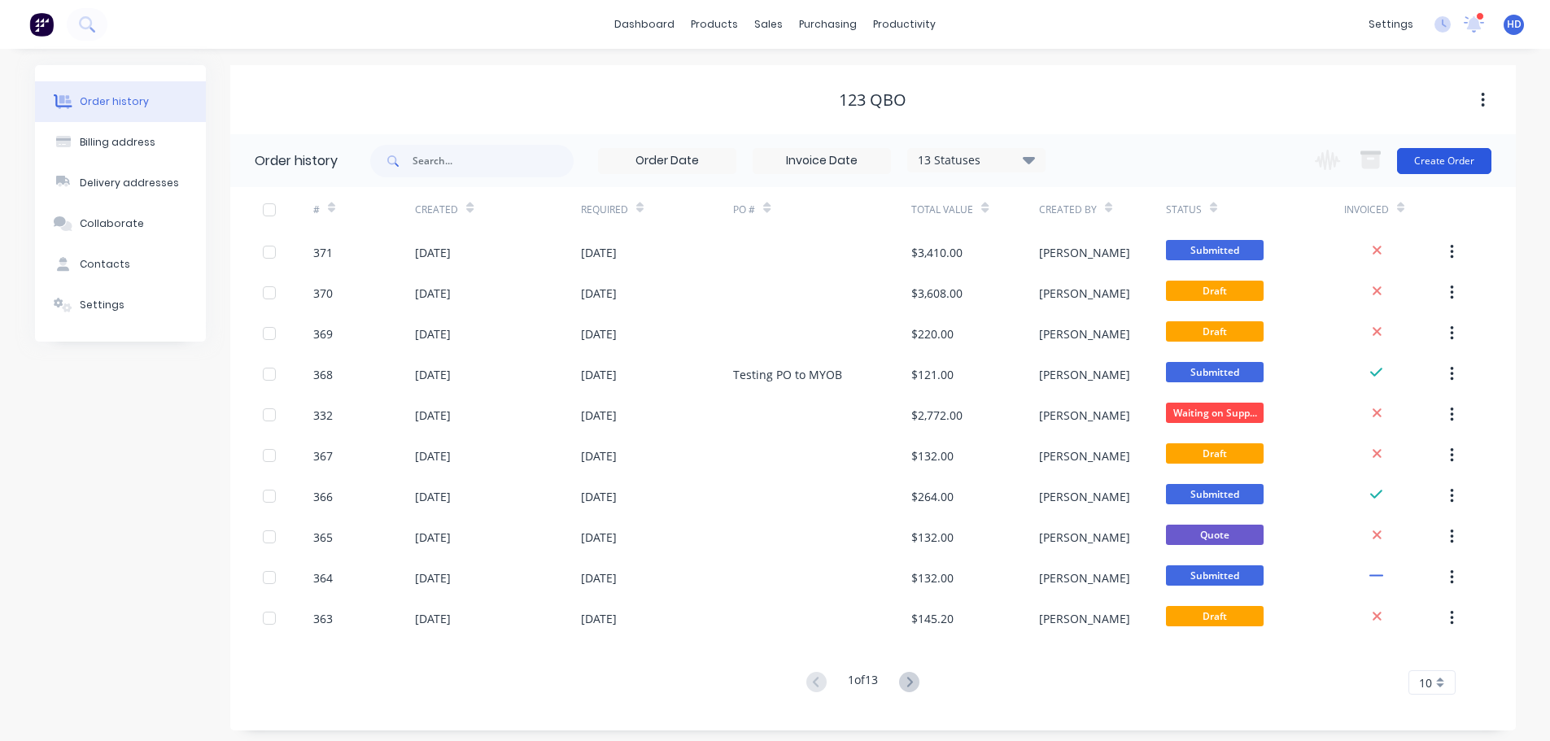
click at [1447, 156] on button "Create Order" at bounding box center [1444, 161] width 94 height 26
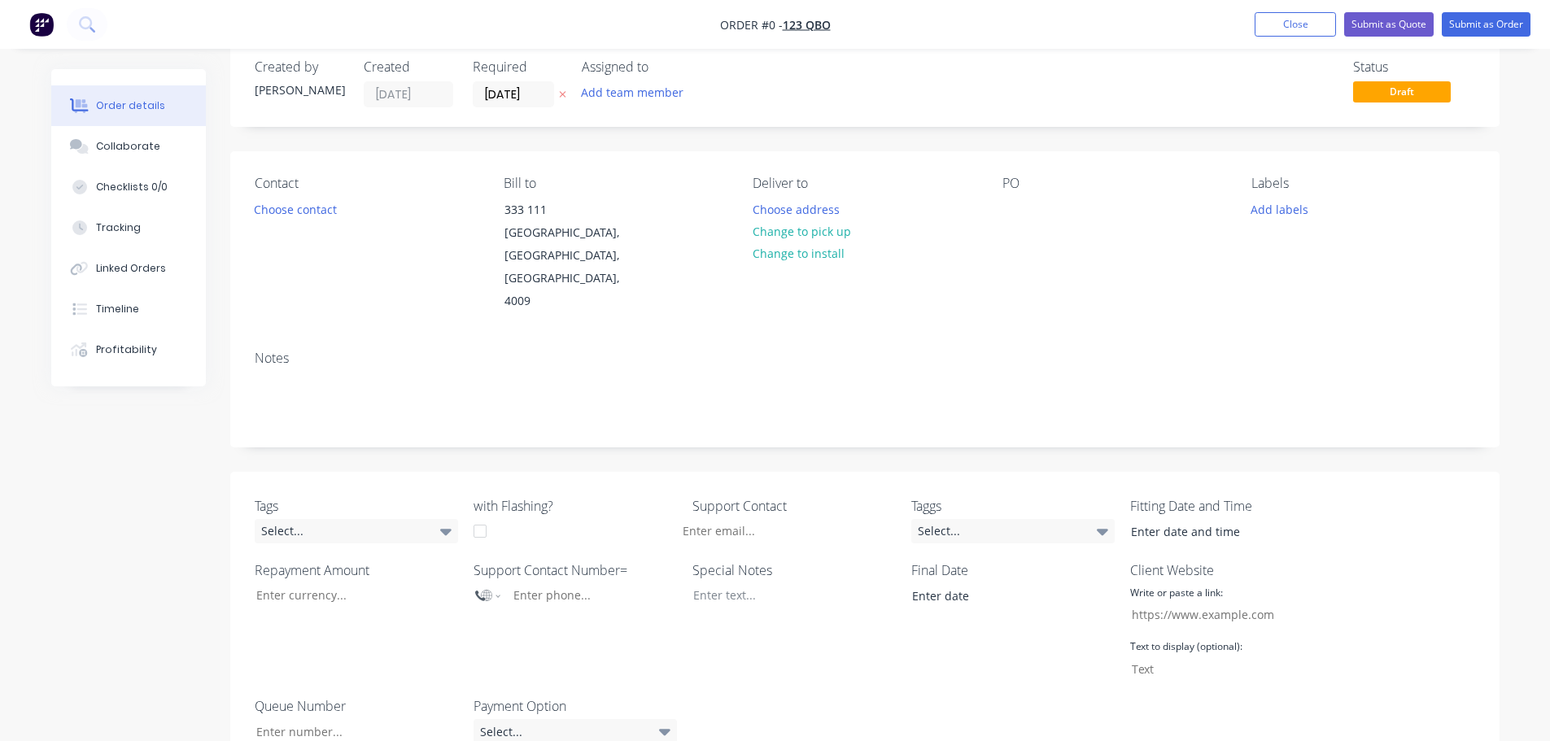
scroll to position [407, 0]
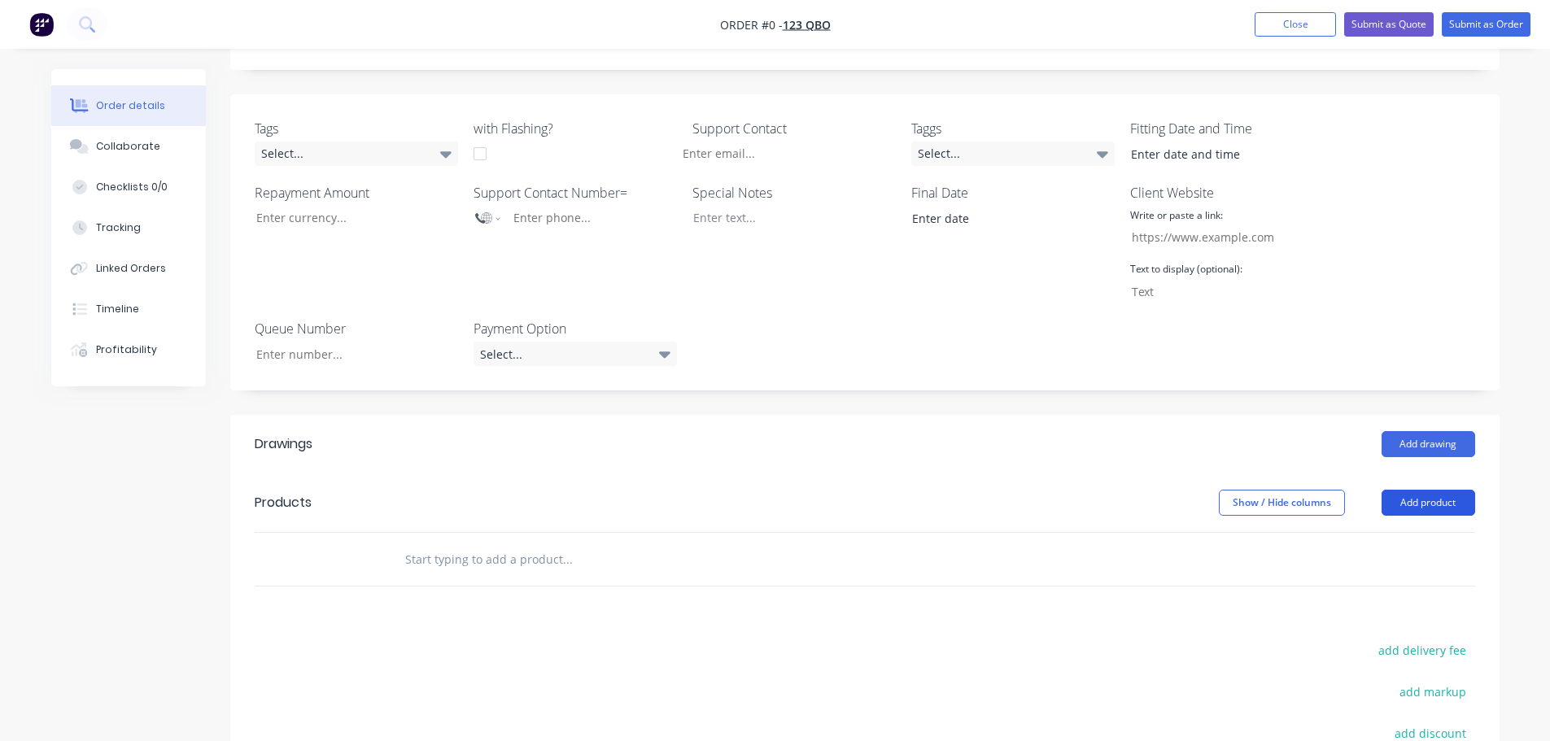
click at [1431, 490] on button "Add product" at bounding box center [1428, 503] width 94 height 26
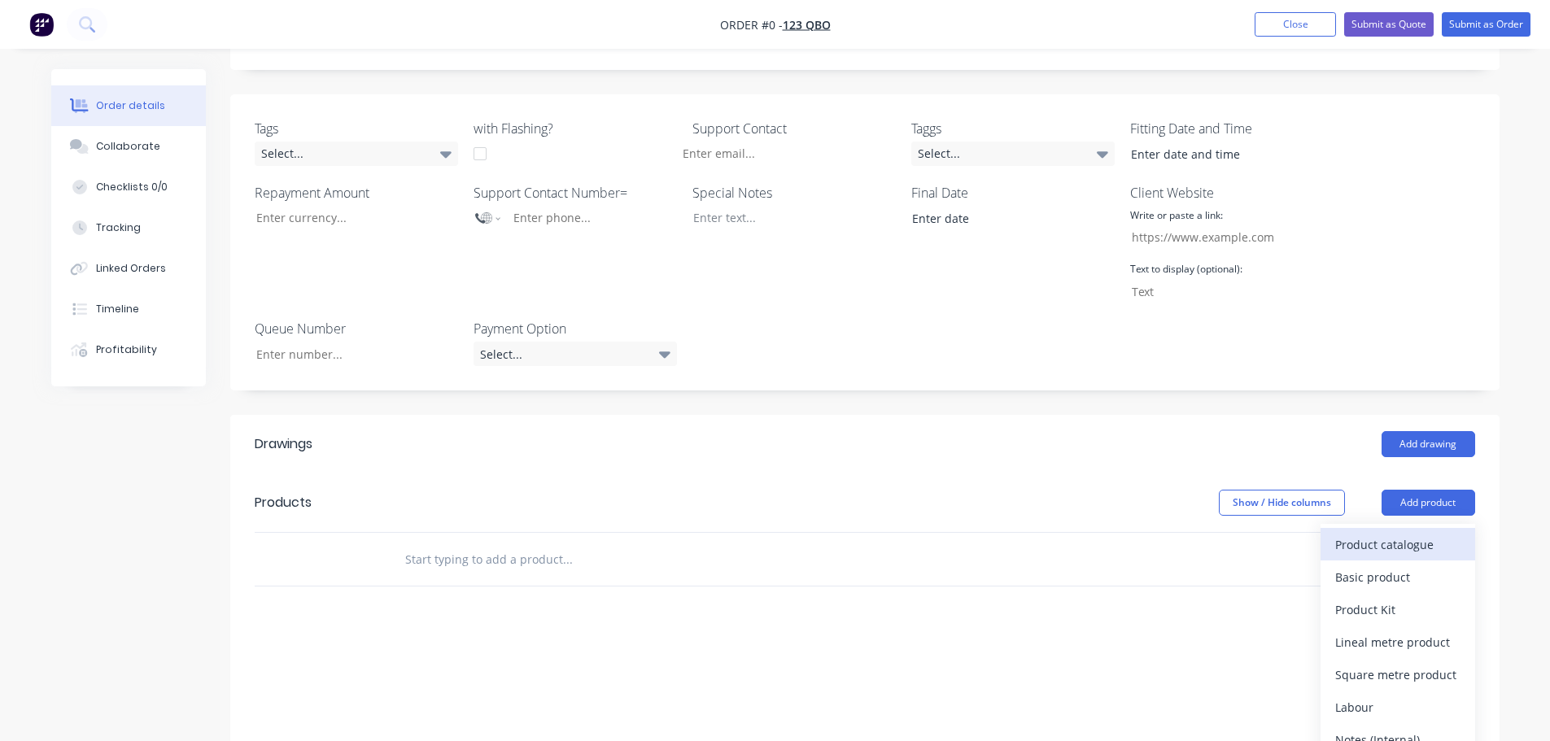
click at [1378, 533] on div "Product catalogue" at bounding box center [1397, 545] width 125 height 24
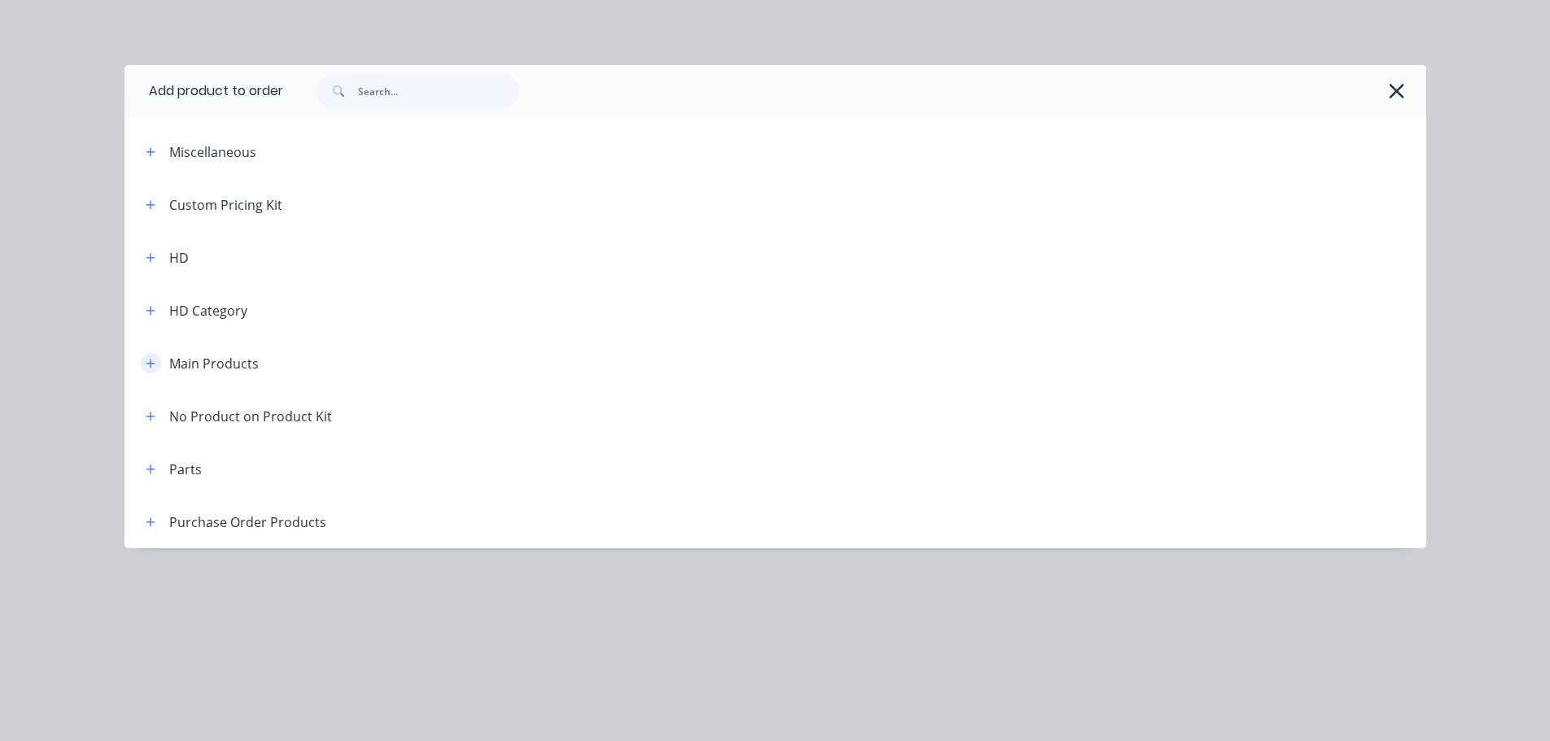
click at [150, 366] on icon "button" at bounding box center [150, 363] width 9 height 9
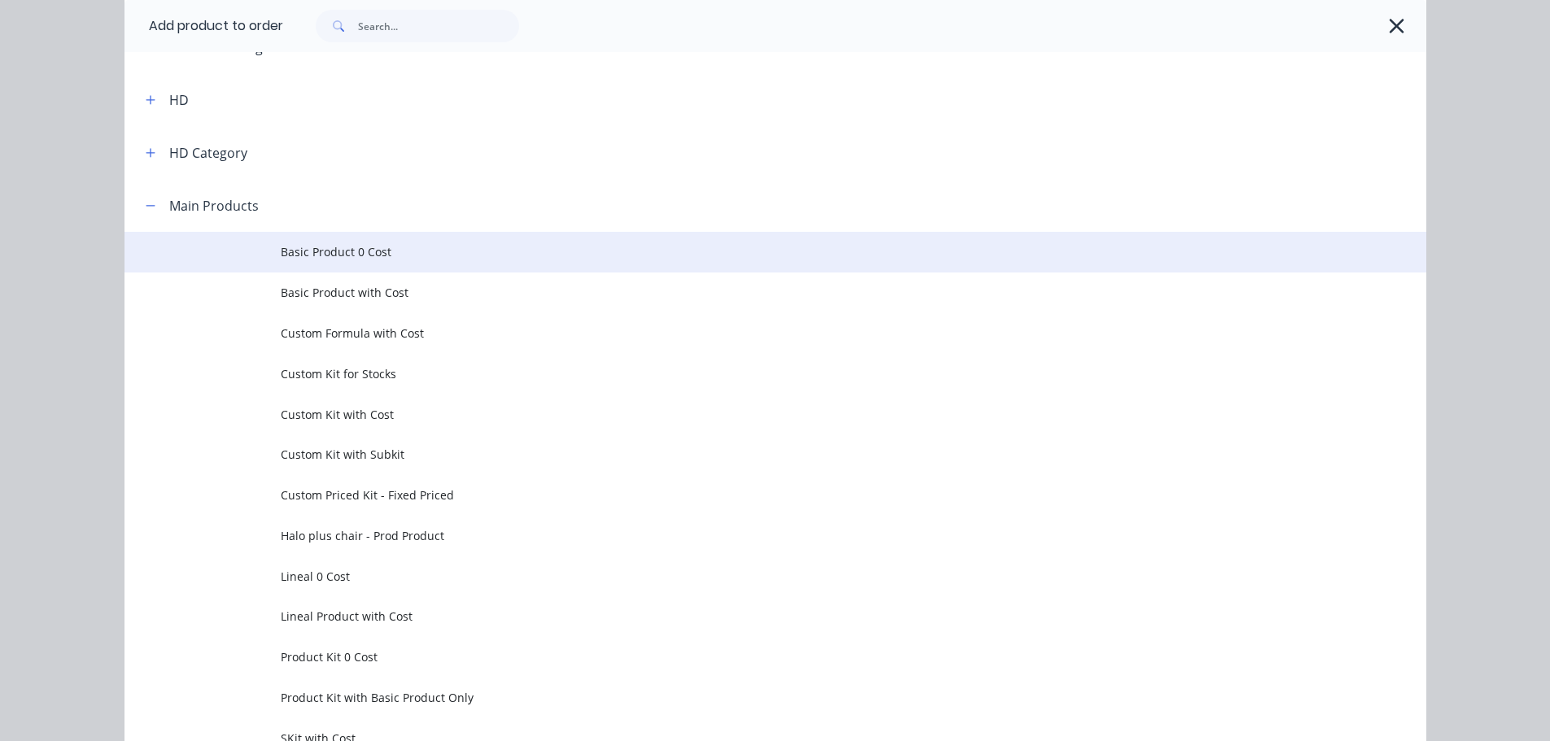
scroll to position [163, 0]
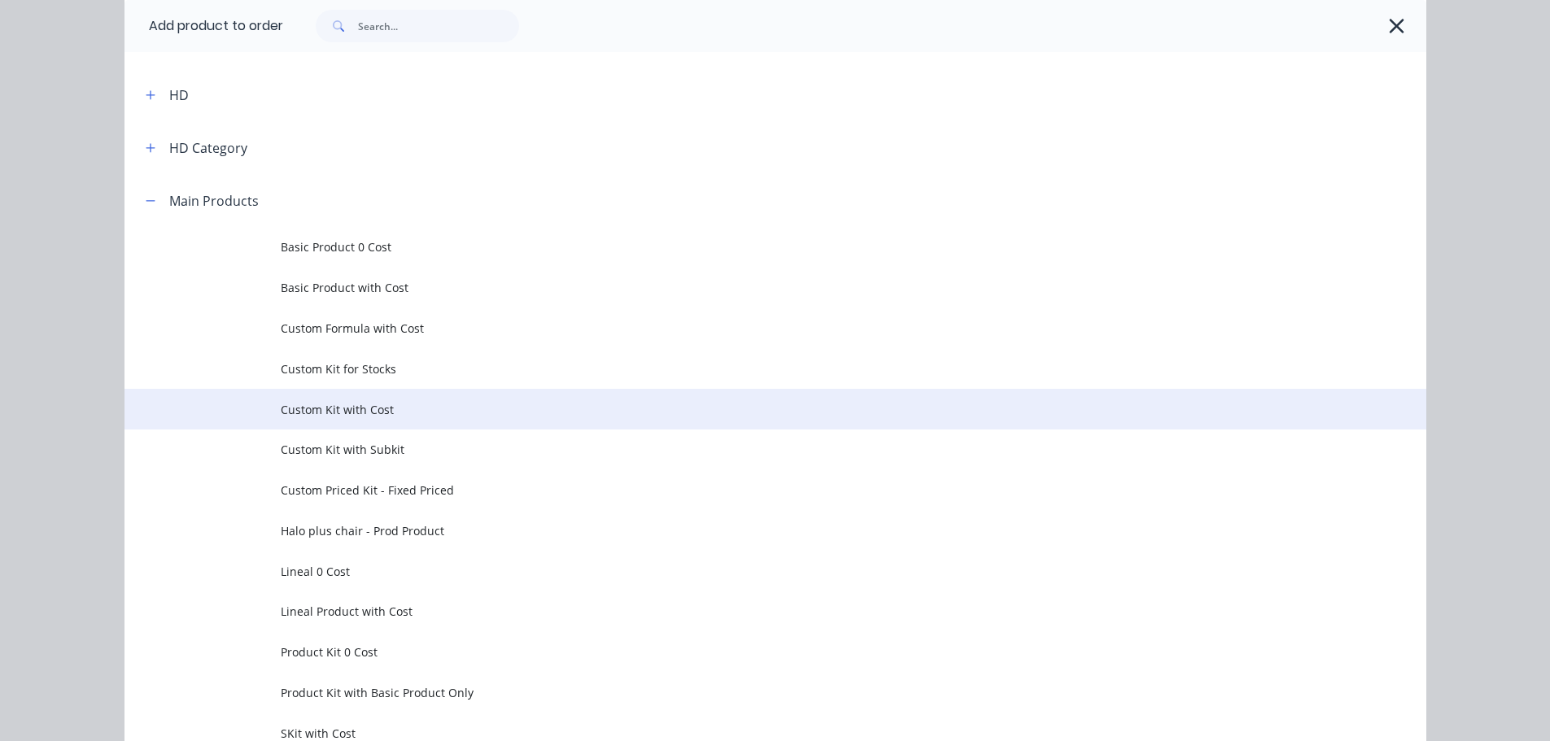
click at [400, 416] on span "Custom Kit with Cost" at bounding box center [739, 409] width 916 height 17
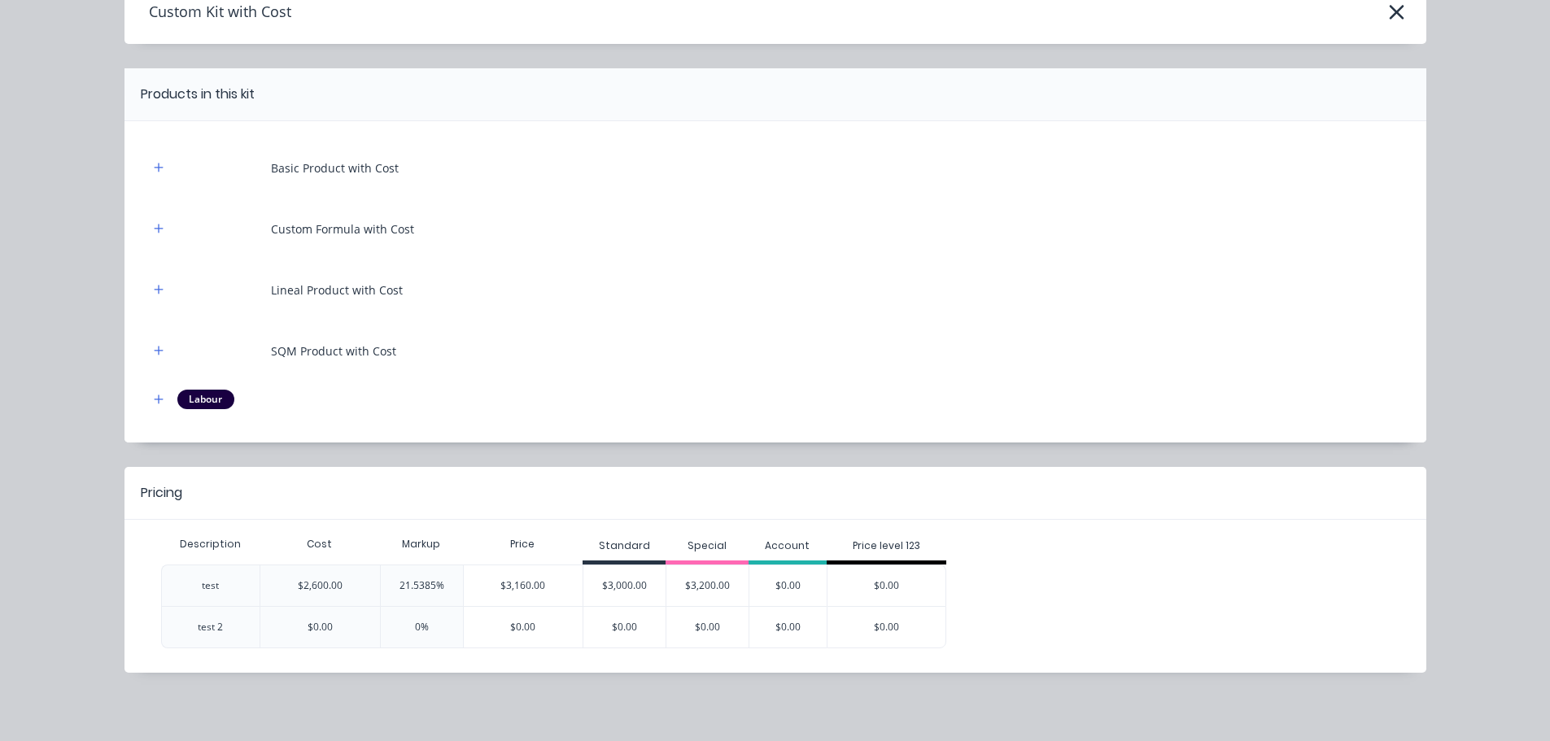
scroll to position [88, 0]
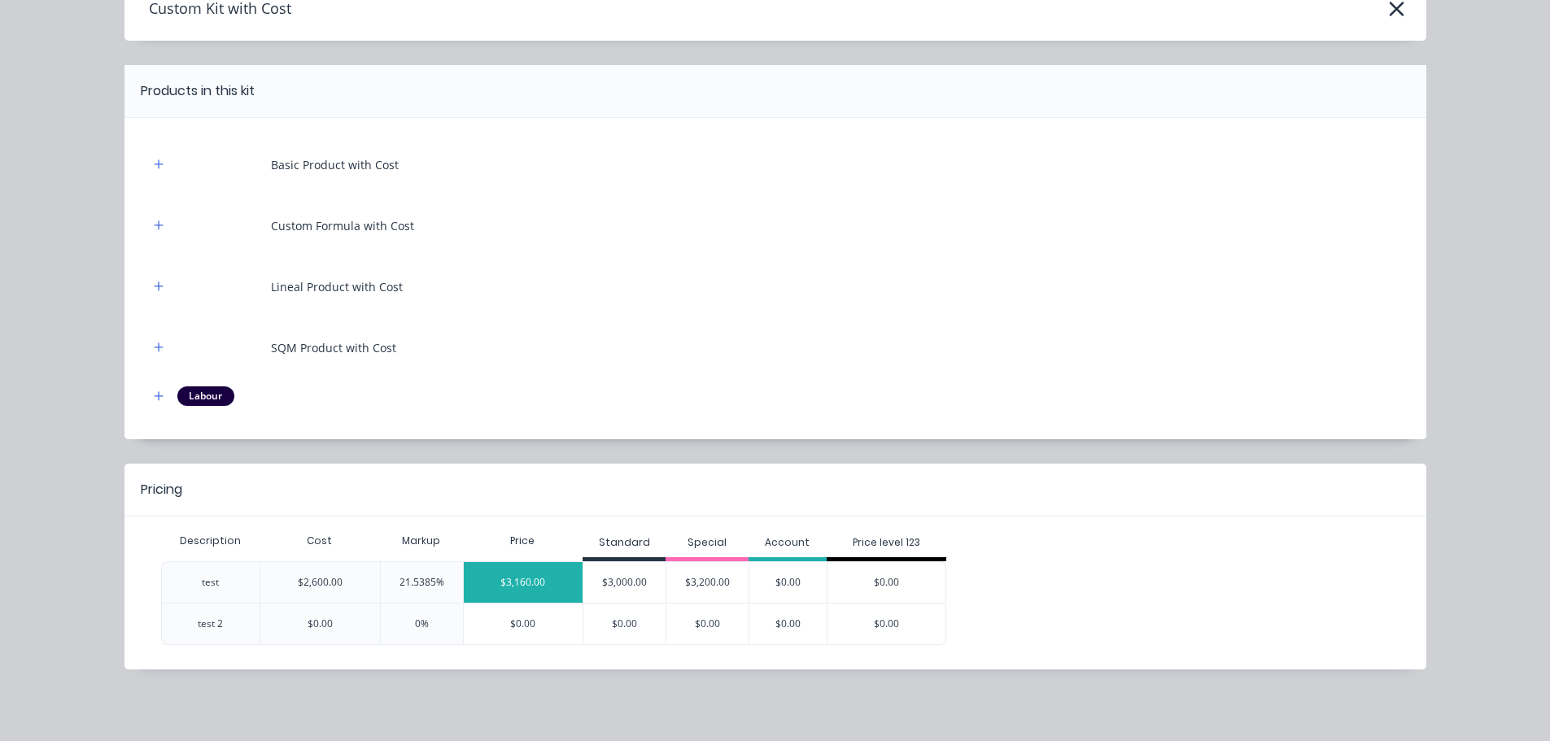
click at [499, 577] on div "$3,160.00" at bounding box center [524, 582] width 120 height 41
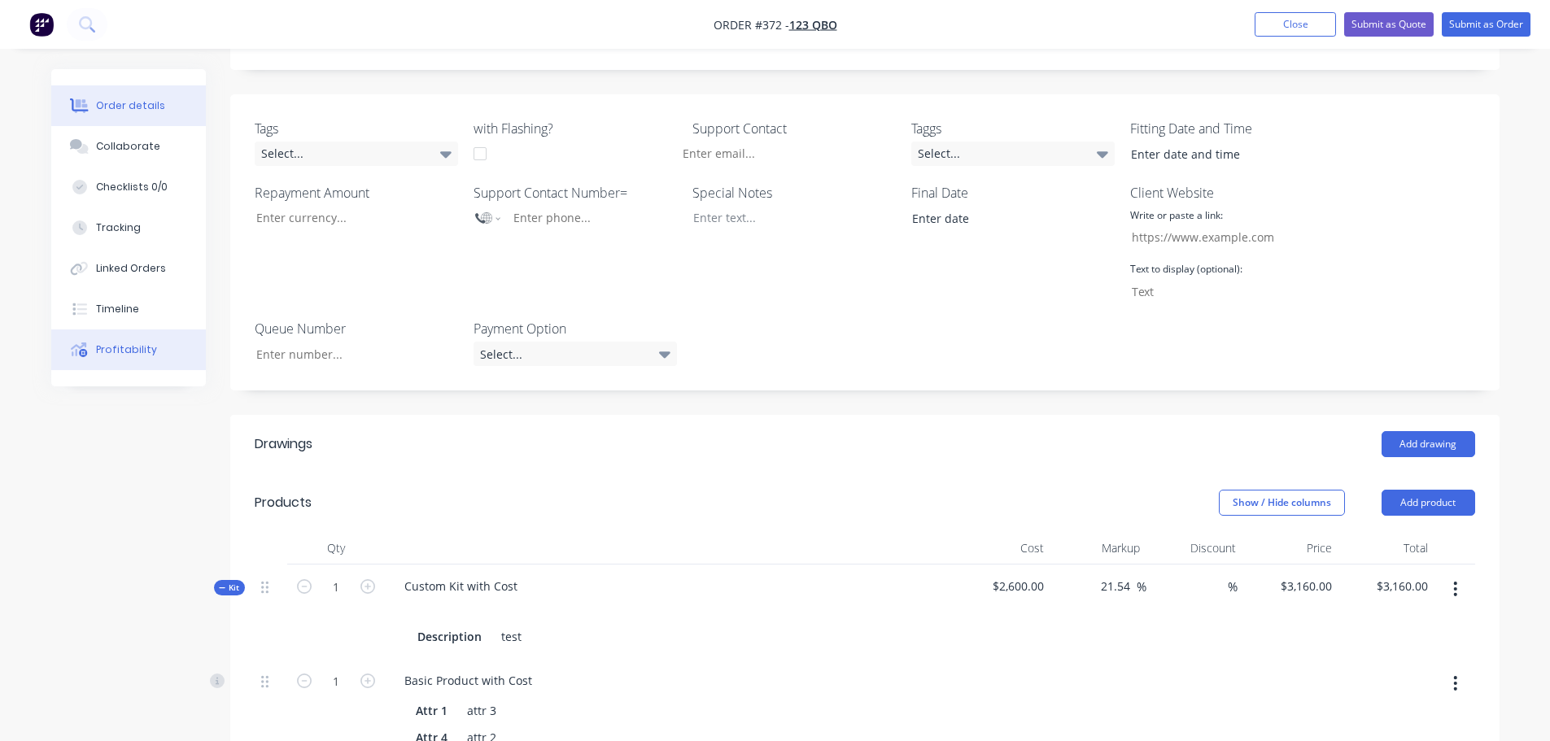
click at [162, 360] on button "Profitability" at bounding box center [128, 349] width 155 height 41
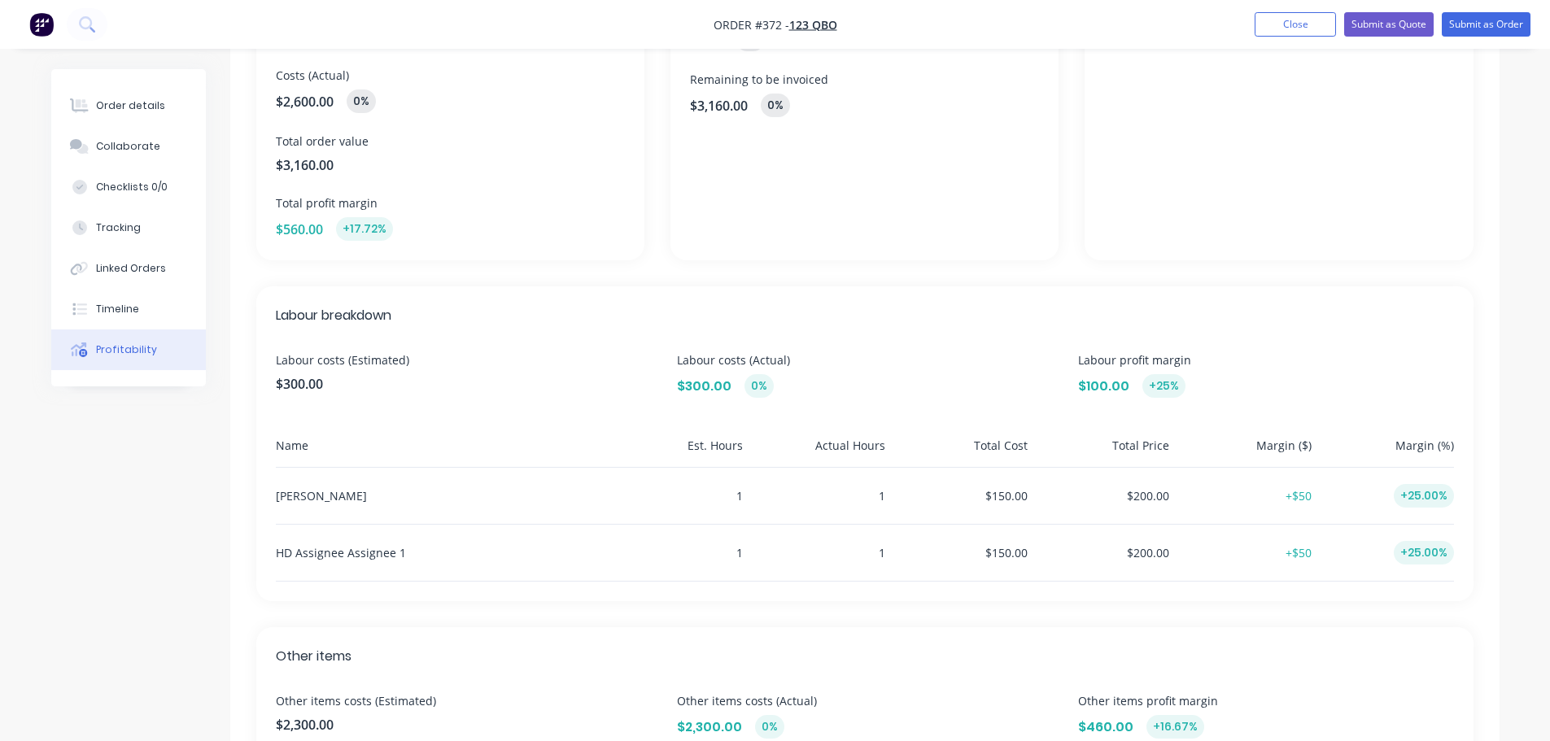
scroll to position [244, 0]
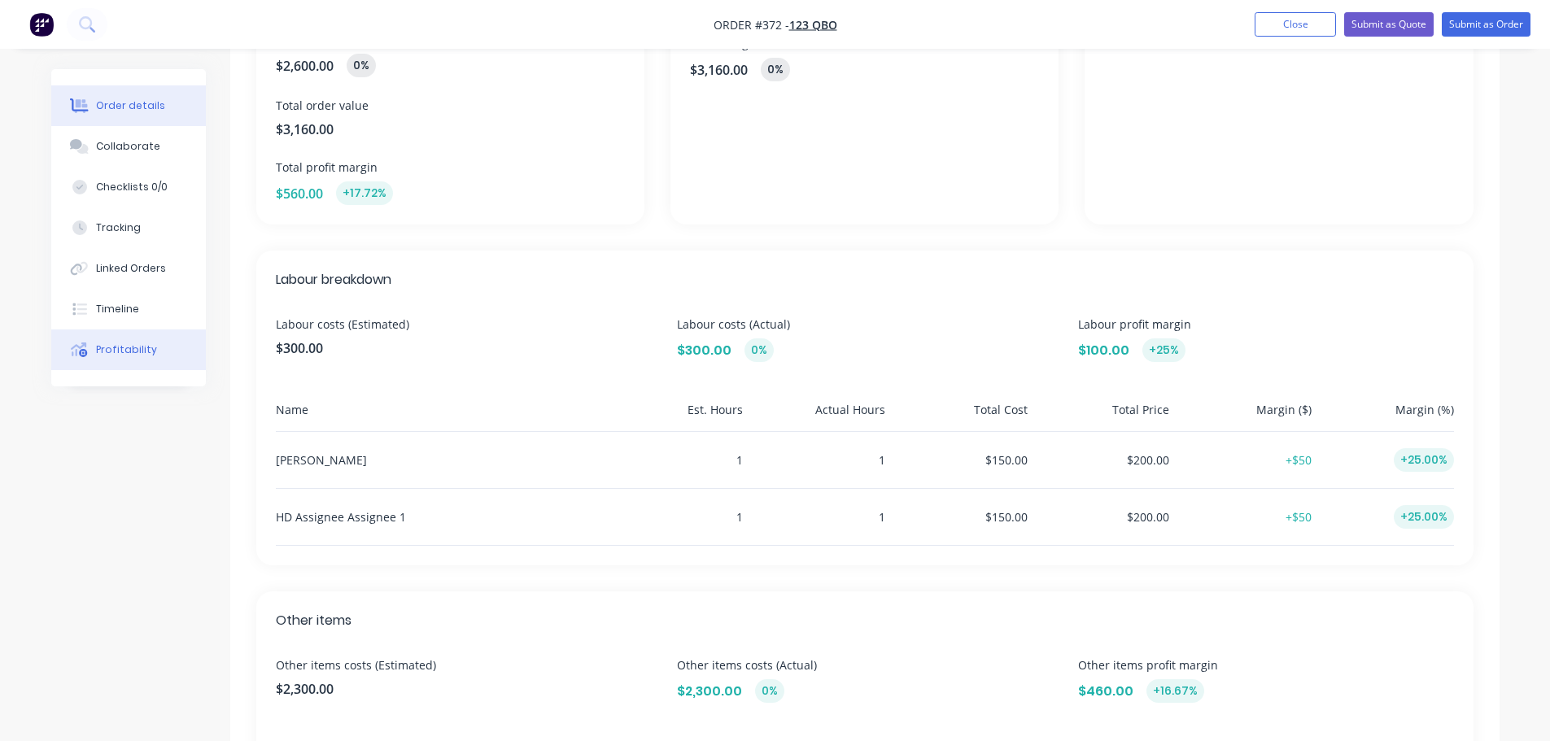
click at [141, 98] on button "Order details" at bounding box center [128, 105] width 155 height 41
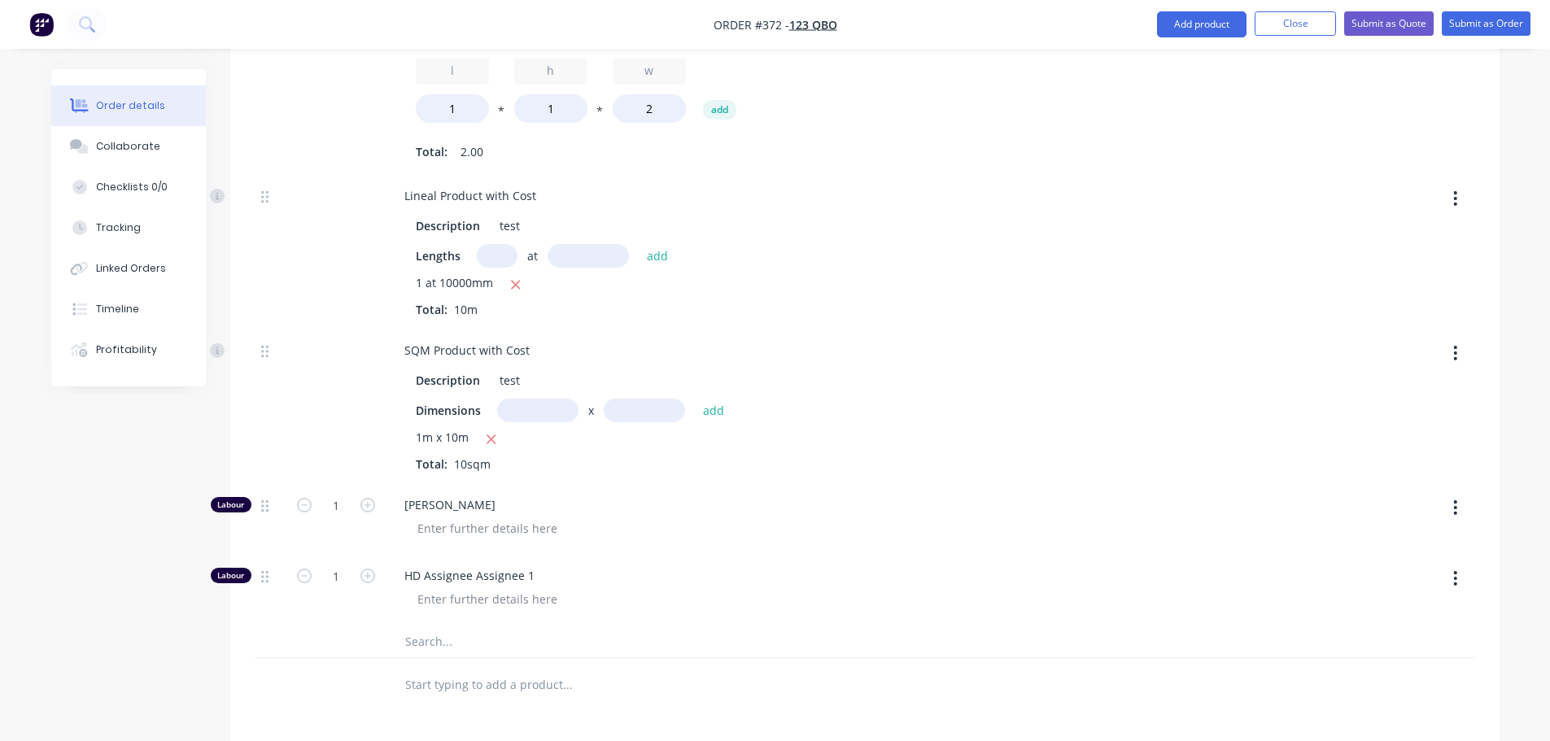
scroll to position [1220, 0]
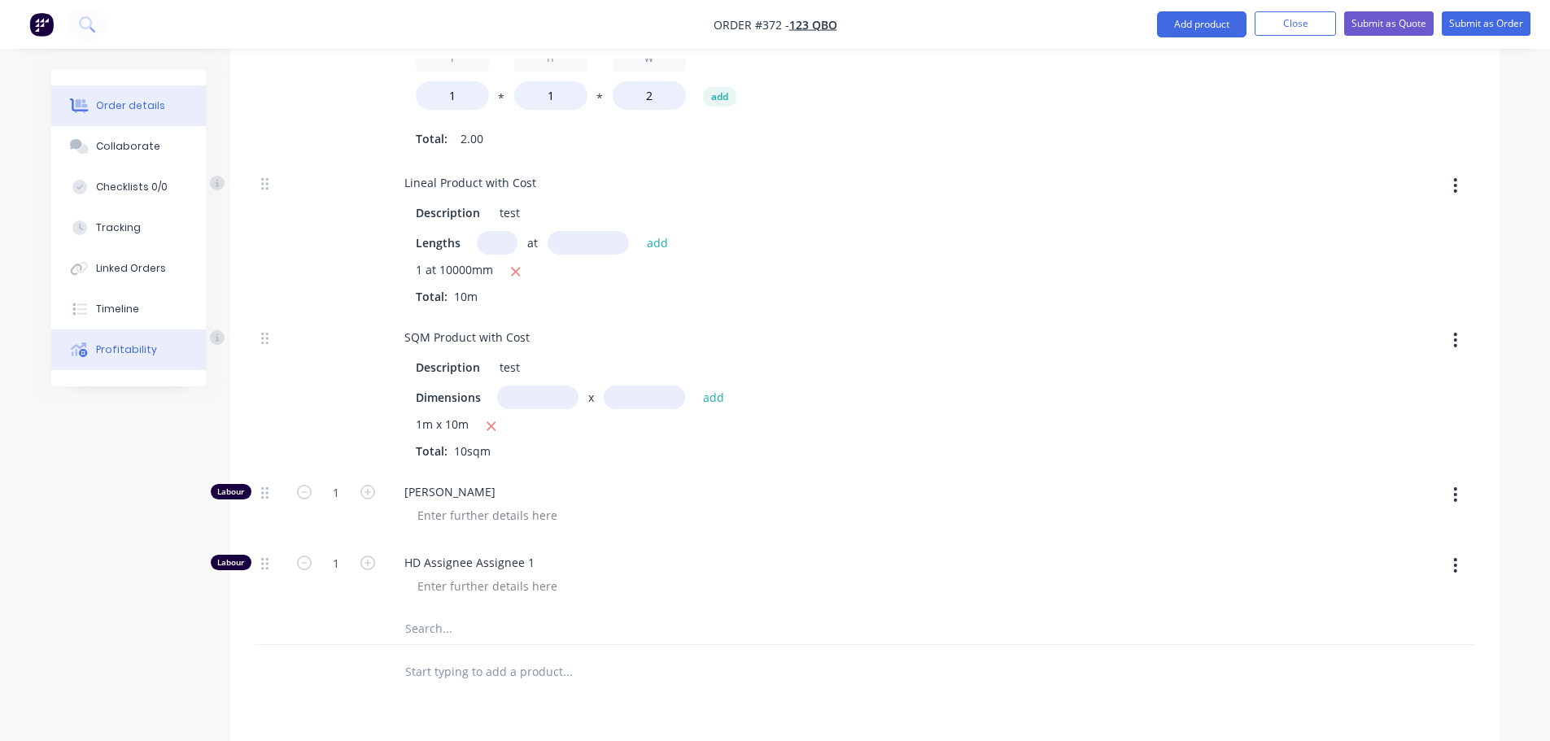
click at [128, 351] on div "Profitability" at bounding box center [126, 349] width 61 height 15
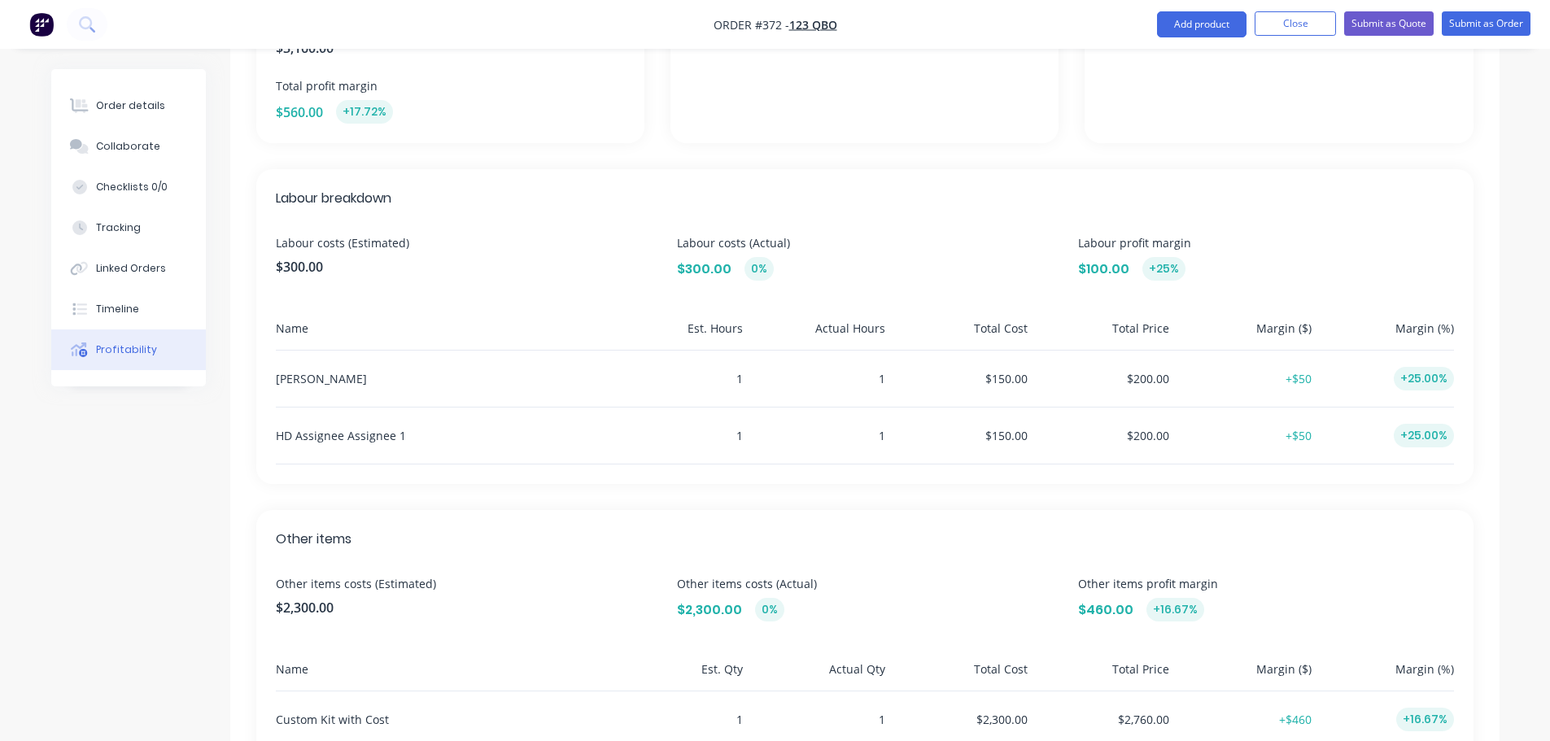
scroll to position [404, 0]
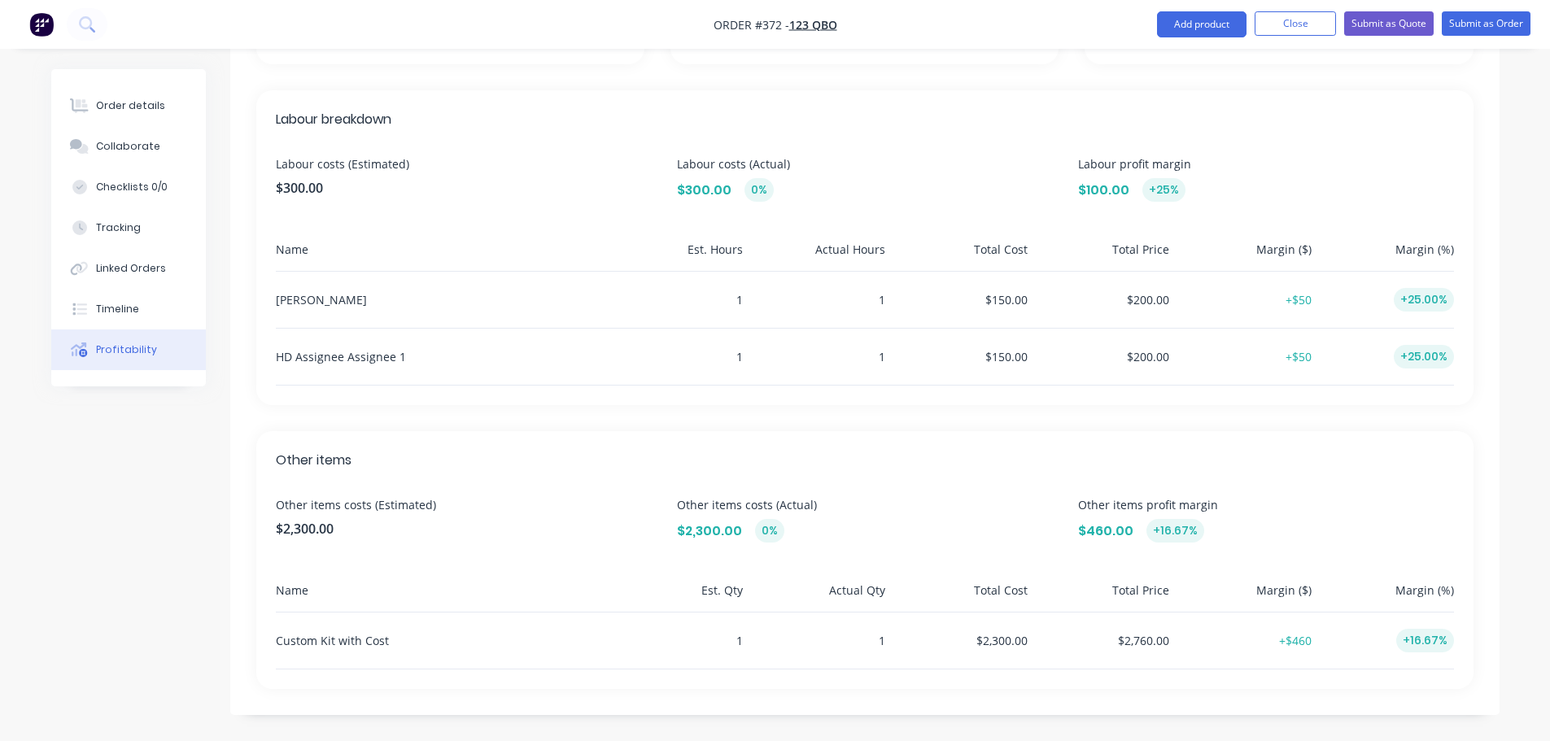
click at [391, 642] on div "Custom Kit with Cost" at bounding box center [438, 640] width 325 height 56
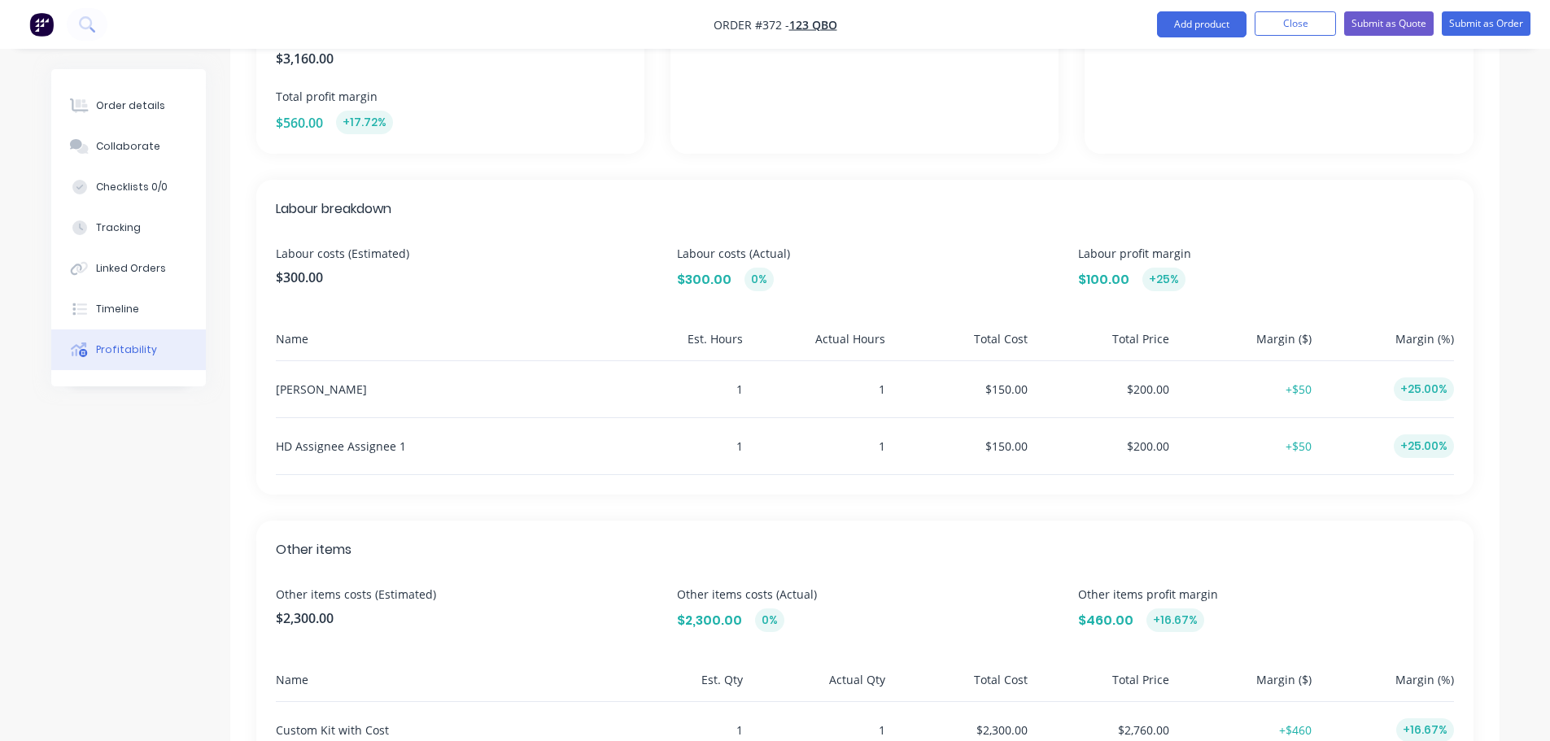
scroll to position [323, 0]
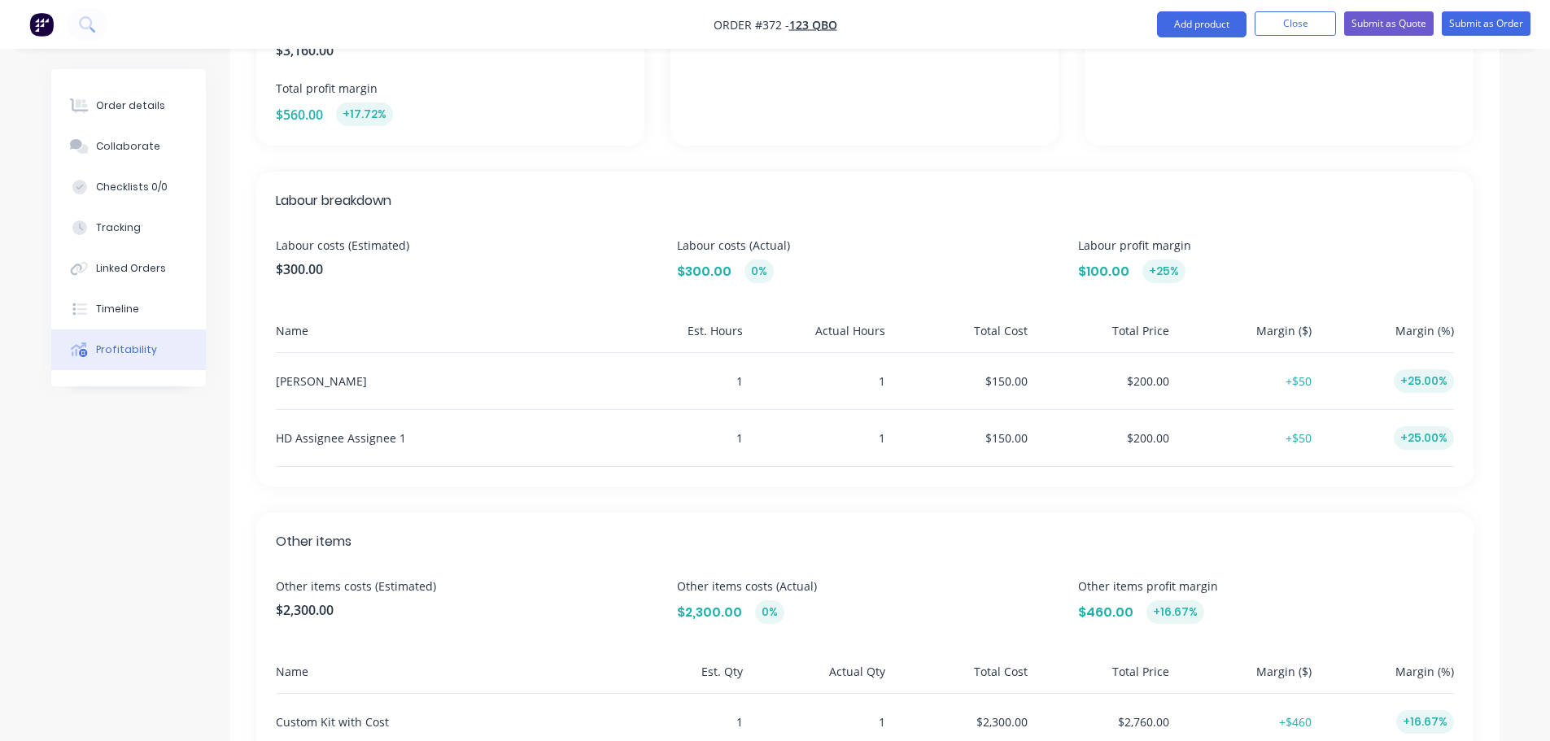
click at [1428, 382] on div "+25.00%" at bounding box center [1423, 381] width 60 height 24
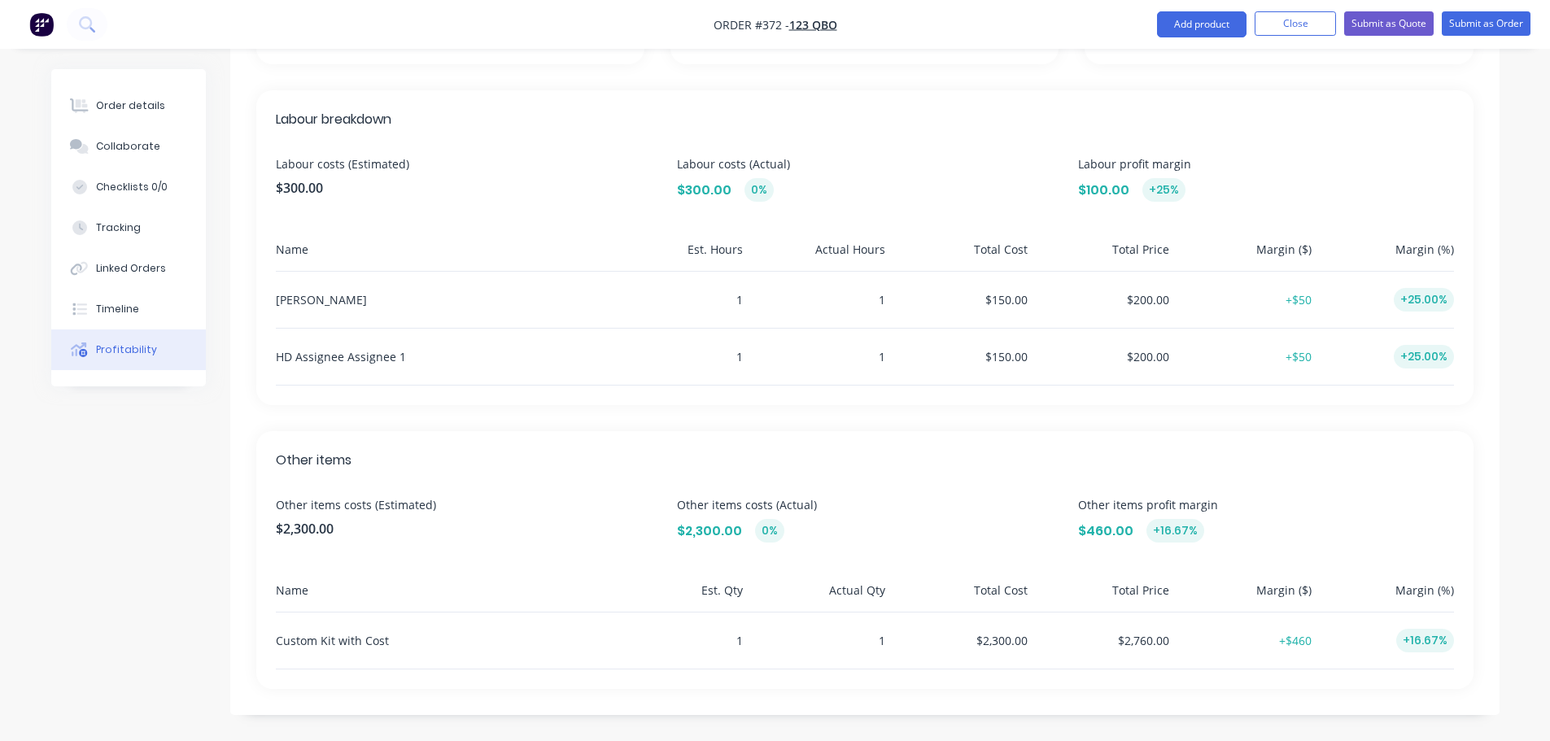
click at [1423, 634] on div "+16.67%" at bounding box center [1425, 641] width 58 height 24
click at [134, 100] on div "Order details" at bounding box center [130, 105] width 69 height 15
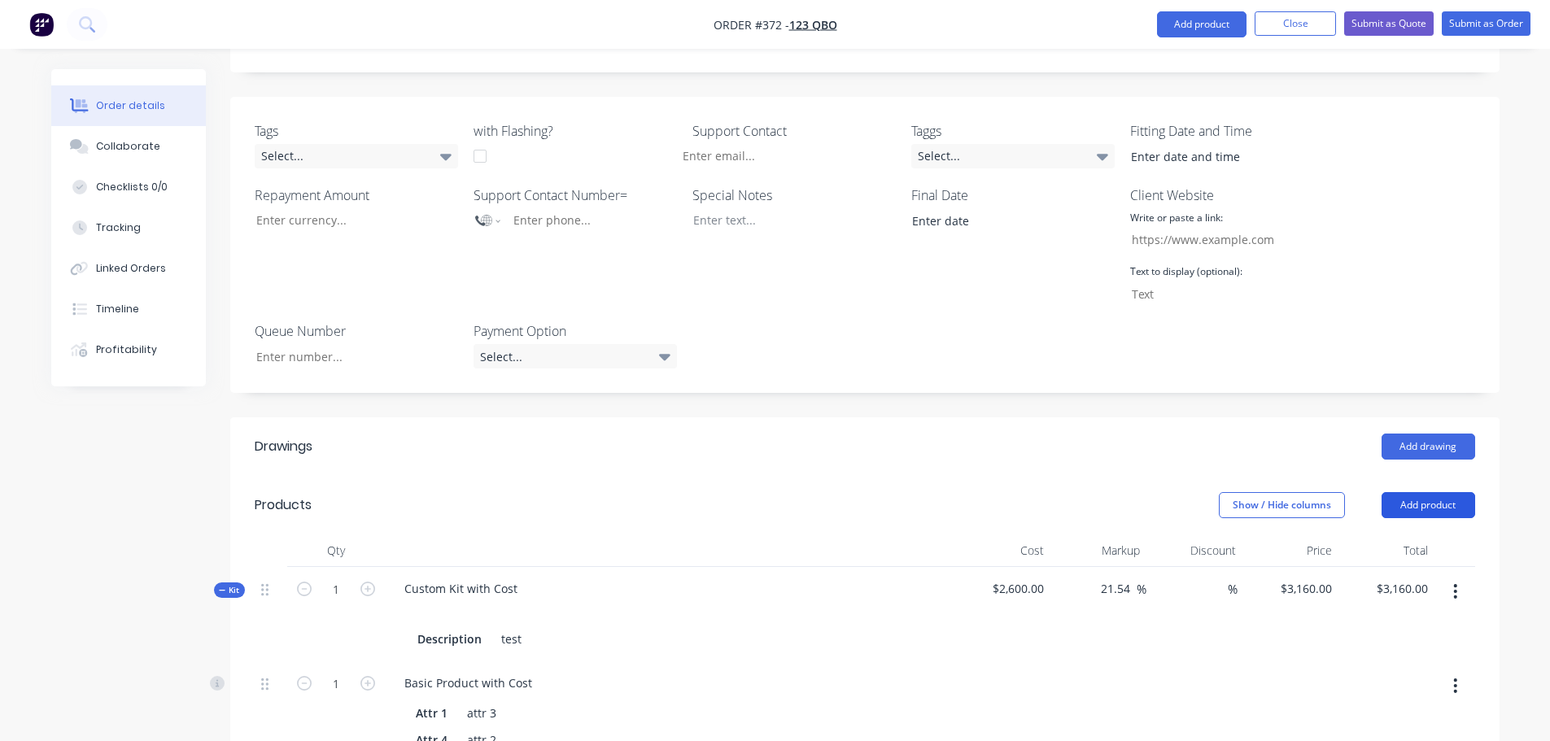
click at [1445, 492] on button "Add product" at bounding box center [1428, 505] width 94 height 26
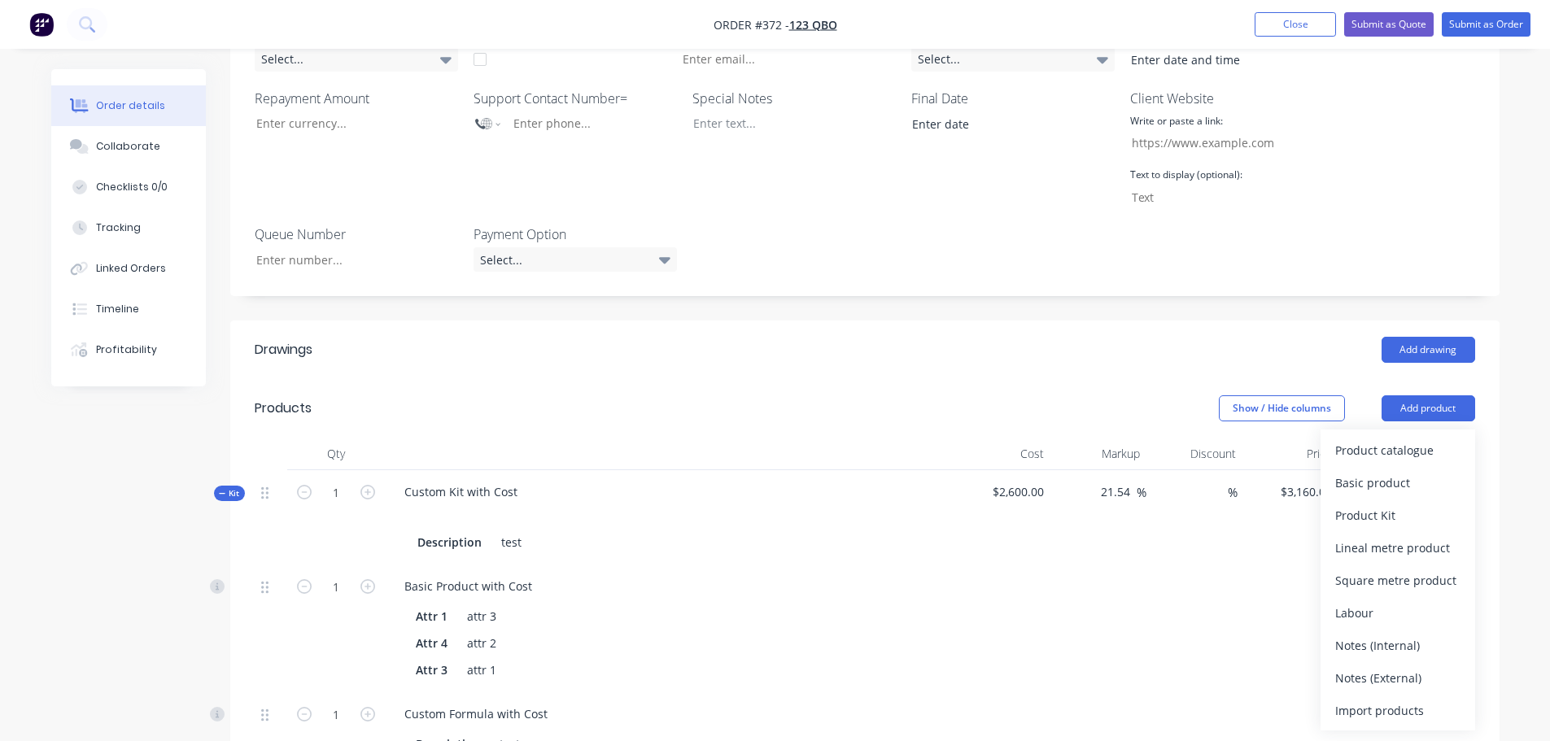
scroll to position [730, 0]
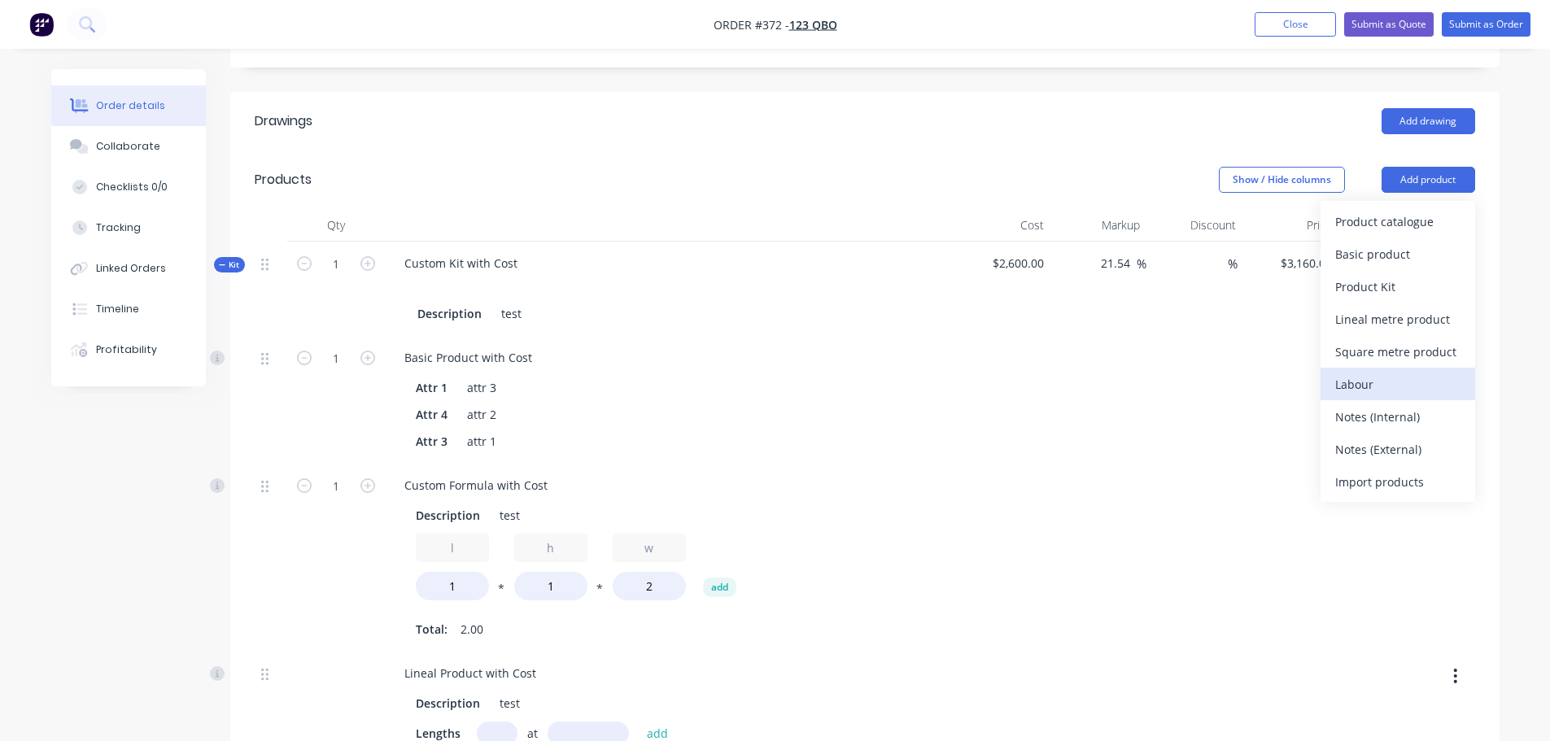
click at [1384, 373] on div "Labour" at bounding box center [1397, 385] width 125 height 24
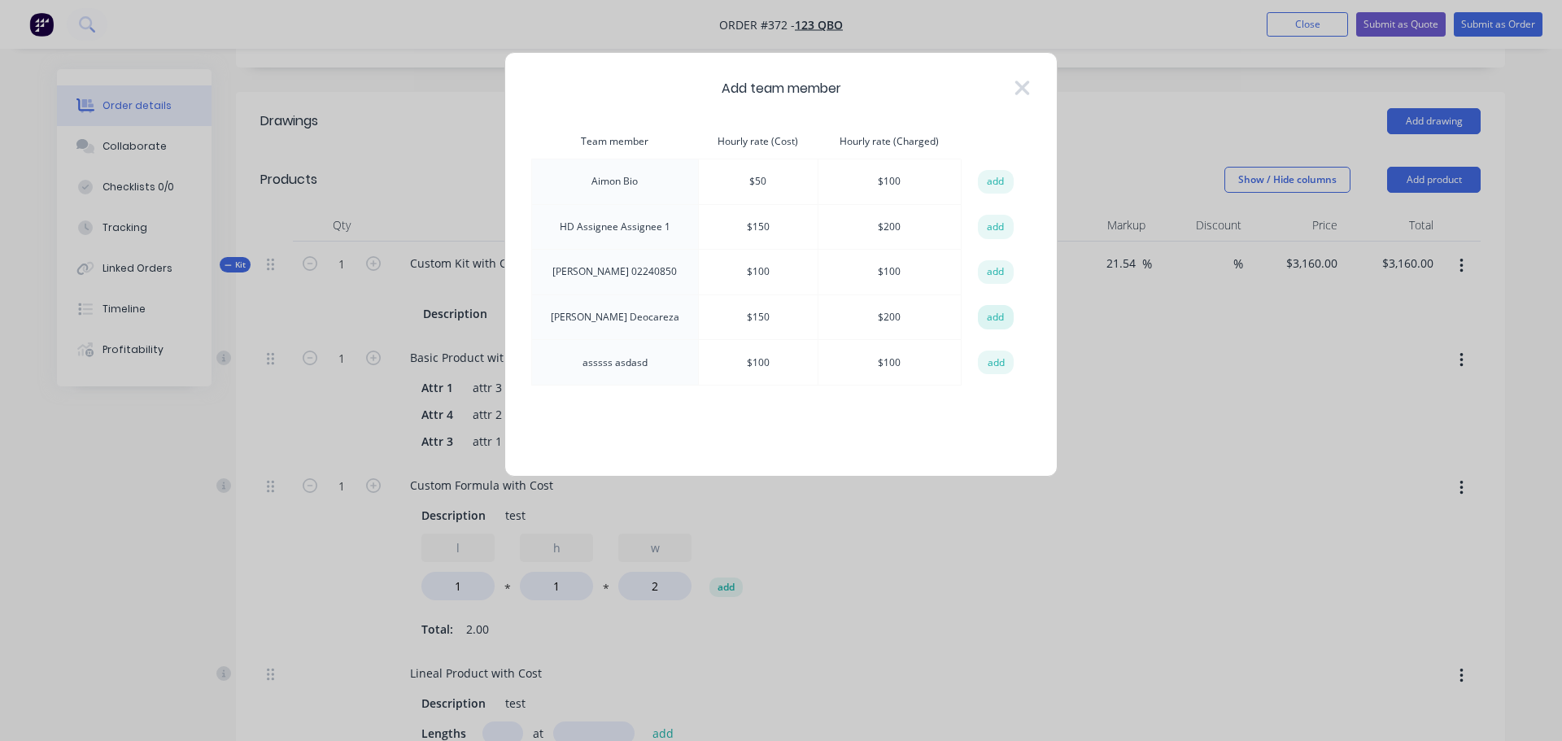
click at [1003, 324] on button "add" at bounding box center [996, 317] width 36 height 24
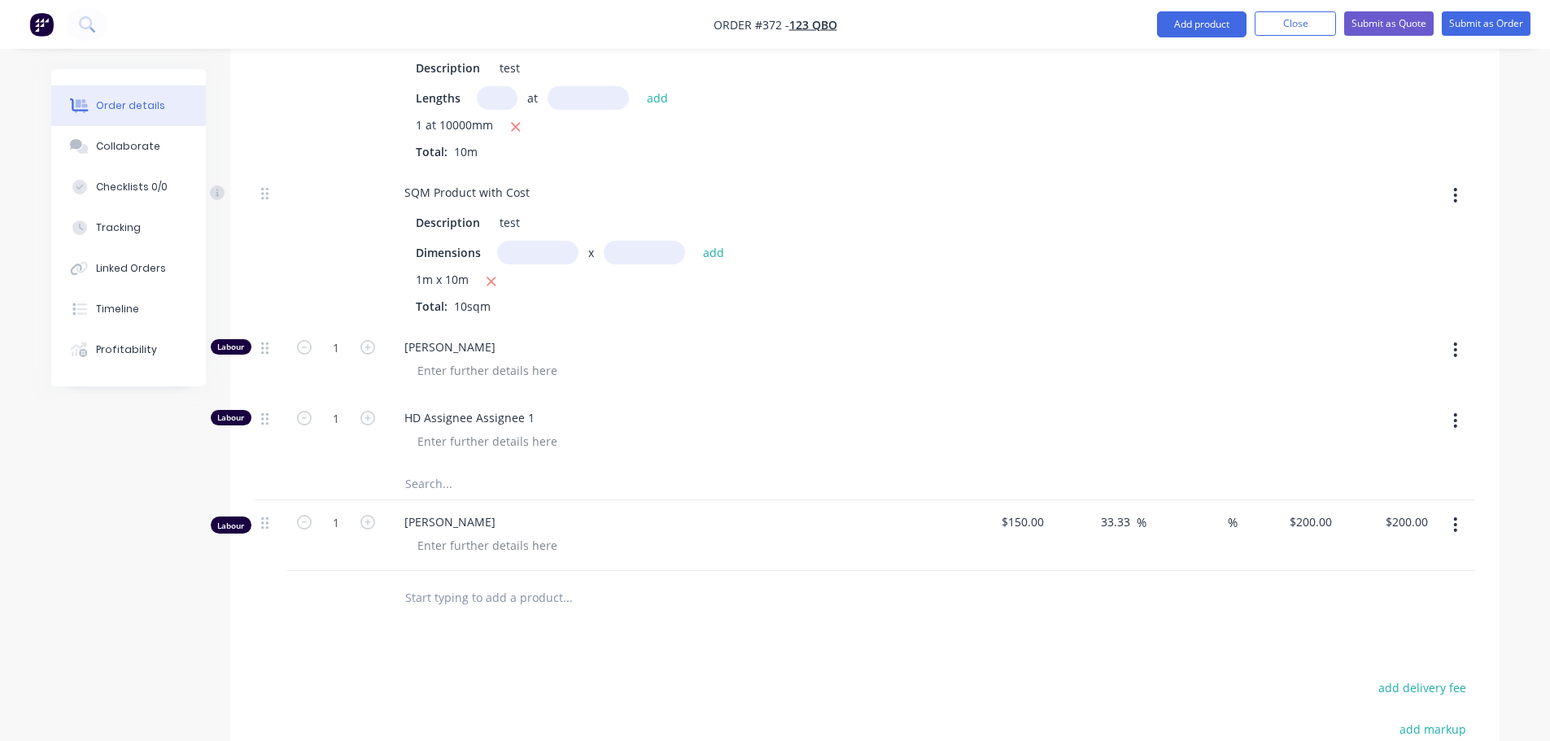
scroll to position [1129, 0]
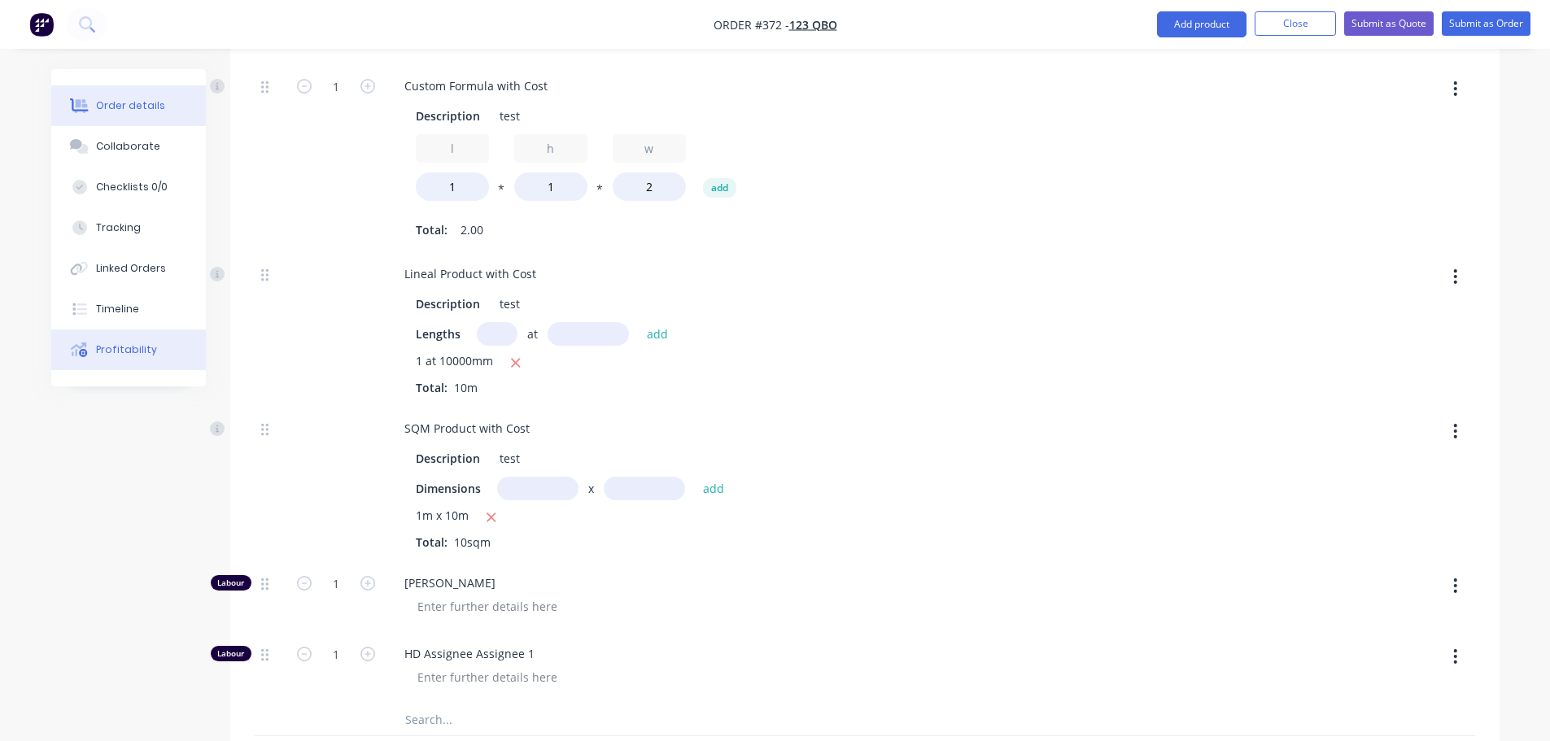
click at [131, 342] on button "Profitability" at bounding box center [128, 349] width 155 height 41
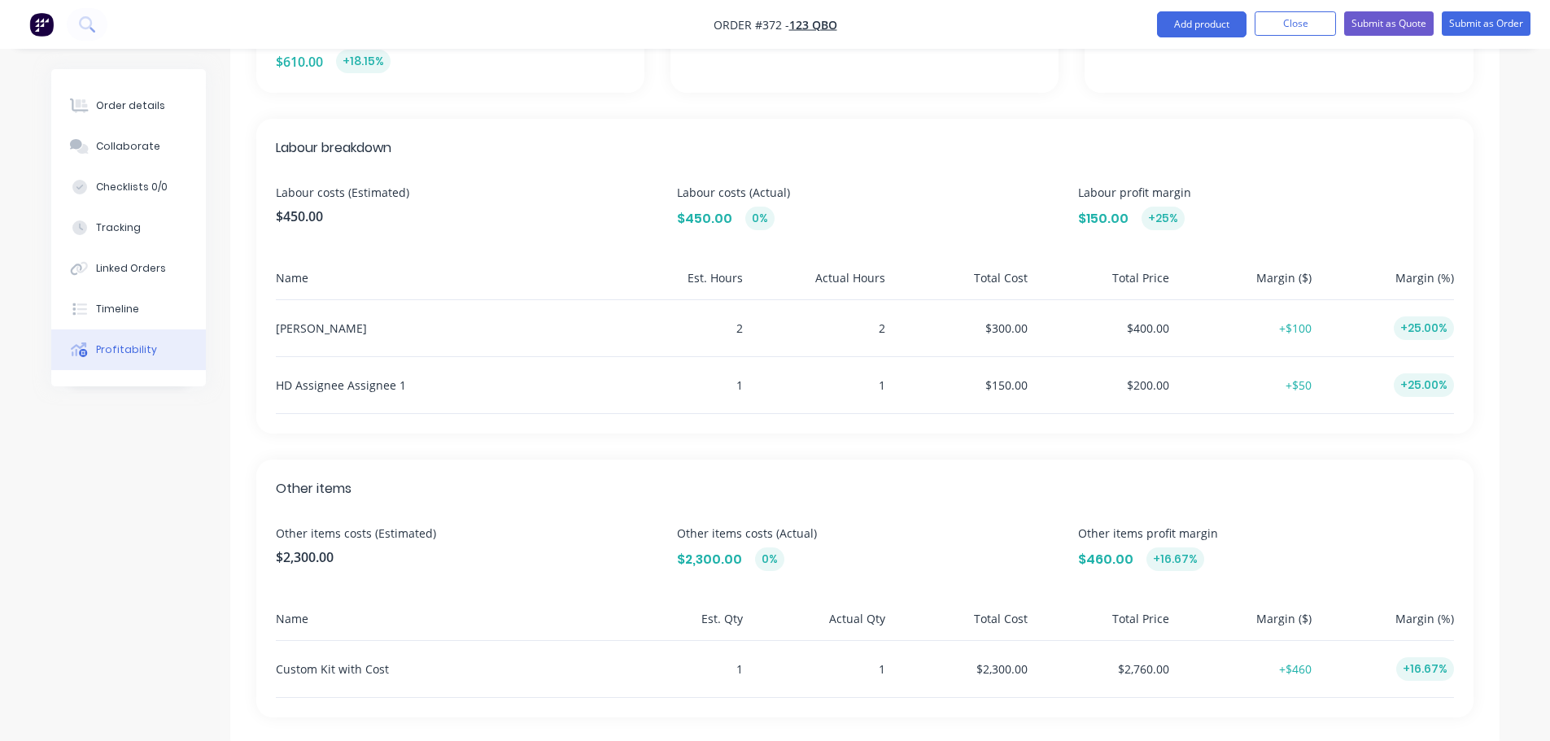
scroll to position [404, 0]
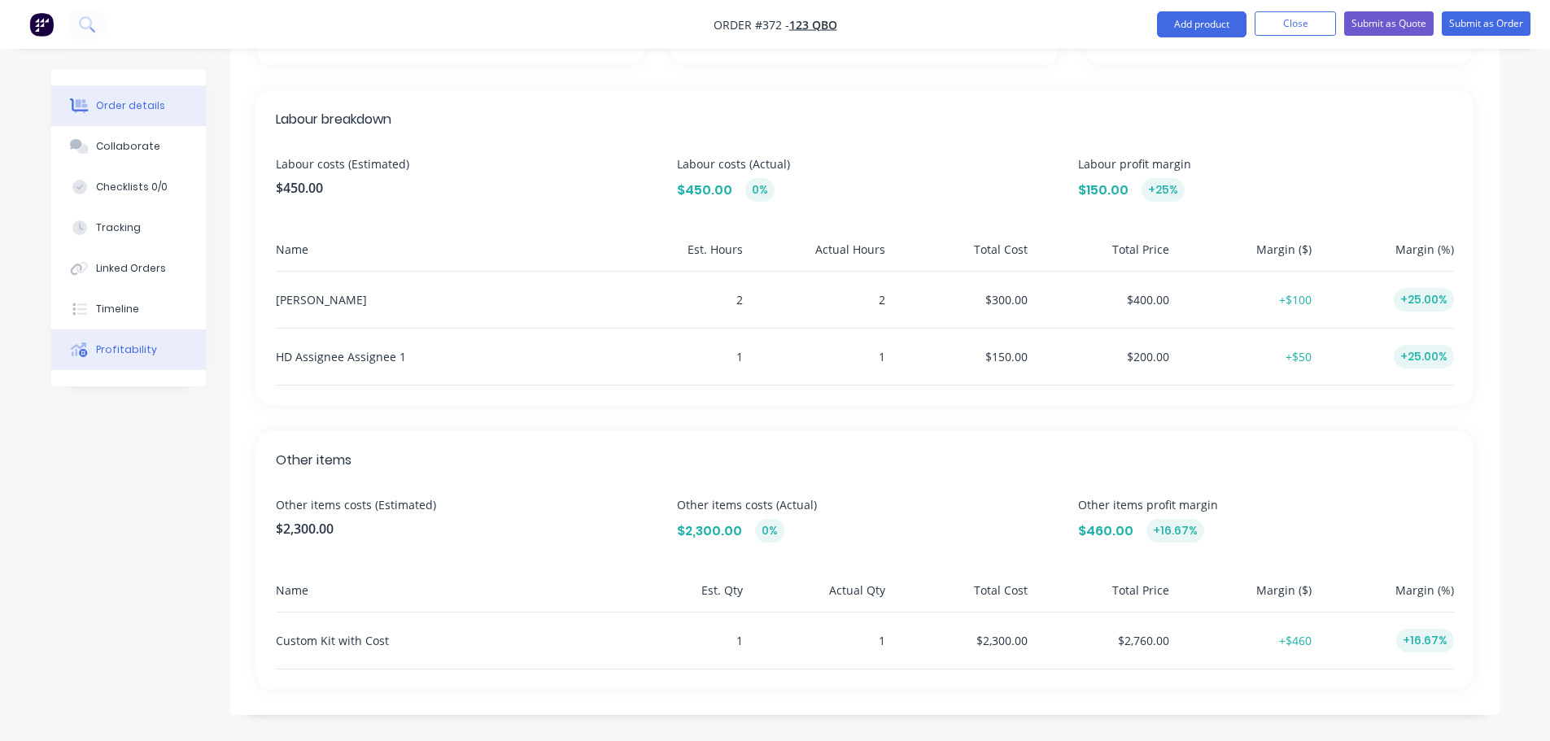
click at [126, 118] on button "Order details" at bounding box center [128, 105] width 155 height 41
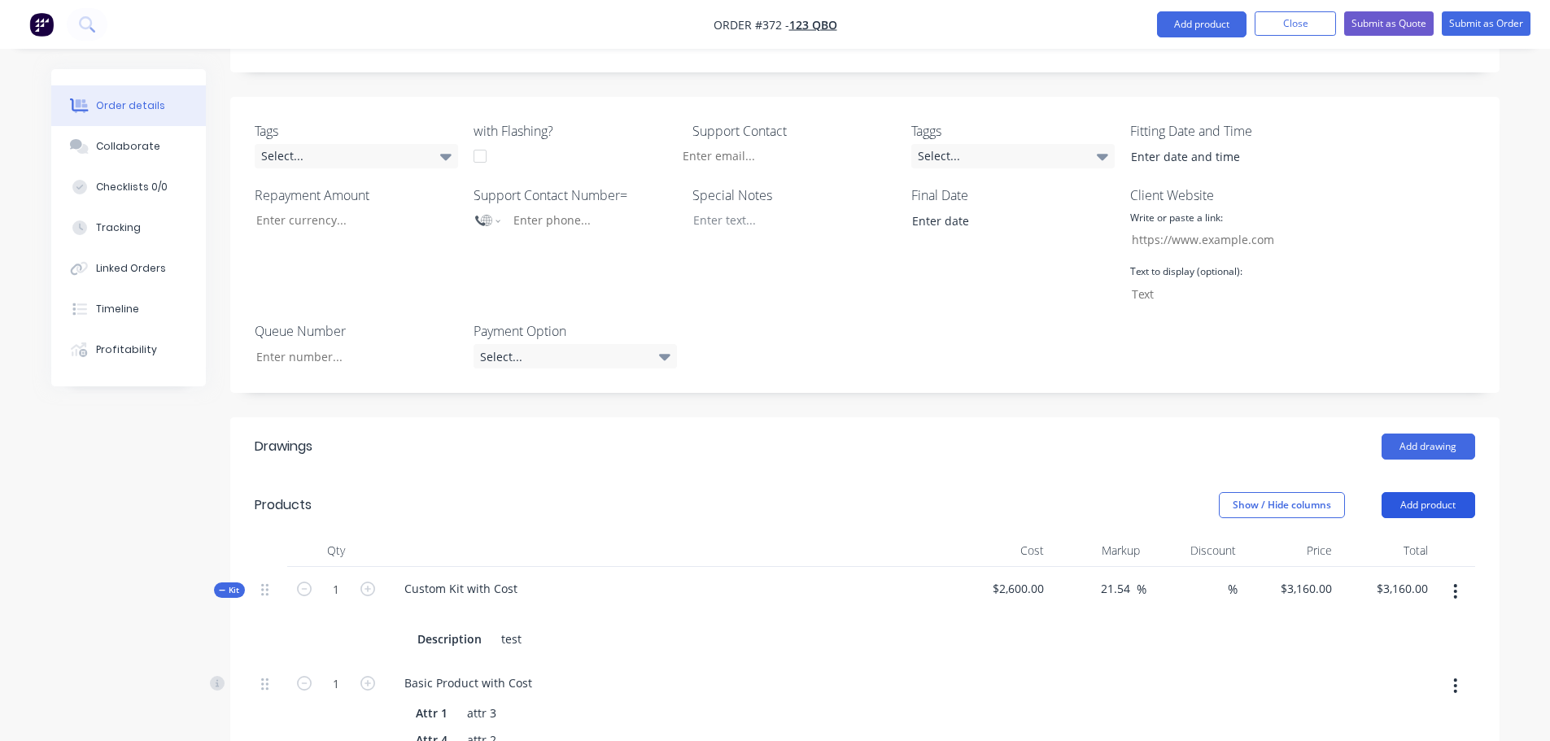
click at [1449, 492] on button "Add product" at bounding box center [1428, 505] width 94 height 26
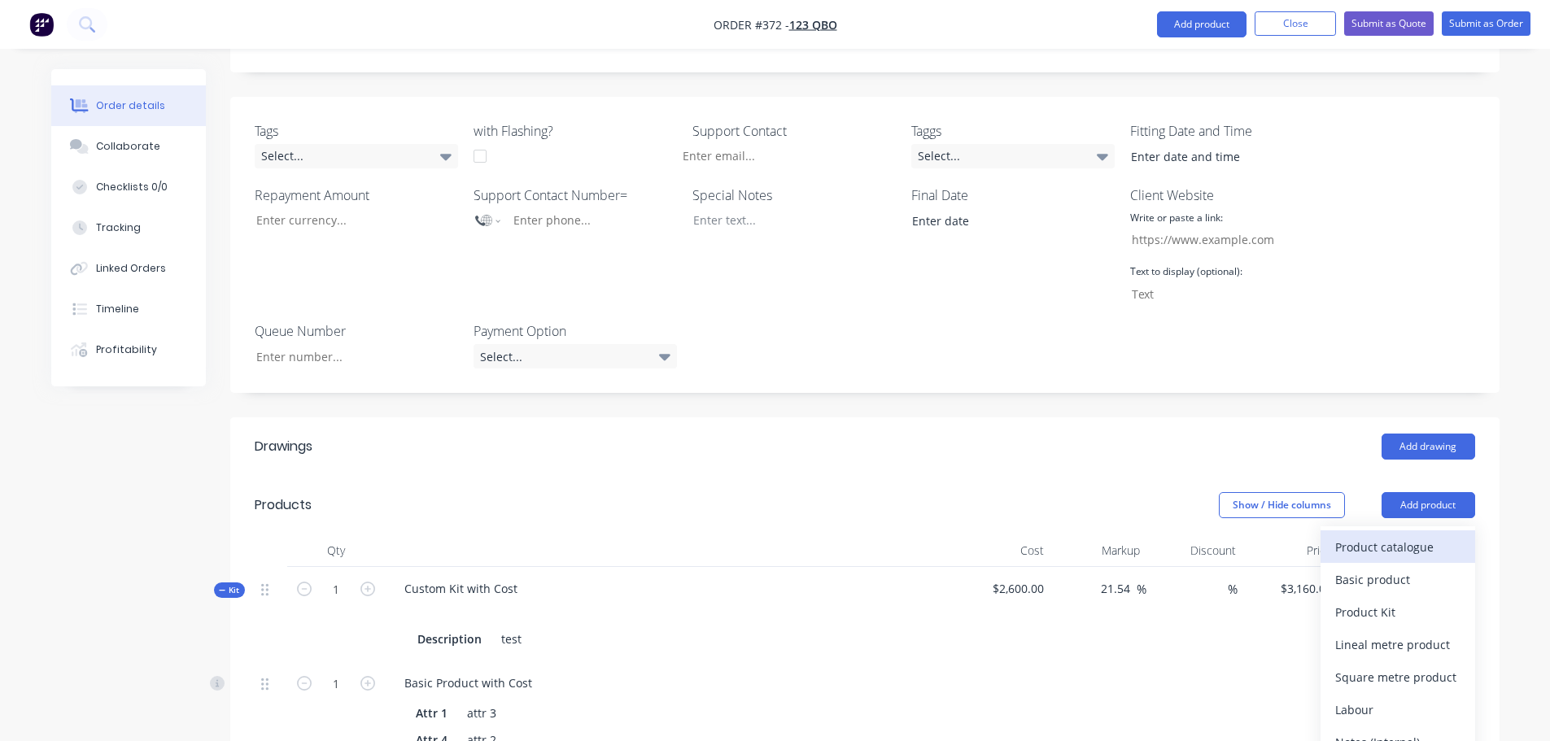
click at [1380, 535] on div "Product catalogue" at bounding box center [1397, 547] width 125 height 24
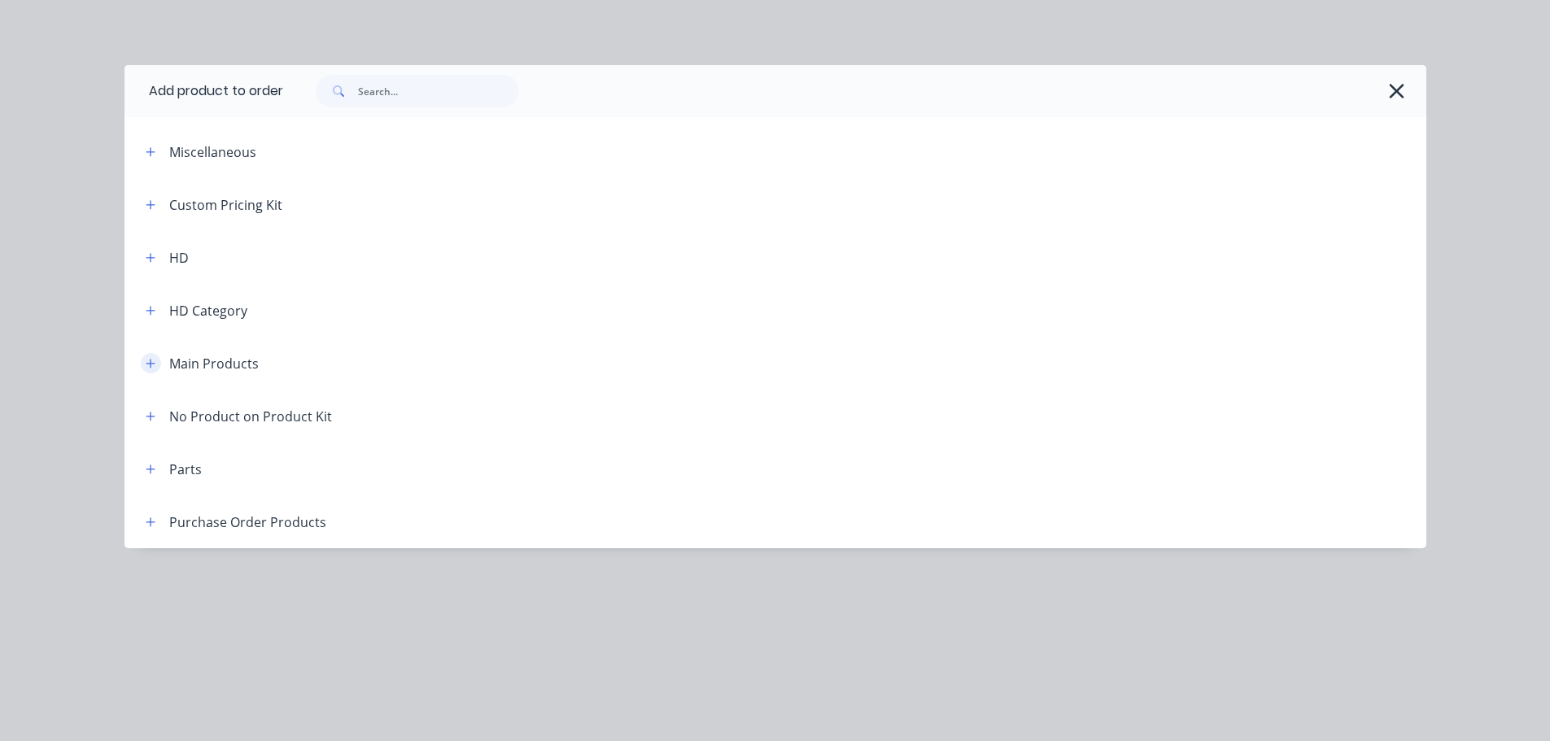
click at [147, 366] on icon "button" at bounding box center [151, 363] width 10 height 11
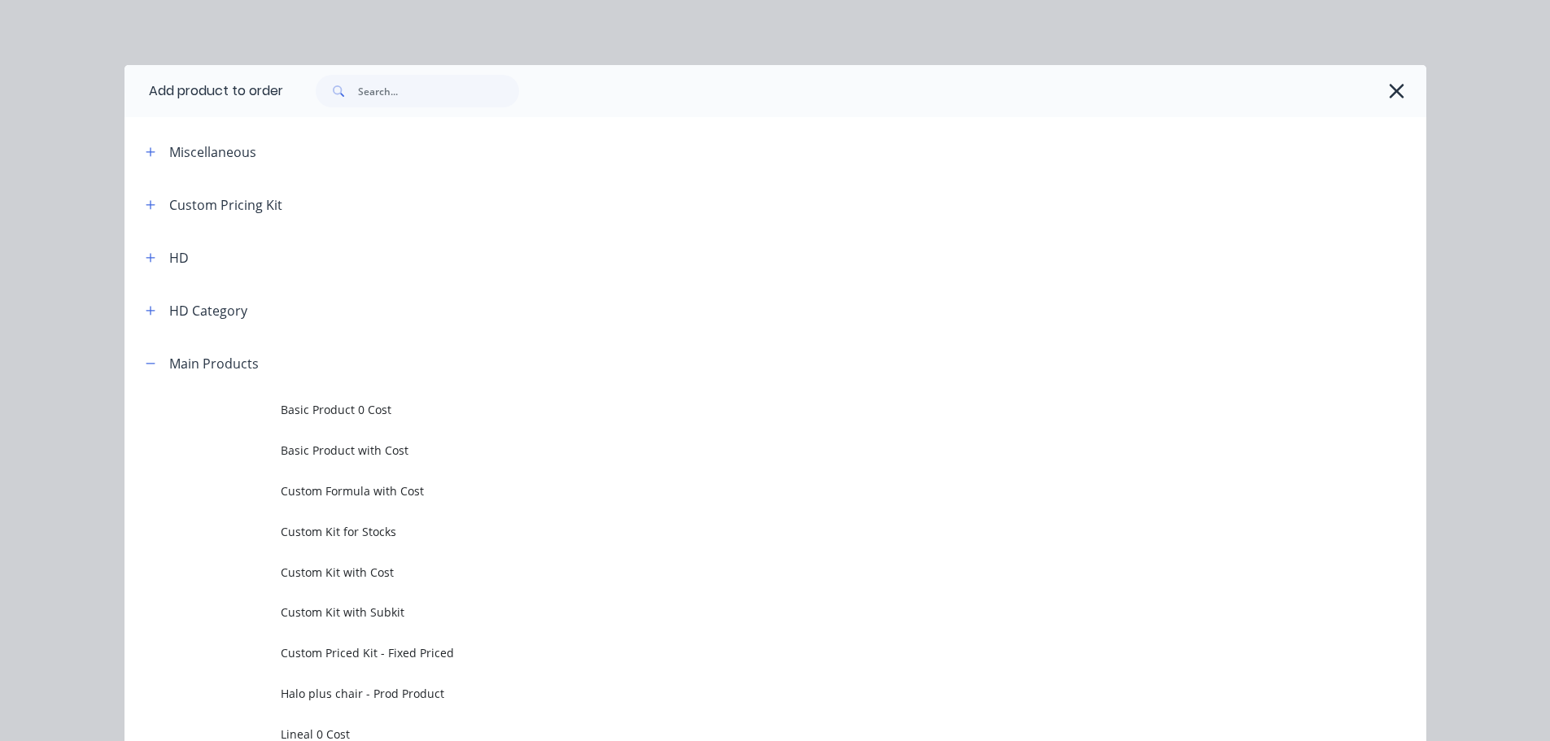
scroll to position [325, 0]
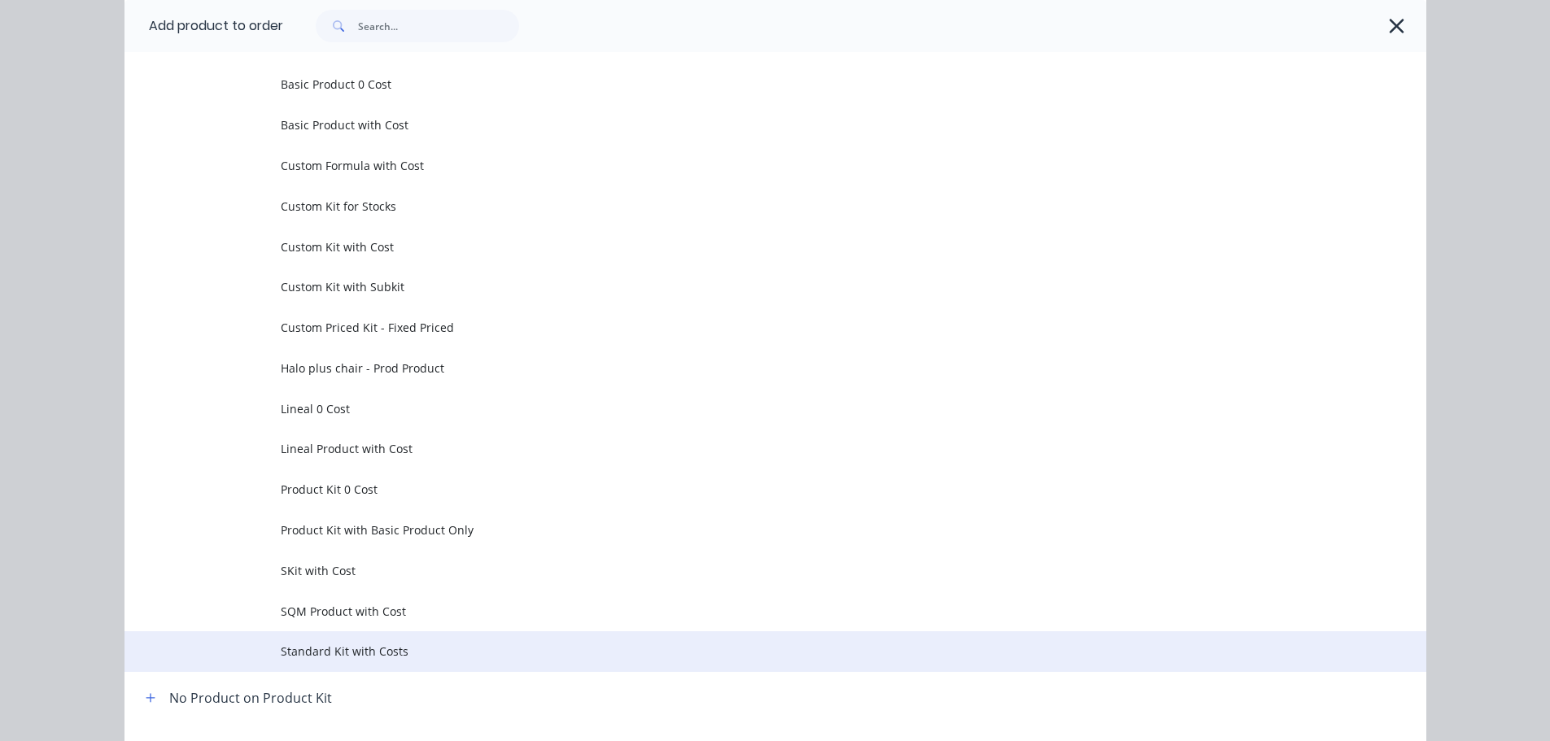
click at [346, 656] on span "Standard Kit with Costs" at bounding box center [739, 651] width 916 height 17
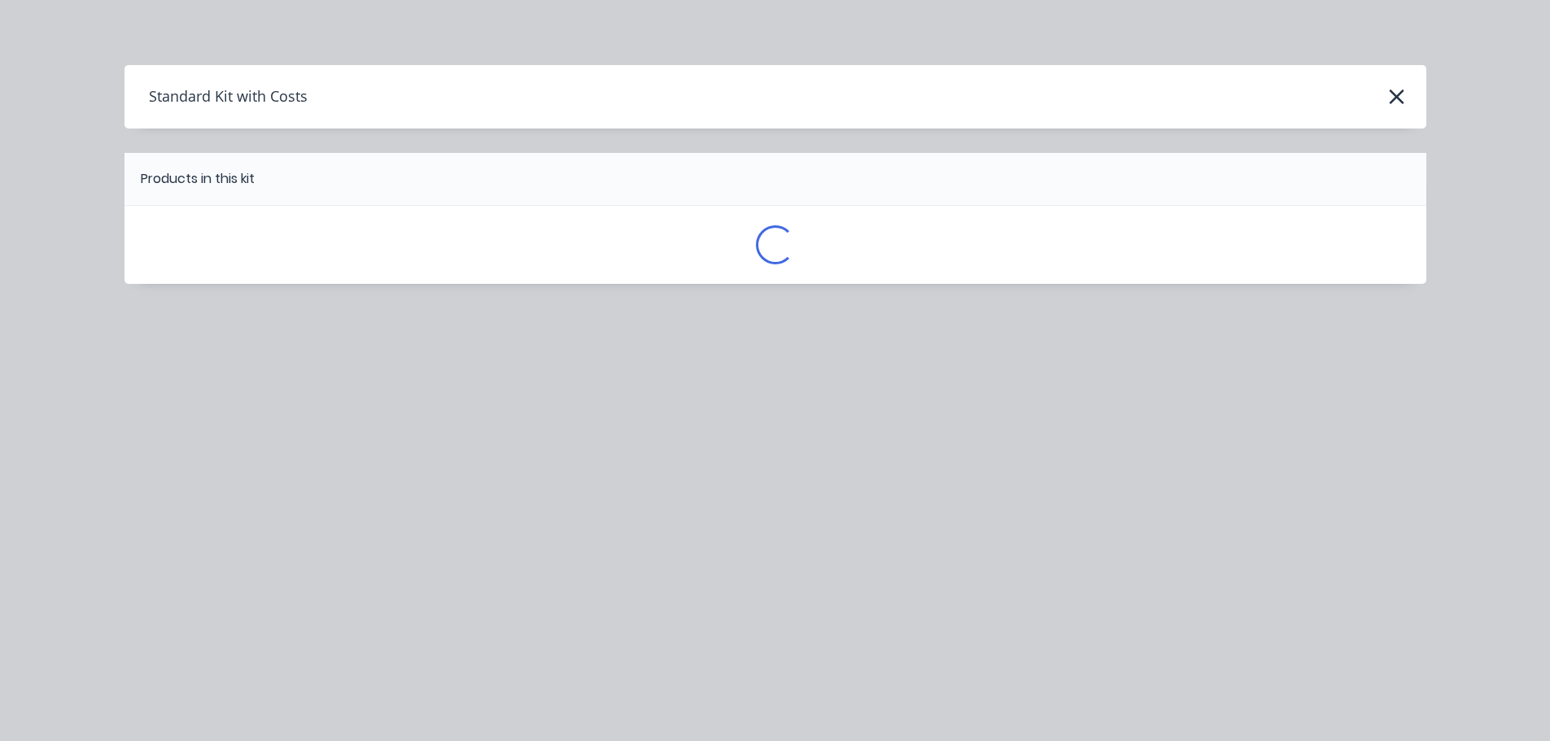
scroll to position [0, 0]
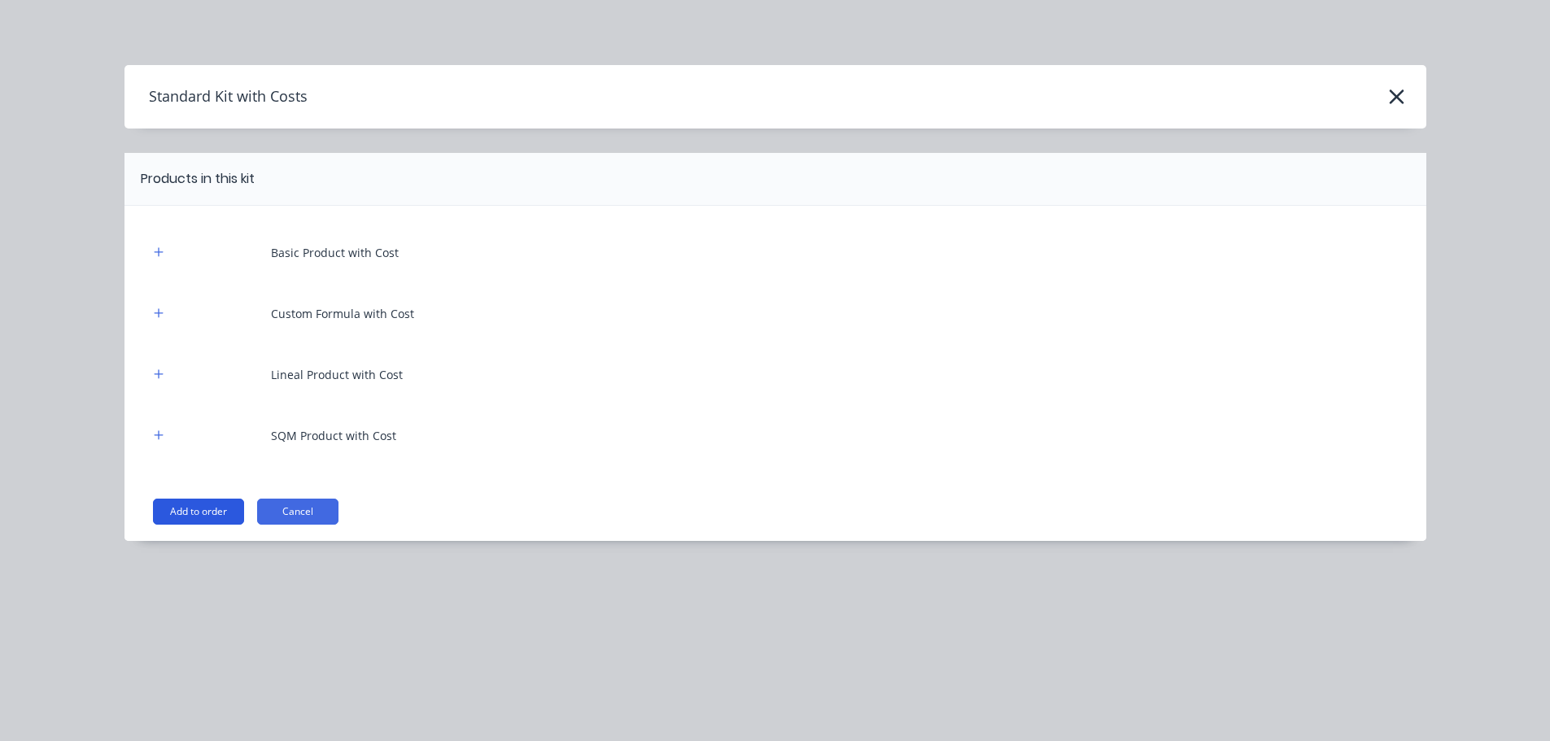
click at [204, 509] on button "Add to order" at bounding box center [198, 512] width 91 height 26
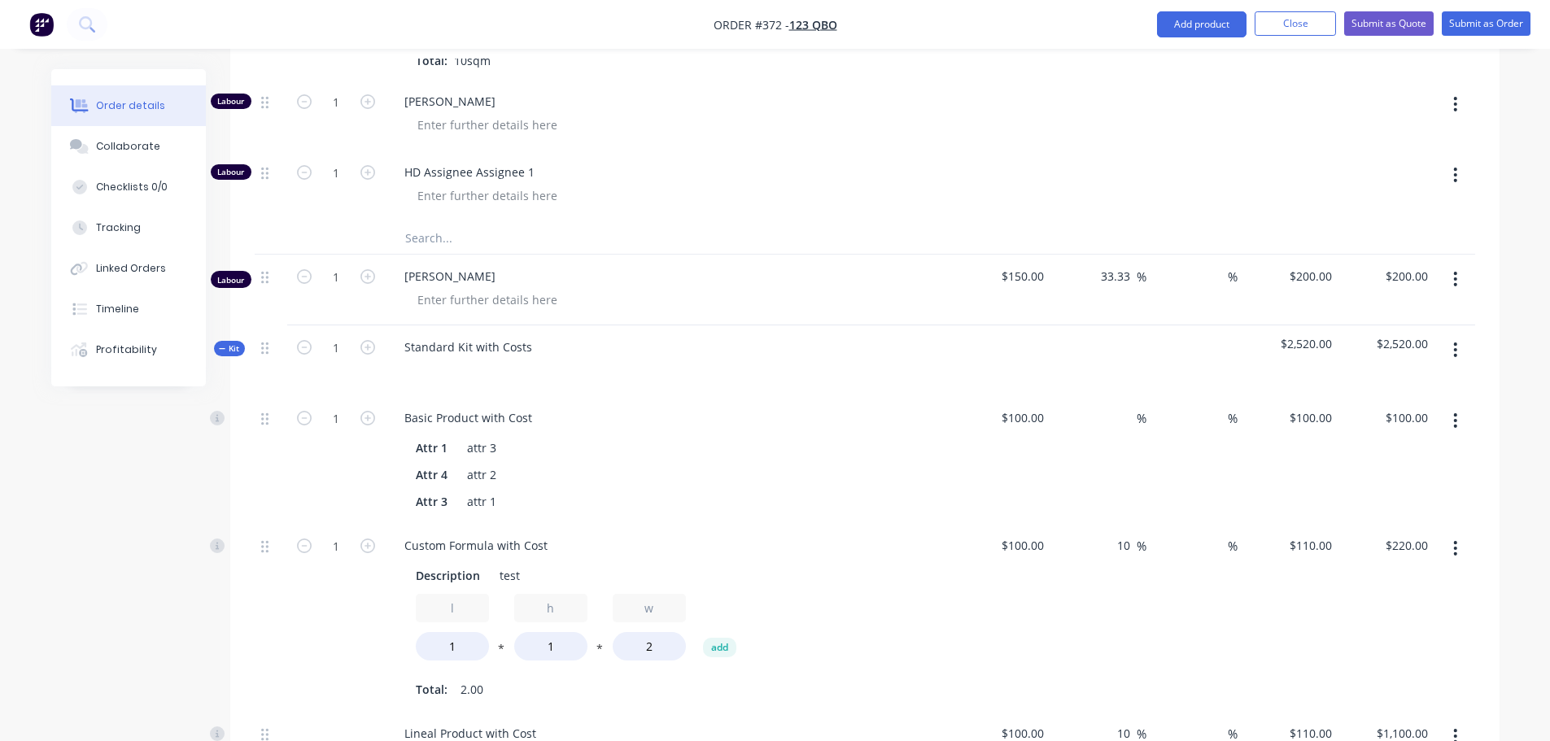
scroll to position [1624, 0]
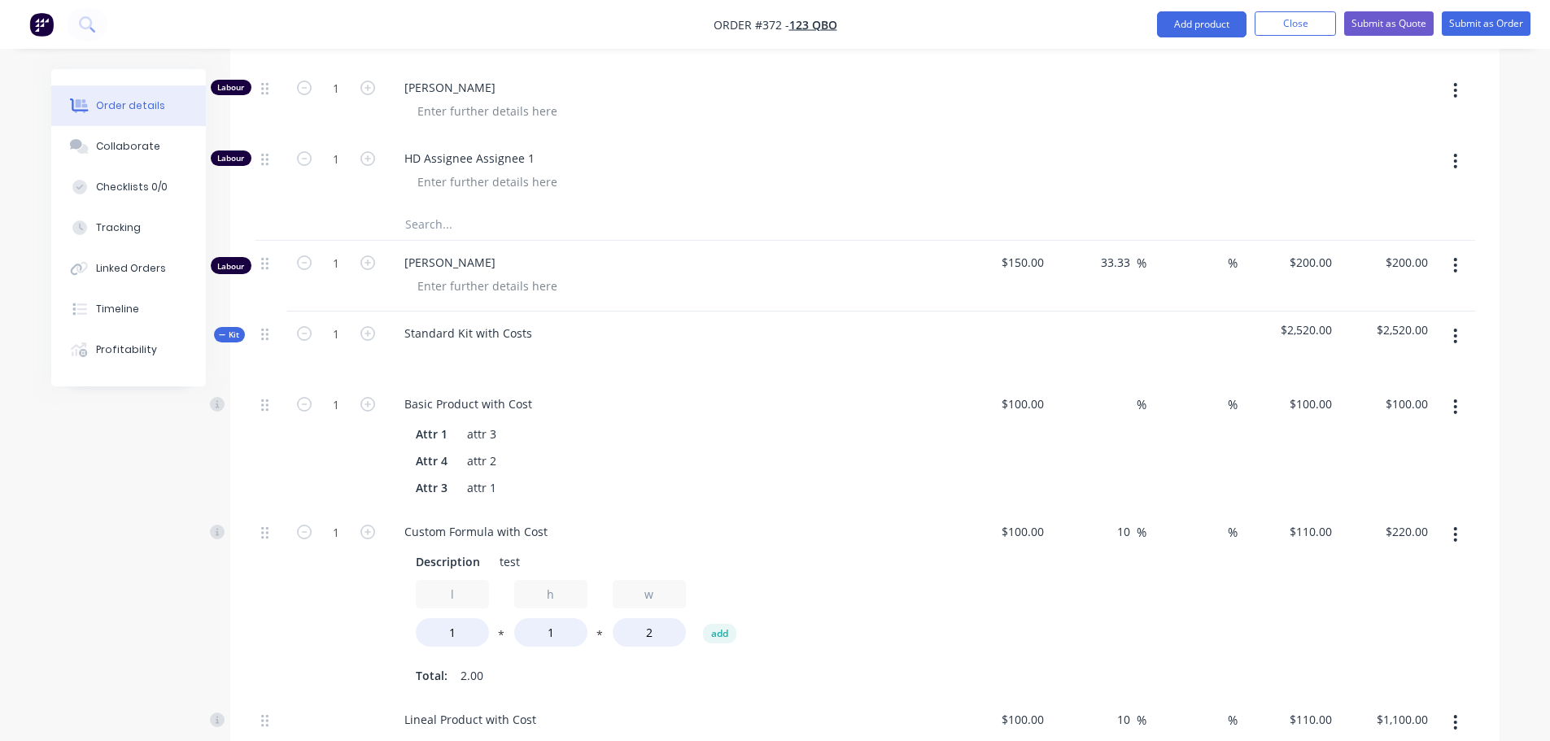
click at [1464, 321] on button "button" at bounding box center [1455, 335] width 38 height 29
click at [1395, 367] on div "Add product to kit" at bounding box center [1397, 379] width 125 height 24
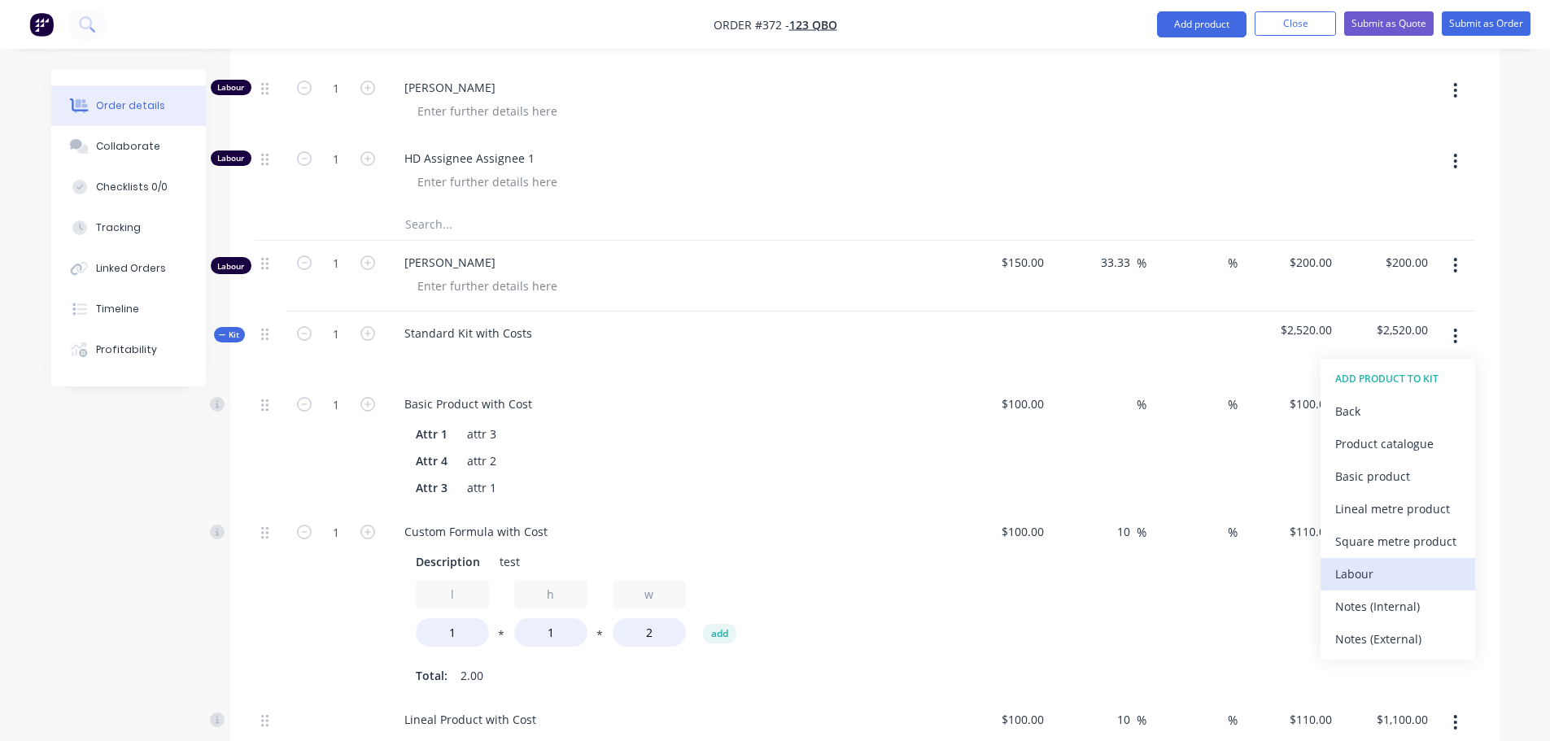
click at [1383, 562] on div "Labour" at bounding box center [1397, 574] width 125 height 24
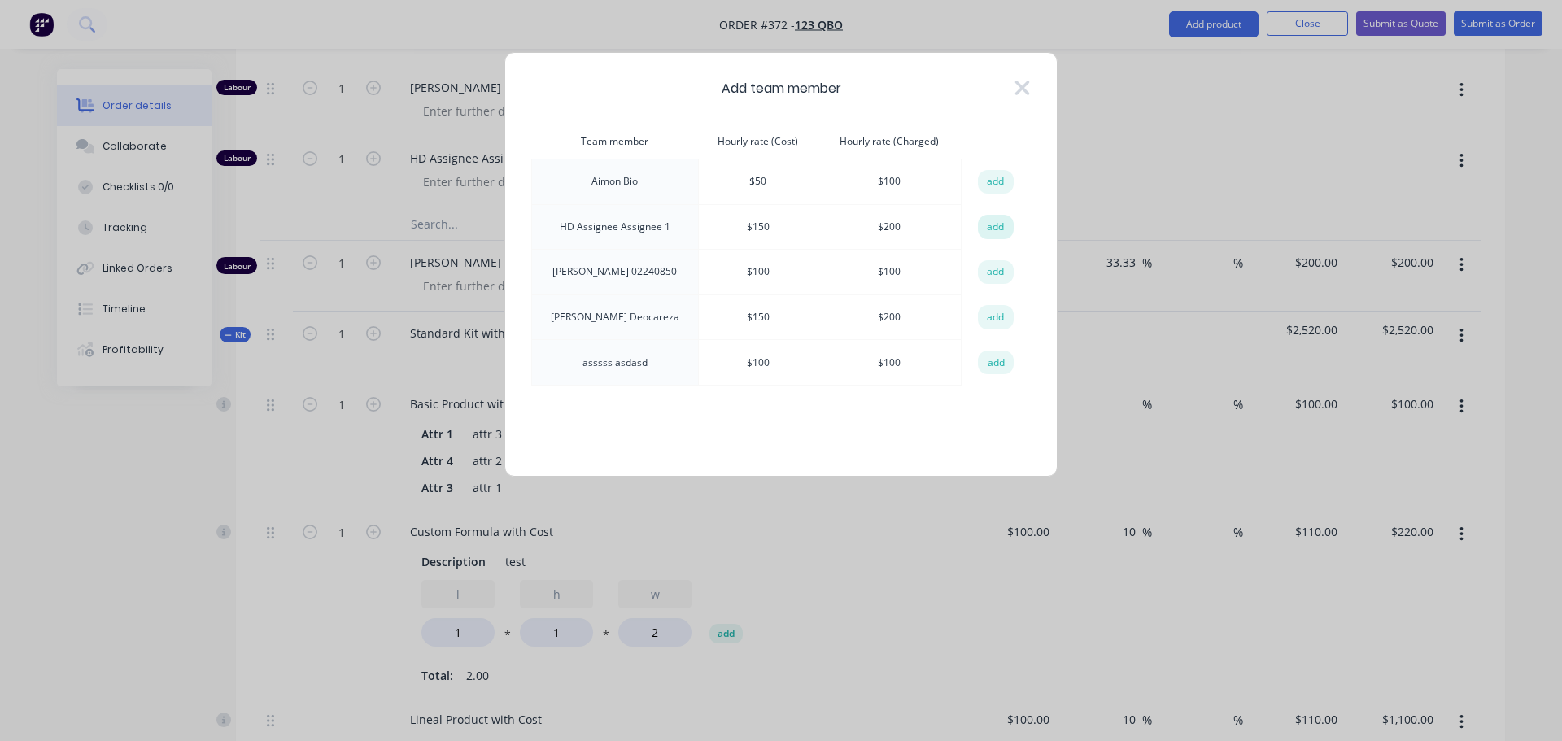
click at [995, 231] on button "add" at bounding box center [996, 227] width 36 height 24
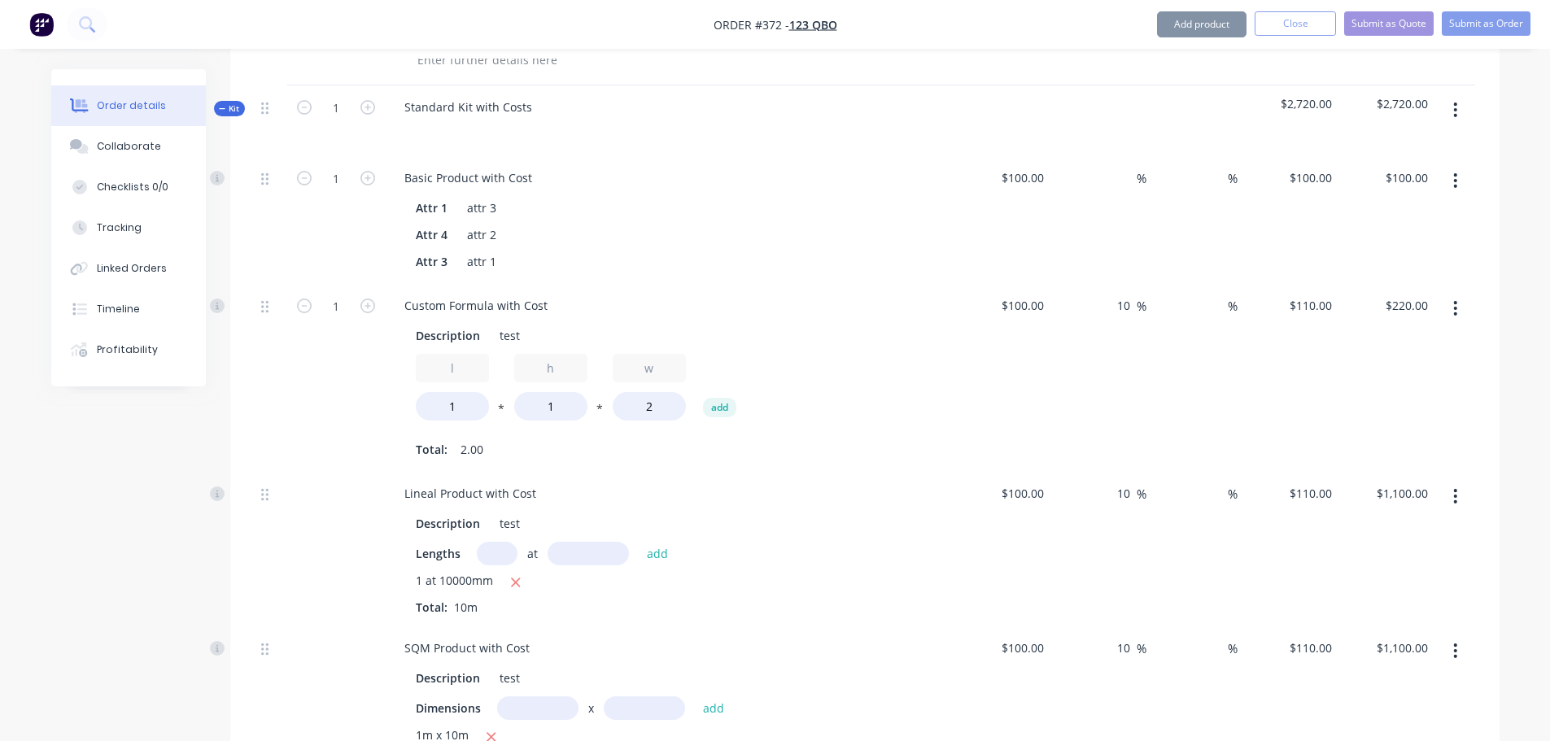
scroll to position [2112, 0]
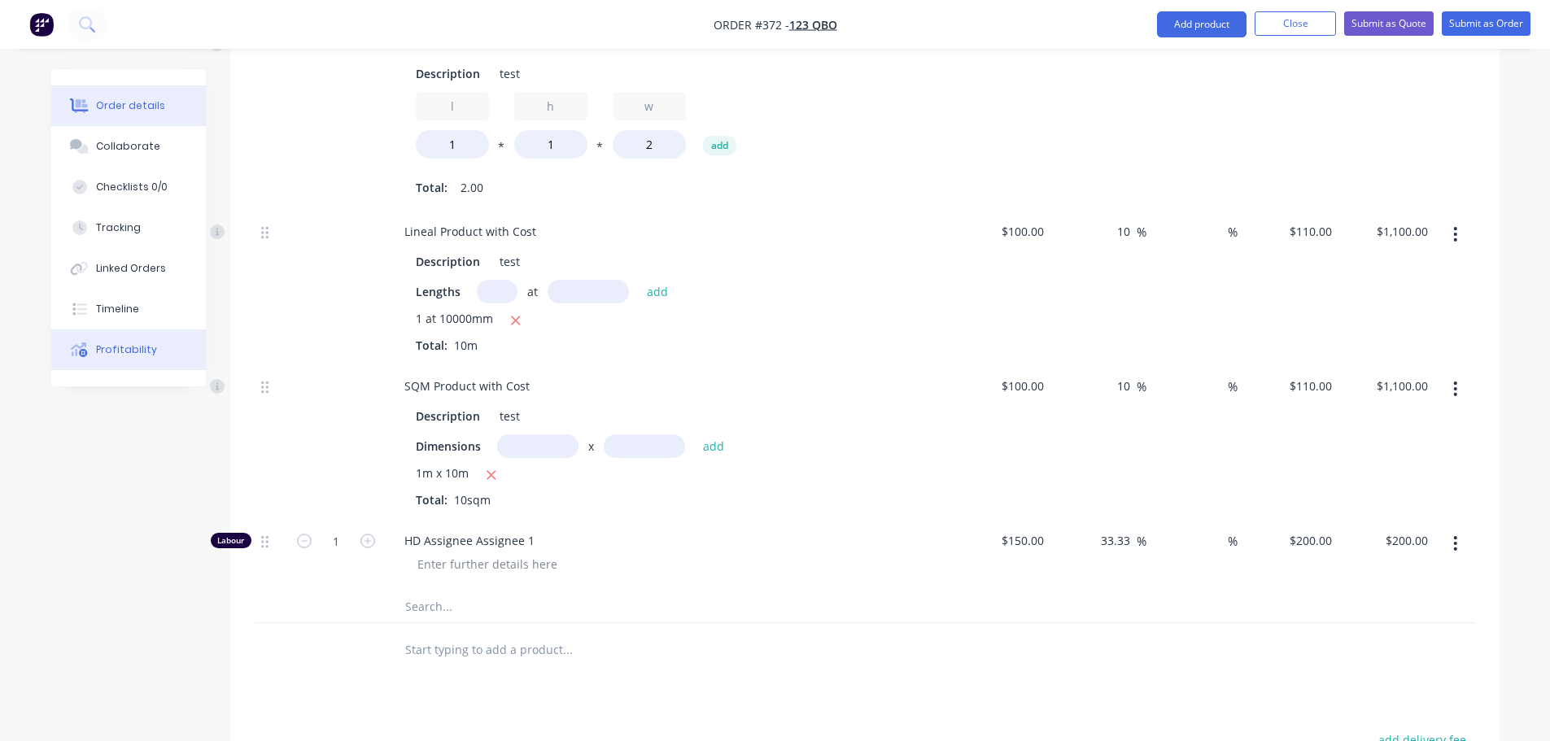
click at [134, 345] on div "Profitability" at bounding box center [126, 349] width 61 height 15
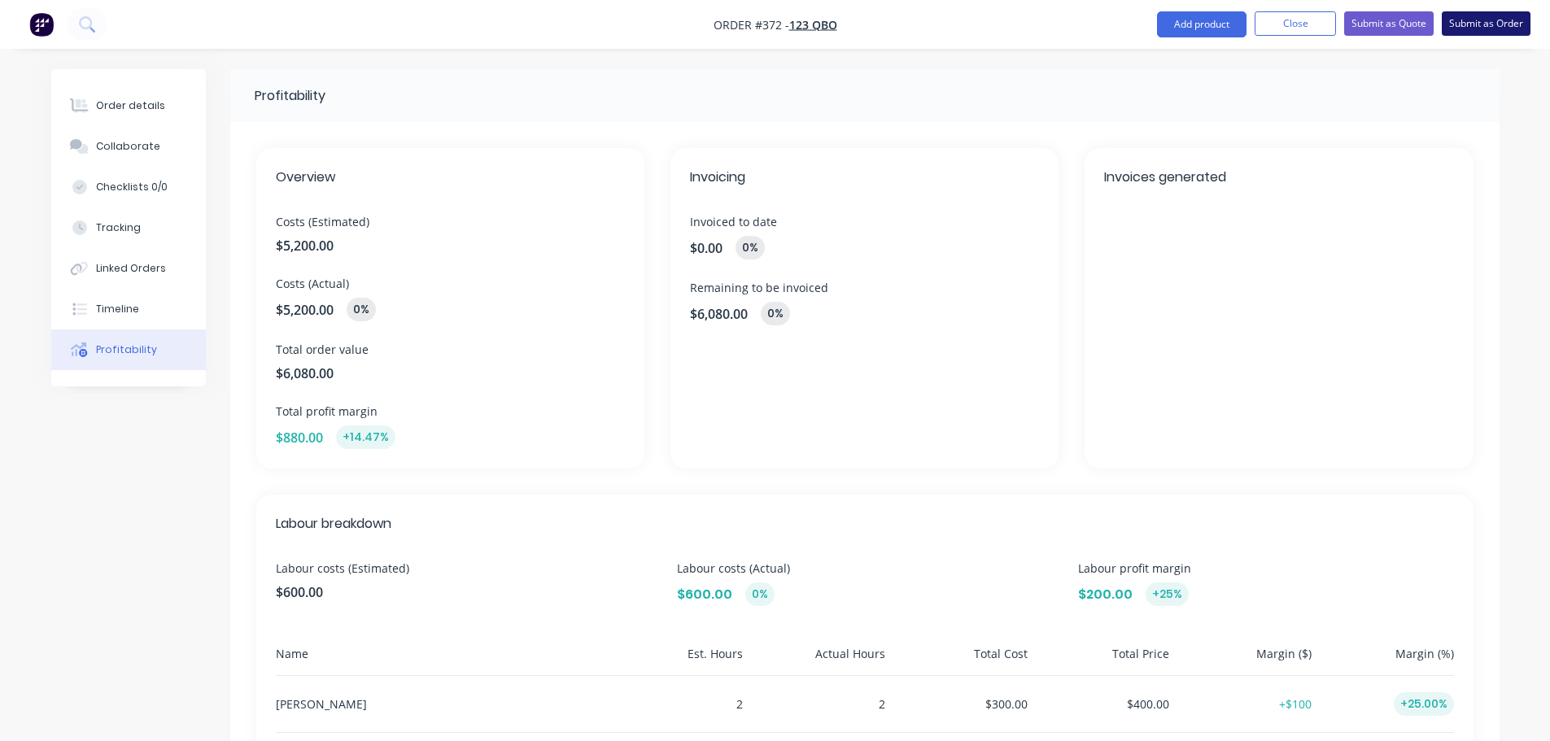
click at [1499, 21] on button "Submit as Order" at bounding box center [1485, 23] width 89 height 24
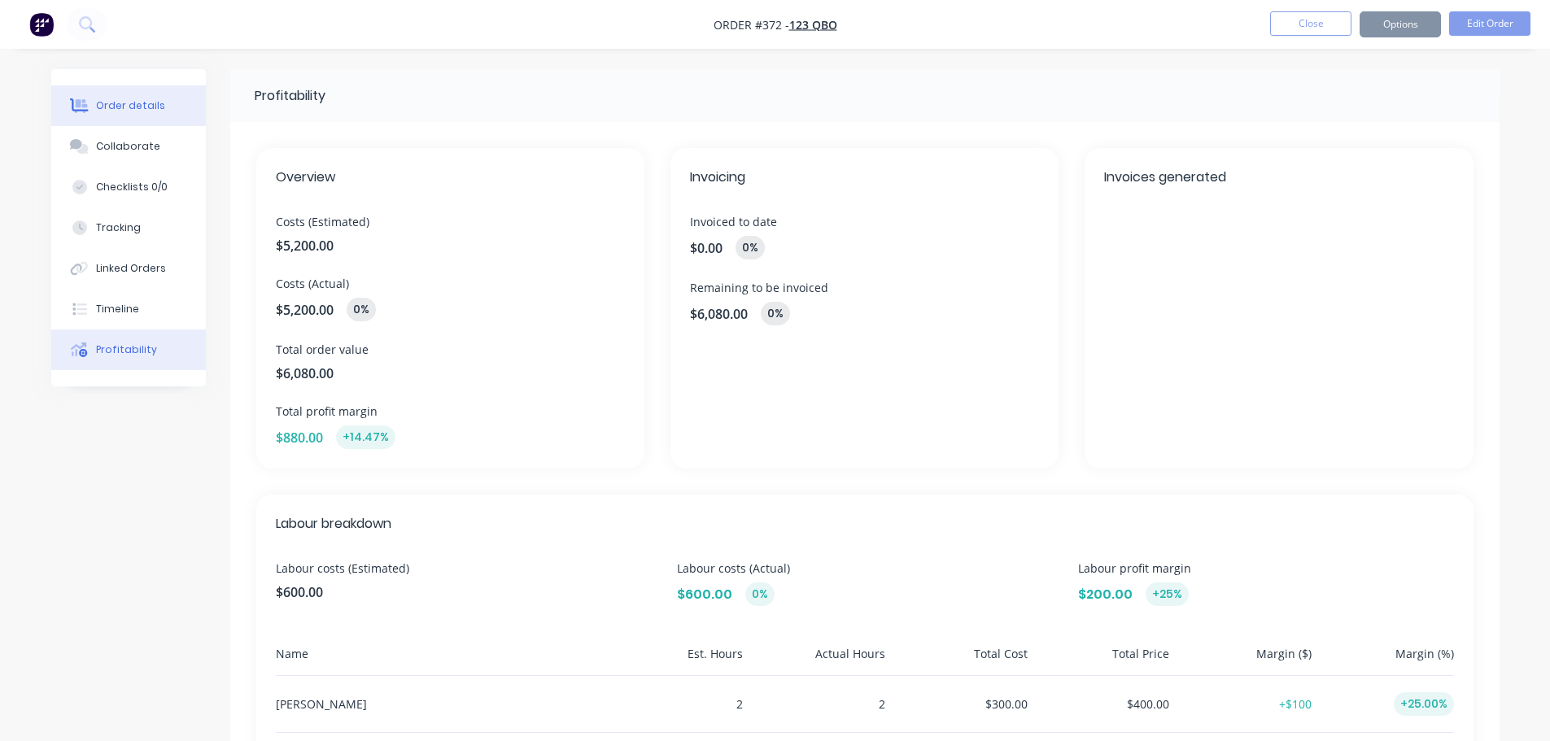
click at [99, 91] on button "Order details" at bounding box center [128, 105] width 155 height 41
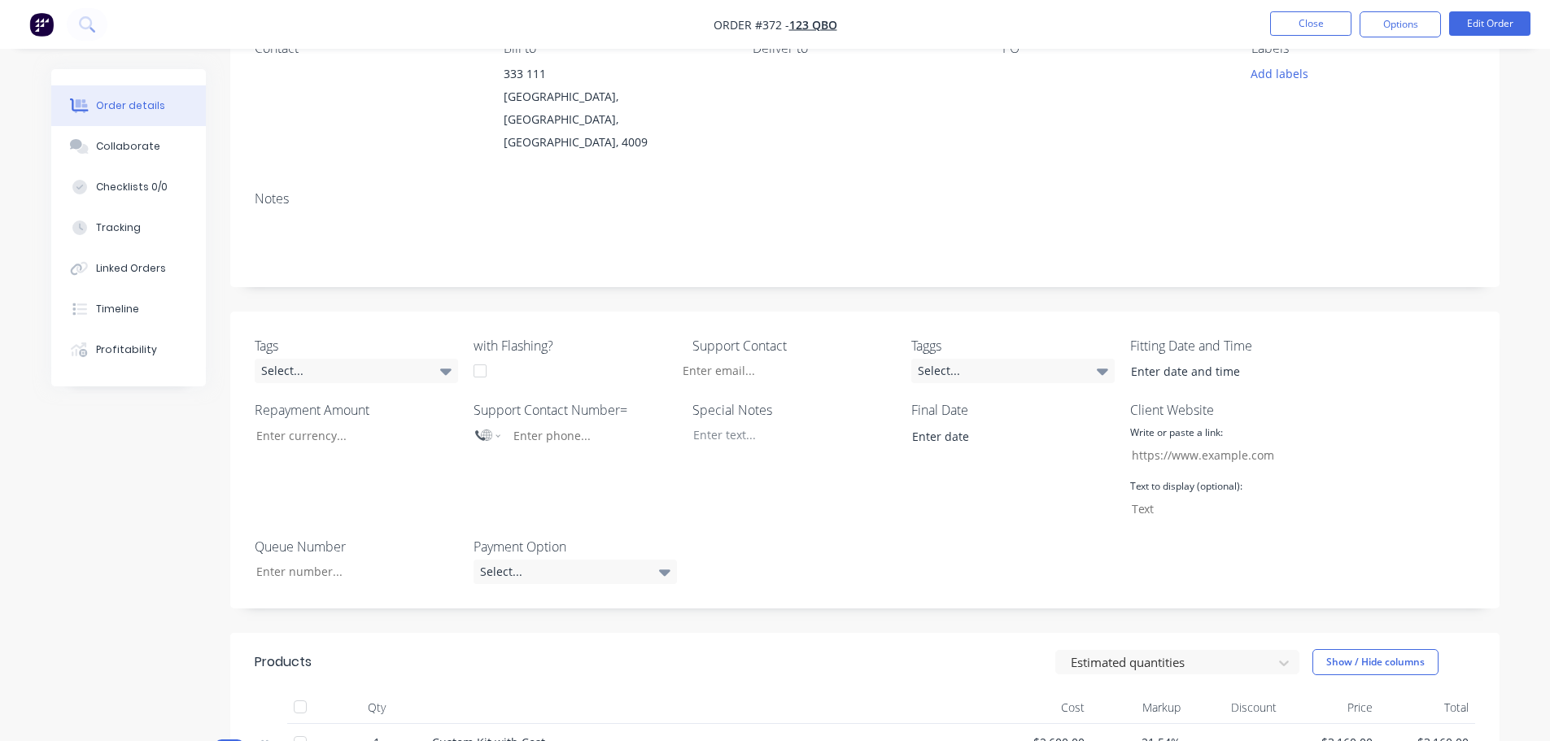
scroll to position [325, 0]
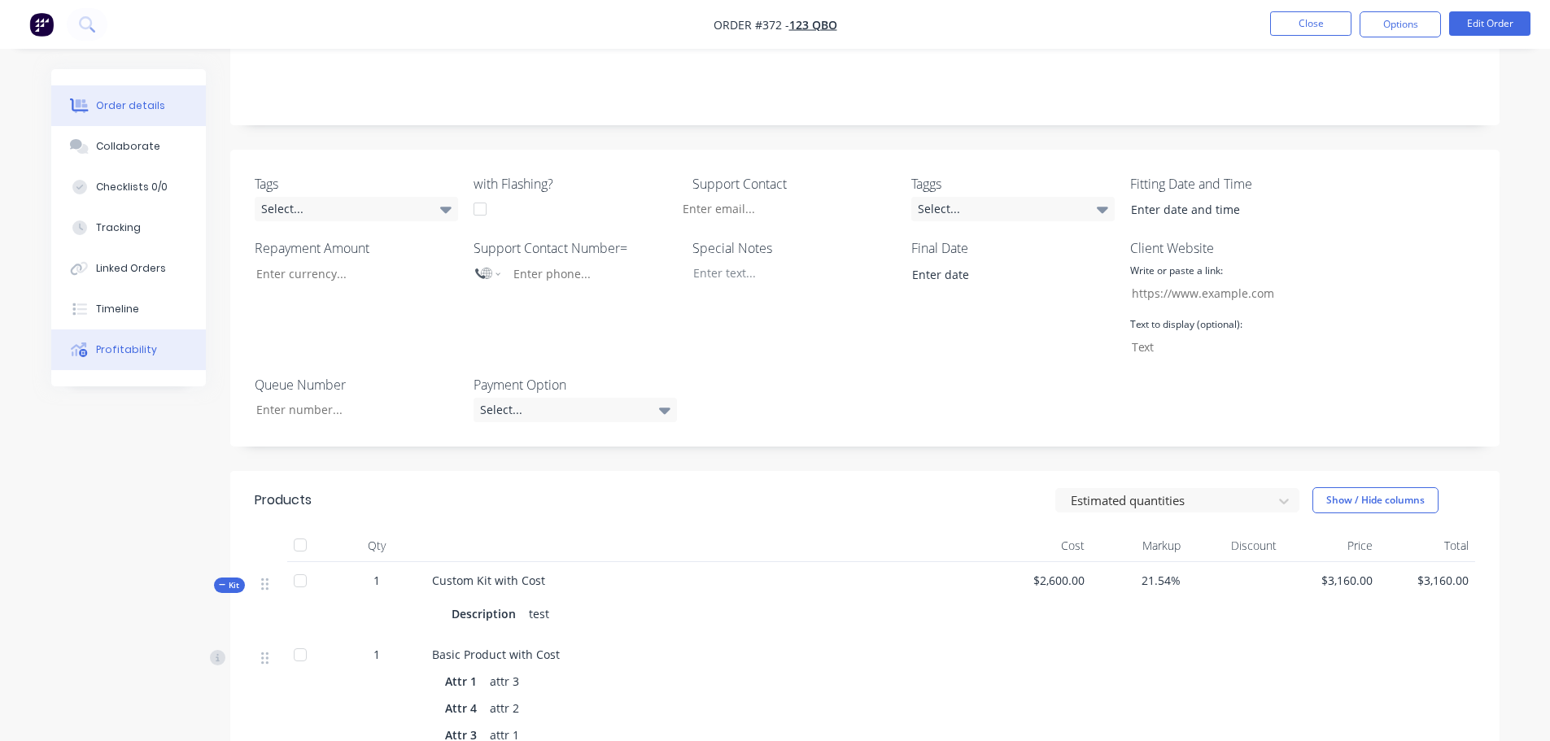
click at [144, 354] on div "Profitability" at bounding box center [126, 349] width 61 height 15
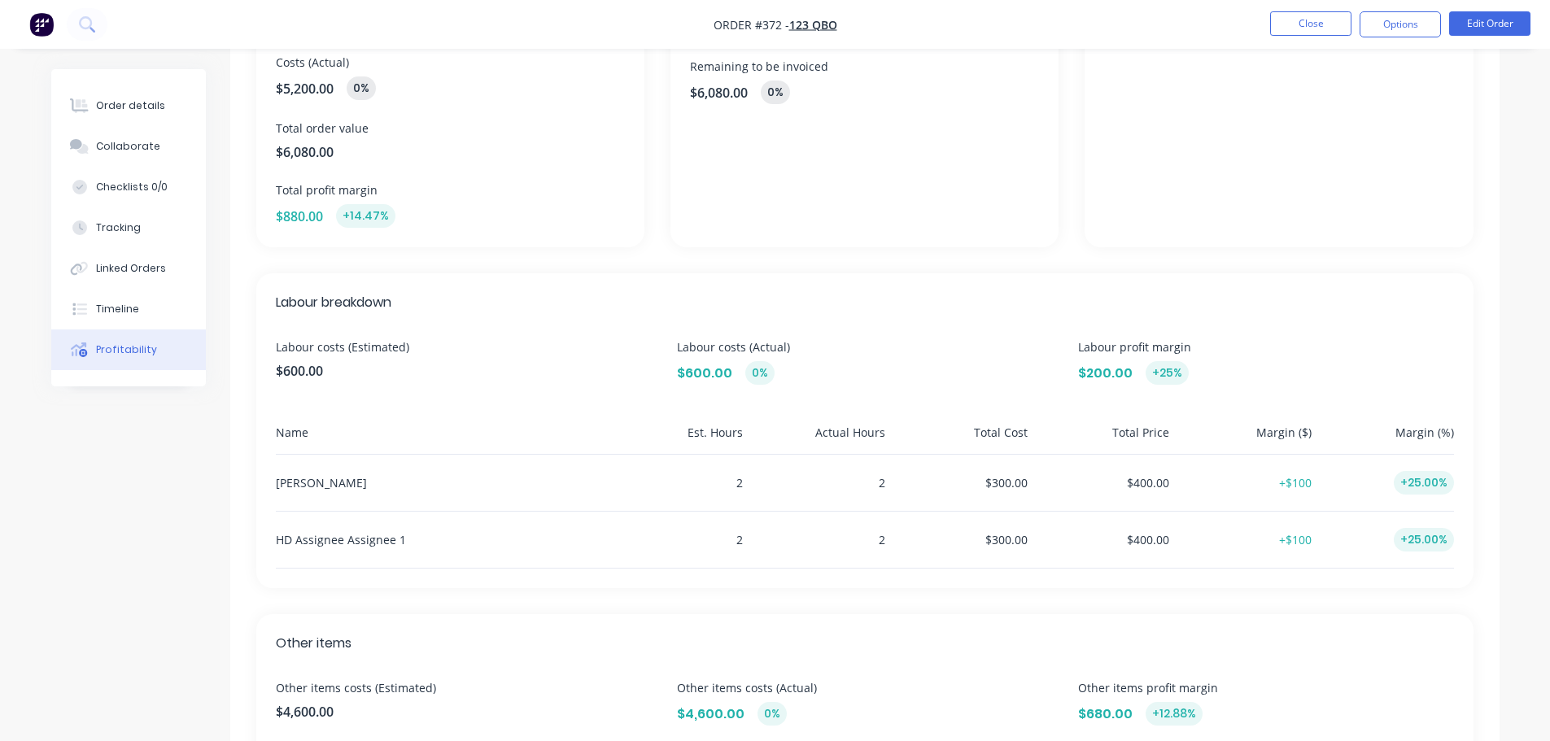
scroll to position [214, 0]
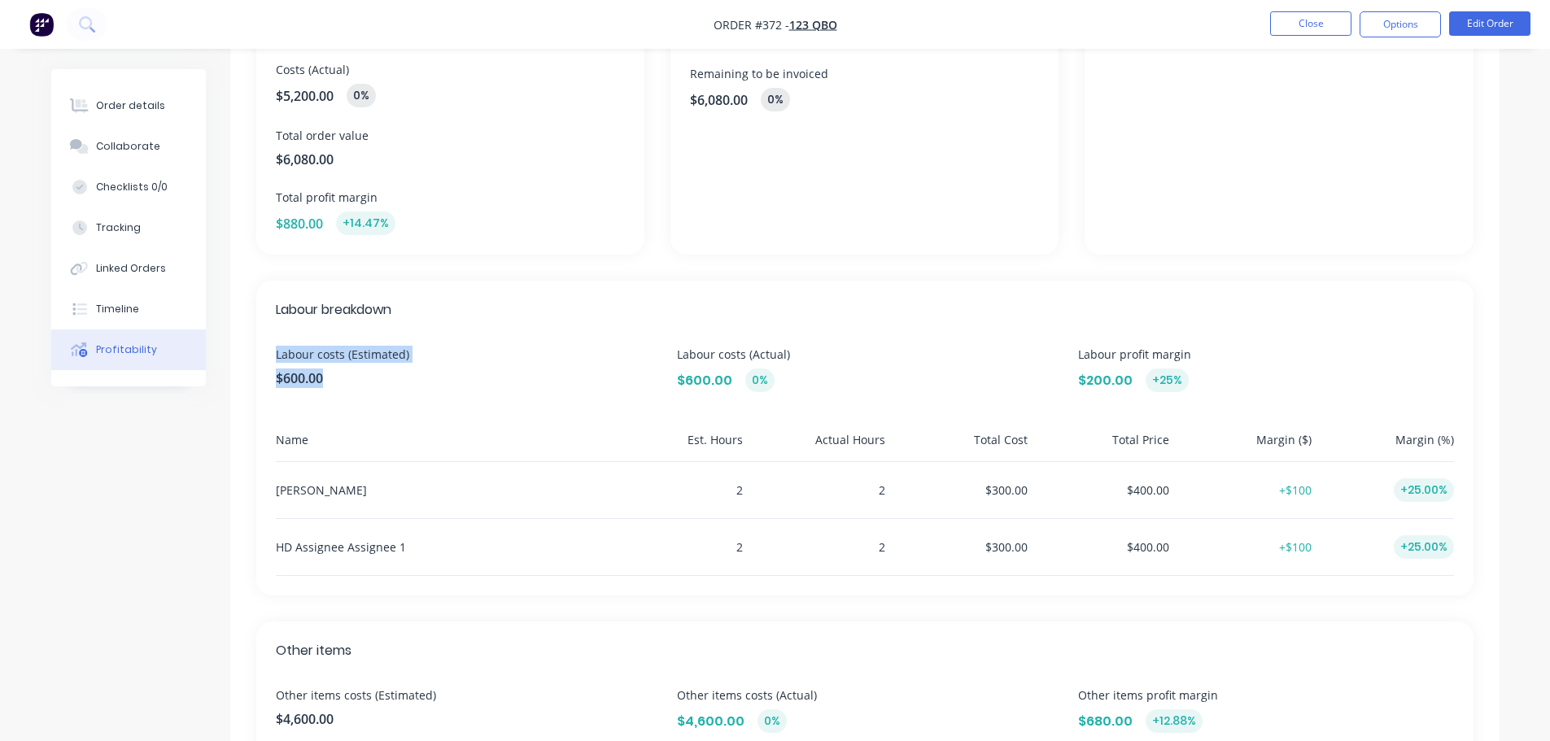
drag, startPoint x: 277, startPoint y: 355, endPoint x: 398, endPoint y: 383, distance: 124.5
click at [398, 383] on div "Labour costs (Estimated) $600.00" at bounding box center [463, 369] width 375 height 46
click at [442, 388] on div "Labour costs (Estimated) $600.00" at bounding box center [463, 369] width 375 height 46
click at [111, 105] on div "Order details" at bounding box center [130, 105] width 69 height 15
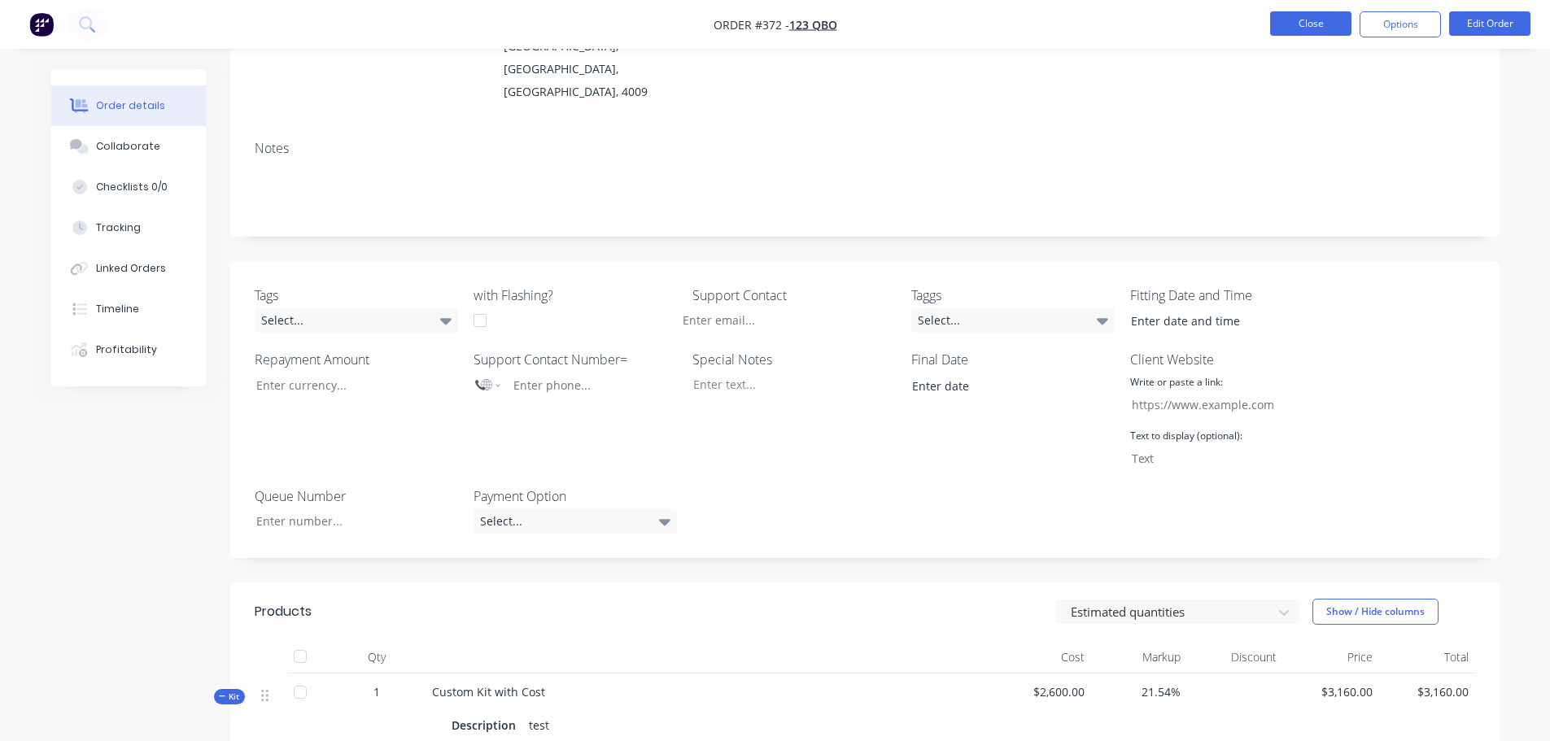
click at [1295, 27] on button "Close" at bounding box center [1310, 23] width 81 height 24
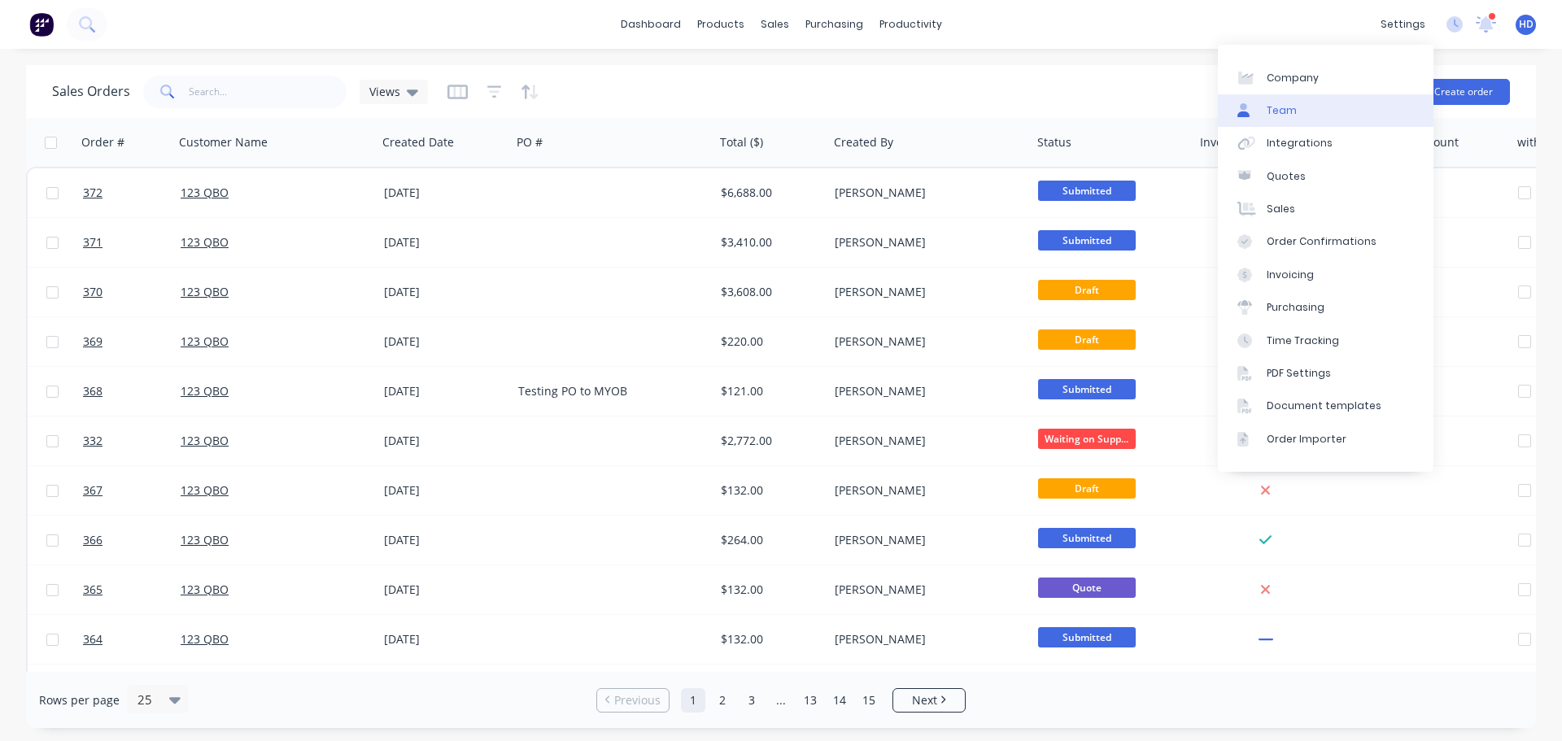
click at [1327, 116] on link "Team" at bounding box center [1326, 110] width 216 height 33
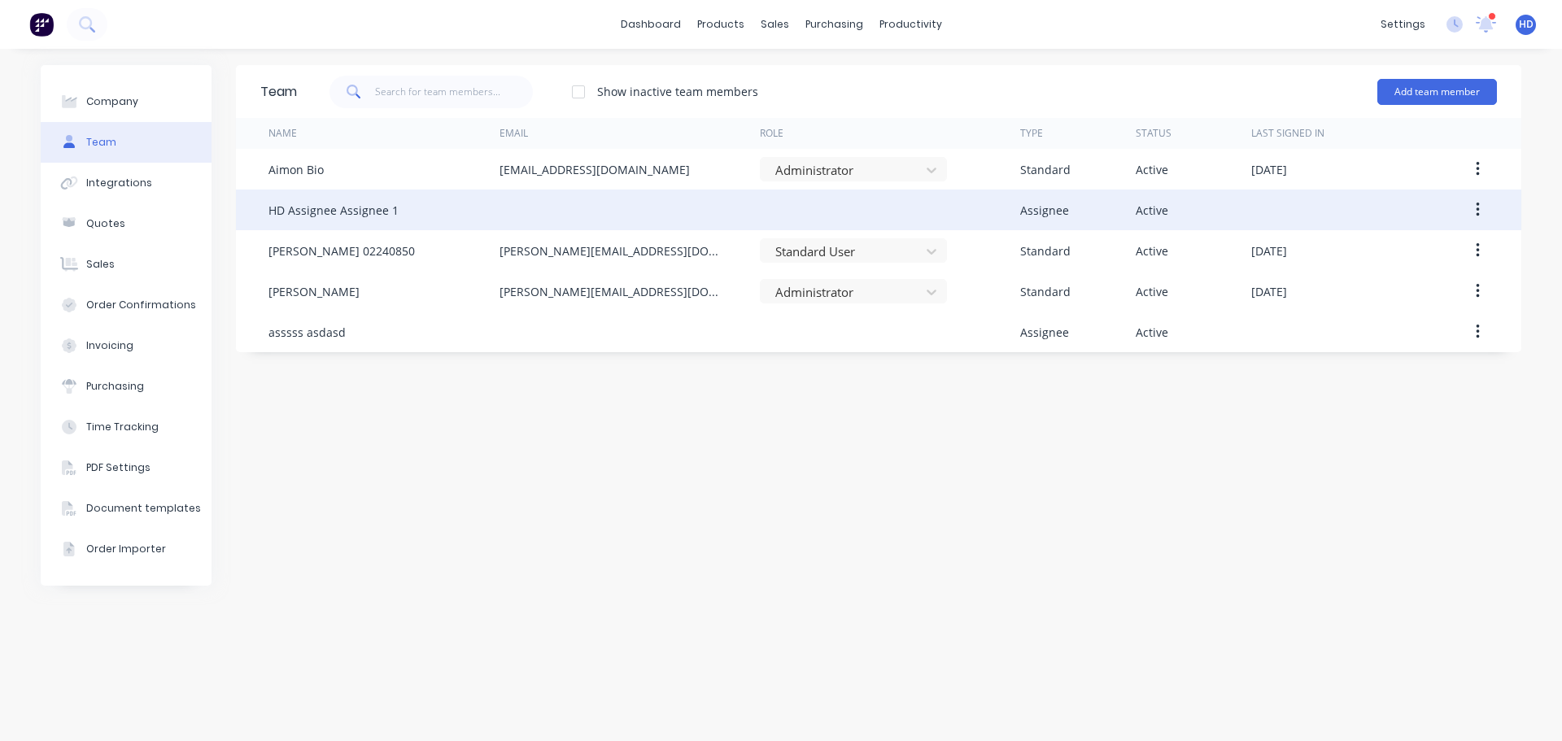
click at [1485, 209] on button "button" at bounding box center [1477, 209] width 38 height 29
click at [1403, 248] on div "Edit" at bounding box center [1419, 253] width 125 height 24
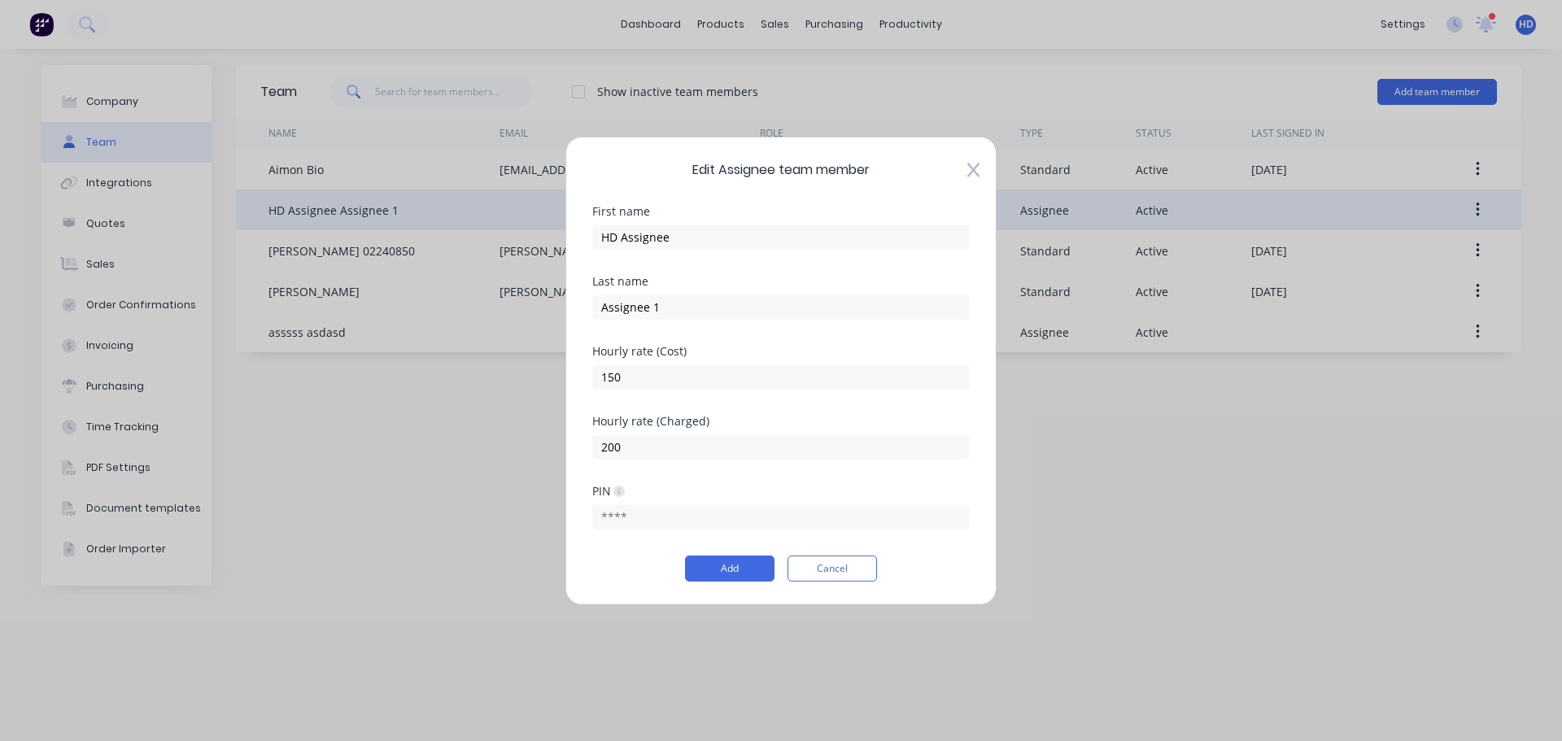
drag, startPoint x: 845, startPoint y: 571, endPoint x: 829, endPoint y: 567, distance: 16.8
click at [848, 569] on button "Cancel" at bounding box center [831, 569] width 89 height 26
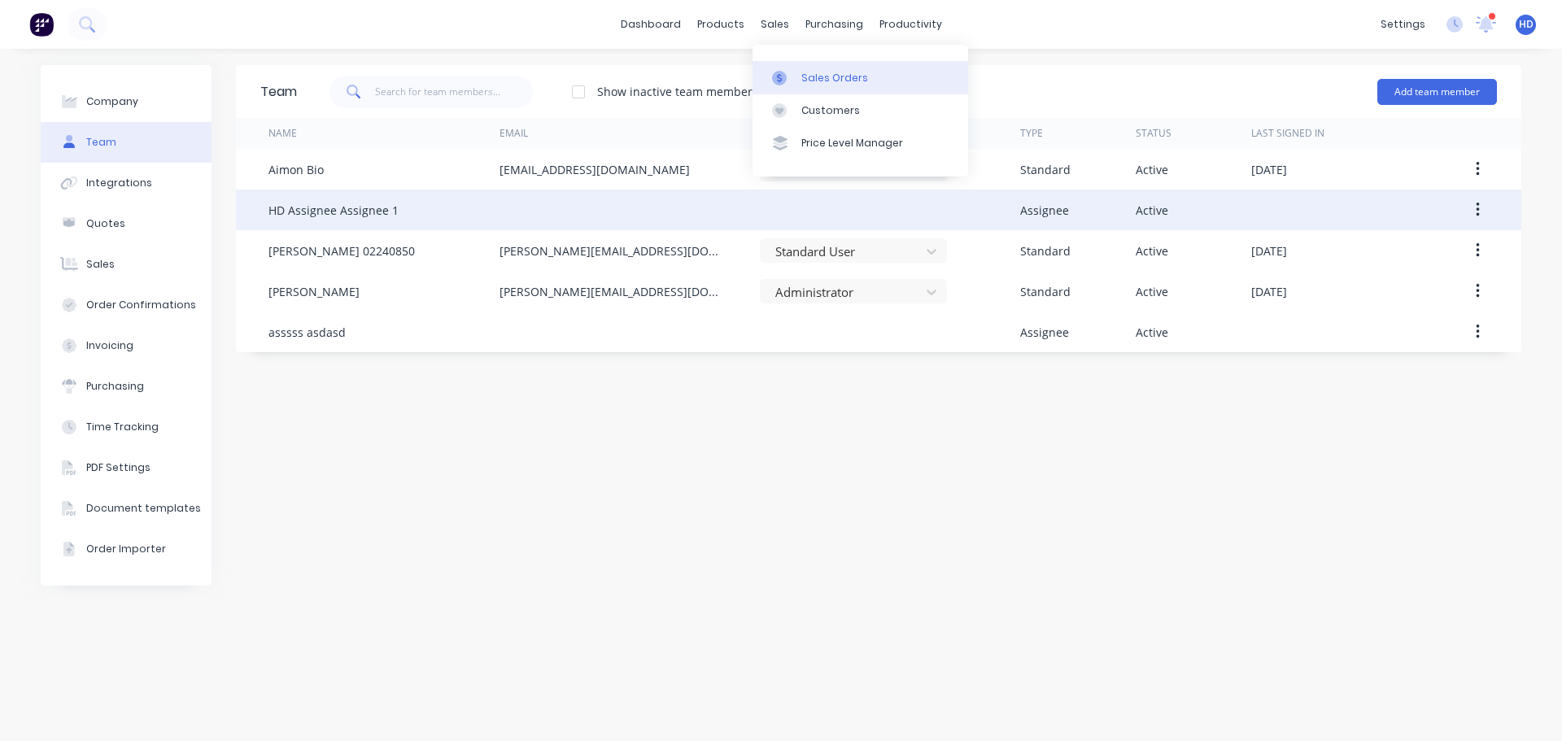
click at [823, 85] on link "Sales Orders" at bounding box center [860, 77] width 216 height 33
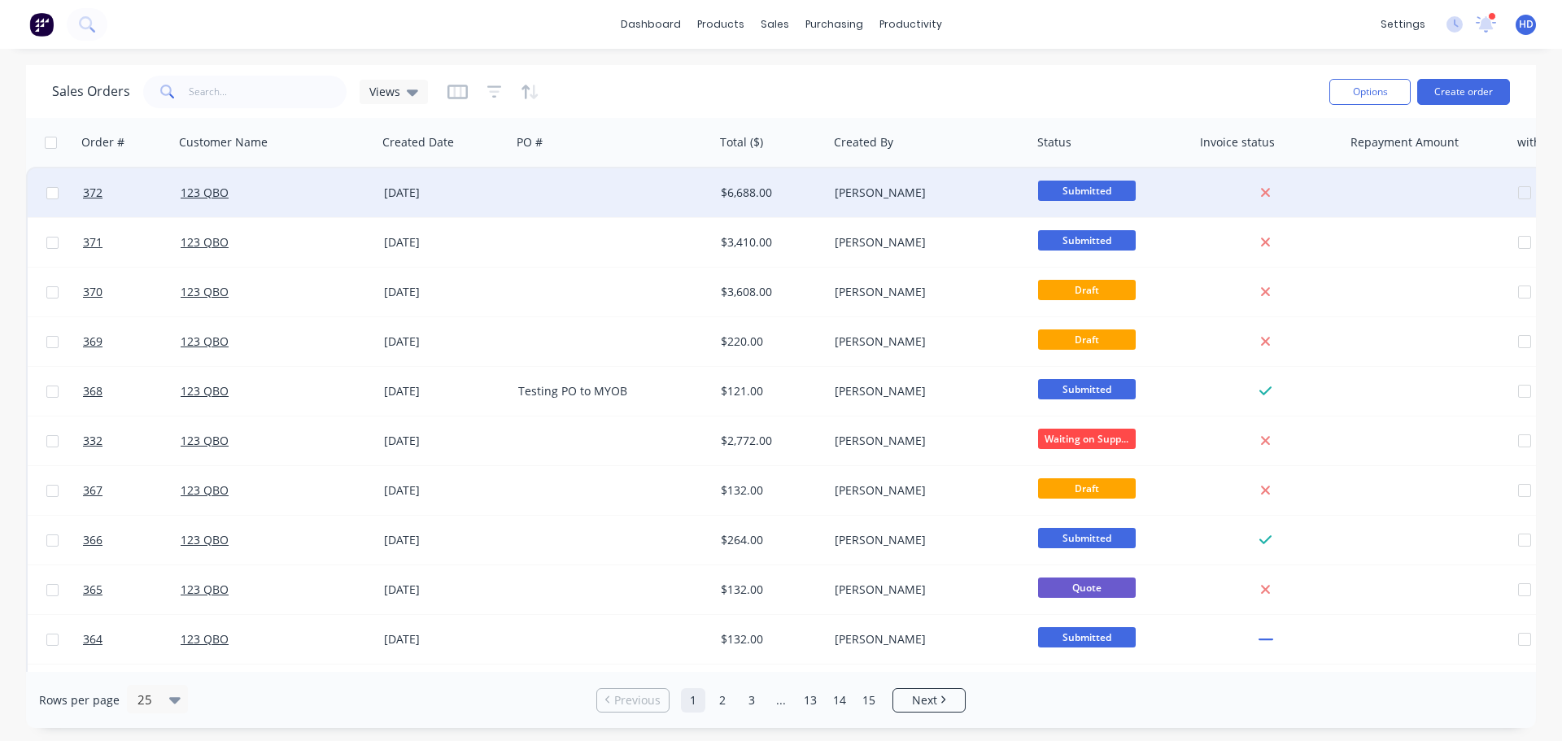
click at [612, 200] on div at bounding box center [613, 192] width 203 height 49
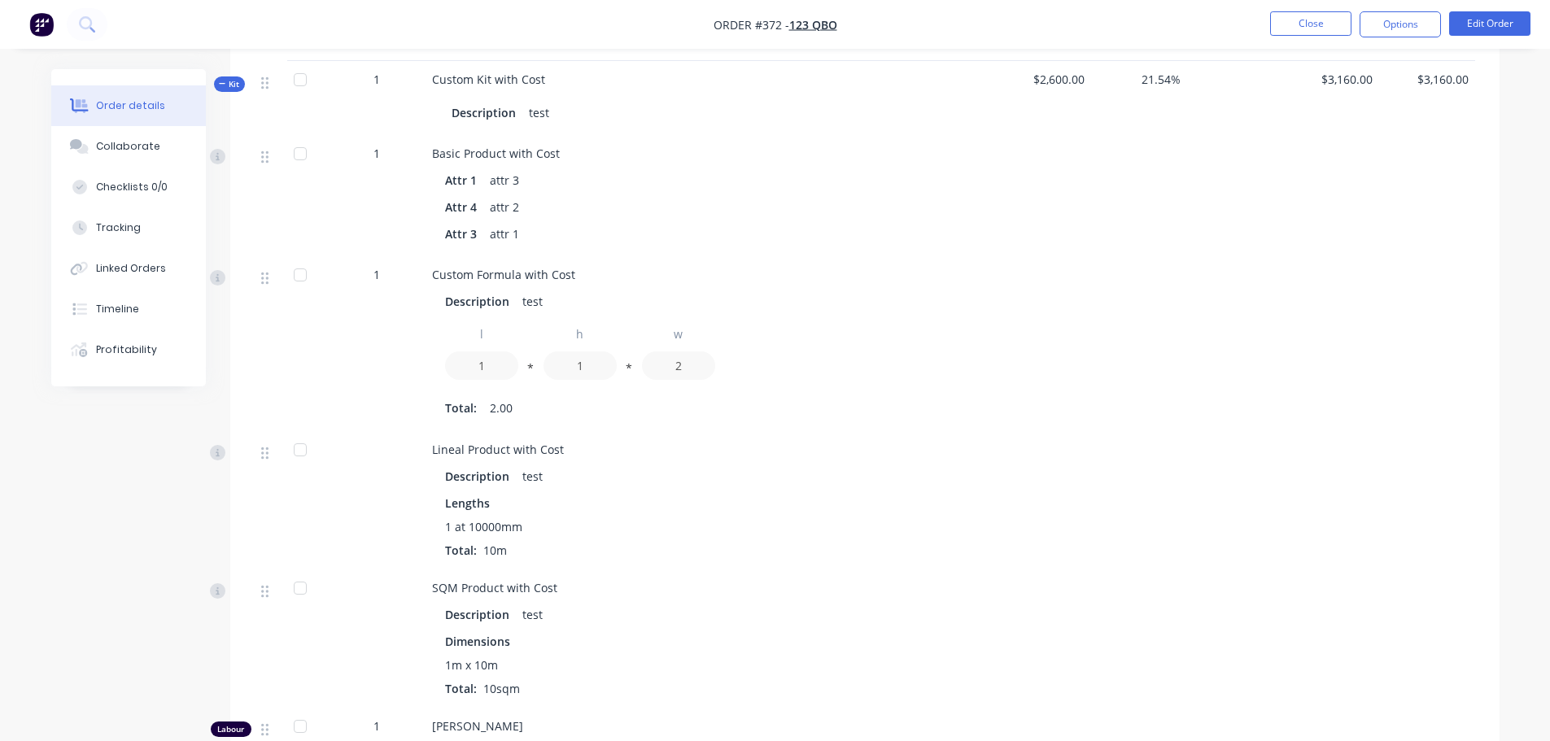
scroll to position [569, 0]
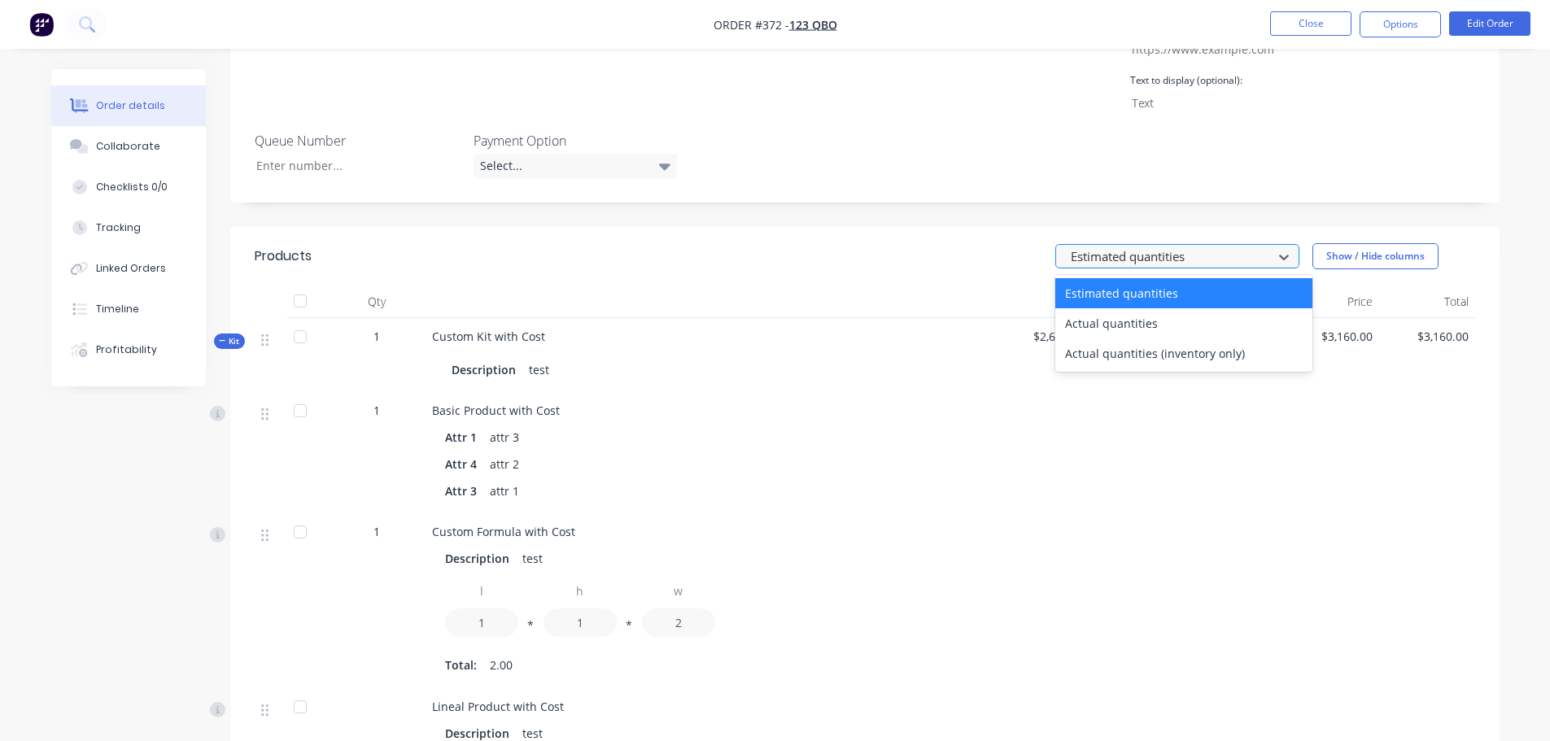
click at [1109, 246] on div at bounding box center [1166, 256] width 195 height 20
click at [1093, 308] on div "Actual quantities" at bounding box center [1183, 323] width 257 height 30
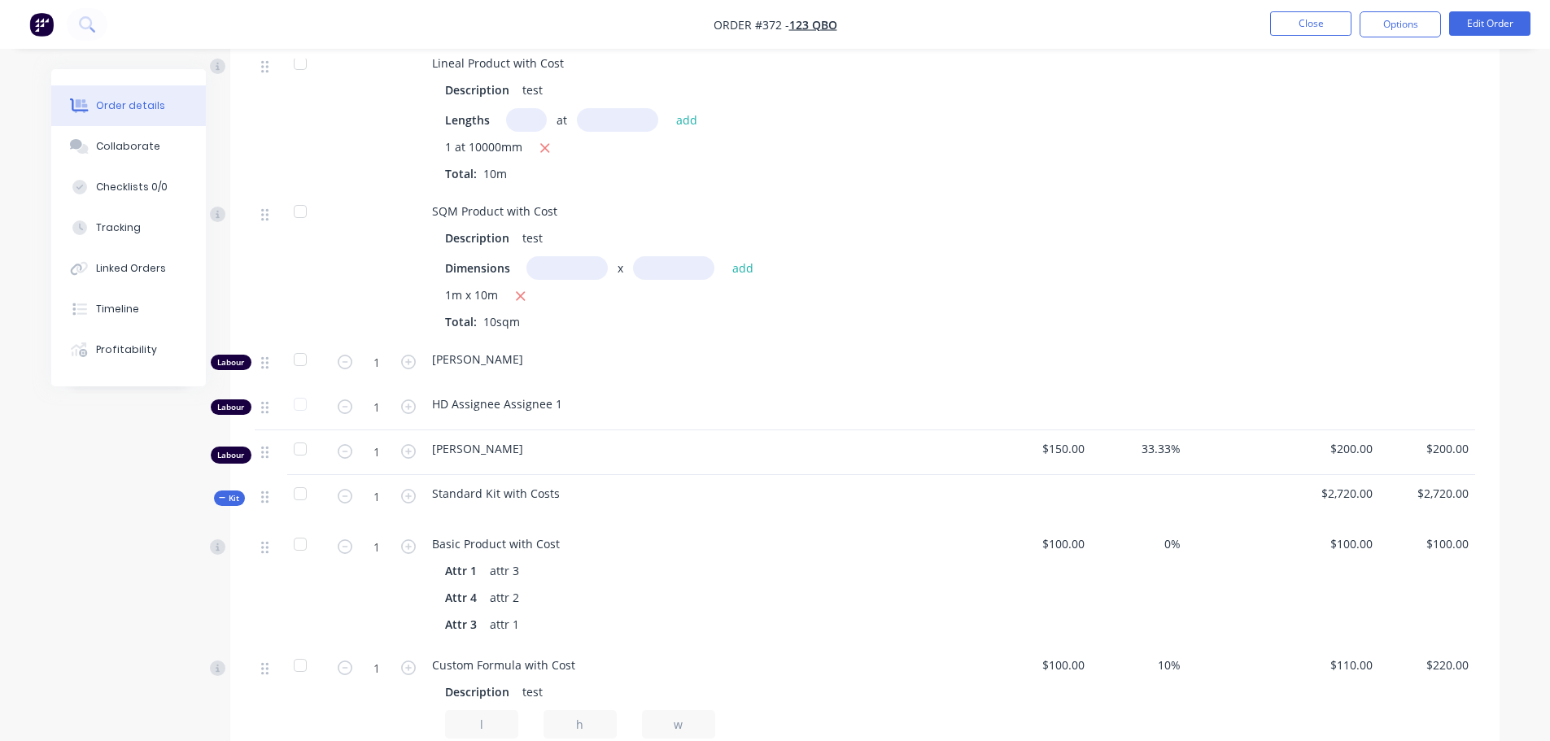
scroll to position [1220, 0]
click at [408, 354] on icon "button" at bounding box center [408, 361] width 15 height 15
type input "2"
click at [411, 399] on icon "button" at bounding box center [408, 406] width 15 height 15
type input "2"
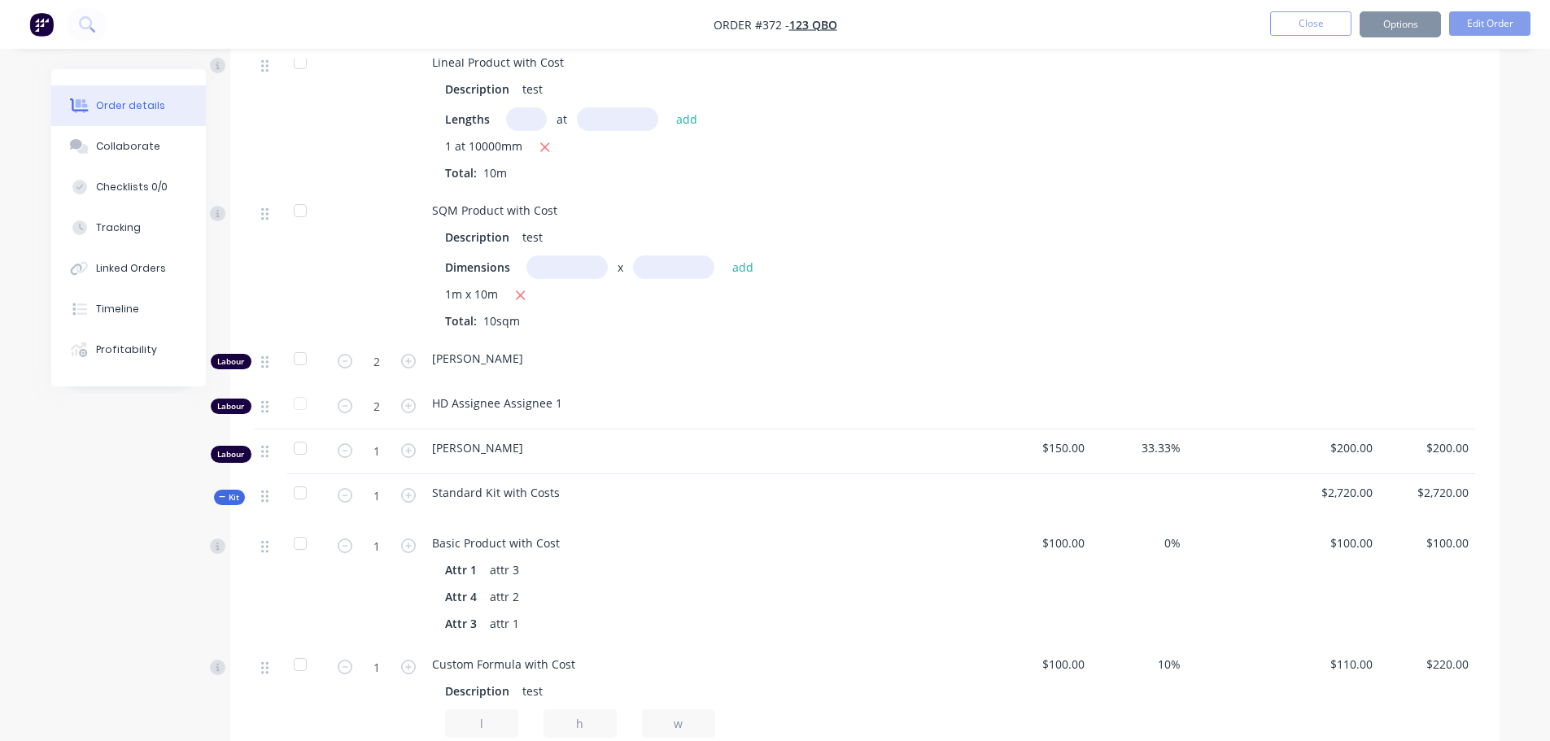
click at [162, 114] on button "Order details" at bounding box center [128, 105] width 155 height 41
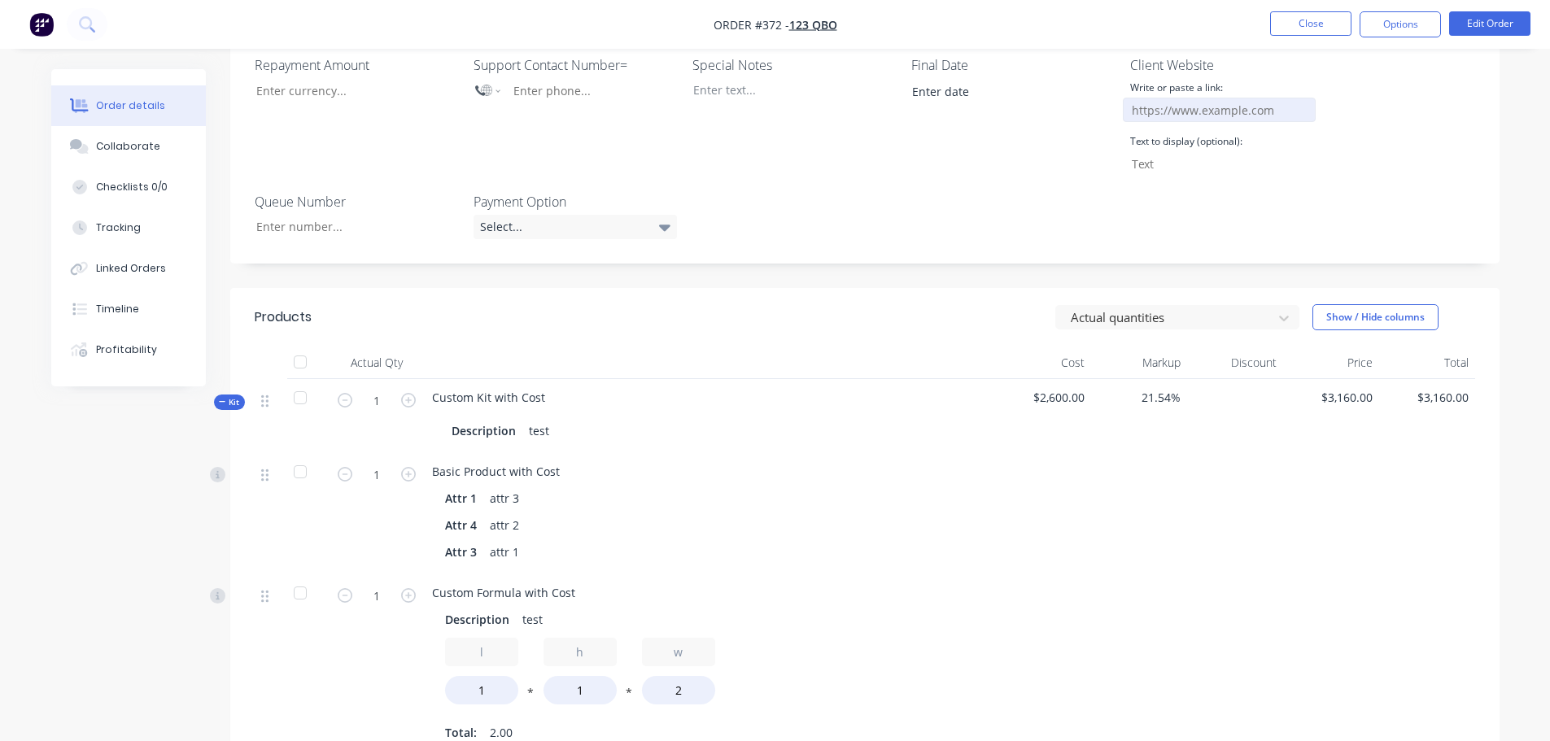
scroll to position [325, 0]
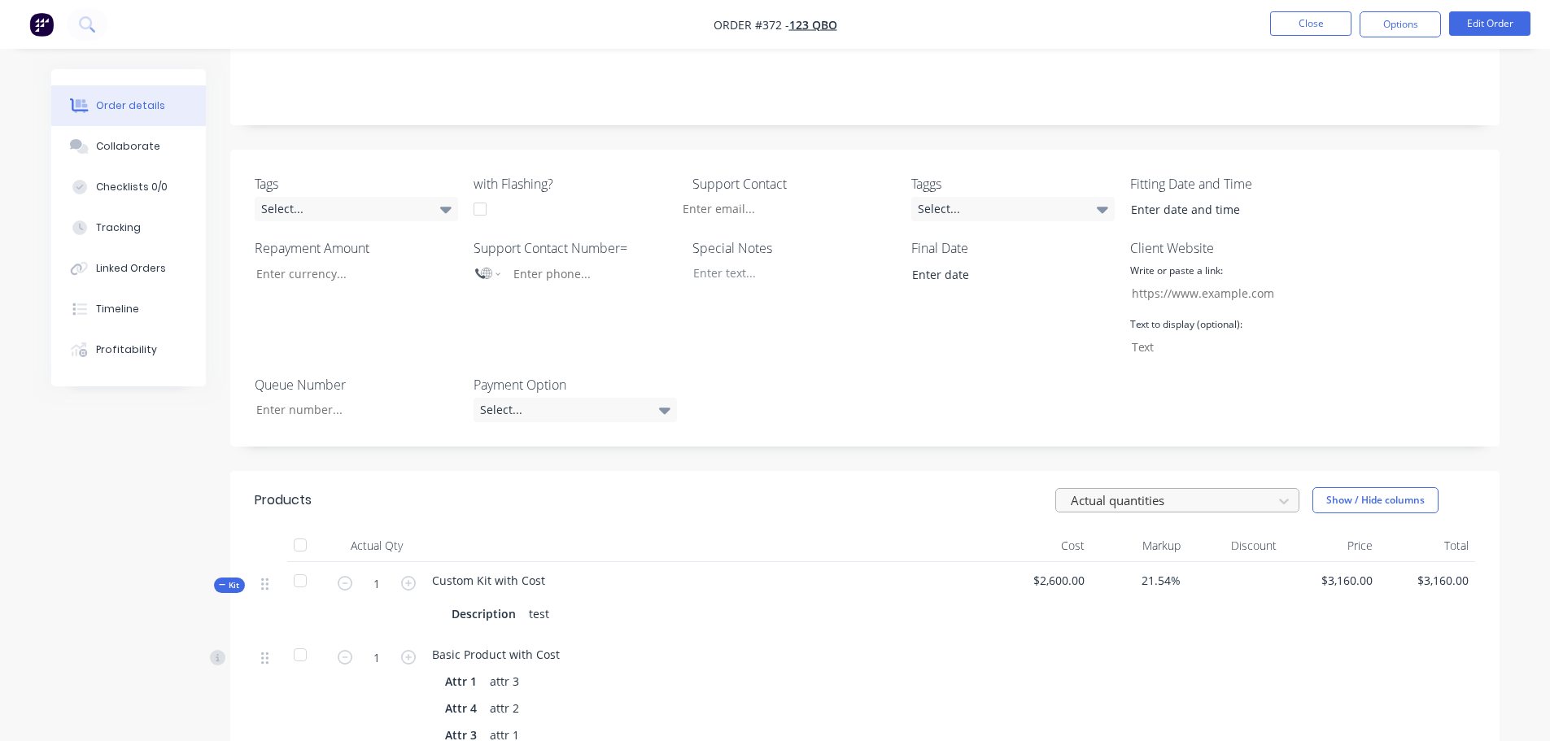
click at [1146, 490] on div at bounding box center [1166, 500] width 195 height 20
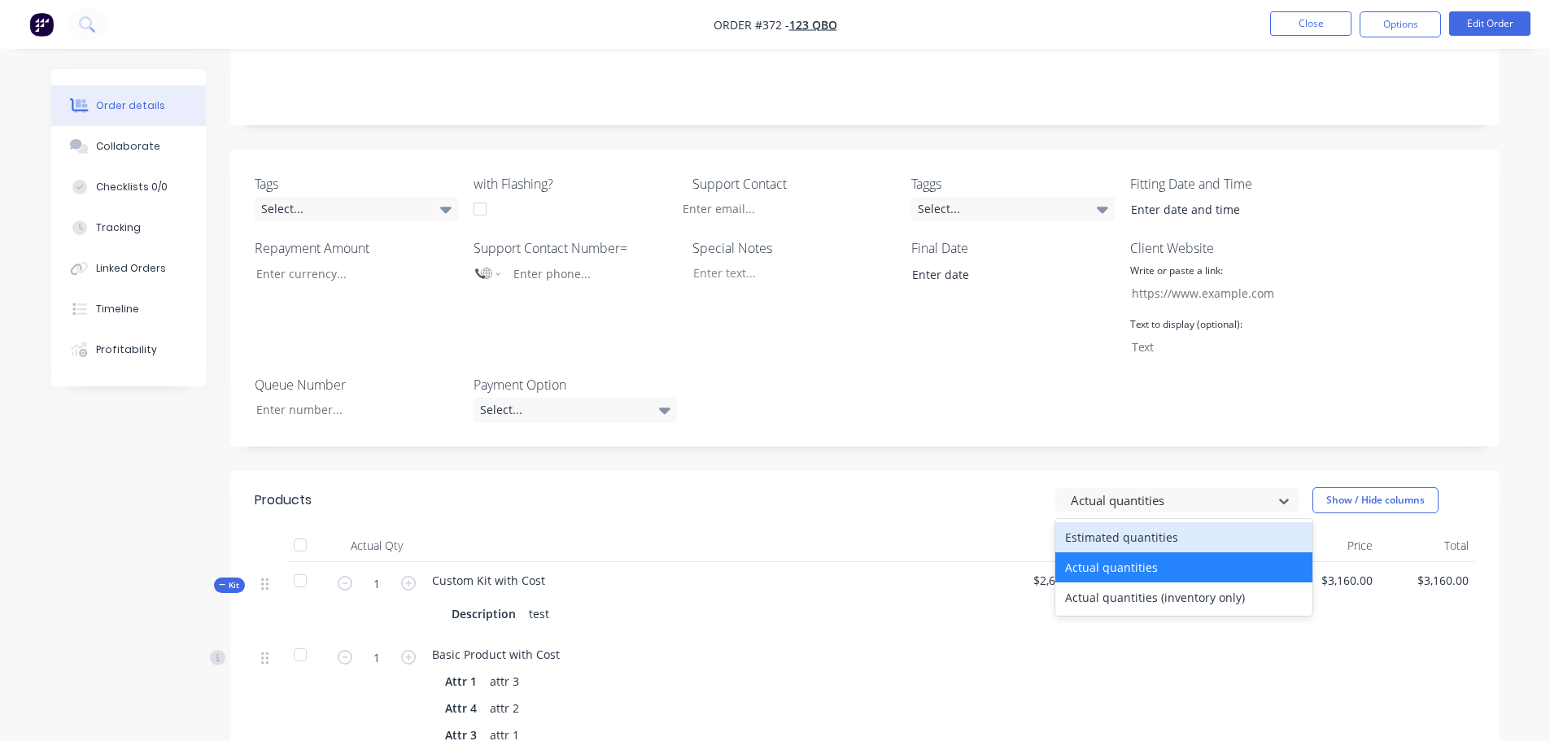
click at [1126, 522] on div "Estimated quantities" at bounding box center [1183, 537] width 257 height 30
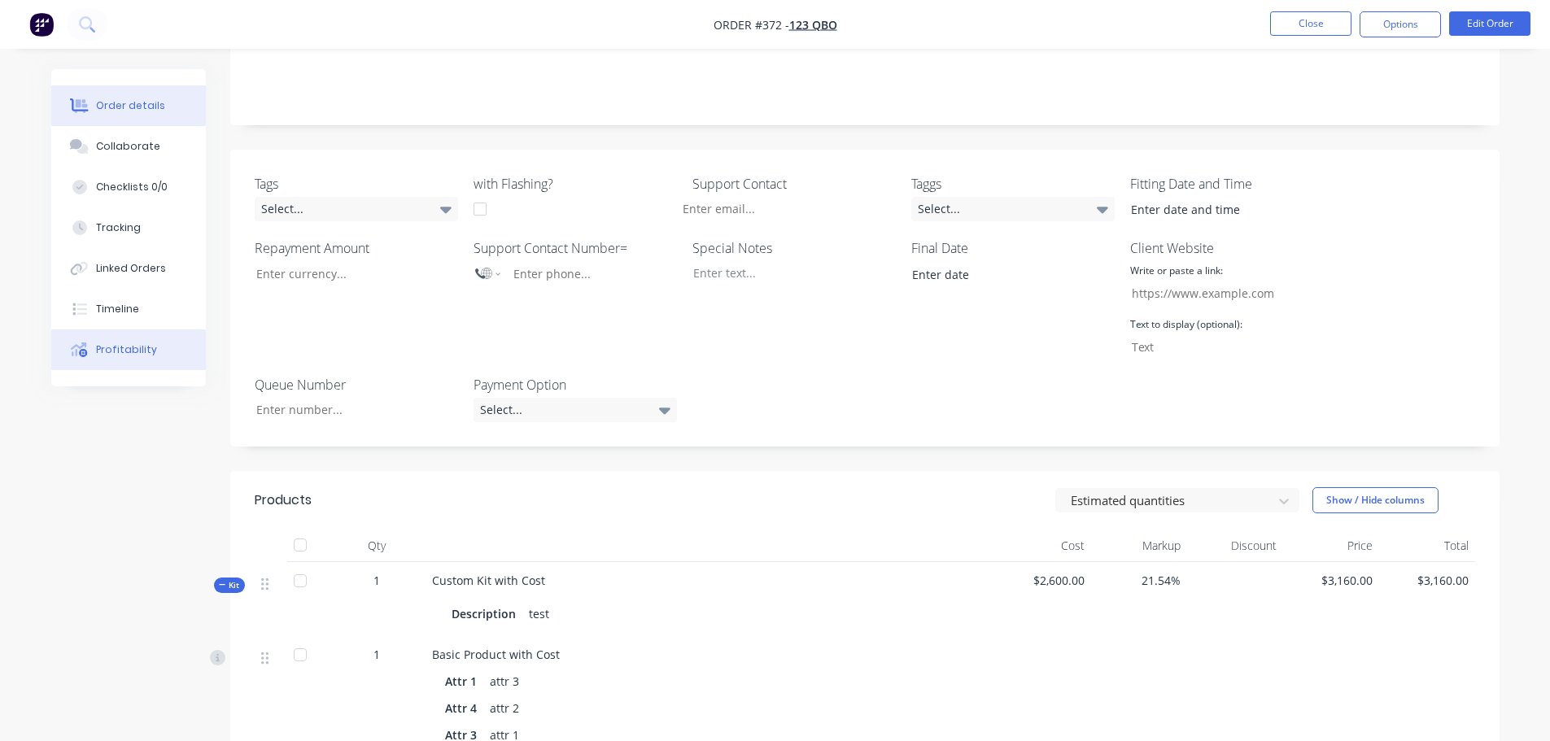
click at [102, 360] on button "Profitability" at bounding box center [128, 349] width 155 height 41
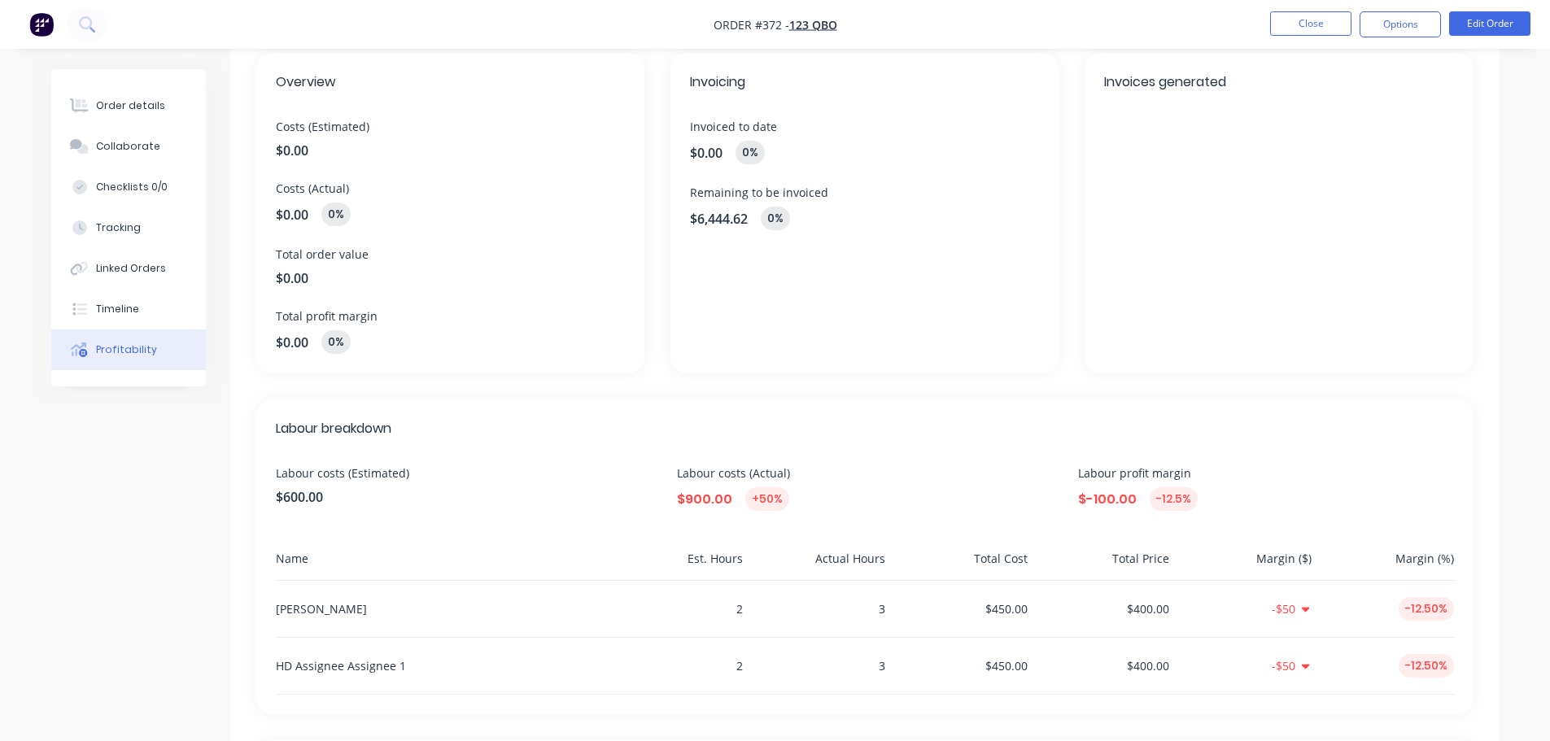
scroll to position [244, 0]
